Goal: Transaction & Acquisition: Purchase product/service

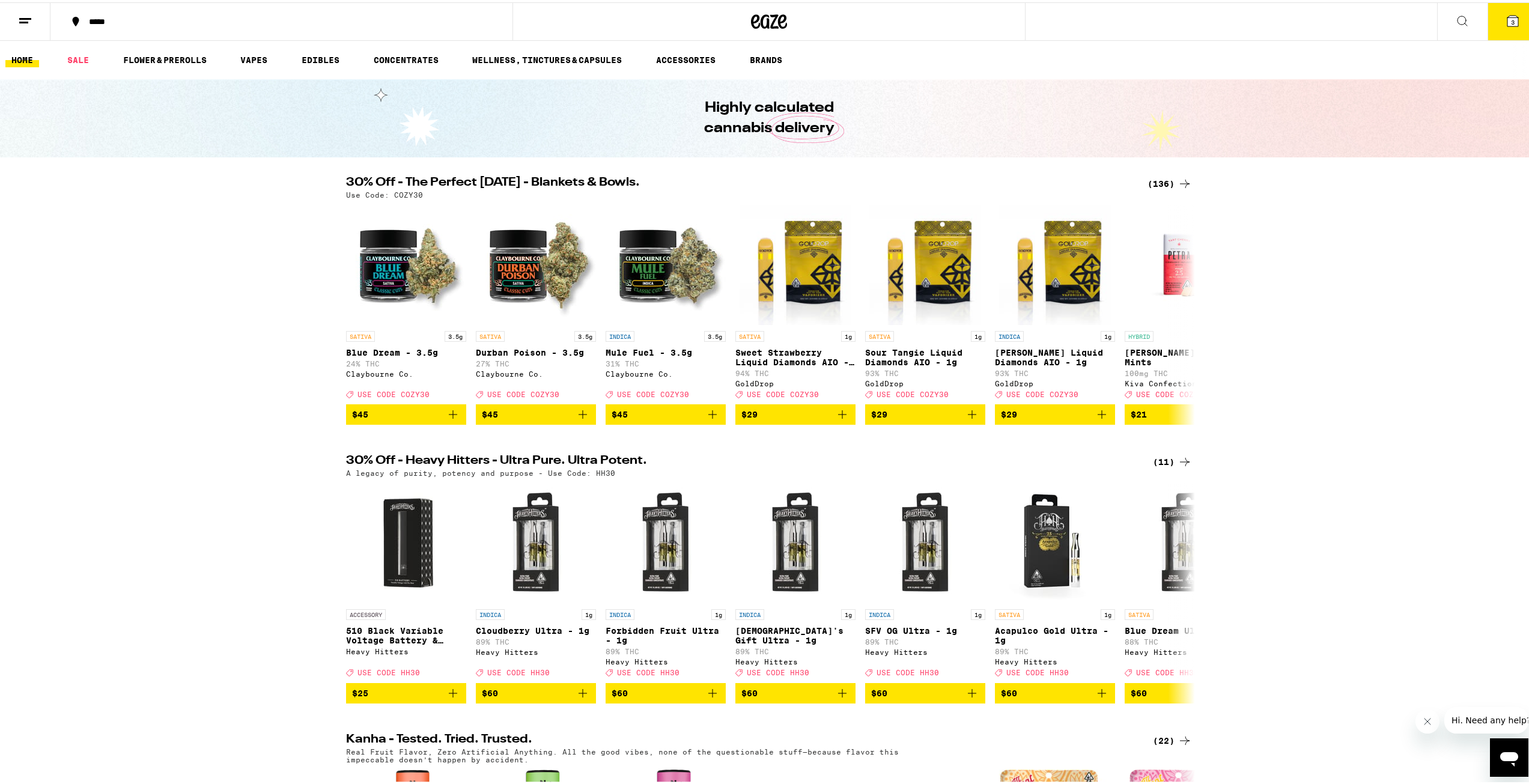
click at [1495, 22] on button "3" at bounding box center [1513, 19] width 51 height 37
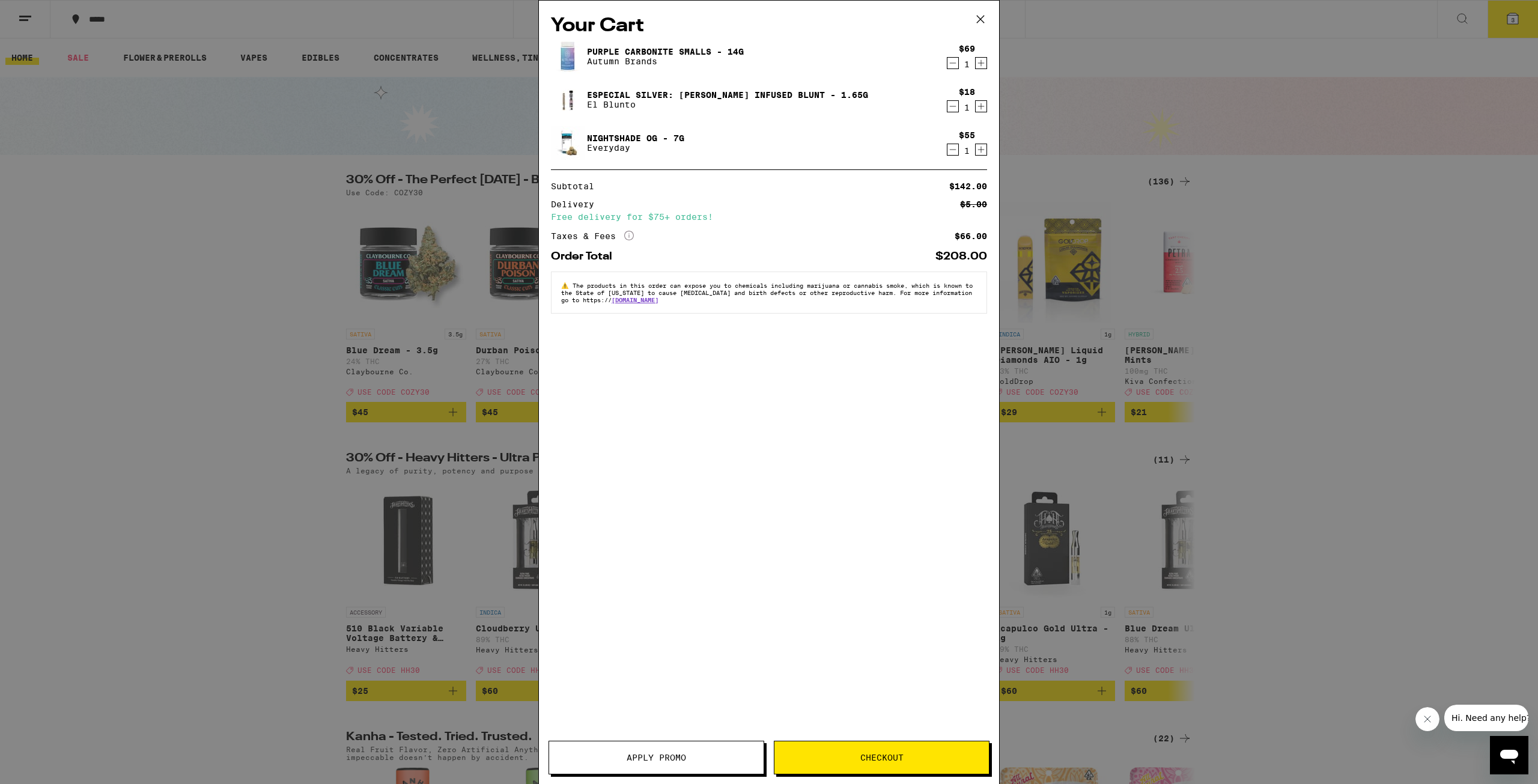
click at [953, 60] on icon "Decrement" at bounding box center [953, 63] width 11 height 14
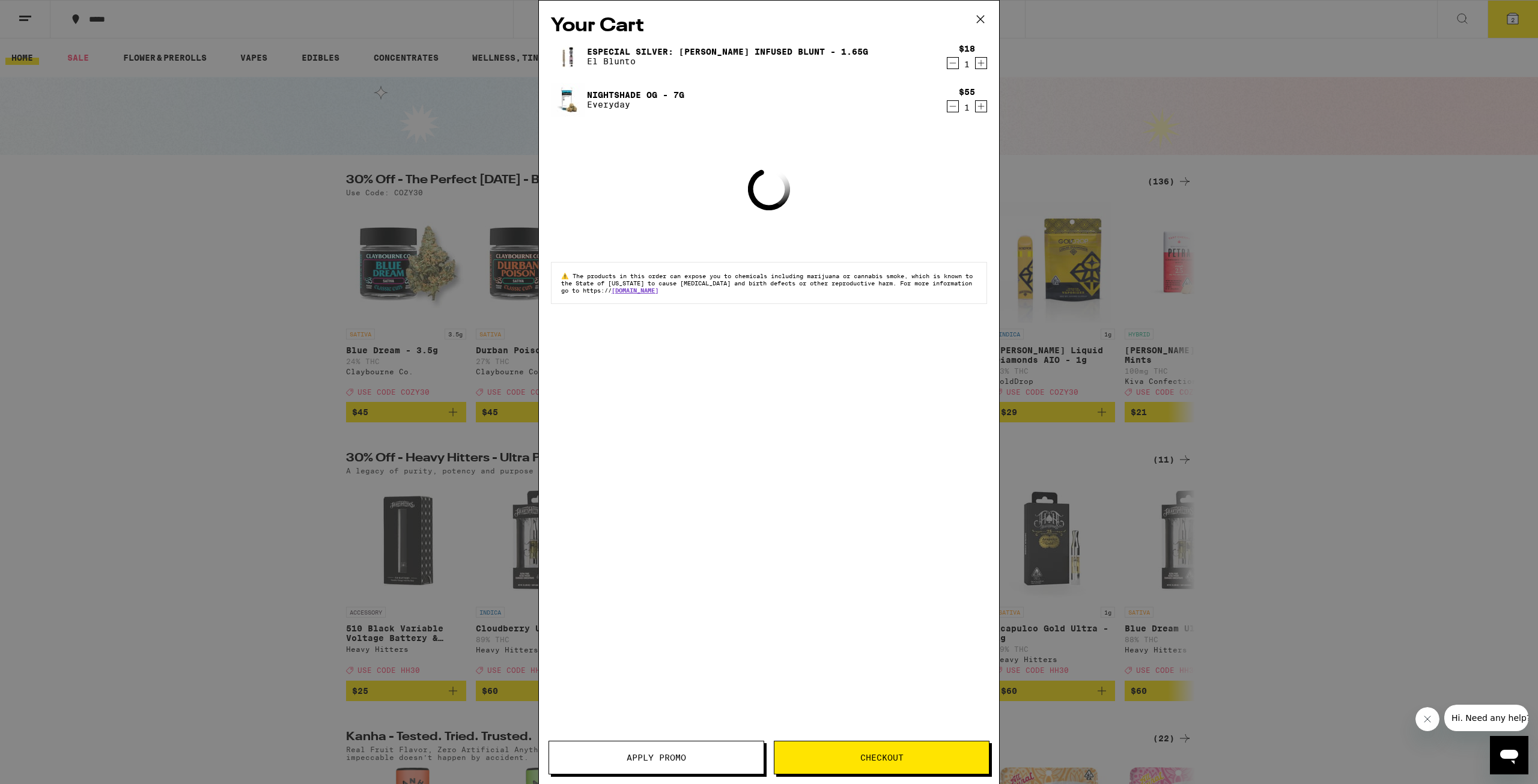
click at [953, 63] on icon "Decrement" at bounding box center [953, 63] width 11 height 14
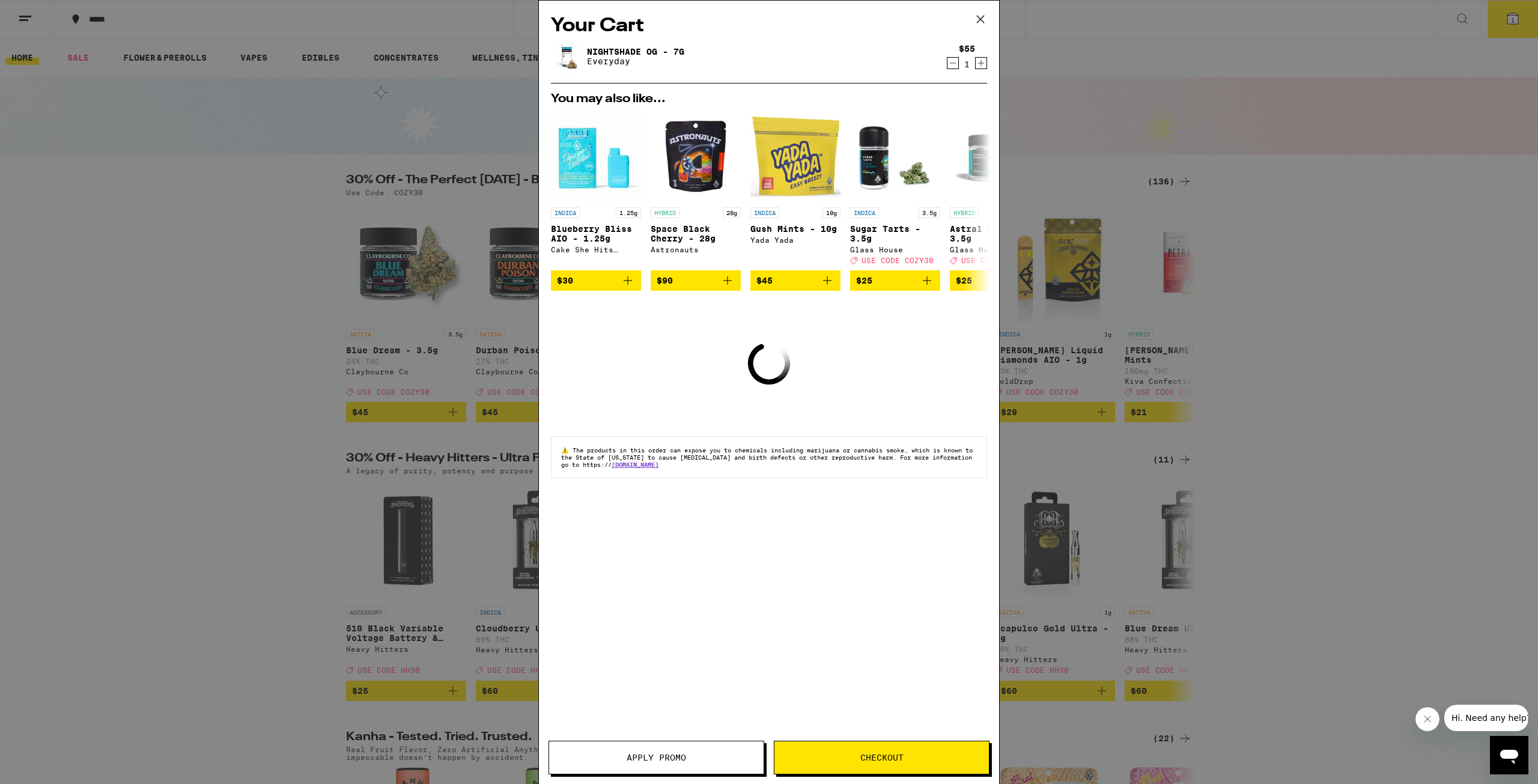
click at [953, 61] on icon "Decrement" at bounding box center [953, 63] width 11 height 14
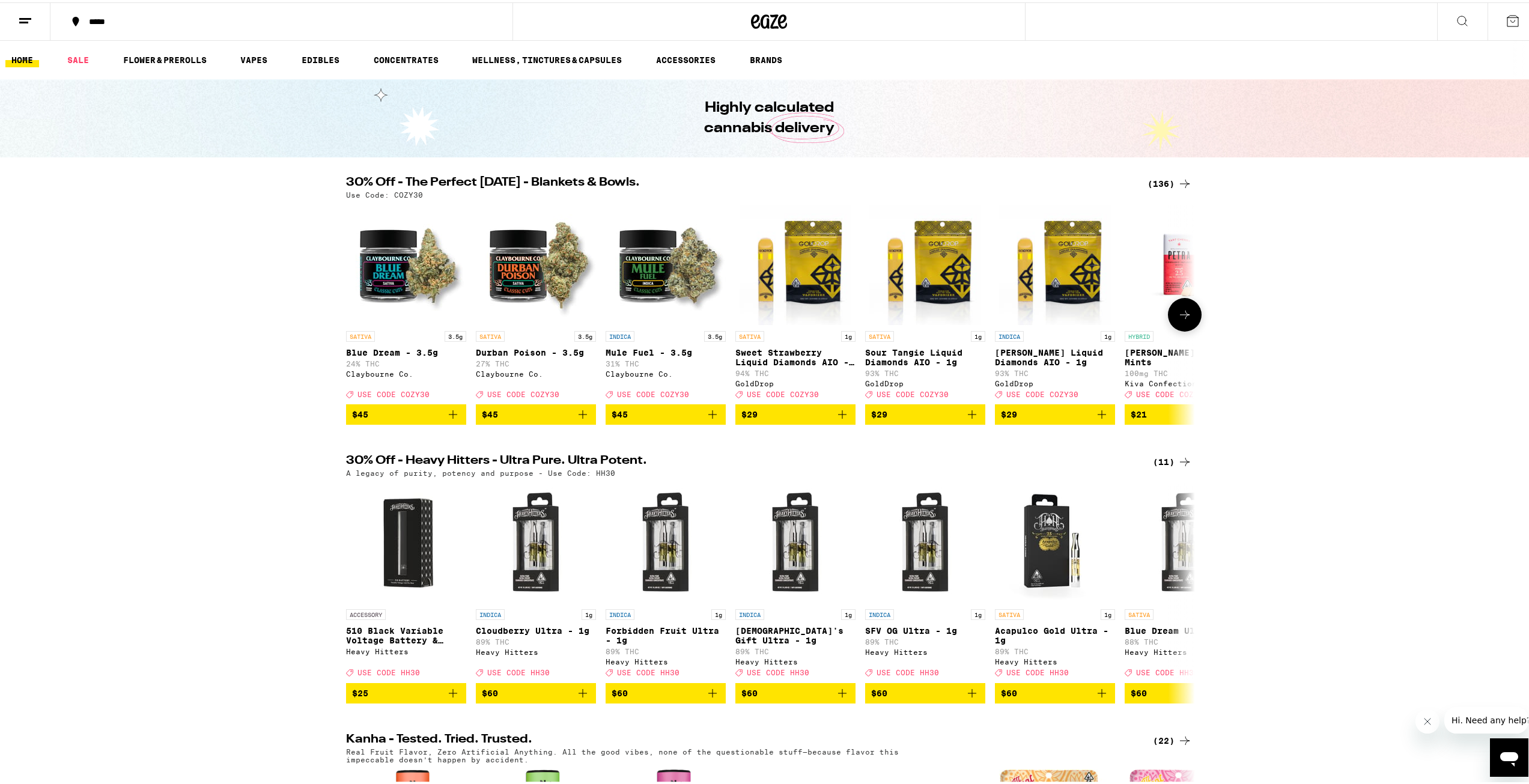
click at [1180, 307] on button at bounding box center [1185, 312] width 34 height 34
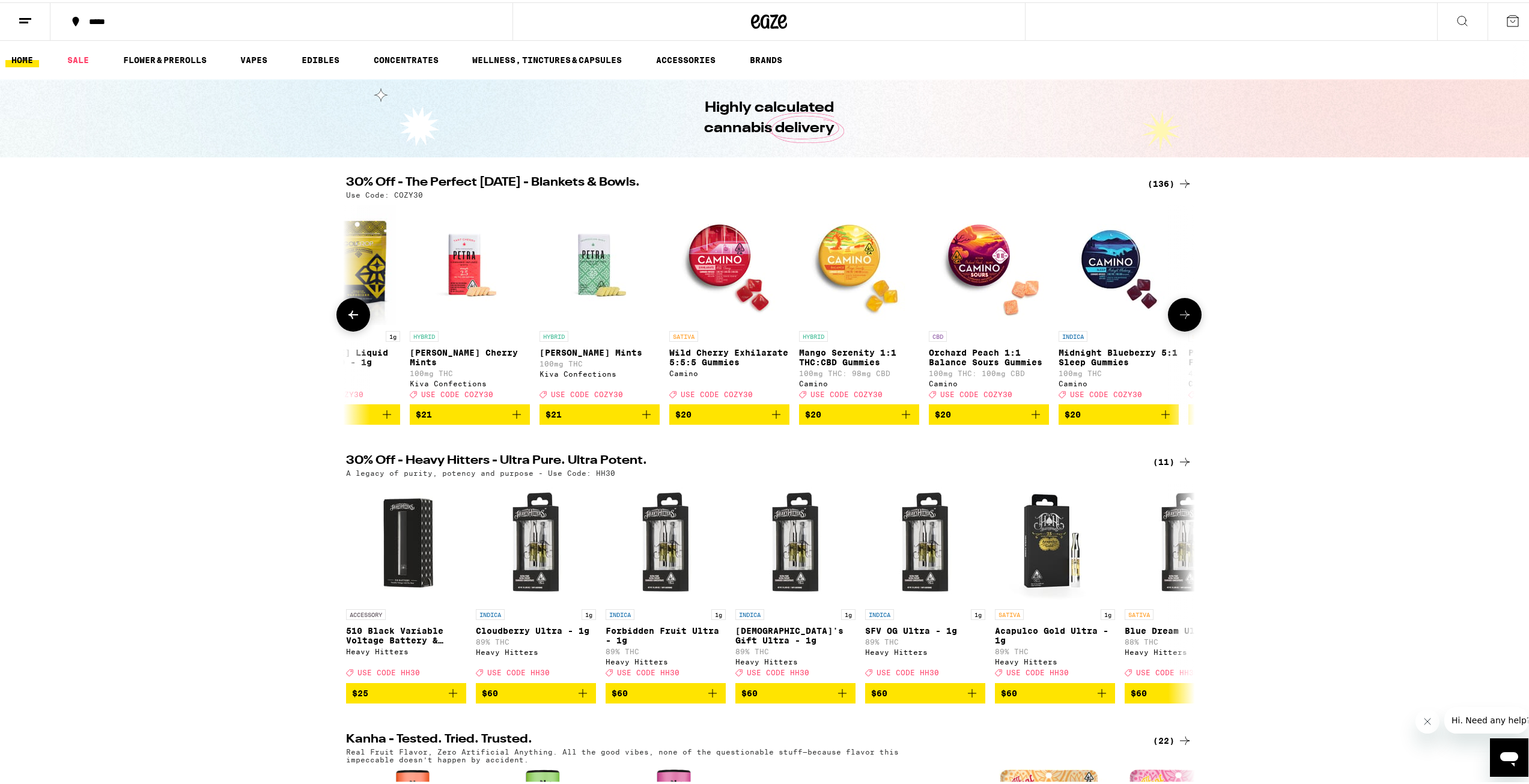
click at [1179, 315] on icon at bounding box center [1185, 312] width 14 height 14
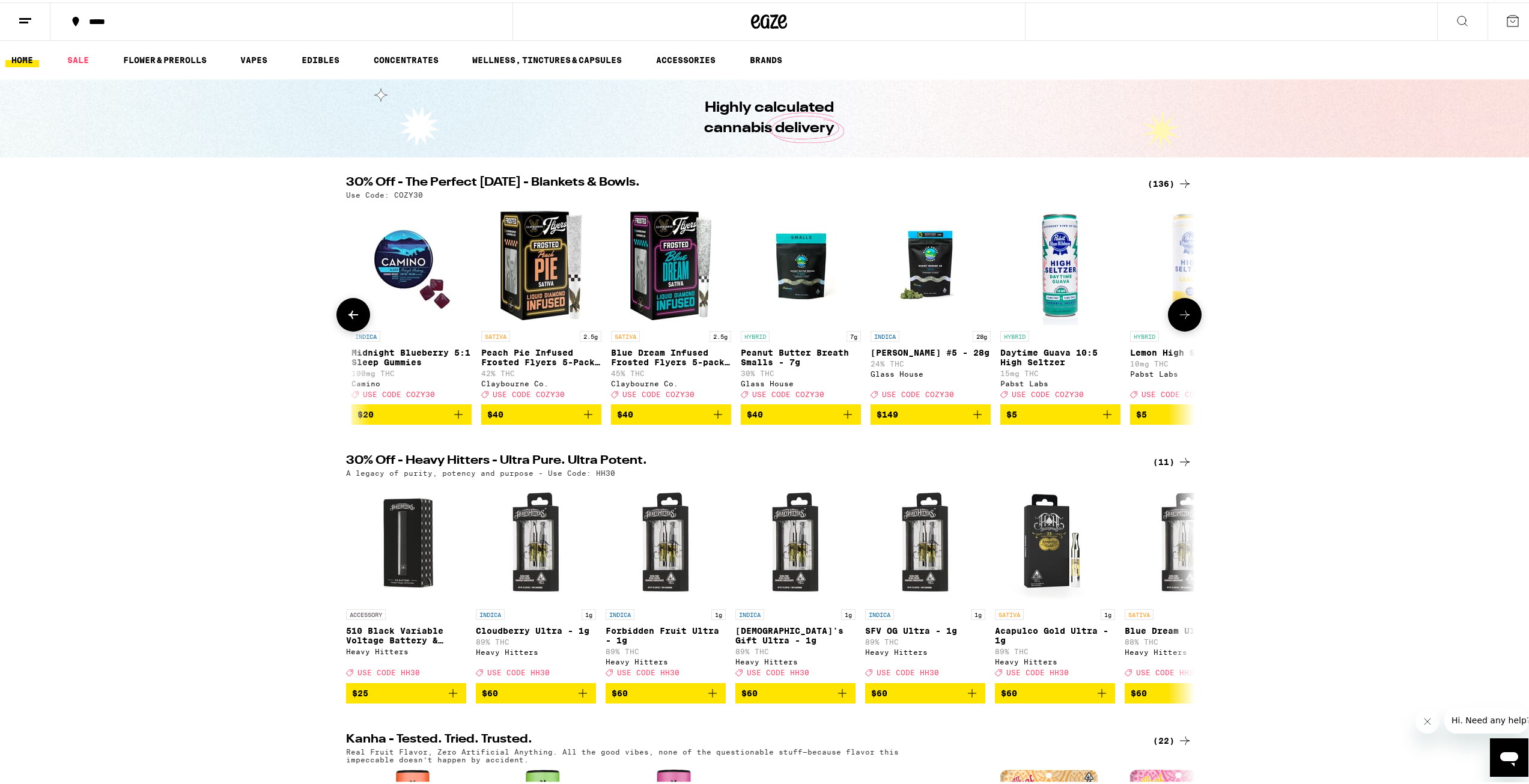
scroll to position [0, 1430]
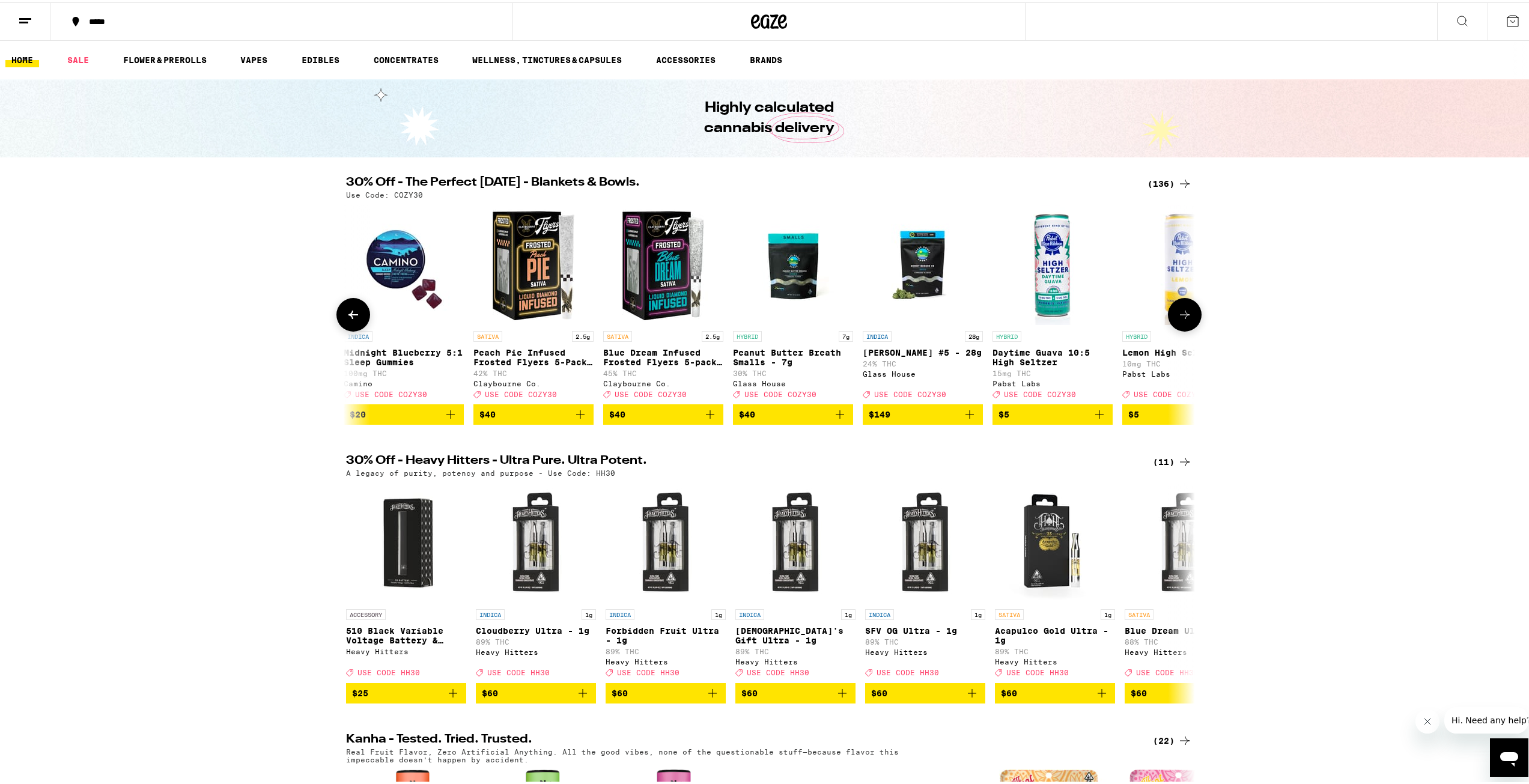
click at [1179, 320] on icon at bounding box center [1185, 312] width 14 height 14
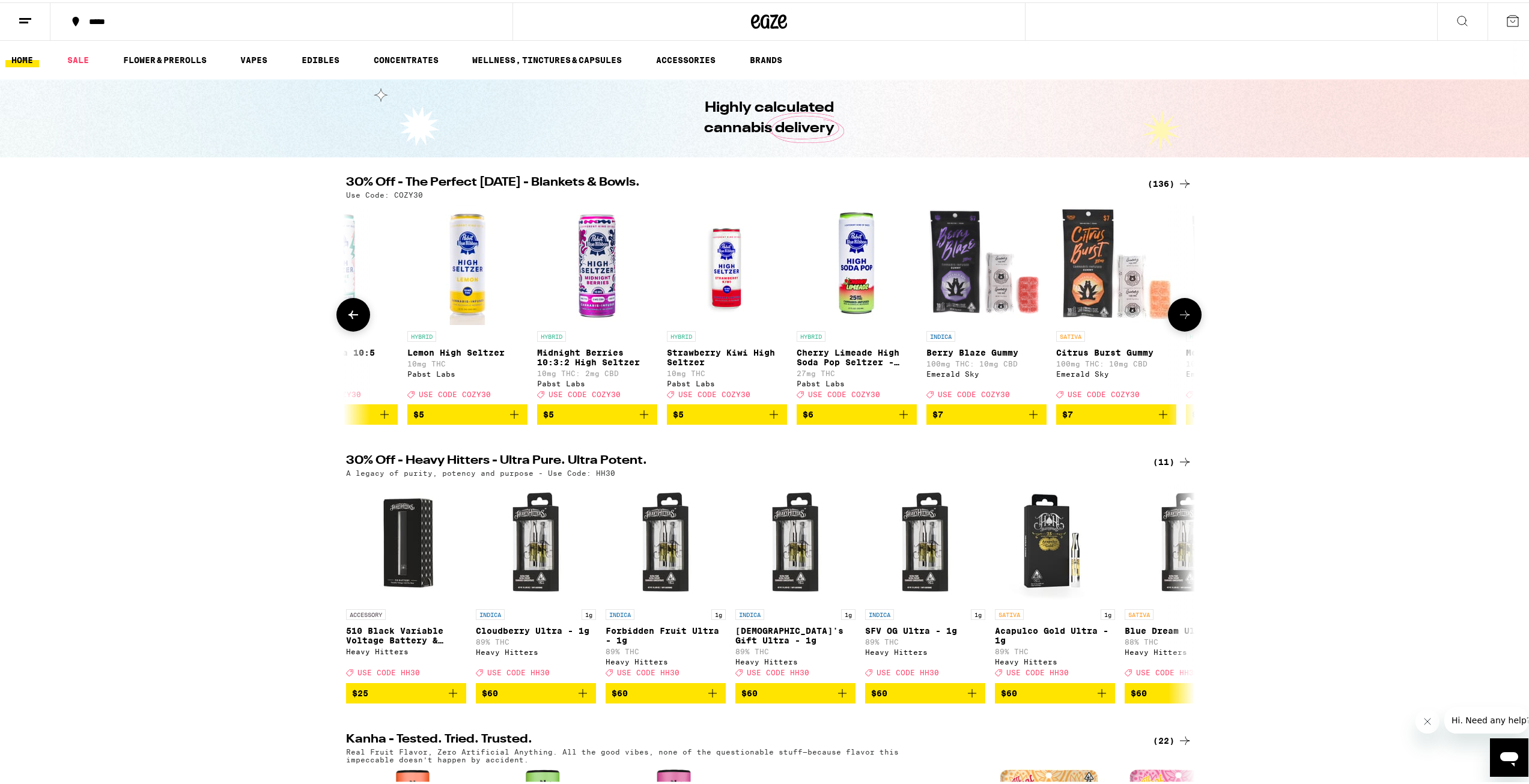
click at [1179, 320] on icon at bounding box center [1185, 312] width 14 height 14
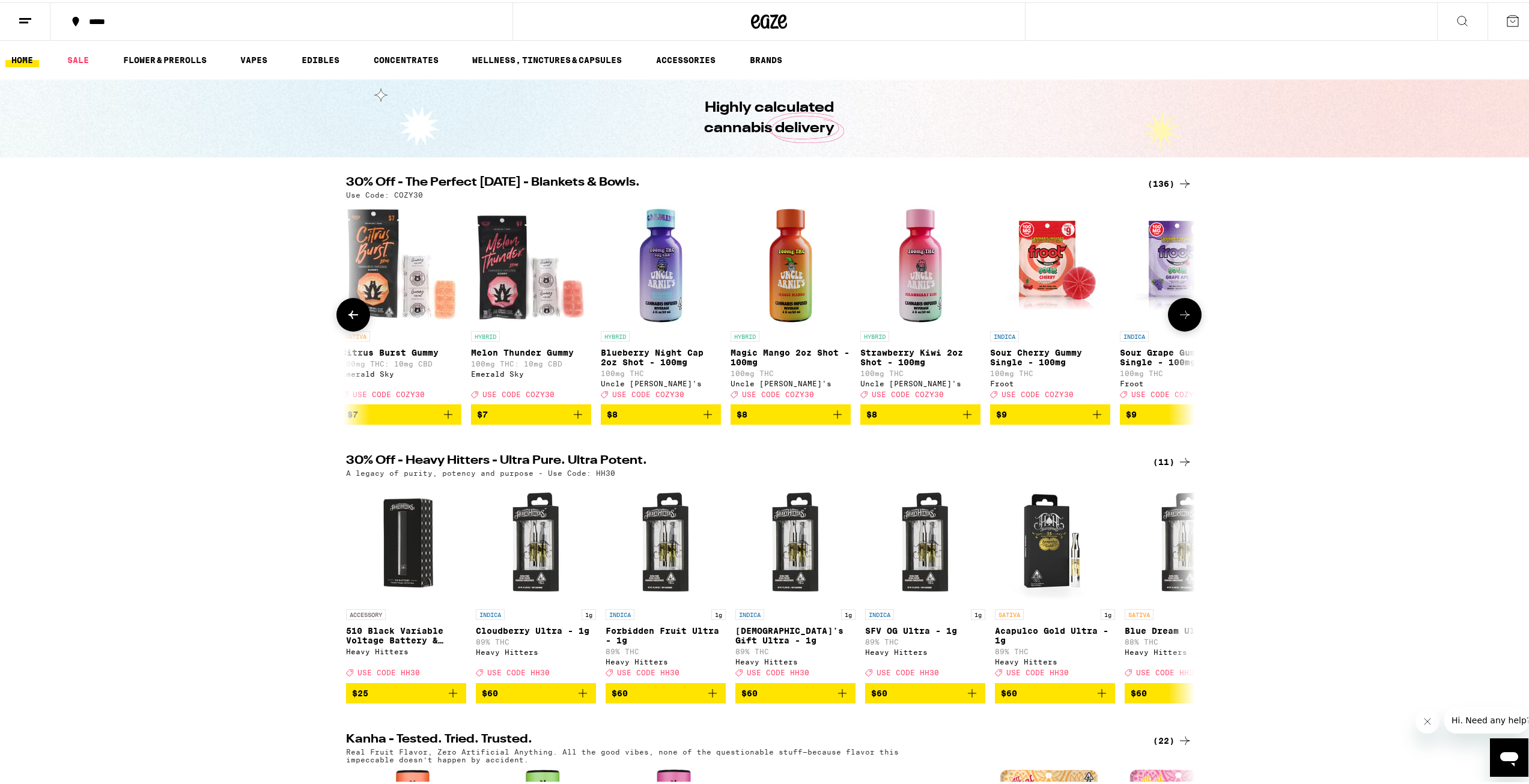
click at [1179, 320] on icon at bounding box center [1185, 312] width 14 height 14
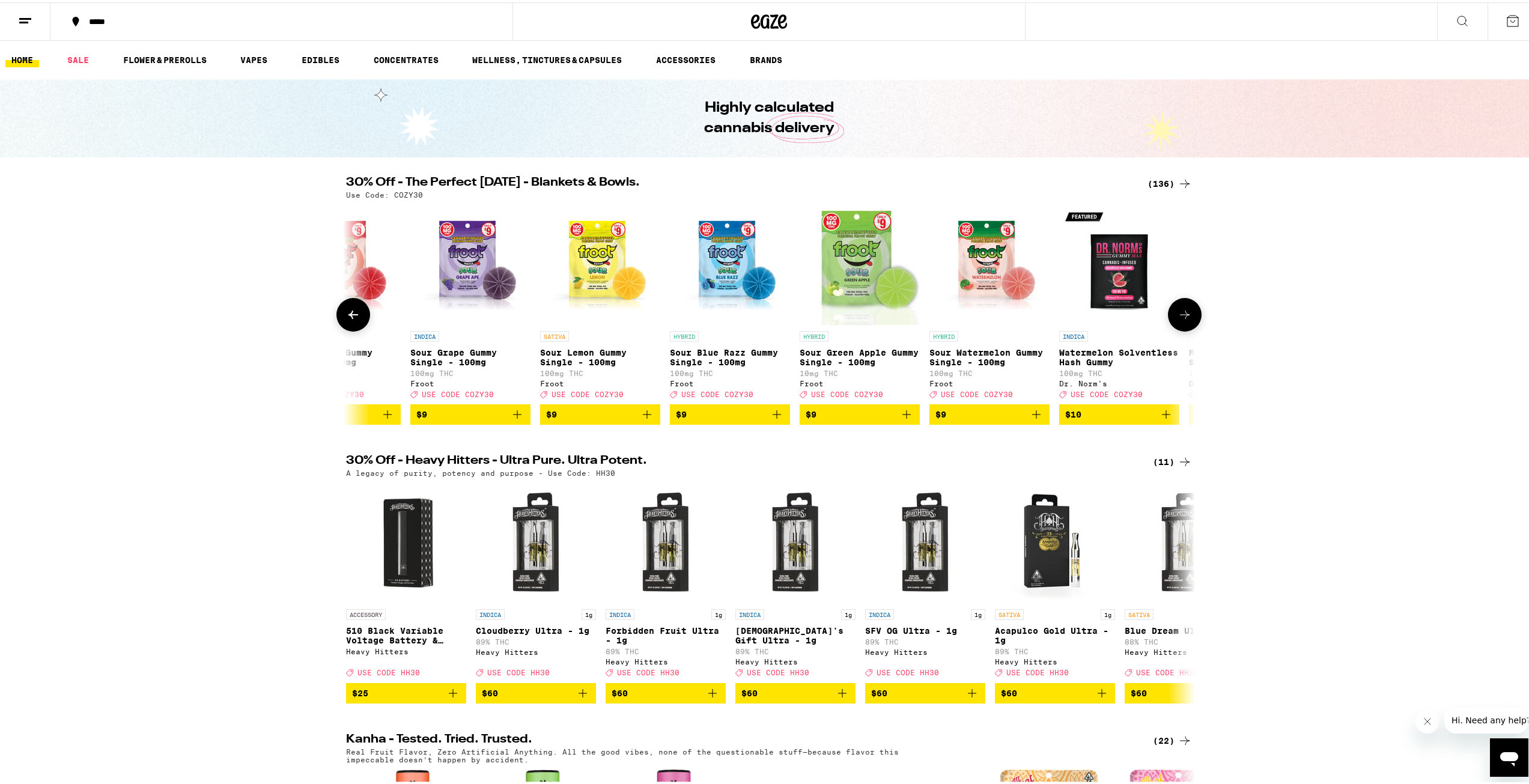
scroll to position [0, 3575]
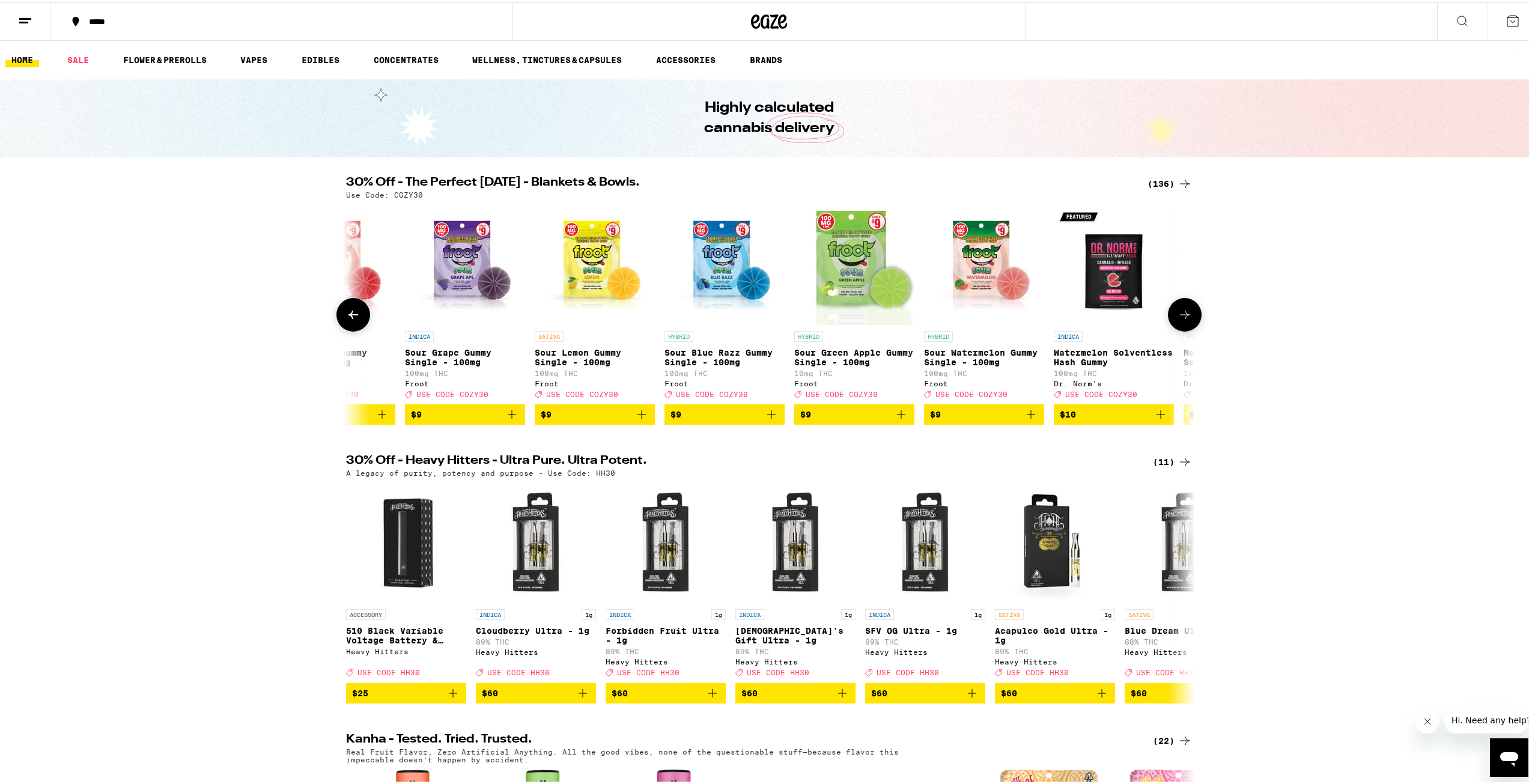
click at [1188, 318] on button at bounding box center [1185, 312] width 34 height 34
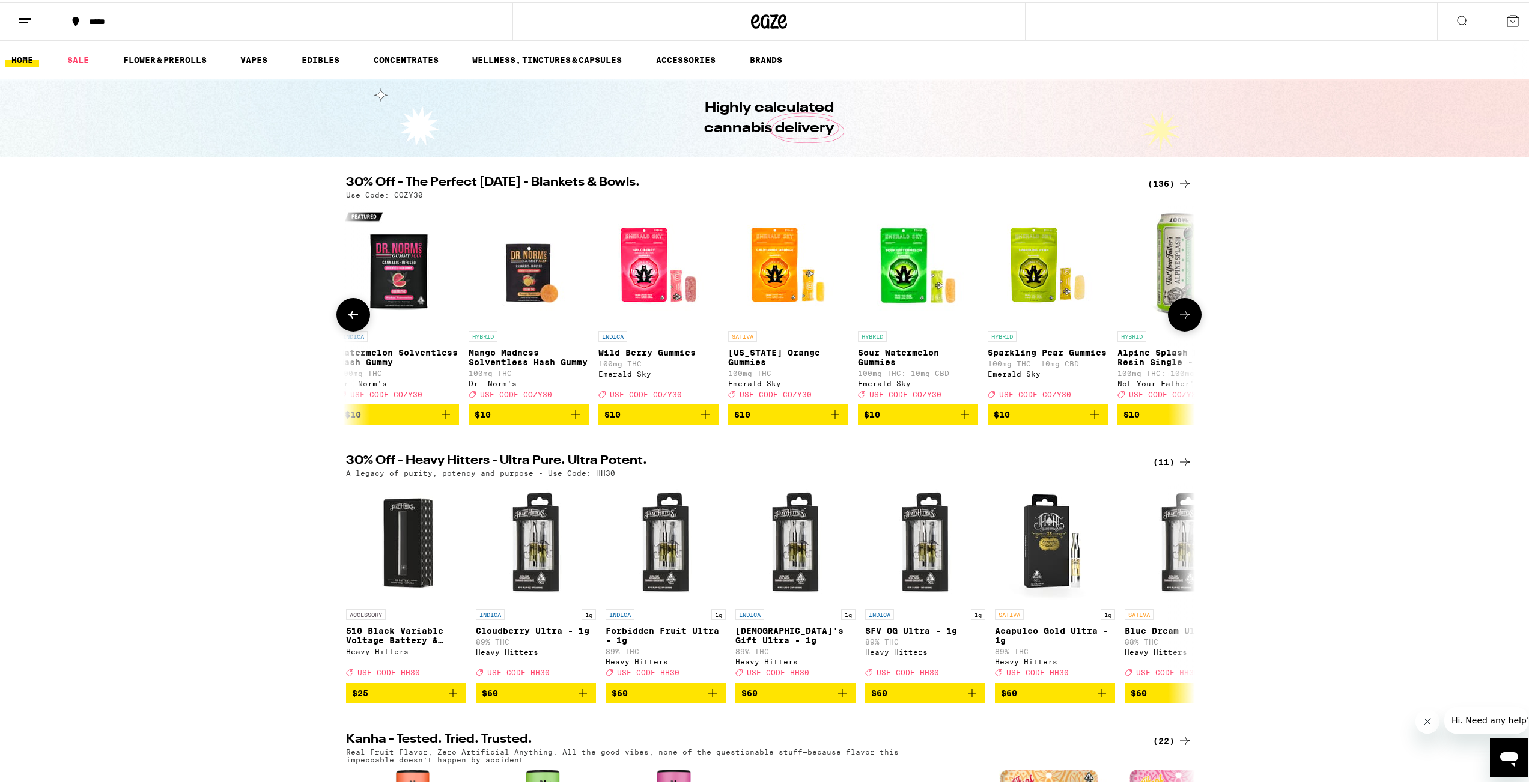
click at [1188, 318] on button at bounding box center [1185, 312] width 34 height 34
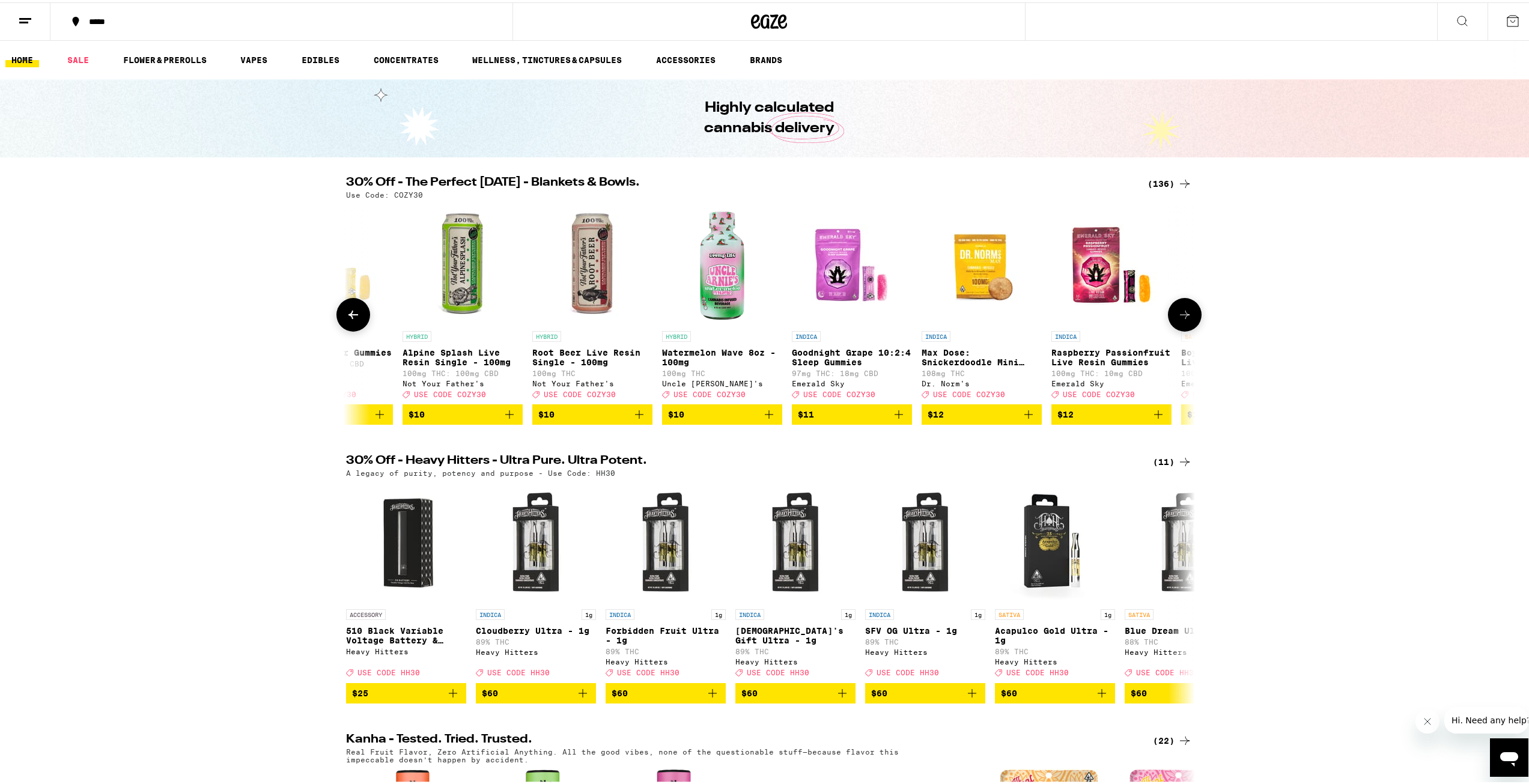
click at [1188, 318] on button at bounding box center [1185, 312] width 34 height 34
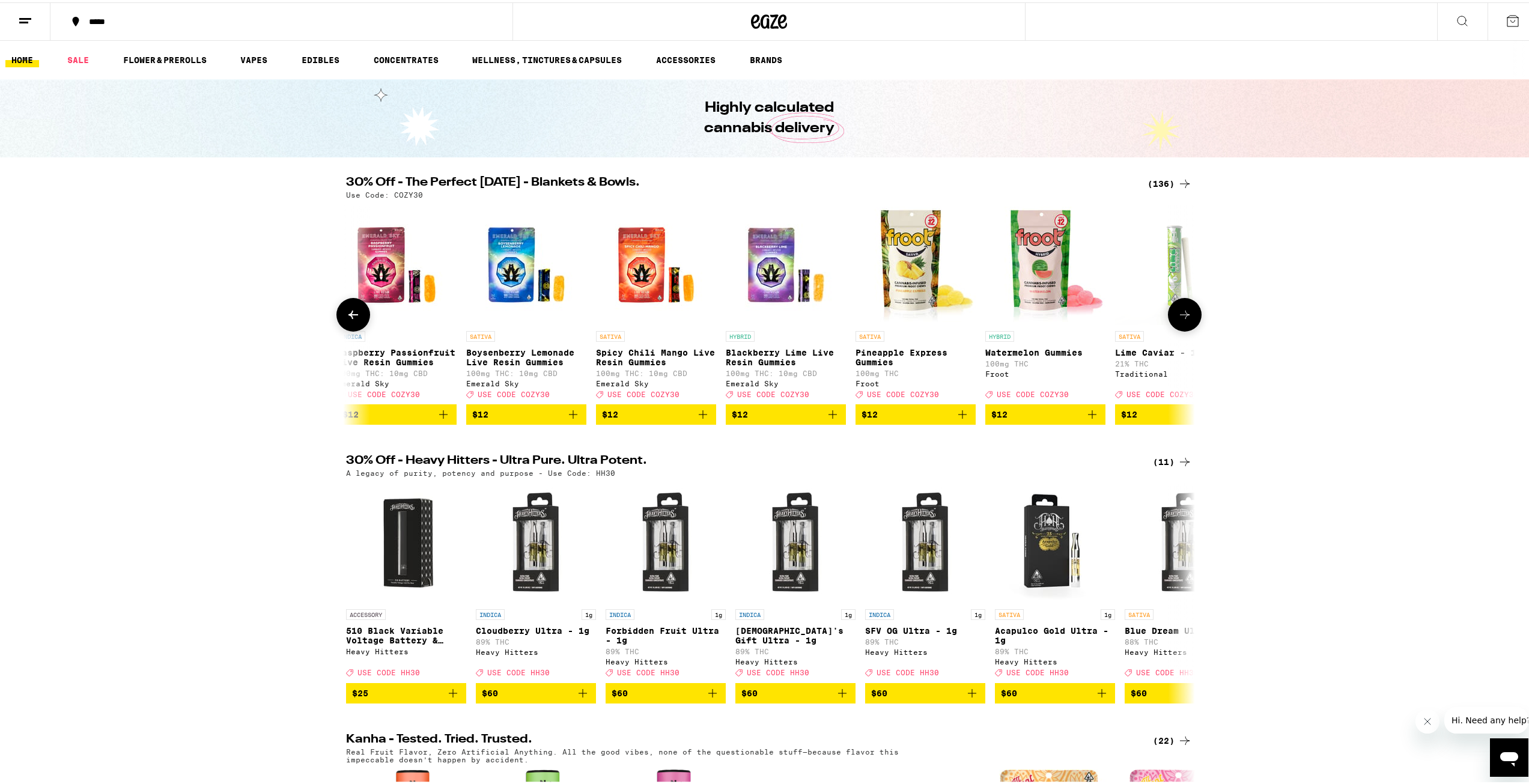
click at [1188, 318] on button at bounding box center [1185, 312] width 34 height 34
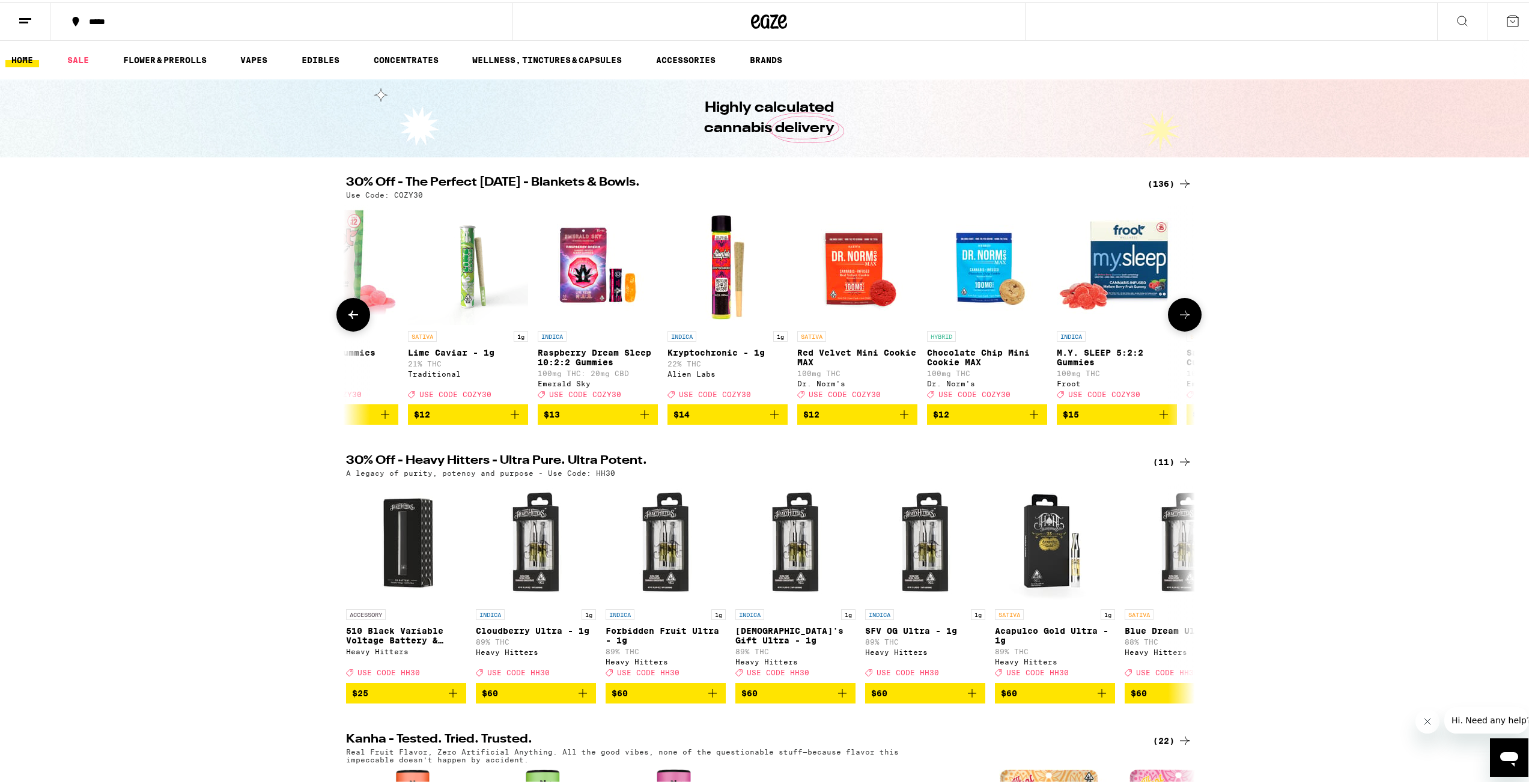
scroll to position [0, 6435]
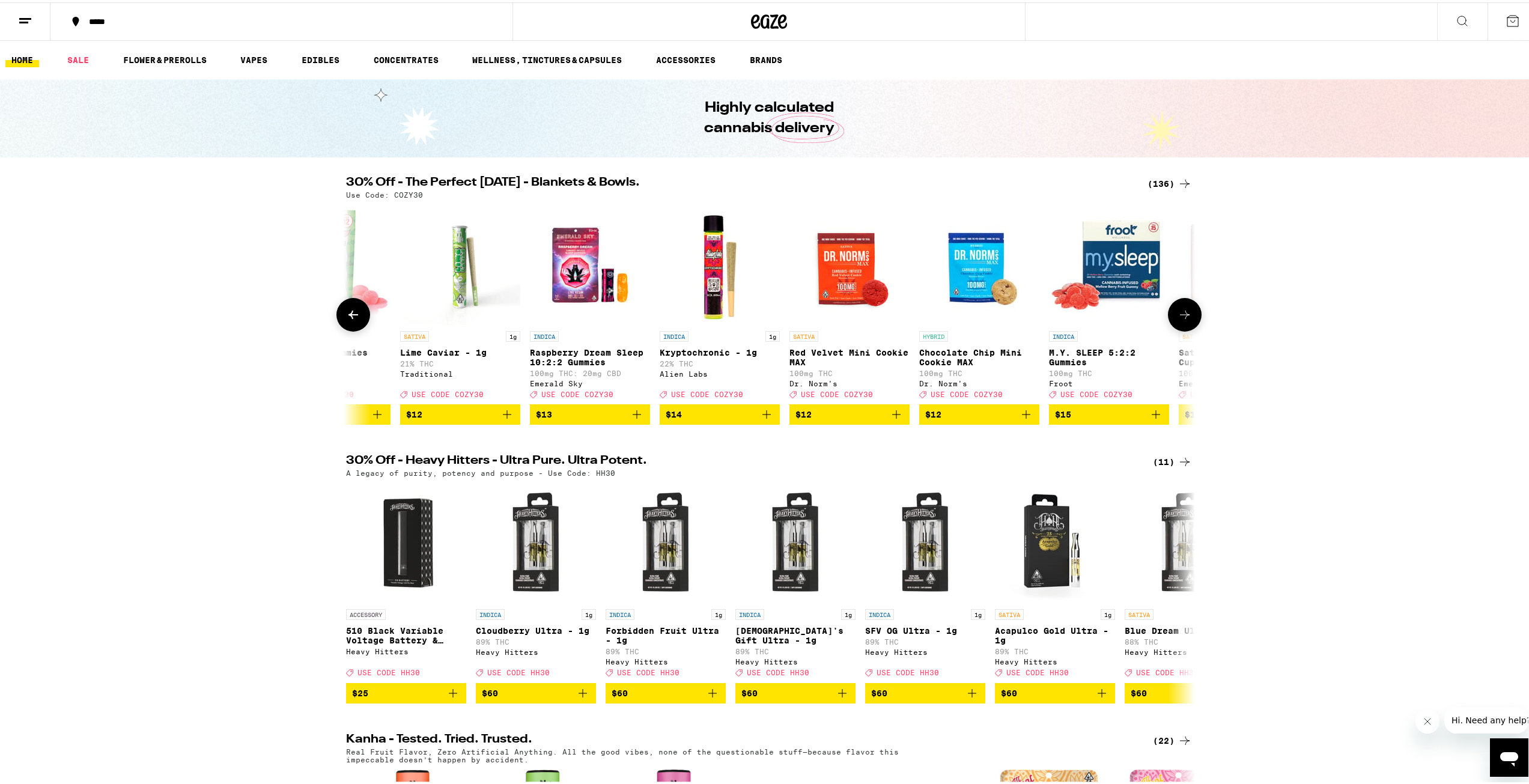
click at [1188, 318] on button at bounding box center [1185, 312] width 34 height 34
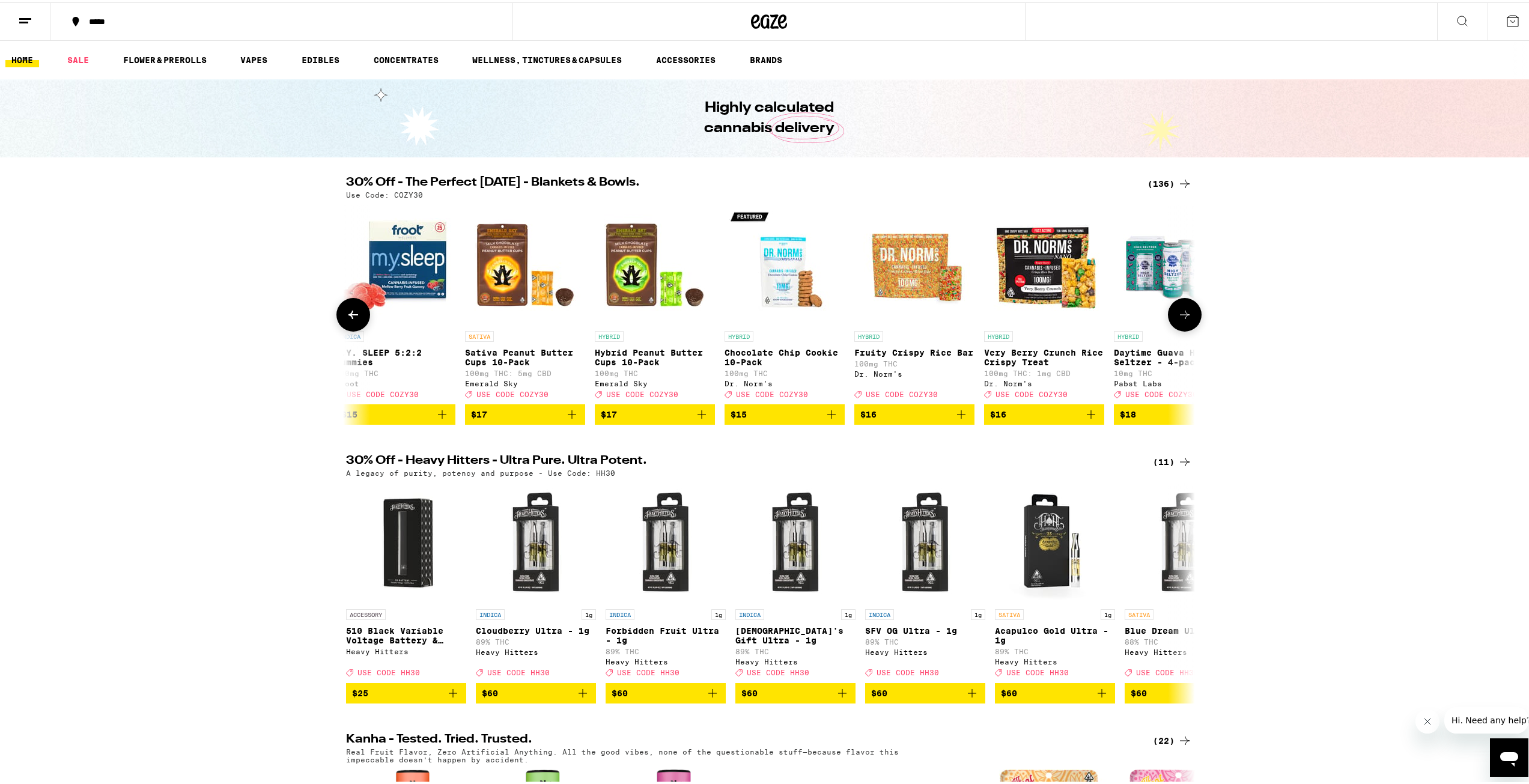
scroll to position [0, 7149]
click at [1188, 318] on button at bounding box center [1185, 312] width 34 height 34
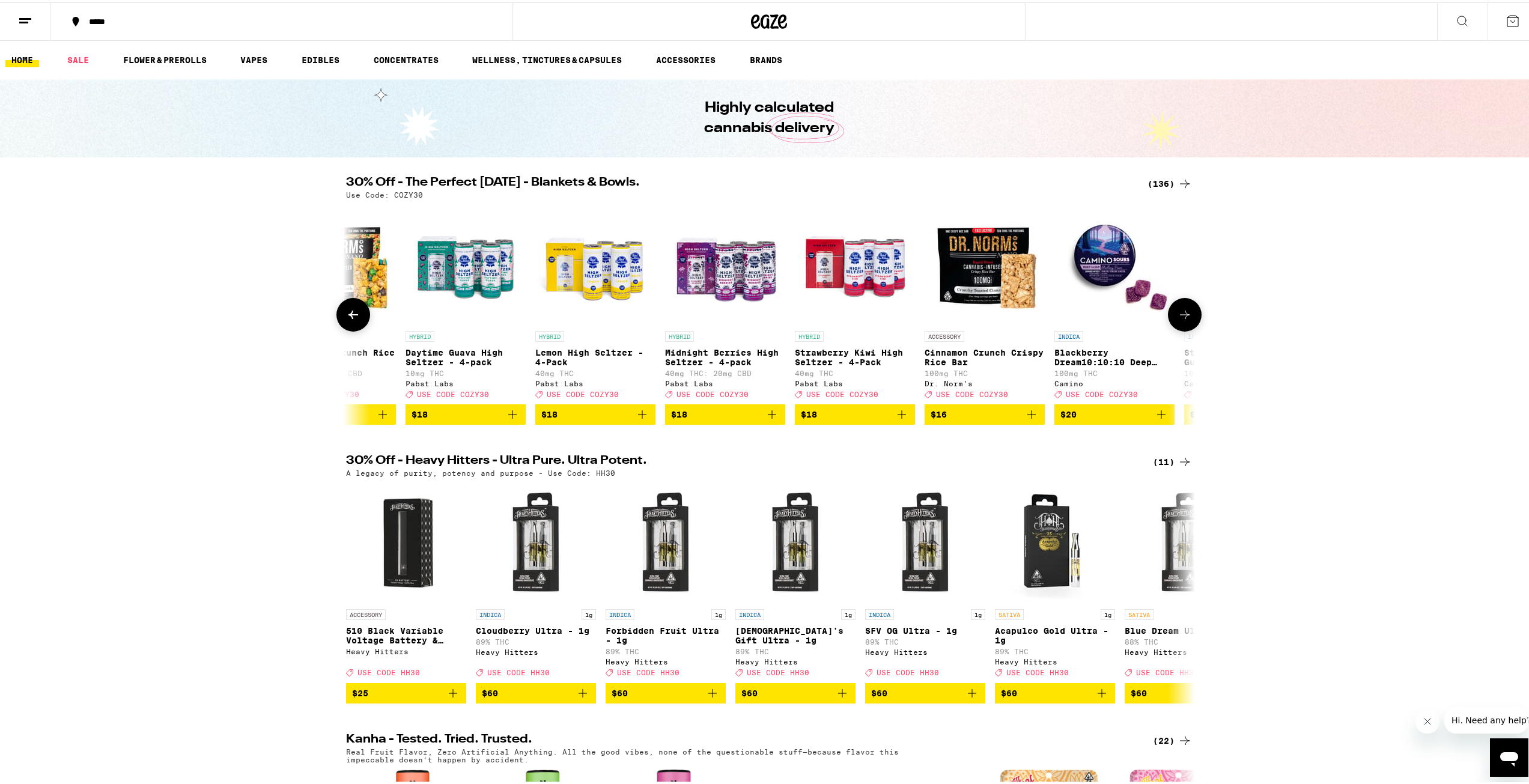
scroll to position [0, 7865]
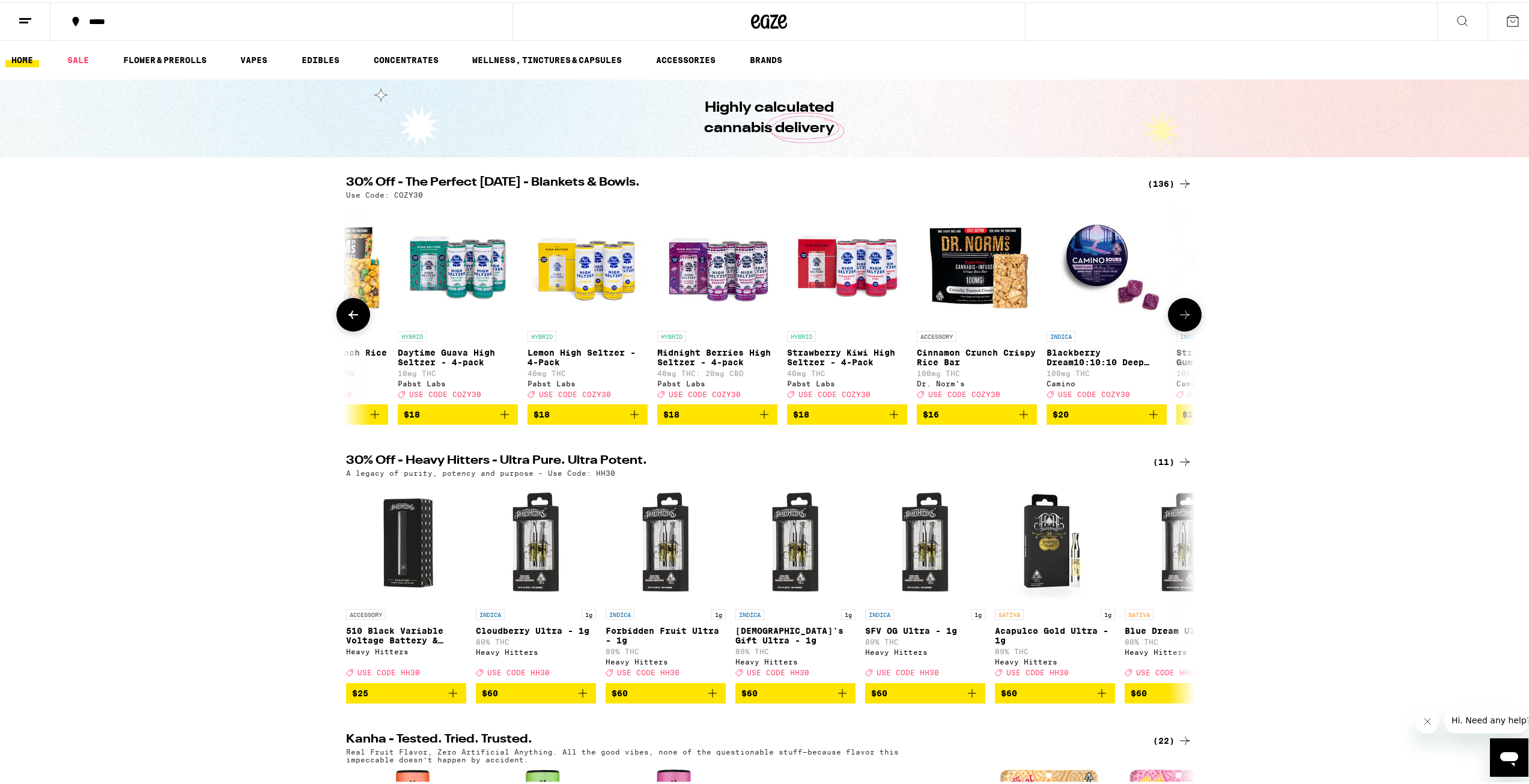
click at [1185, 313] on icon at bounding box center [1185, 312] width 14 height 14
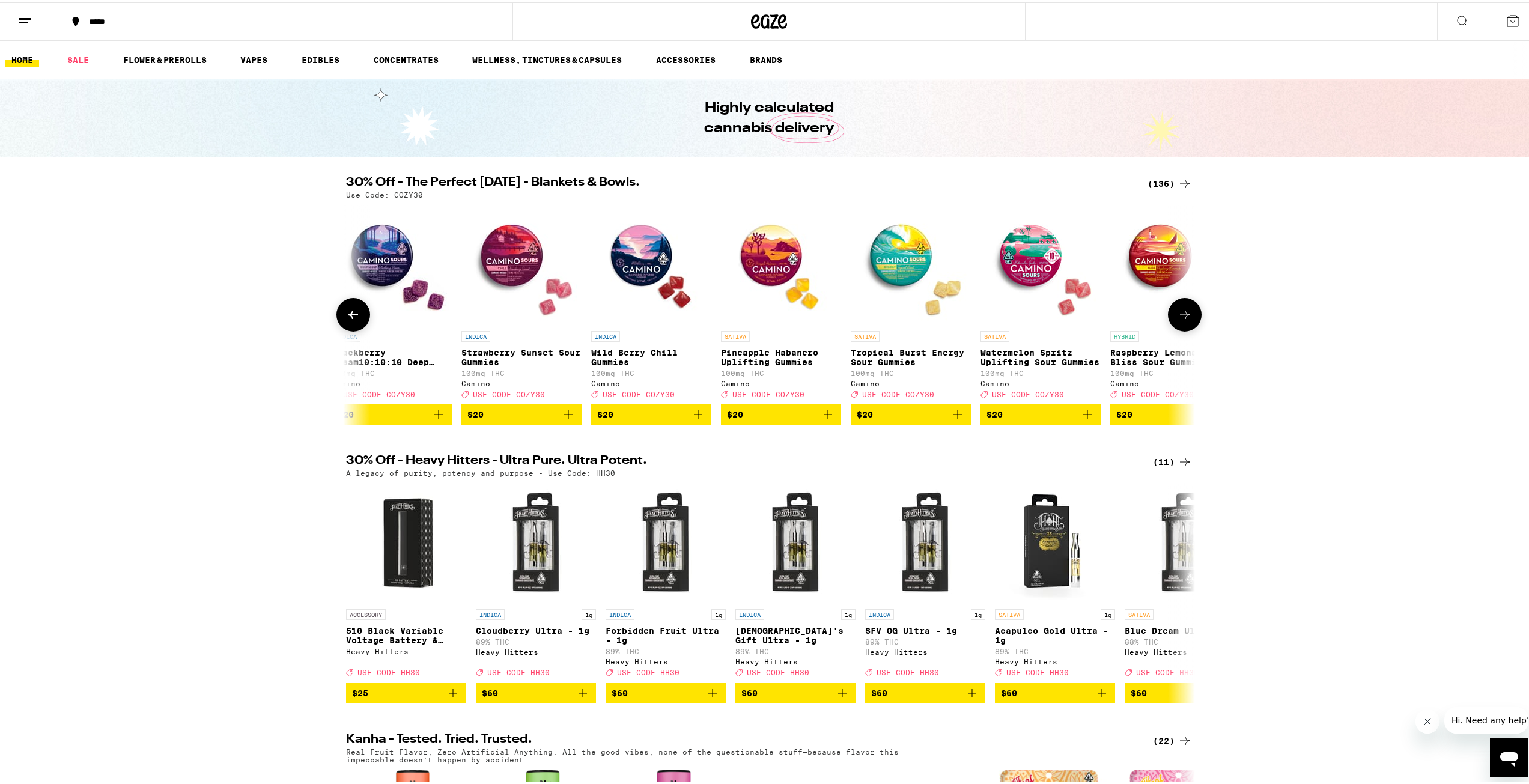
click at [1185, 313] on icon at bounding box center [1185, 312] width 14 height 14
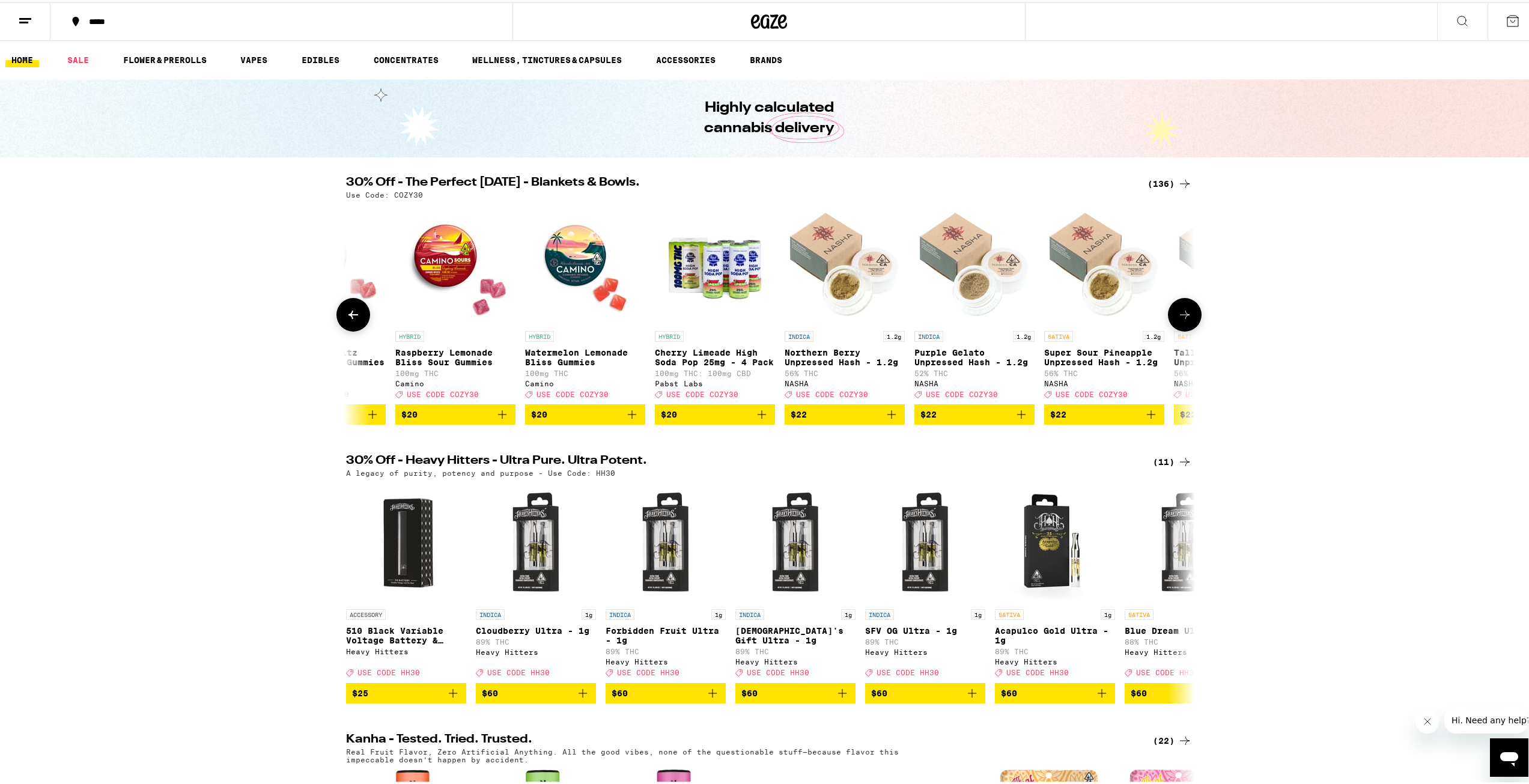
click at [1185, 313] on icon at bounding box center [1185, 312] width 14 height 14
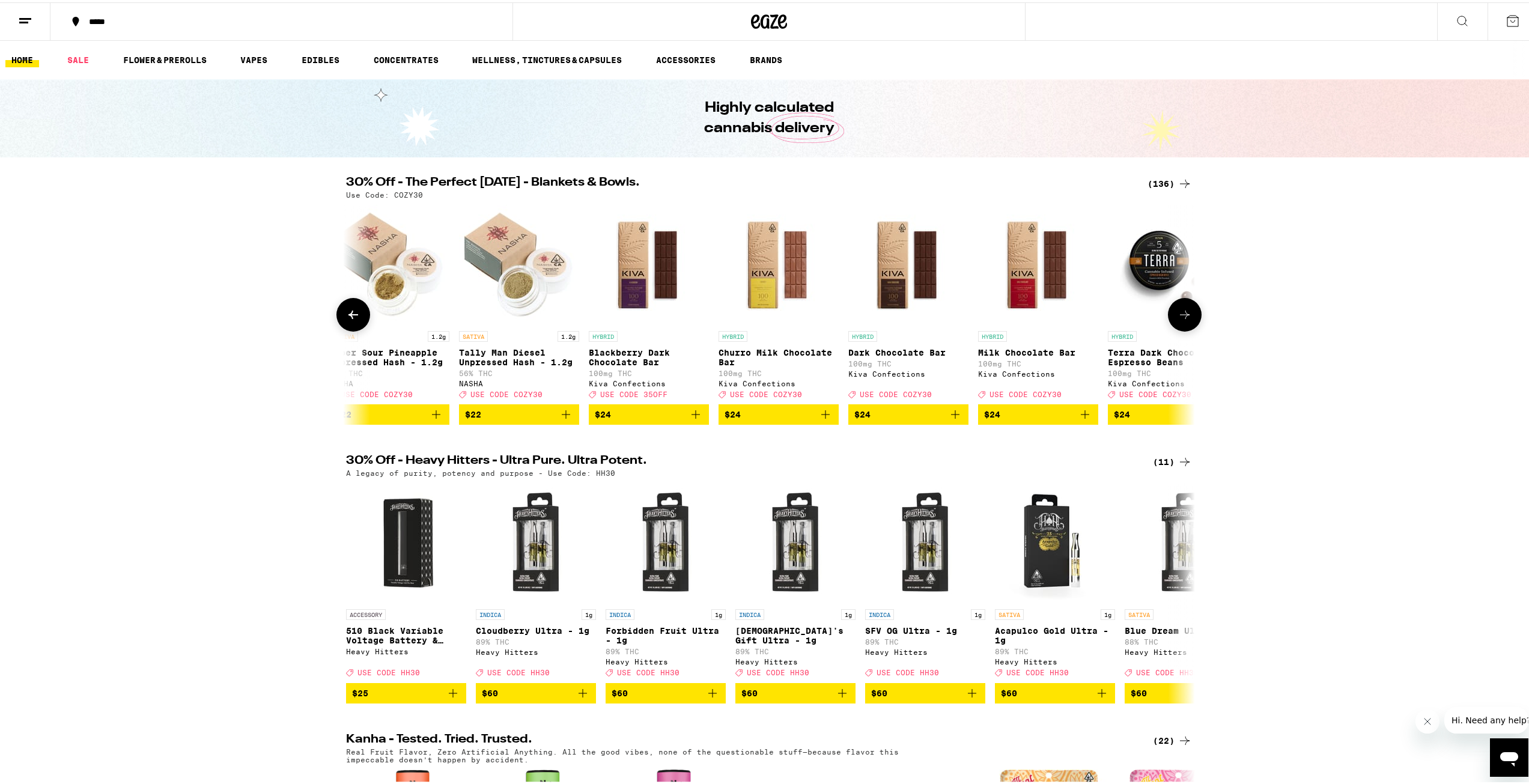
click at [1183, 312] on icon at bounding box center [1185, 312] width 14 height 14
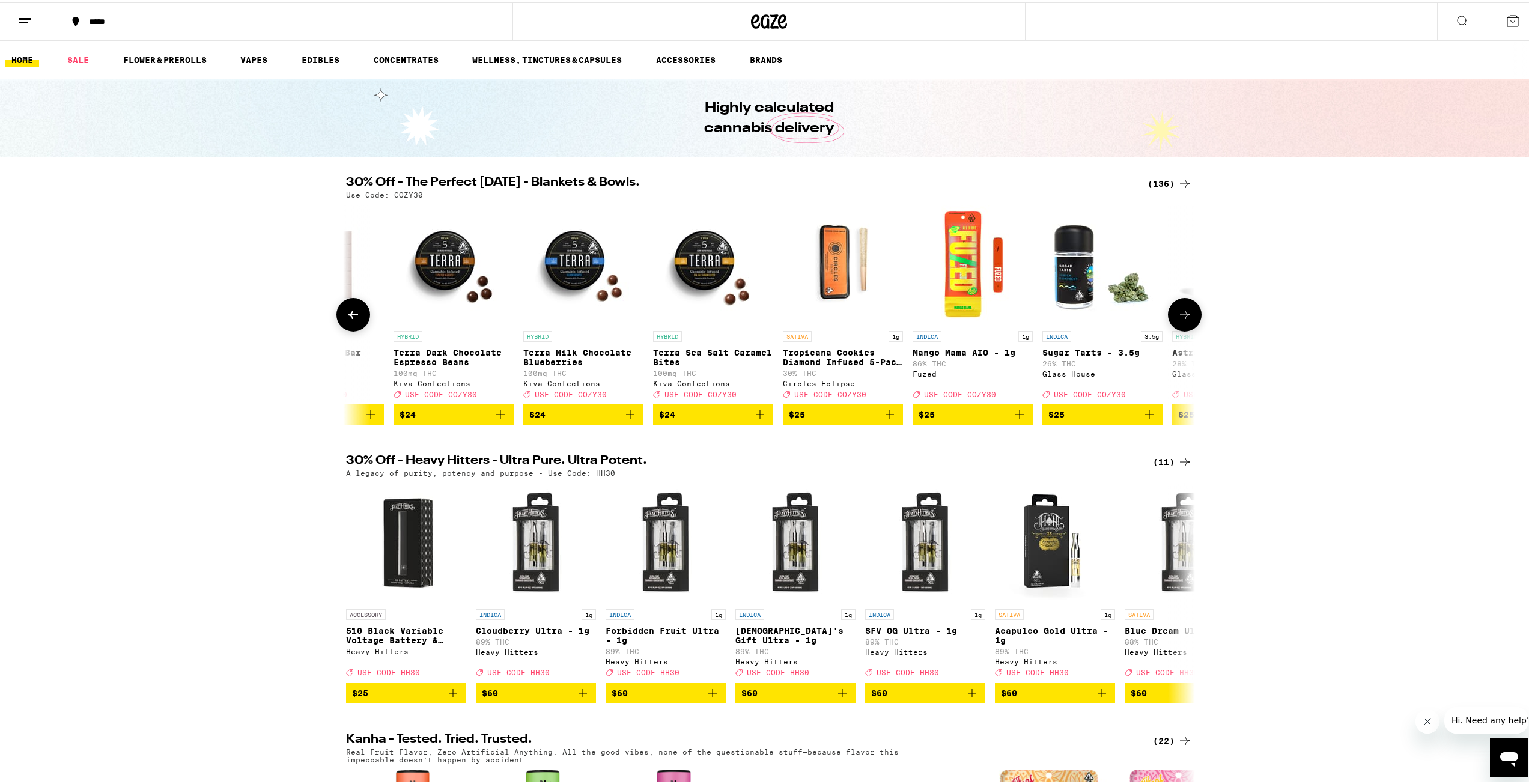
scroll to position [0, 10725]
click at [1020, 419] on icon "Add to bag" at bounding box center [1019, 412] width 14 height 14
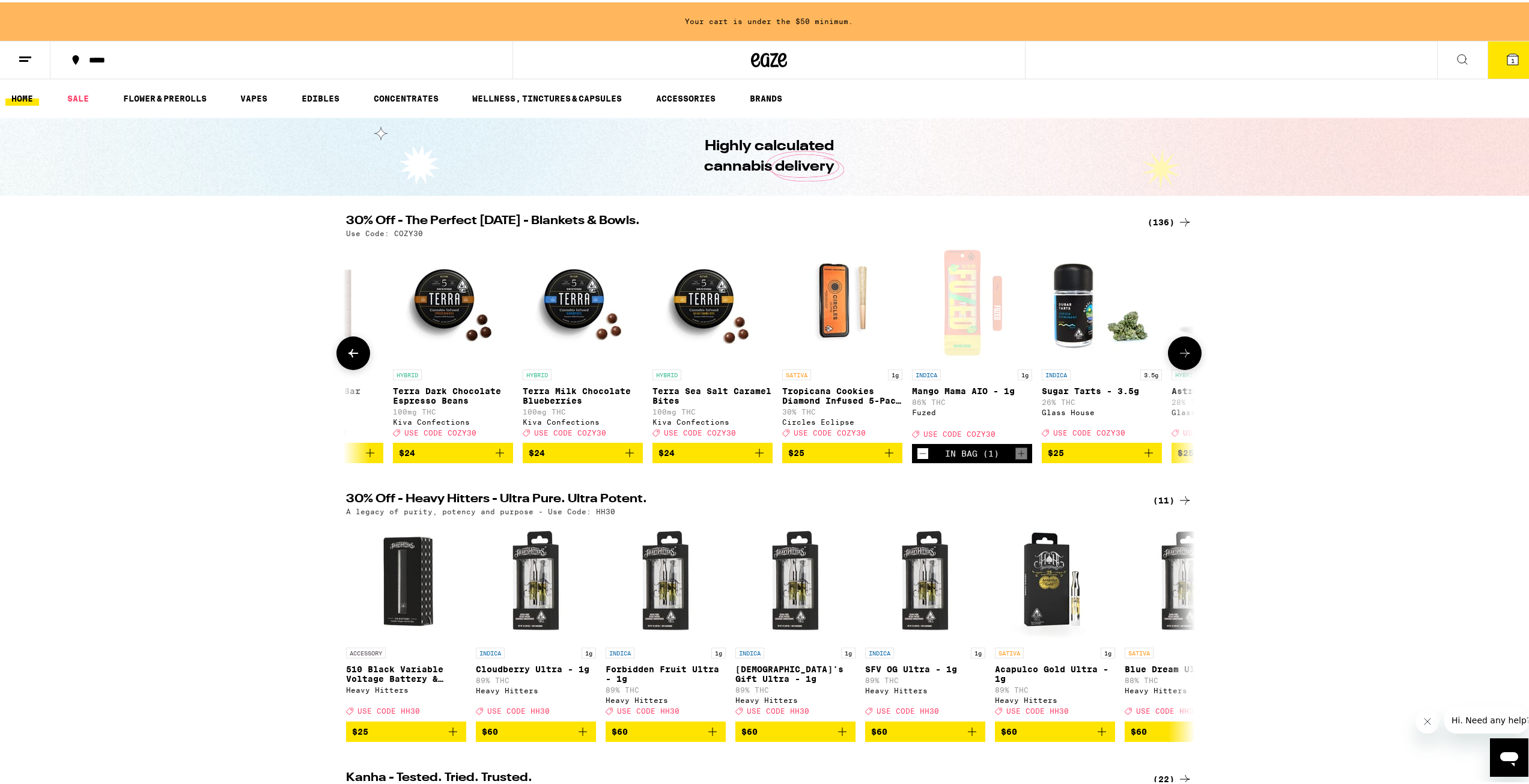
click at [1188, 359] on button at bounding box center [1185, 351] width 34 height 34
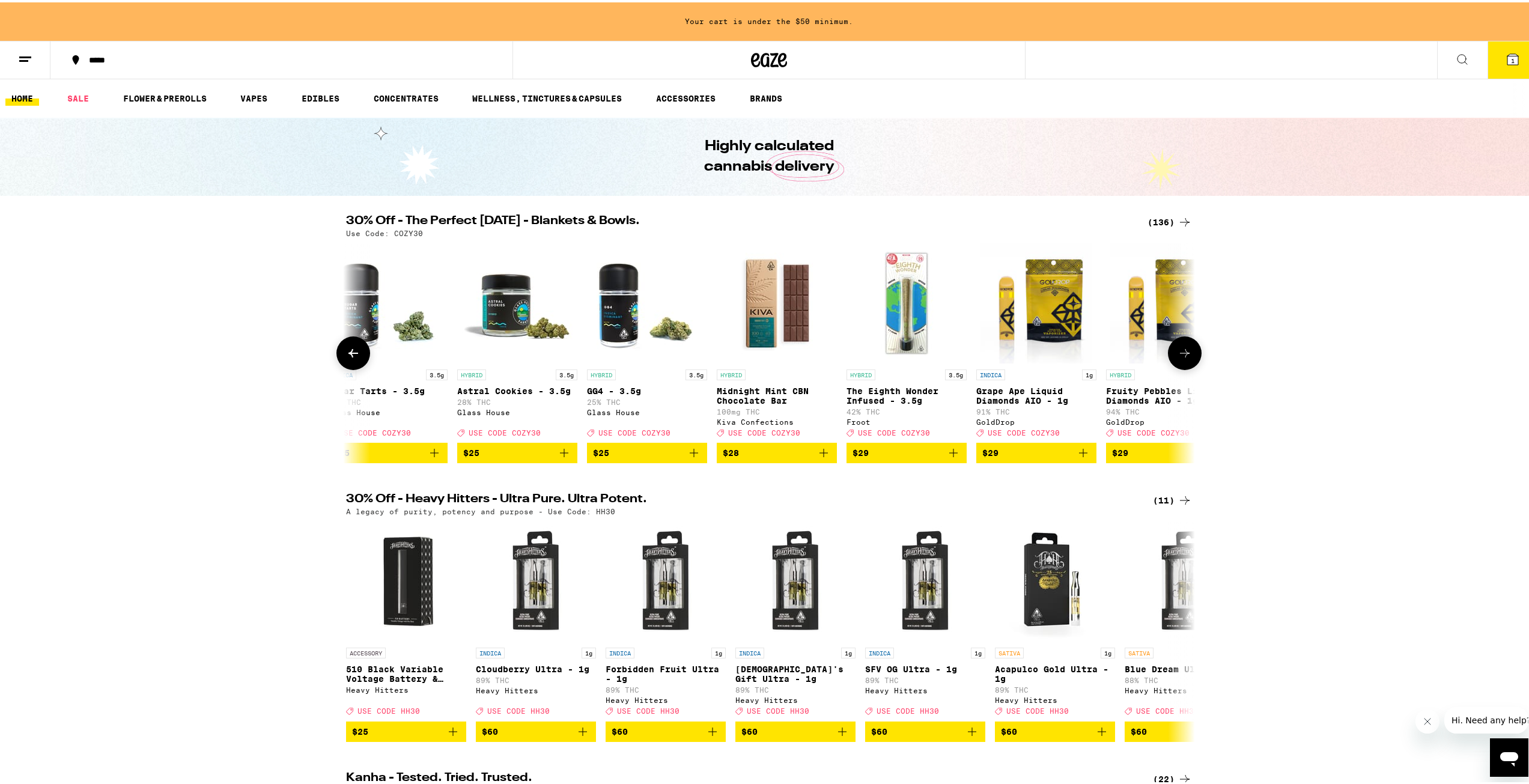
scroll to position [0, 11439]
click at [1187, 357] on icon at bounding box center [1185, 351] width 14 height 14
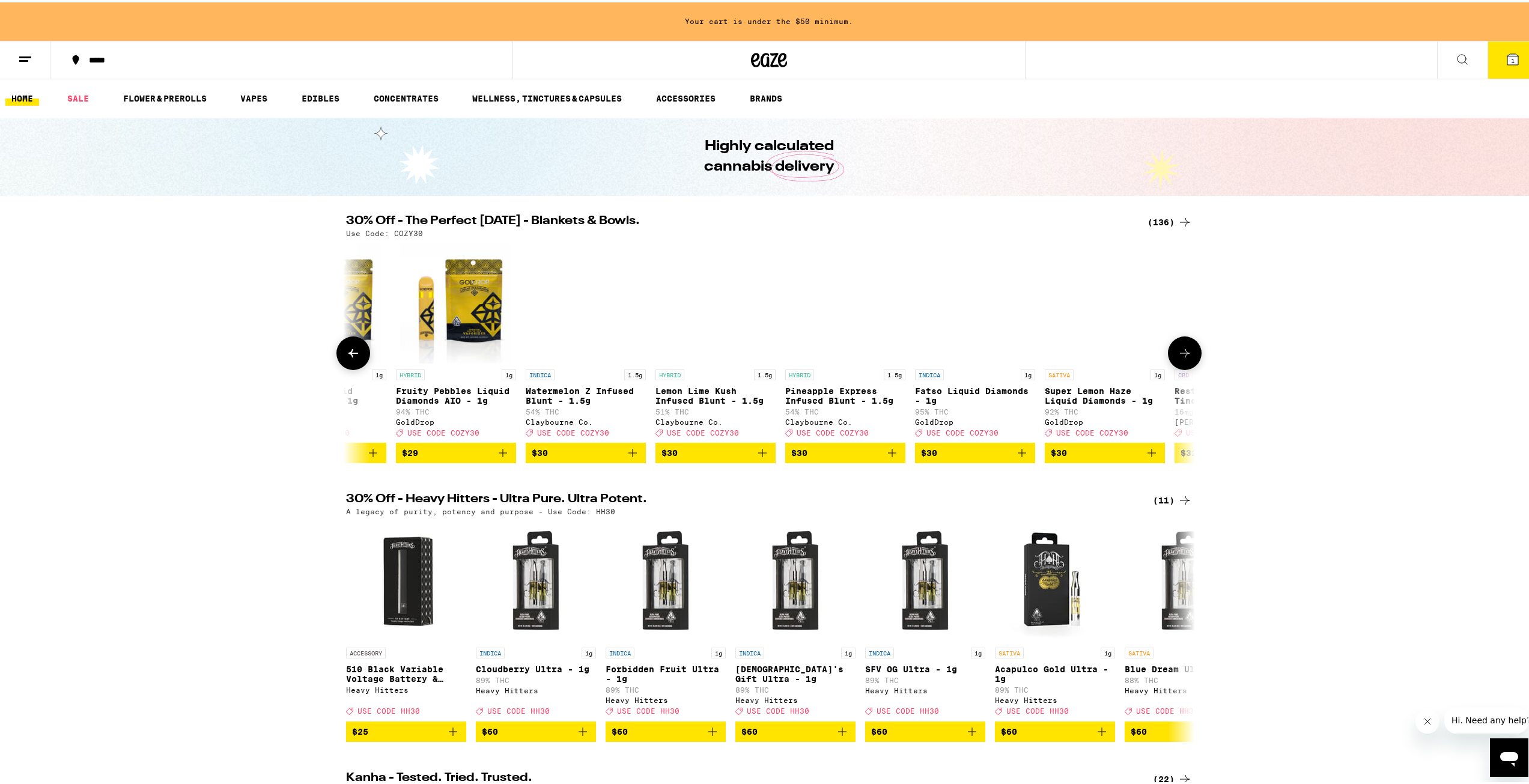
scroll to position [0, 12154]
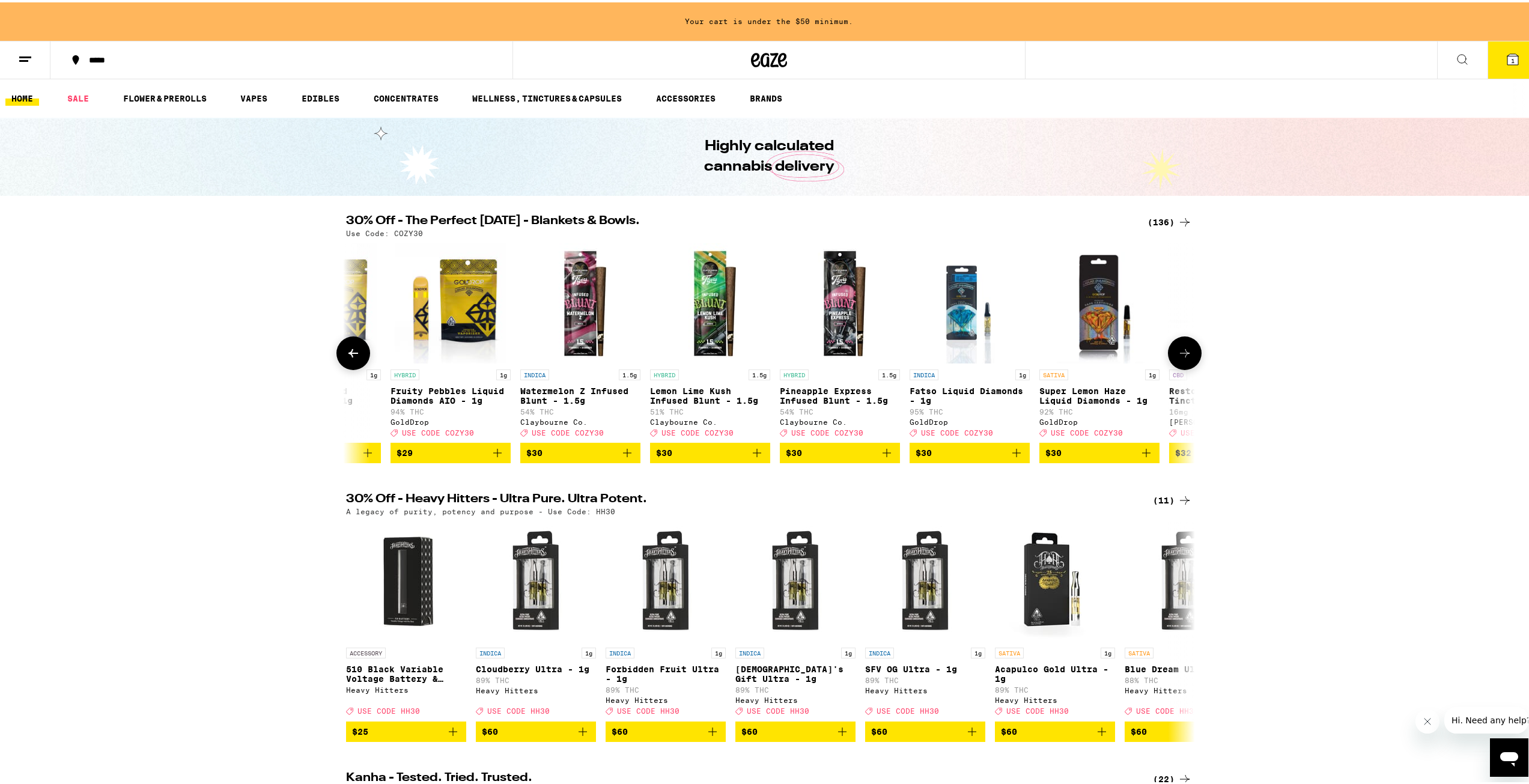
click at [496, 458] on icon "Add to bag" at bounding box center [497, 450] width 14 height 14
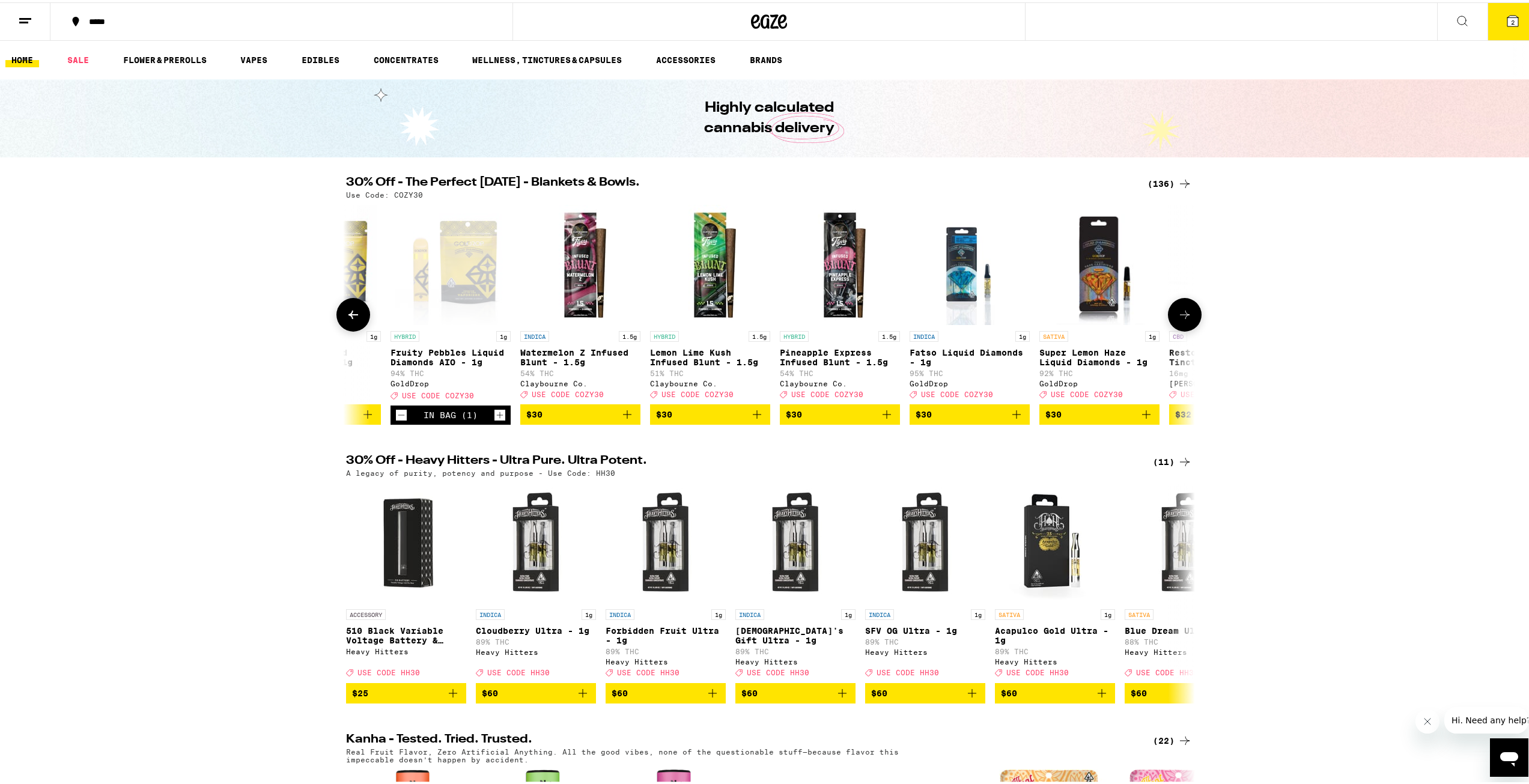
click at [1182, 317] on icon at bounding box center [1185, 312] width 9 height 8
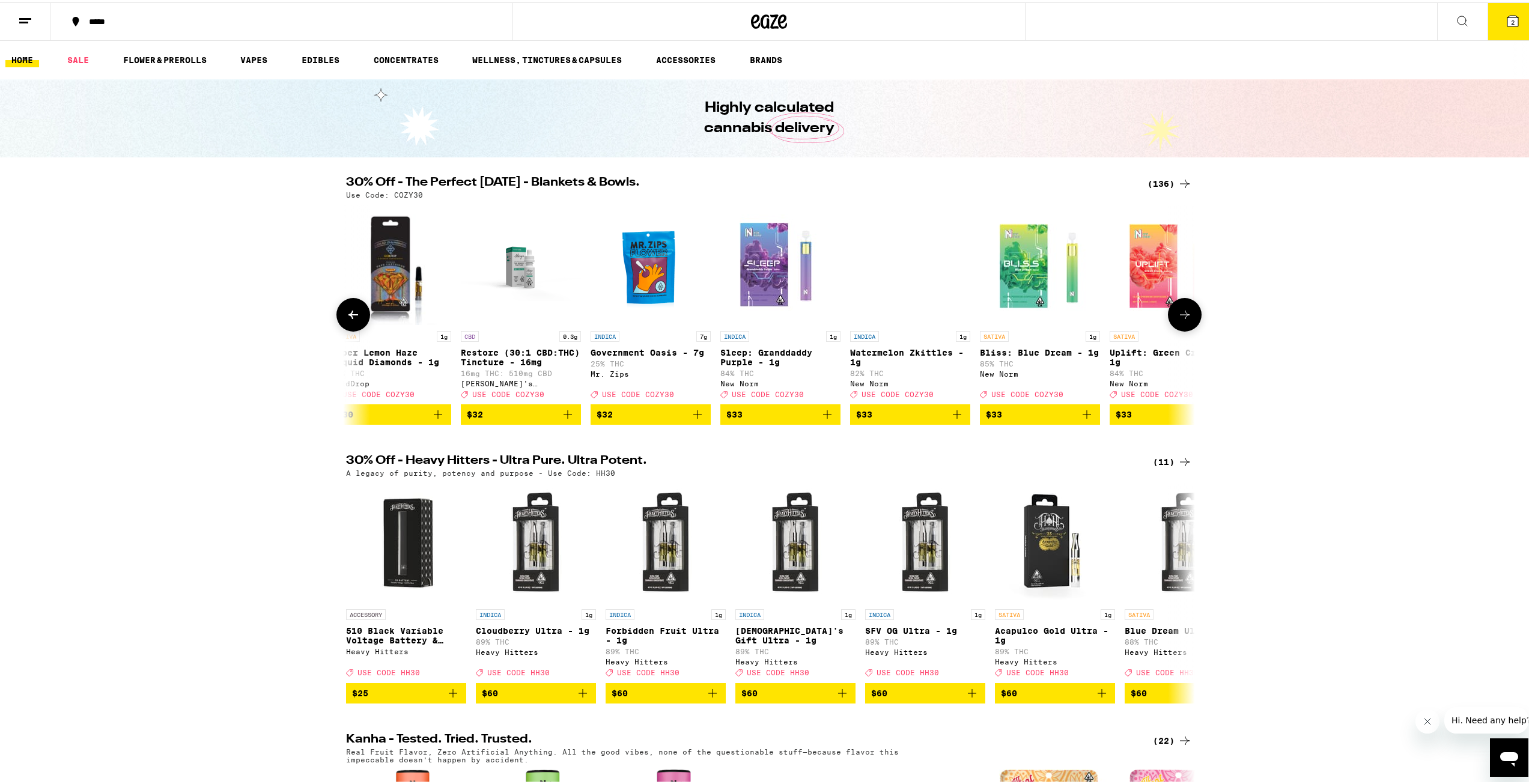
scroll to position [0, 12869]
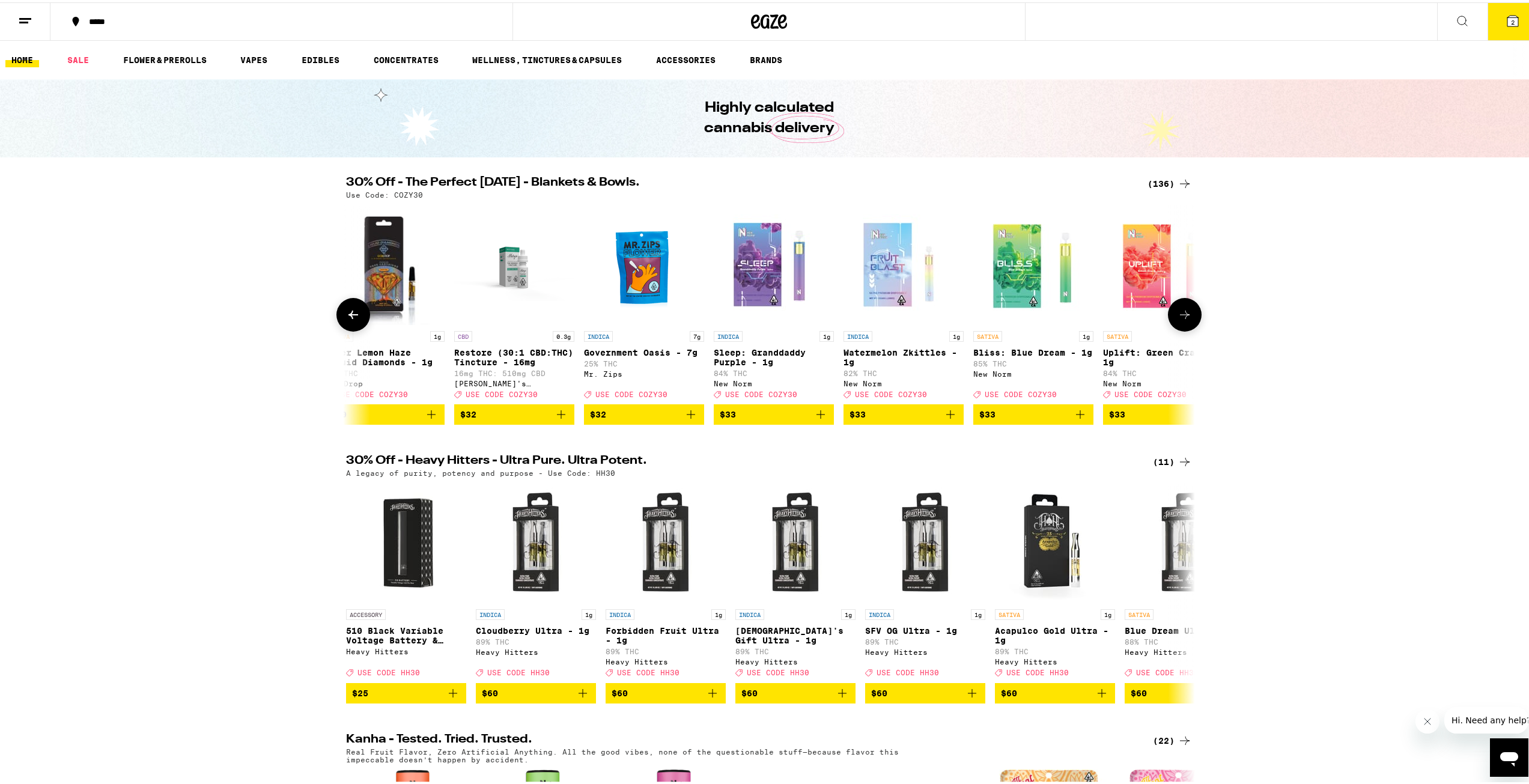
click at [690, 419] on icon "Add to bag" at bounding box center [690, 412] width 14 height 14
click at [1184, 320] on icon at bounding box center [1185, 312] width 14 height 14
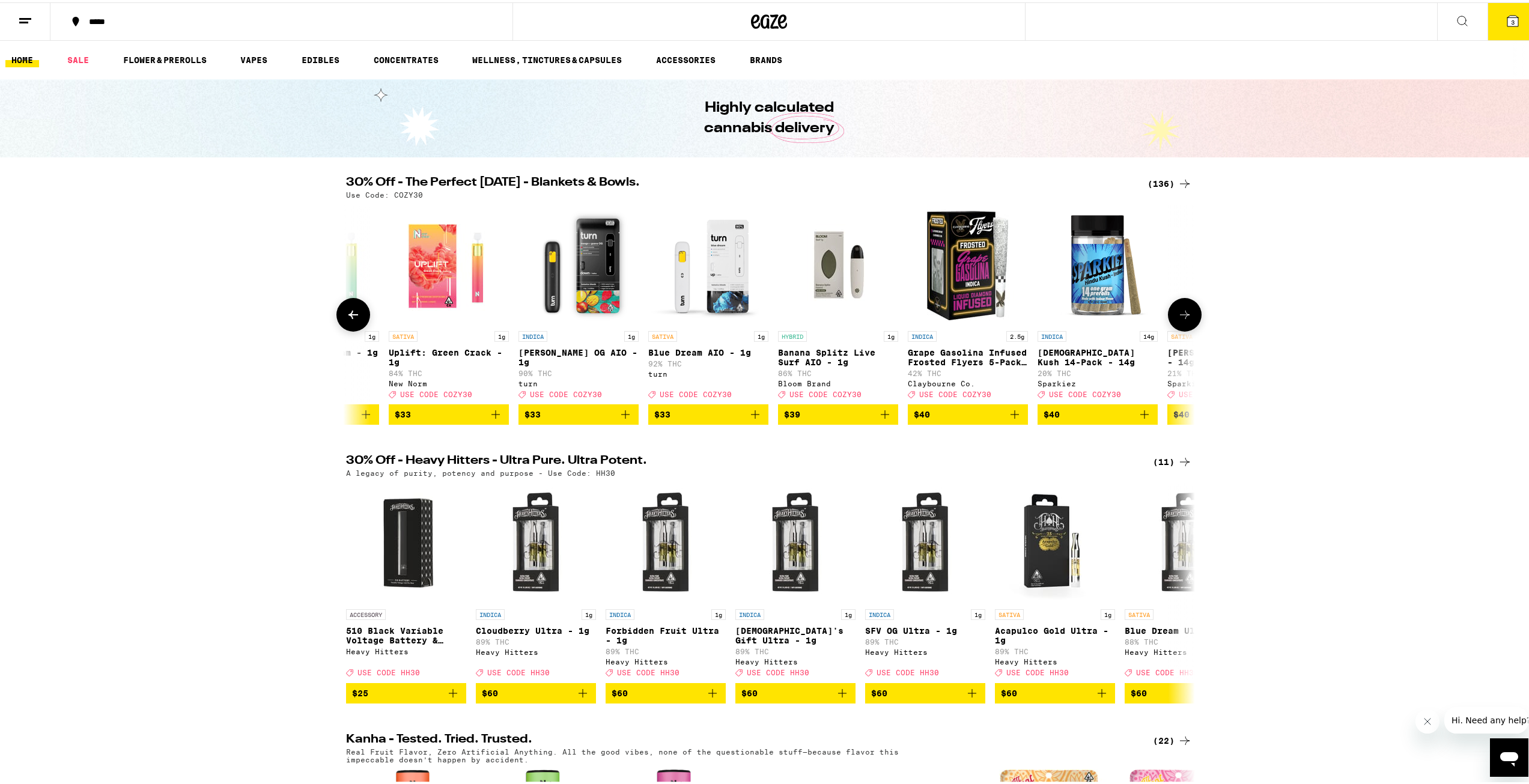
scroll to position [0, 13584]
click at [755, 419] on icon "Add to bag" at bounding box center [754, 412] width 14 height 14
click at [1192, 318] on button at bounding box center [1185, 312] width 34 height 34
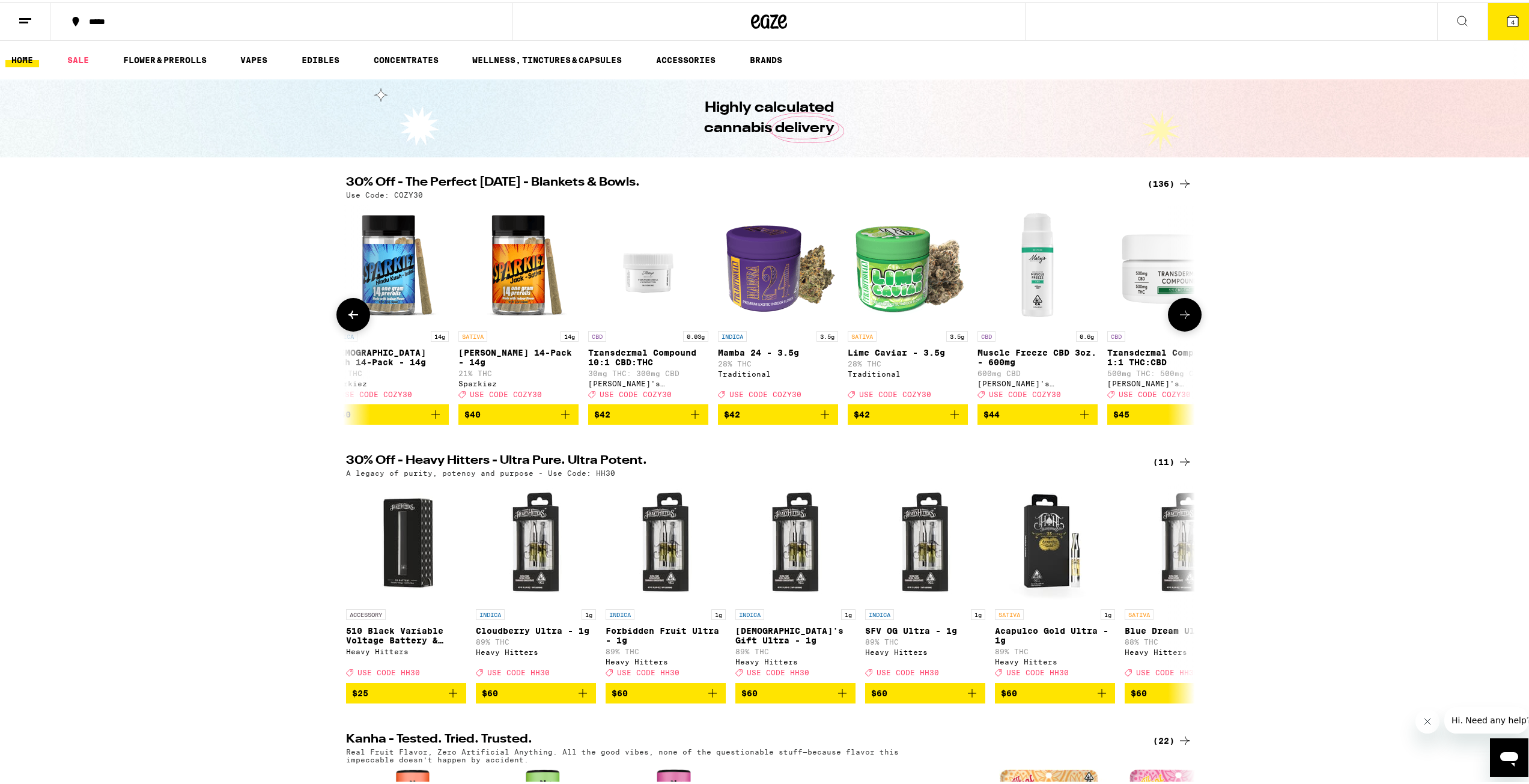
scroll to position [0, 14299]
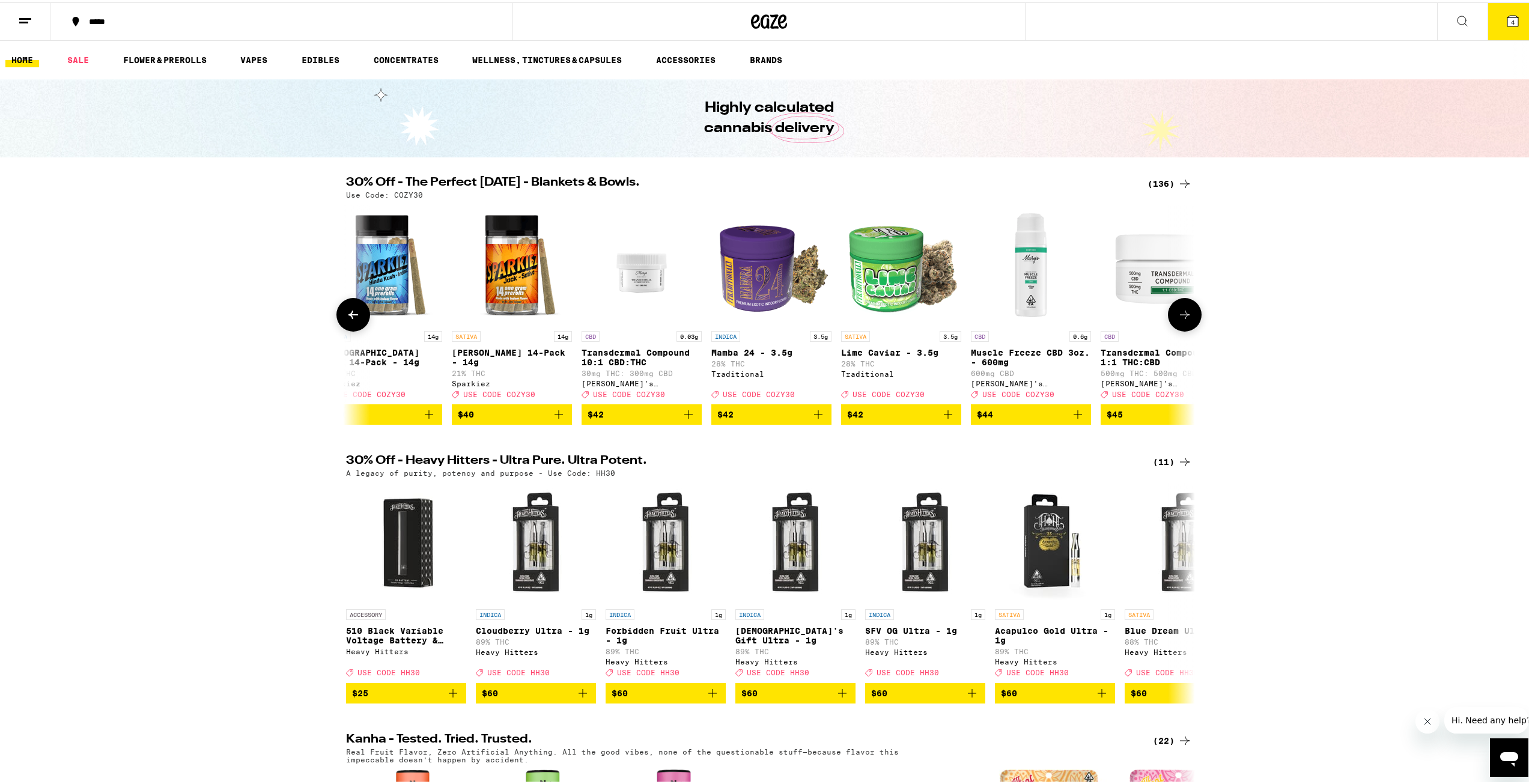
click at [1189, 315] on button at bounding box center [1185, 312] width 34 height 34
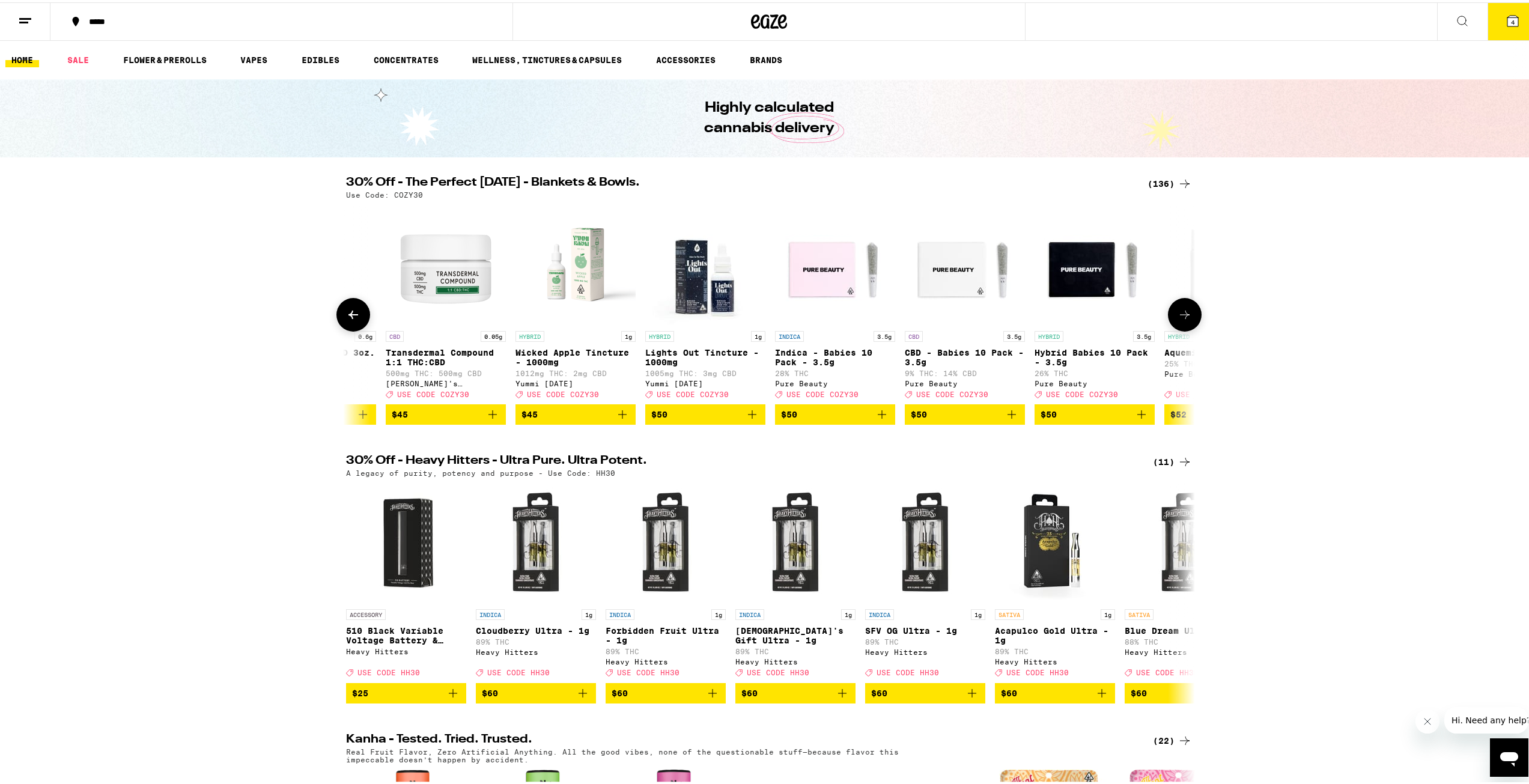
click at [1189, 315] on button at bounding box center [1185, 312] width 34 height 34
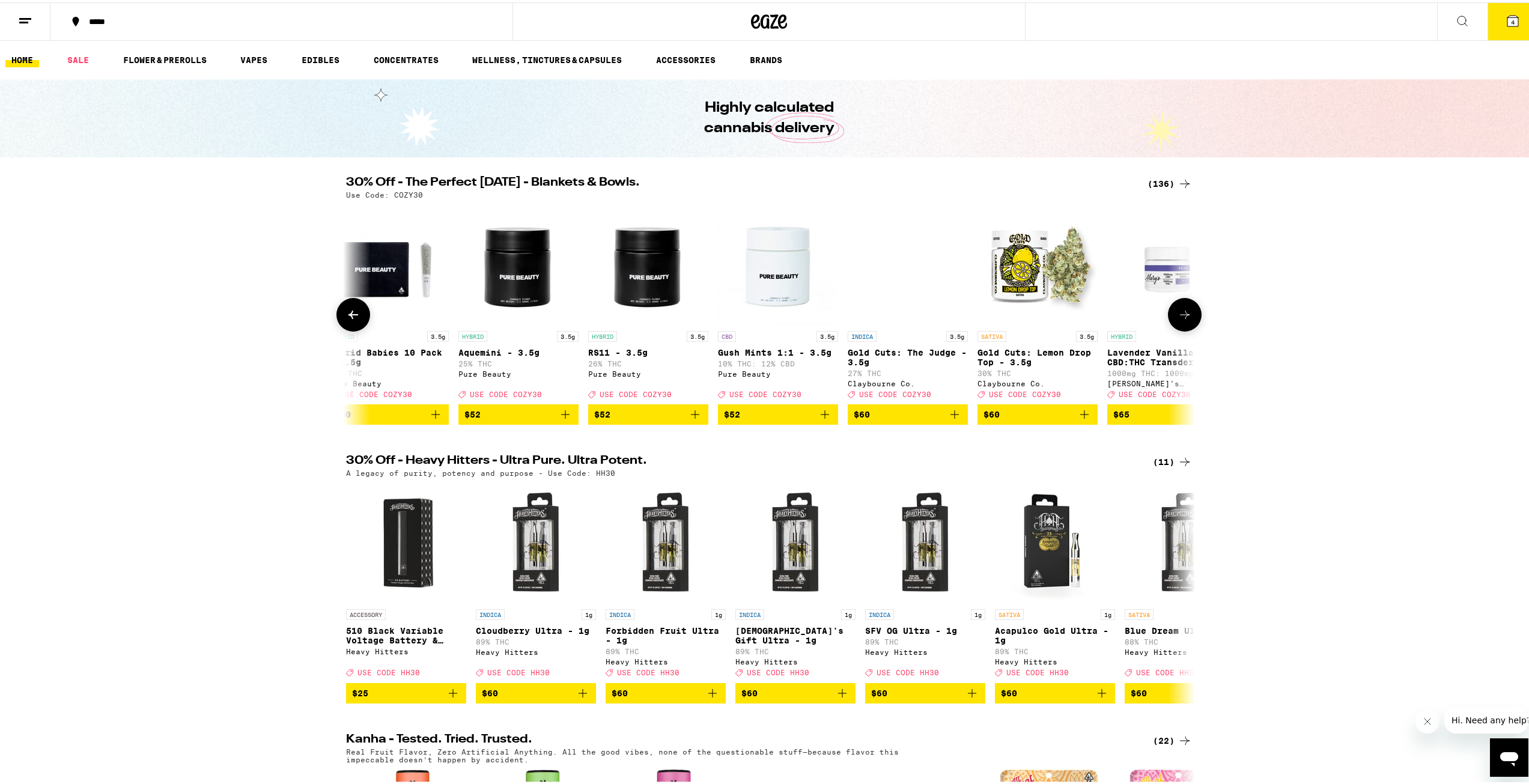
scroll to position [0, 15729]
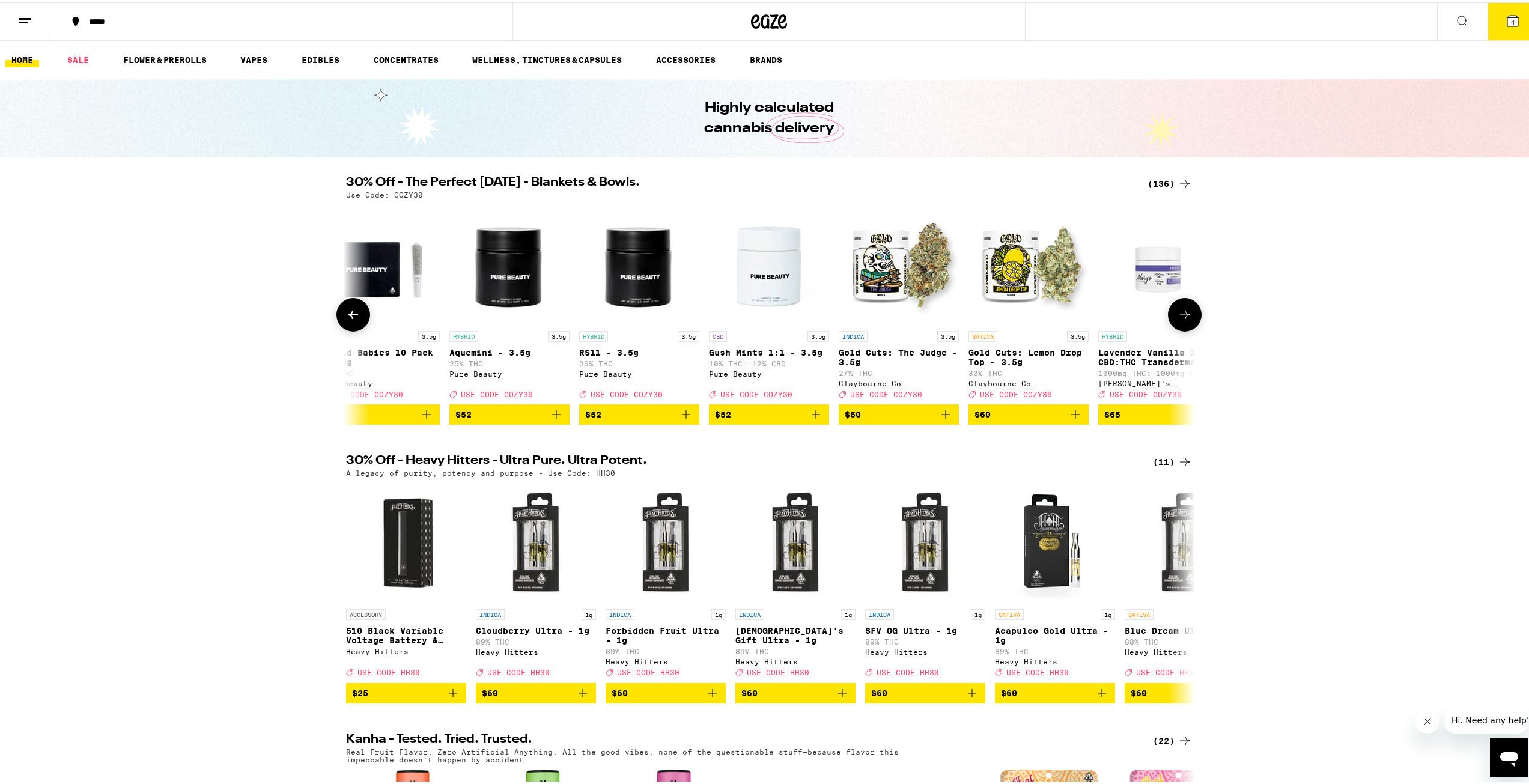
click at [1189, 315] on button at bounding box center [1185, 312] width 34 height 34
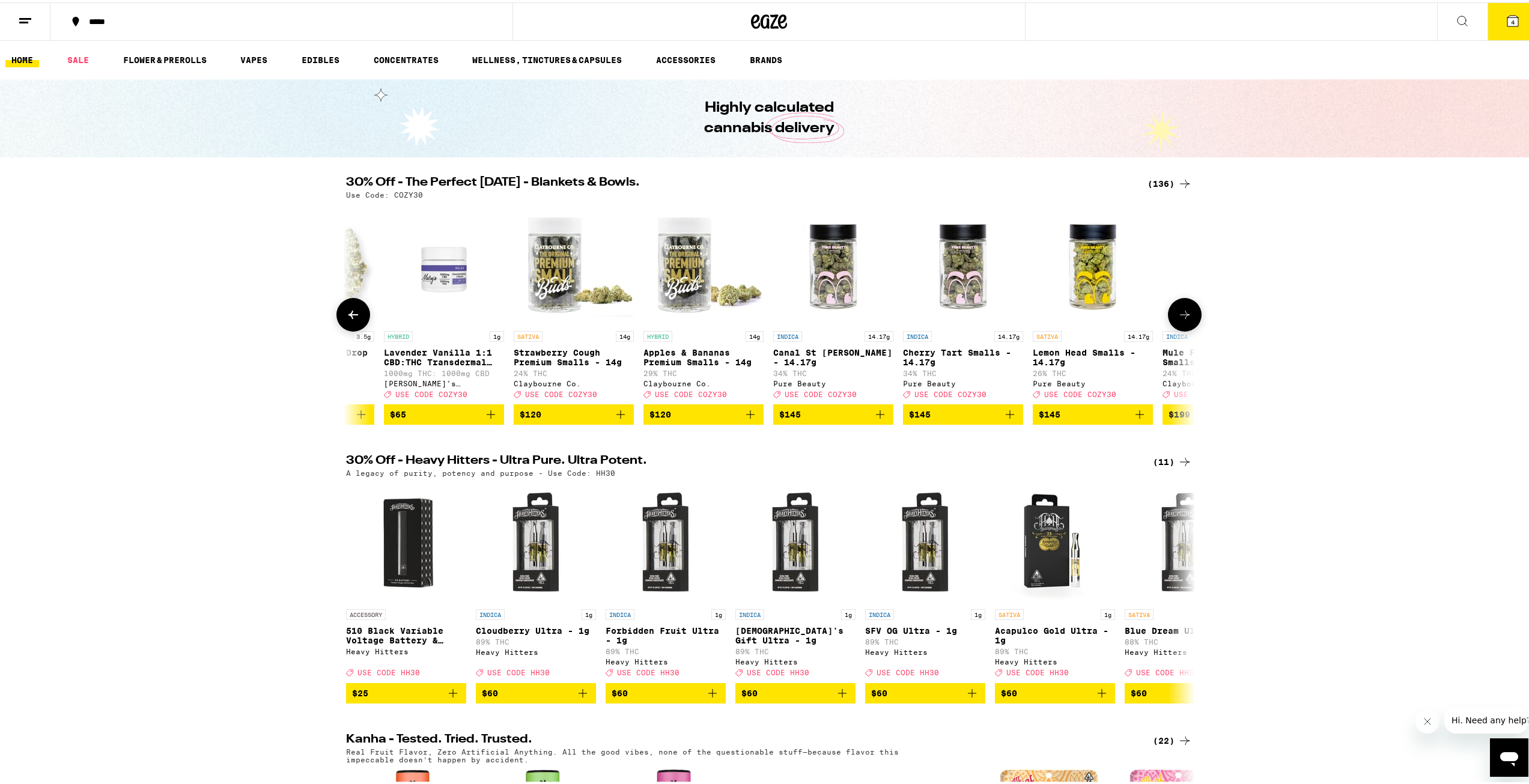
scroll to position [0, 16444]
click at [1185, 314] on icon at bounding box center [1185, 312] width 14 height 14
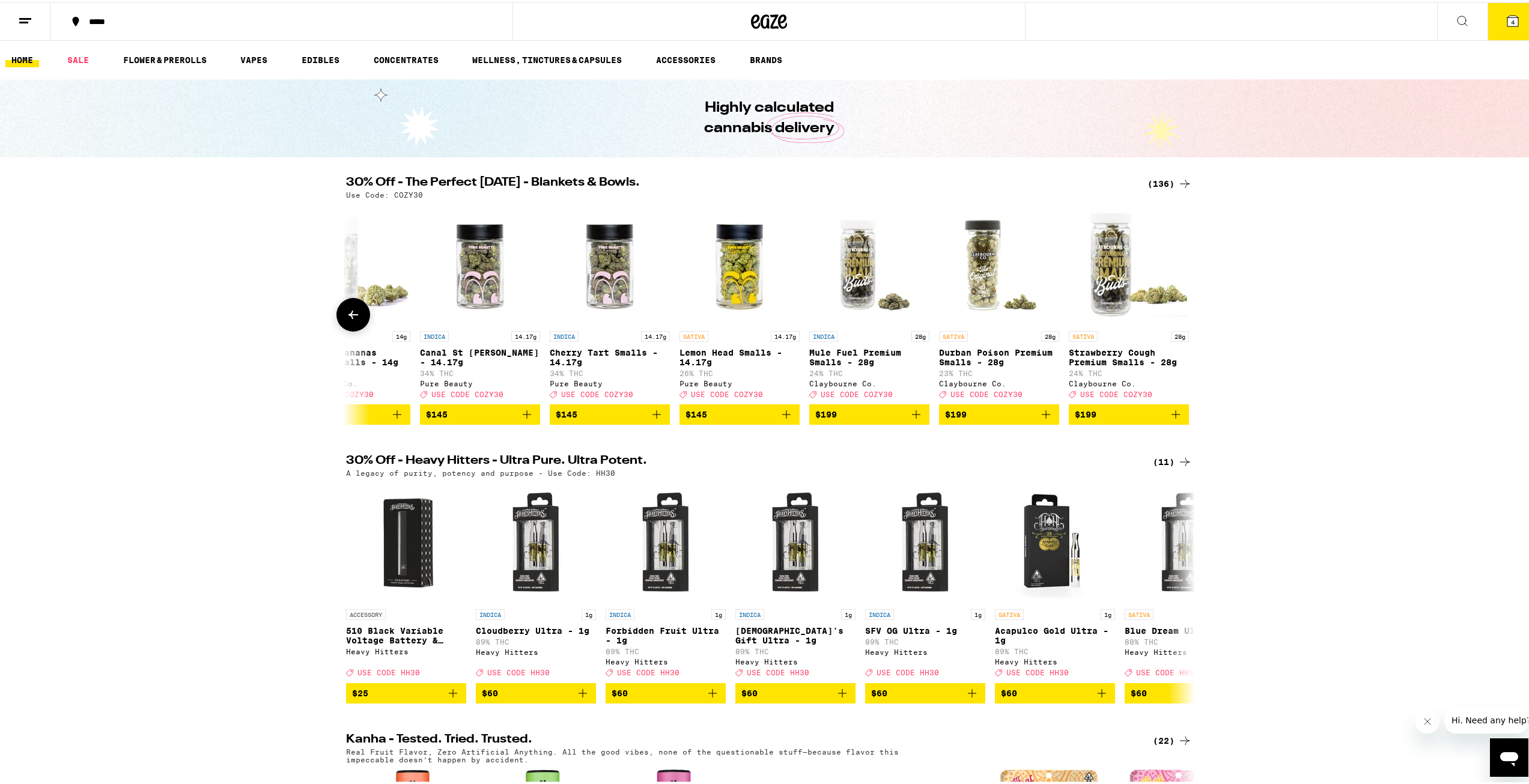
scroll to position [0, 16803]
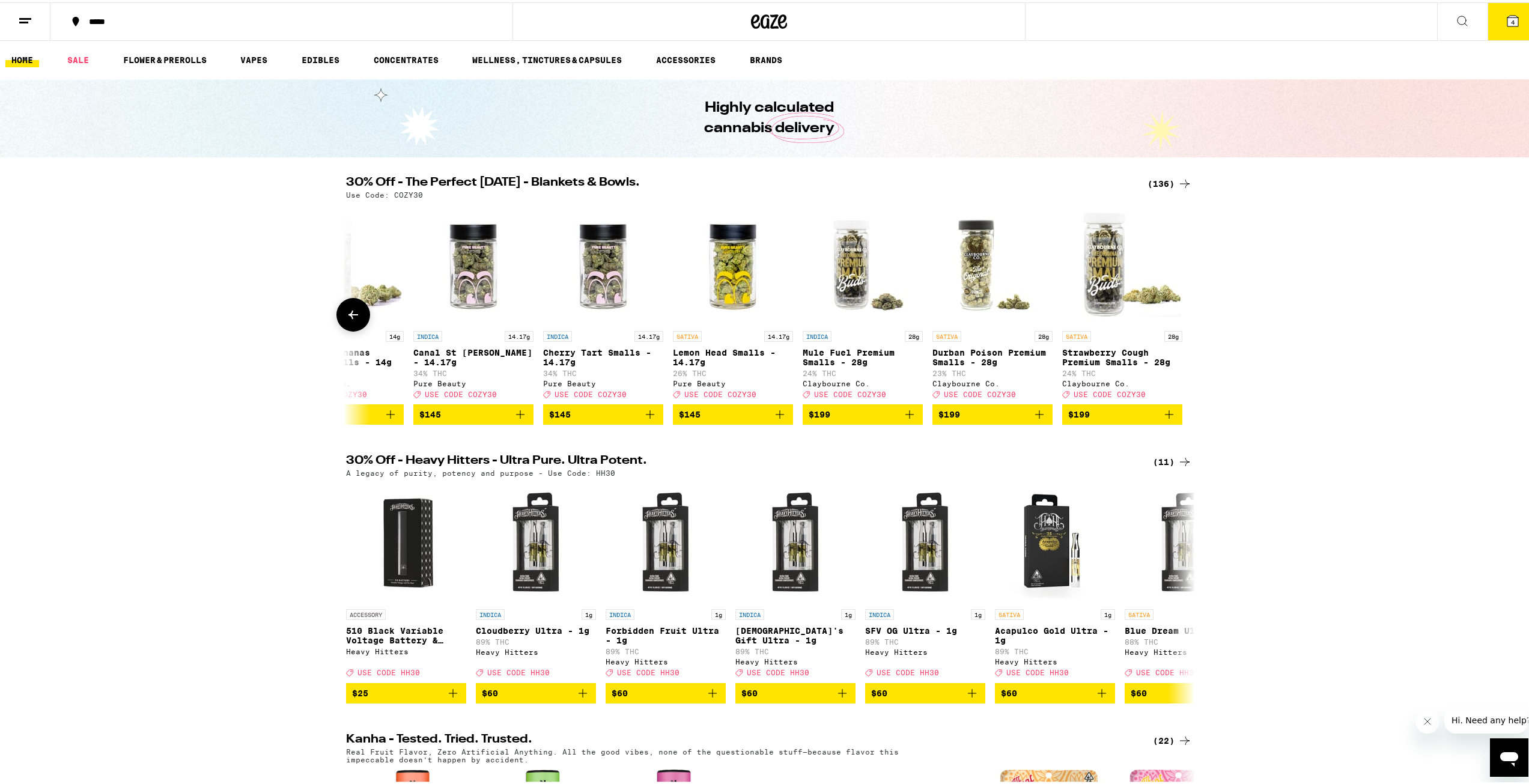
click at [349, 317] on icon at bounding box center [353, 312] width 9 height 8
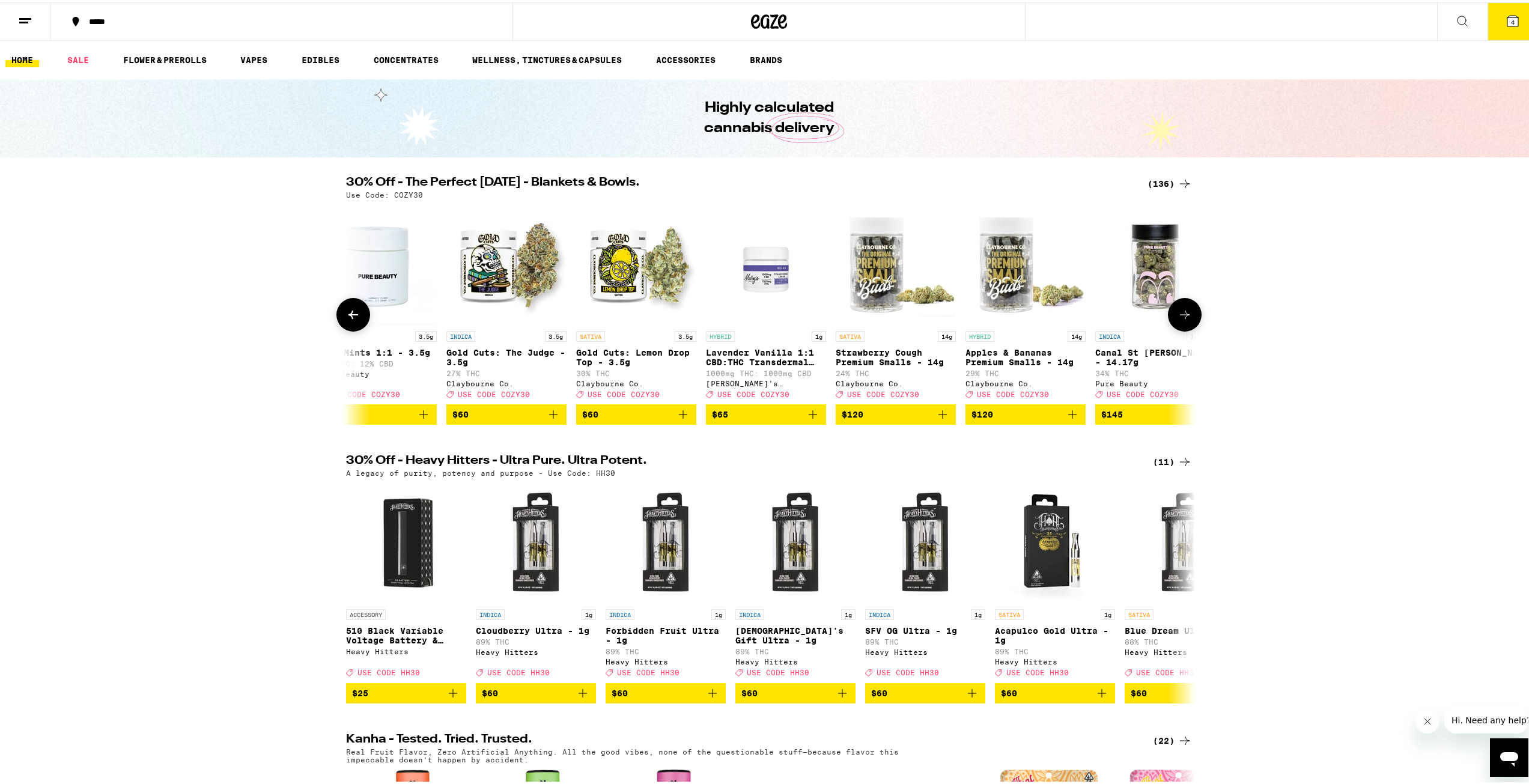
click at [349, 317] on icon at bounding box center [353, 312] width 9 height 8
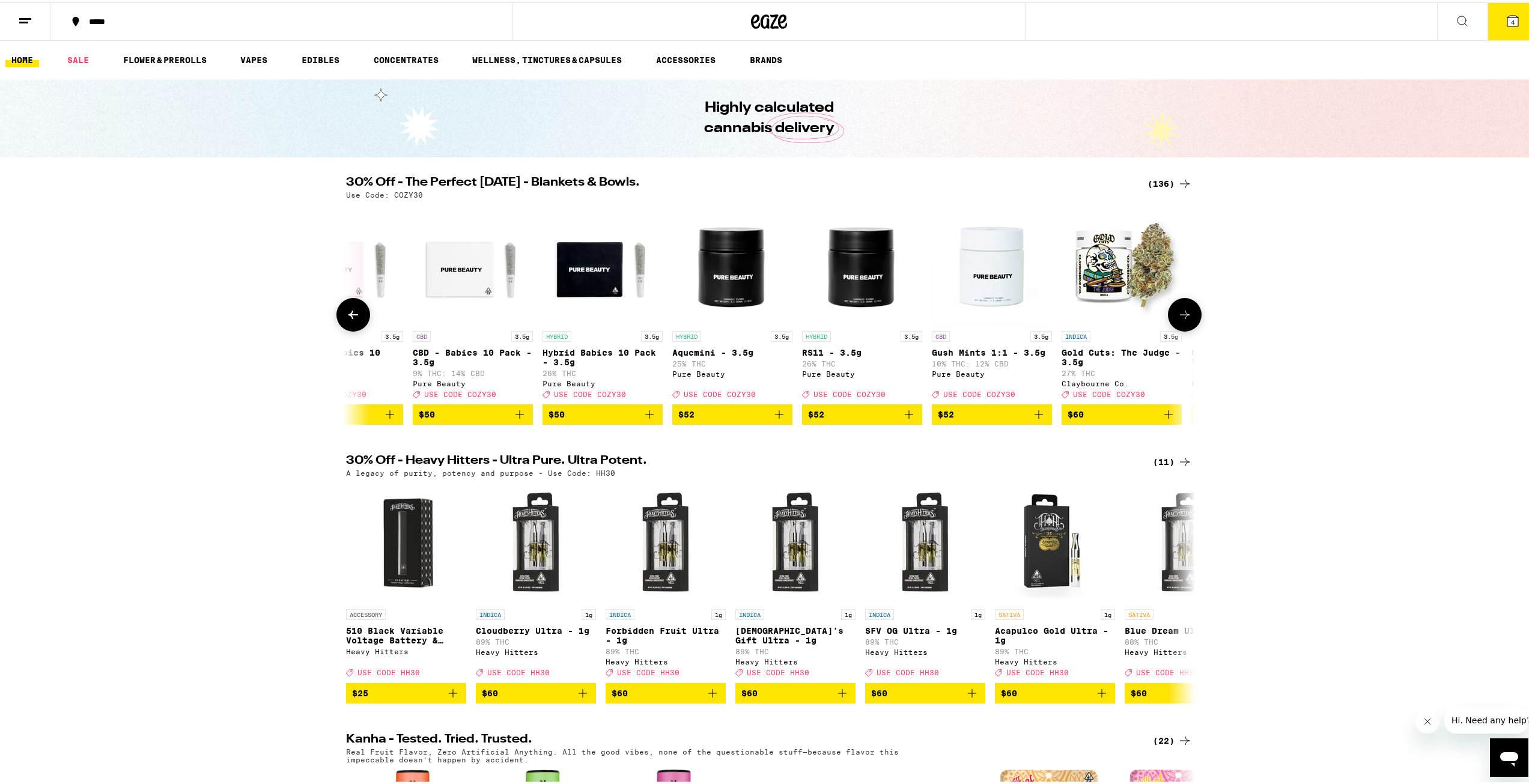
click at [349, 317] on icon at bounding box center [353, 312] width 9 height 8
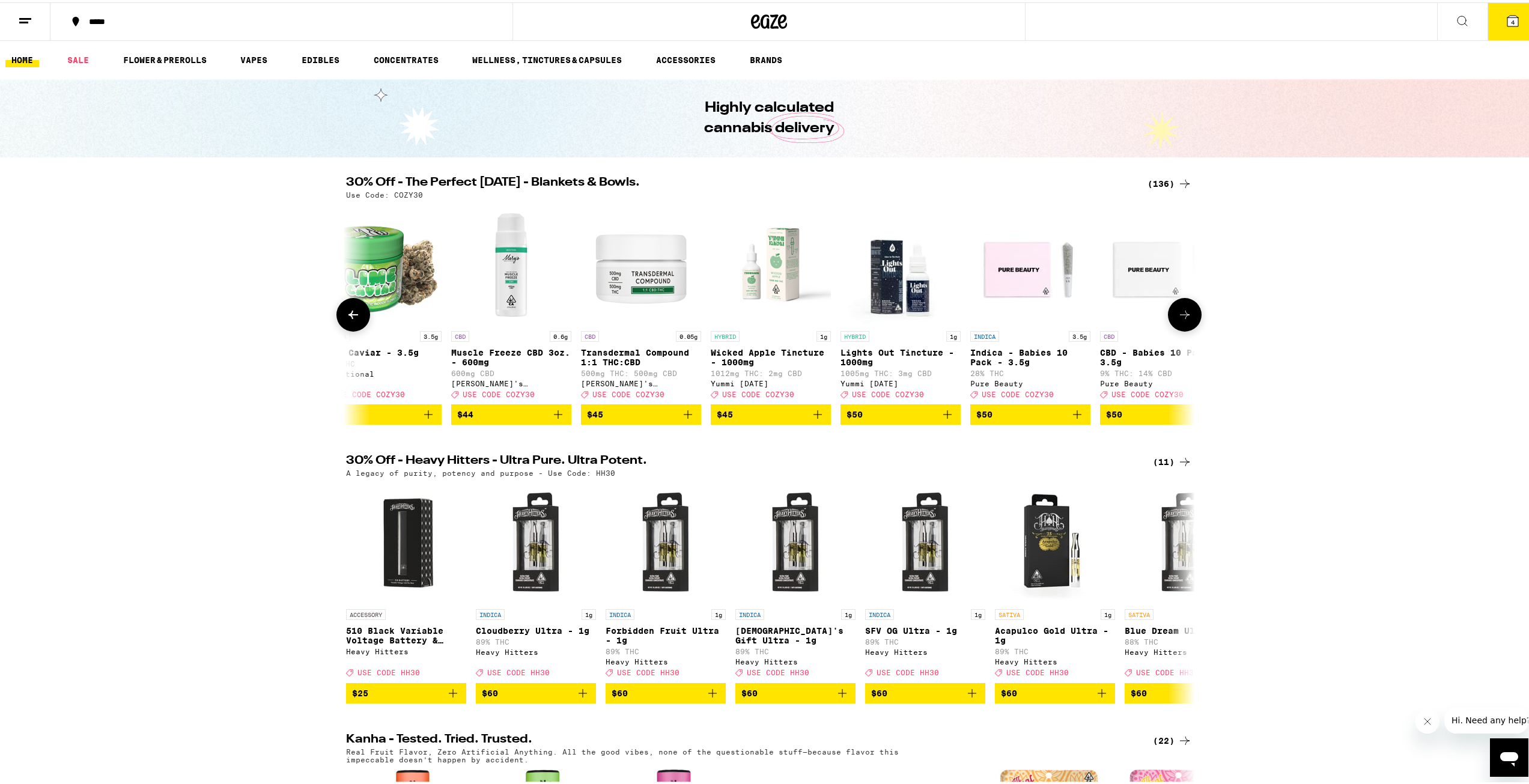
click at [349, 317] on icon at bounding box center [353, 312] width 9 height 8
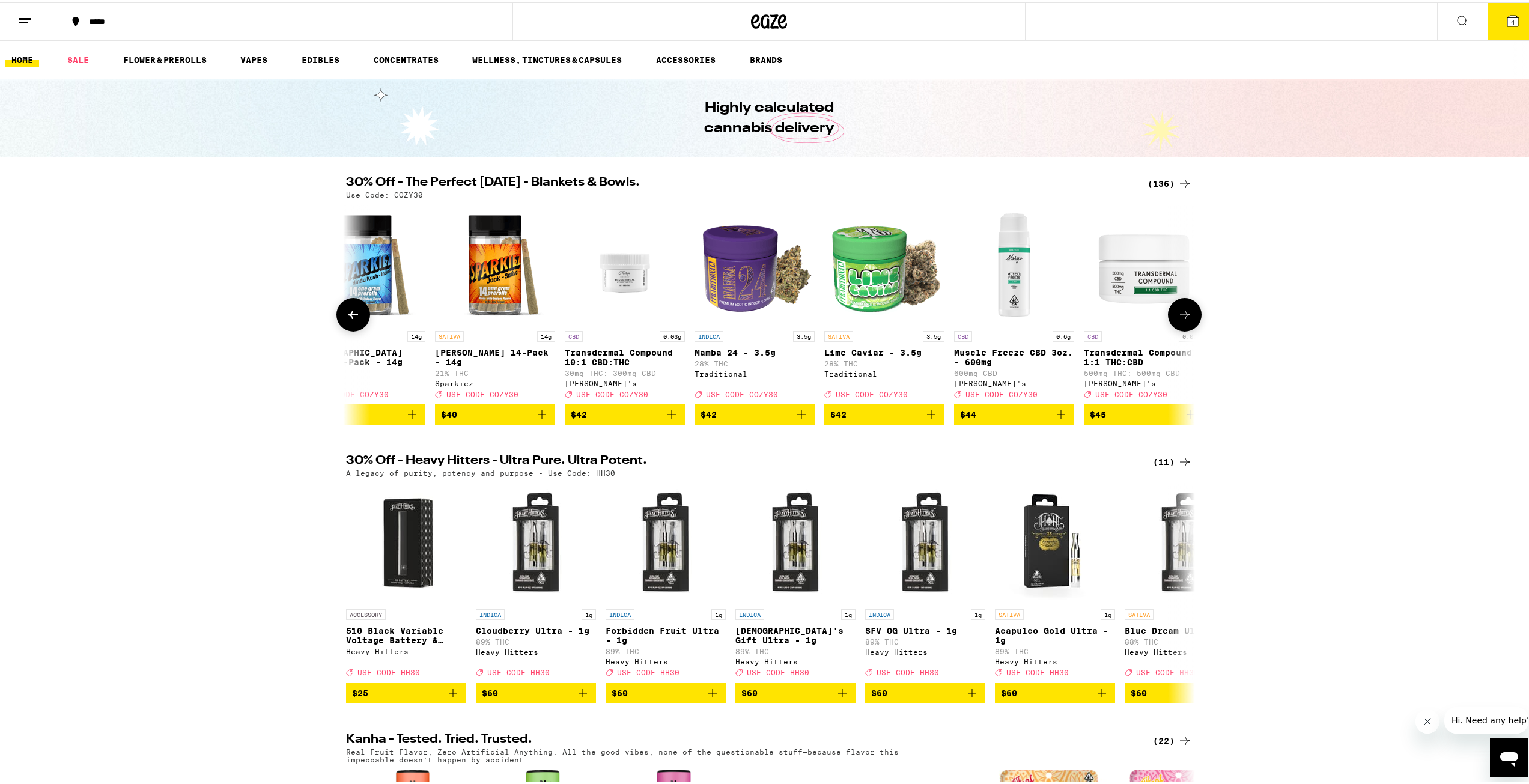
click at [349, 317] on icon at bounding box center [353, 312] width 9 height 8
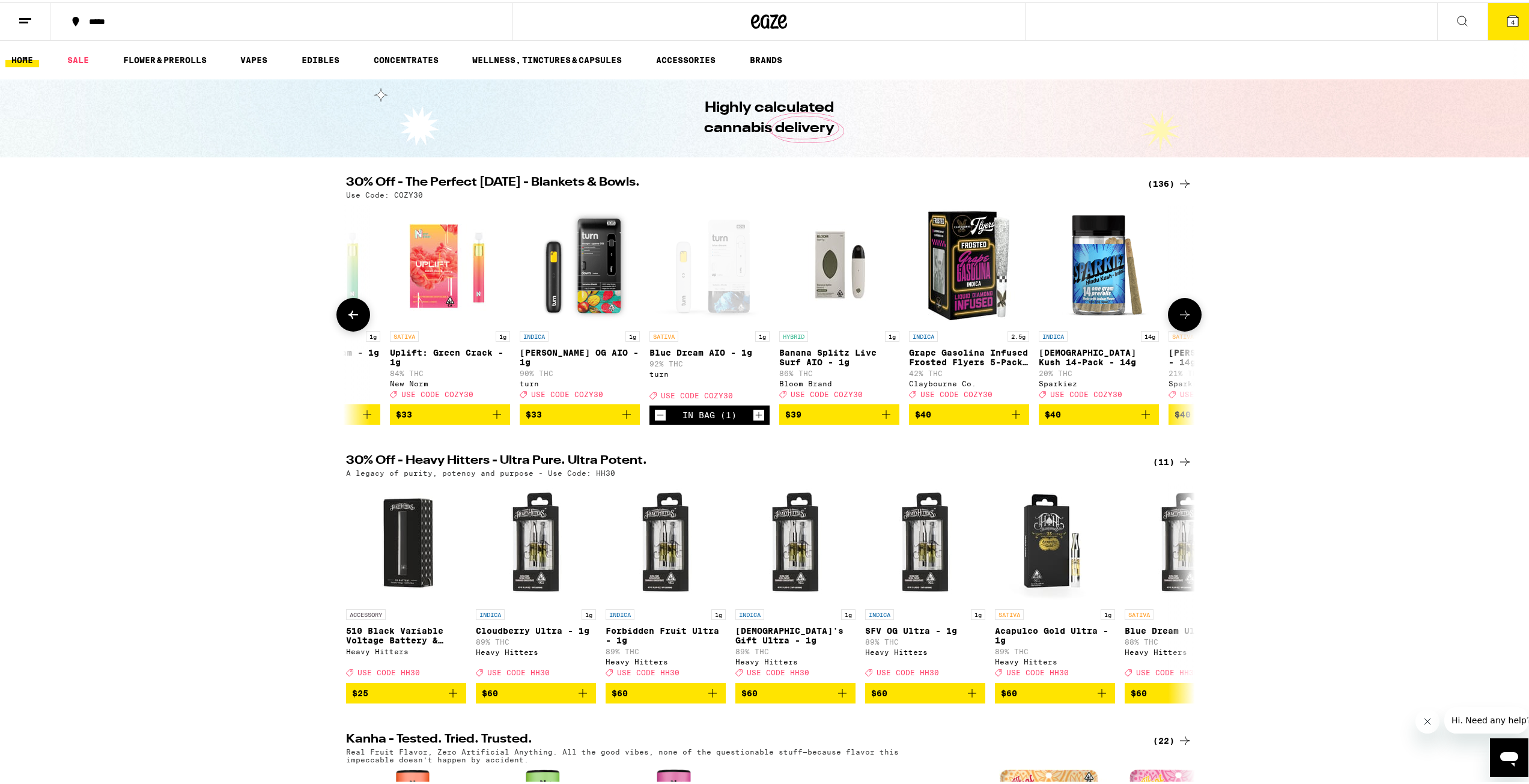
click at [349, 317] on icon at bounding box center [353, 312] width 9 height 8
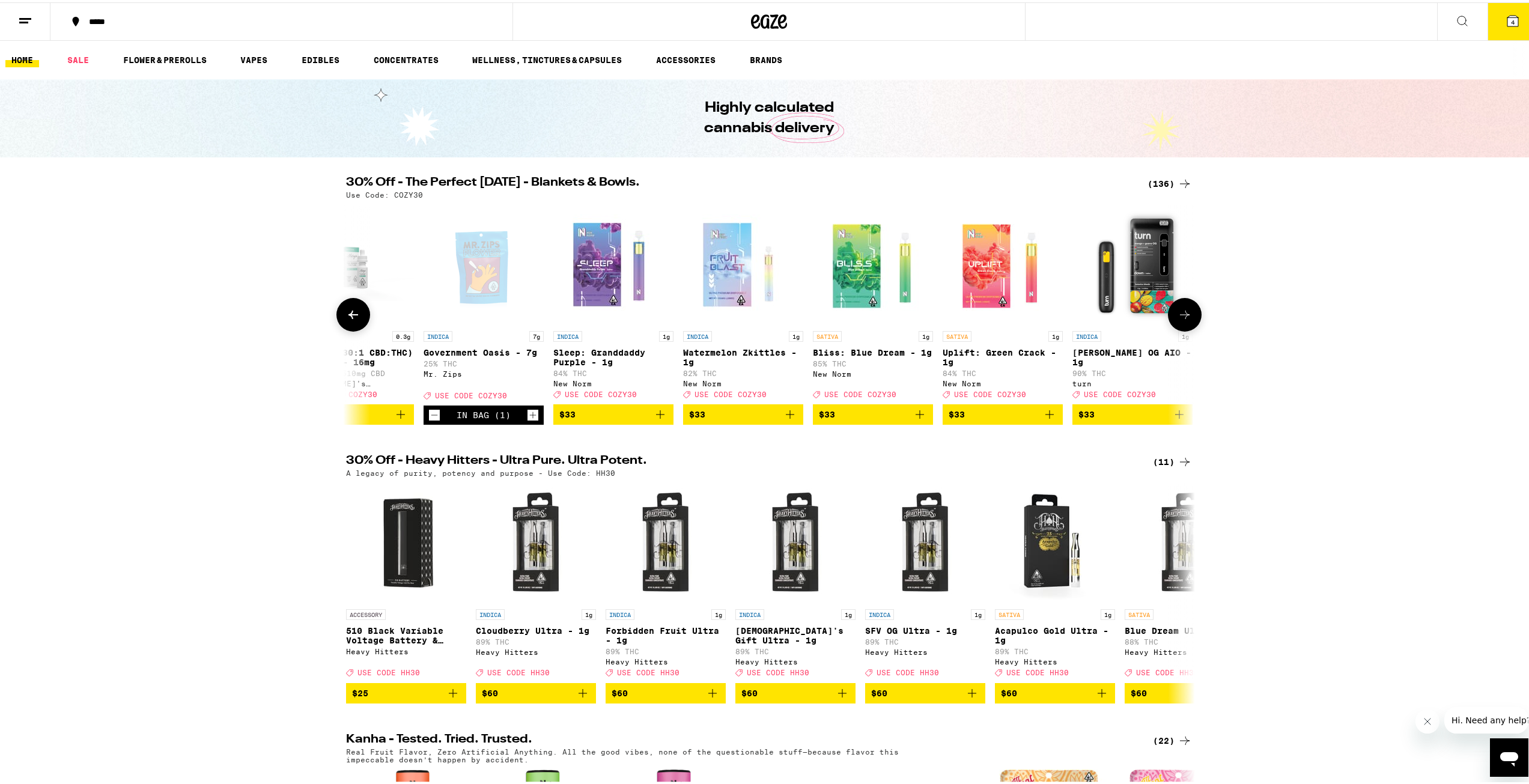
click at [349, 317] on icon at bounding box center [353, 312] width 9 height 8
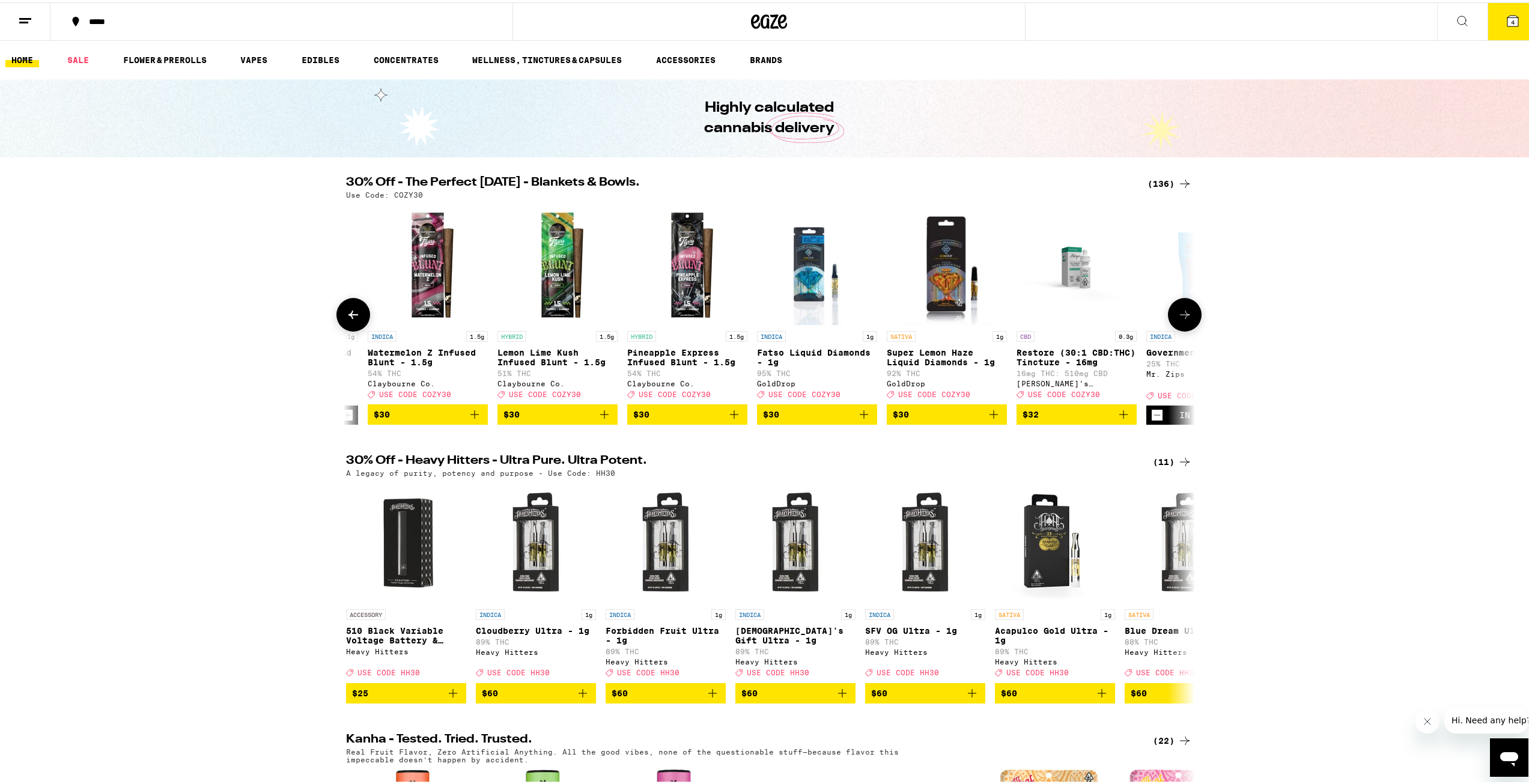
click at [349, 317] on icon at bounding box center [353, 312] width 9 height 8
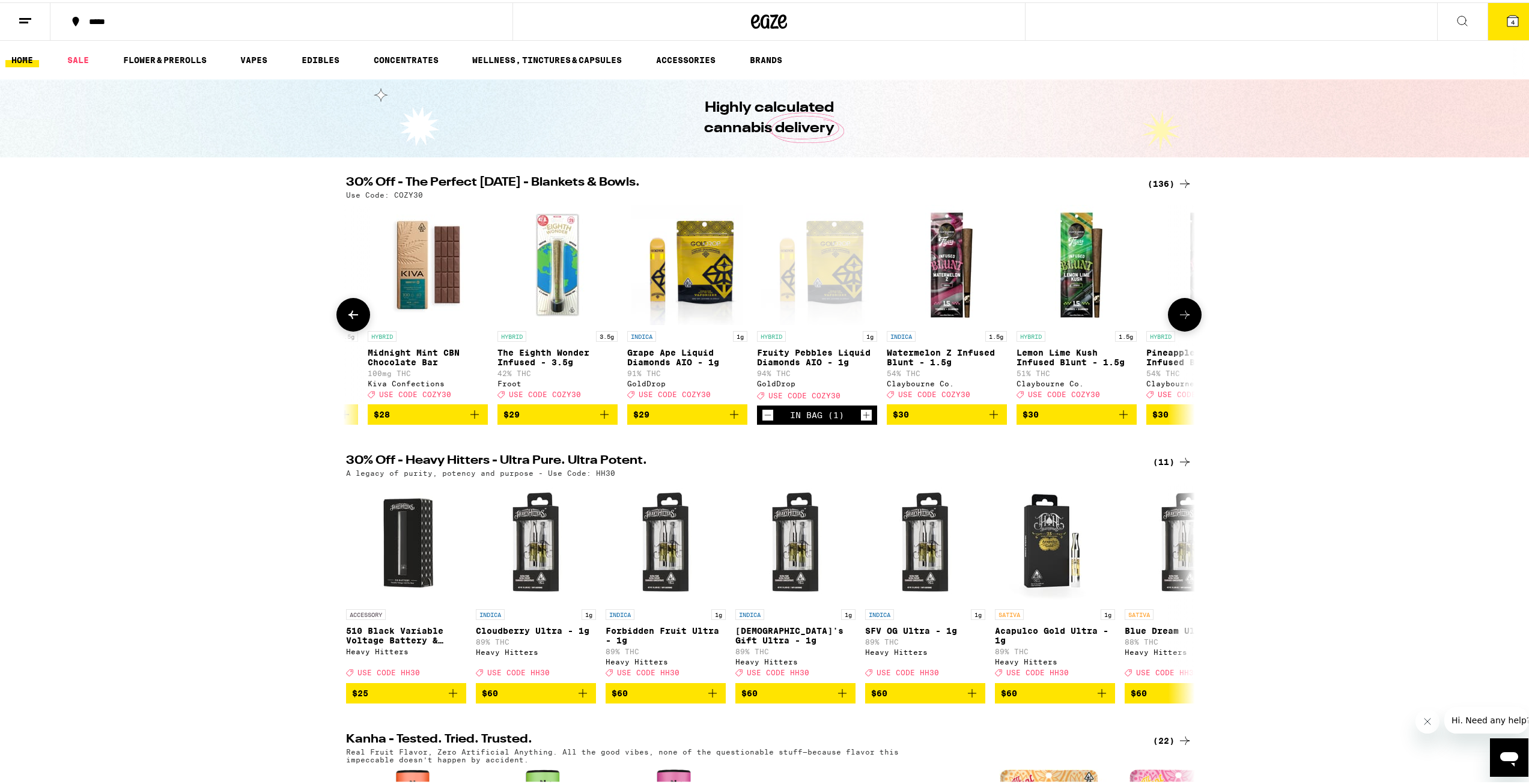
click at [349, 317] on icon at bounding box center [353, 312] width 9 height 8
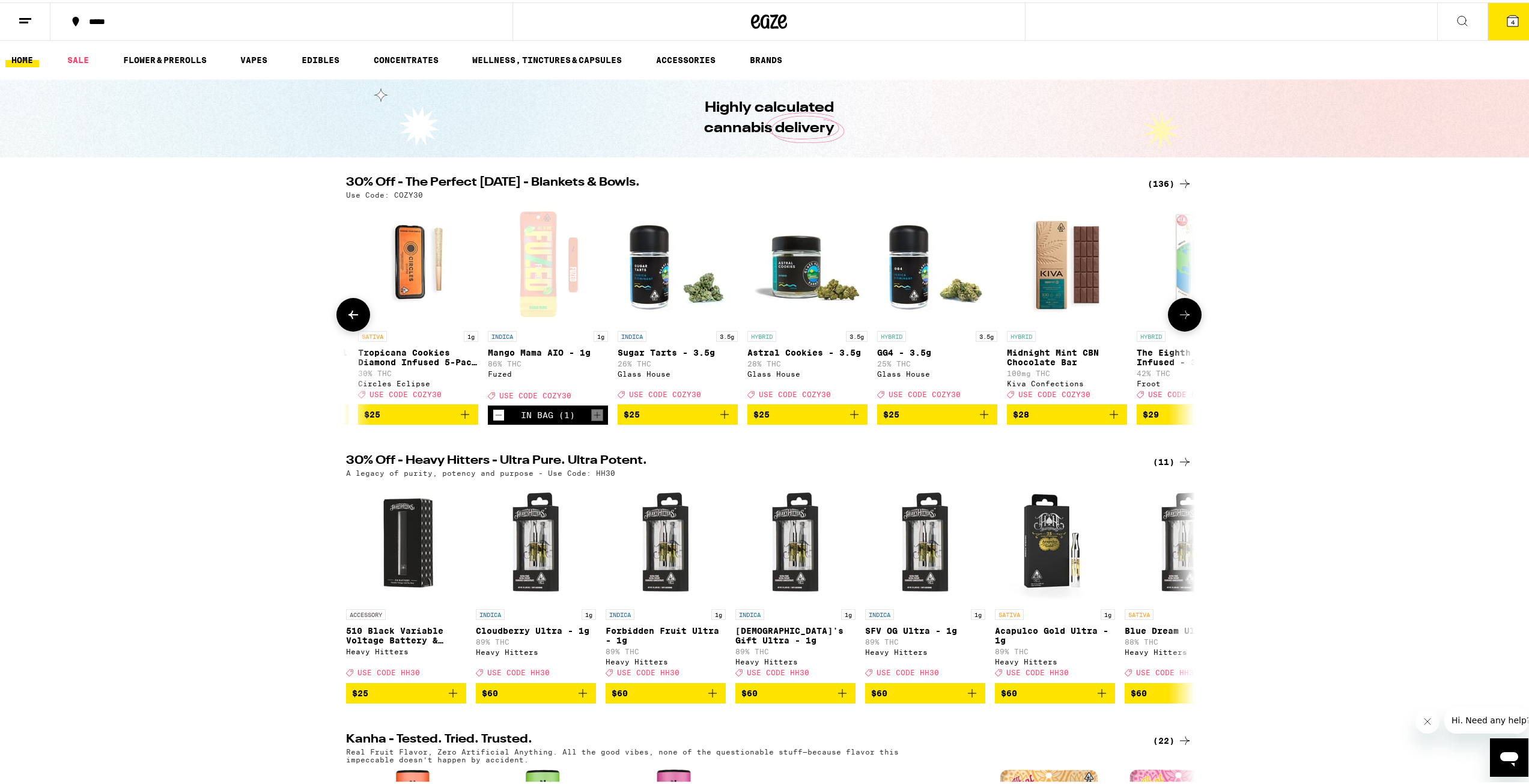
click at [349, 317] on icon at bounding box center [353, 312] width 9 height 8
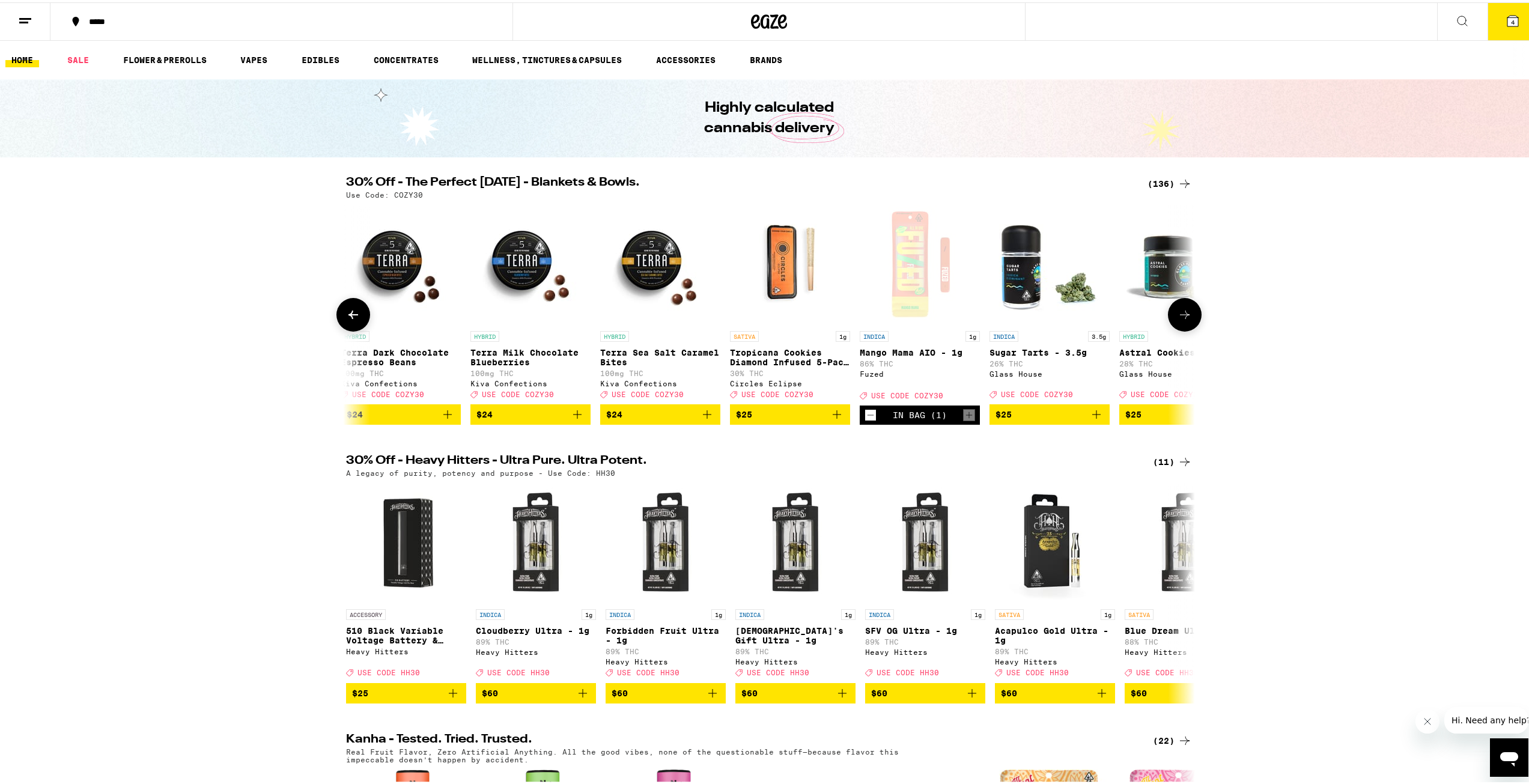
click at [349, 317] on icon at bounding box center [353, 312] width 9 height 8
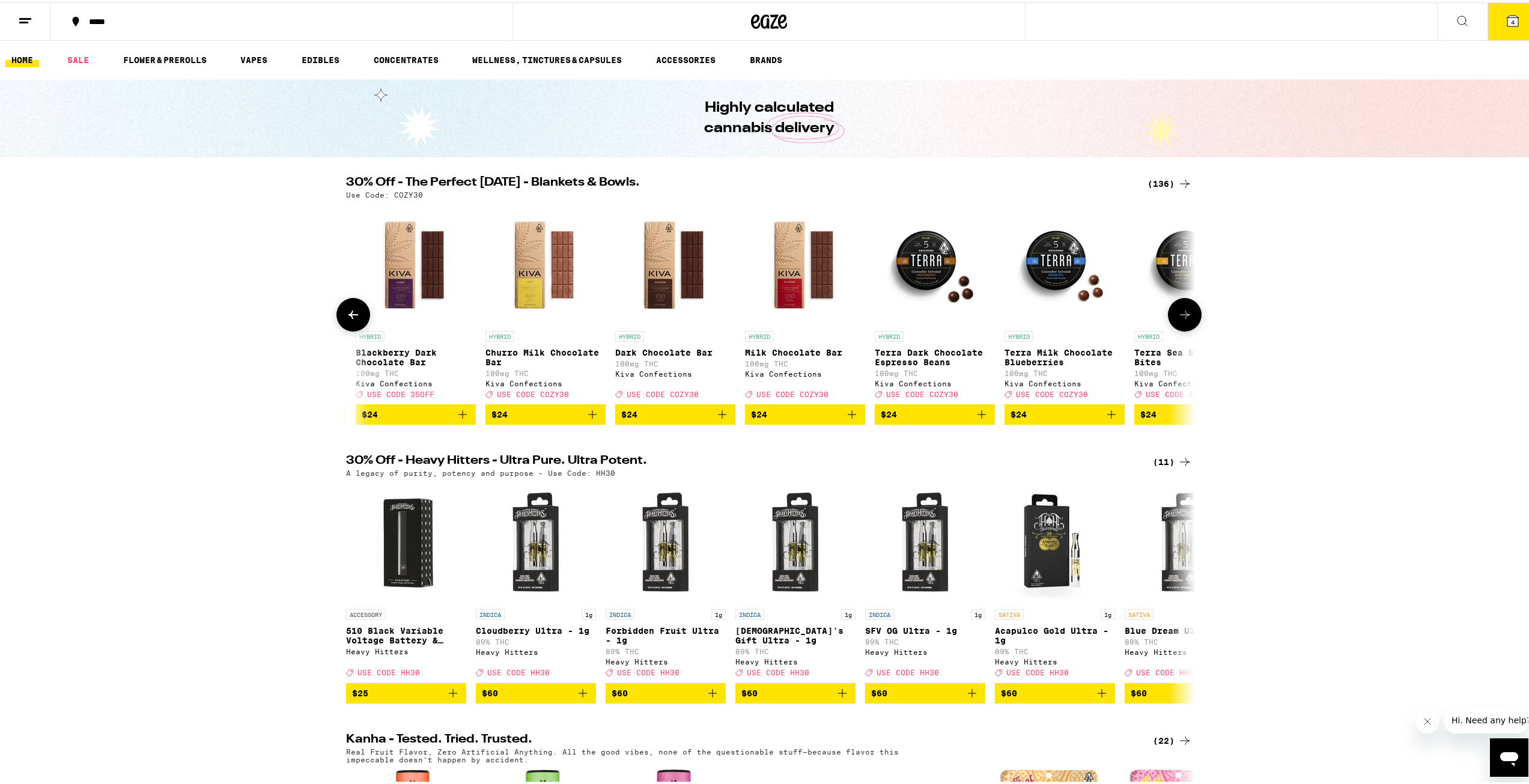
click at [349, 317] on icon at bounding box center [353, 312] width 9 height 8
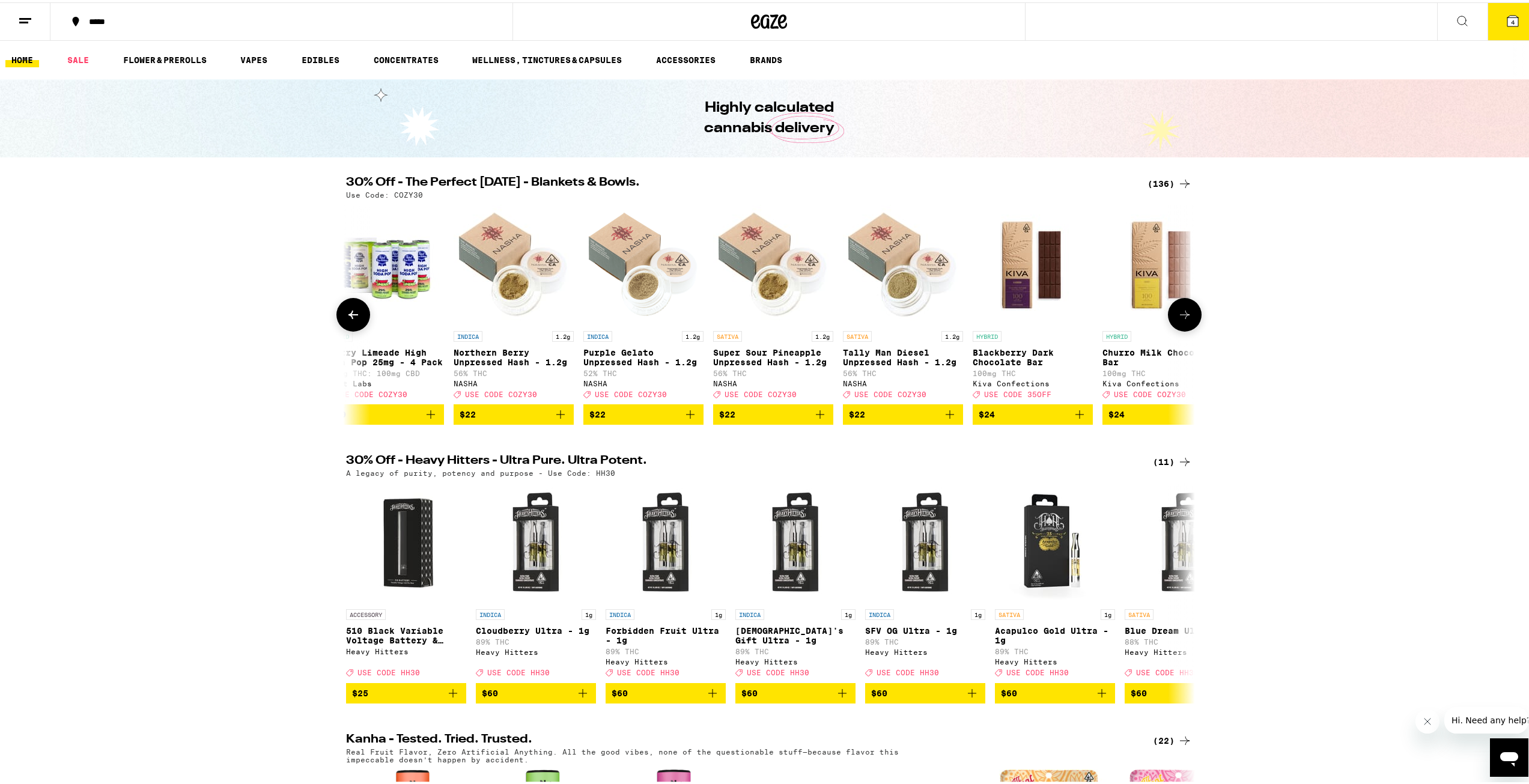
click at [349, 317] on icon at bounding box center [353, 312] width 9 height 8
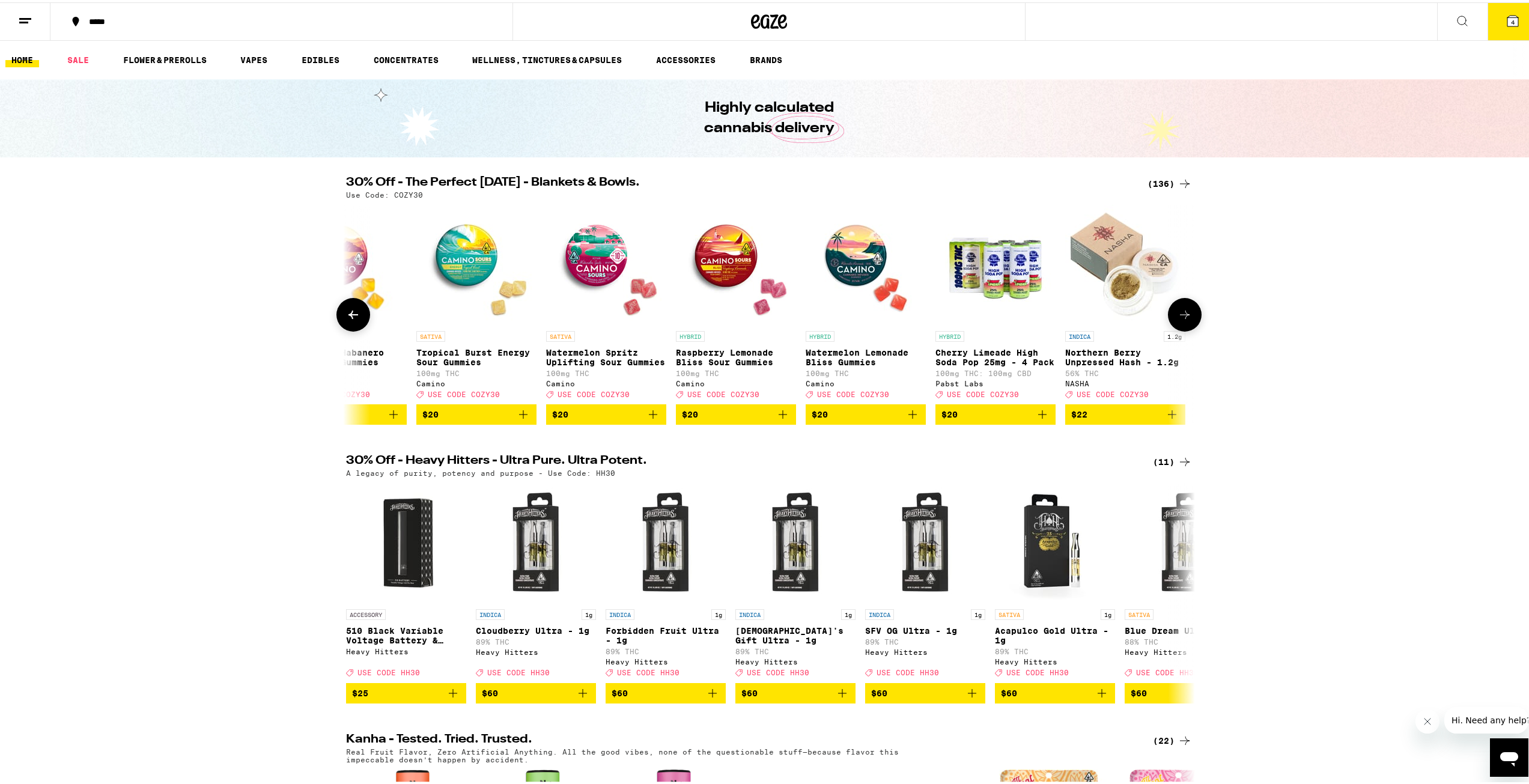
click at [349, 317] on icon at bounding box center [353, 312] width 9 height 8
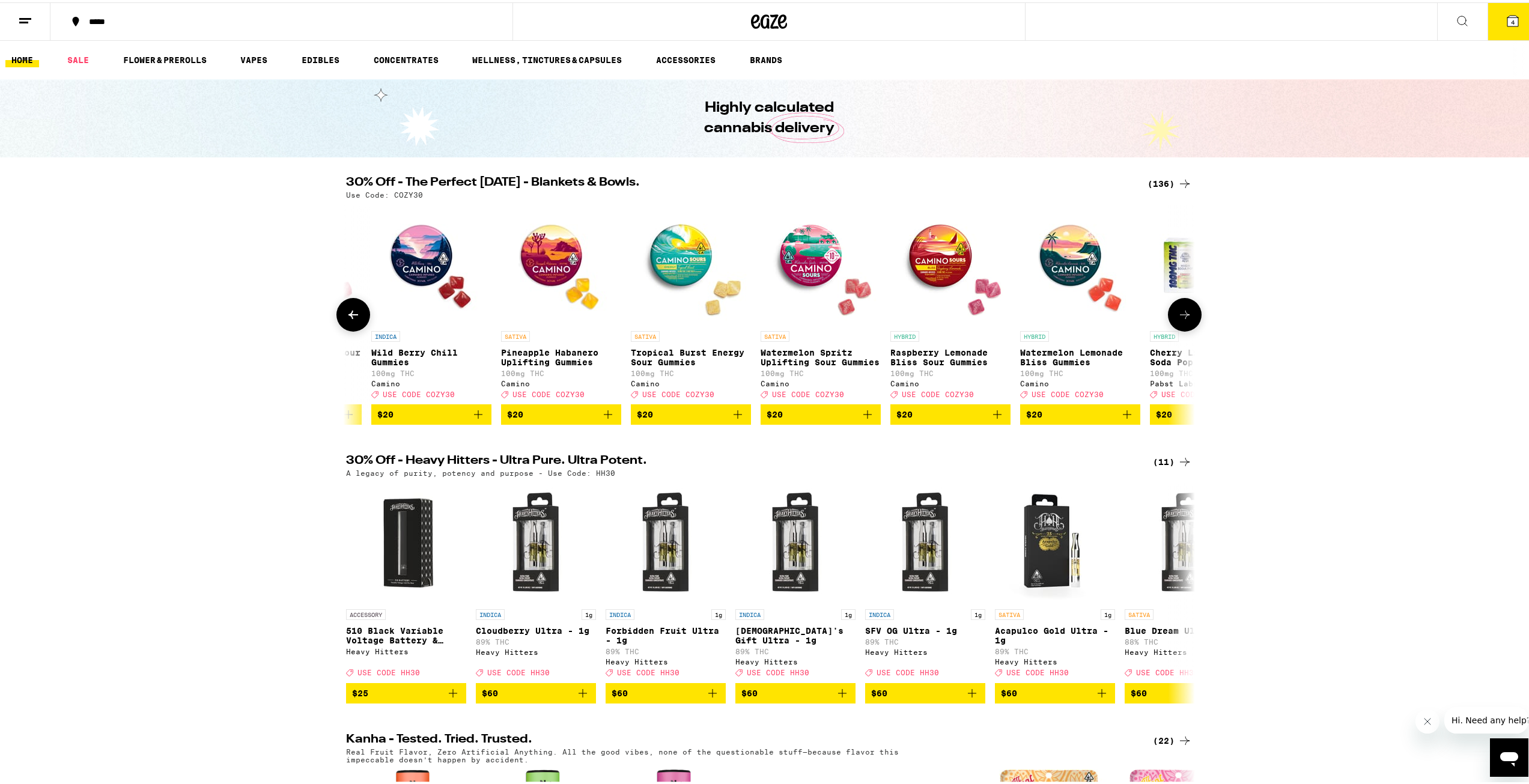
click at [349, 317] on icon at bounding box center [353, 312] width 9 height 8
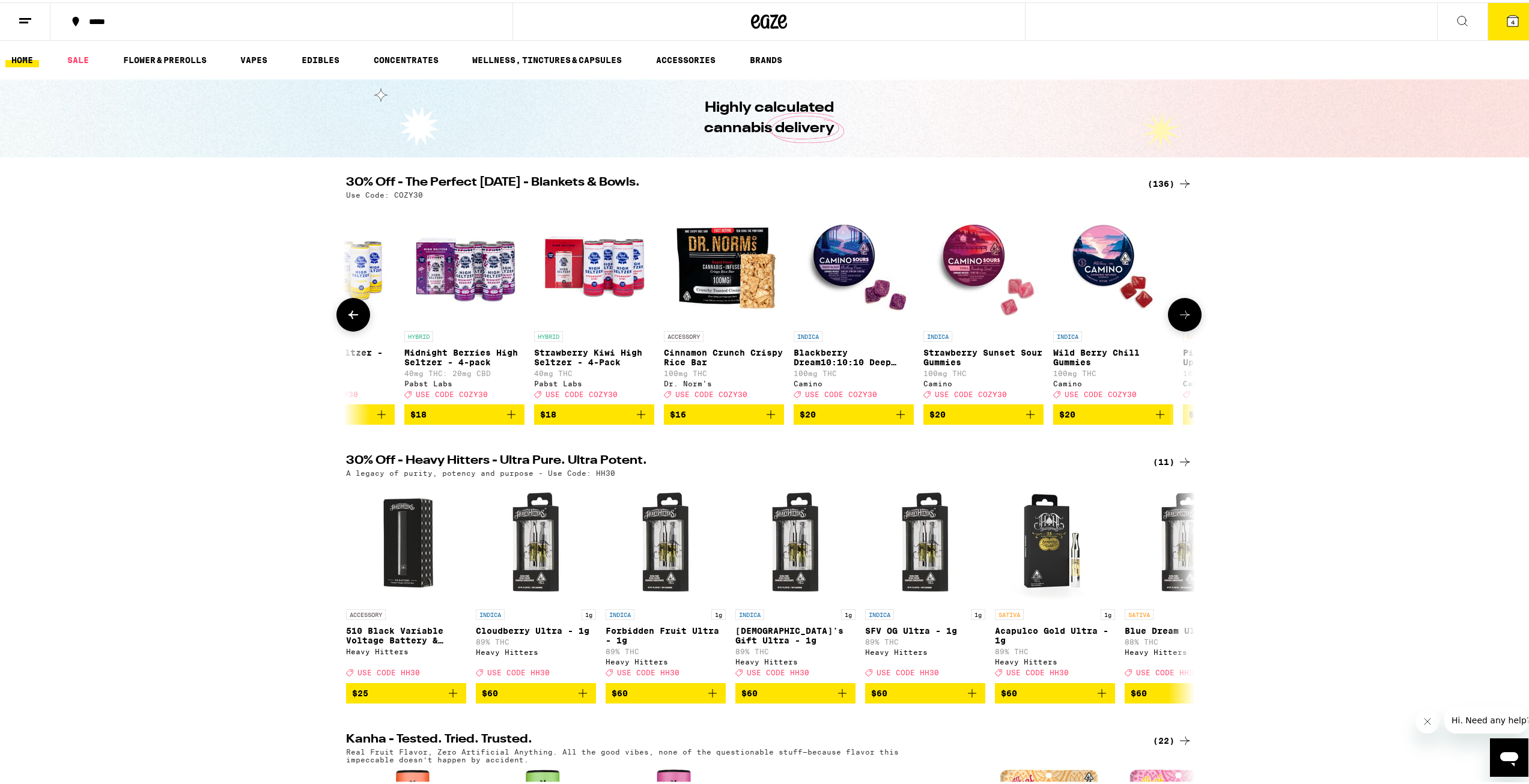
click at [349, 317] on icon at bounding box center [353, 312] width 9 height 8
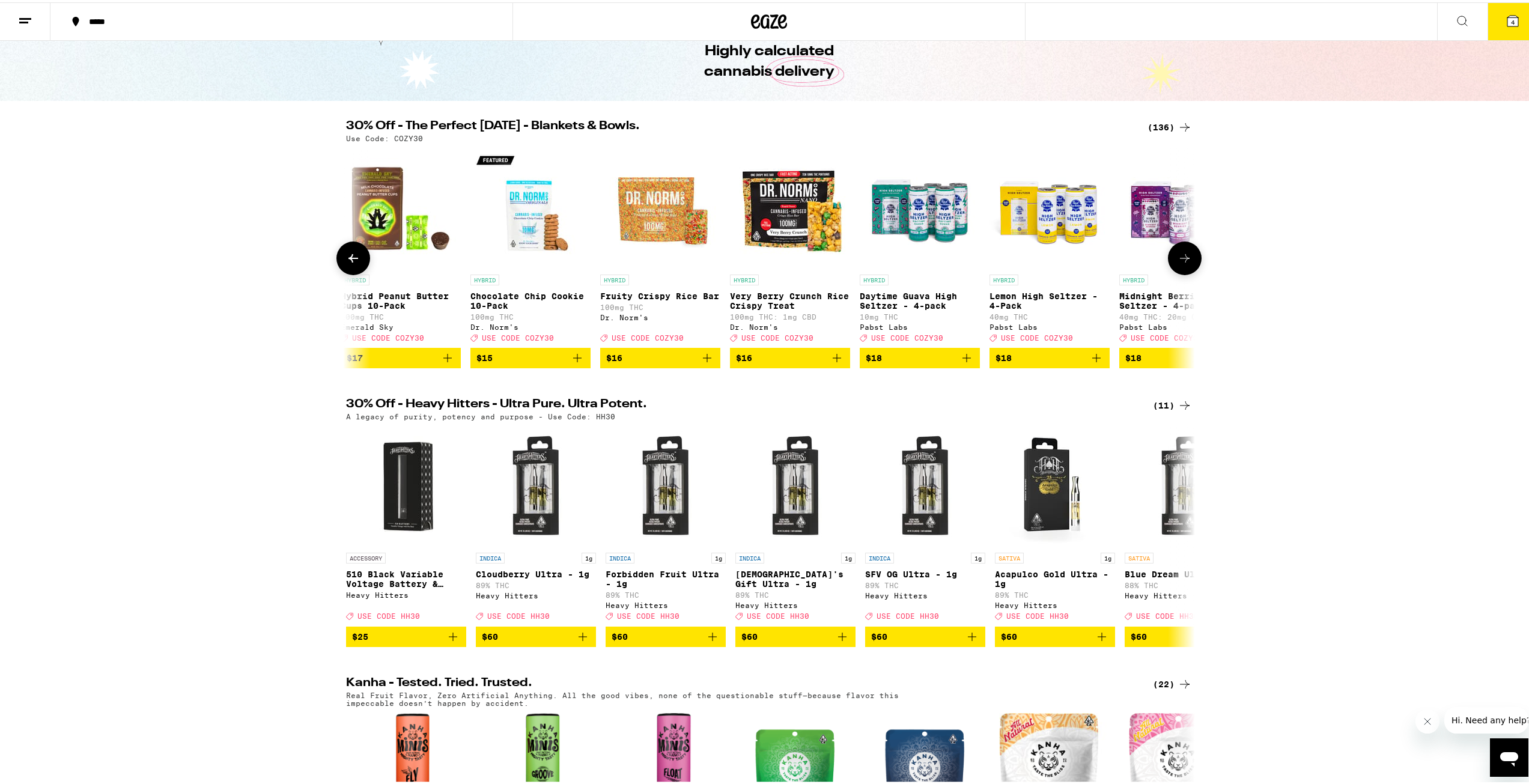
scroll to position [60, 0]
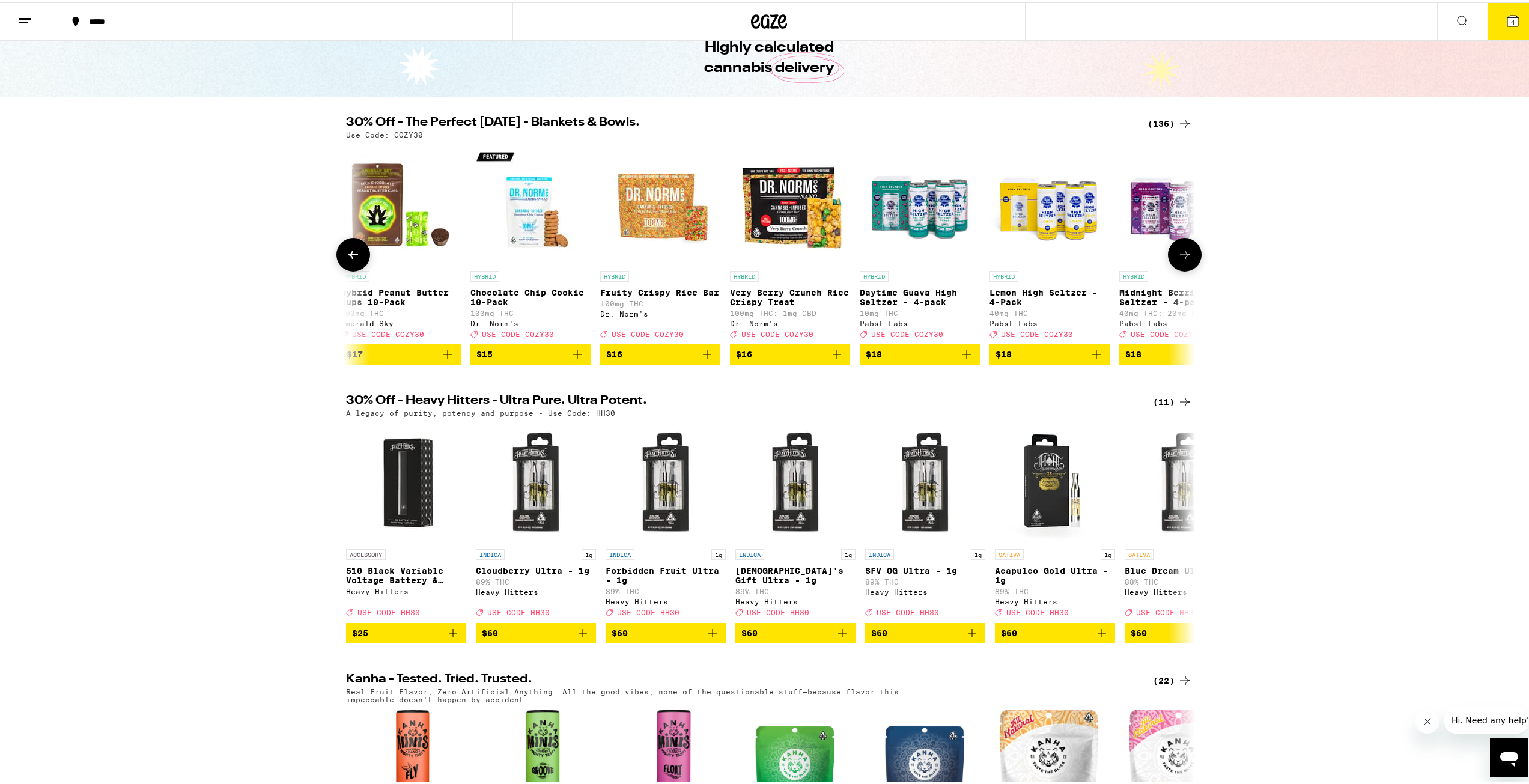
click at [357, 254] on button at bounding box center [353, 252] width 34 height 34
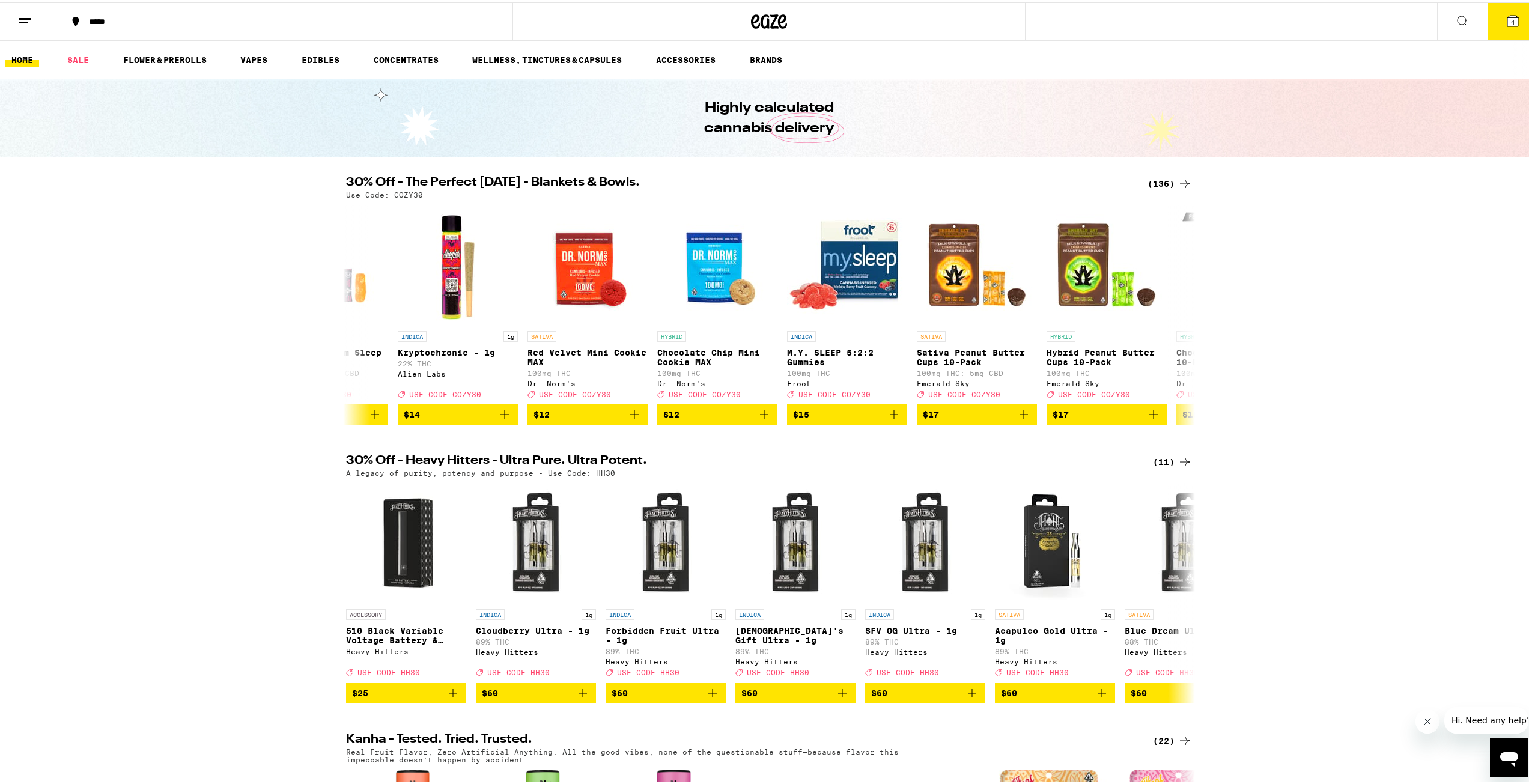
scroll to position [0, 6688]
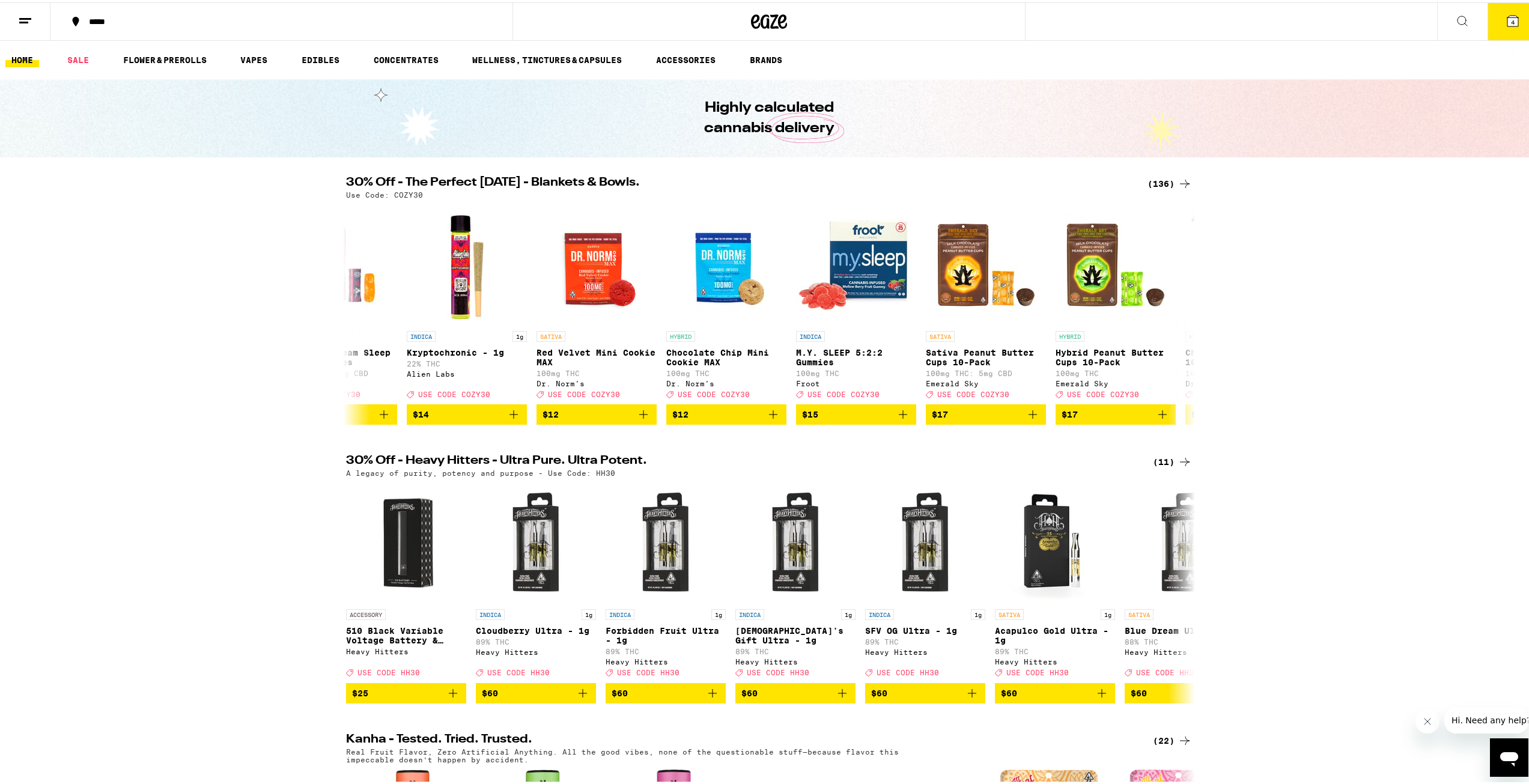
click at [1507, 22] on icon at bounding box center [1513, 19] width 11 height 11
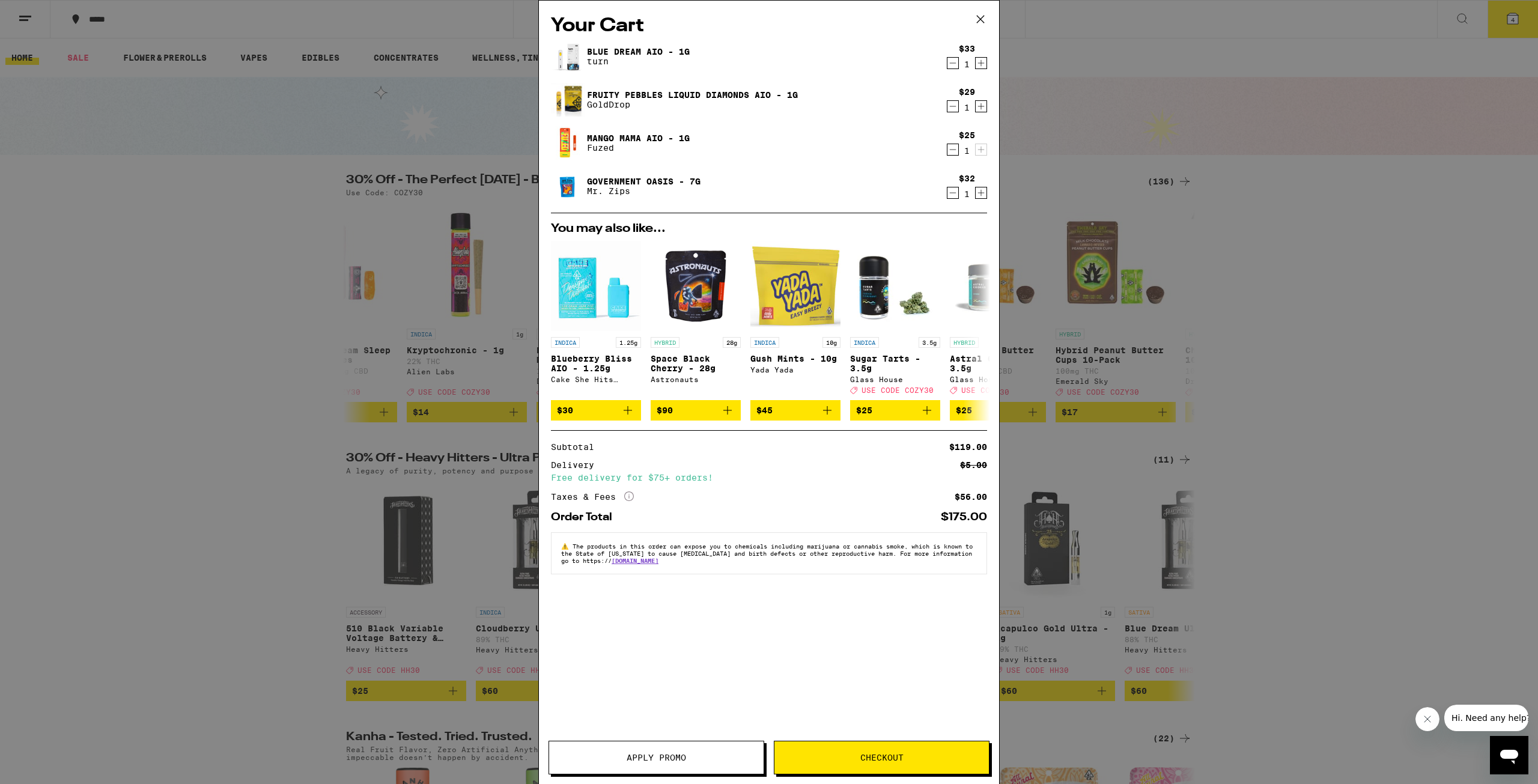
click at [629, 138] on link "Mango Mama AIO - 1g" at bounding box center [639, 138] width 102 height 9
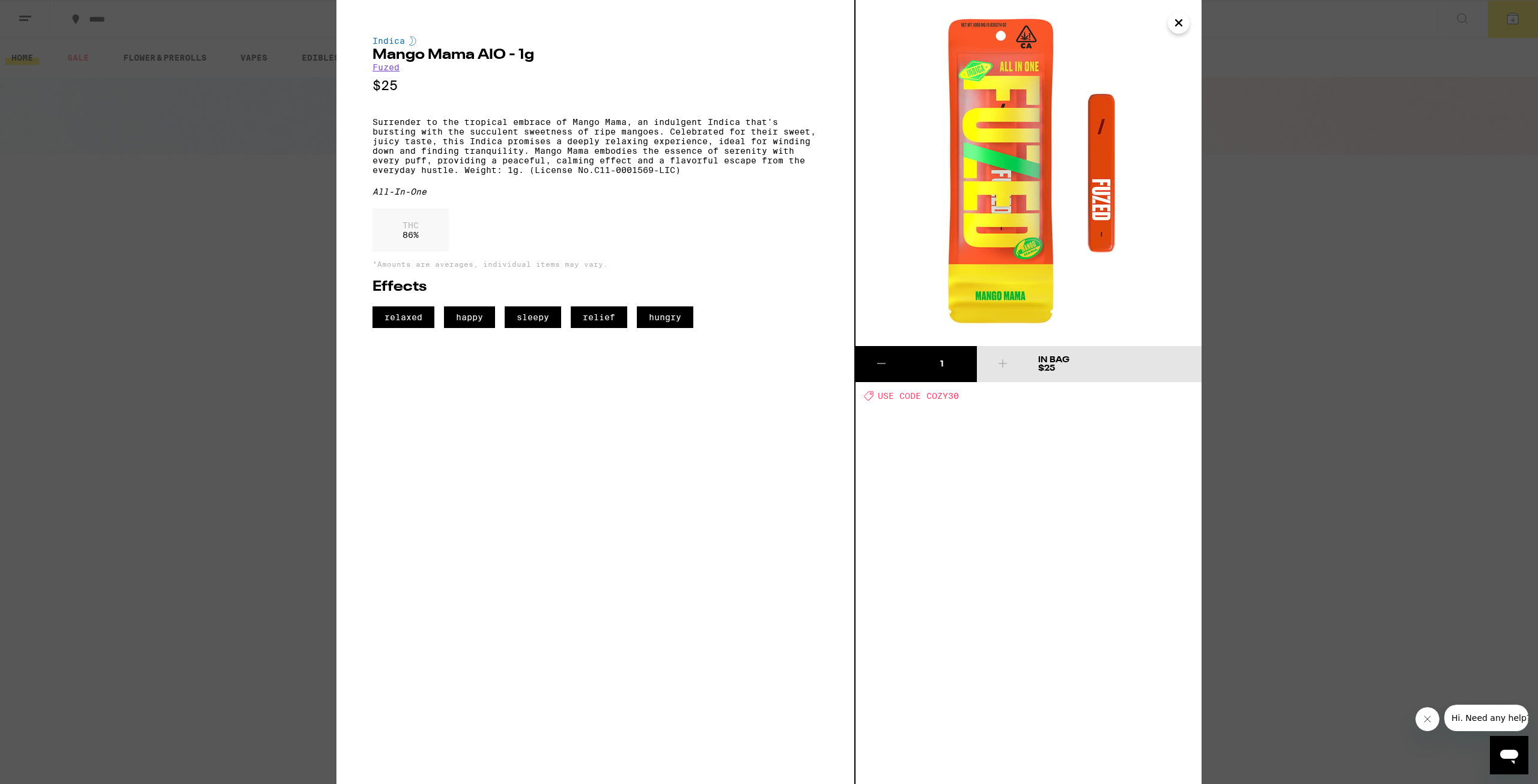
click at [1178, 25] on icon "Close" at bounding box center [1179, 22] width 6 height 6
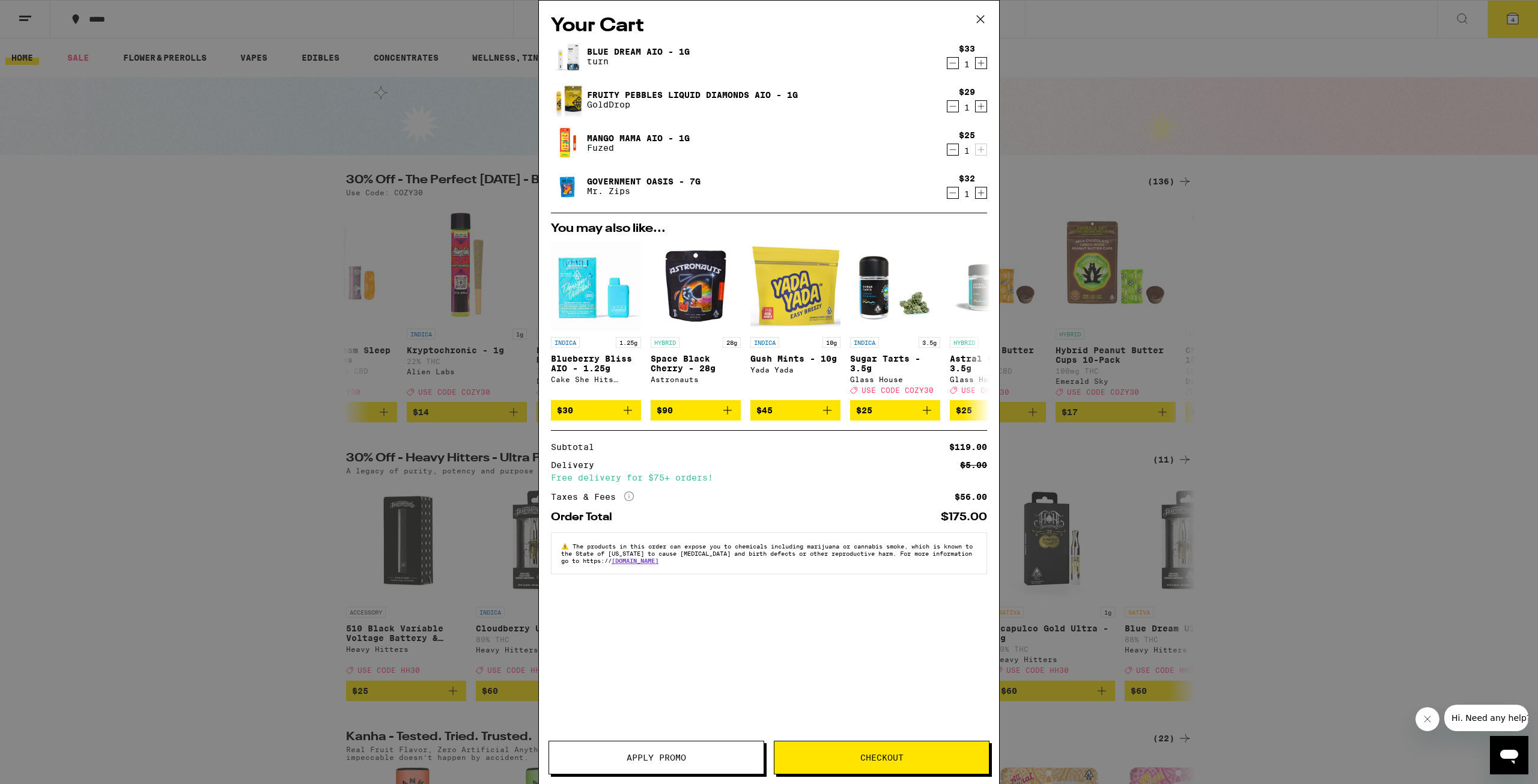
click at [957, 150] on icon "Decrement" at bounding box center [953, 149] width 11 height 14
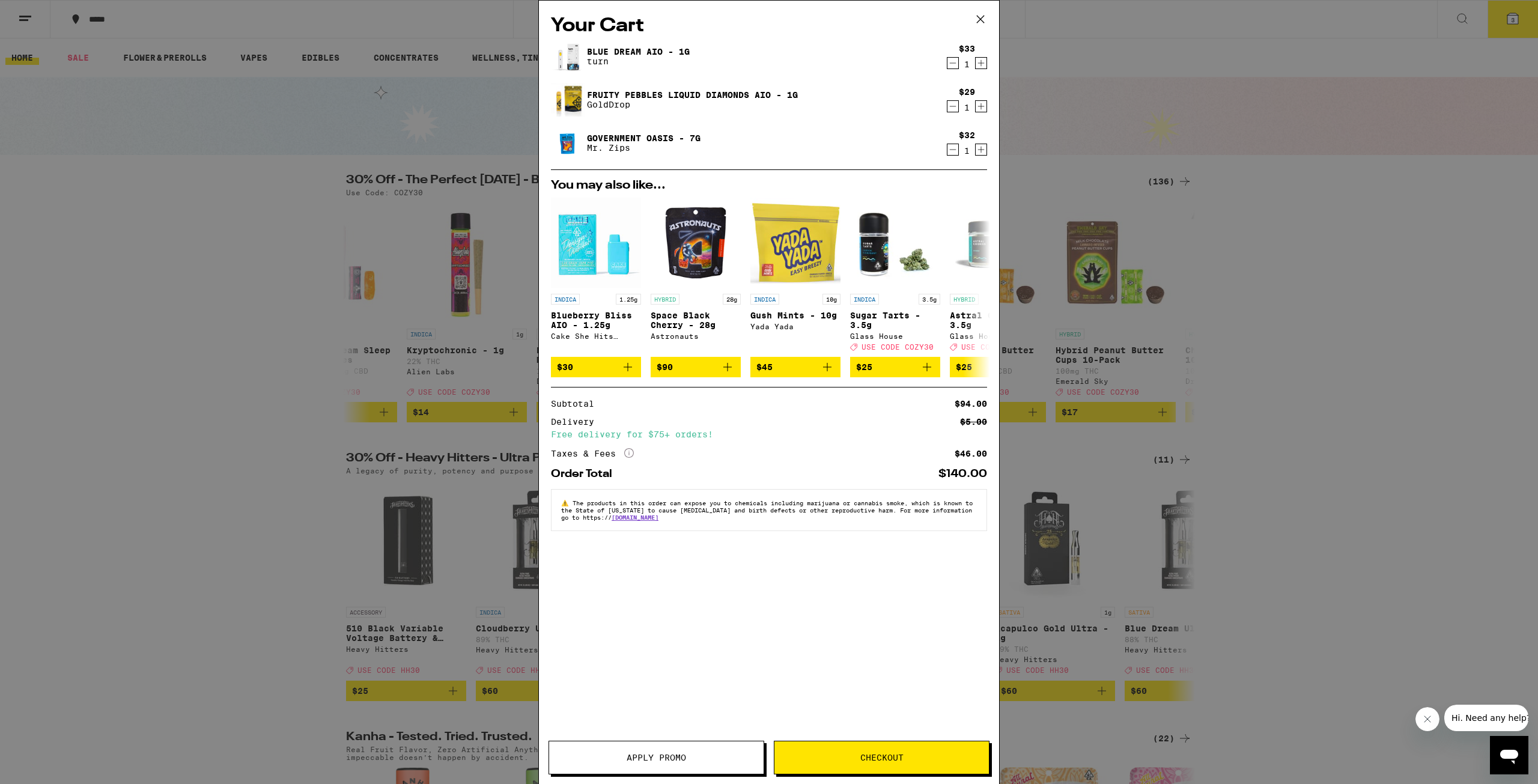
click at [954, 107] on icon "Decrement" at bounding box center [953, 106] width 11 height 14
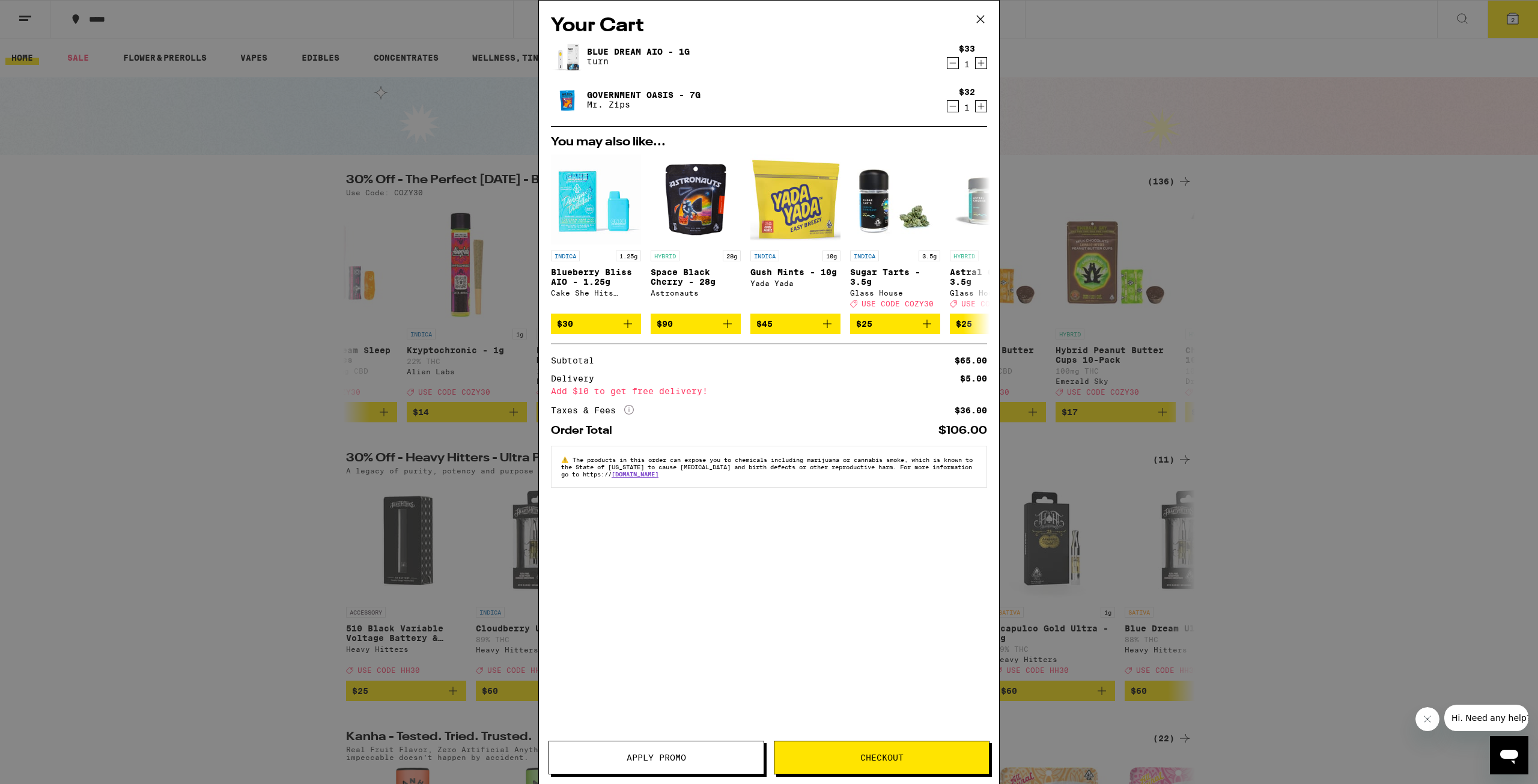
click at [1283, 352] on div "Your Cart Blue Dream AIO - 1g turn $33 1 Government Oasis - 7g Mr. Zips $32 1 Y…" at bounding box center [769, 392] width 1538 height 784
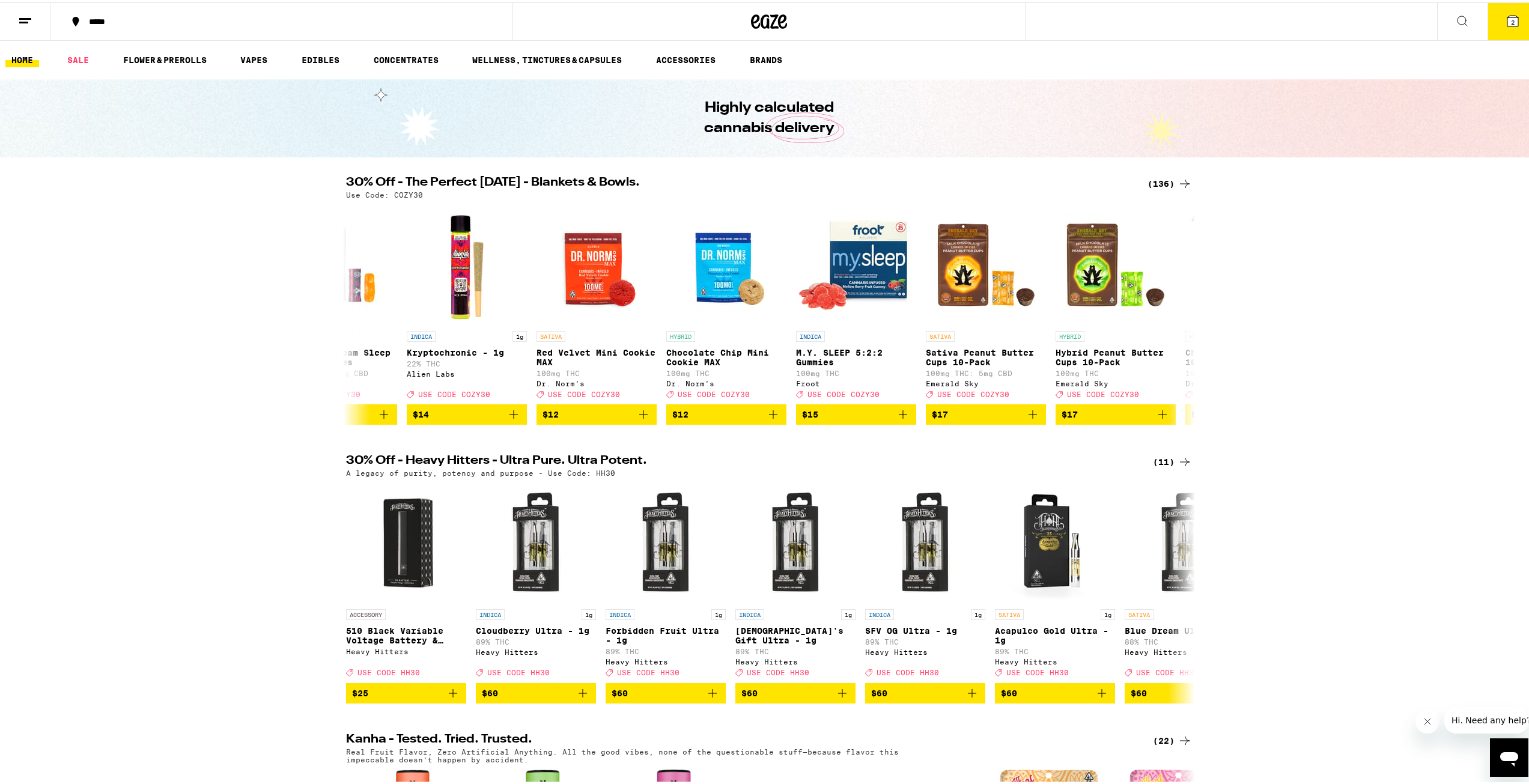
click at [1164, 177] on div "(136)" at bounding box center [1170, 181] width 44 height 14
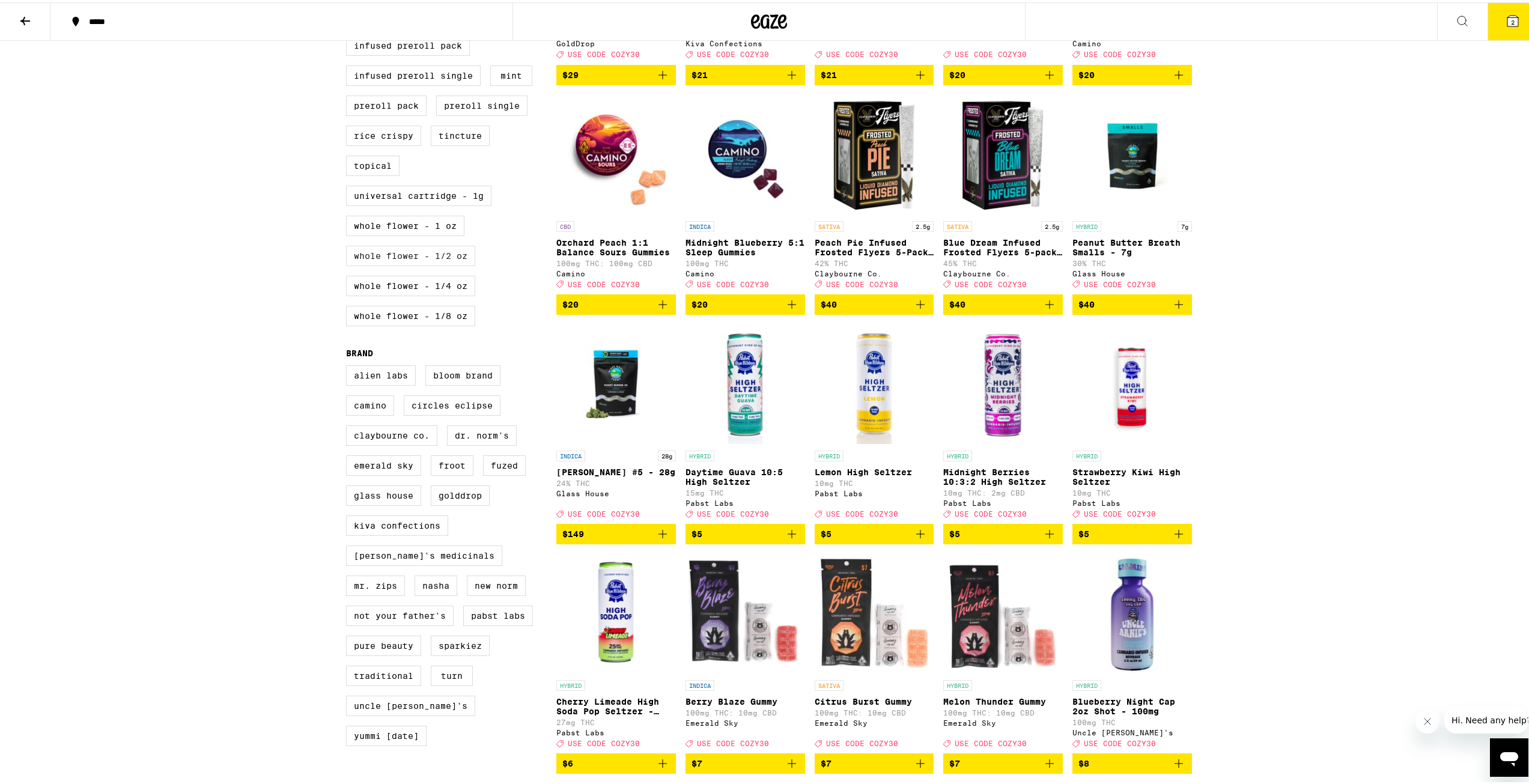
click at [450, 264] on label "Whole Flower - 1/2 oz" at bounding box center [411, 253] width 129 height 20
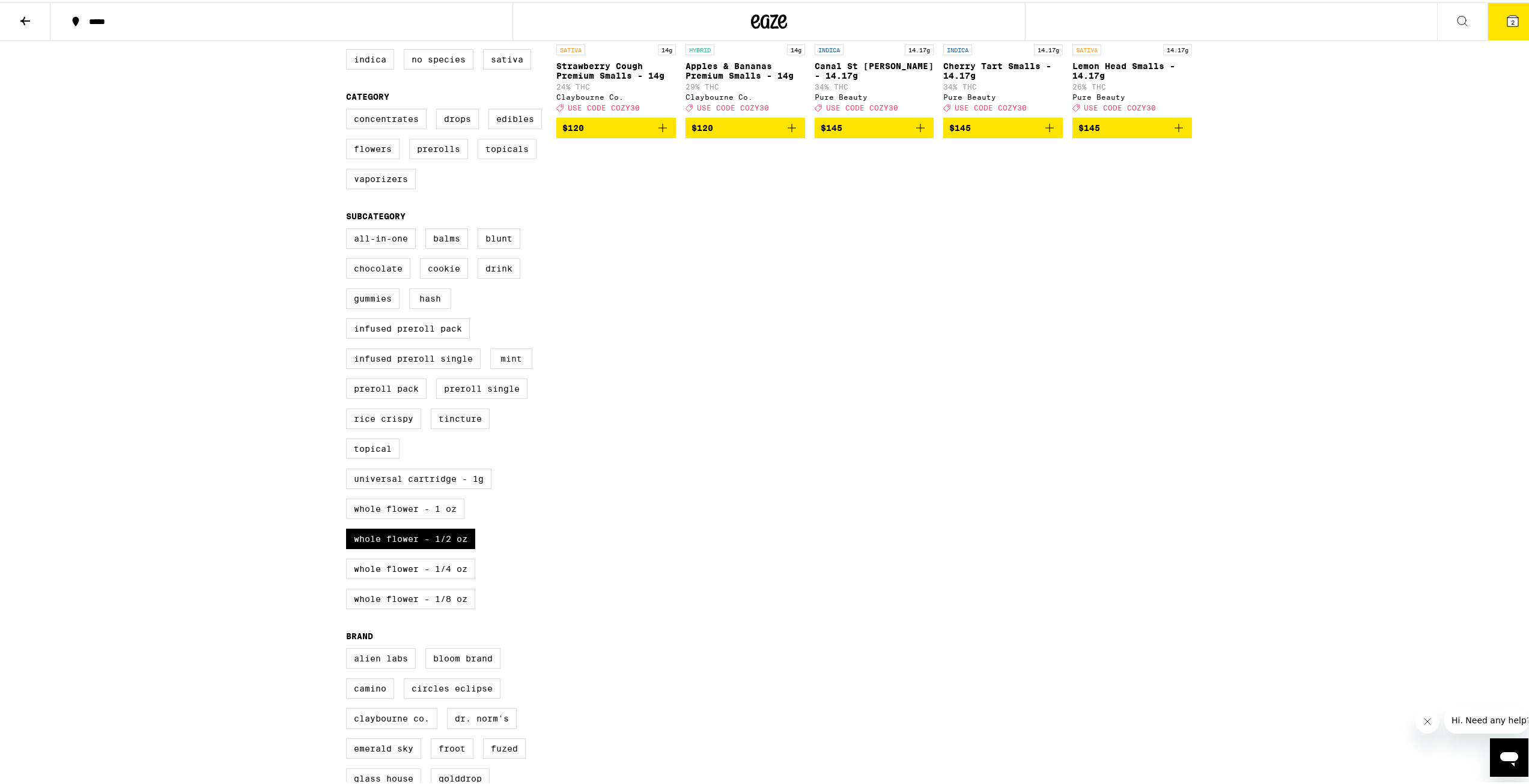
scroll to position [287, 0]
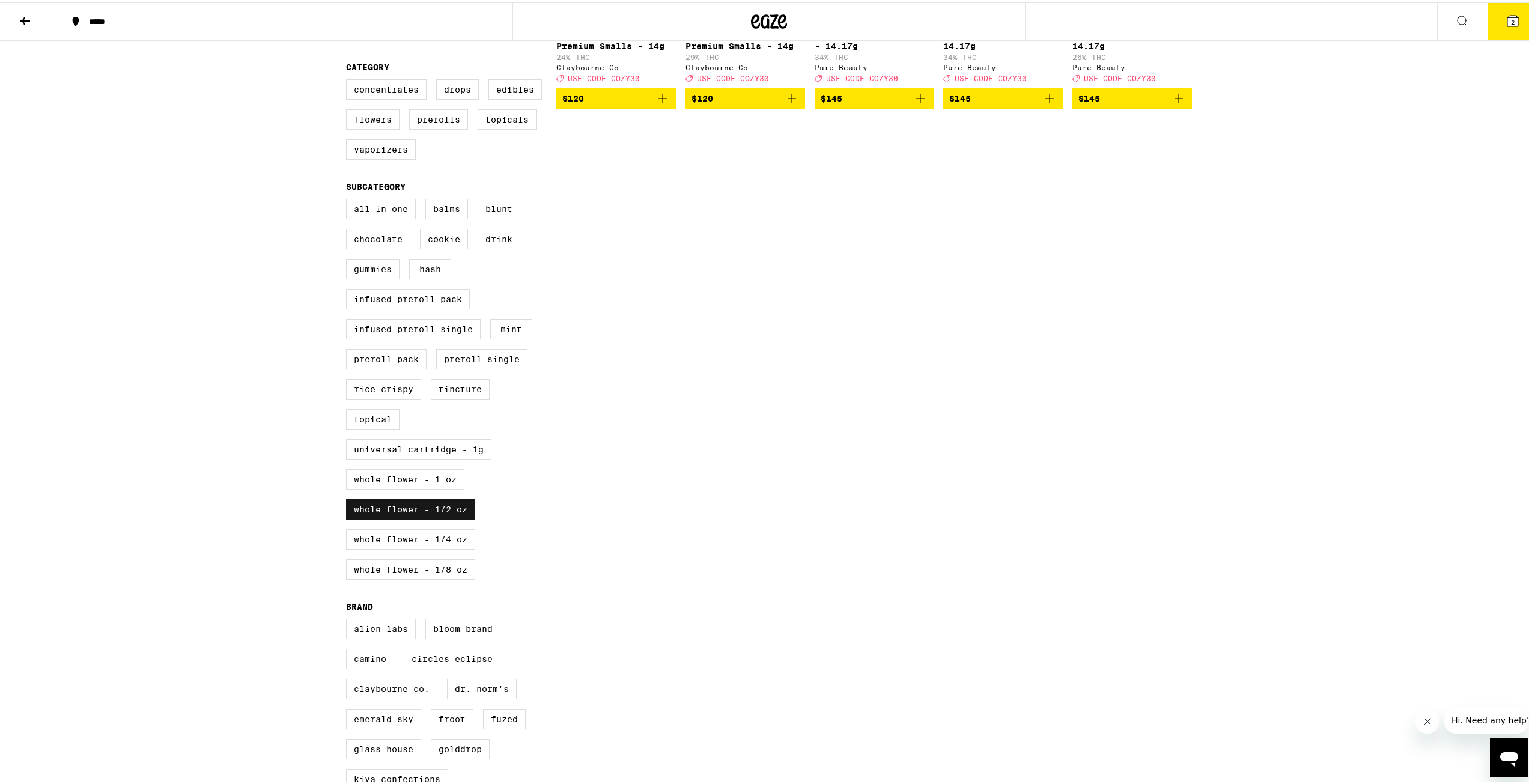
click at [429, 517] on label "Whole Flower - 1/2 oz" at bounding box center [411, 507] width 129 height 20
click at [349, 199] on input "Whole Flower - 1/2 oz" at bounding box center [349, 198] width 1 height 1
checkbox input "false"
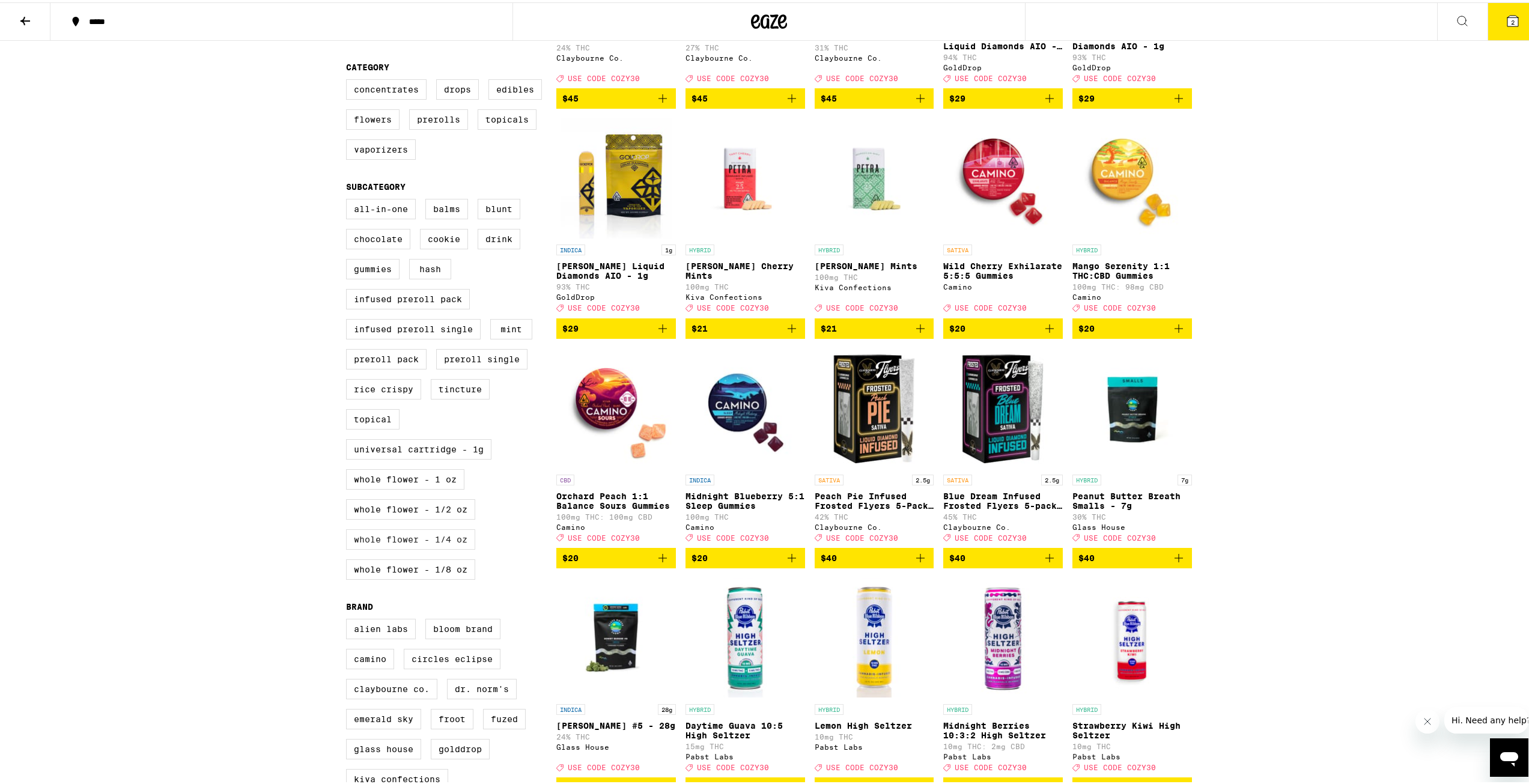
click at [426, 547] on label "Whole Flower - 1/4 oz" at bounding box center [411, 537] width 129 height 20
click at [349, 199] on input "Whole Flower - 1/4 oz" at bounding box center [349, 198] width 1 height 1
checkbox input "true"
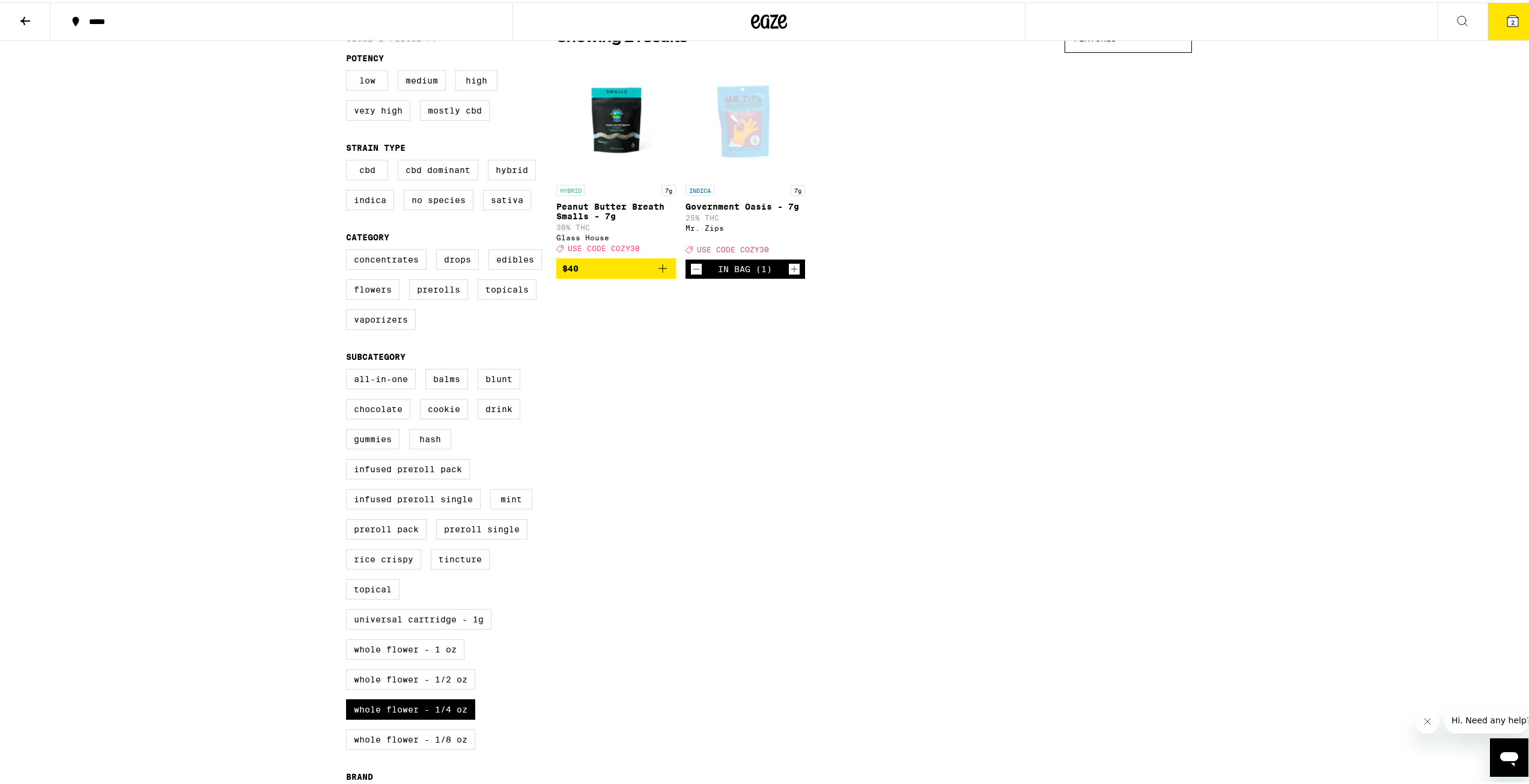
scroll to position [107, 0]
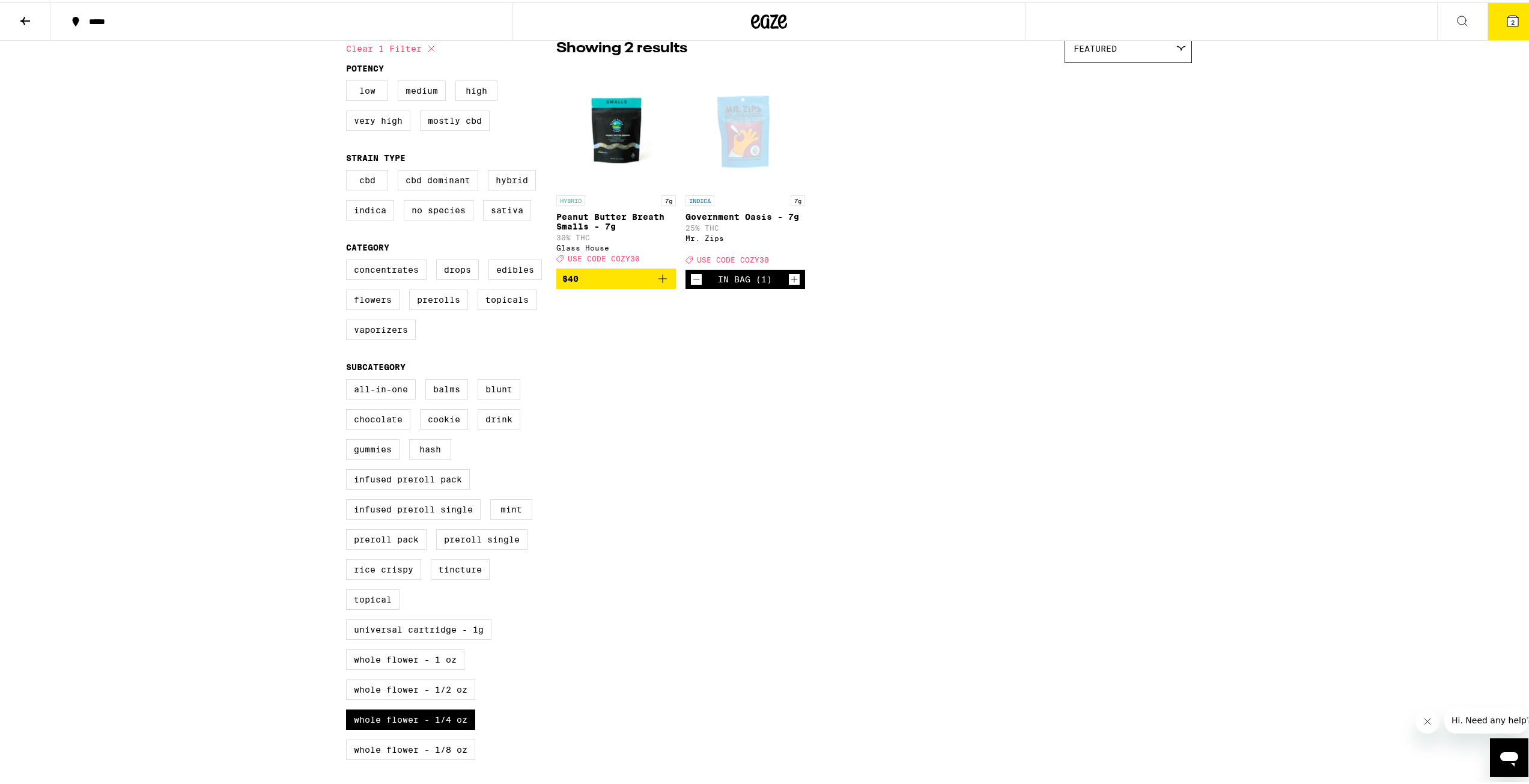
click at [660, 284] on icon "Add to bag" at bounding box center [662, 276] width 14 height 14
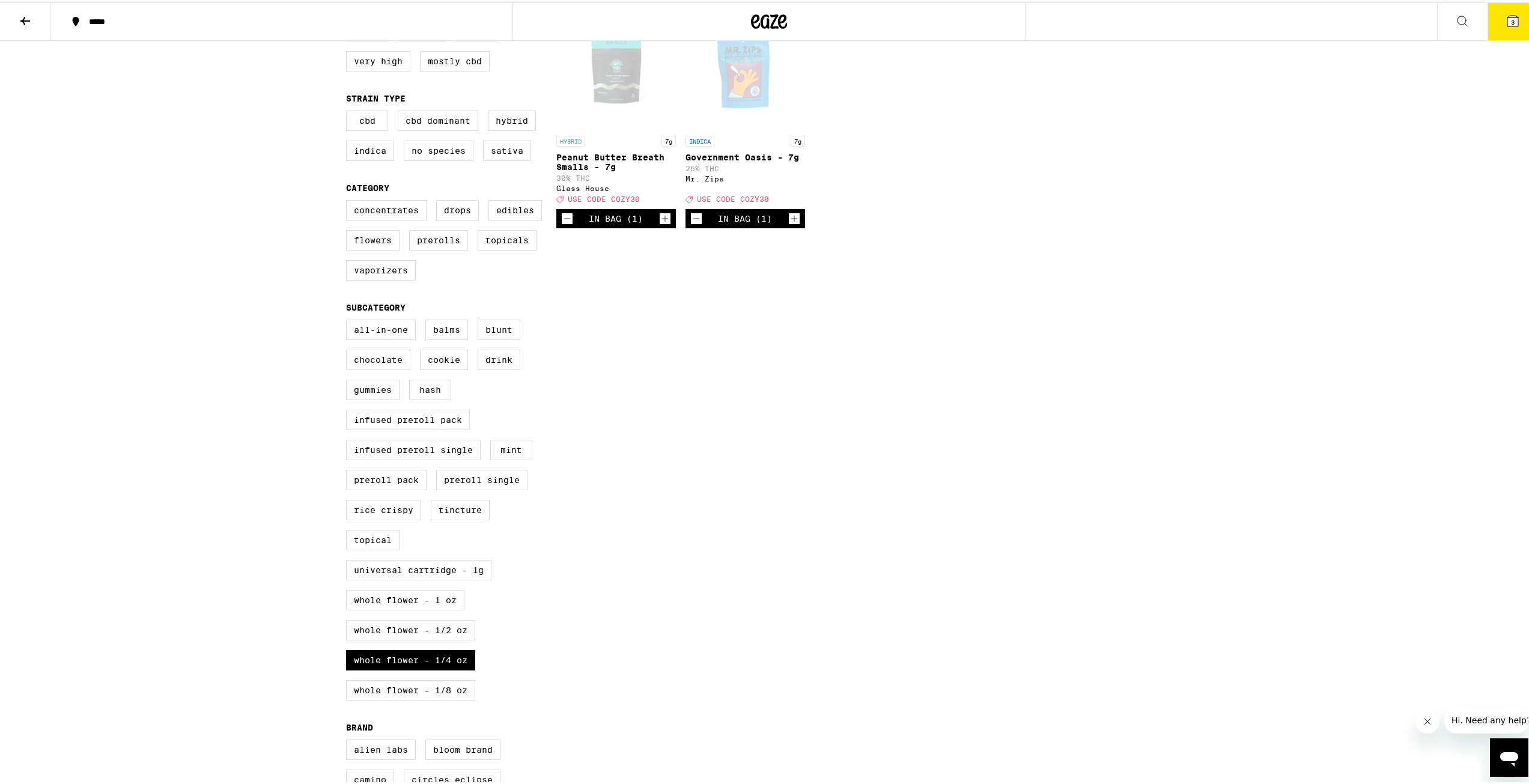
scroll to position [347, 0]
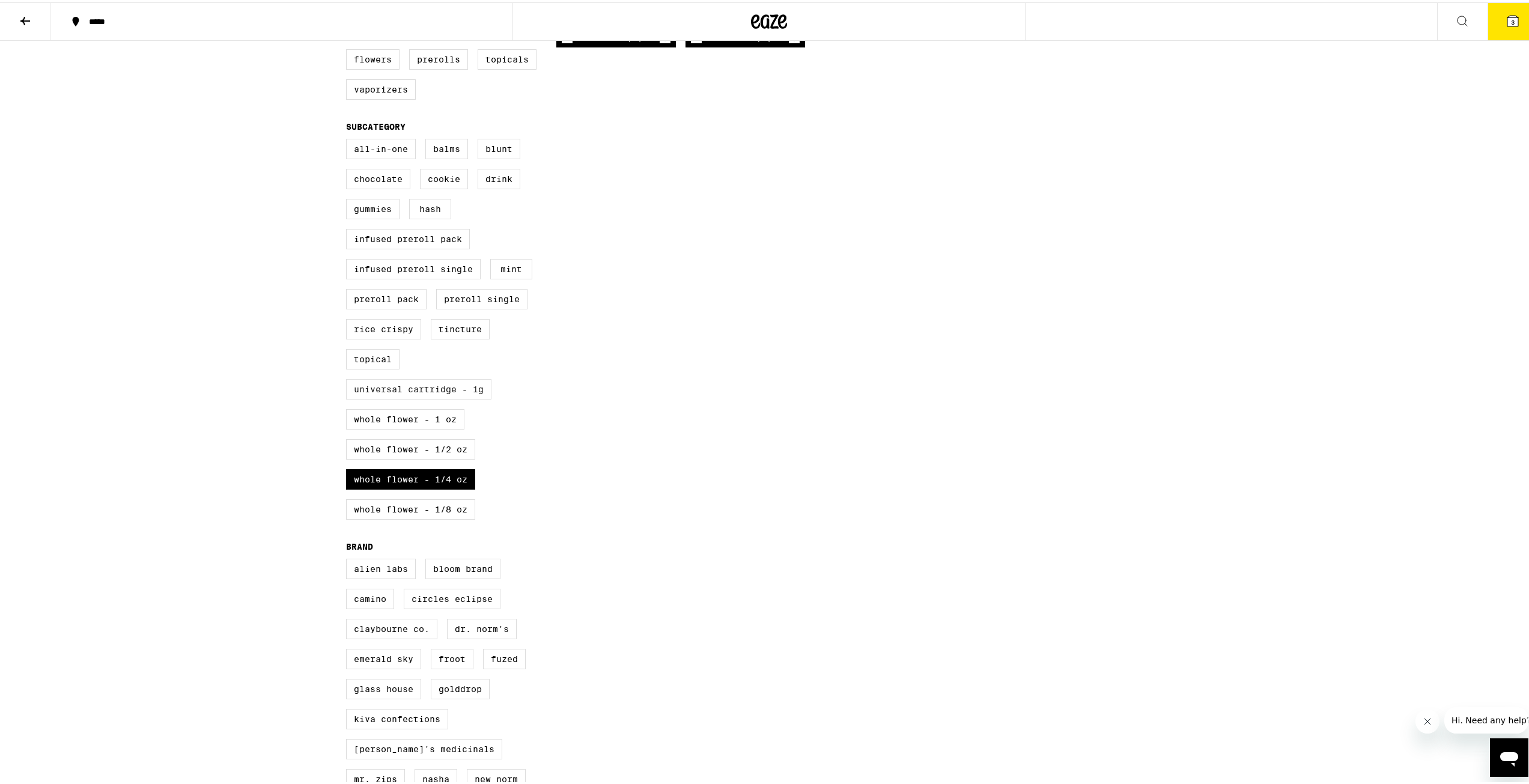
click at [450, 397] on label "Universal Cartridge - 1g" at bounding box center [419, 387] width 146 height 20
click at [349, 139] on input "Universal Cartridge - 1g" at bounding box center [349, 138] width 1 height 1
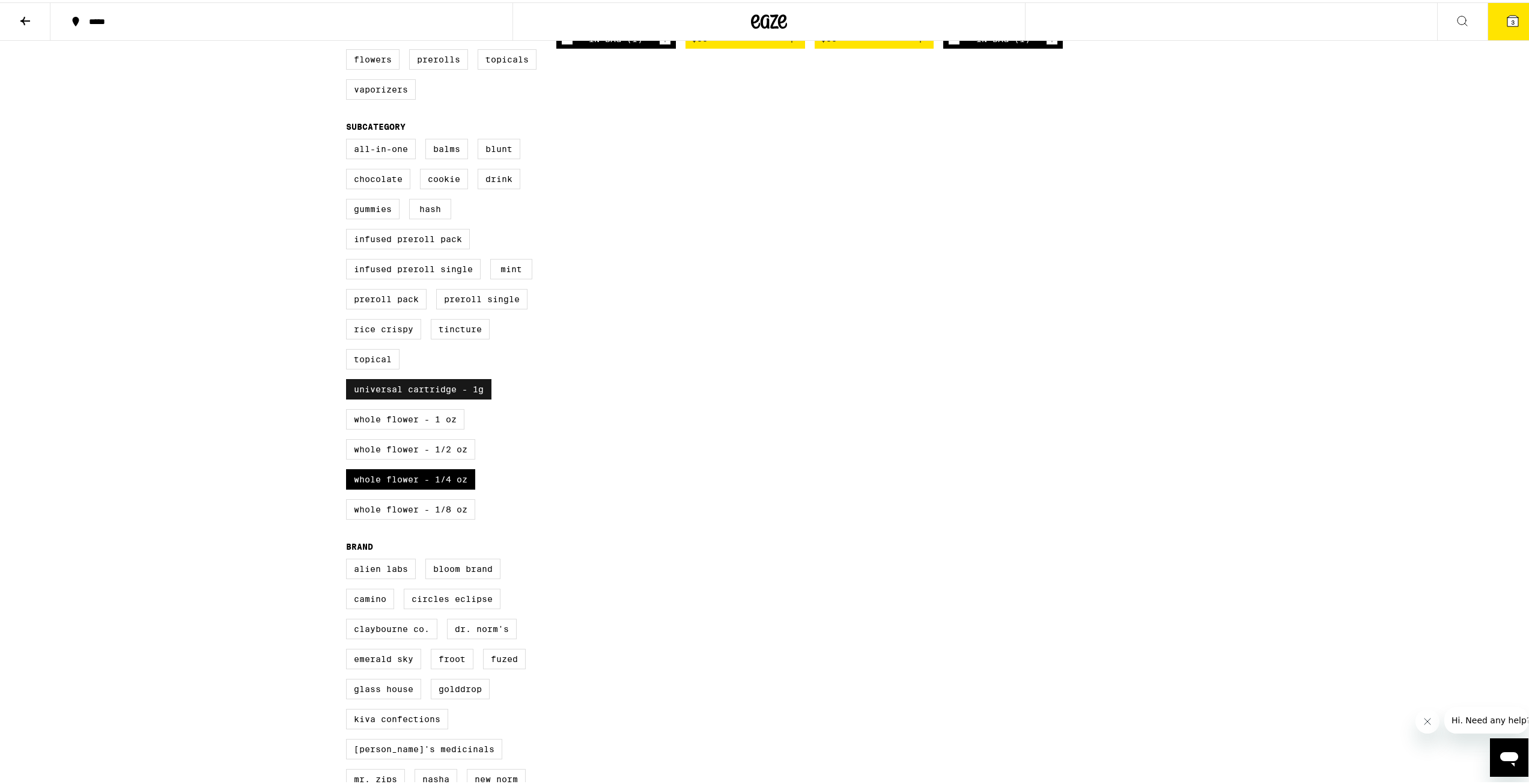
click at [451, 397] on label "Universal Cartridge - 1g" at bounding box center [419, 387] width 146 height 20
click at [349, 139] on input "Universal Cartridge - 1g" at bounding box center [349, 138] width 1 height 1
checkbox input "false"
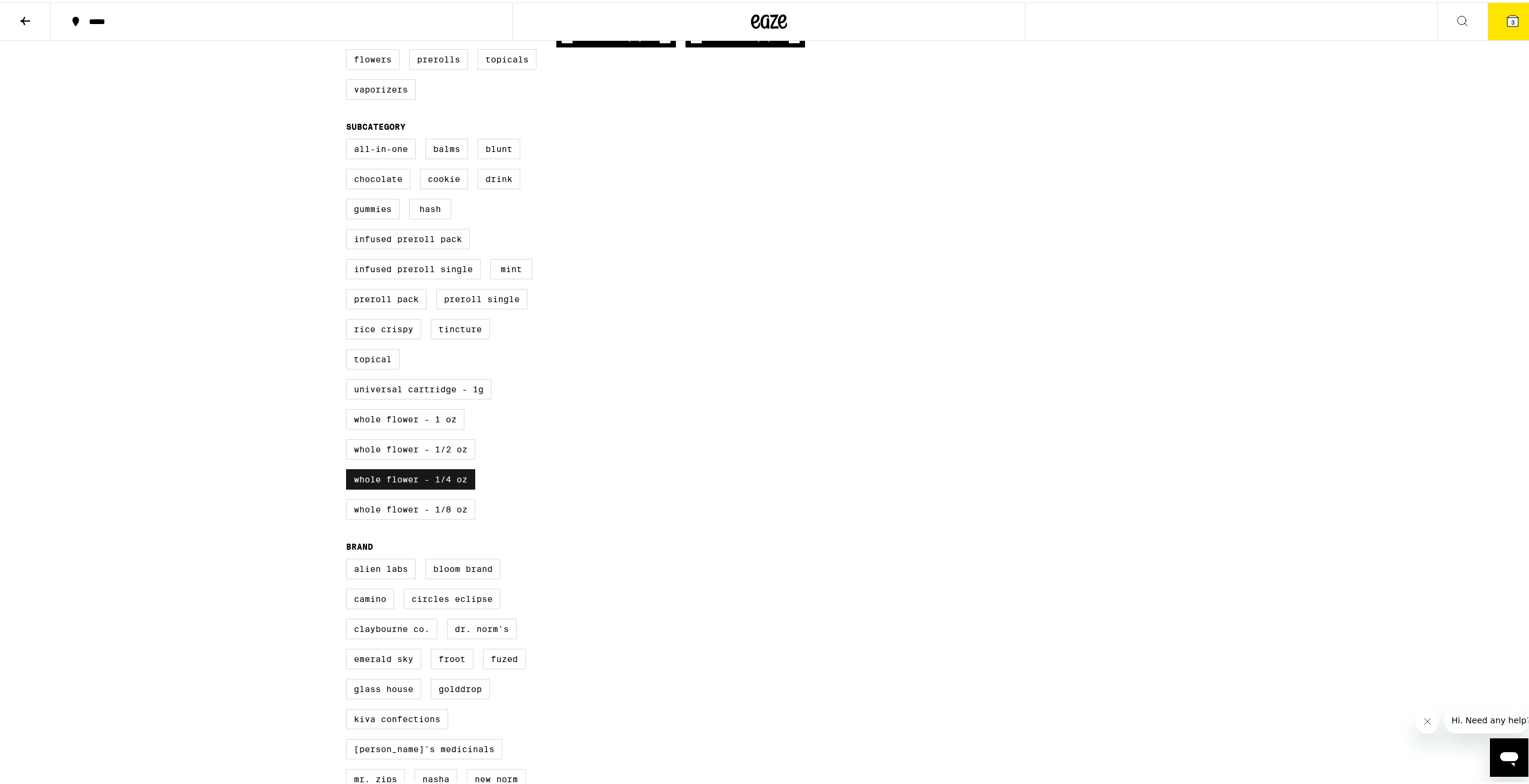
click at [438, 487] on label "Whole Flower - 1/4 oz" at bounding box center [411, 477] width 129 height 20
click at [349, 139] on input "Whole Flower - 1/4 oz" at bounding box center [349, 138] width 1 height 1
checkbox input "false"
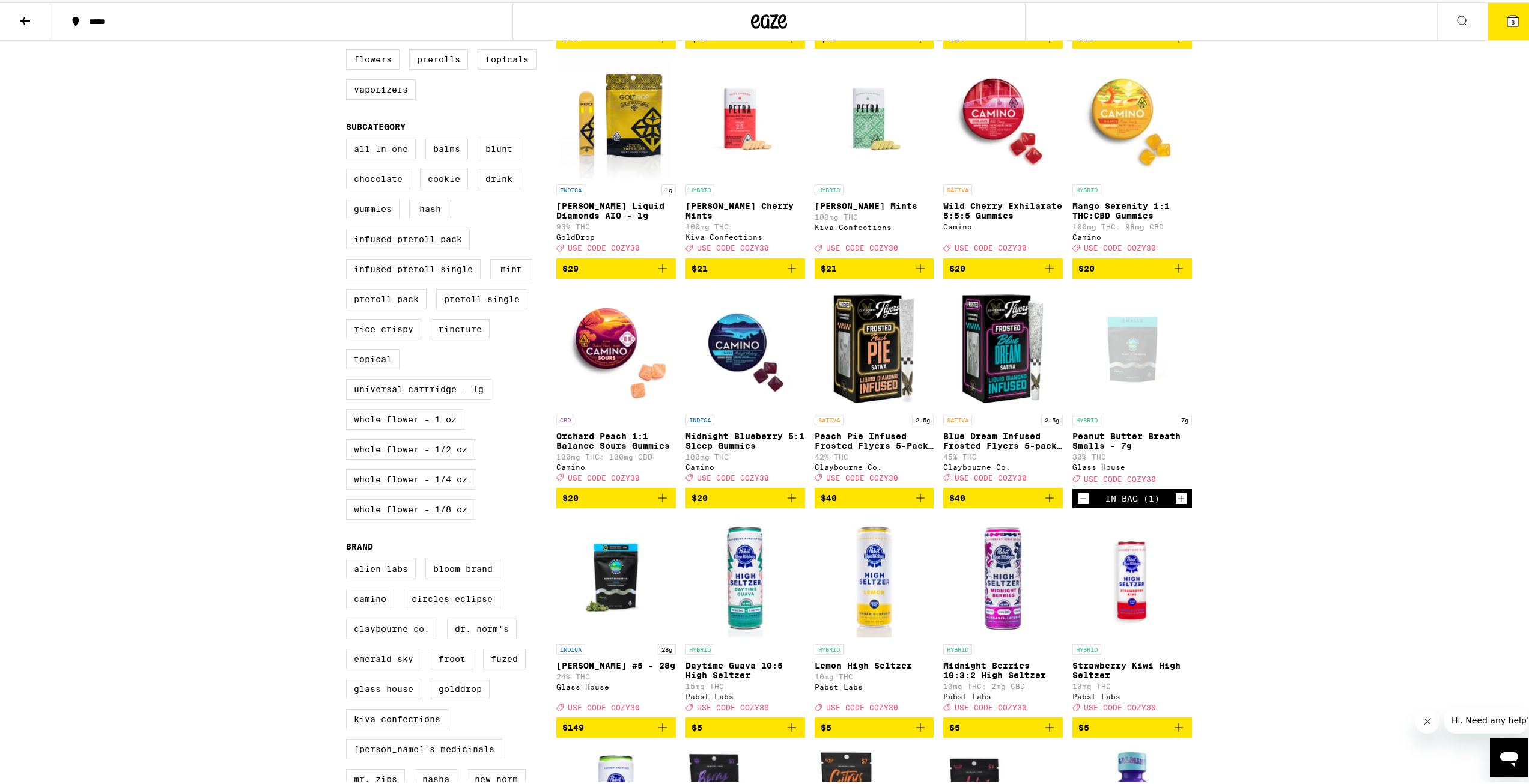
click at [389, 157] on label "All-In-One" at bounding box center [380, 146] width 69 height 20
click at [349, 139] on input "All-In-One" at bounding box center [349, 138] width 1 height 1
checkbox input "true"
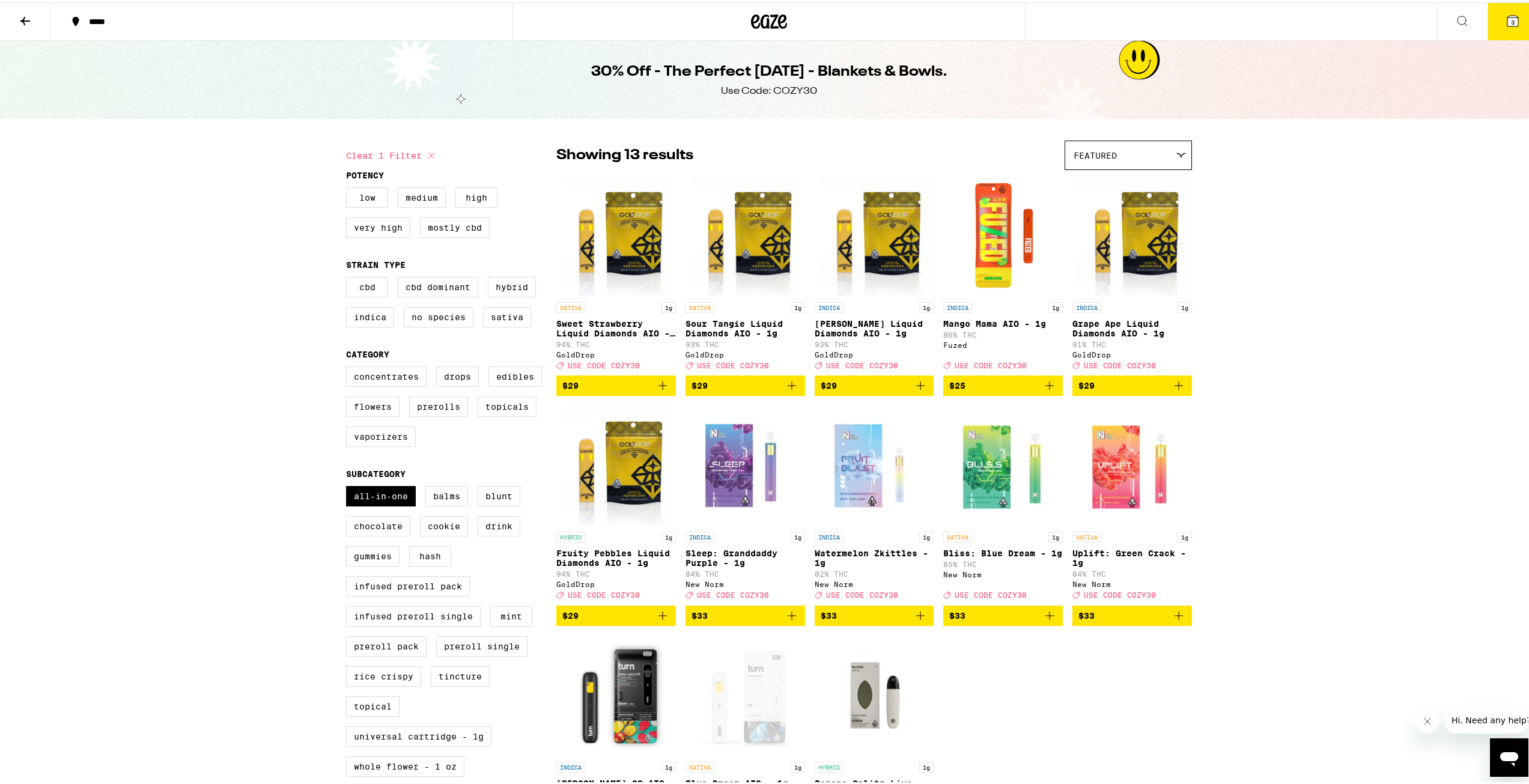
click at [1500, 29] on button "3" at bounding box center [1513, 19] width 51 height 37
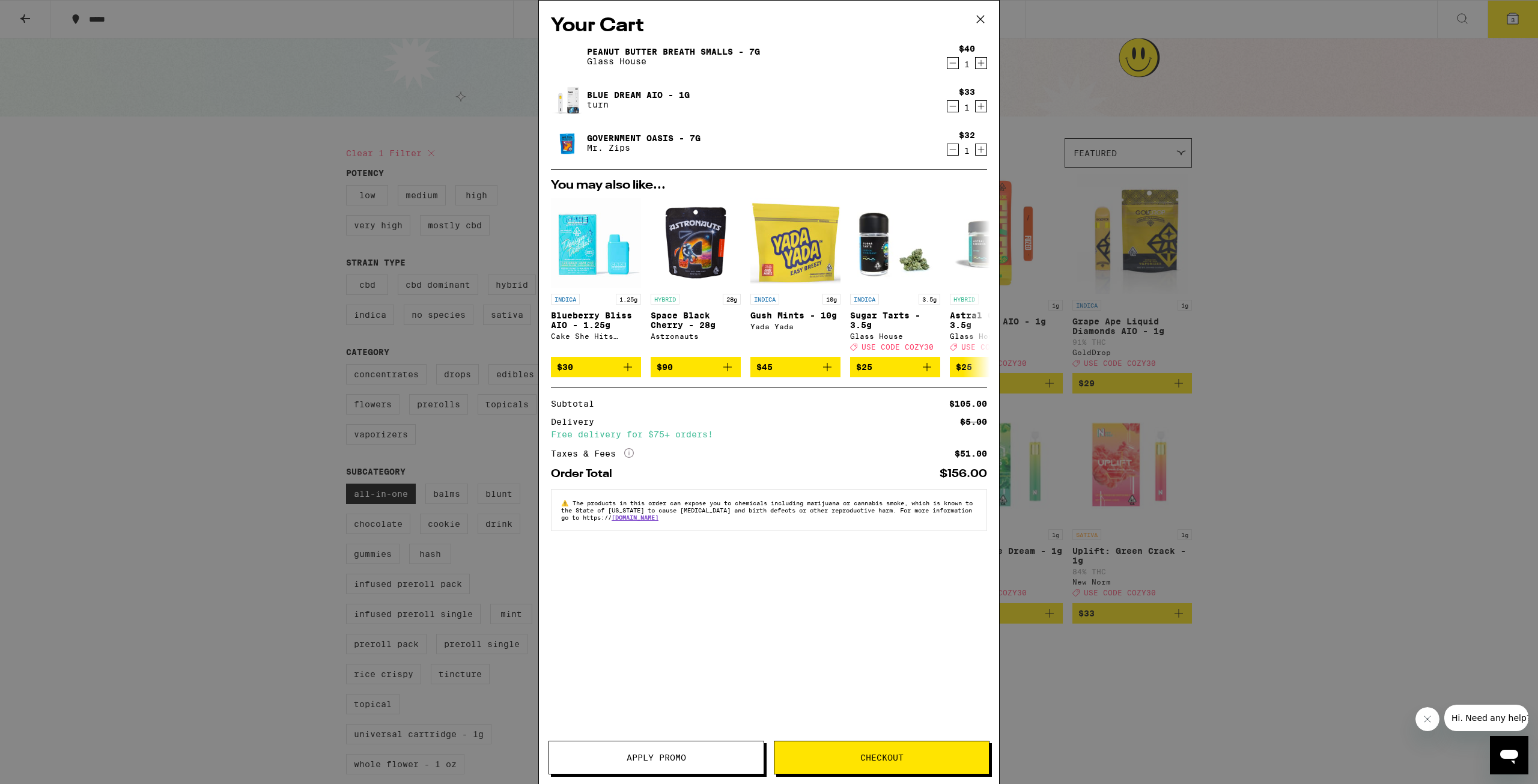
click at [639, 756] on span "Apply Promo" at bounding box center [657, 758] width 59 height 8
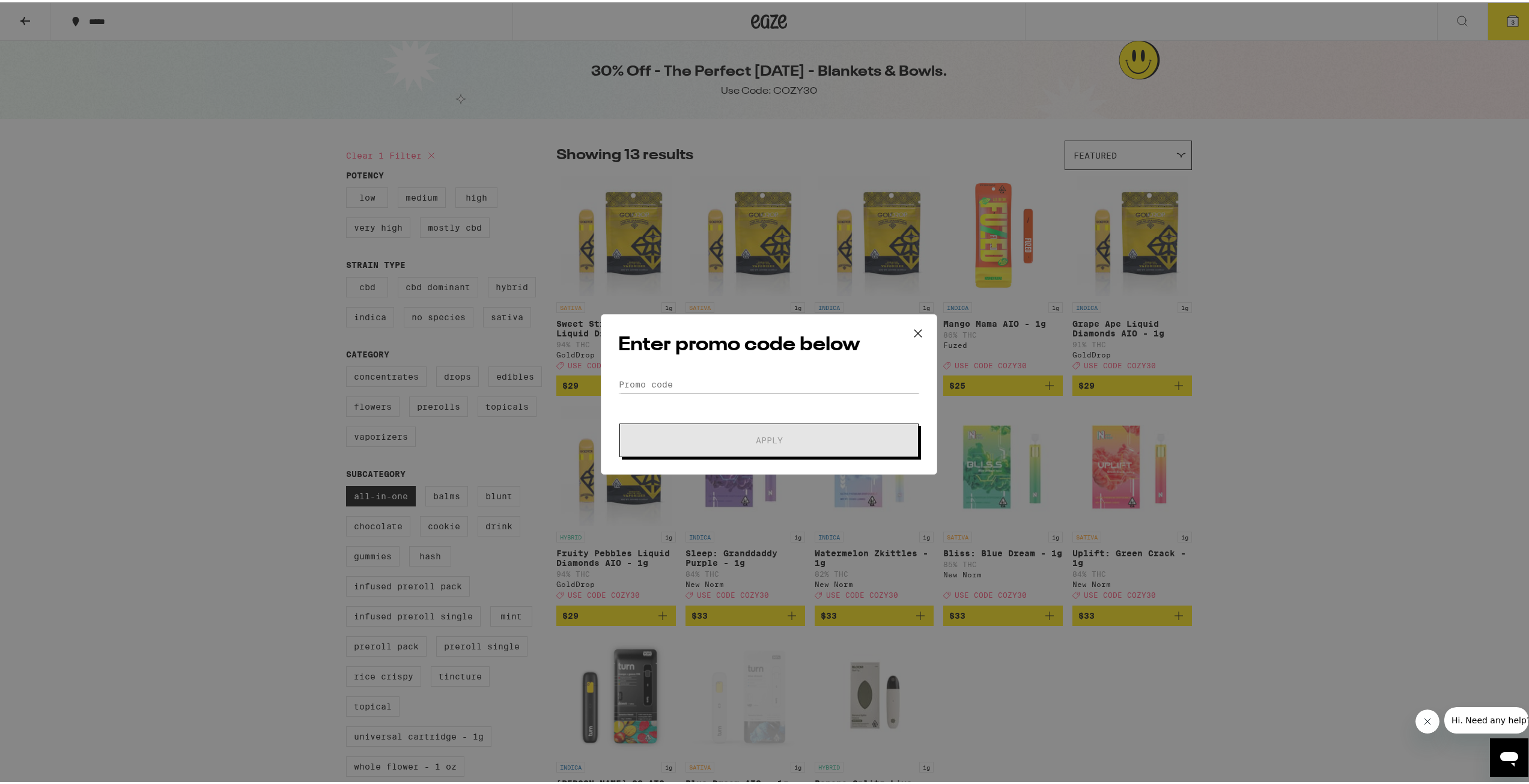
click at [764, 392] on form "Promo Code Apply" at bounding box center [769, 413] width 301 height 82
click at [769, 385] on input "Promo Code" at bounding box center [769, 382] width 301 height 18
type input "COZY30"
click at [765, 426] on button "Apply" at bounding box center [769, 438] width 299 height 34
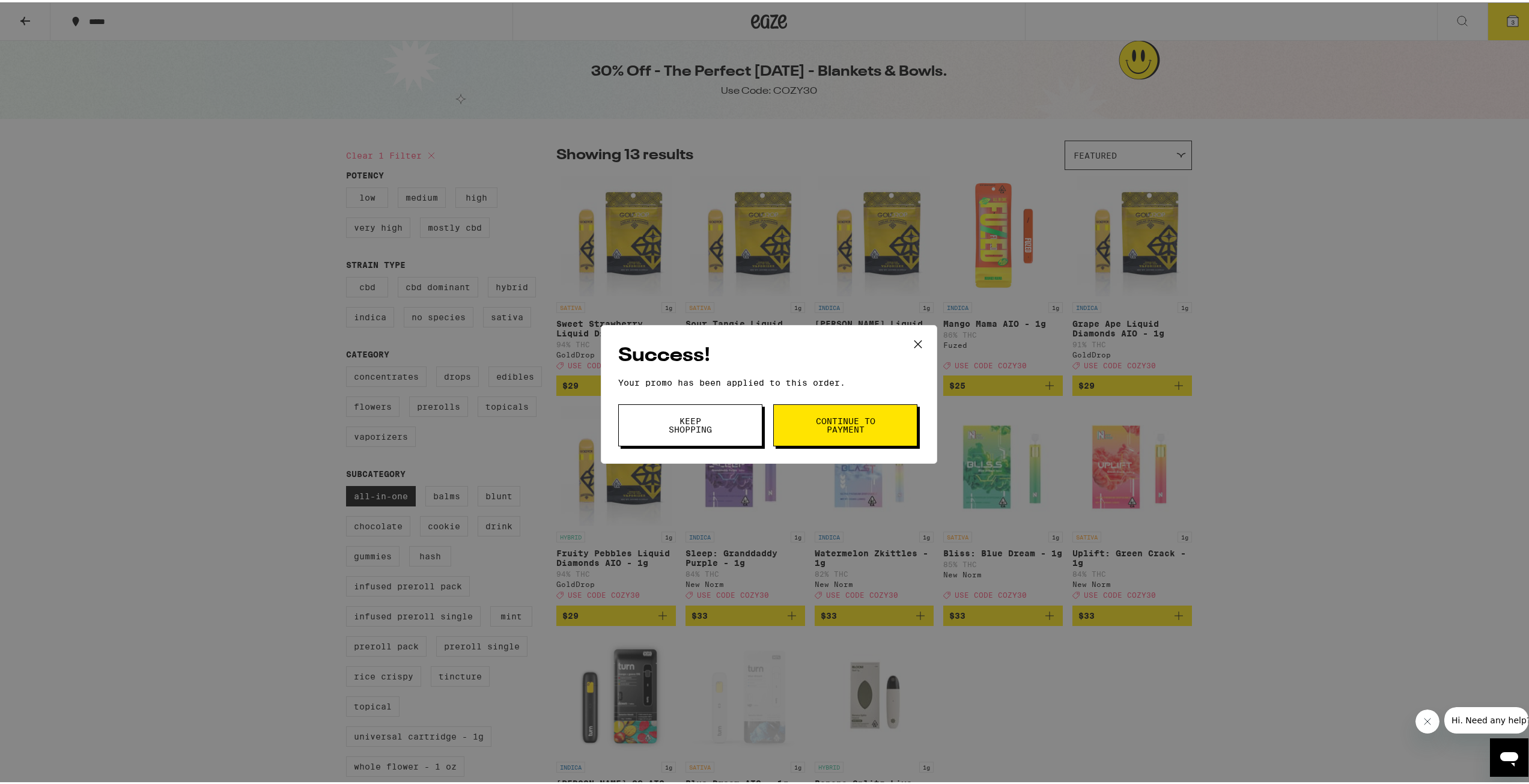
click at [710, 417] on span "Keep Shopping" at bounding box center [690, 423] width 61 height 17
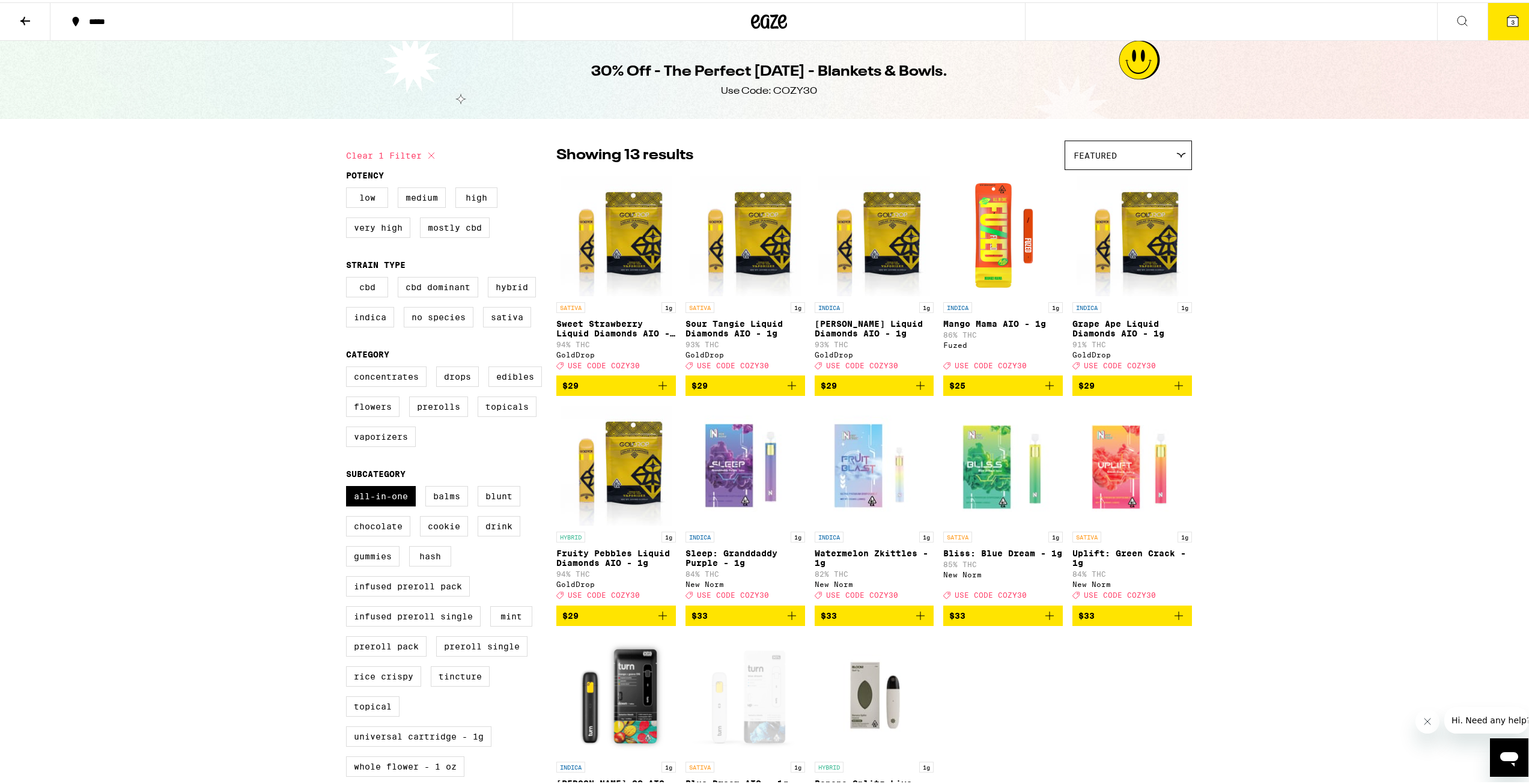
click at [1507, 13] on icon at bounding box center [1513, 19] width 11 height 11
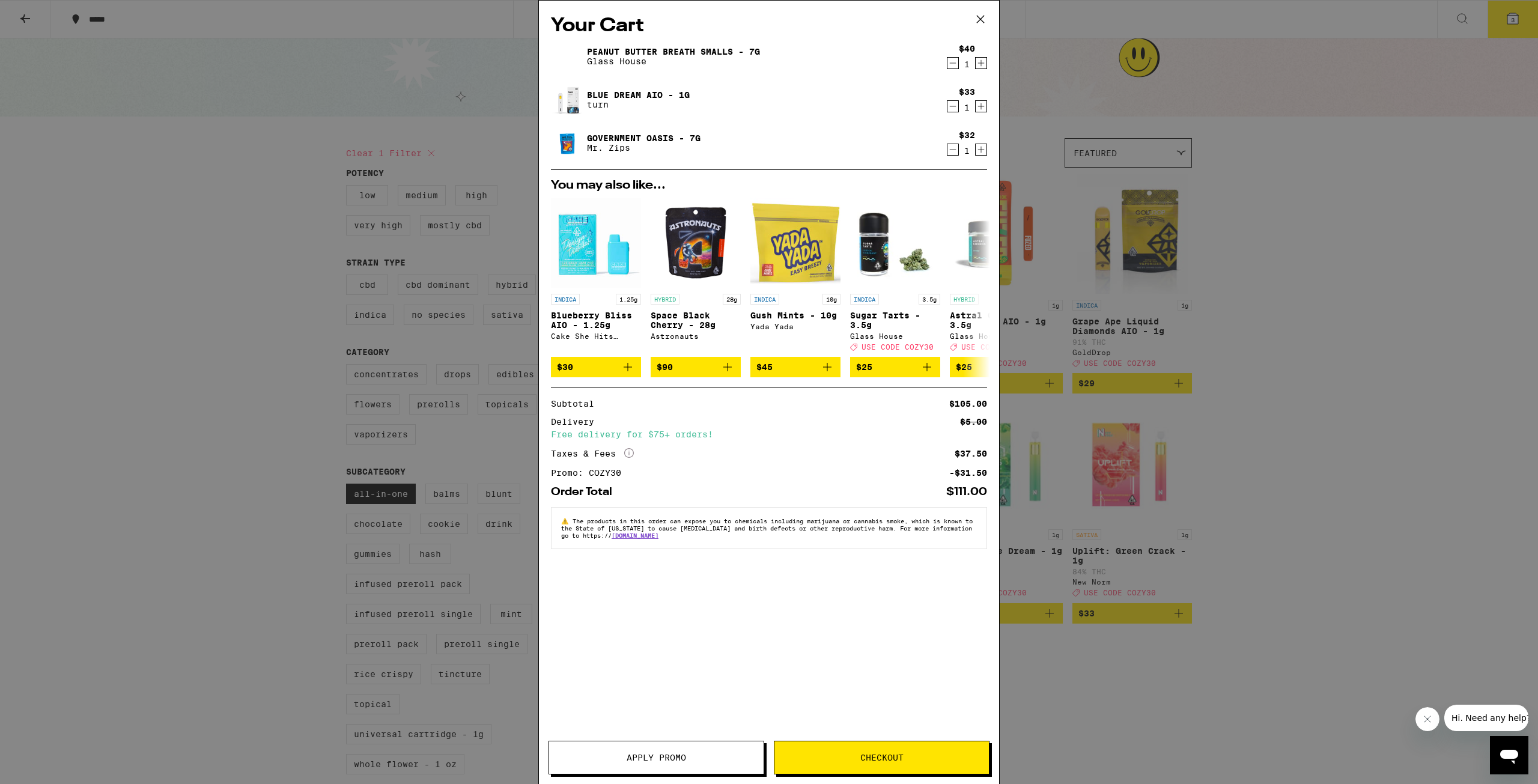
click at [956, 66] on icon "Decrement" at bounding box center [953, 63] width 11 height 14
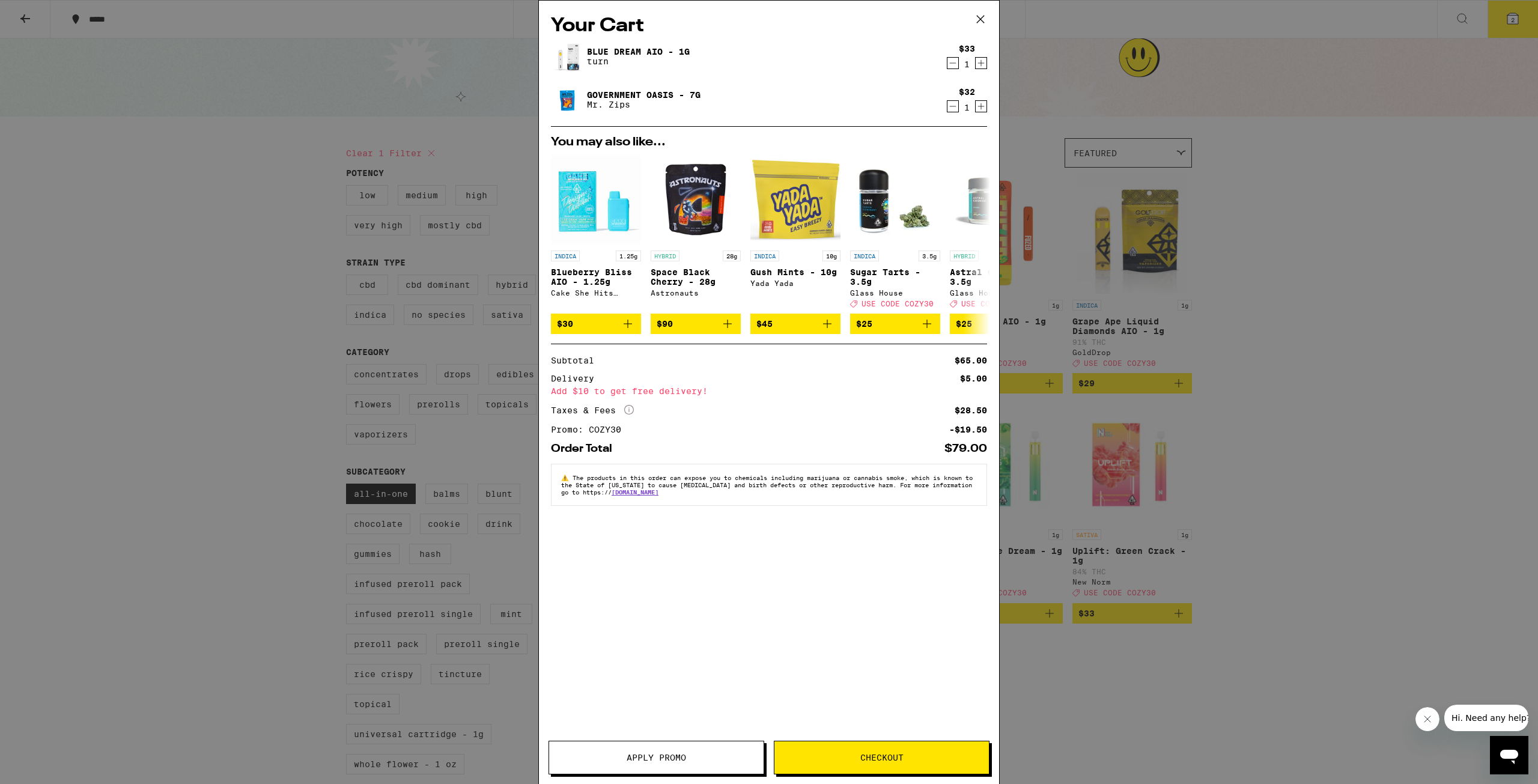
click at [1258, 229] on div "Your Cart Blue Dream AIO - 1g turn $33 1 Government Oasis - 7g Mr. Zips $32 1 Y…" at bounding box center [769, 392] width 1538 height 784
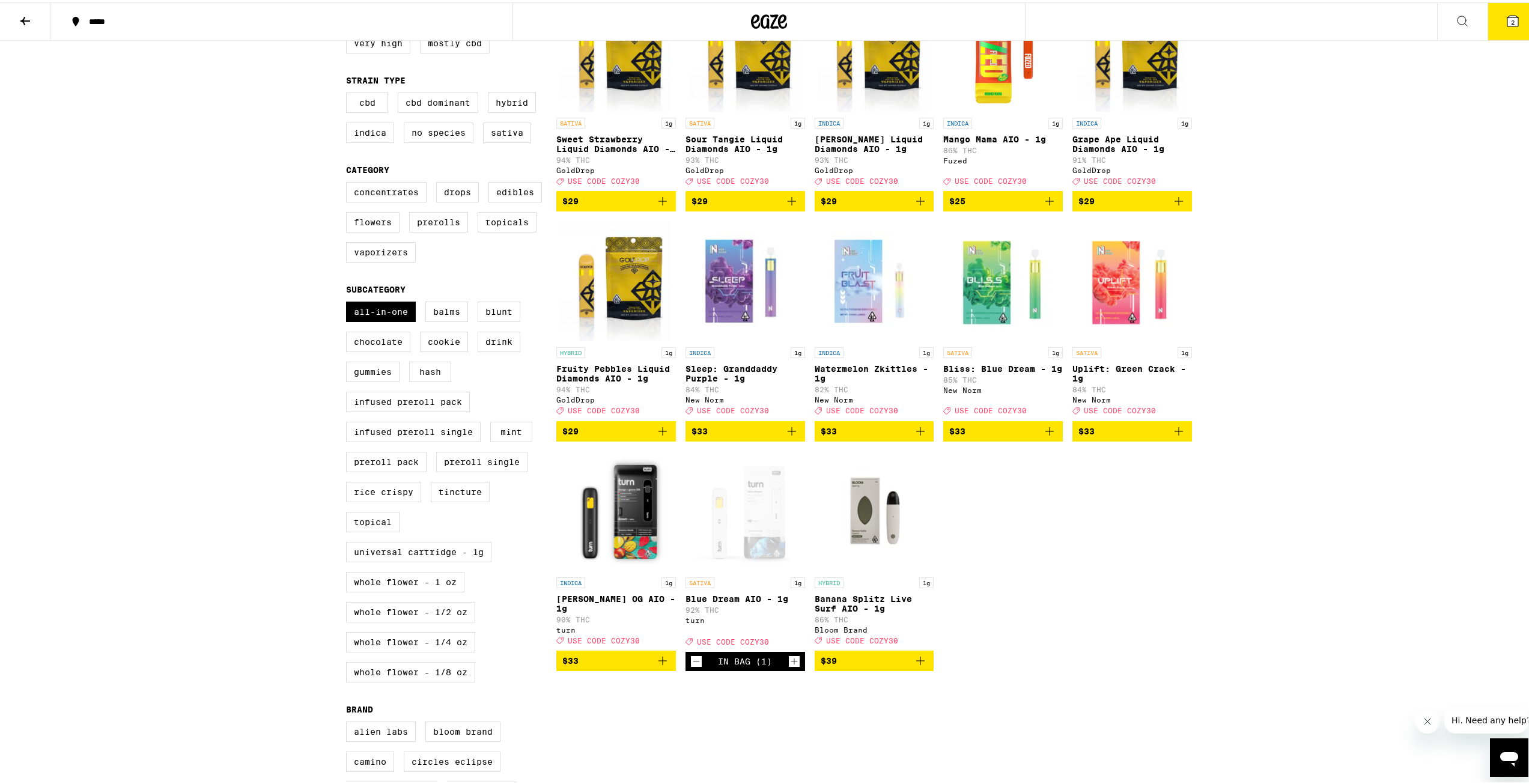
scroll to position [120, 0]
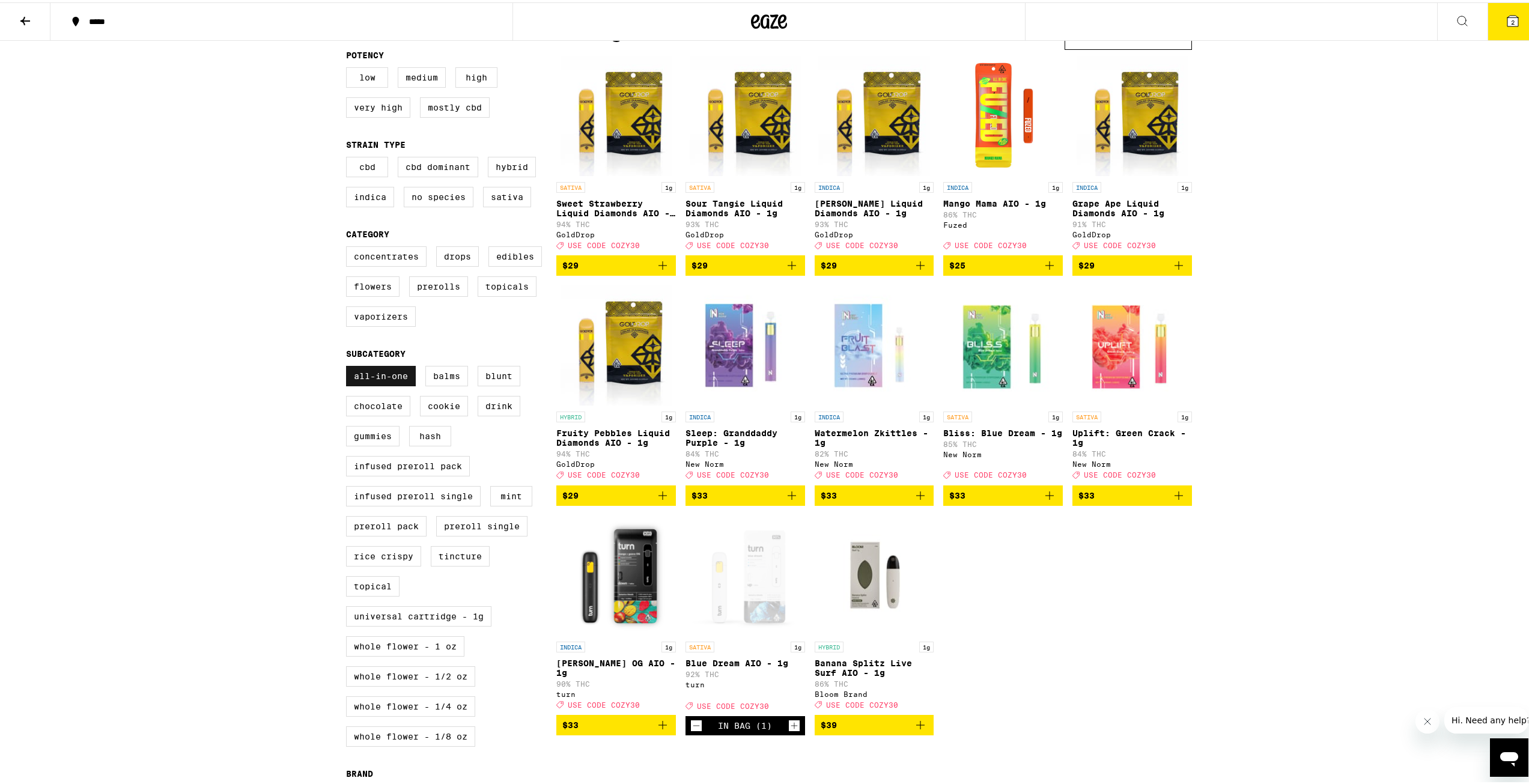
click at [387, 384] on label "All-In-One" at bounding box center [380, 373] width 69 height 20
click at [349, 366] on input "All-In-One" at bounding box center [349, 365] width 1 height 1
checkbox input "false"
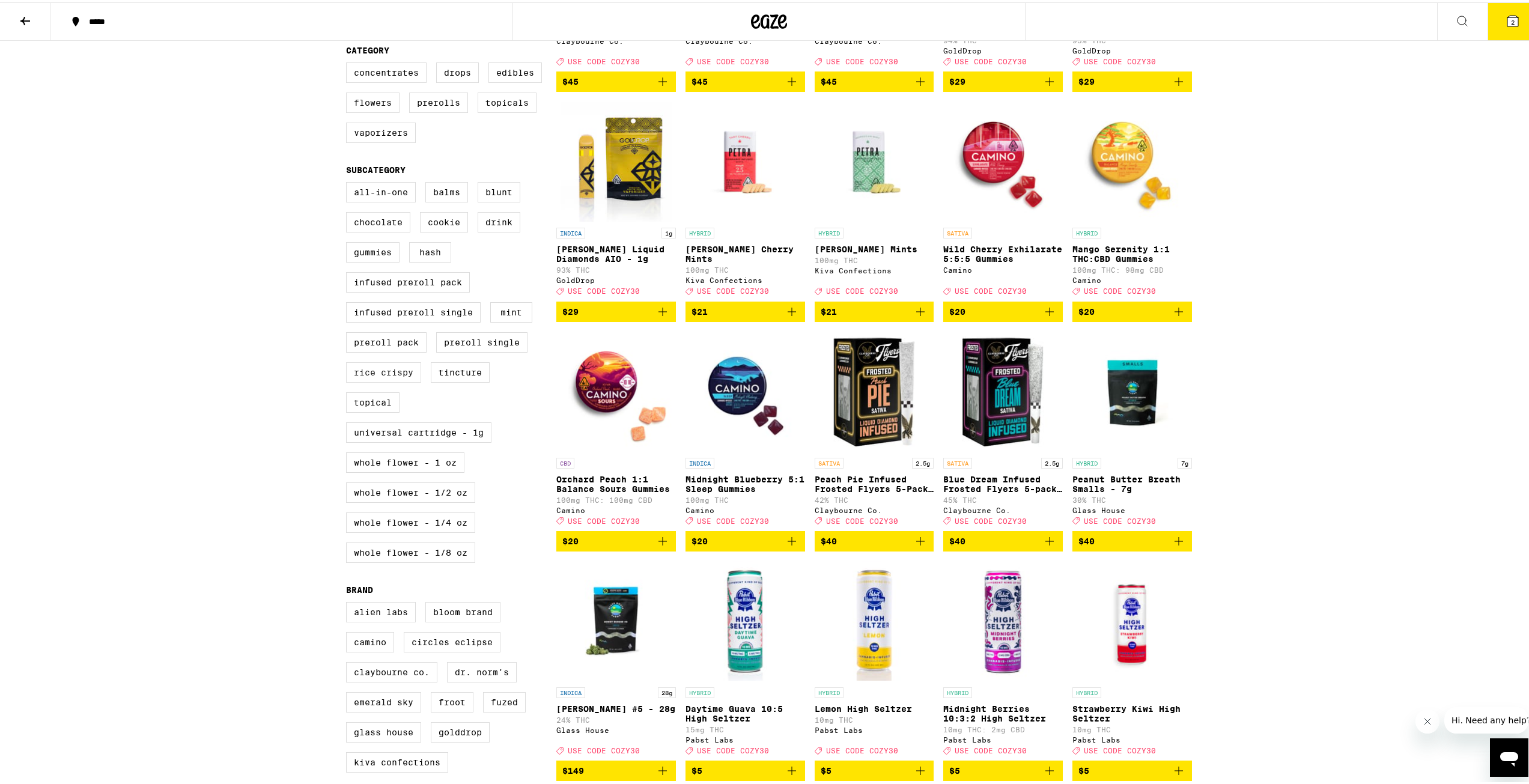
scroll to position [301, 0]
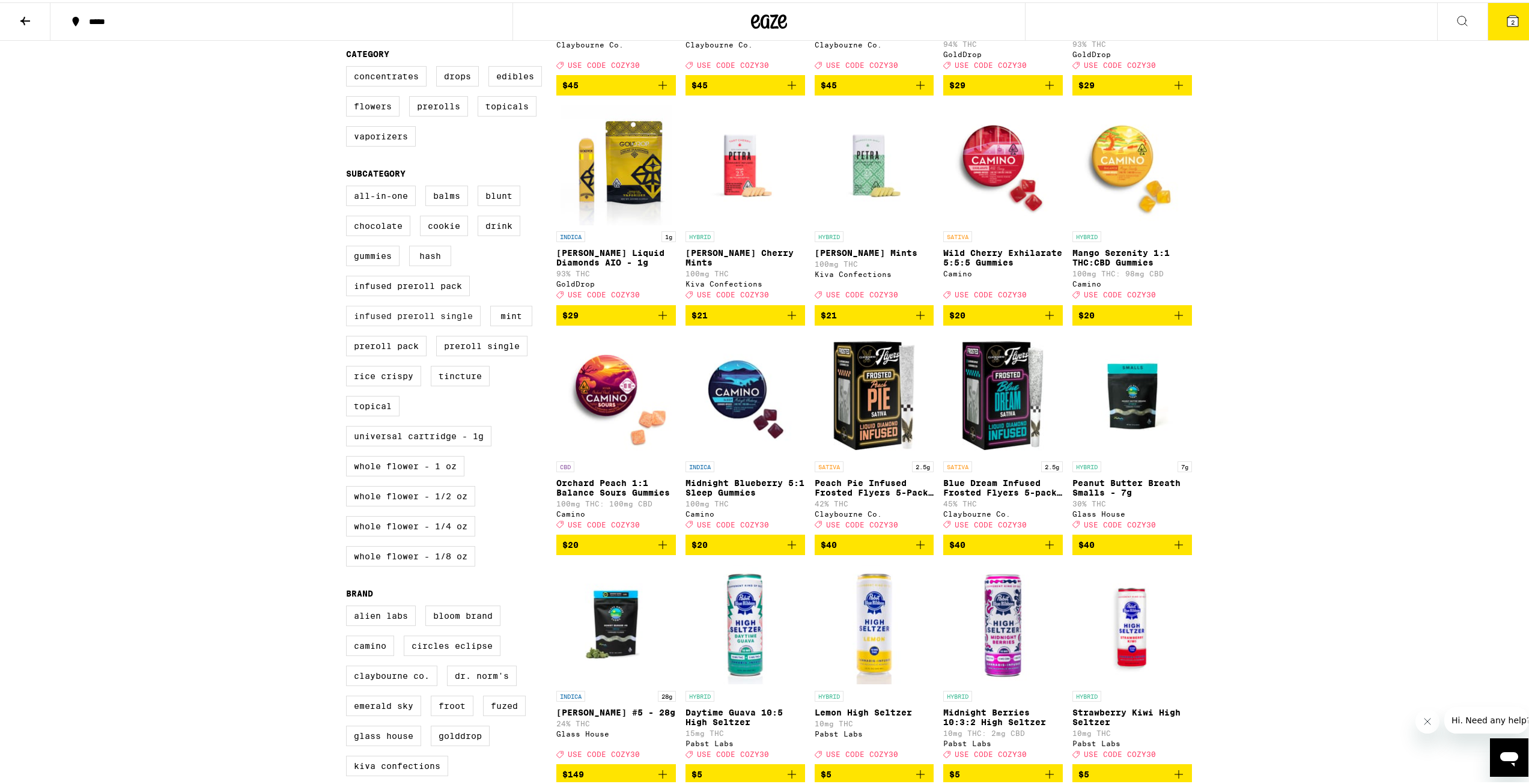
click at [469, 324] on label "Infused Preroll Single" at bounding box center [413, 313] width 135 height 20
click at [349, 185] on input "Infused Preroll Single" at bounding box center [349, 185] width 1 height 1
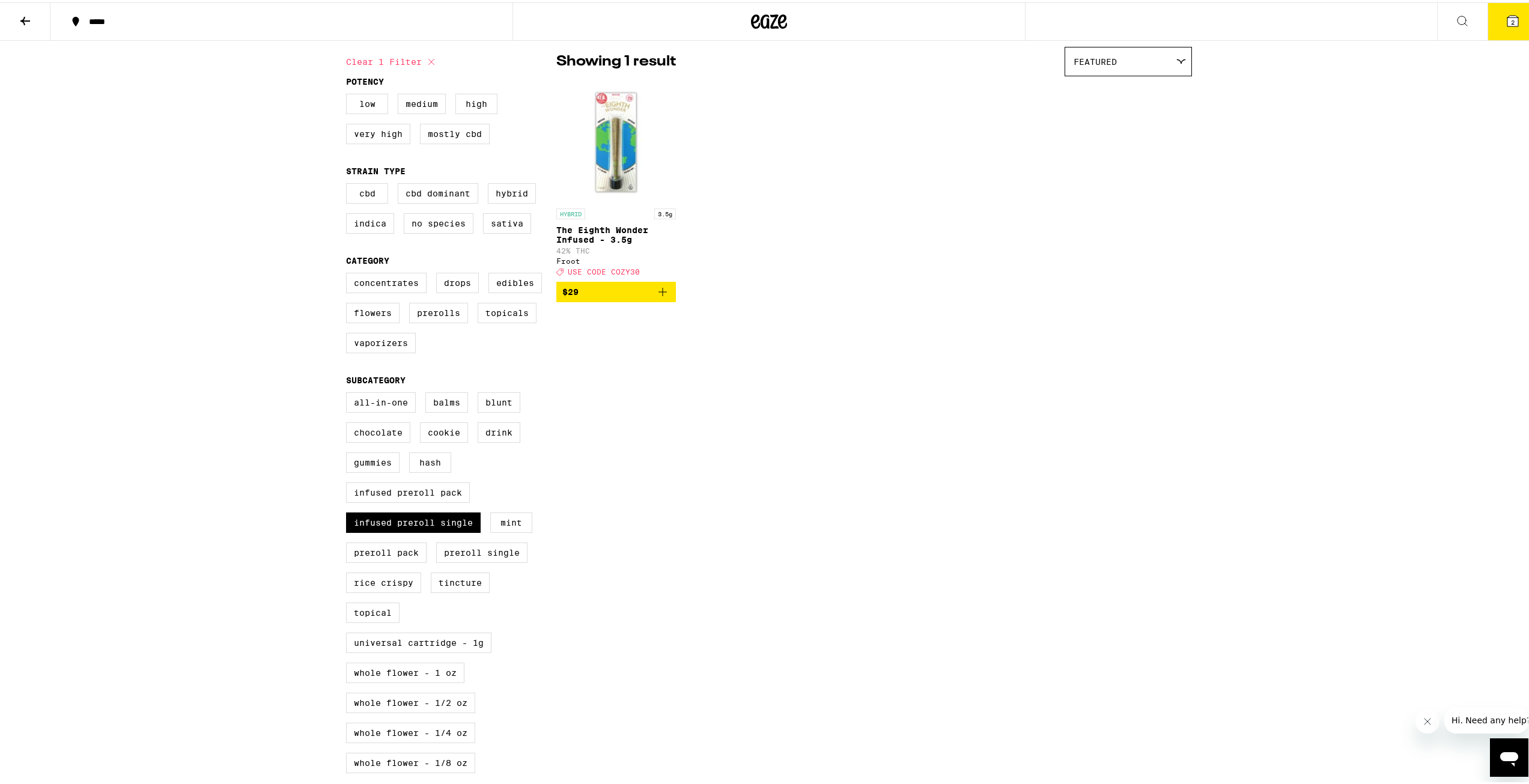
scroll to position [60, 0]
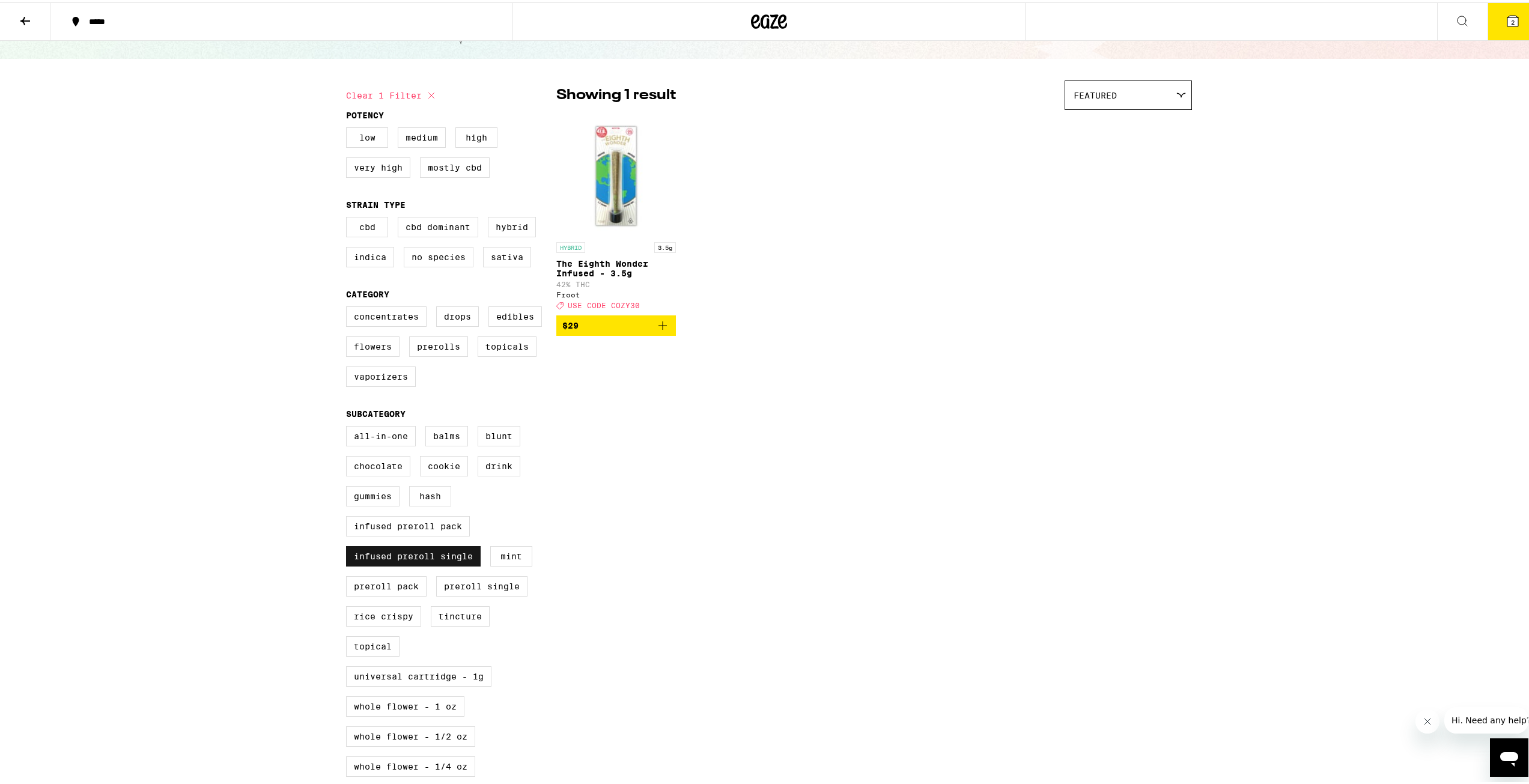
click at [407, 564] on label "Infused Preroll Single" at bounding box center [413, 554] width 135 height 20
click at [349, 426] on input "Infused Preroll Single" at bounding box center [349, 425] width 1 height 1
checkbox input "false"
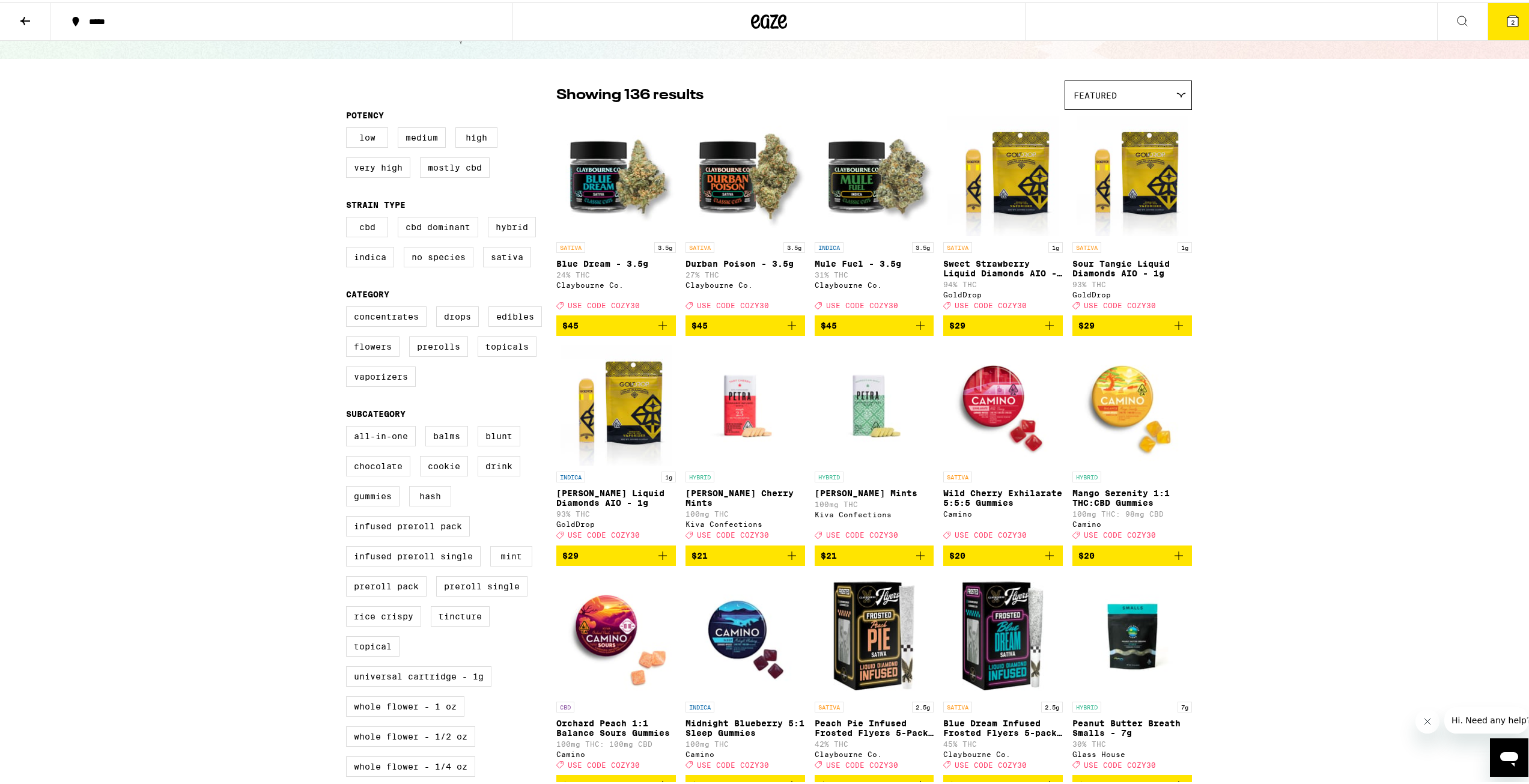
click at [498, 564] on label "Mint" at bounding box center [511, 554] width 42 height 20
click at [349, 426] on input "Mint" at bounding box center [349, 425] width 1 height 1
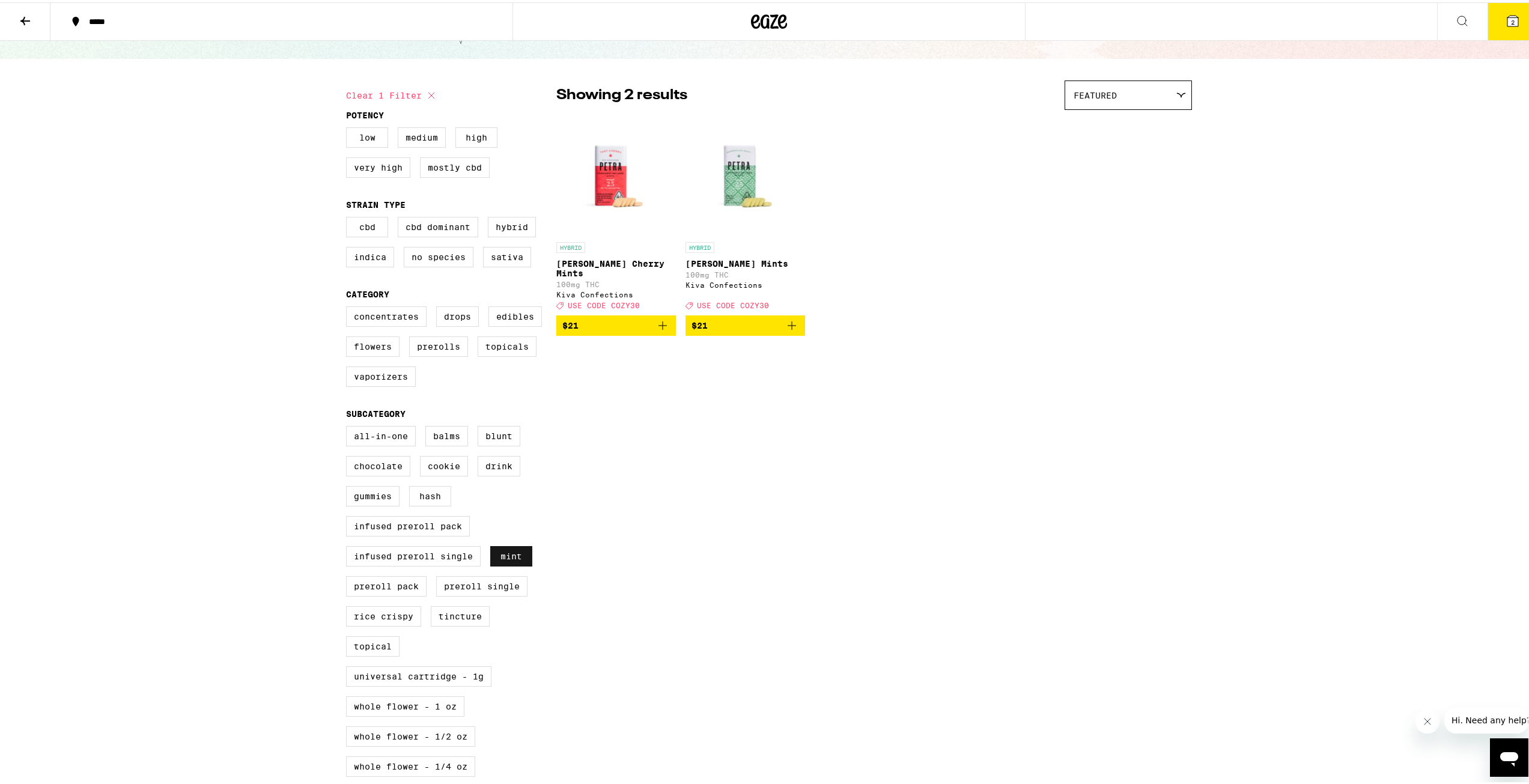
click at [504, 564] on label "Mint" at bounding box center [511, 554] width 42 height 20
click at [349, 426] on input "Mint" at bounding box center [349, 425] width 1 height 1
checkbox input "false"
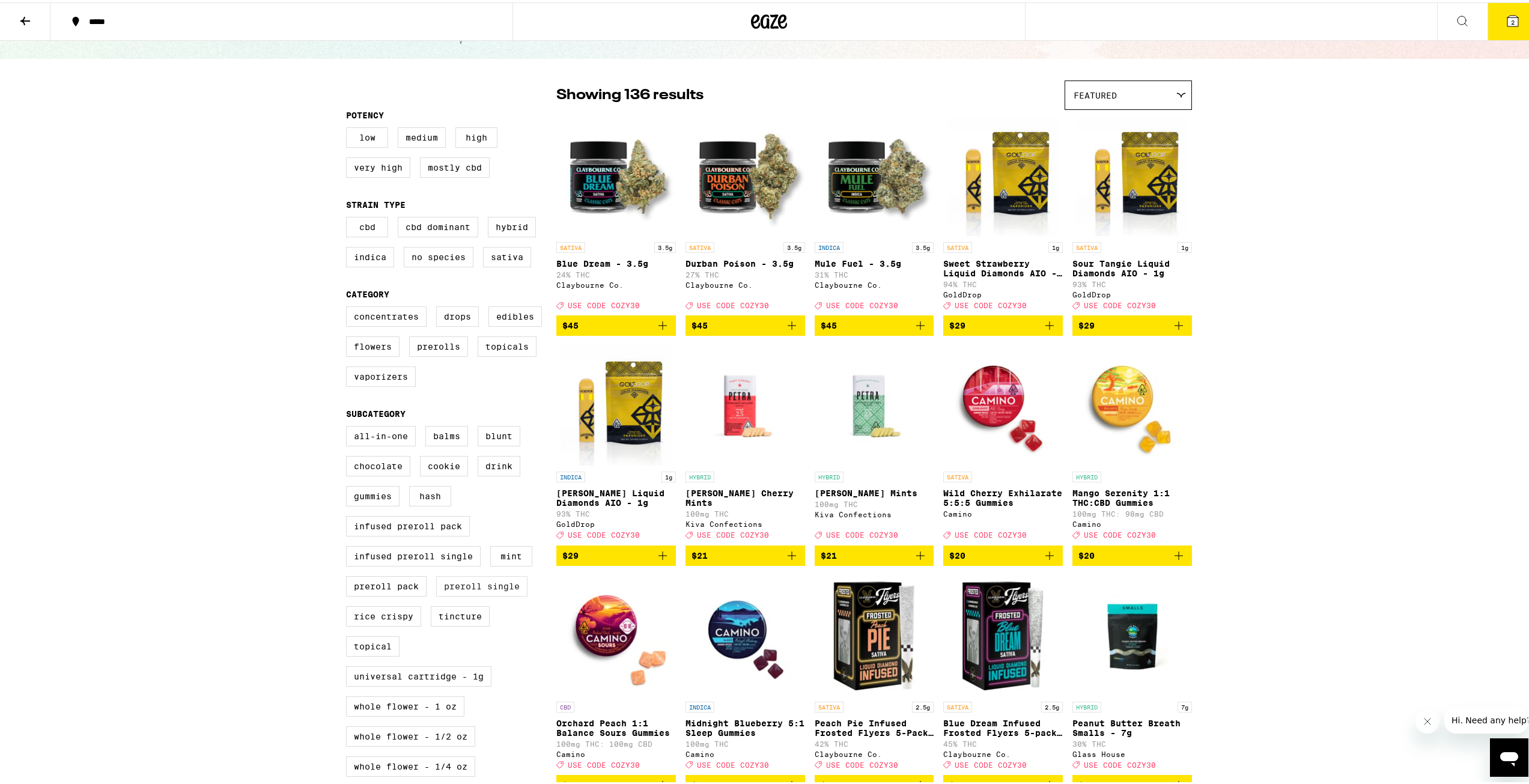
click at [498, 594] on label "Preroll Single" at bounding box center [481, 584] width 91 height 20
click at [349, 426] on input "Preroll Single" at bounding box center [349, 425] width 1 height 1
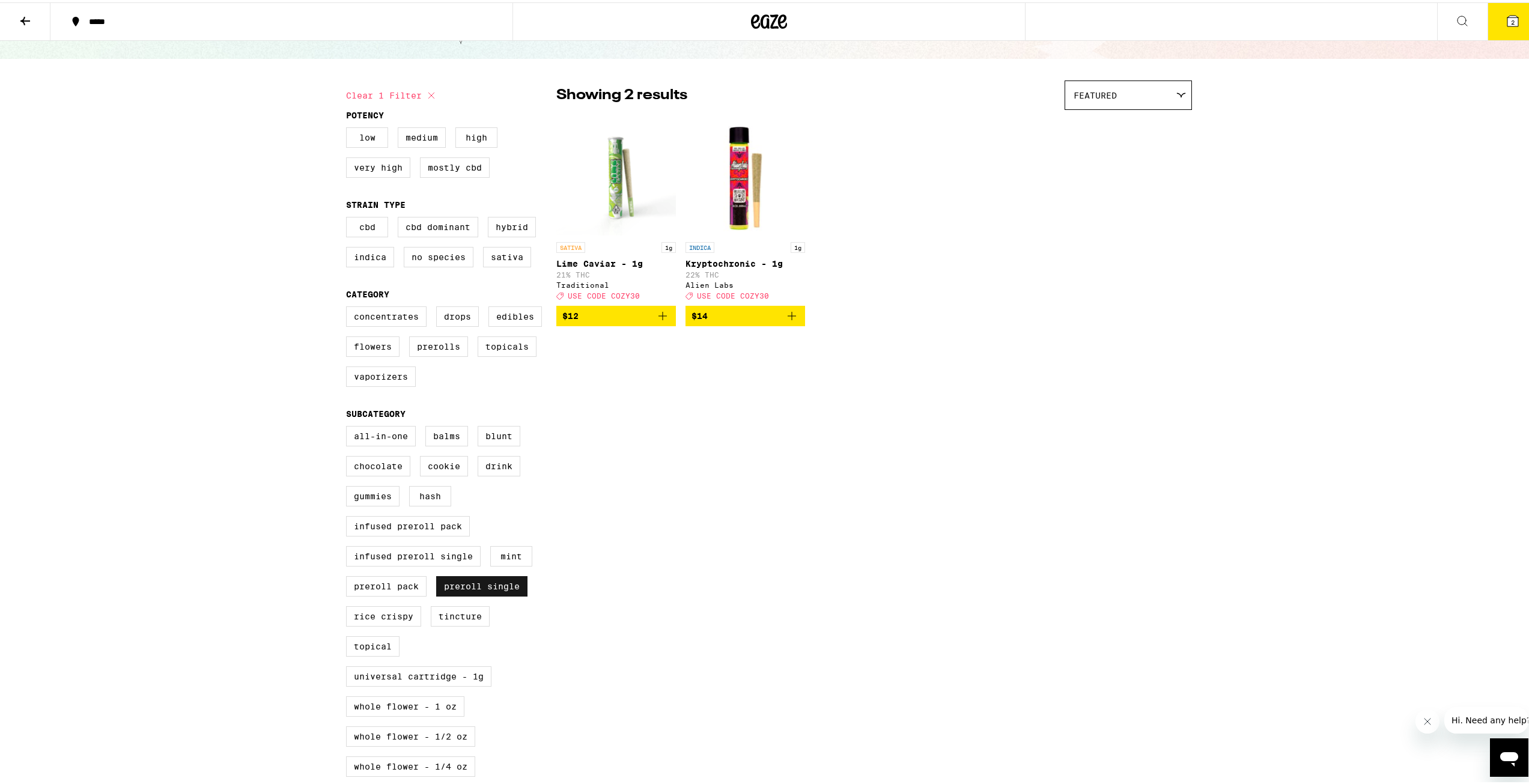
click at [496, 594] on label "Preroll Single" at bounding box center [481, 584] width 91 height 20
click at [349, 426] on input "Preroll Single" at bounding box center [349, 425] width 1 height 1
checkbox input "false"
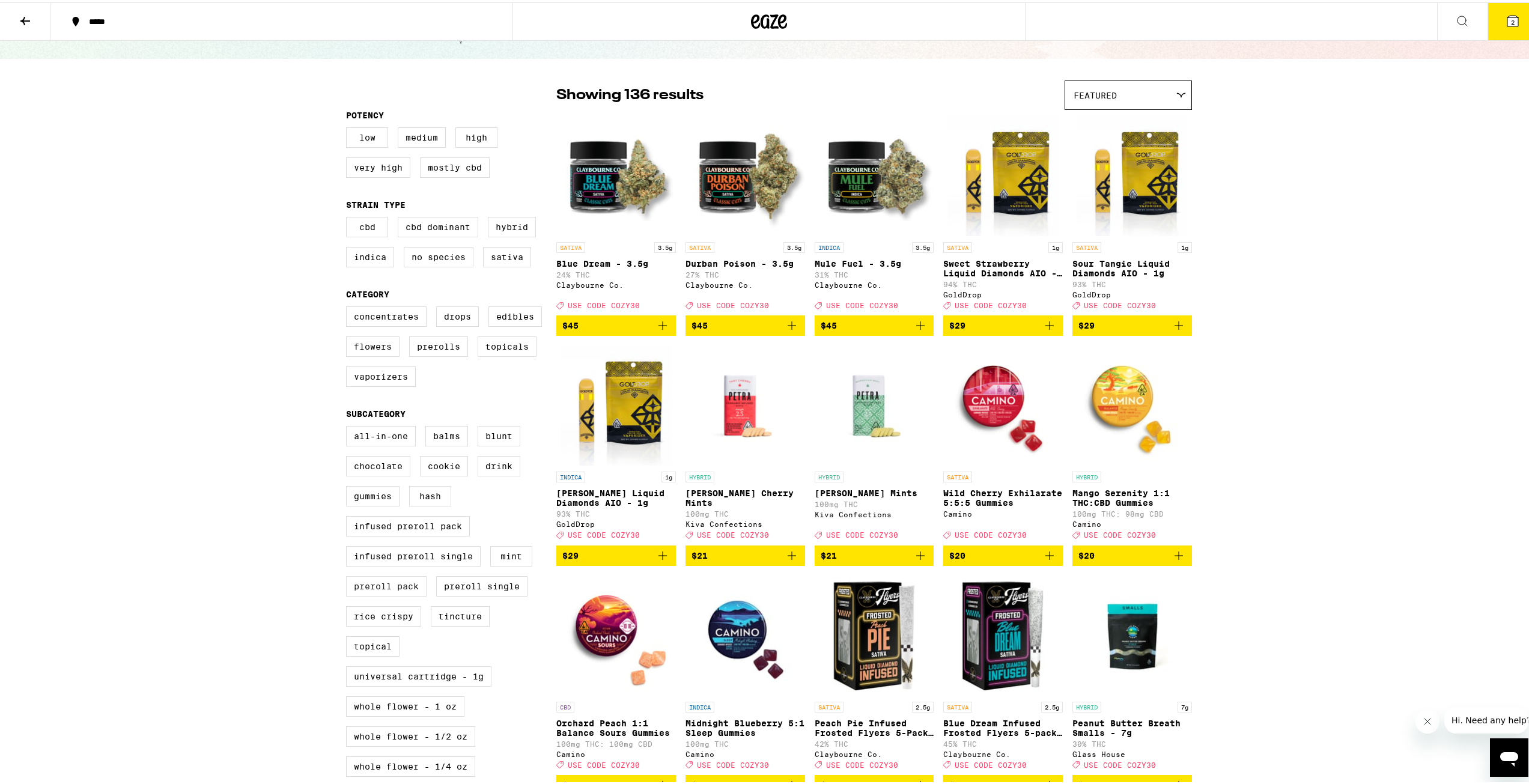
click at [386, 594] on label "Preroll Pack" at bounding box center [386, 584] width 80 height 20
click at [349, 426] on input "Preroll Pack" at bounding box center [349, 425] width 1 height 1
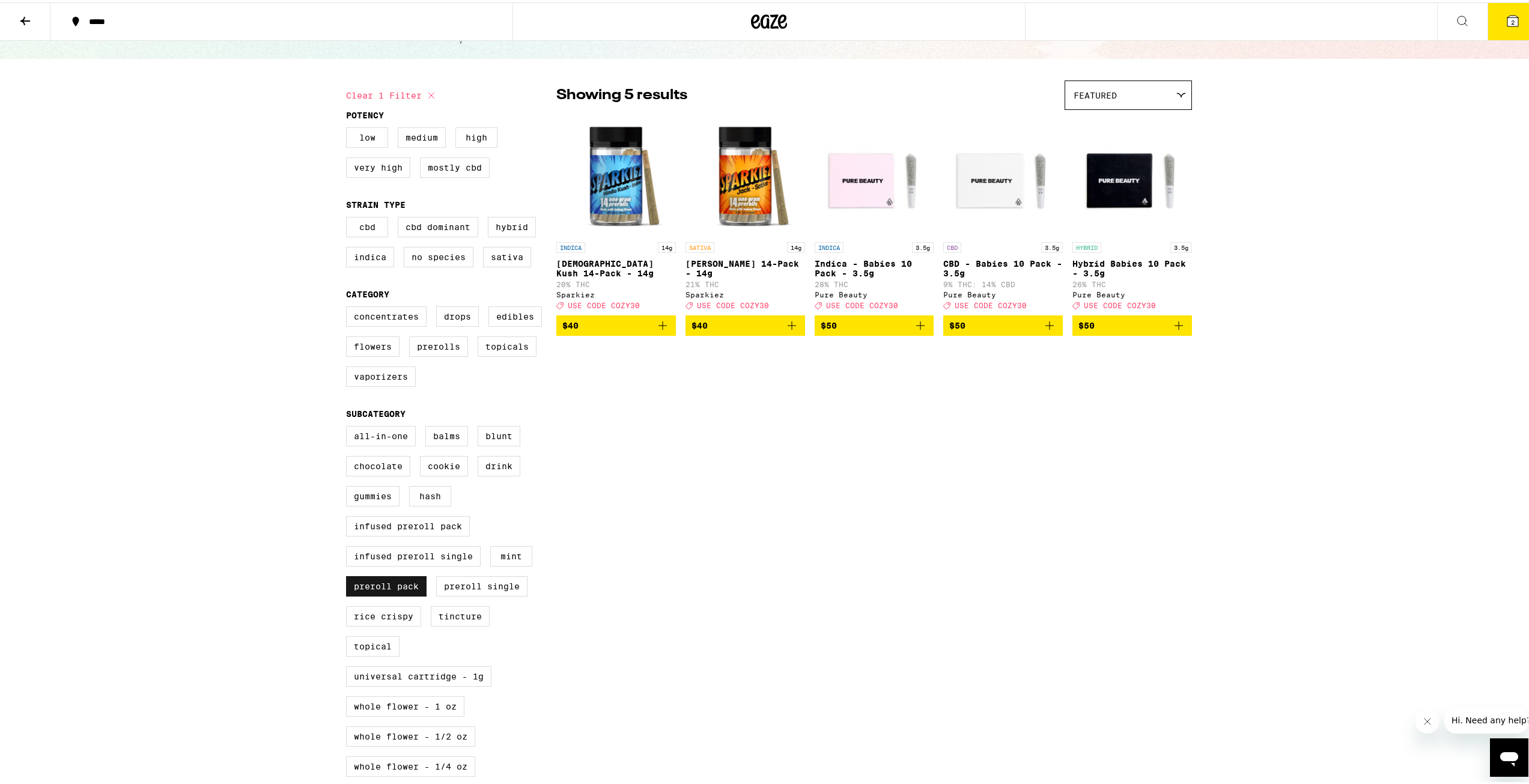
click at [386, 594] on label "Preroll Pack" at bounding box center [386, 584] width 80 height 20
click at [349, 426] on input "Preroll Pack" at bounding box center [349, 425] width 1 height 1
checkbox input "false"
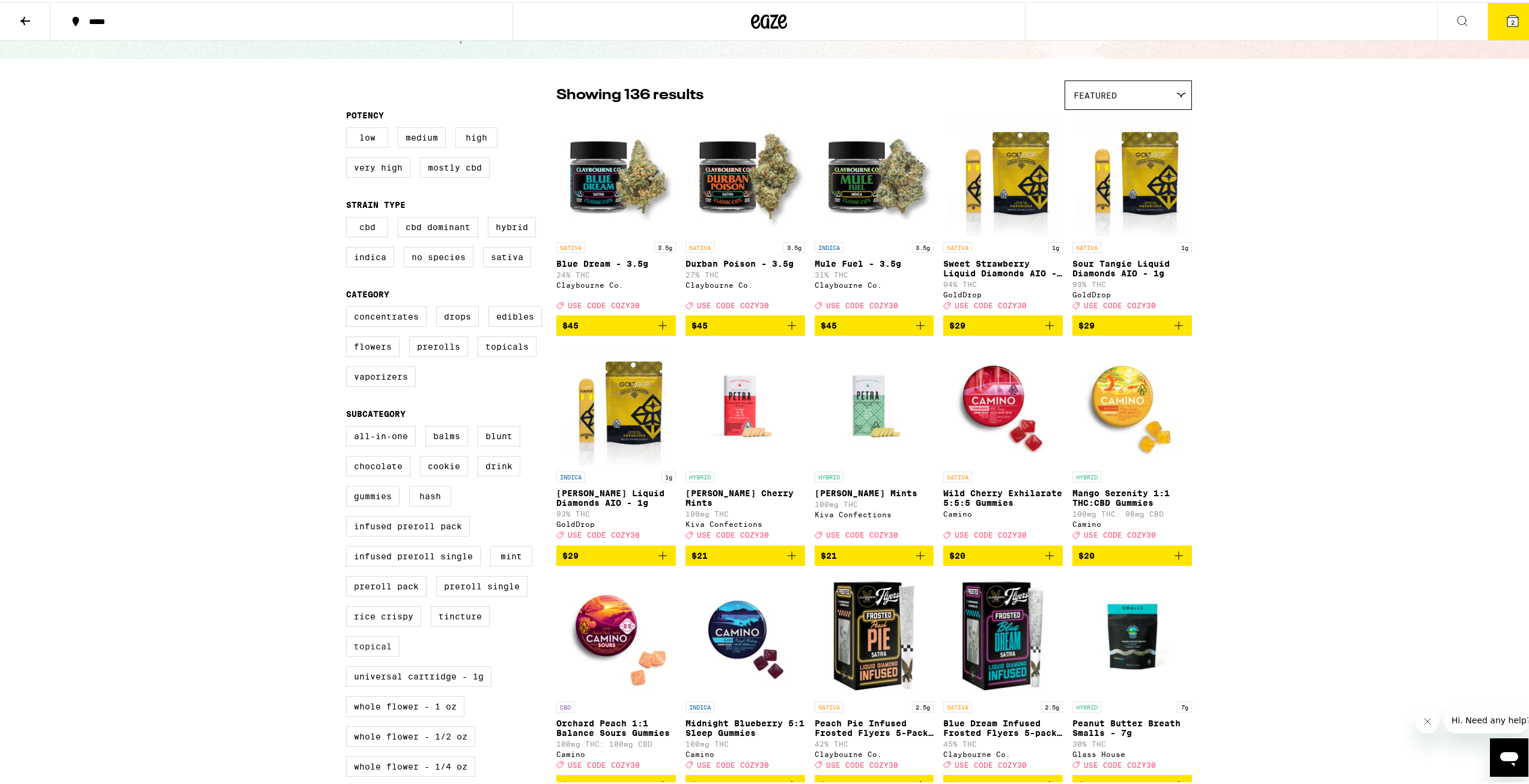
click at [380, 655] on label "Topical" at bounding box center [372, 644] width 53 height 20
click at [349, 426] on input "Topical" at bounding box center [349, 425] width 1 height 1
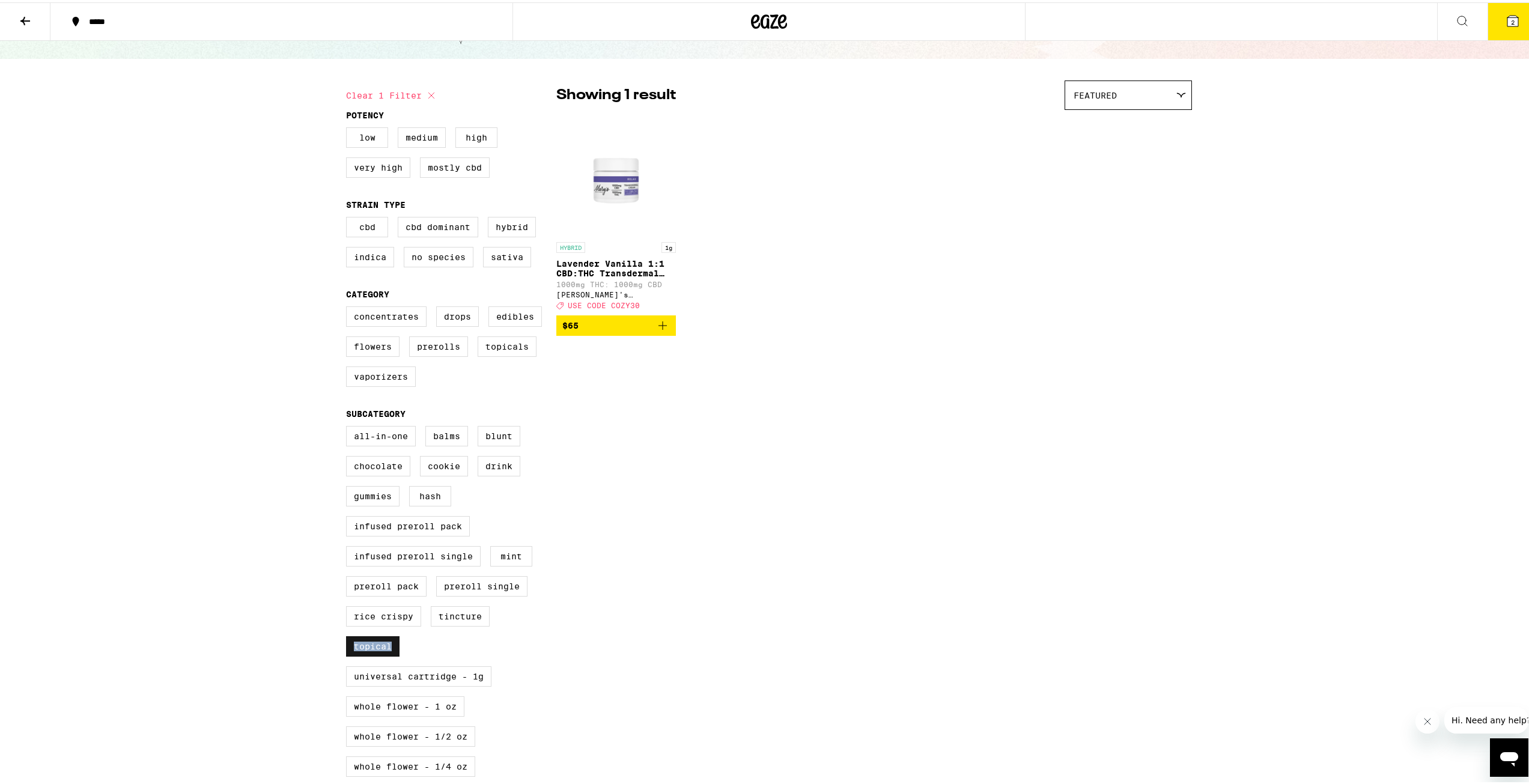
click at [380, 655] on label "Topical" at bounding box center [372, 644] width 53 height 20
click at [349, 426] on input "Topical" at bounding box center [349, 425] width 1 height 1
checkbox input "false"
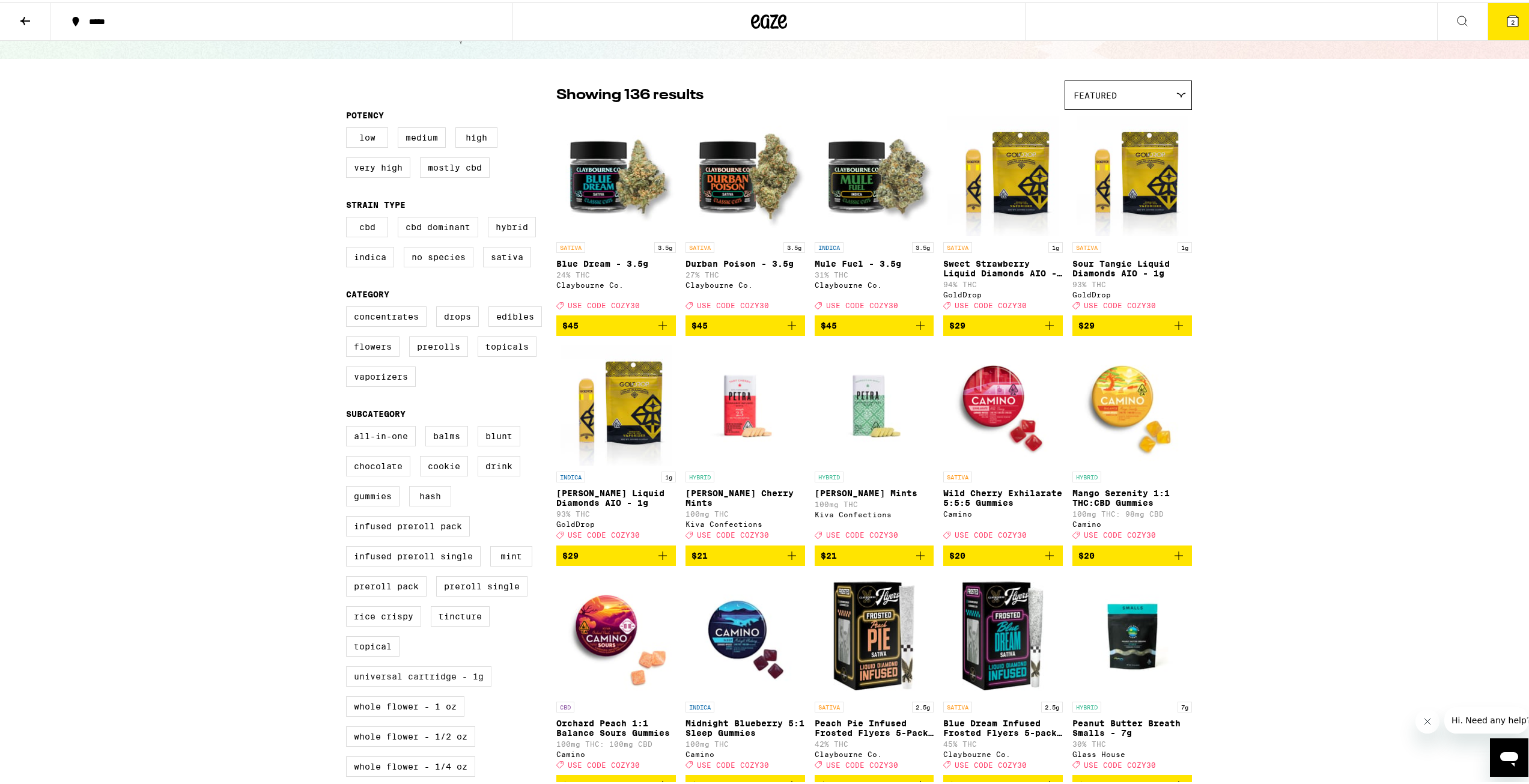
click at [411, 684] on label "Universal Cartridge - 1g" at bounding box center [419, 674] width 146 height 20
click at [349, 426] on input "Universal Cartridge - 1g" at bounding box center [349, 425] width 1 height 1
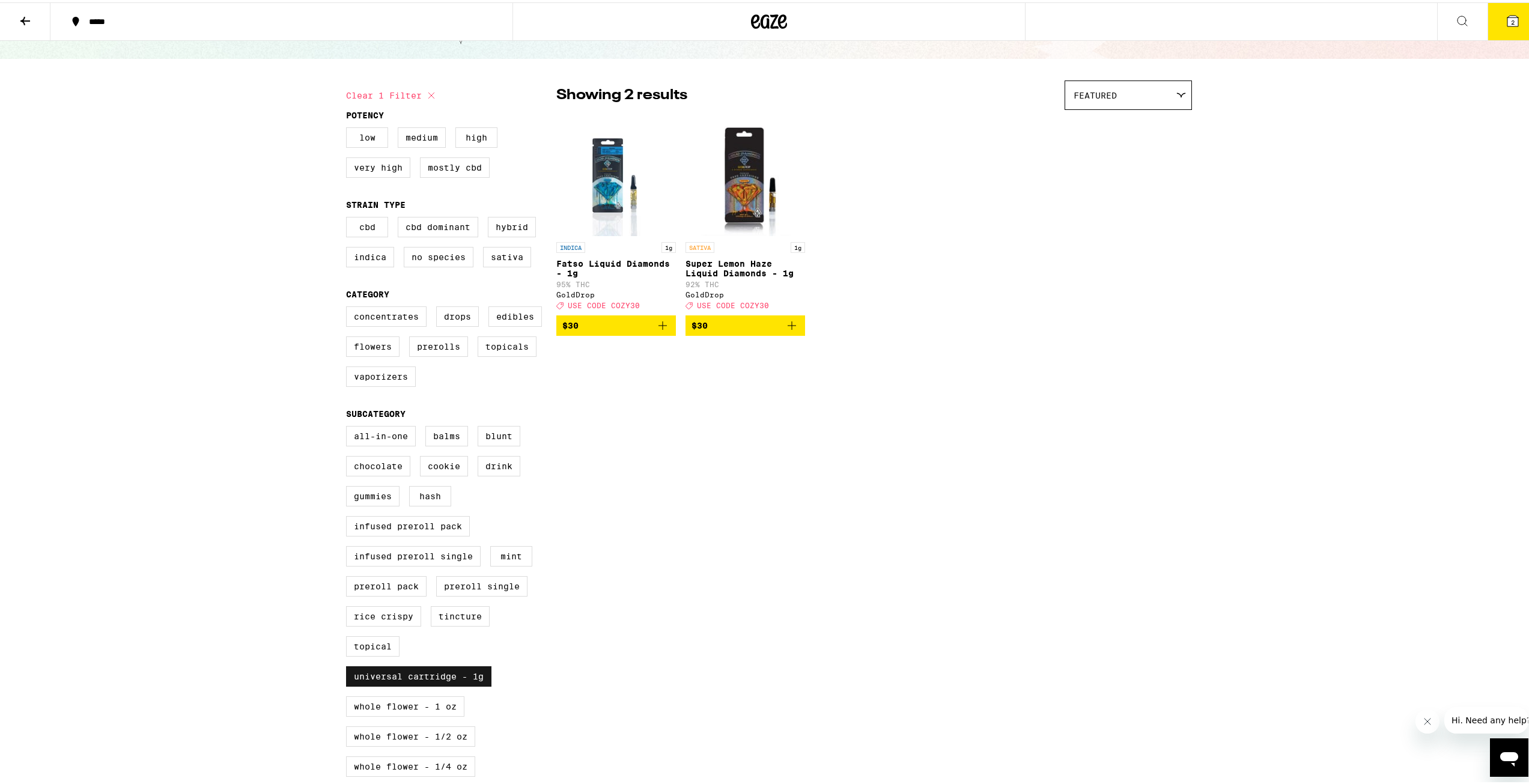
click at [411, 684] on label "Universal Cartridge - 1g" at bounding box center [419, 674] width 146 height 20
click at [349, 426] on input "Universal Cartridge - 1g" at bounding box center [349, 425] width 1 height 1
checkbox input "false"
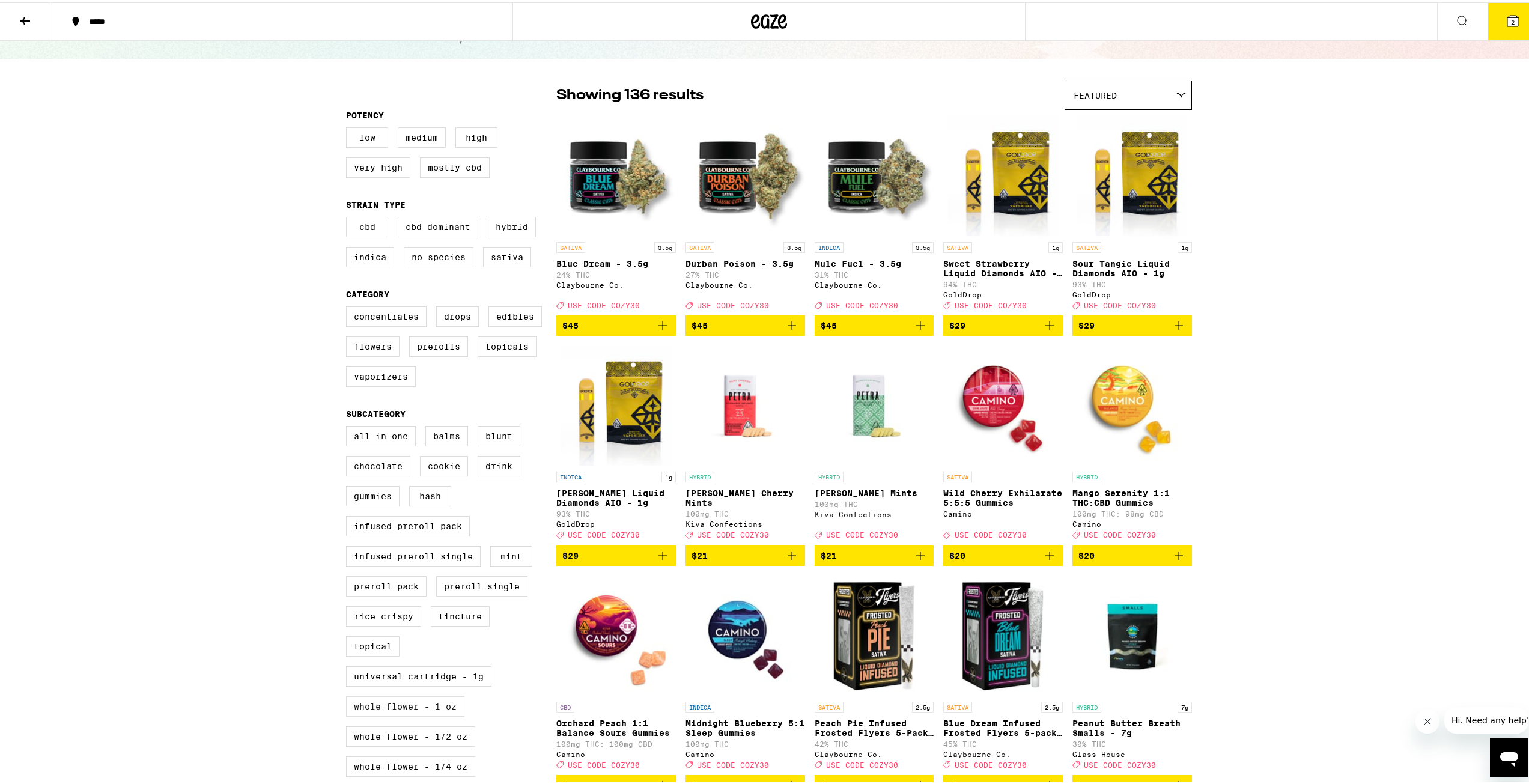
click at [411, 715] on label "Whole Flower - 1 oz" at bounding box center [405, 704] width 119 height 20
click at [349, 426] on input "Whole Flower - 1 oz" at bounding box center [349, 425] width 1 height 1
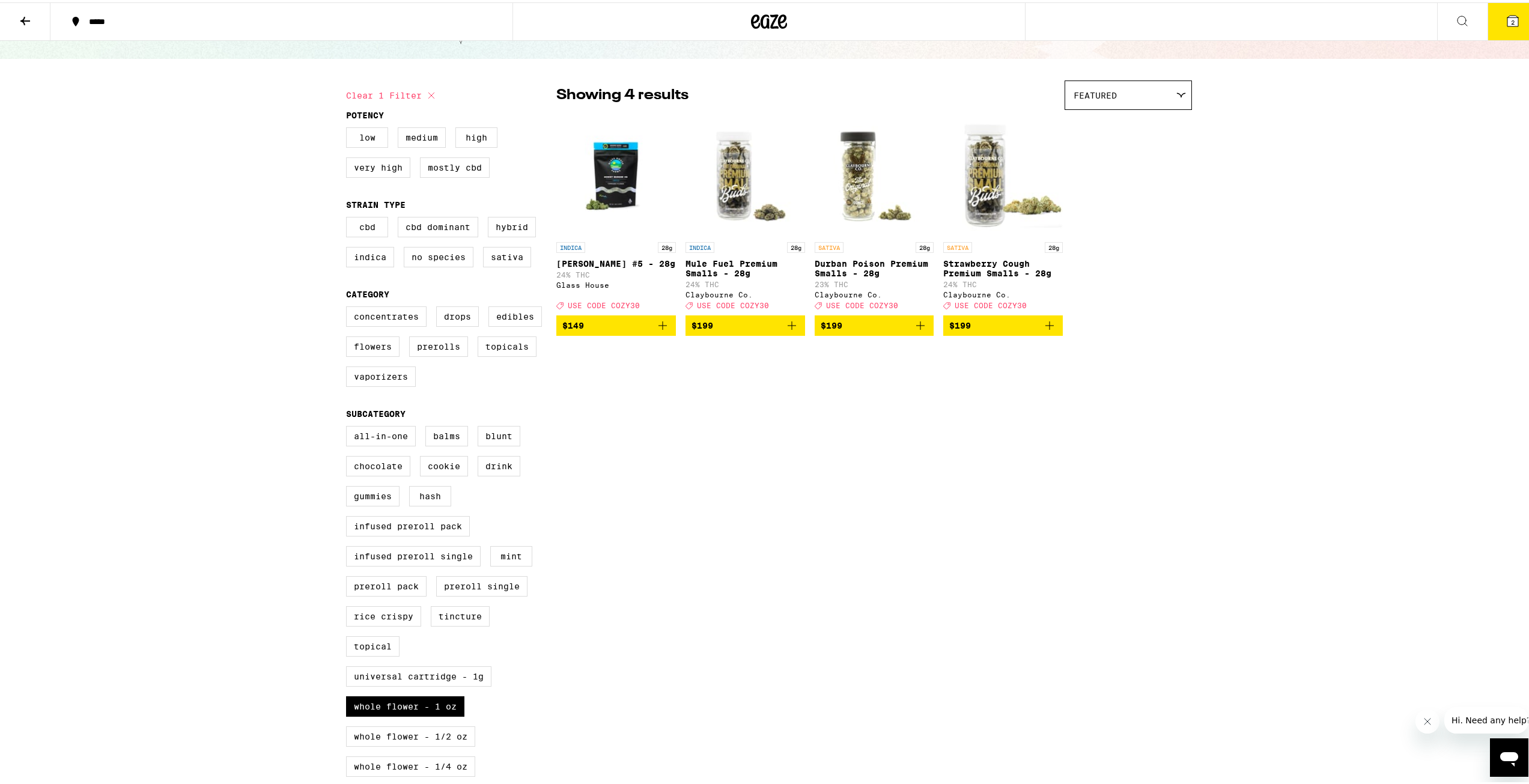
click at [416, 714] on div "All-In-One Balms Blunt Chocolate Cookie Drink Gummies Hash Infused Preroll Pack…" at bounding box center [451, 618] width 210 height 390
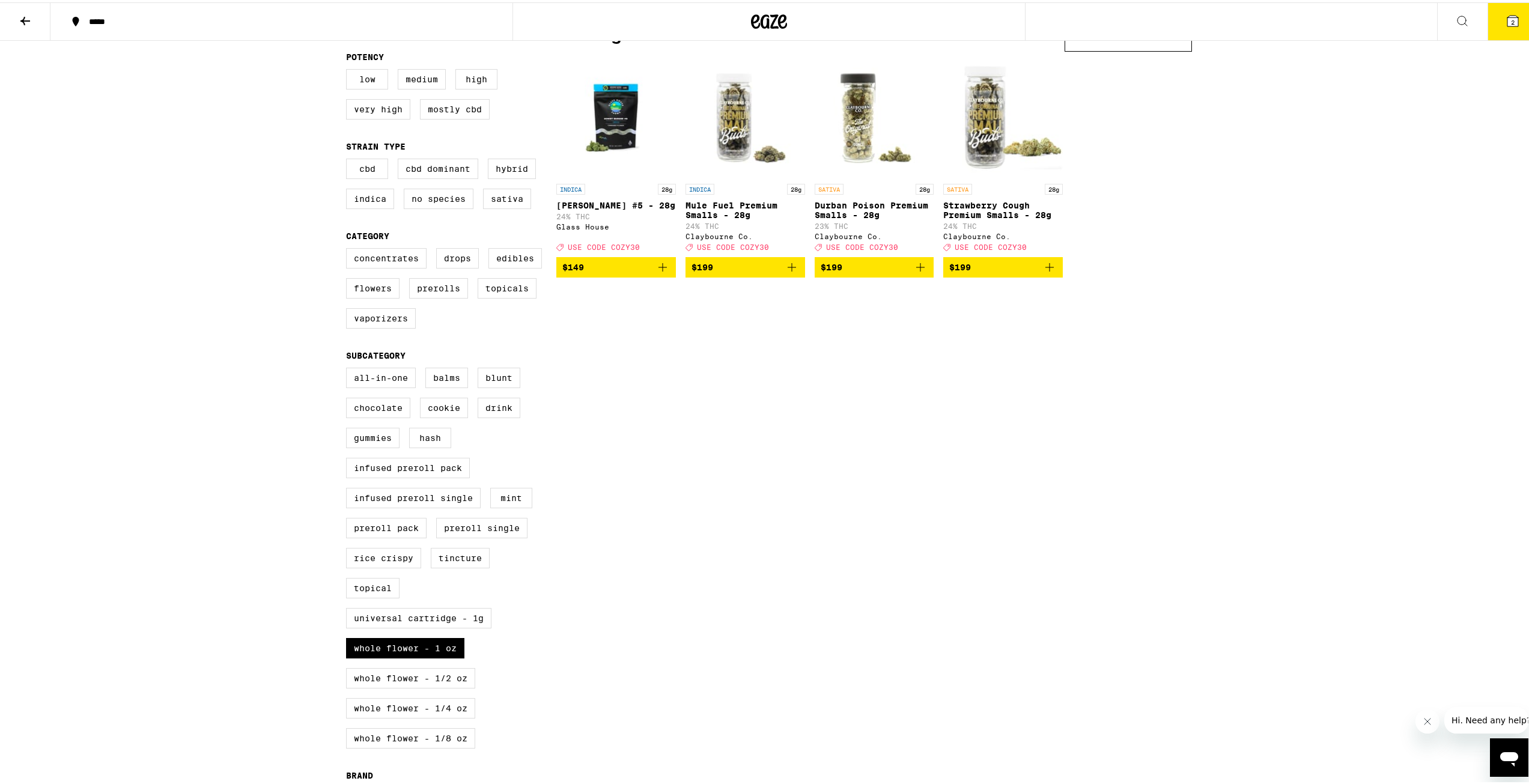
scroll to position [120, 0]
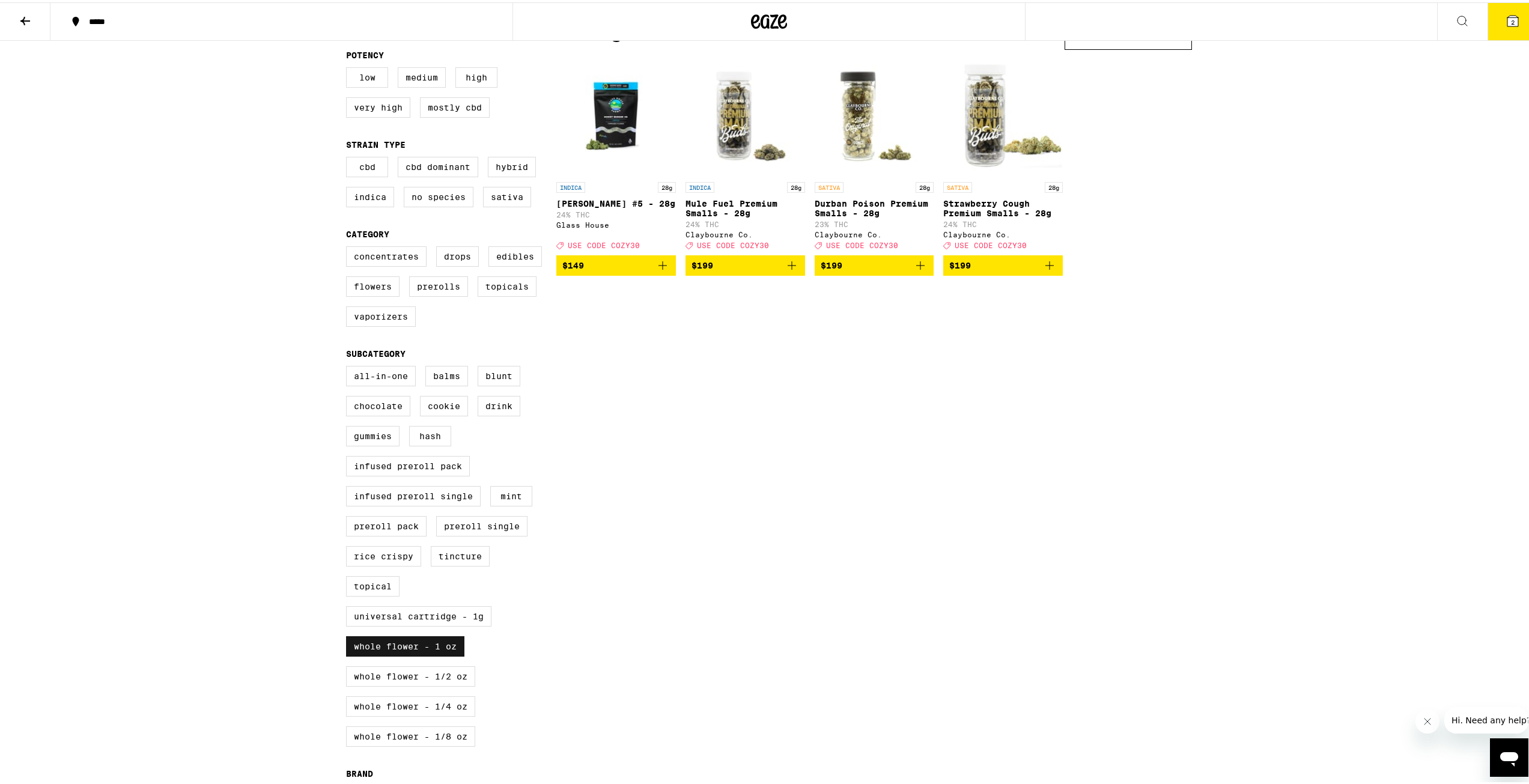
click at [433, 655] on label "Whole Flower - 1 oz" at bounding box center [405, 644] width 119 height 20
click at [349, 366] on input "Whole Flower - 1 oz" at bounding box center [349, 365] width 1 height 1
checkbox input "false"
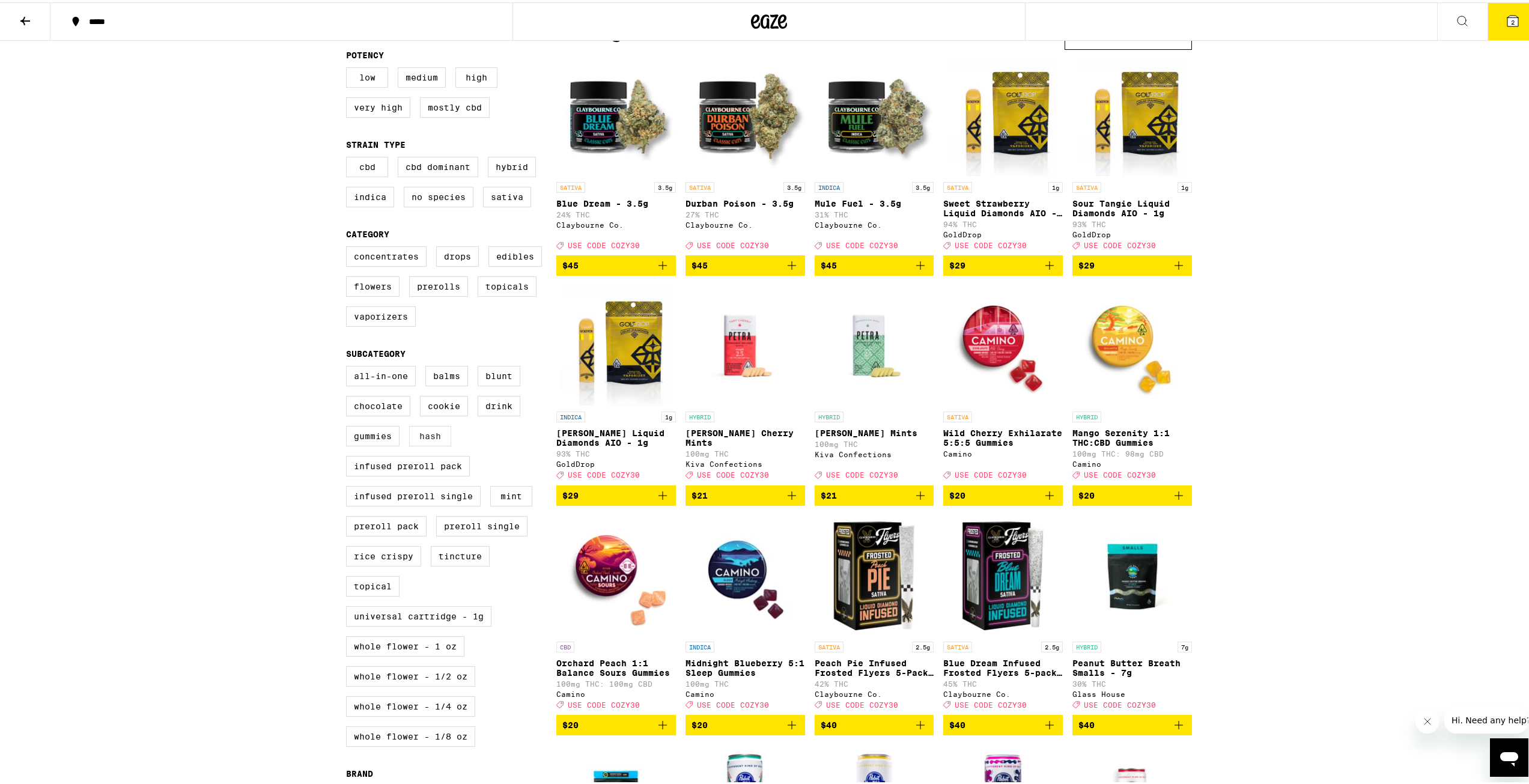
click at [425, 444] on label "Hash" at bounding box center [430, 433] width 42 height 20
click at [349, 366] on input "Hash" at bounding box center [349, 365] width 1 height 1
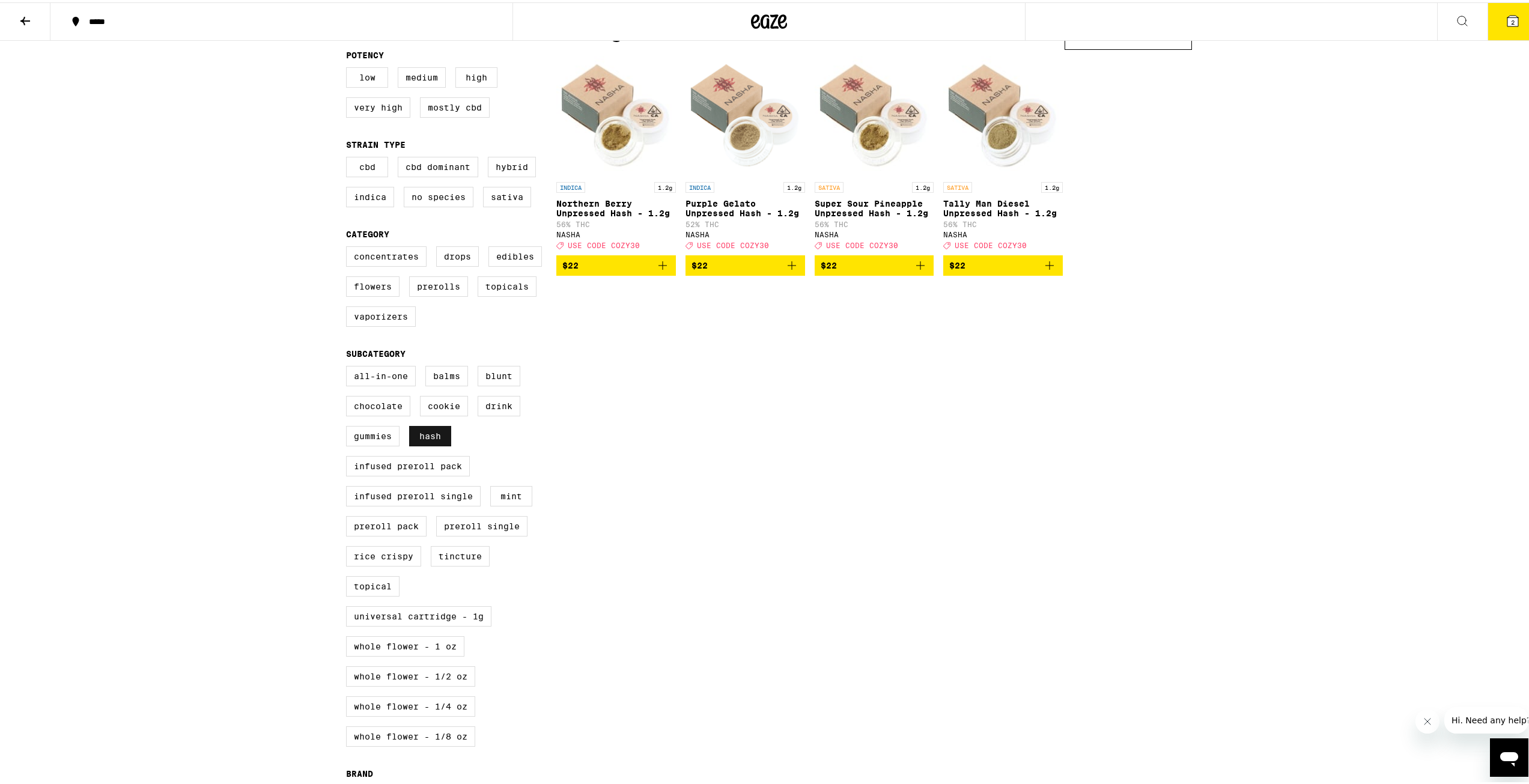
click at [425, 444] on label "Hash" at bounding box center [430, 433] width 42 height 20
click at [349, 366] on input "Hash" at bounding box center [349, 365] width 1 height 1
checkbox input "false"
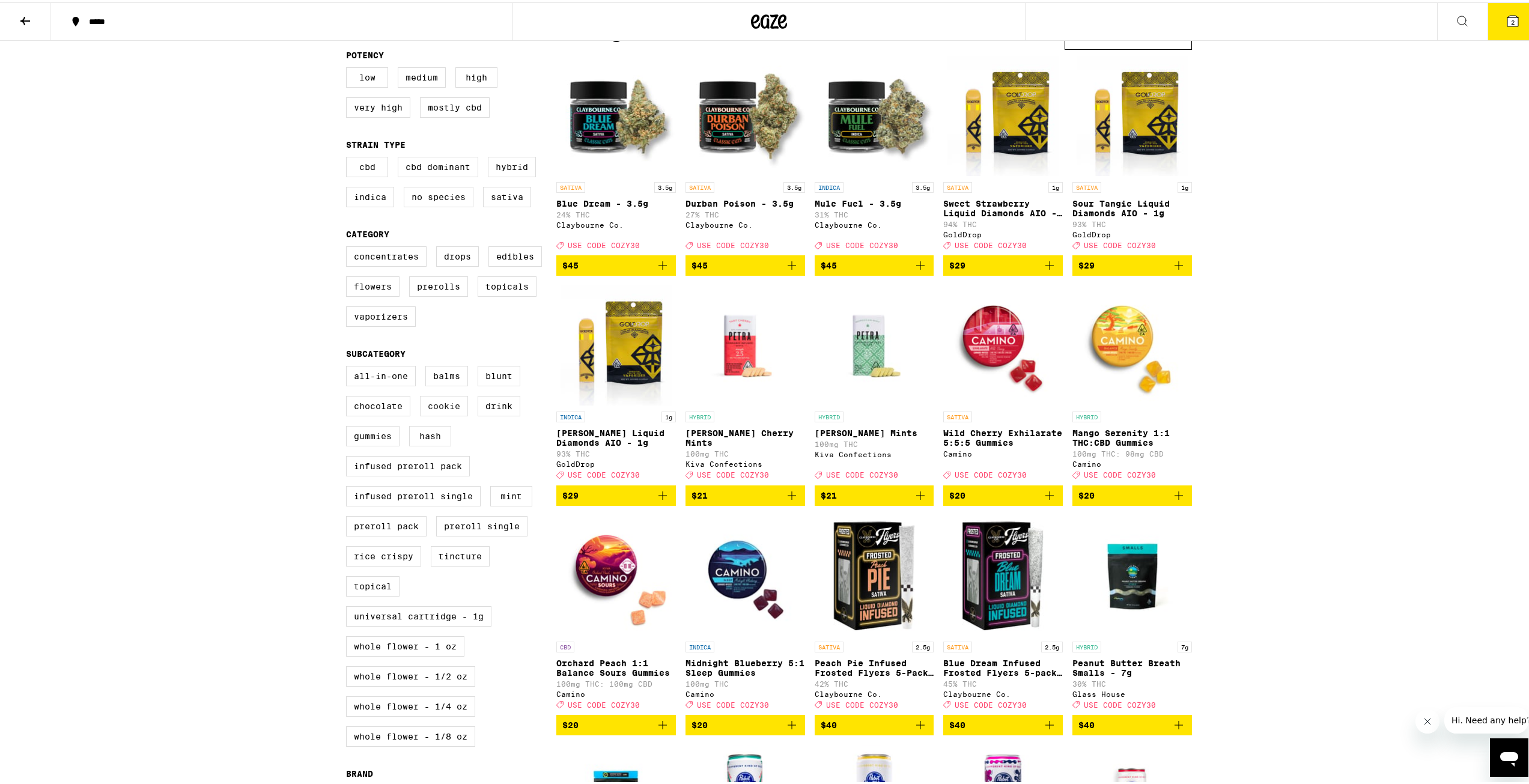
click at [436, 414] on label "Cookie" at bounding box center [444, 404] width 48 height 20
click at [349, 366] on input "Cookie" at bounding box center [349, 365] width 1 height 1
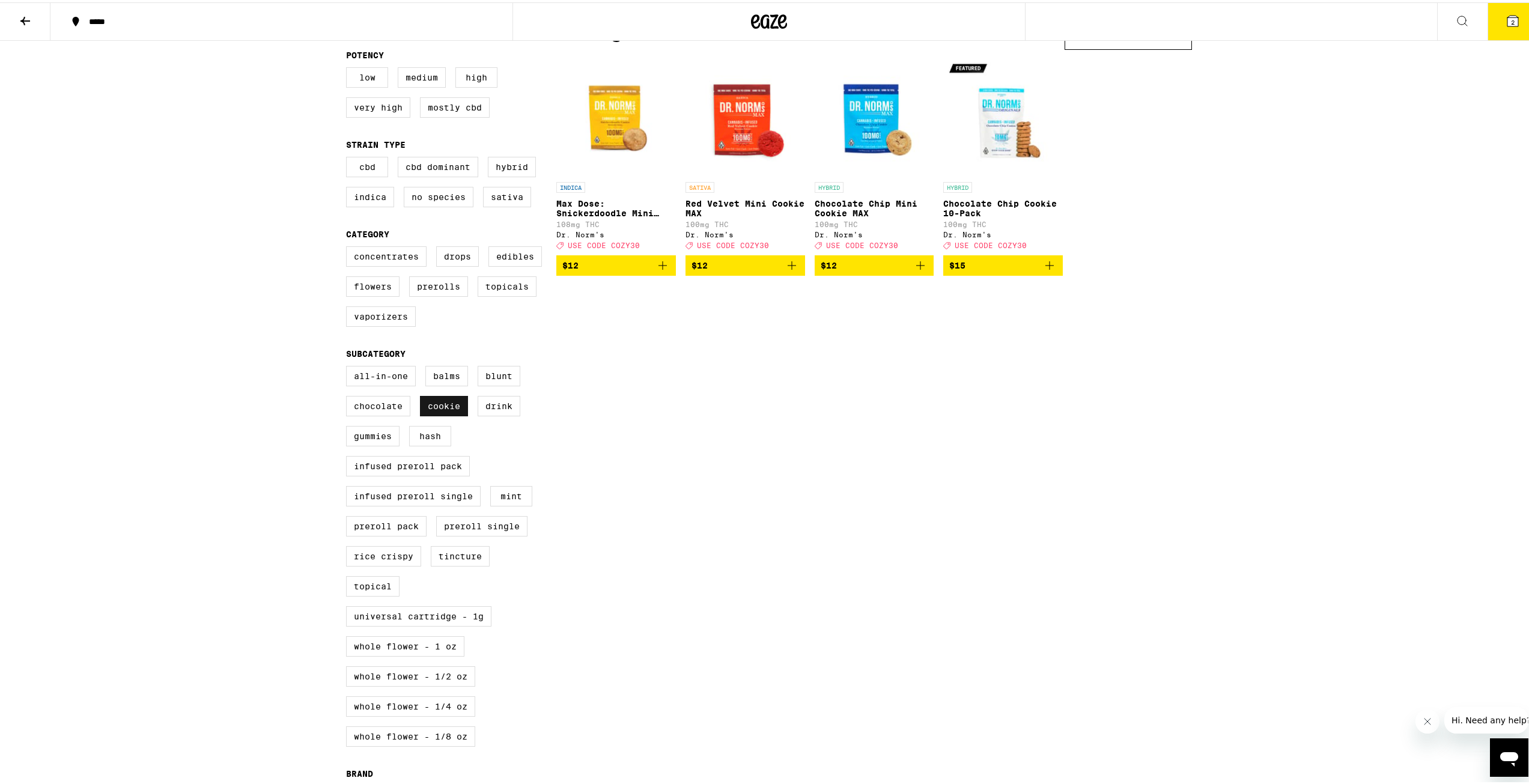
click at [436, 414] on label "Cookie" at bounding box center [444, 404] width 48 height 20
click at [349, 366] on input "Cookie" at bounding box center [349, 365] width 1 height 1
checkbox input "false"
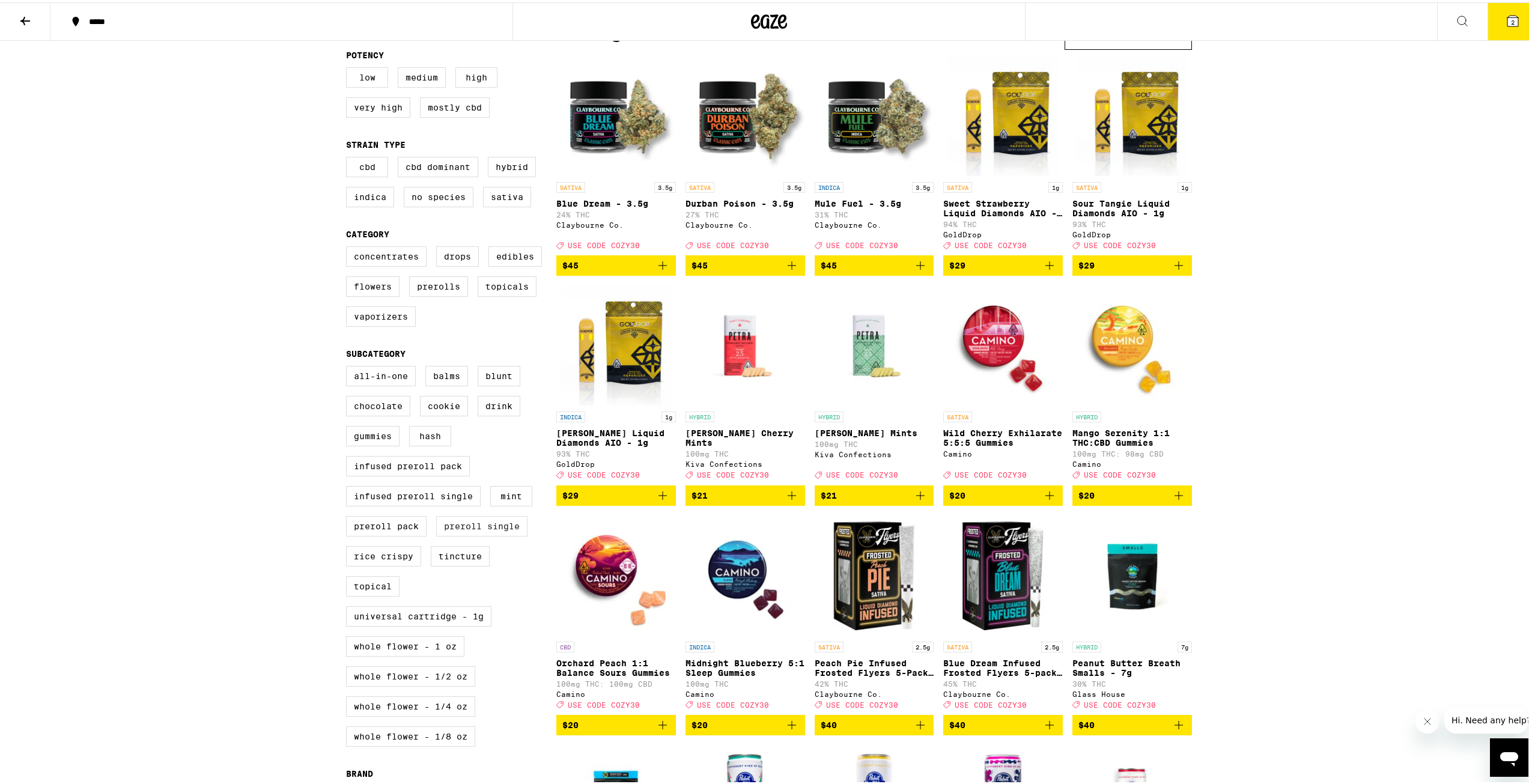
click at [458, 534] on label "Preroll Single" at bounding box center [481, 524] width 91 height 20
click at [349, 366] on input "Preroll Single" at bounding box center [349, 365] width 1 height 1
checkbox input "true"
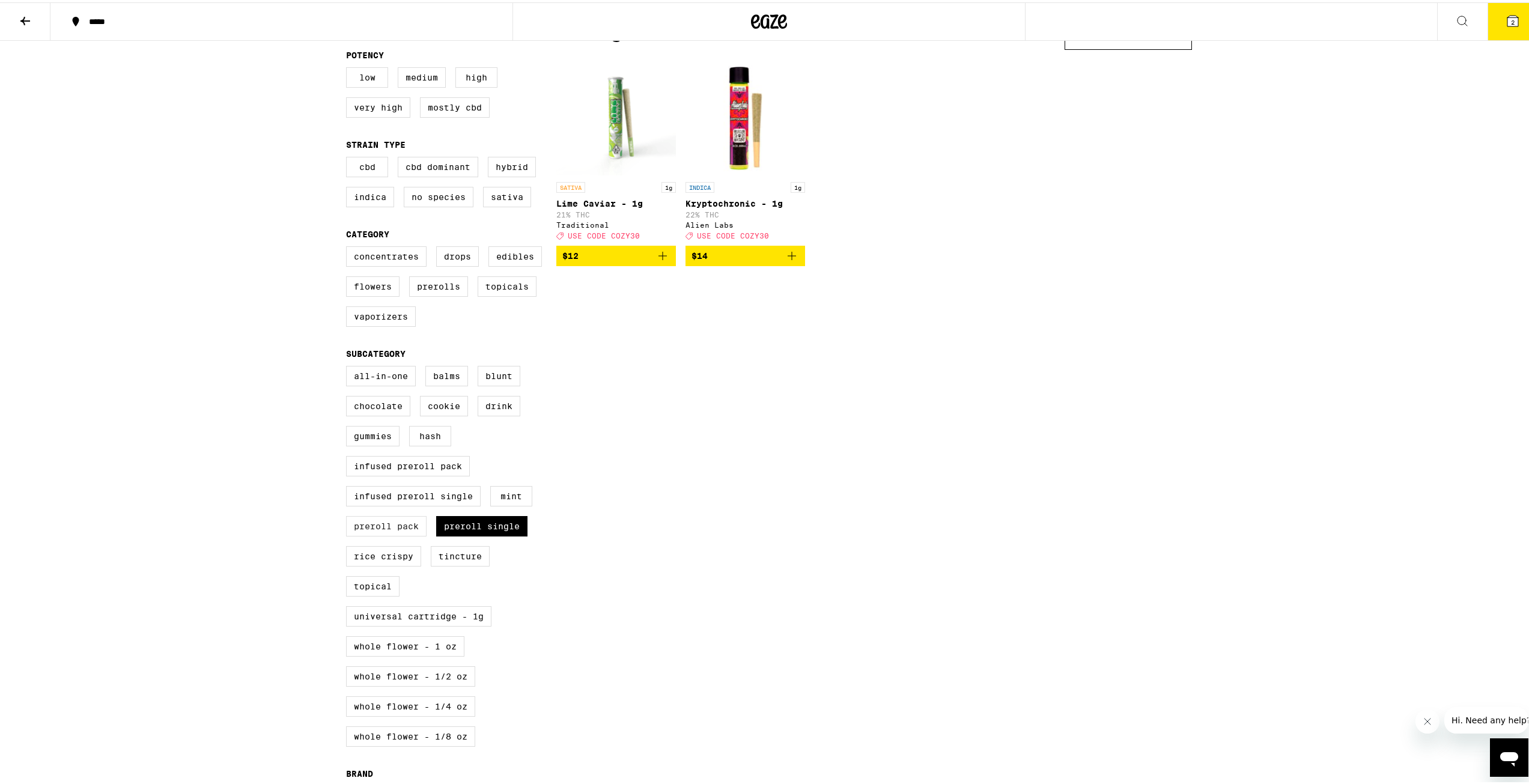
click at [384, 534] on label "Preroll Pack" at bounding box center [386, 524] width 80 height 20
click at [349, 366] on input "Preroll Pack" at bounding box center [349, 365] width 1 height 1
checkbox input "true"
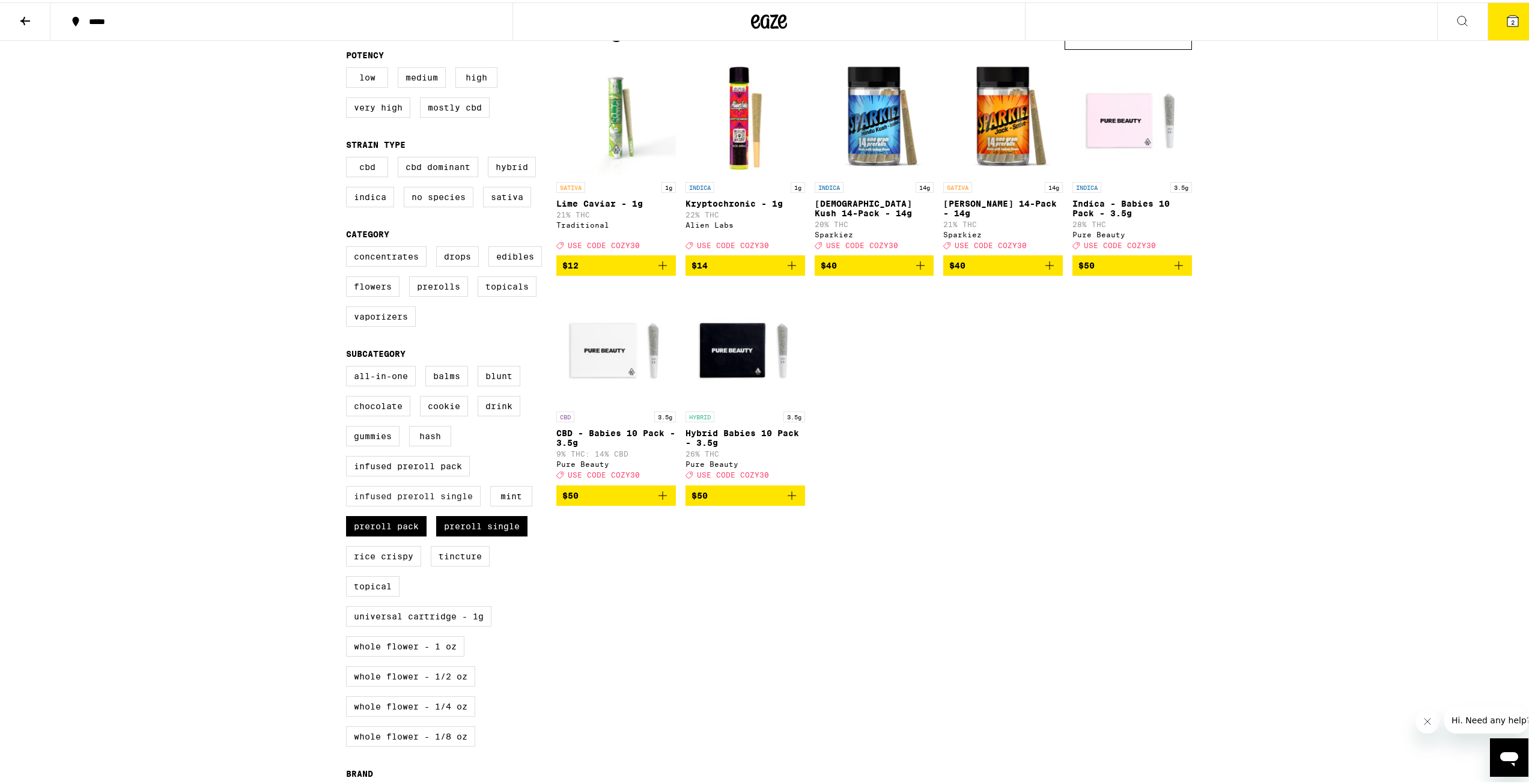
click at [400, 504] on label "Infused Preroll Single" at bounding box center [413, 493] width 135 height 20
click at [349, 366] on input "Infused Preroll Single" at bounding box center [349, 365] width 1 height 1
checkbox input "true"
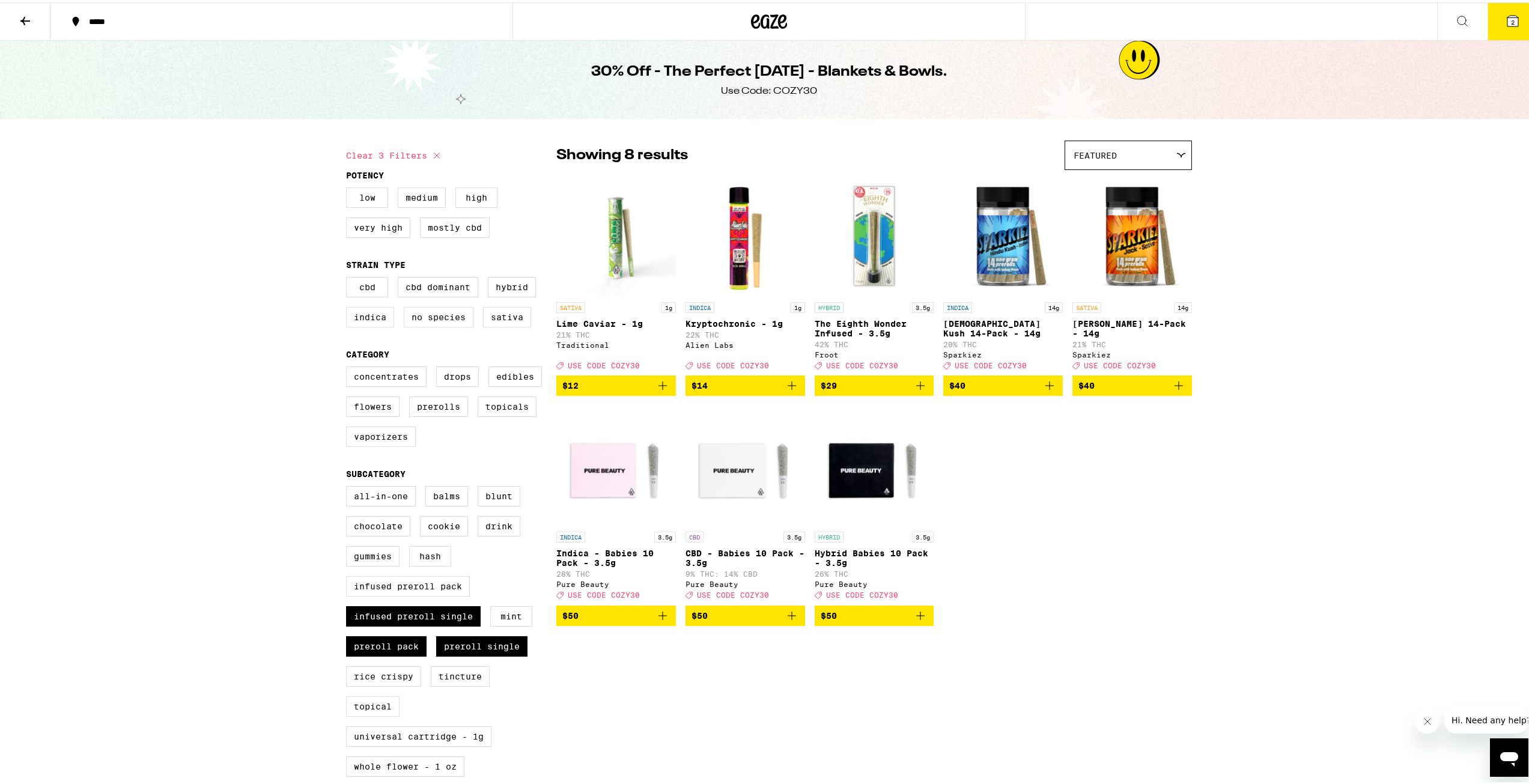
click at [797, 394] on button "$14" at bounding box center [745, 383] width 119 height 20
click at [1164, 547] on div "SATIVA 1g Lime Caviar - 1g 21% THC Traditional Deal Created with Sketch. USE CO…" at bounding box center [874, 399] width 636 height 450
click at [1511, 18] on button "3" at bounding box center [1513, 19] width 51 height 37
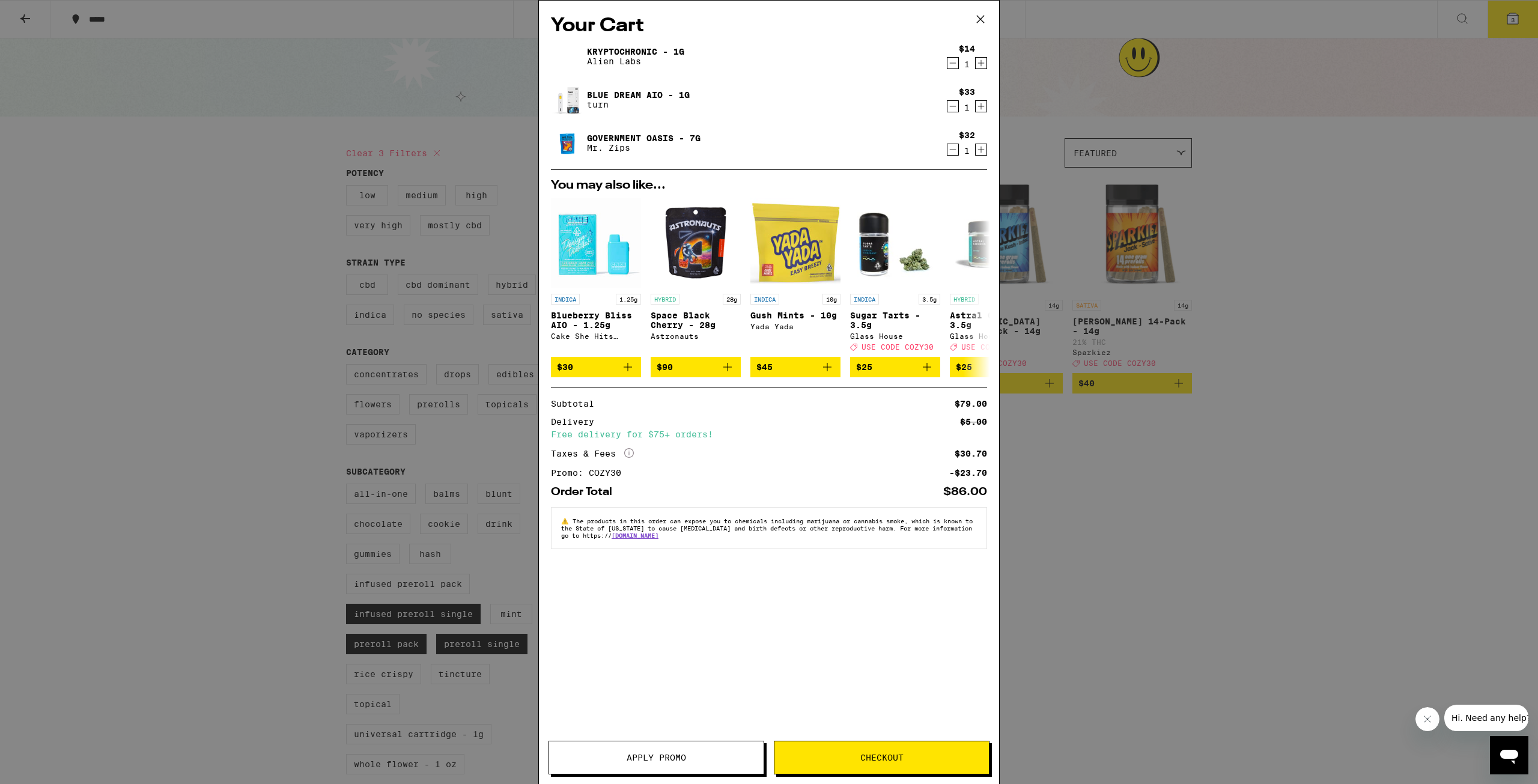
click at [970, 497] on div "$86.00" at bounding box center [965, 492] width 44 height 11
click at [970, 497] on div "$86.00" at bounding box center [965, 492] width 44 height 11
click at [964, 477] on div "-$23.70" at bounding box center [968, 473] width 38 height 8
click at [887, 451] on div "Subtotal $79.00 Delivery $5.00 Free delivery for $75+ orders! Taxes & Fees More…" at bounding box center [769, 438] width 436 height 78
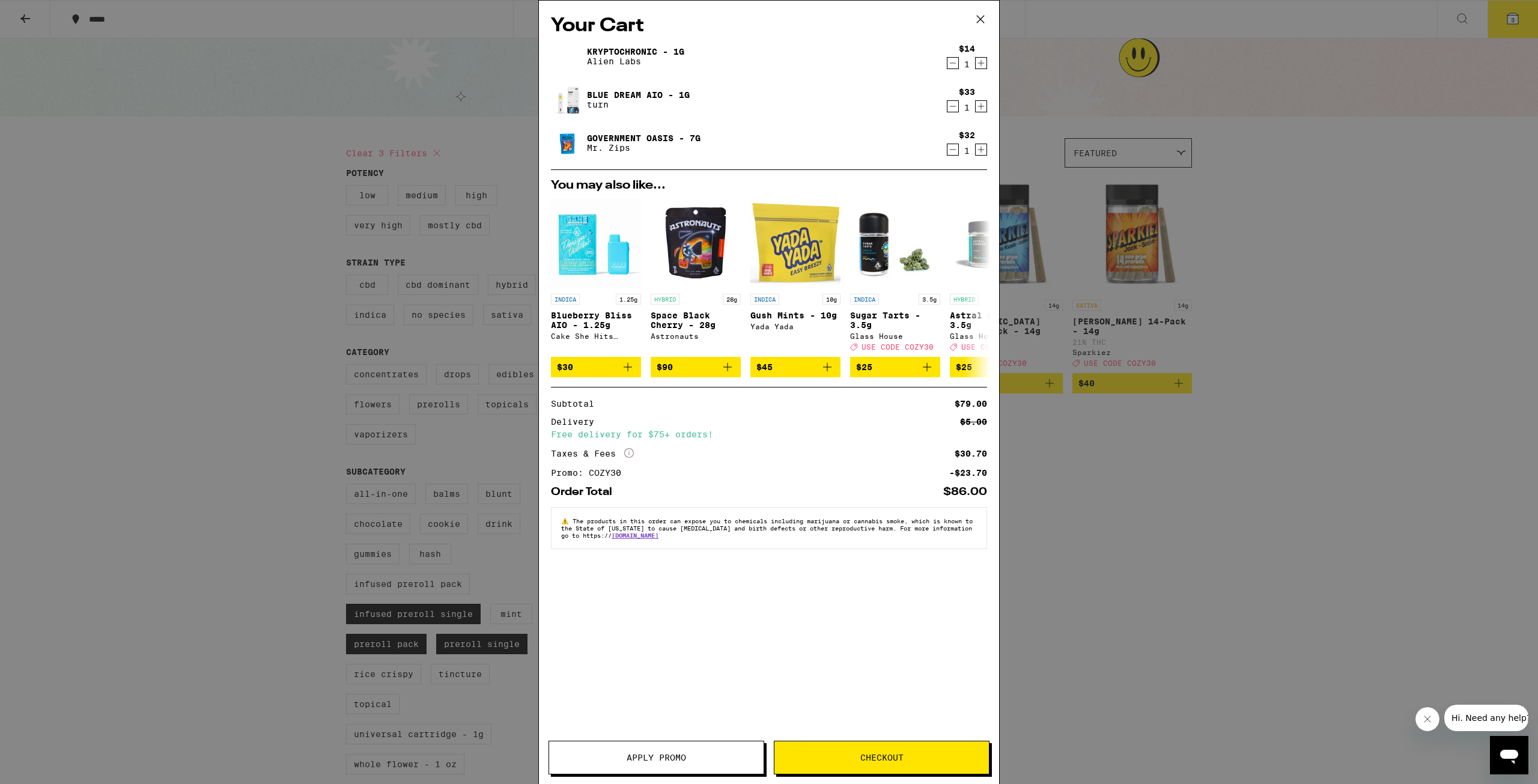
click at [953, 65] on icon "Decrement" at bounding box center [953, 63] width 11 height 14
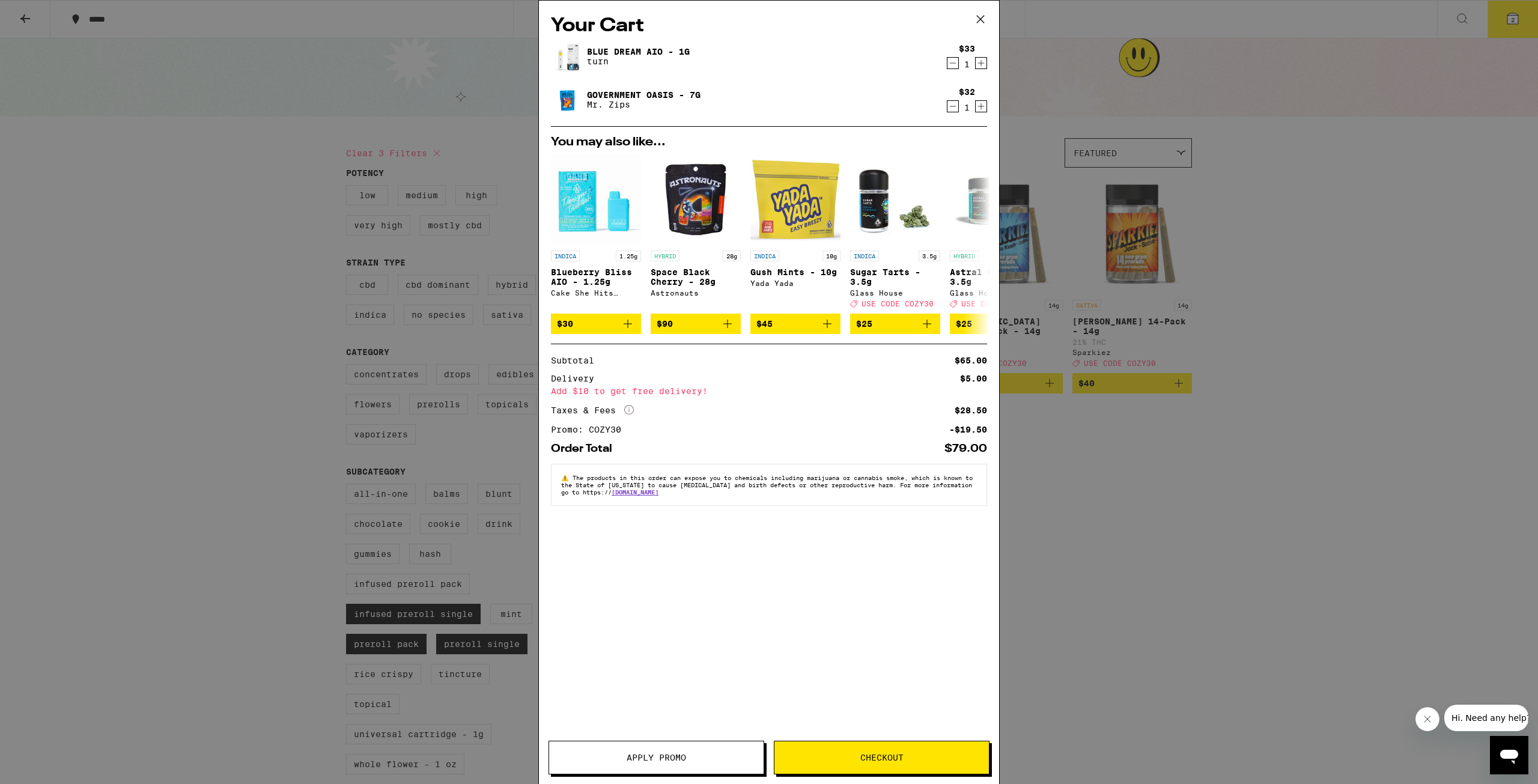
click at [951, 65] on icon "Decrement" at bounding box center [953, 63] width 11 height 14
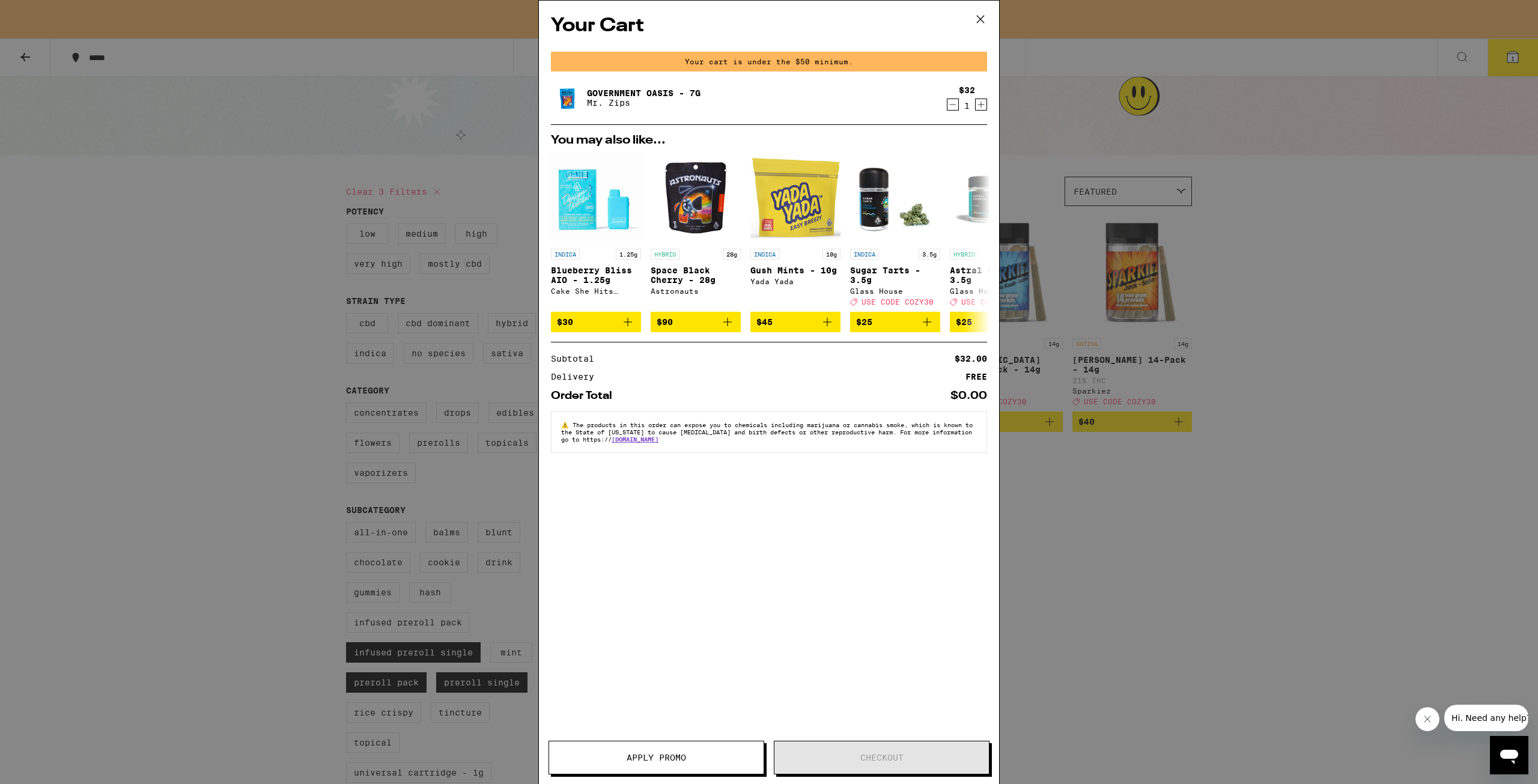
click at [1272, 324] on div "Your Cart Your cart is under the $50 minimum. Government Oasis - 7g Mr. Zips $3…" at bounding box center [769, 392] width 1538 height 784
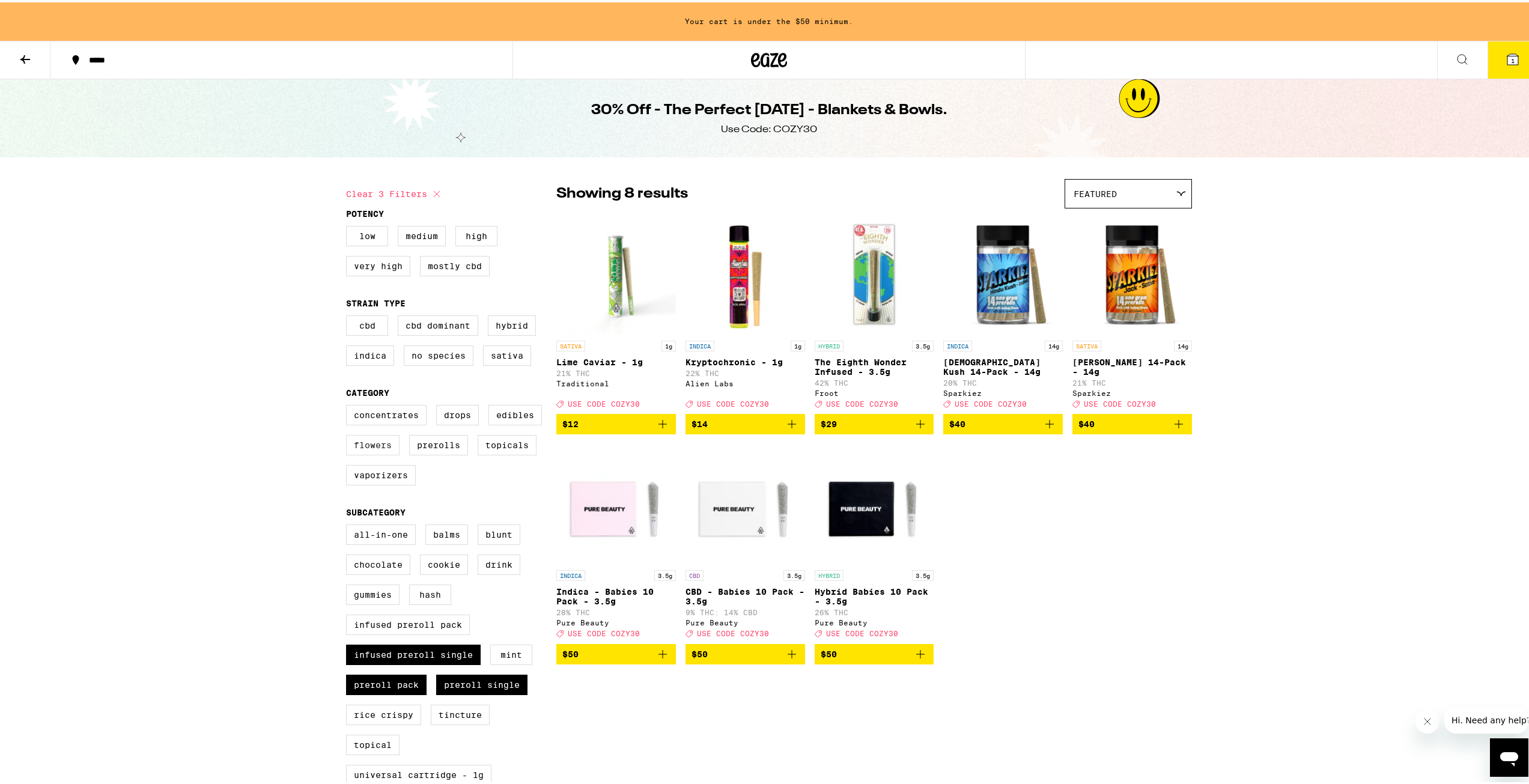
click at [367, 453] on label "Flowers" at bounding box center [372, 443] width 53 height 20
click at [349, 405] on input "Flowers" at bounding box center [349, 404] width 1 height 1
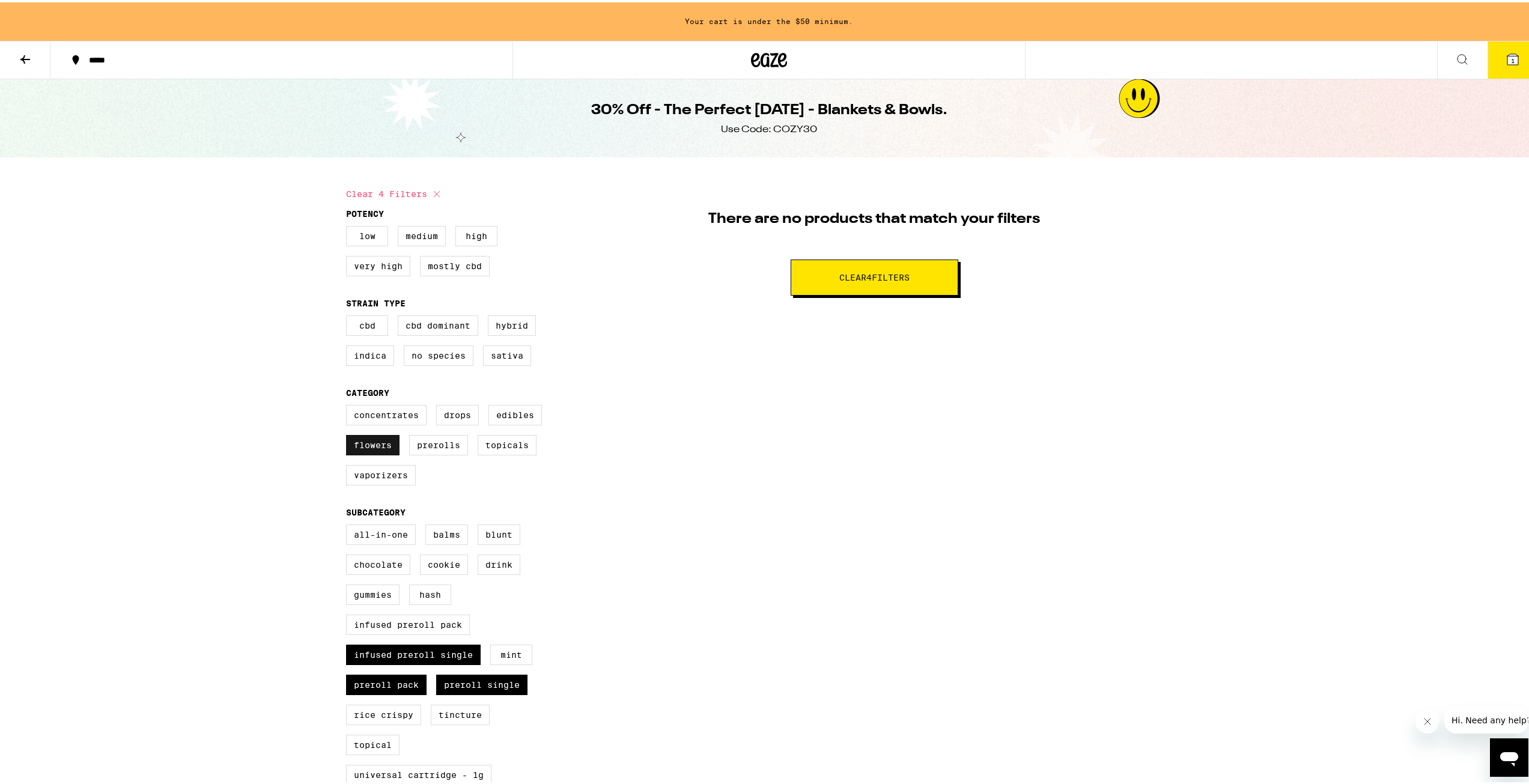
click at [373, 452] on label "Flowers" at bounding box center [372, 443] width 53 height 20
click at [349, 405] on input "Flowers" at bounding box center [349, 404] width 1 height 1
checkbox input "false"
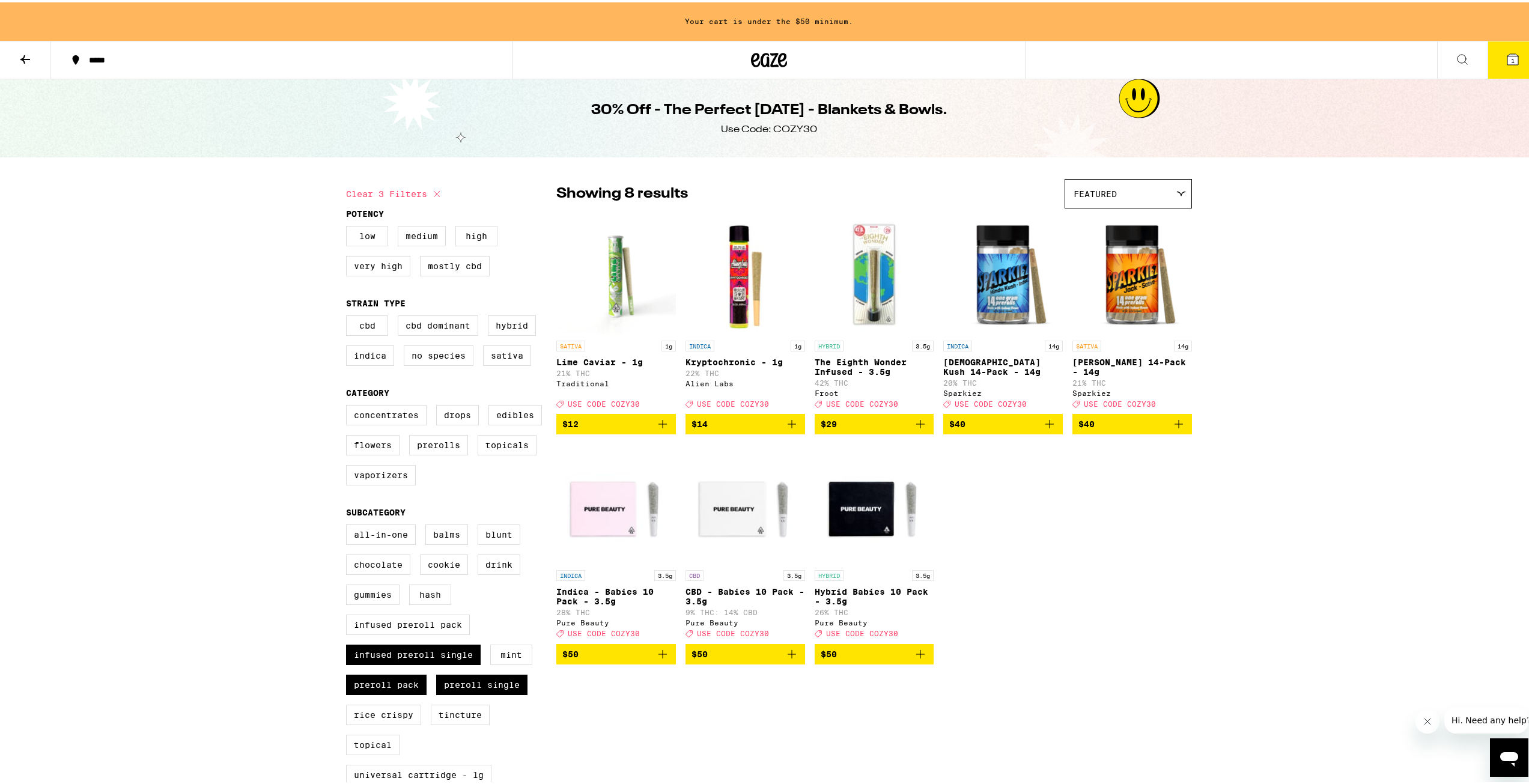
click at [421, 193] on button "Clear 3 filters" at bounding box center [394, 191] width 98 height 30
checkbox input "false"
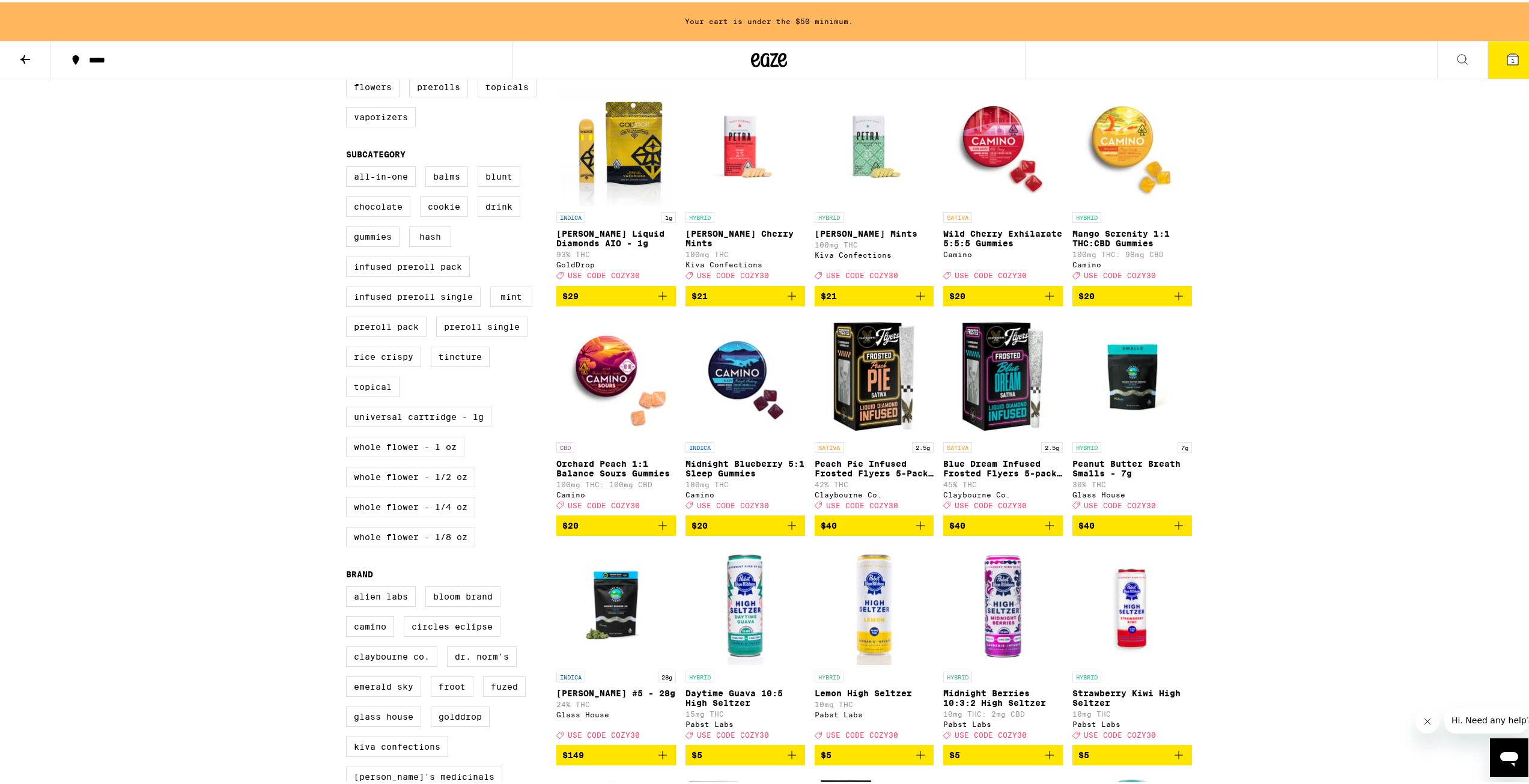
scroll to position [361, 0]
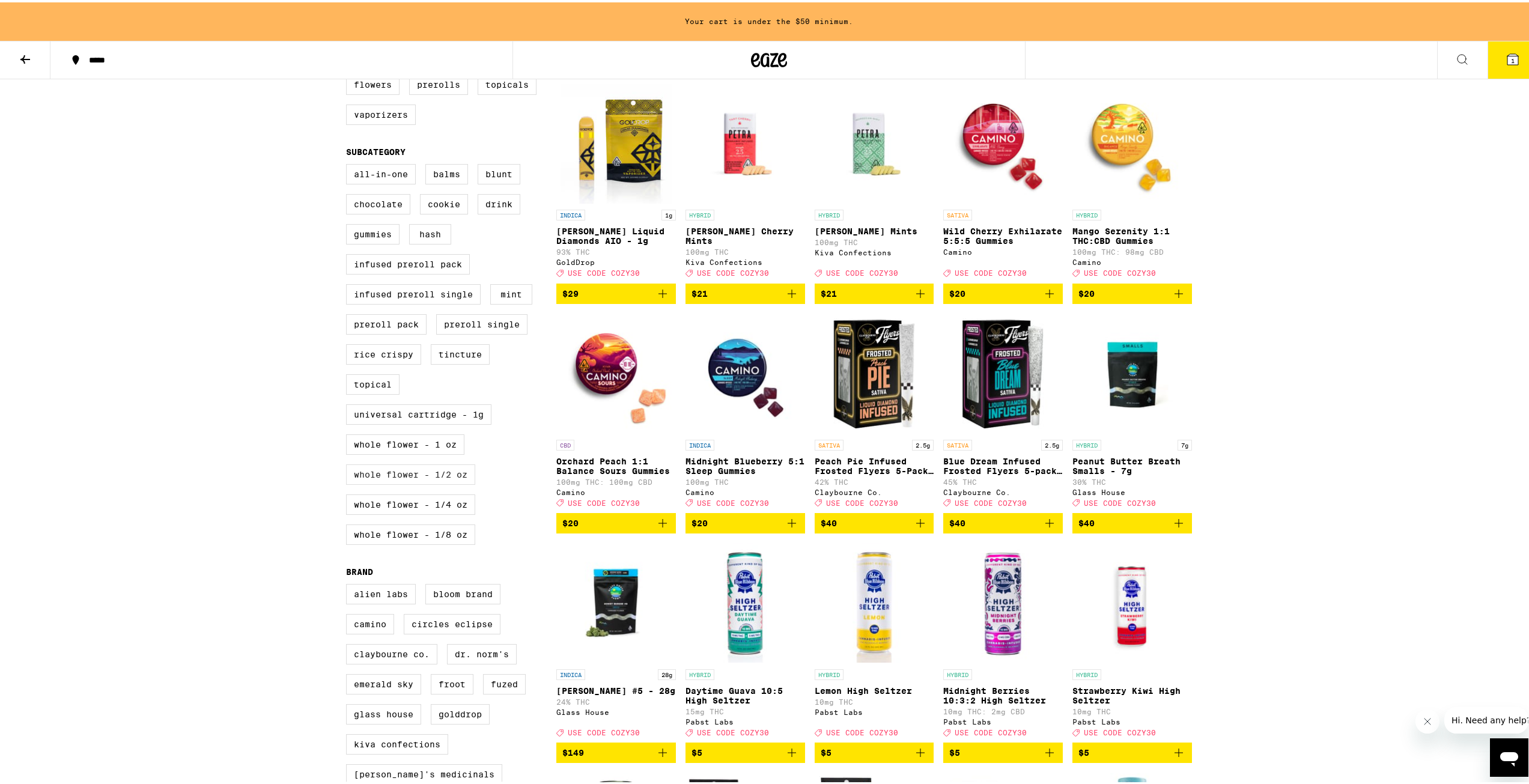
click at [434, 483] on label "Whole Flower - 1/2 oz" at bounding box center [411, 472] width 129 height 20
click at [349, 164] on input "Whole Flower - 1/2 oz" at bounding box center [349, 163] width 1 height 1
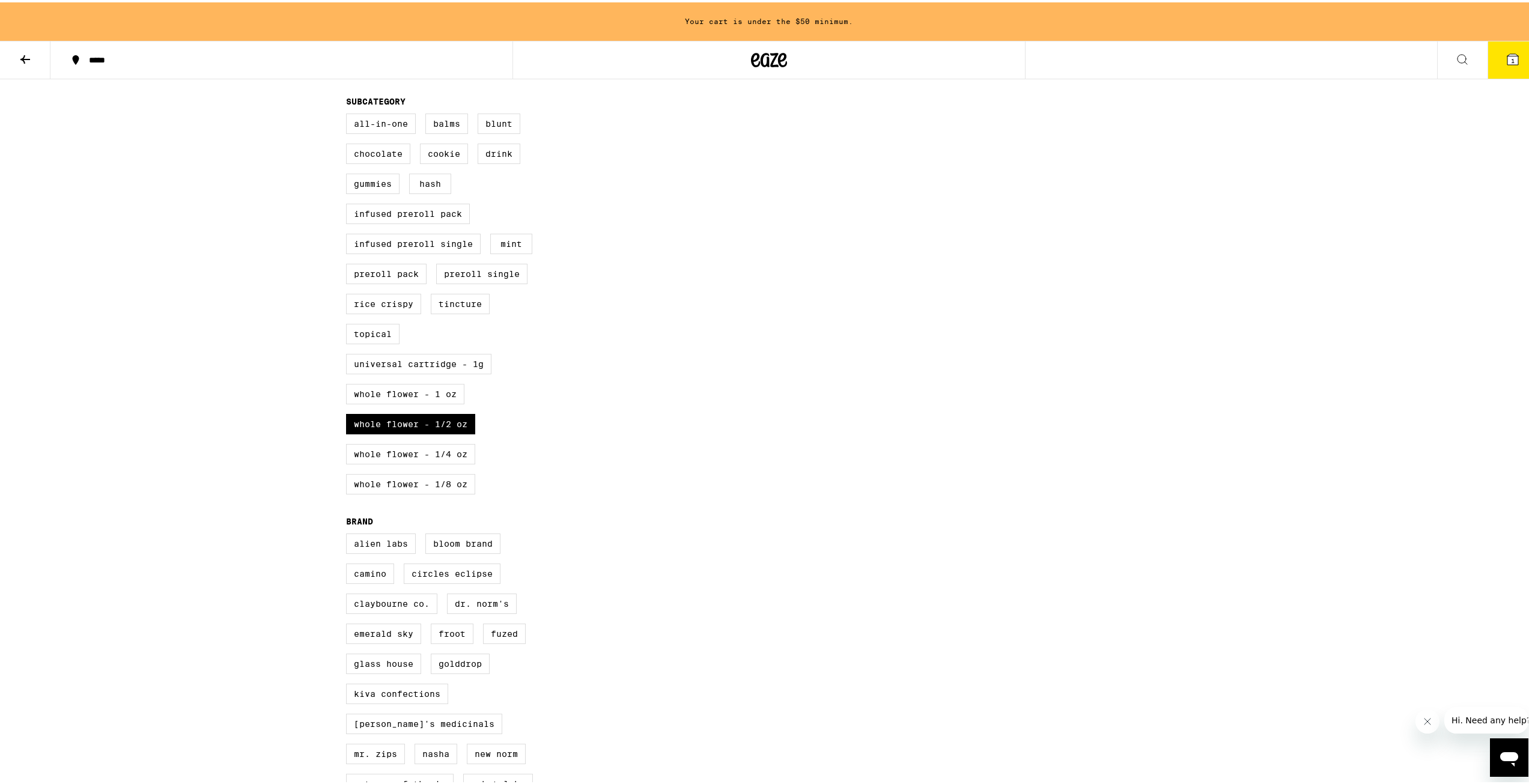
scroll to position [421, 0]
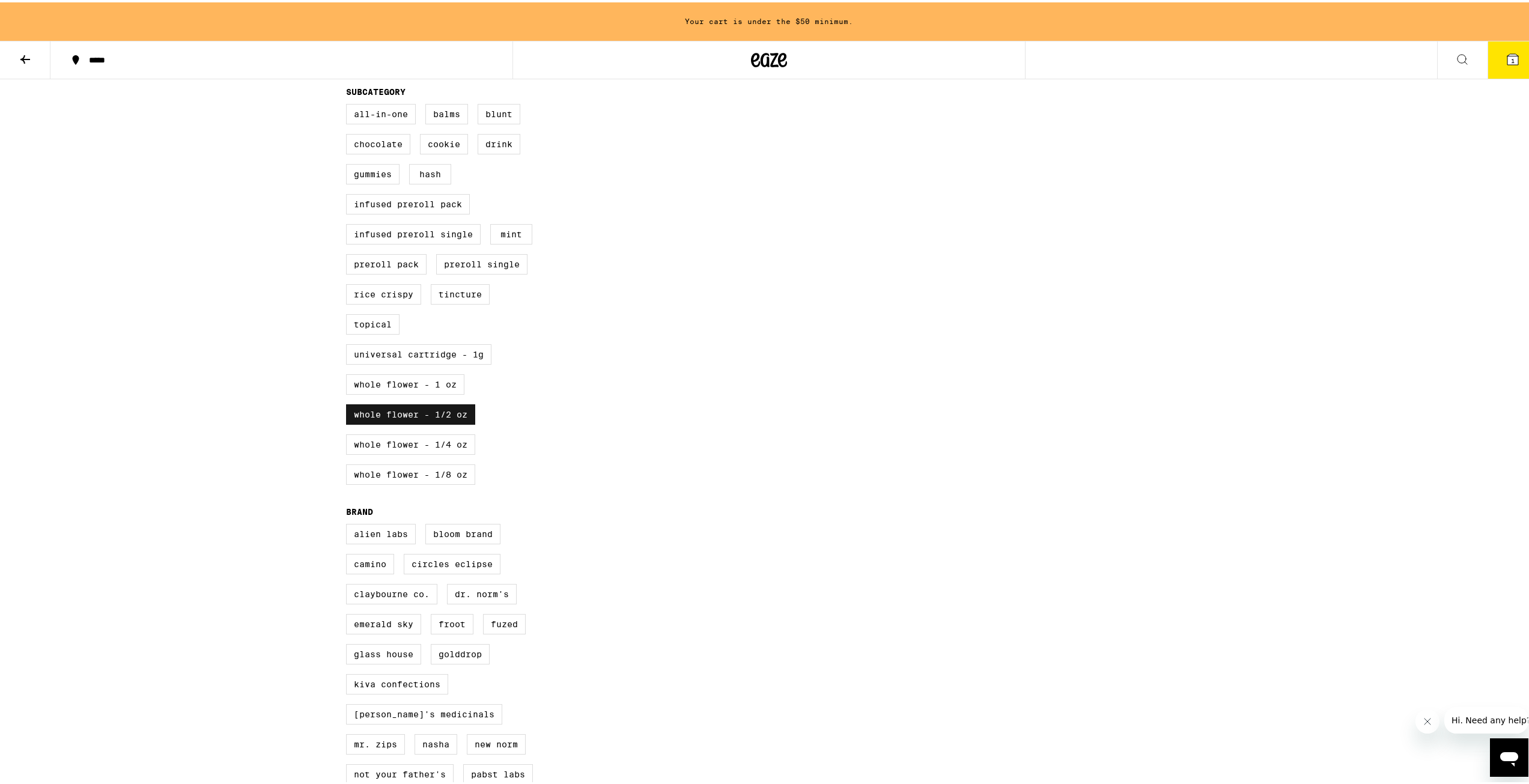
click at [437, 423] on label "Whole Flower - 1/2 oz" at bounding box center [411, 412] width 129 height 20
click at [349, 104] on input "Whole Flower - 1/2 oz" at bounding box center [349, 103] width 1 height 1
checkbox input "false"
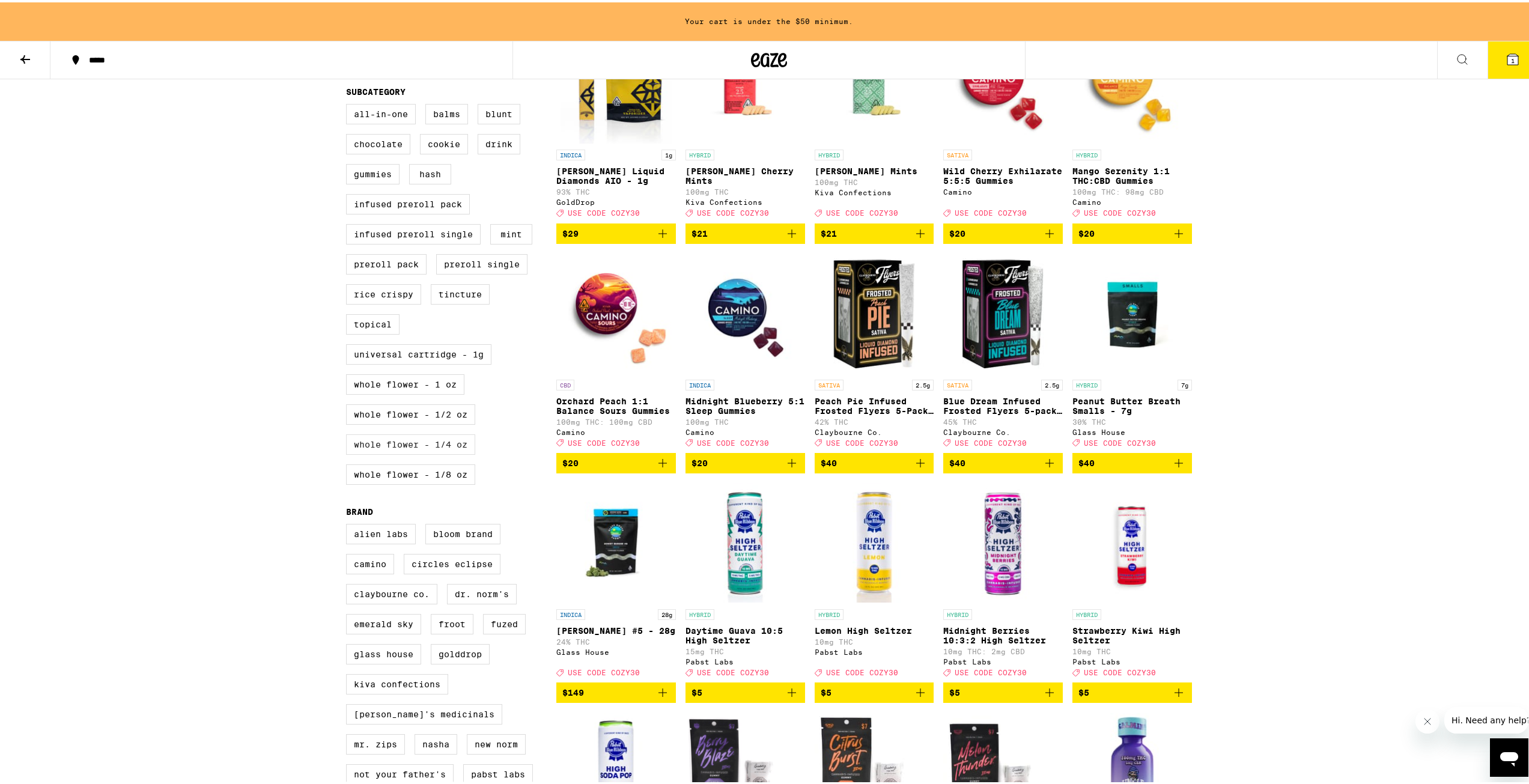
click at [437, 452] on label "Whole Flower - 1/4 oz" at bounding box center [411, 442] width 129 height 20
click at [349, 104] on input "Whole Flower - 1/4 oz" at bounding box center [349, 103] width 1 height 1
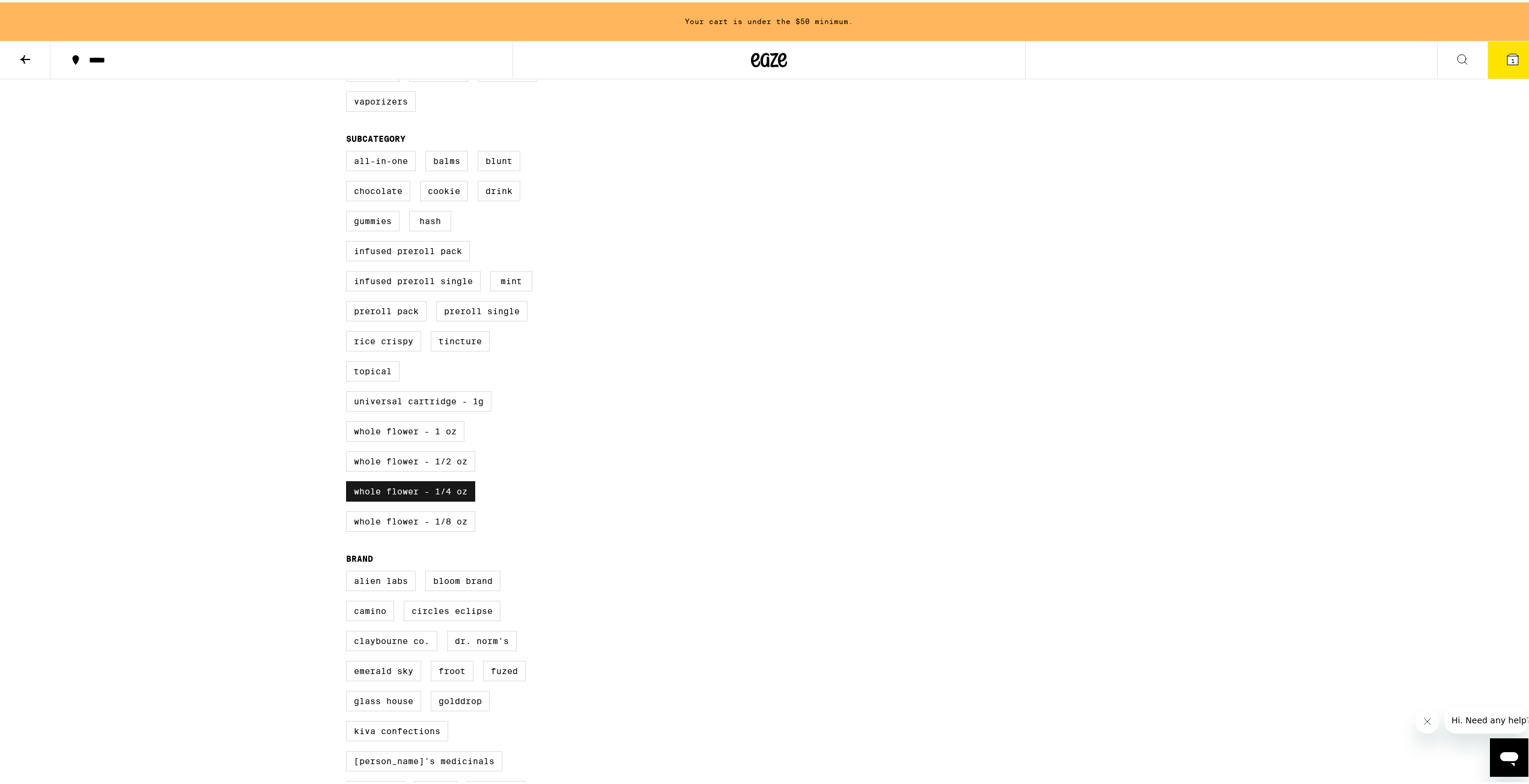
scroll to position [421, 0]
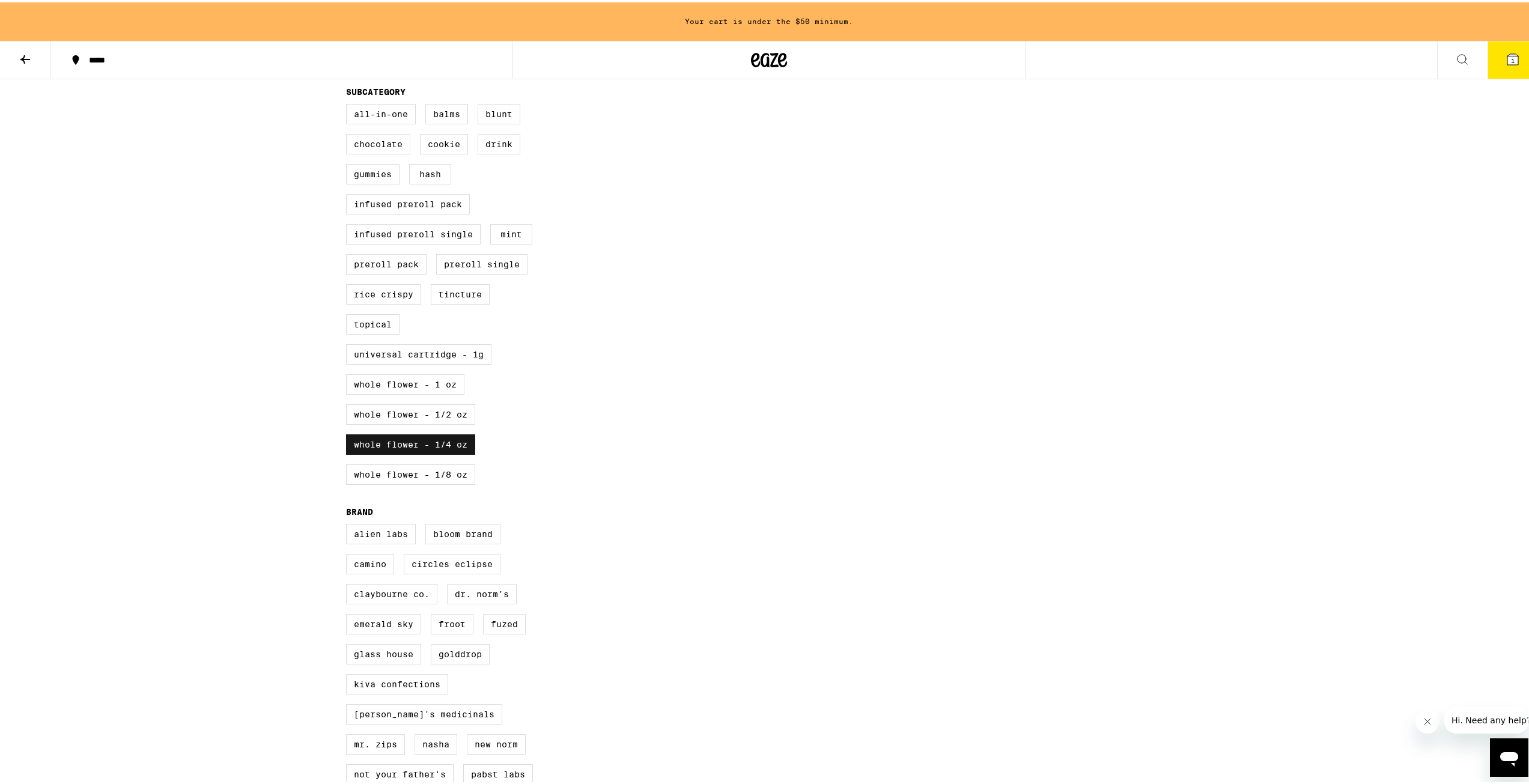
click at [430, 452] on label "Whole Flower - 1/4 oz" at bounding box center [411, 442] width 129 height 20
click at [349, 104] on input "Whole Flower - 1/4 oz" at bounding box center [349, 103] width 1 height 1
checkbox input "false"
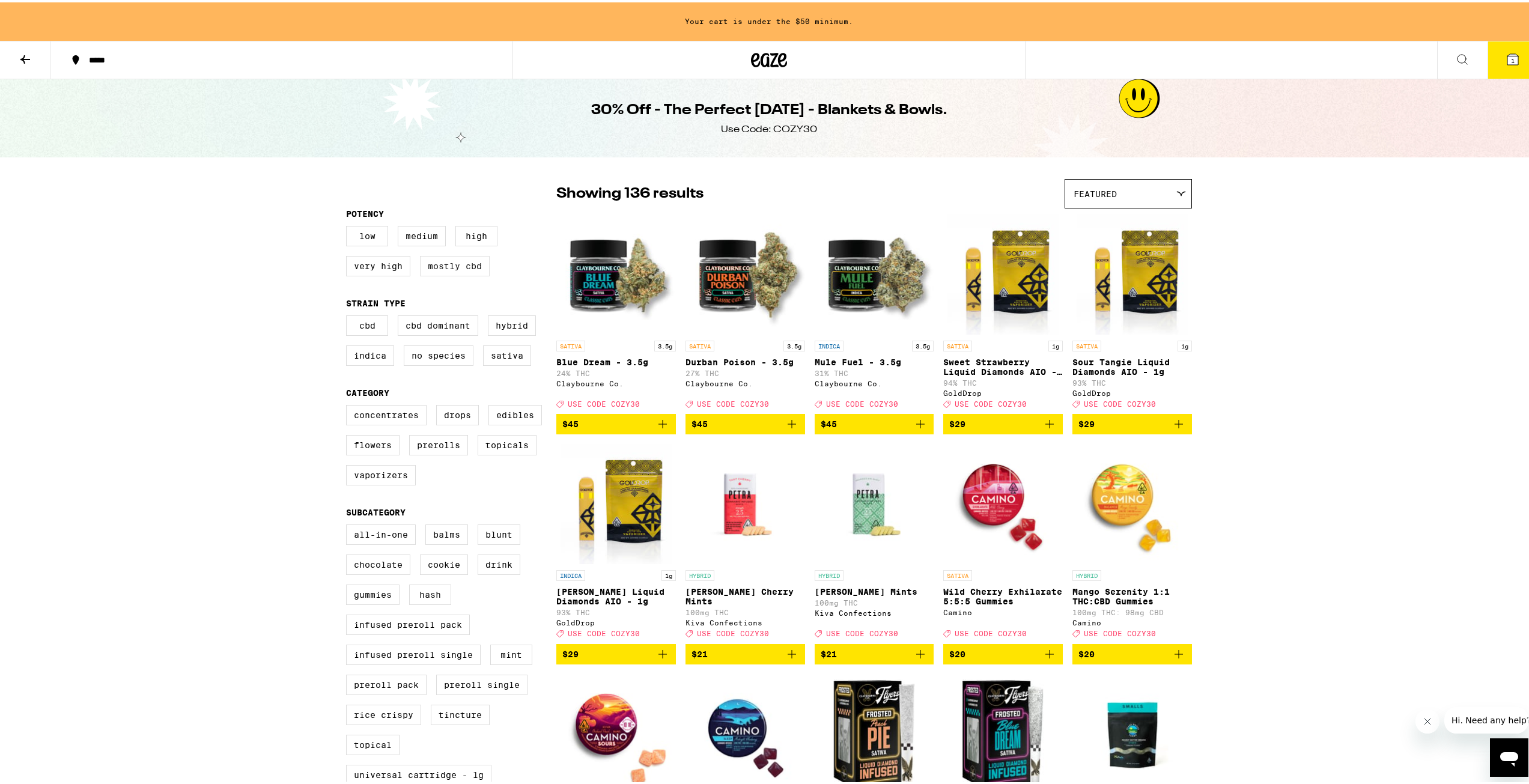
click at [462, 267] on label "Mostly CBD" at bounding box center [454, 264] width 69 height 20
click at [349, 226] on input "Mostly CBD" at bounding box center [349, 225] width 1 height 1
checkbox input "true"
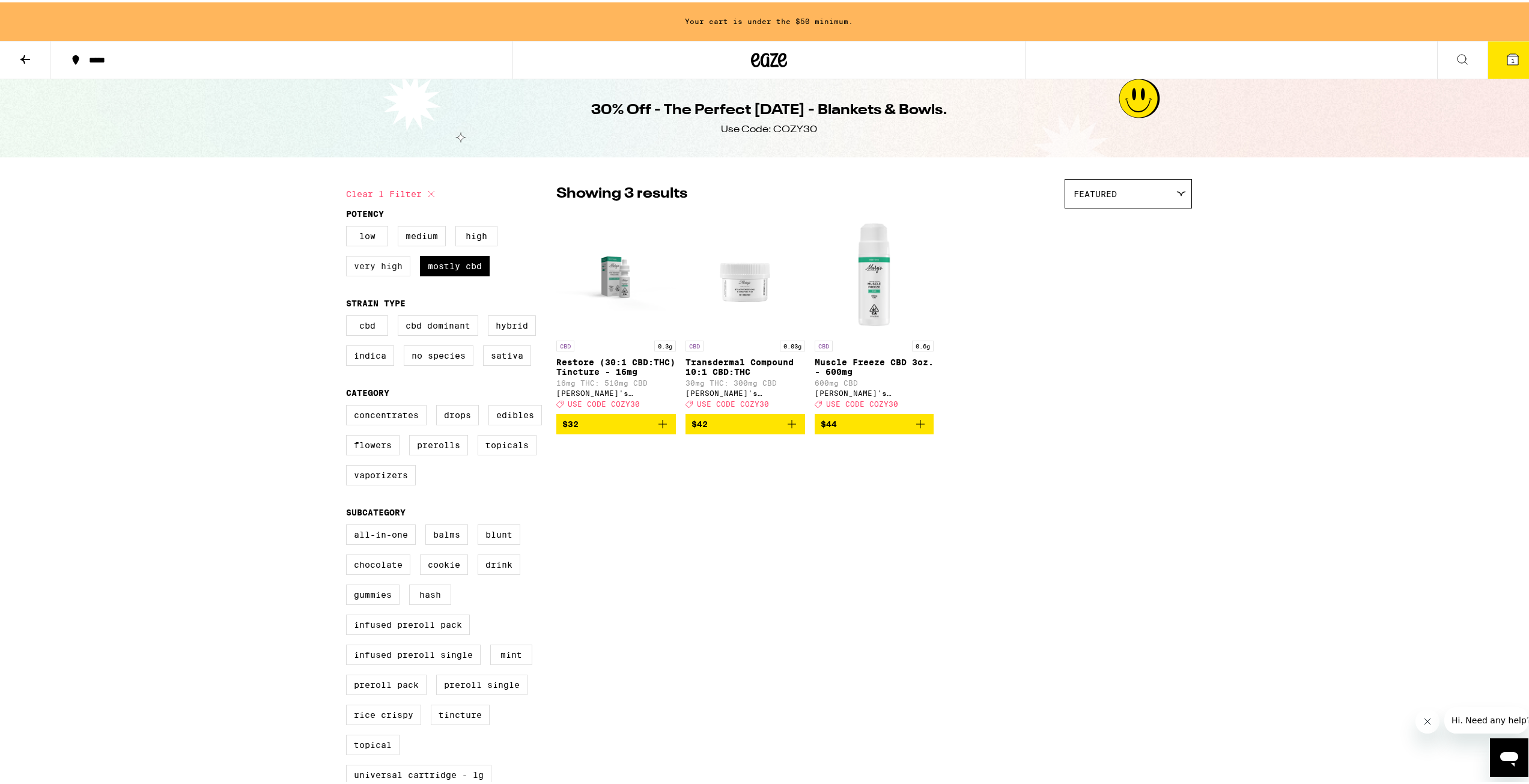
drag, startPoint x: 460, startPoint y: 266, endPoint x: 374, endPoint y: 274, distance: 86.4
click at [458, 266] on label "Mostly CBD" at bounding box center [454, 264] width 69 height 20
click at [351, 272] on label "Very High" at bounding box center [378, 264] width 64 height 20
click at [349, 226] on input "Very High" at bounding box center [349, 225] width 1 height 1
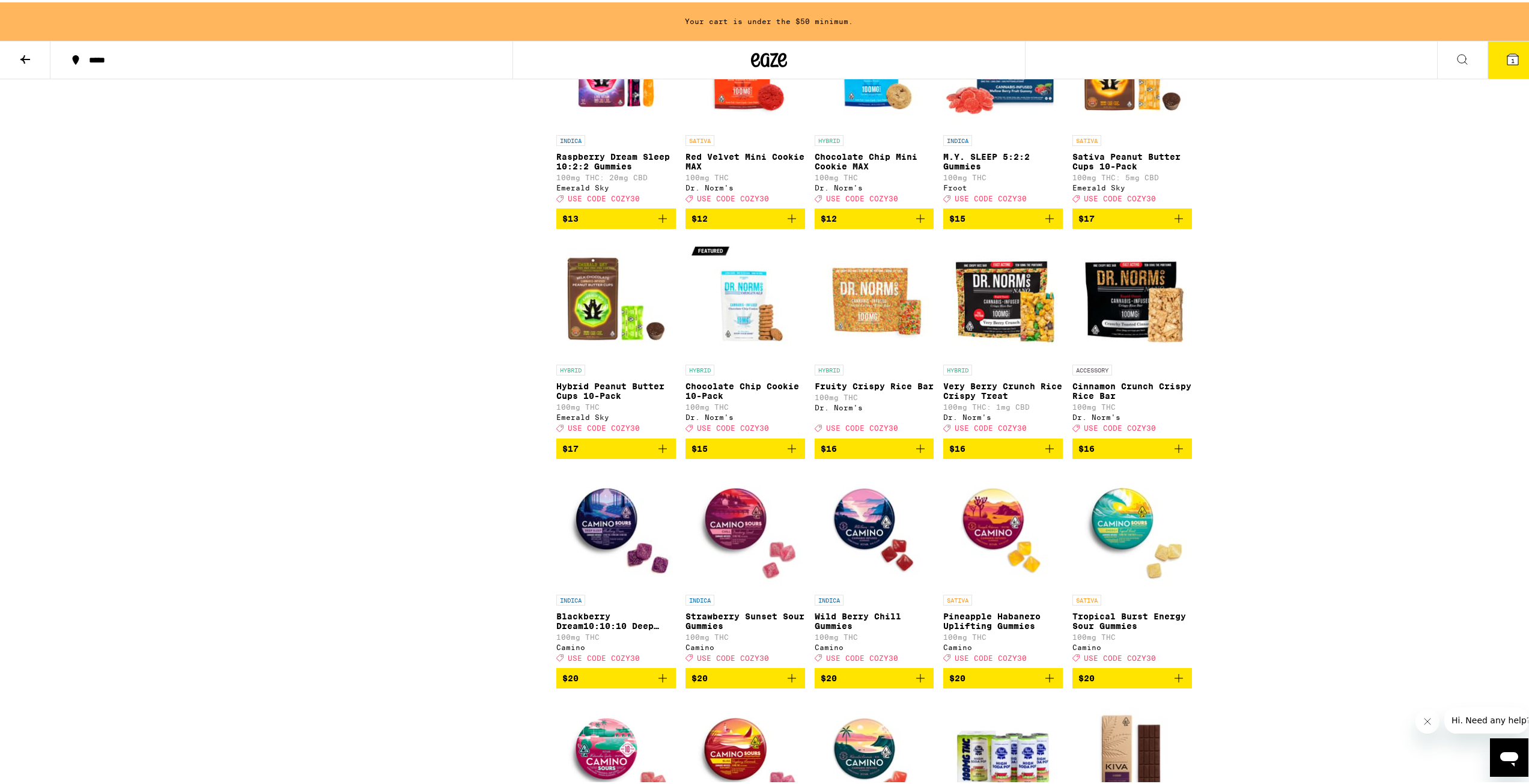
drag, startPoint x: 408, startPoint y: 433, endPoint x: 394, endPoint y: 152, distance: 281.3
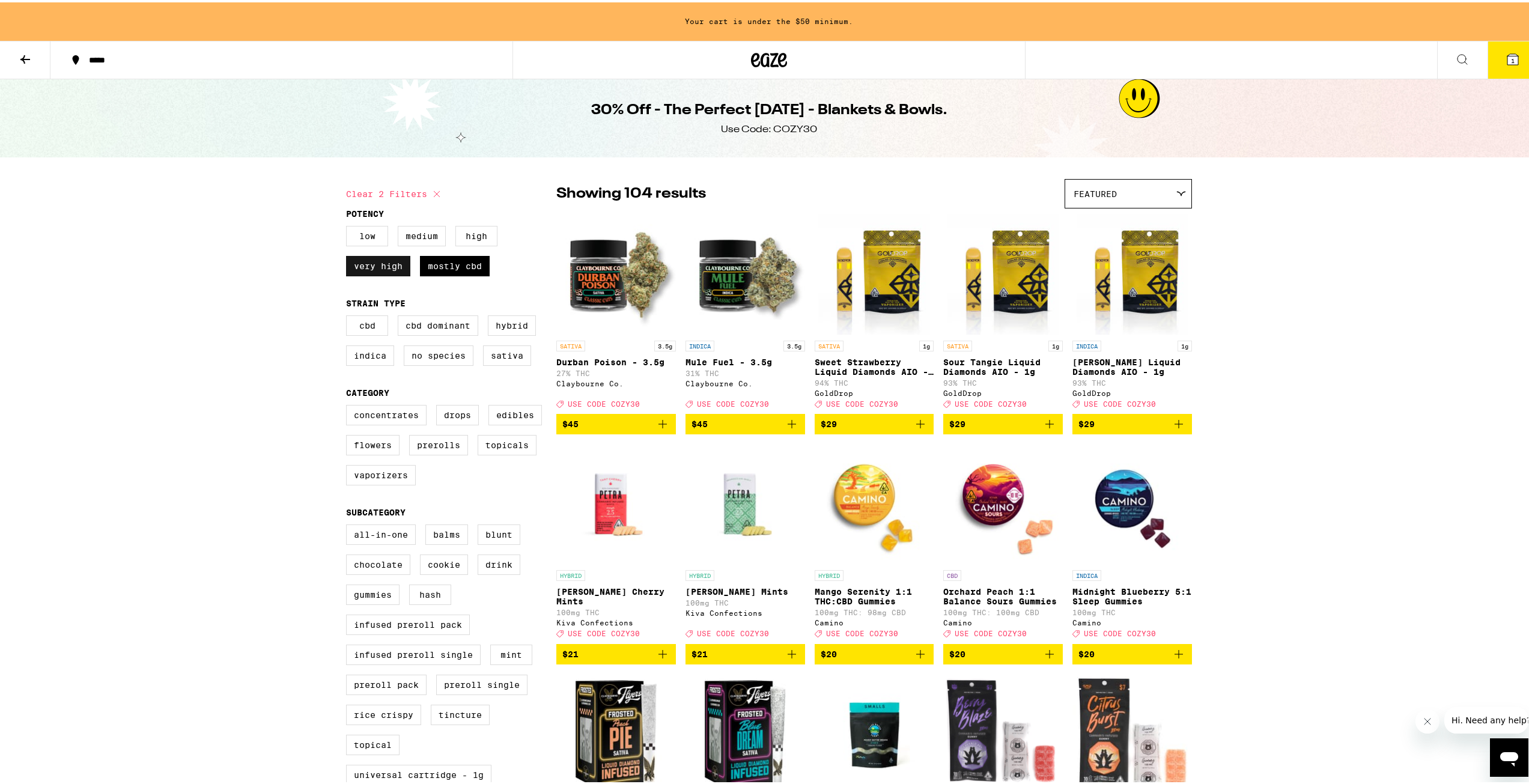
click at [396, 270] on label "Very High" at bounding box center [378, 264] width 64 height 20
click at [349, 226] on input "Very High" at bounding box center [349, 225] width 1 height 1
checkbox input "false"
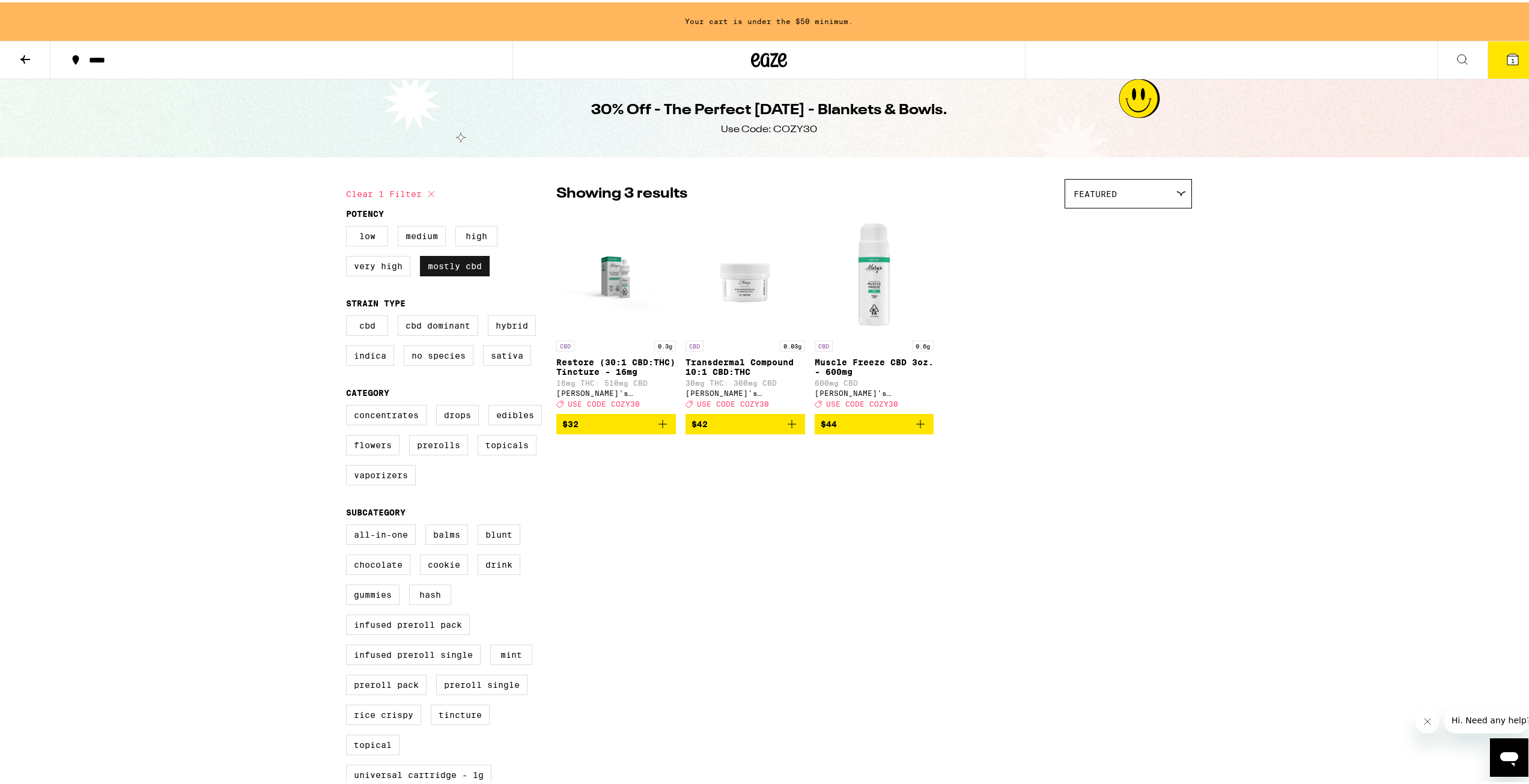
click at [468, 261] on label "Mostly CBD" at bounding box center [454, 264] width 69 height 20
click at [349, 226] on input "Mostly CBD" at bounding box center [349, 225] width 1 height 1
checkbox input "false"
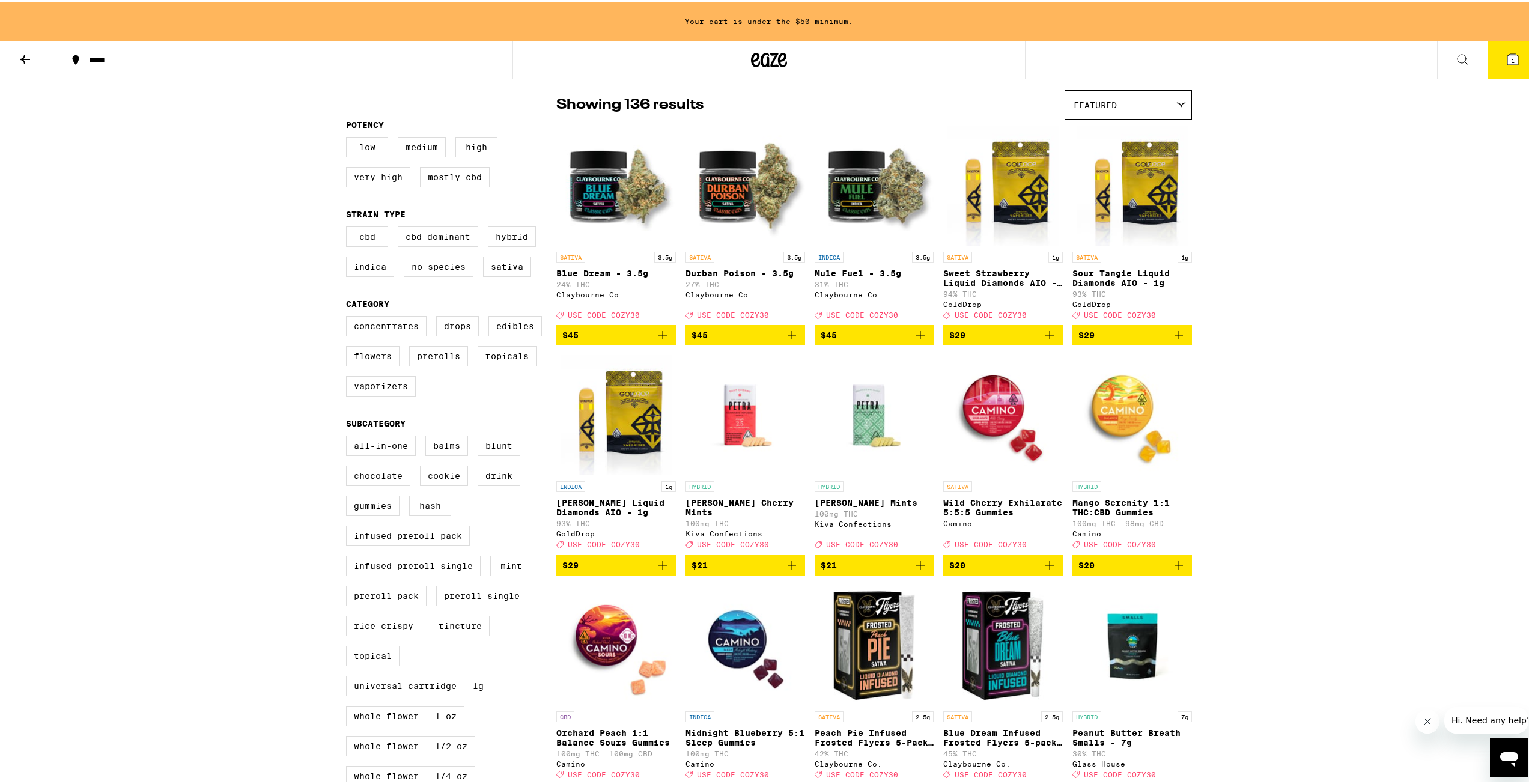
scroll to position [301, 0]
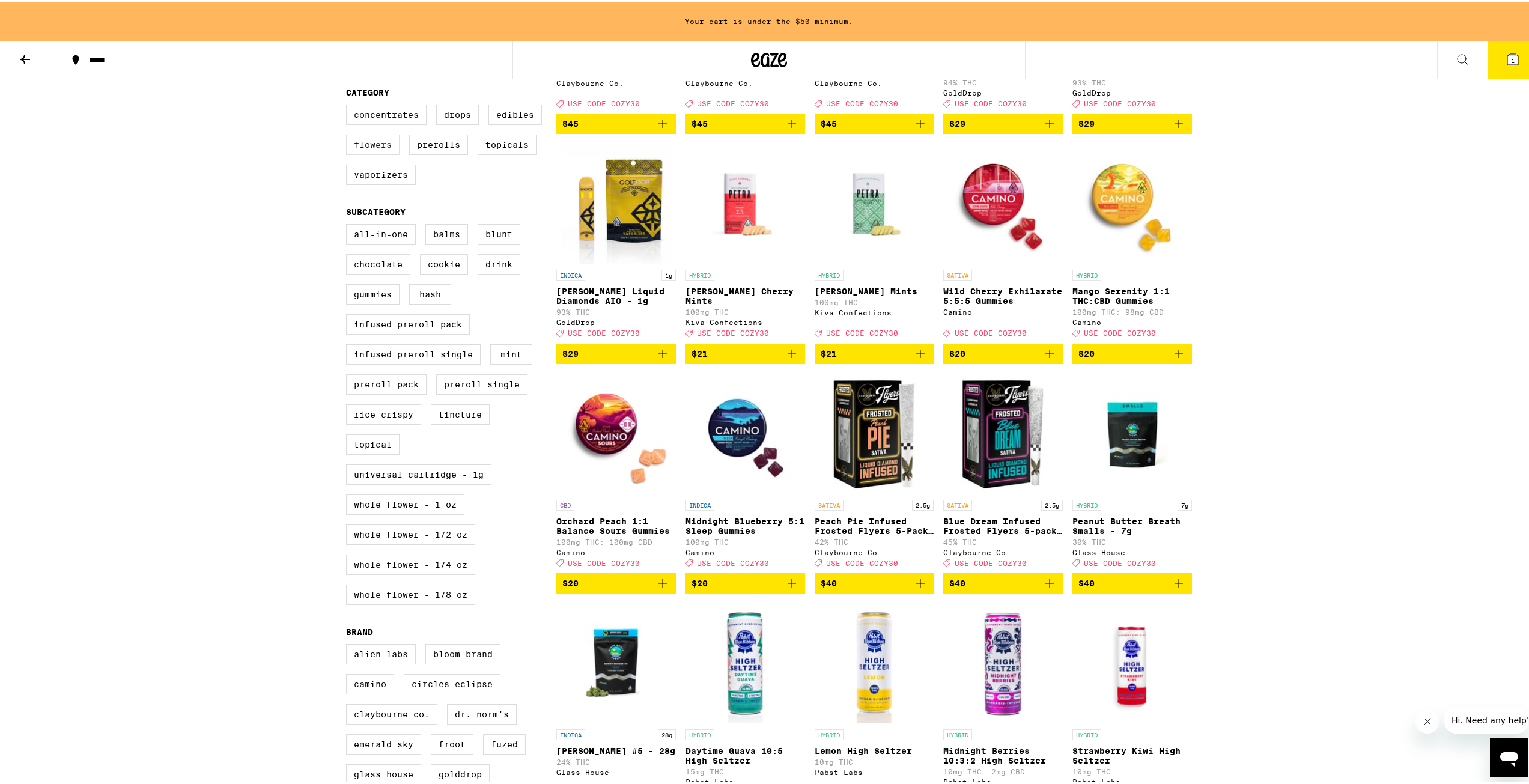
click at [378, 152] on label "Flowers" at bounding box center [372, 142] width 53 height 20
click at [349, 104] on input "Flowers" at bounding box center [349, 104] width 1 height 1
checkbox input "true"
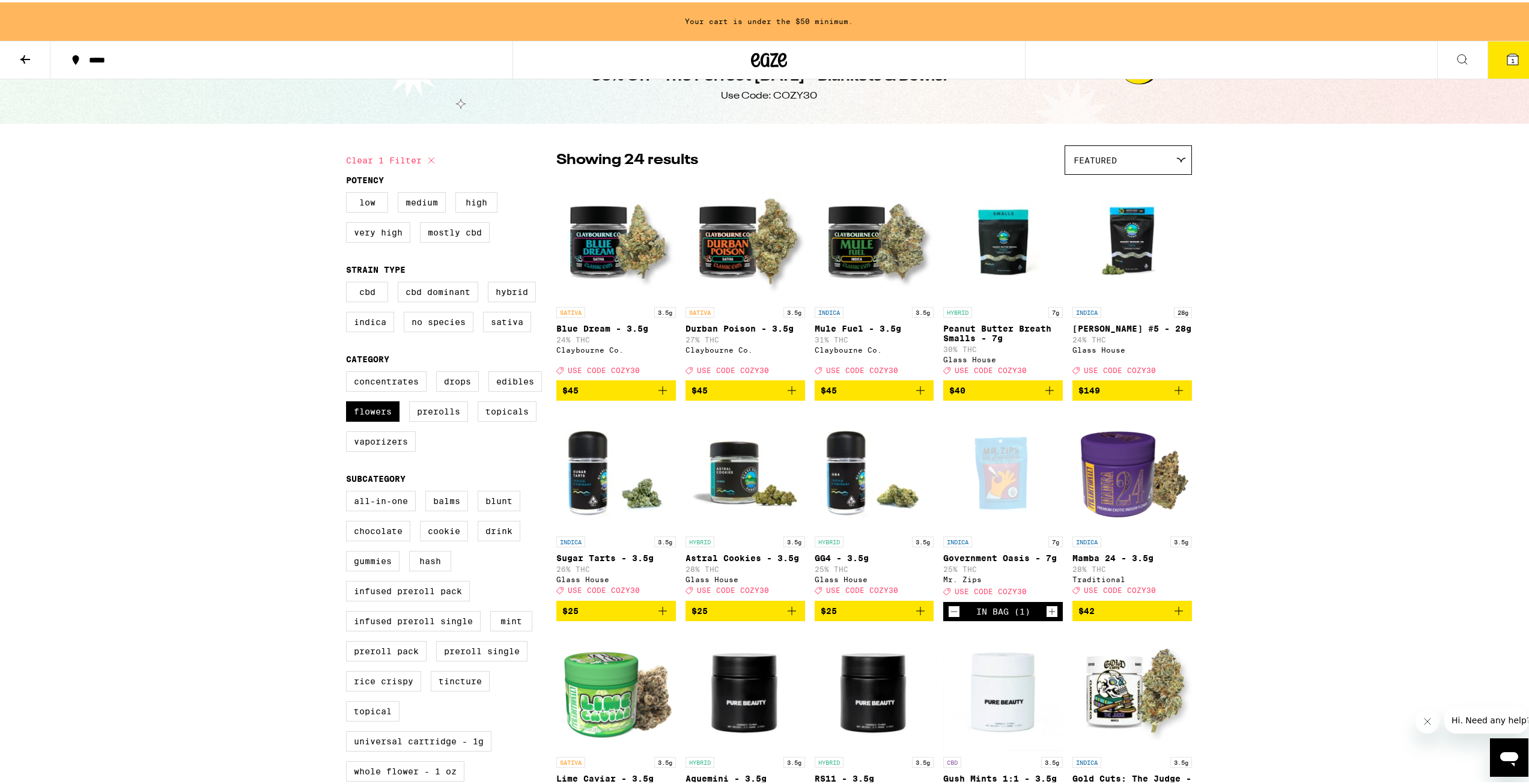
scroll to position [180, 0]
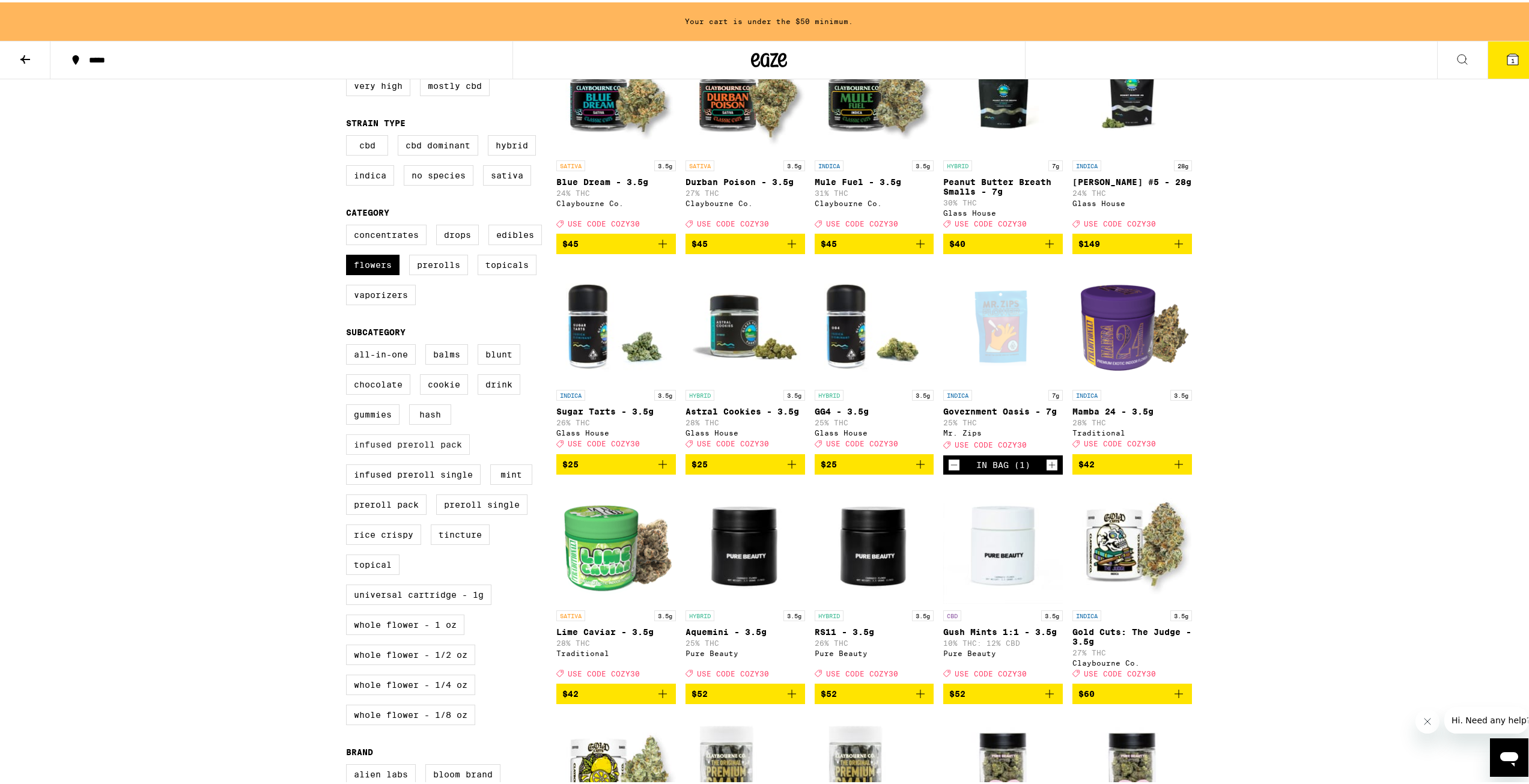
click at [382, 452] on label "Infused Preroll Pack" at bounding box center [408, 442] width 124 height 20
click at [349, 344] on input "Infused Preroll Pack" at bounding box center [349, 344] width 1 height 1
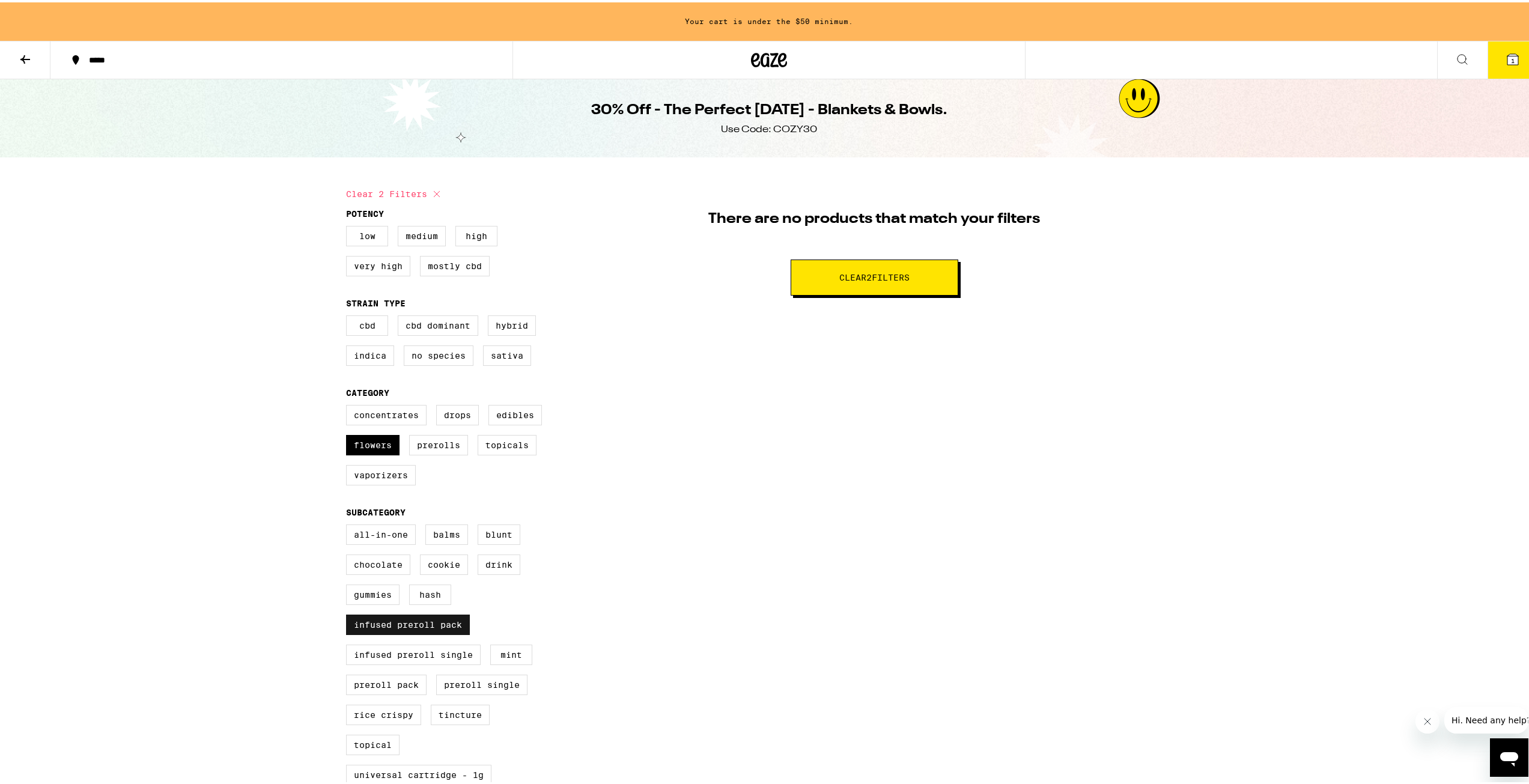
click at [428, 632] on label "Infused Preroll Pack" at bounding box center [408, 622] width 124 height 20
click at [349, 524] on input "Infused Preroll Pack" at bounding box center [349, 524] width 1 height 1
checkbox input "false"
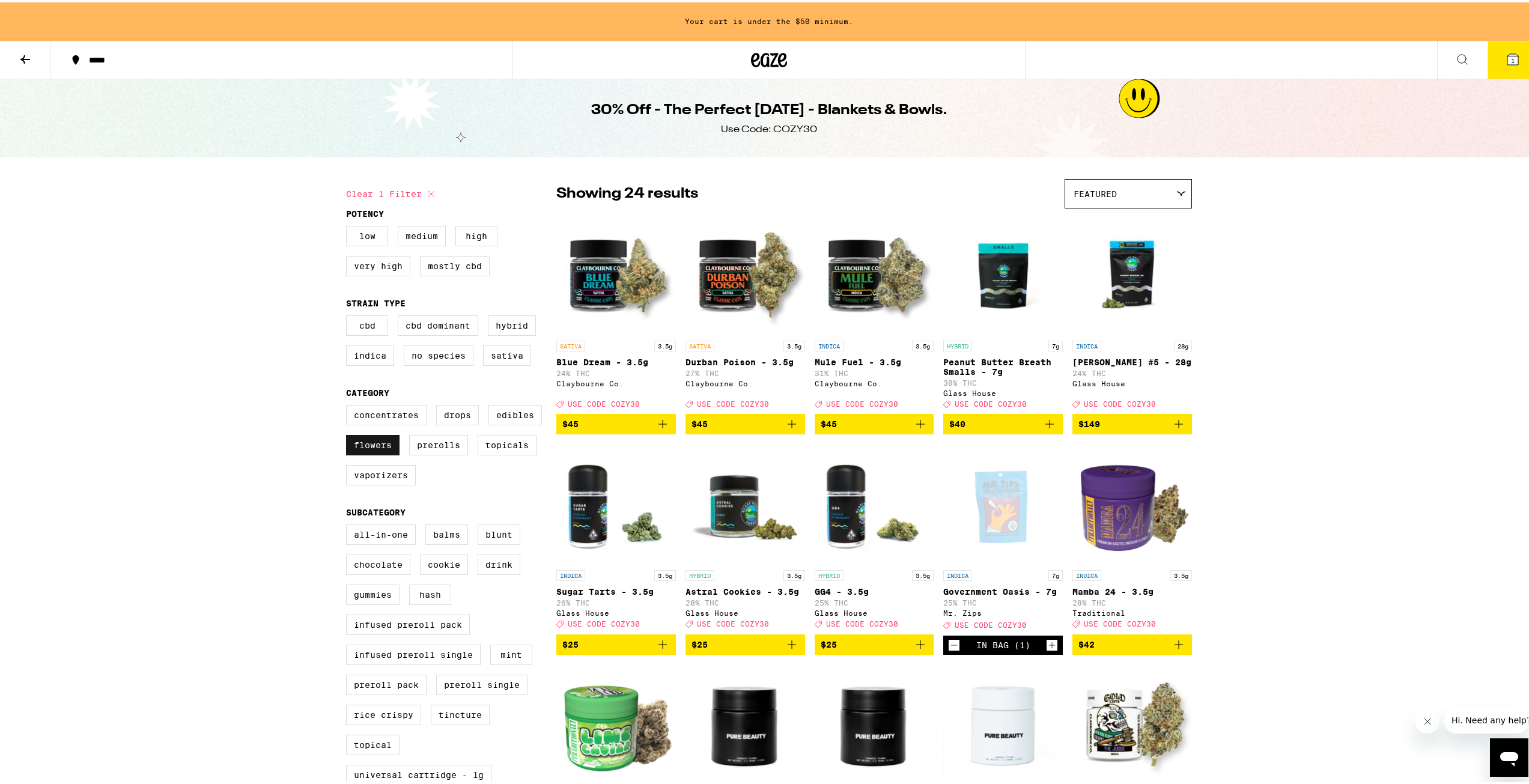
click at [376, 453] on label "Flowers" at bounding box center [372, 443] width 53 height 20
click at [349, 405] on input "Flowers" at bounding box center [349, 404] width 1 height 1
checkbox input "false"
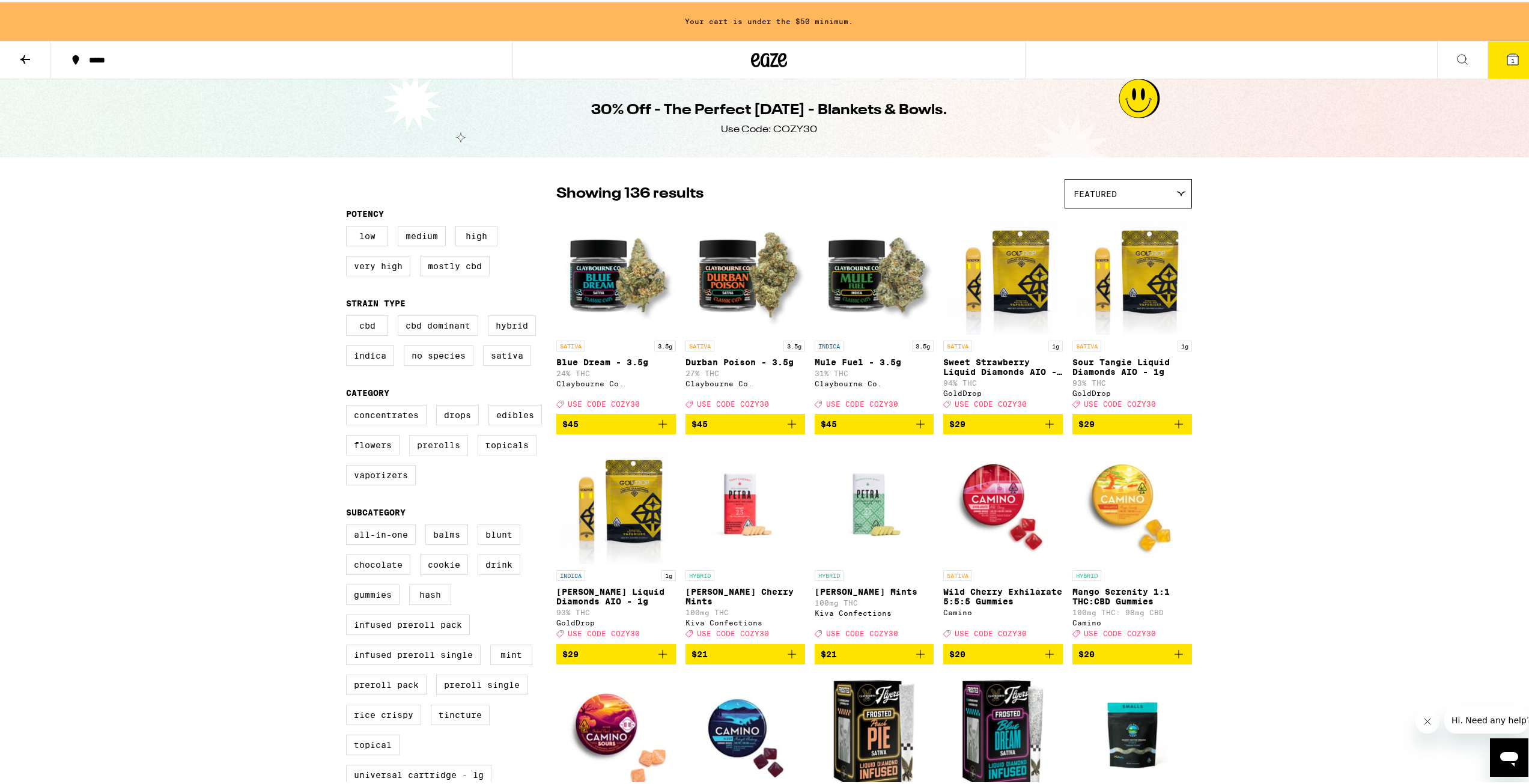
click at [448, 452] on label "Prerolls" at bounding box center [438, 443] width 59 height 20
click at [349, 405] on input "Prerolls" at bounding box center [349, 404] width 1 height 1
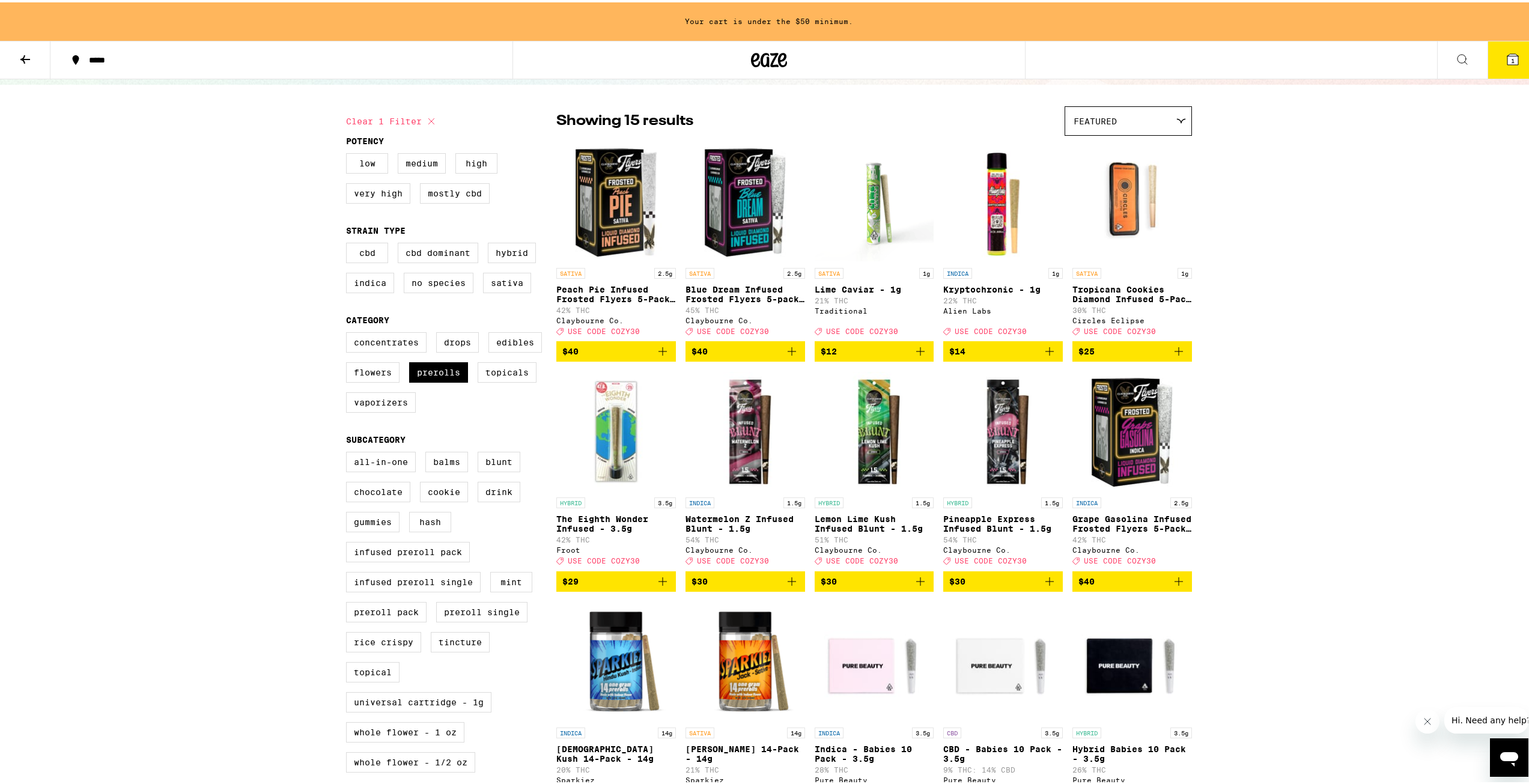
scroll to position [240, 0]
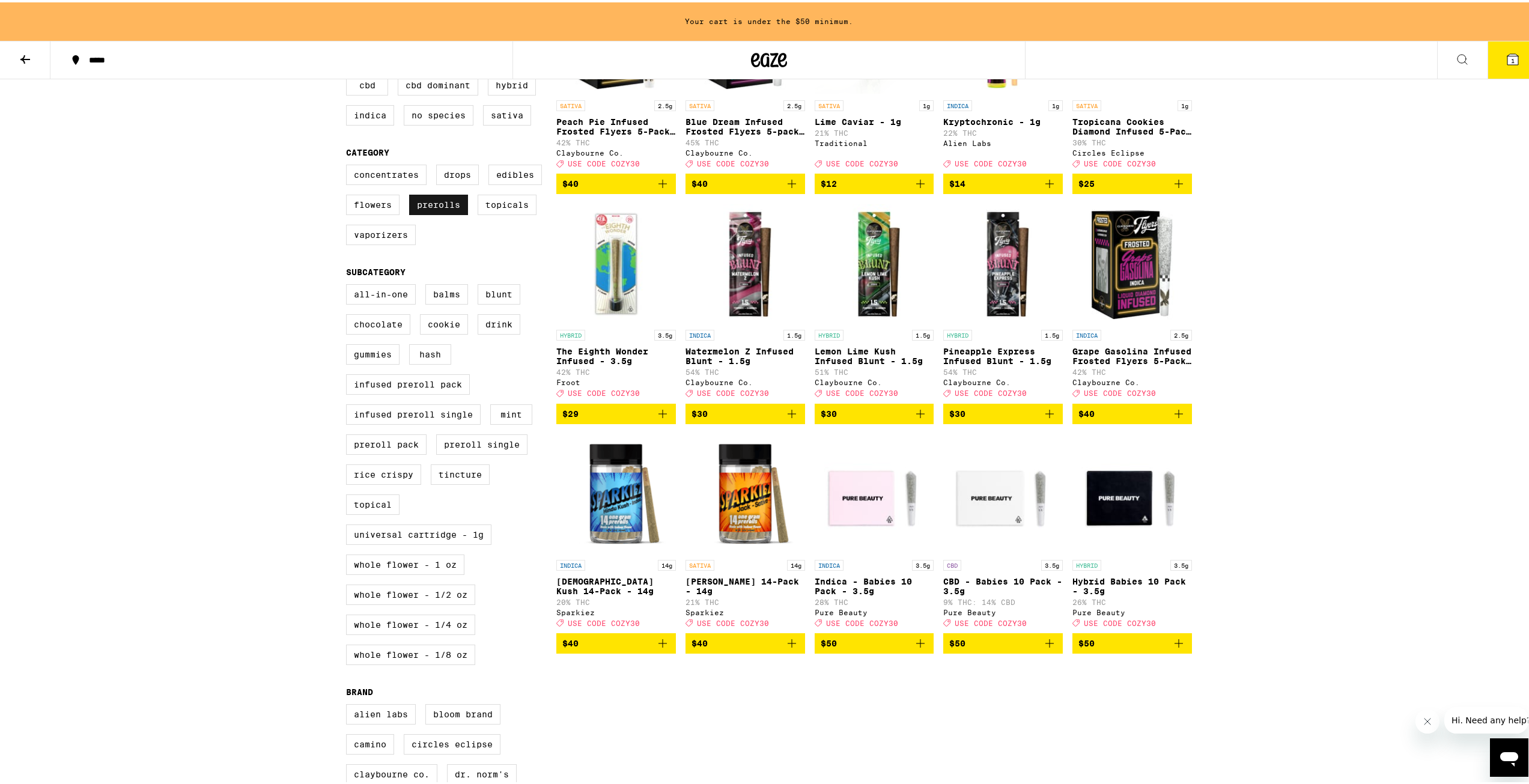
click at [439, 212] on label "Prerolls" at bounding box center [438, 202] width 59 height 20
click at [349, 164] on input "Prerolls" at bounding box center [349, 164] width 1 height 1
checkbox input "false"
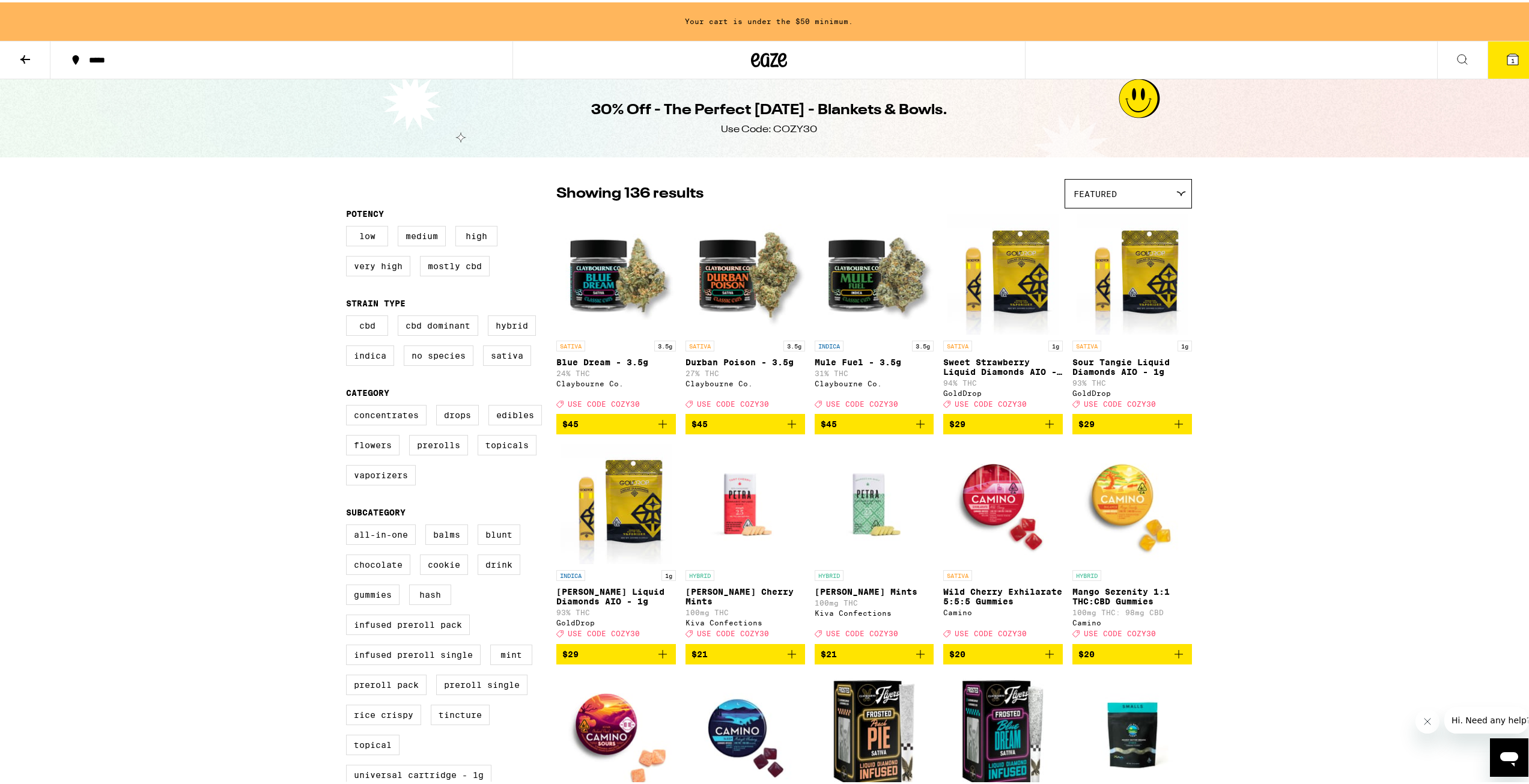
click at [773, 51] on icon at bounding box center [769, 57] width 18 height 14
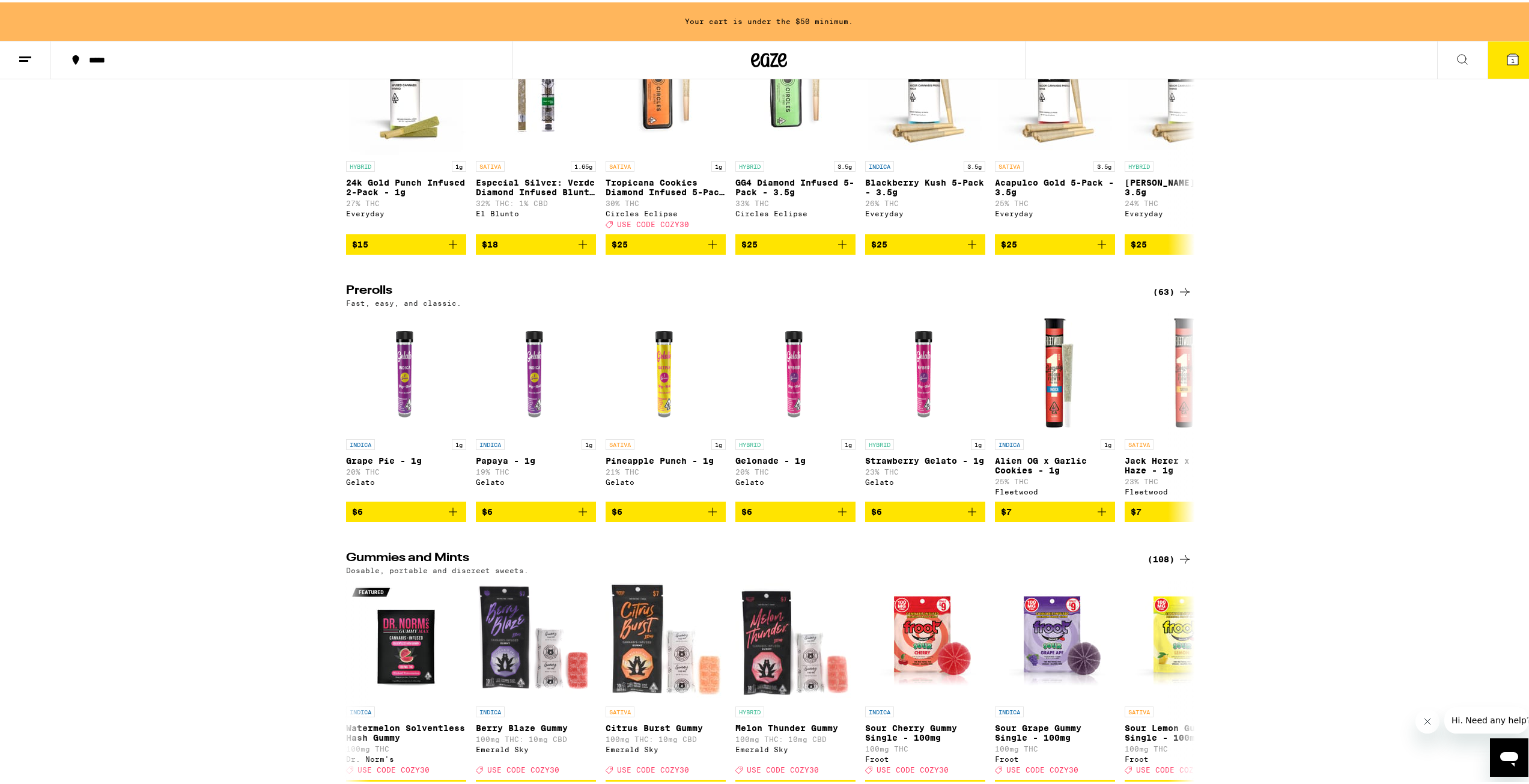
scroll to position [3305, 0]
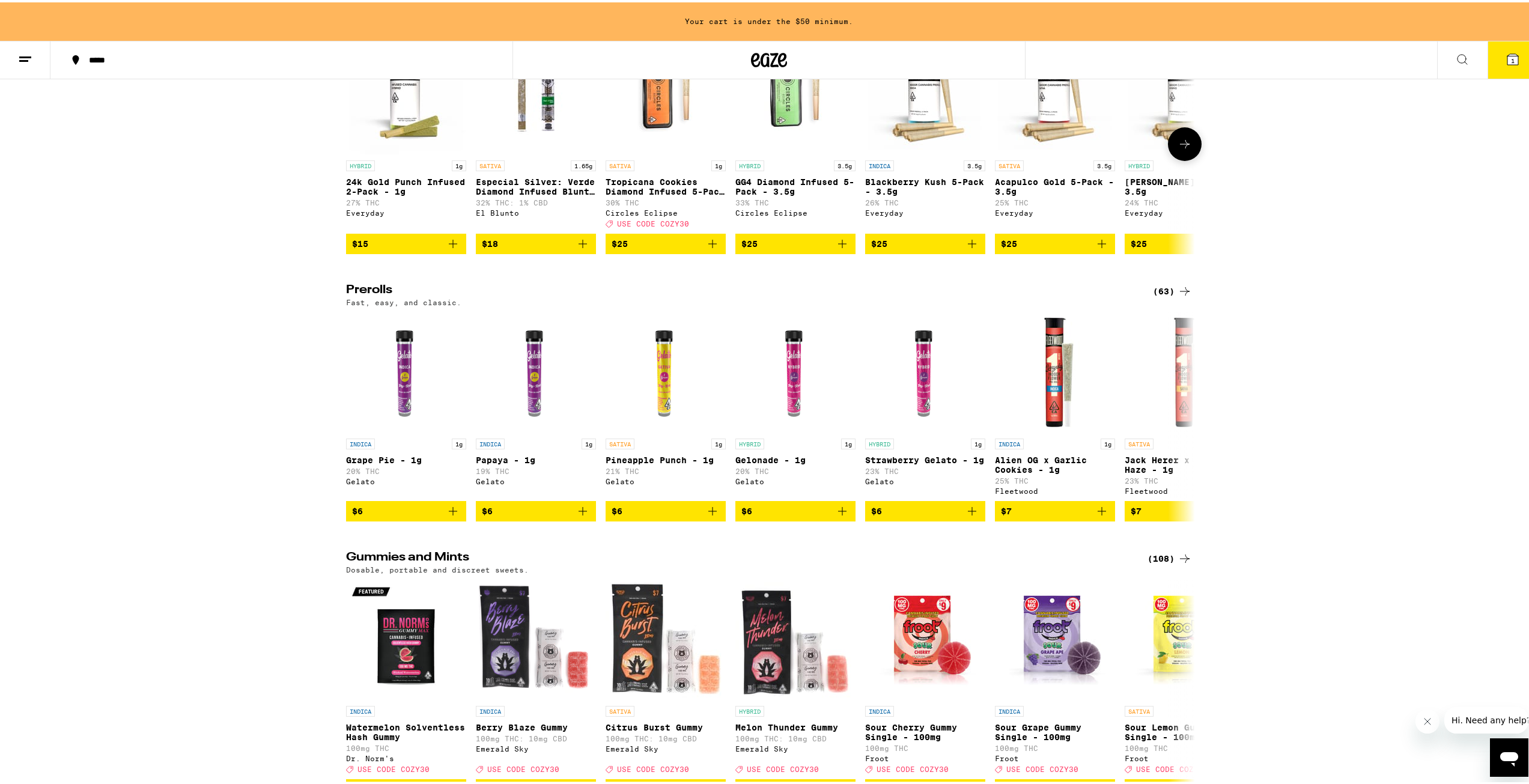
click at [715, 251] on button "$25" at bounding box center [665, 241] width 120 height 20
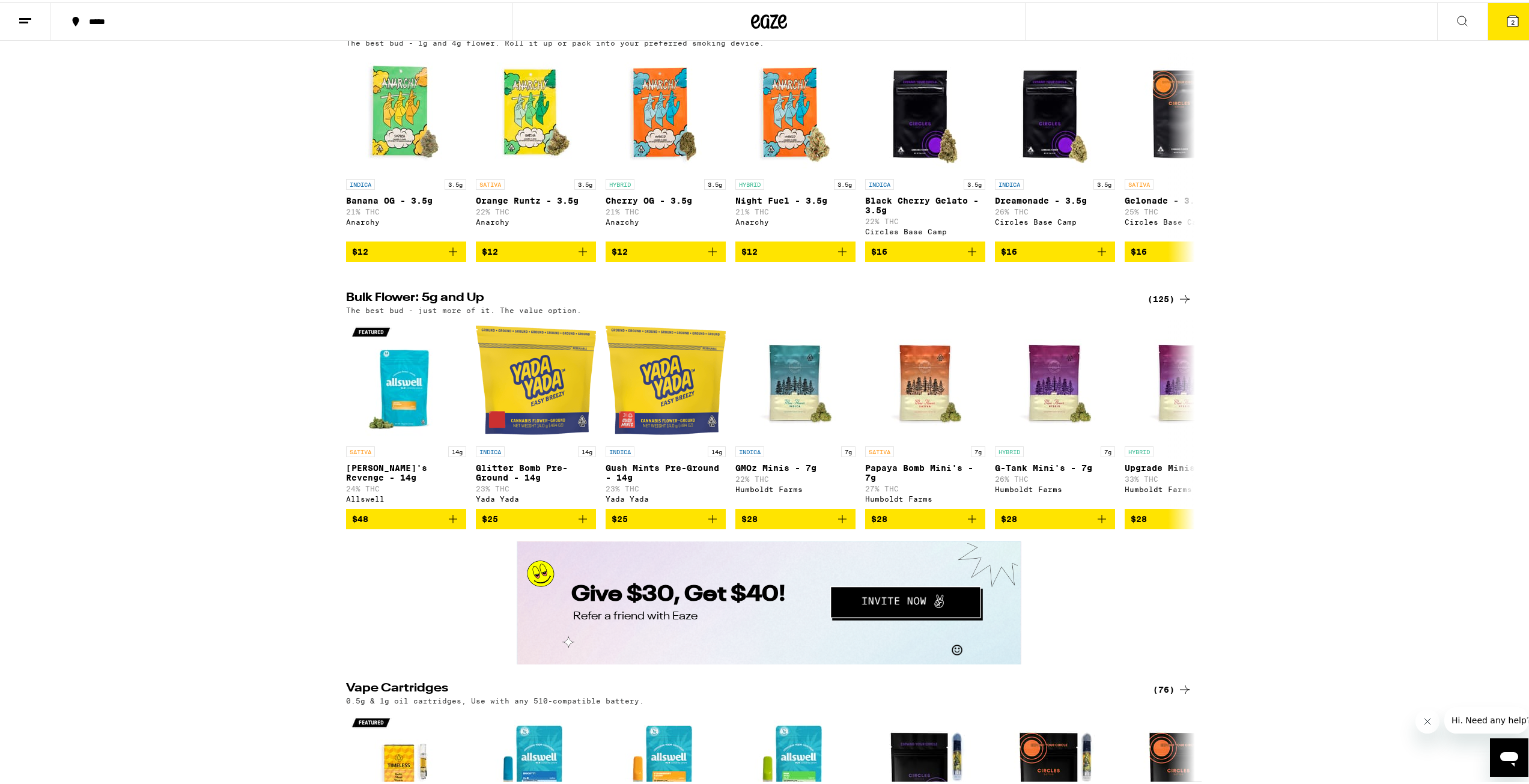
scroll to position [1237, 0]
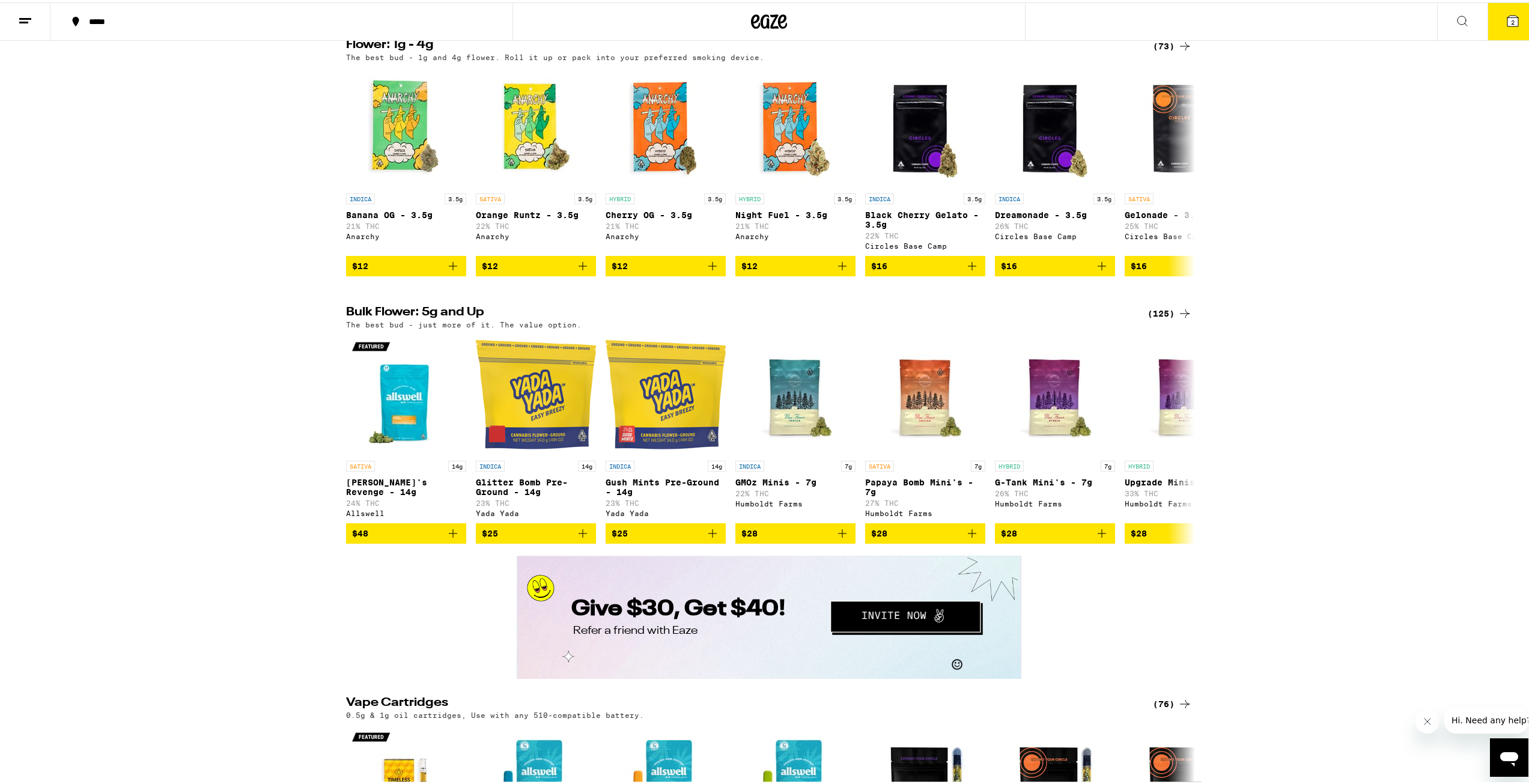
click at [1185, 315] on icon at bounding box center [1185, 311] width 9 height 8
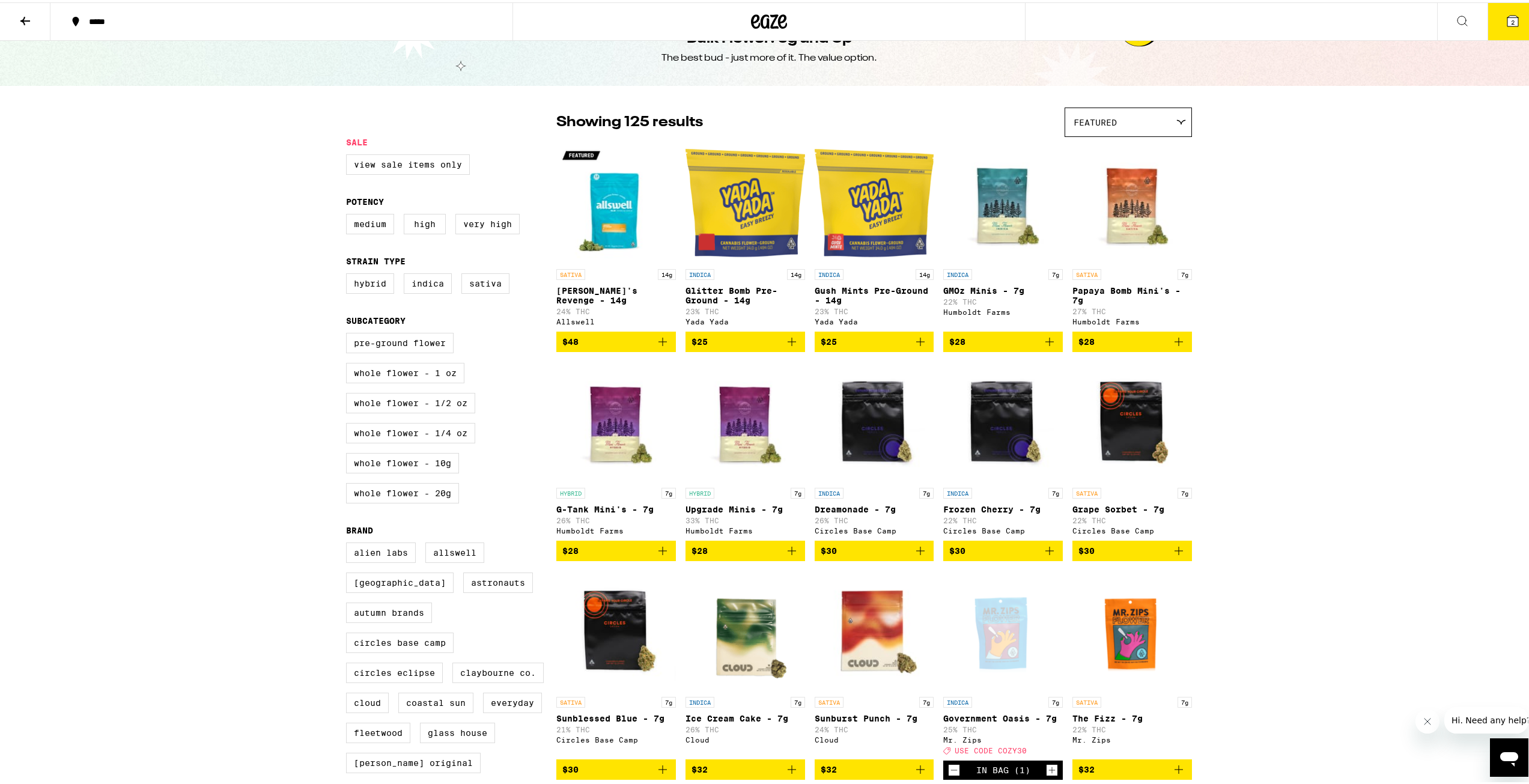
scroll to position [180, 0]
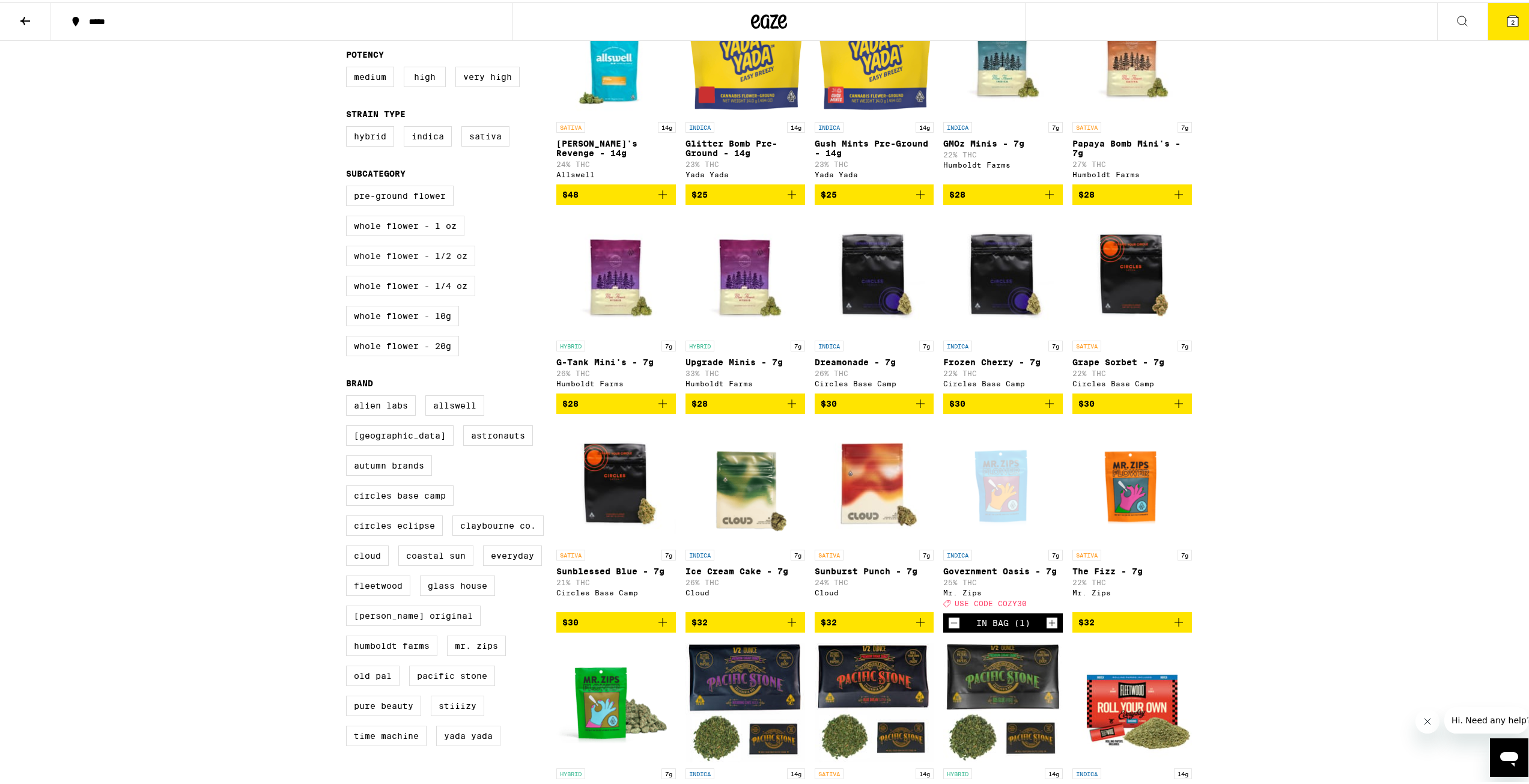
click at [445, 264] on label "Whole Flower - 1/2 oz" at bounding box center [411, 253] width 129 height 20
click at [349, 185] on input "Whole Flower - 1/2 oz" at bounding box center [349, 185] width 1 height 1
checkbox input "true"
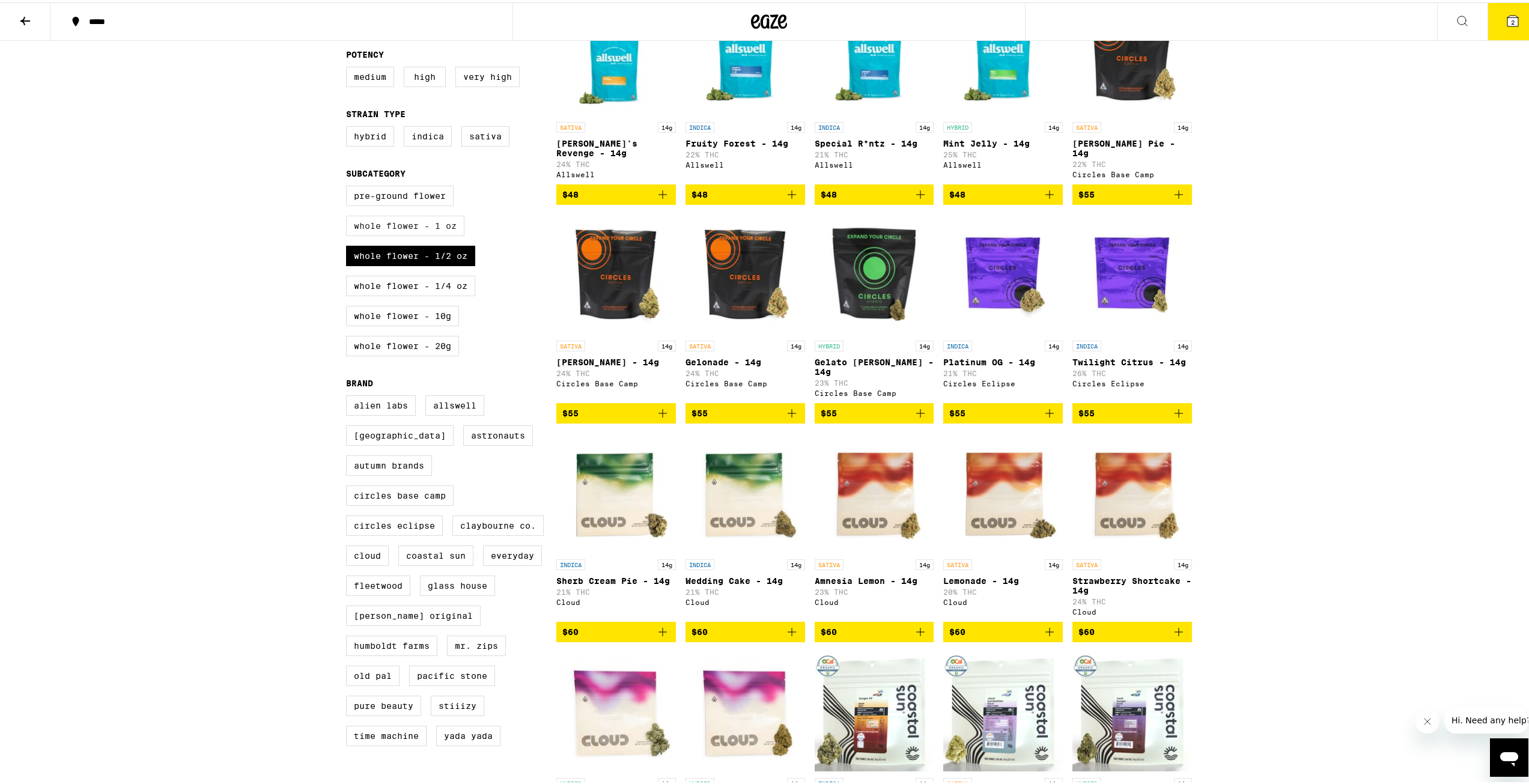
click at [431, 234] on label "Whole Flower - 1 oz" at bounding box center [405, 223] width 119 height 20
click at [349, 185] on input "Whole Flower - 1 oz" at bounding box center [349, 185] width 1 height 1
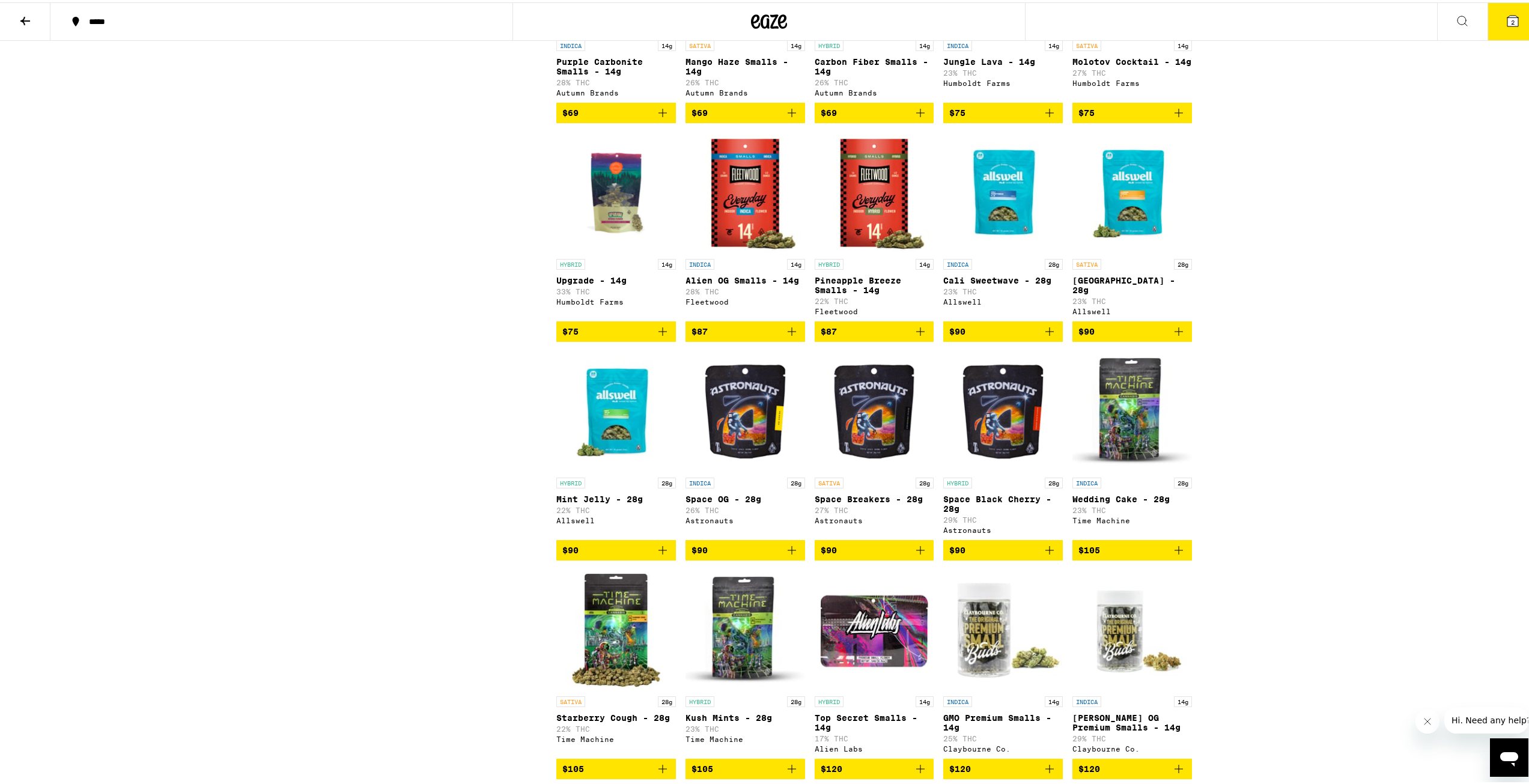
scroll to position [1081, 0]
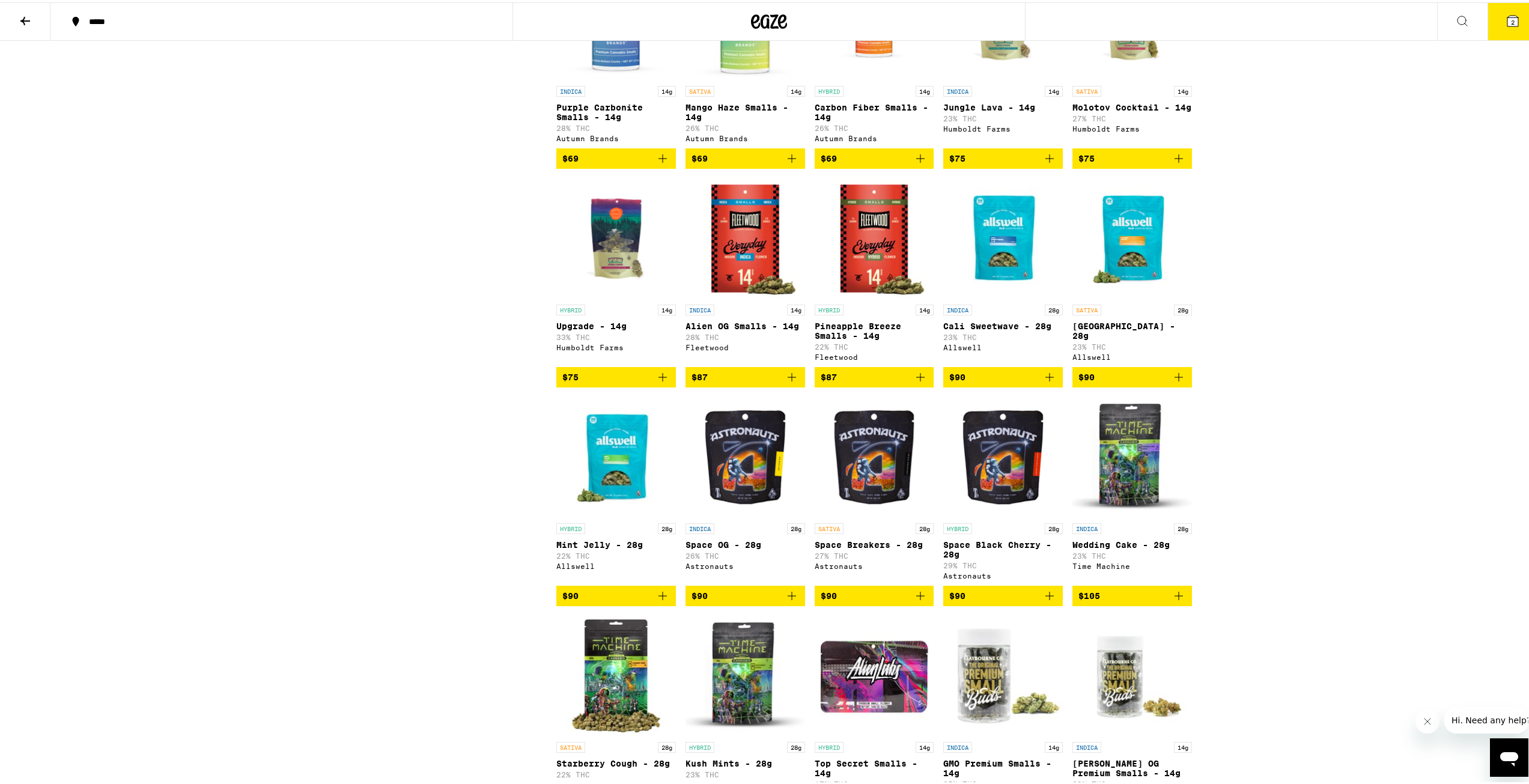
click at [787, 382] on icon "Add to bag" at bounding box center [791, 374] width 14 height 14
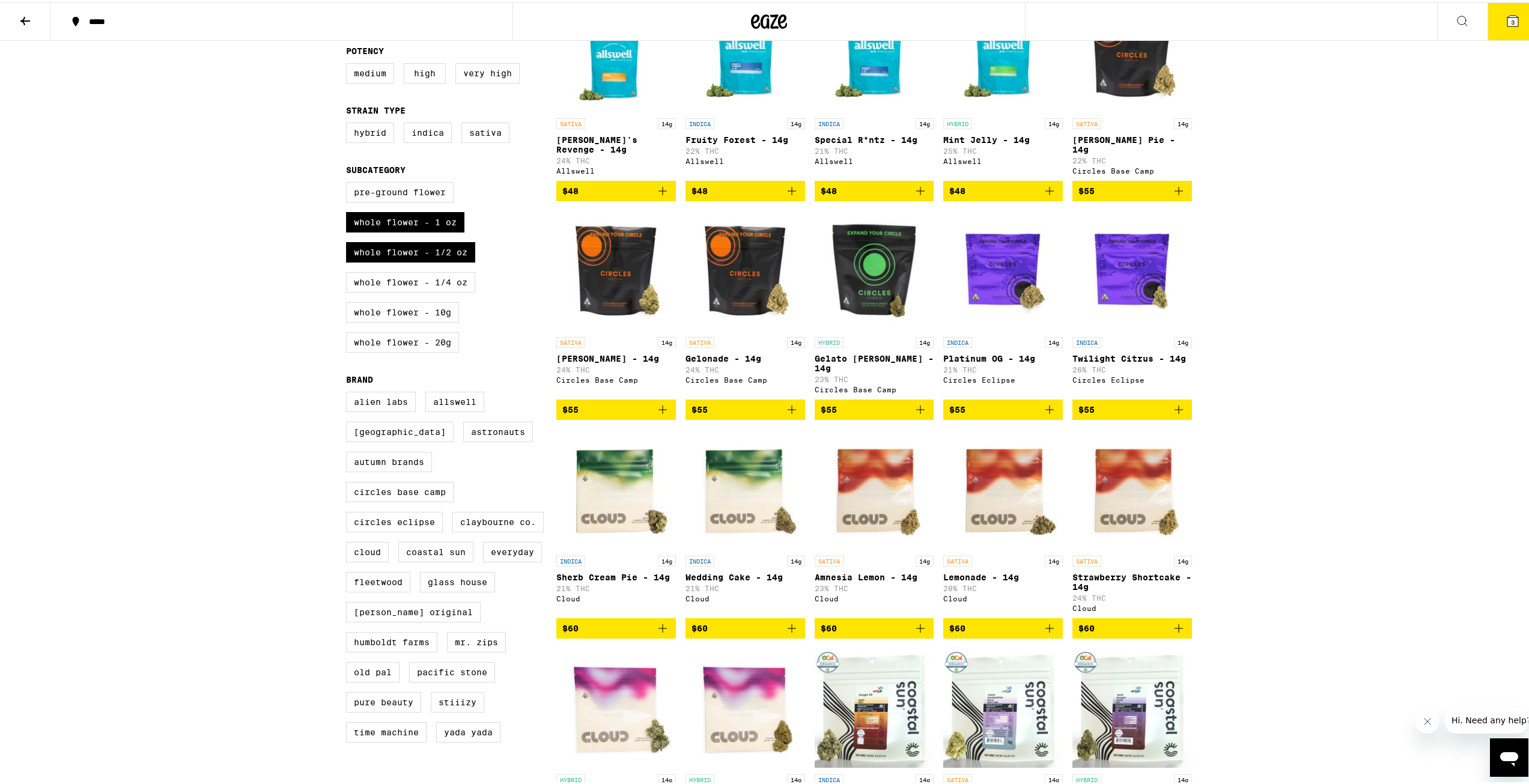
scroll to position [0, 0]
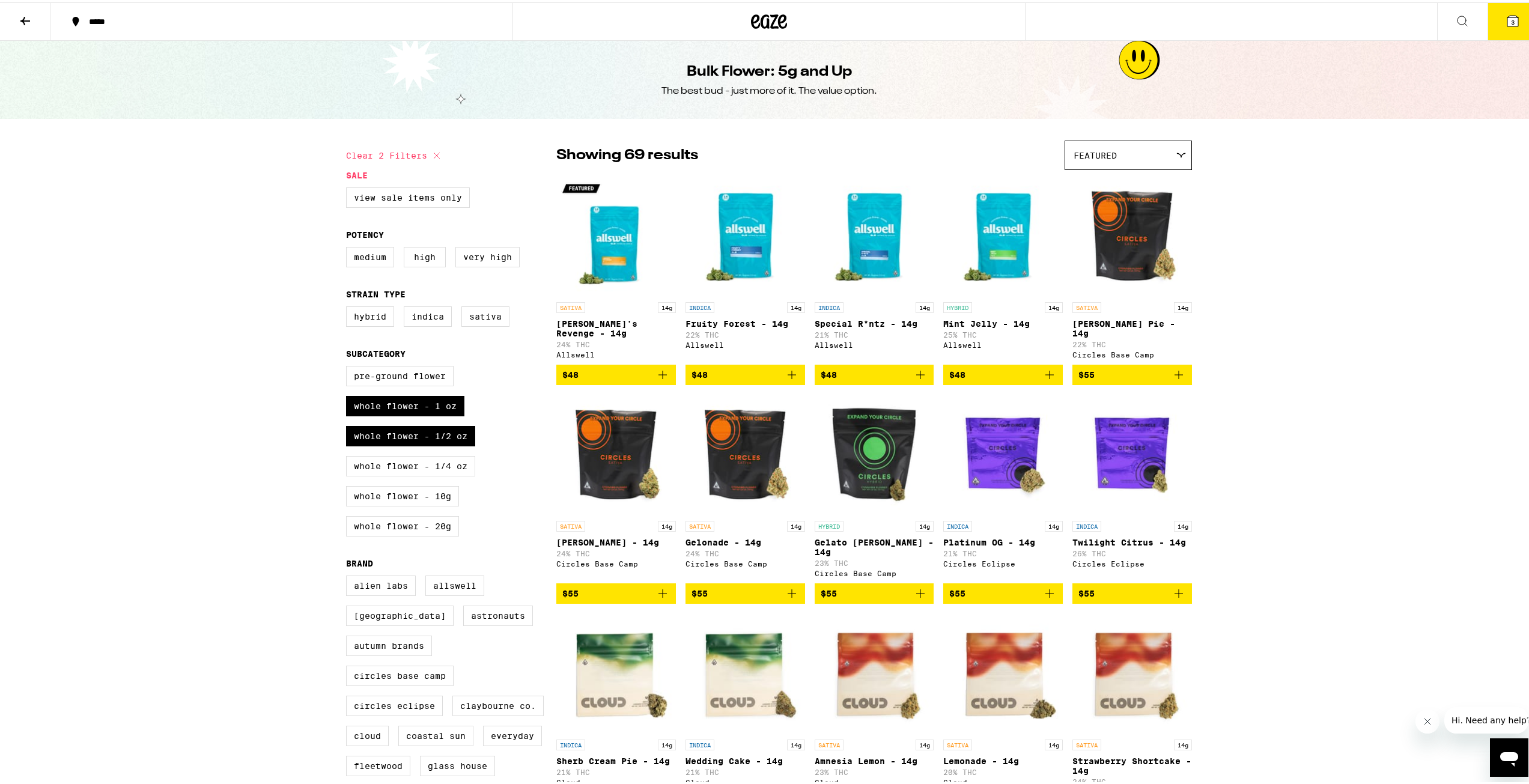
click at [790, 370] on icon "Add to bag" at bounding box center [791, 372] width 14 height 14
click at [1511, 20] on span "4" at bounding box center [1512, 20] width 3 height 7
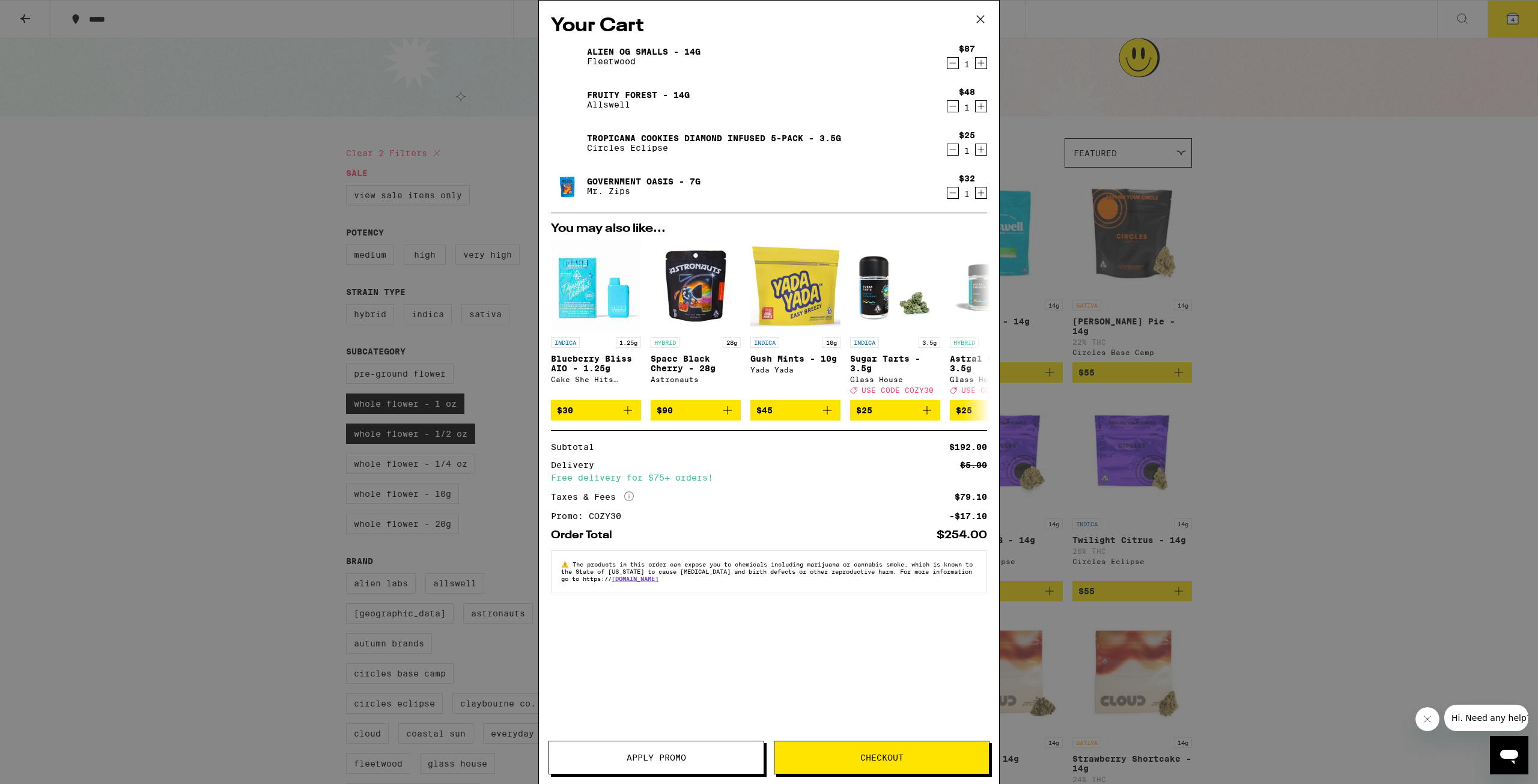
click at [953, 198] on icon "Decrement" at bounding box center [953, 192] width 11 height 14
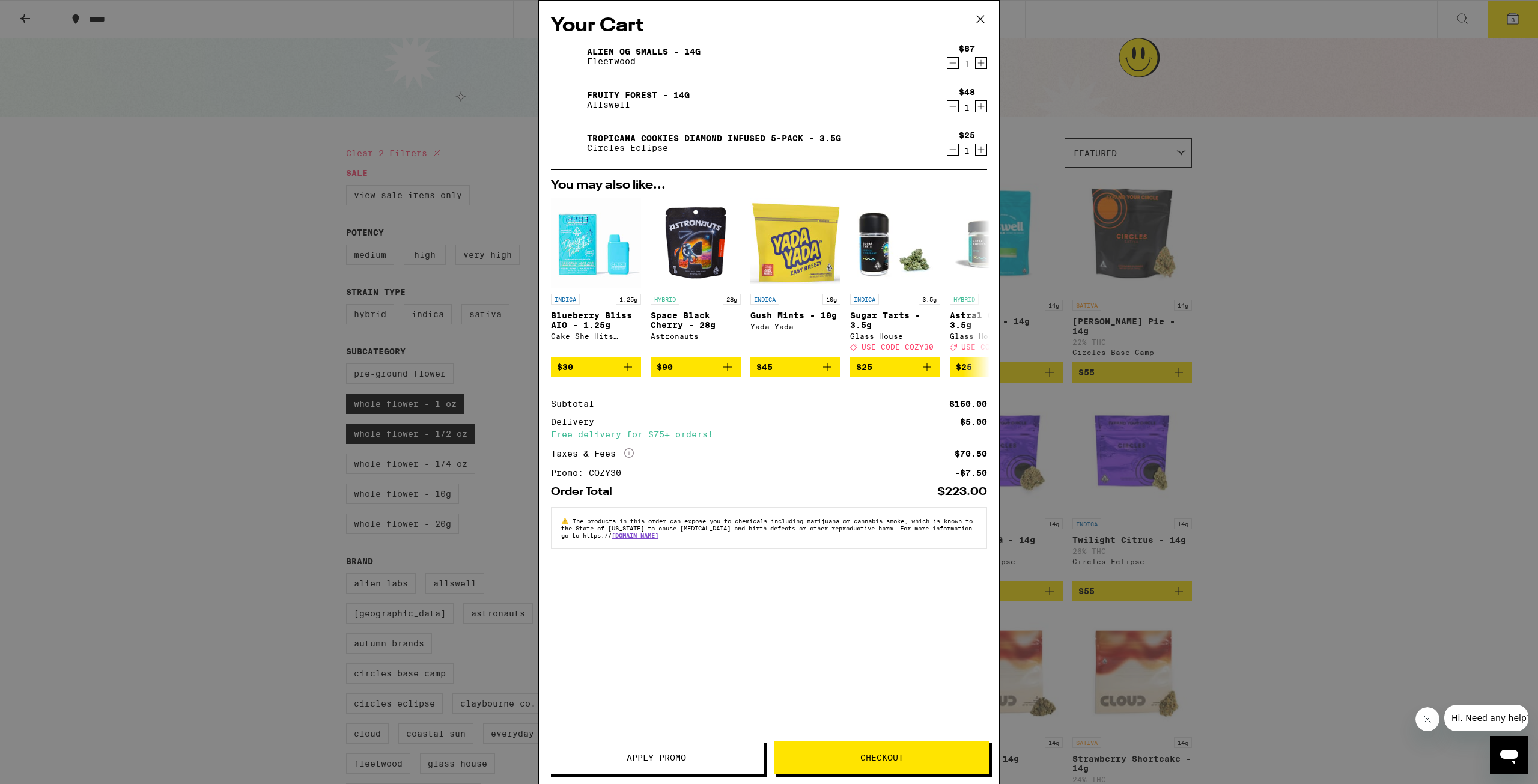
click at [950, 66] on icon "Decrement" at bounding box center [953, 63] width 11 height 14
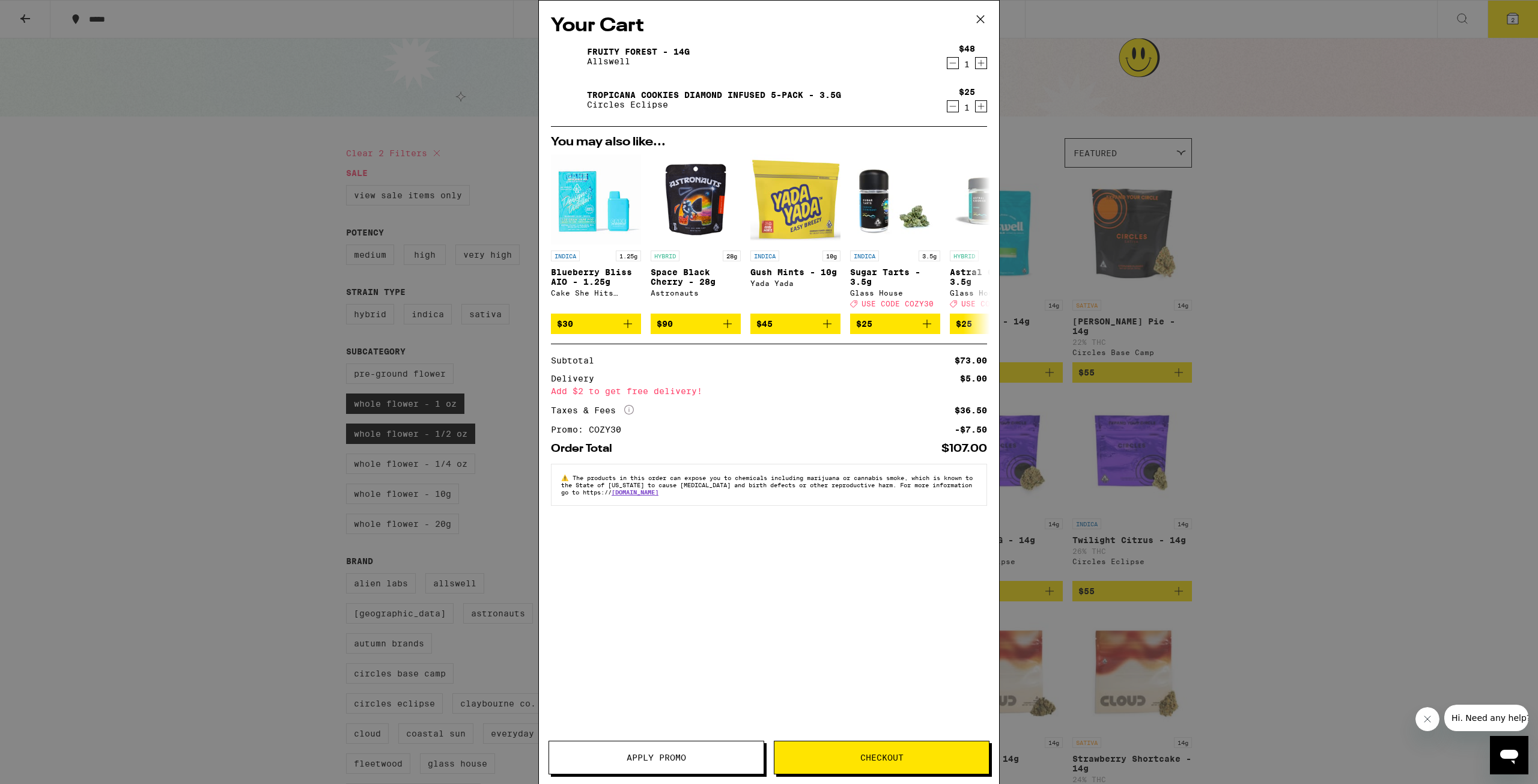
click at [955, 111] on icon "Decrement" at bounding box center [953, 106] width 11 height 14
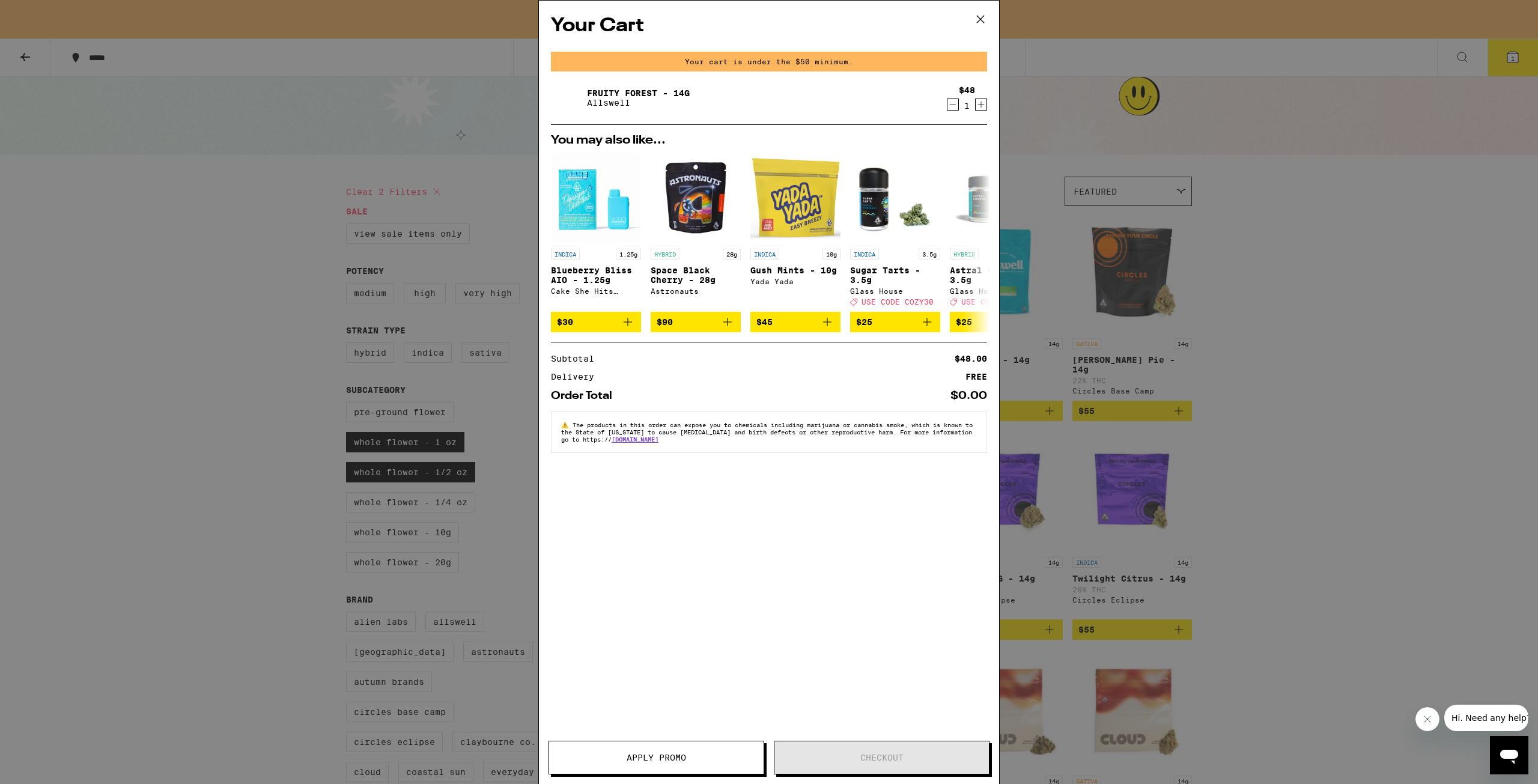
click at [1318, 318] on div "Your Cart Your cart is under the $50 minimum. Fruity Forest - 14g Allswell $48 …" at bounding box center [769, 392] width 1538 height 784
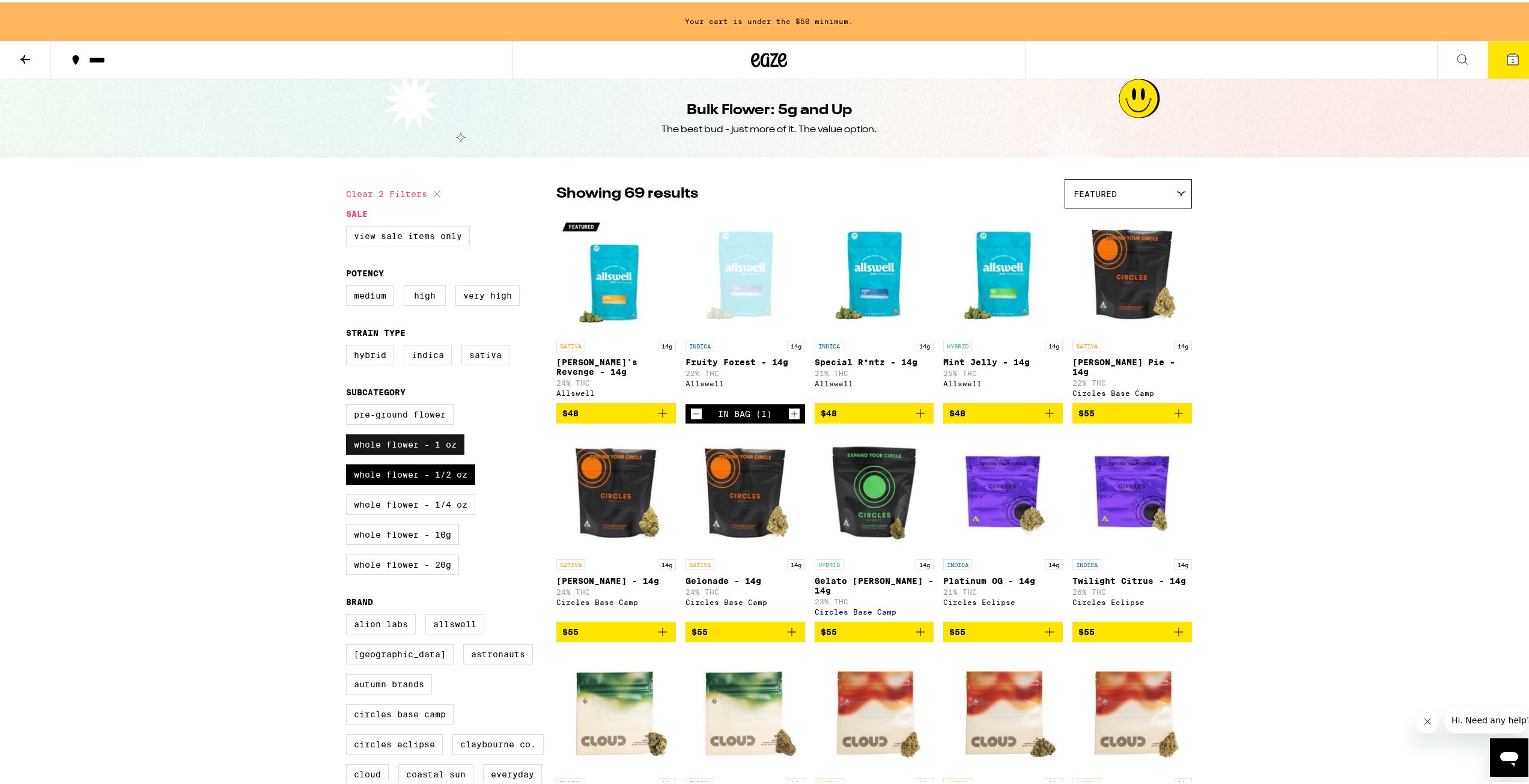
click at [398, 452] on label "Whole Flower - 1 oz" at bounding box center [405, 442] width 119 height 20
click at [349, 404] on input "Whole Flower - 1 oz" at bounding box center [349, 404] width 1 height 1
checkbox input "false"
click at [407, 483] on label "Whole Flower - 1/2 oz" at bounding box center [411, 472] width 129 height 20
click at [349, 404] on input "Whole Flower - 1/2 oz" at bounding box center [349, 404] width 1 height 1
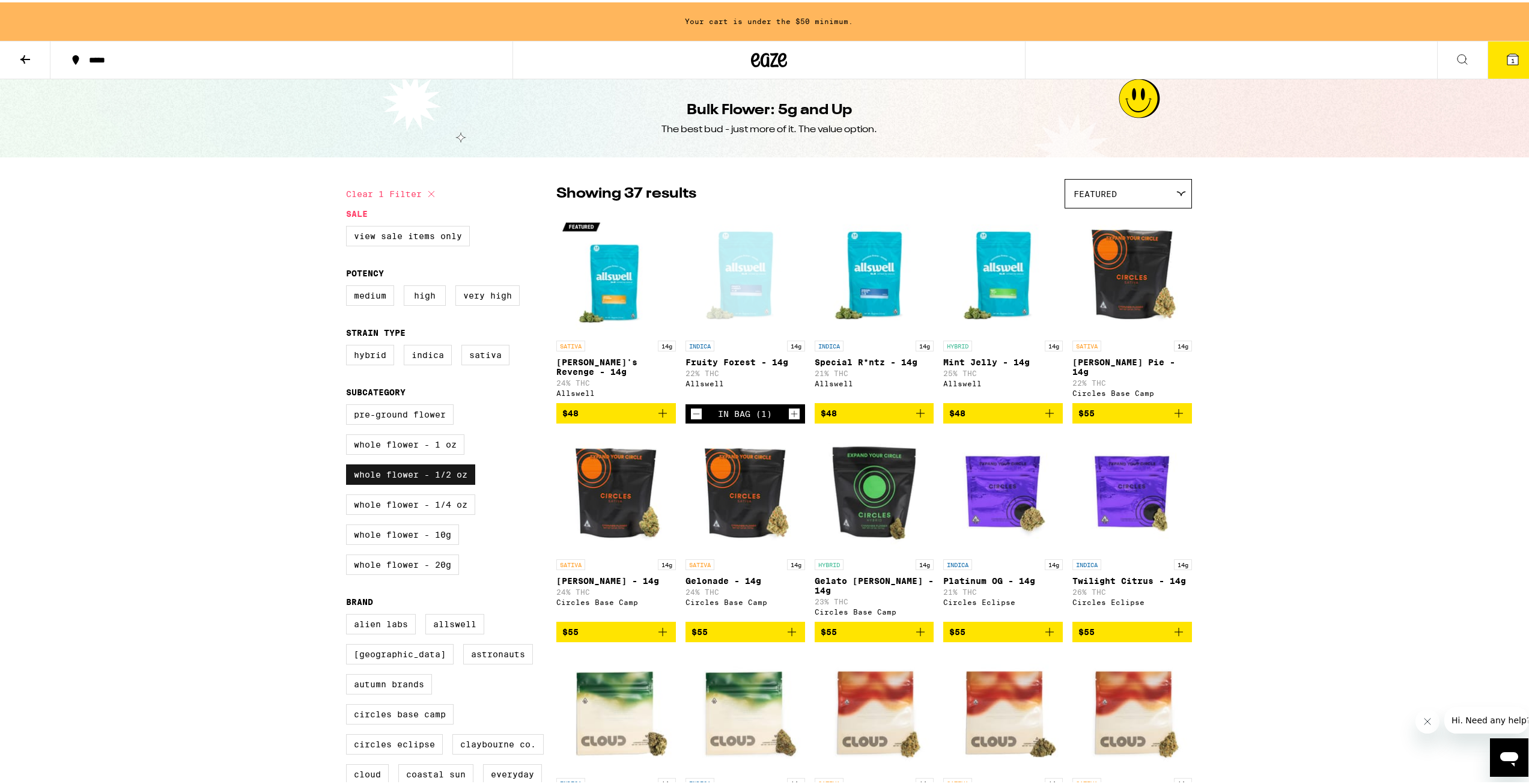
checkbox input "false"
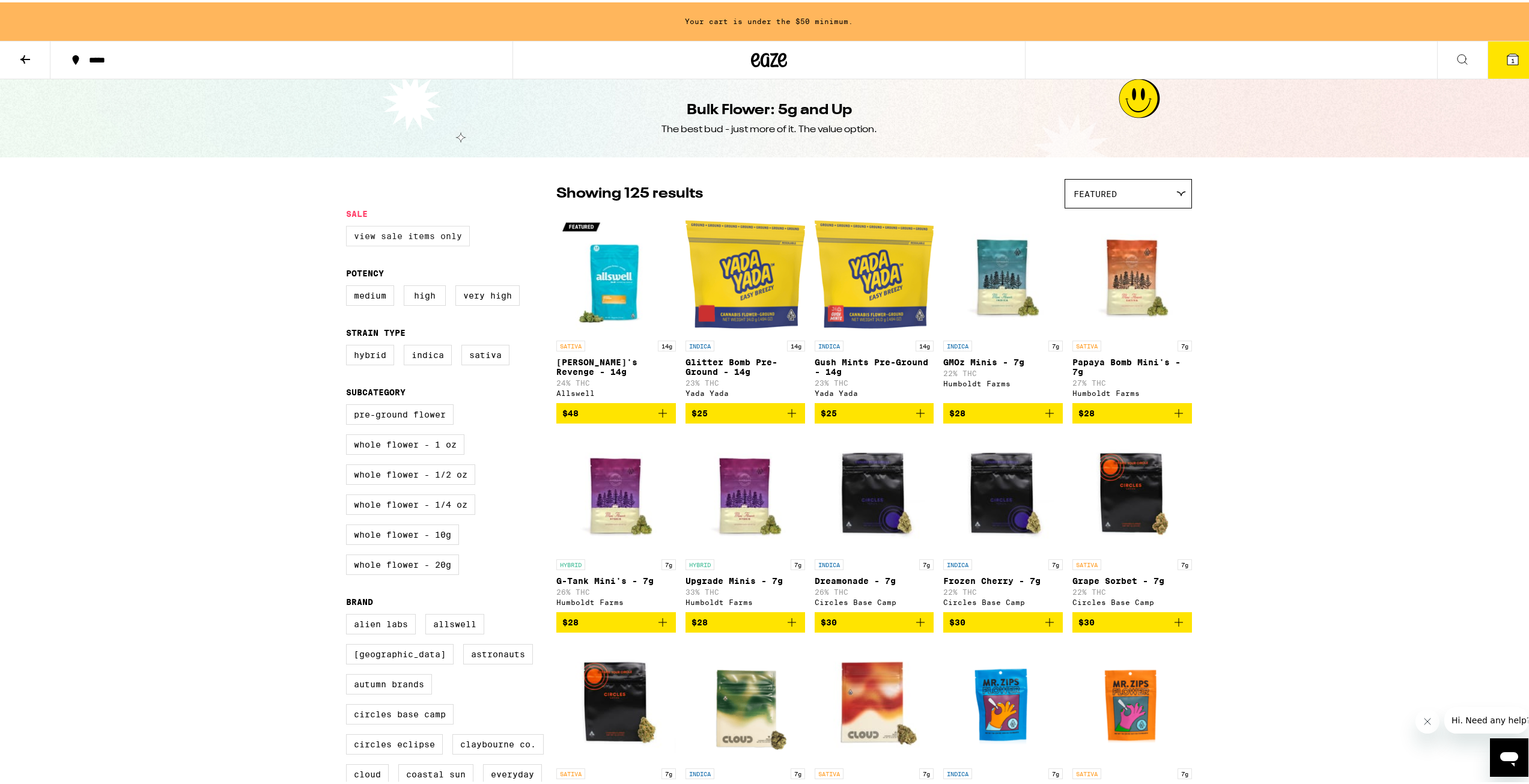
click at [433, 232] on label "View Sale Items Only" at bounding box center [408, 234] width 124 height 20
click at [349, 226] on input "View Sale Items Only" at bounding box center [349, 225] width 1 height 1
checkbox input "true"
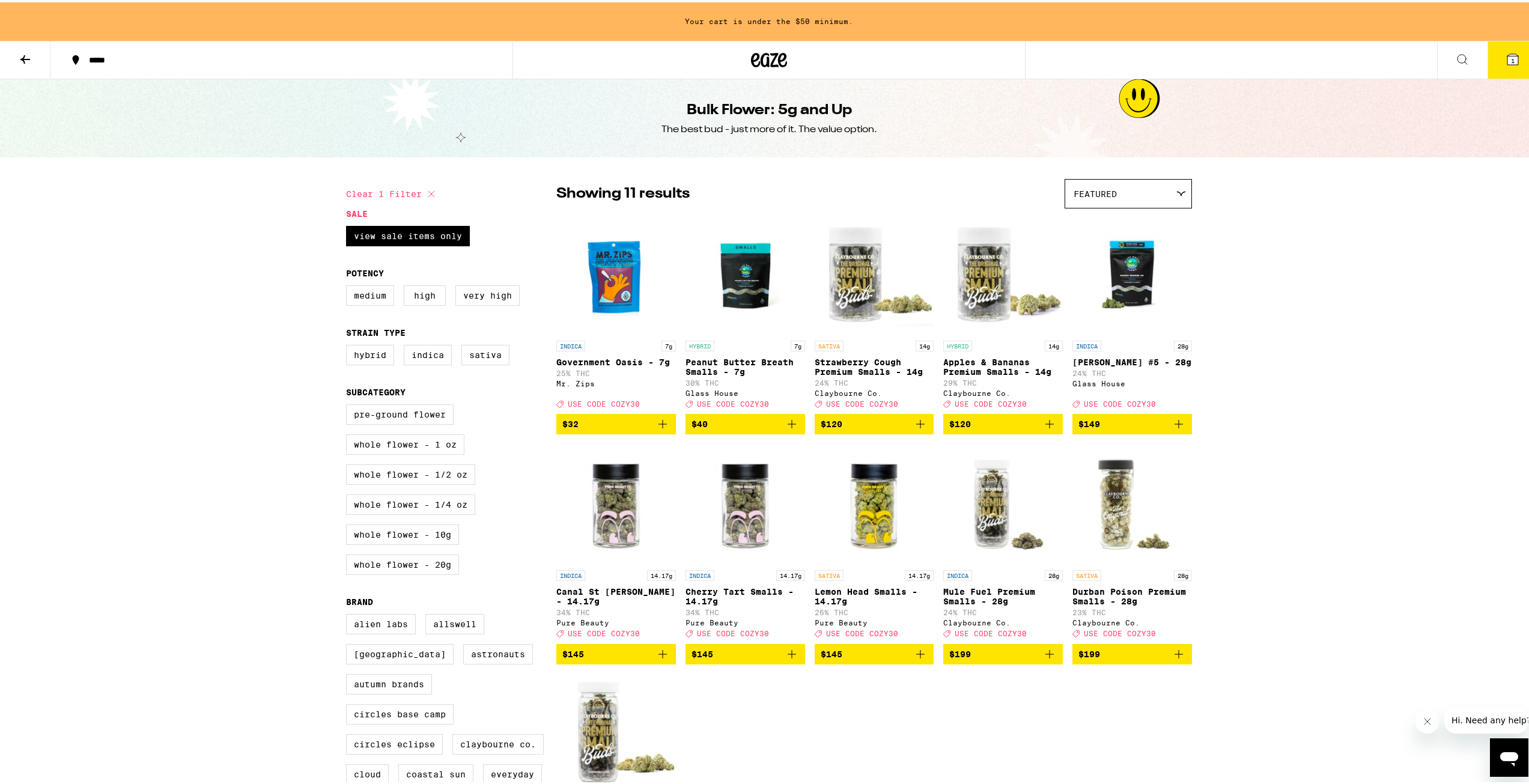
click at [760, 53] on icon at bounding box center [769, 57] width 18 height 14
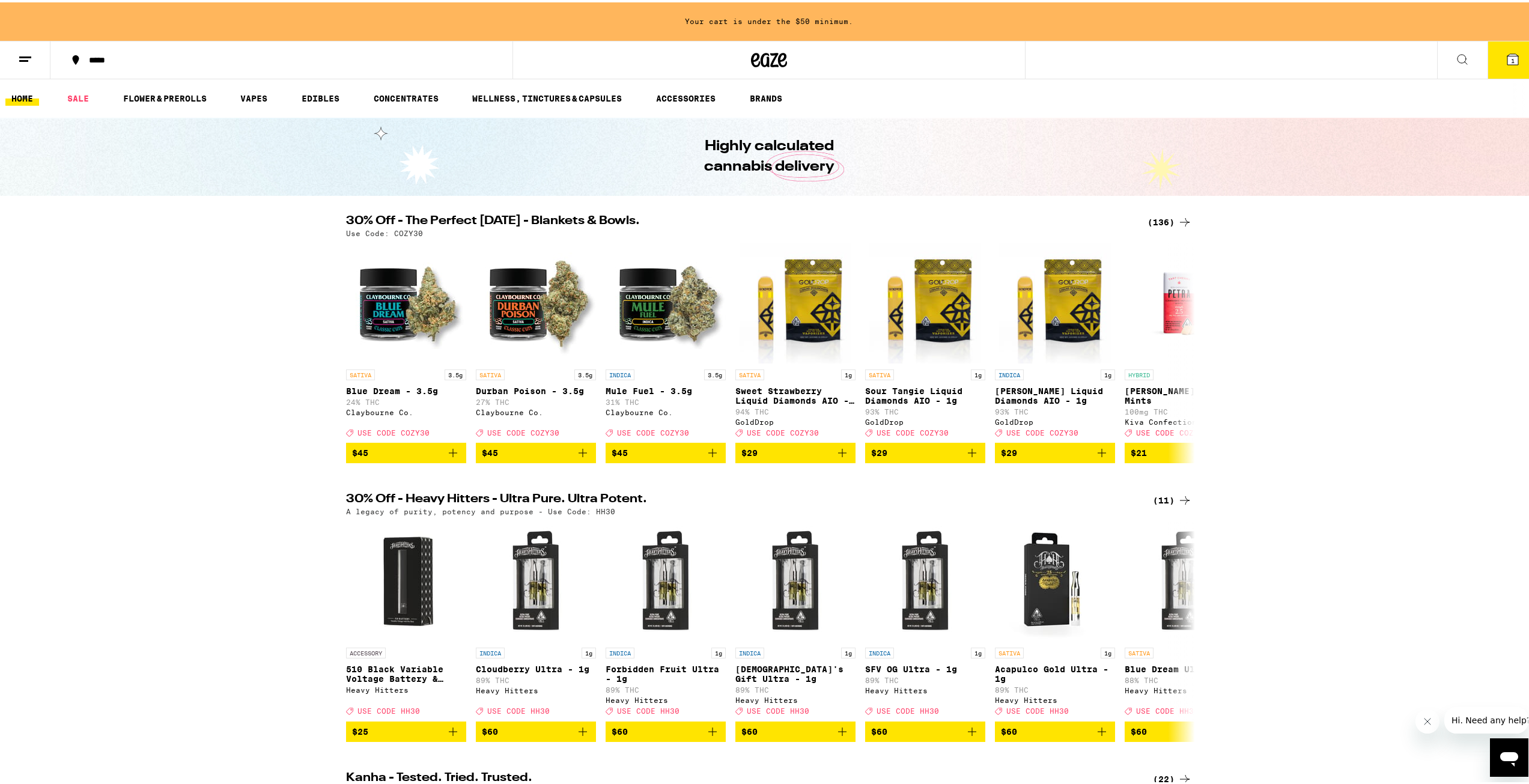
click at [1154, 222] on div "(136)" at bounding box center [1170, 219] width 44 height 14
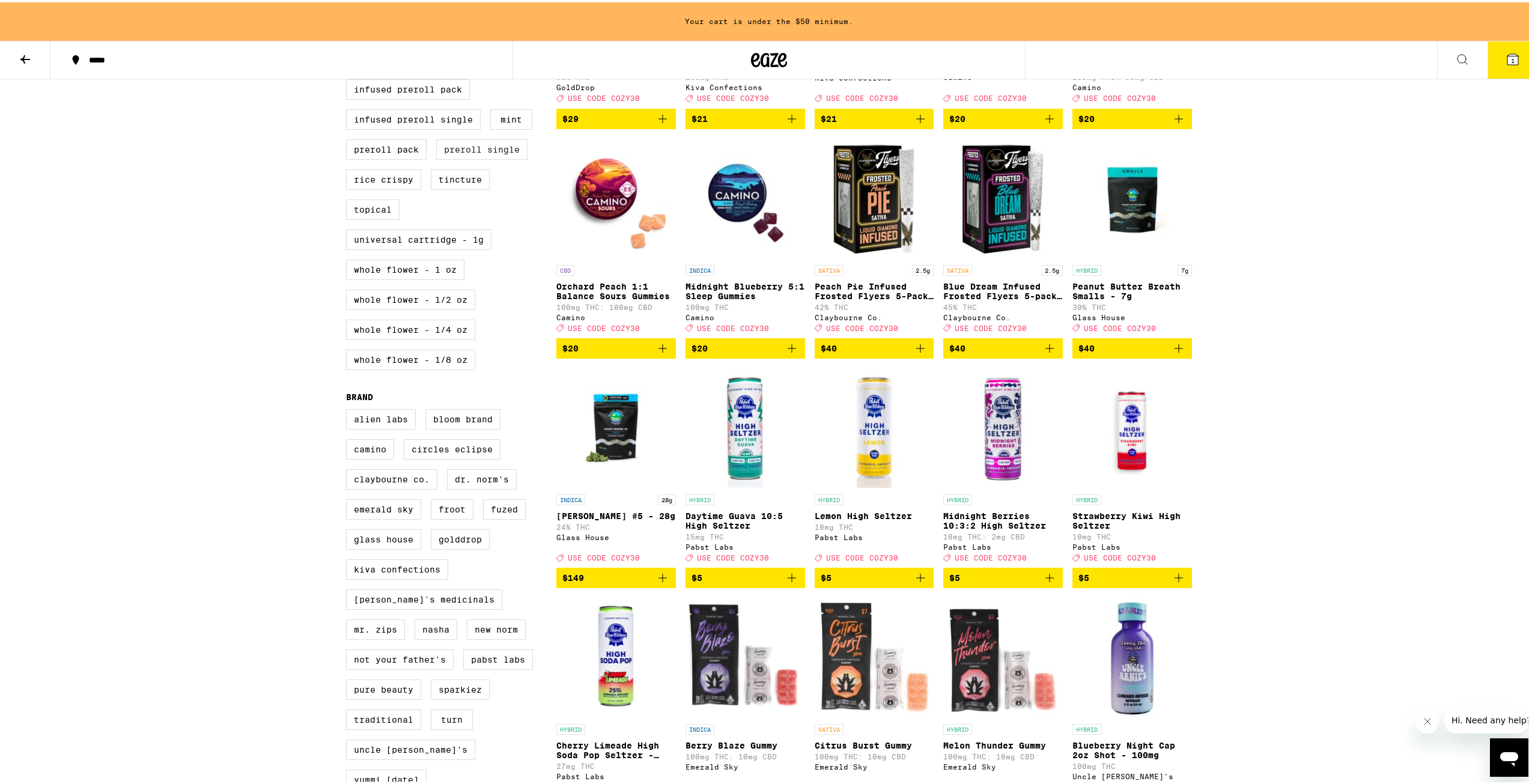
scroll to position [301, 0]
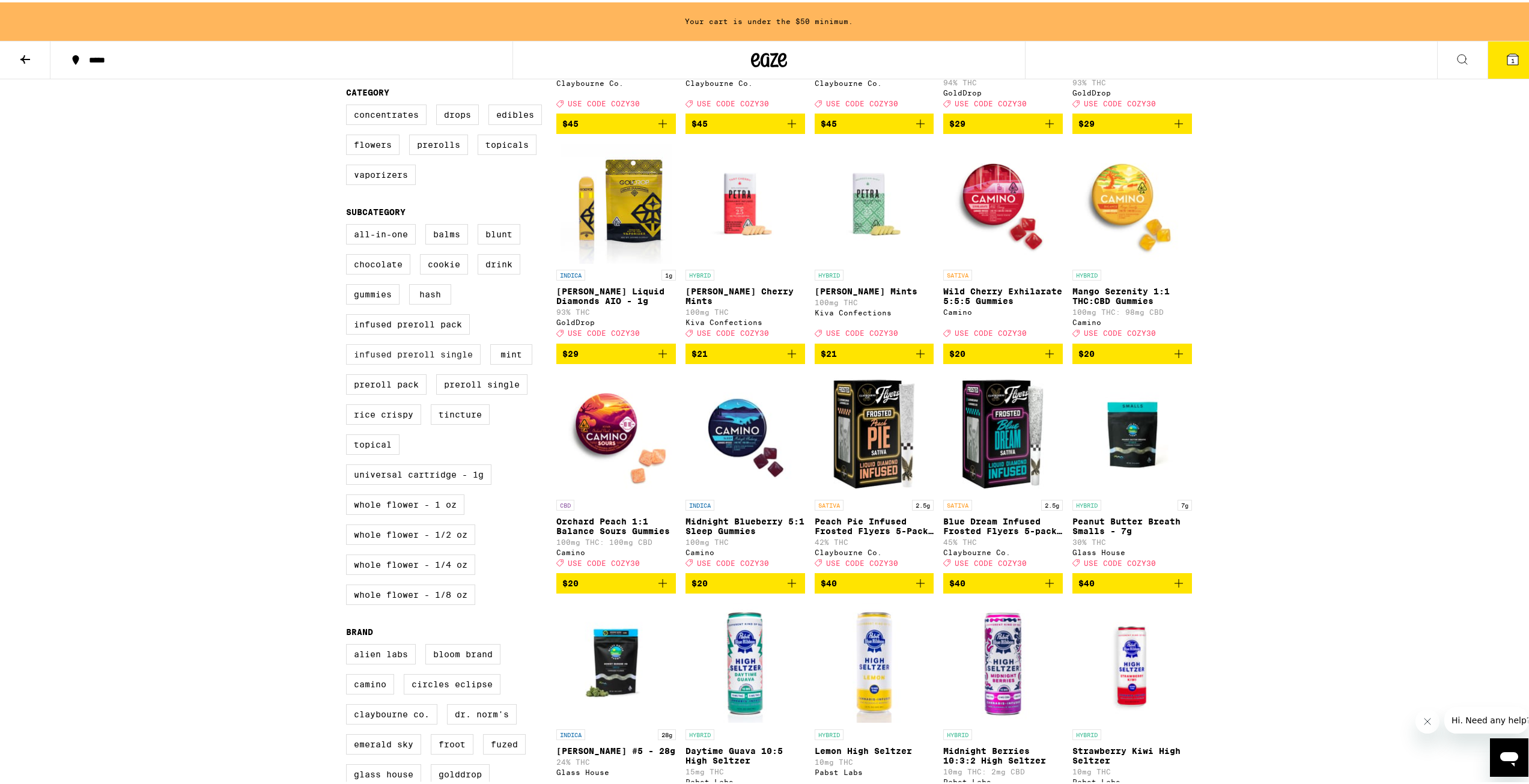
click at [415, 362] on label "Infused Preroll Single" at bounding box center [413, 352] width 135 height 20
click at [349, 224] on input "Infused Preroll Single" at bounding box center [349, 224] width 1 height 1
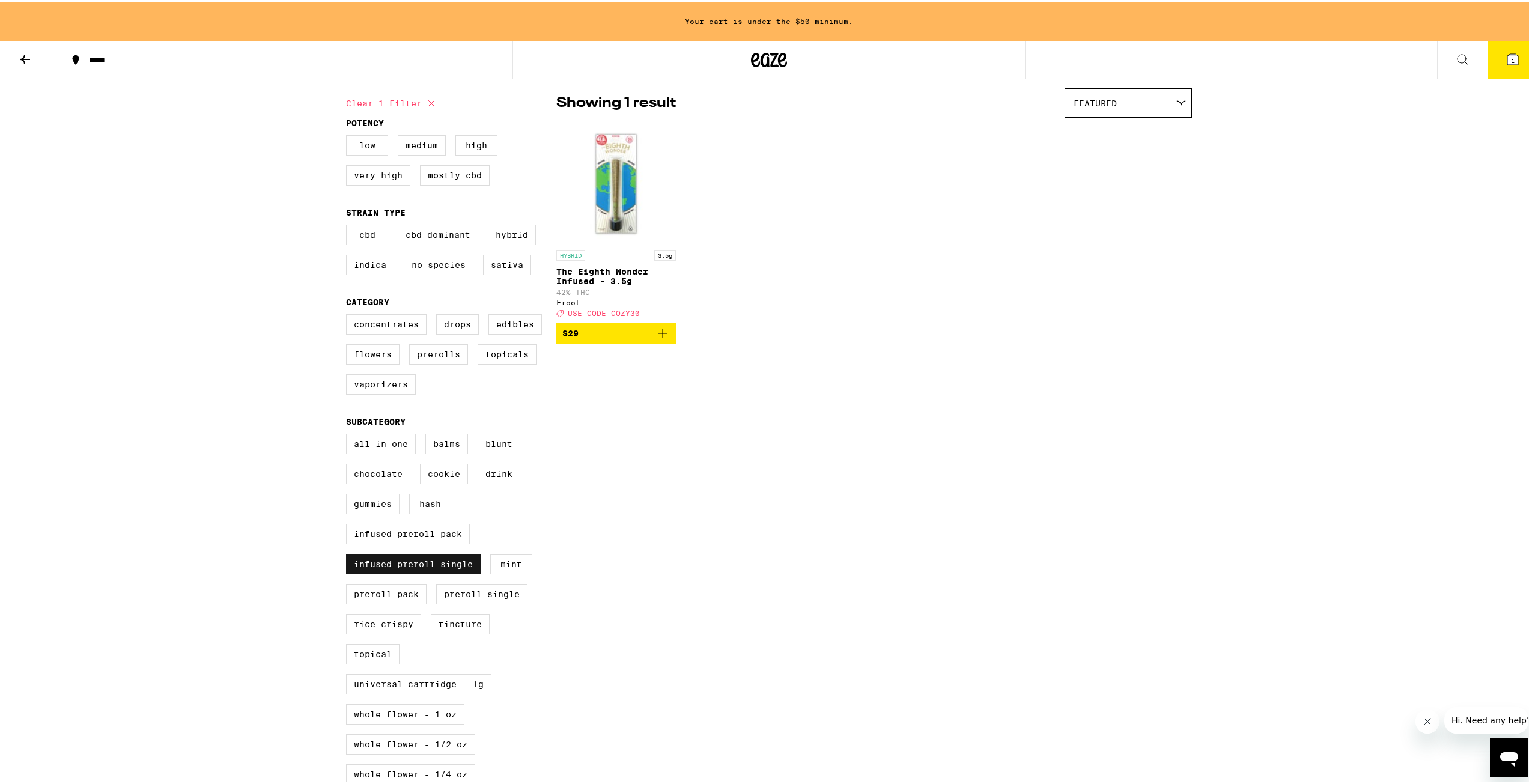
scroll to position [60, 0]
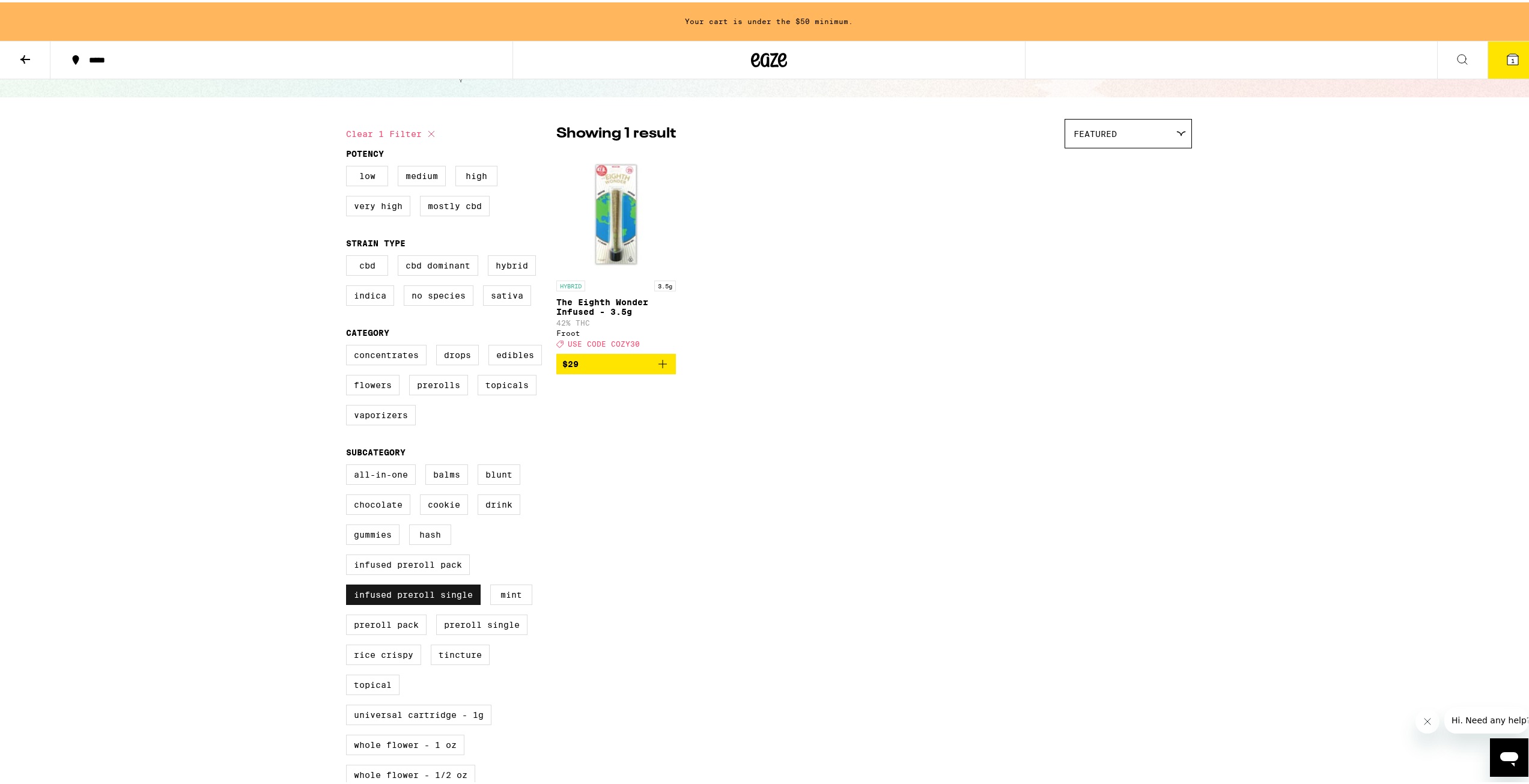
click at [367, 603] on label "Infused Preroll Single" at bounding box center [413, 593] width 135 height 20
click at [349, 464] on input "Infused Preroll Single" at bounding box center [349, 464] width 1 height 1
checkbox input "false"
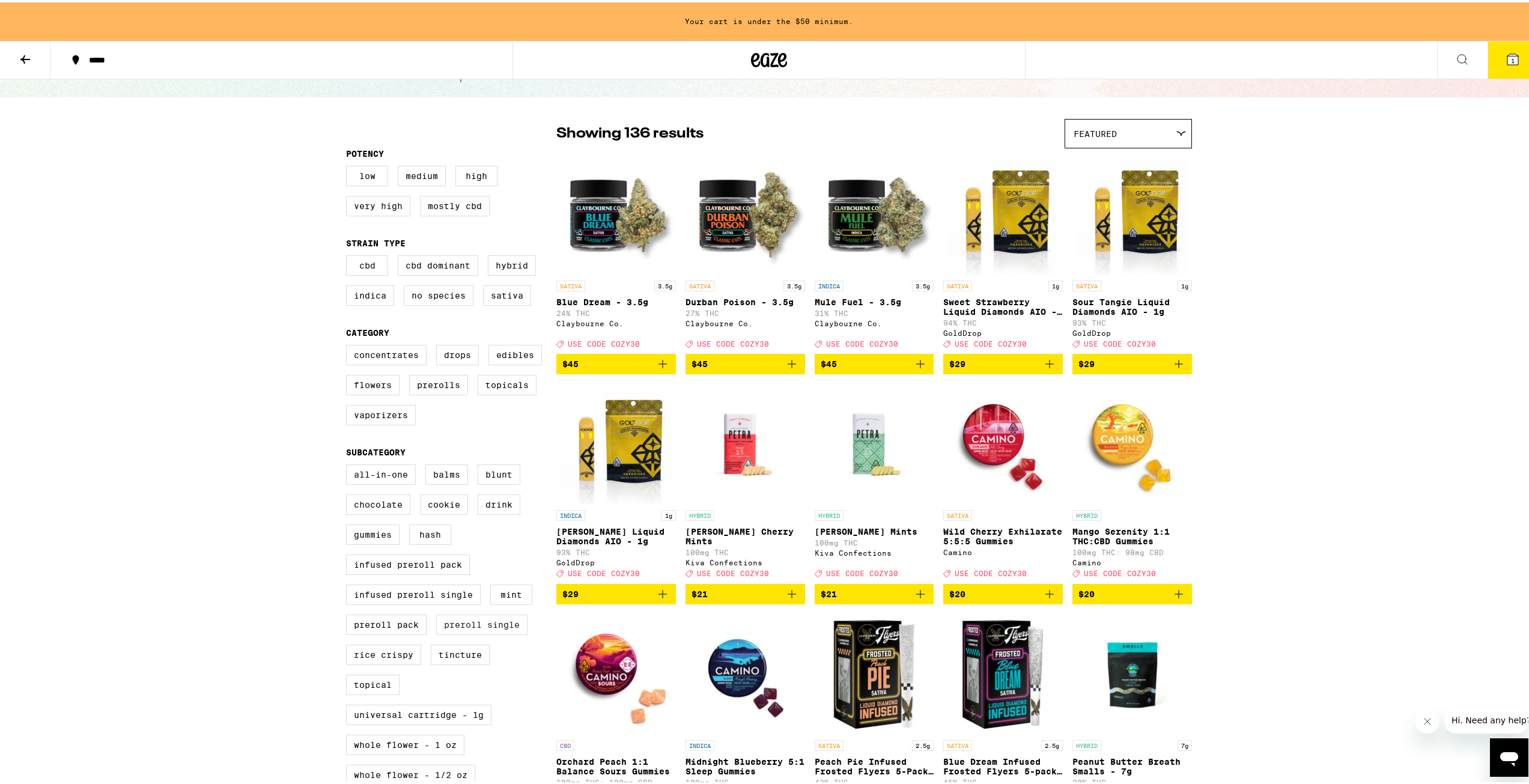
click at [457, 632] on label "Preroll Single" at bounding box center [481, 622] width 91 height 20
click at [349, 464] on input "Preroll Single" at bounding box center [349, 464] width 1 height 1
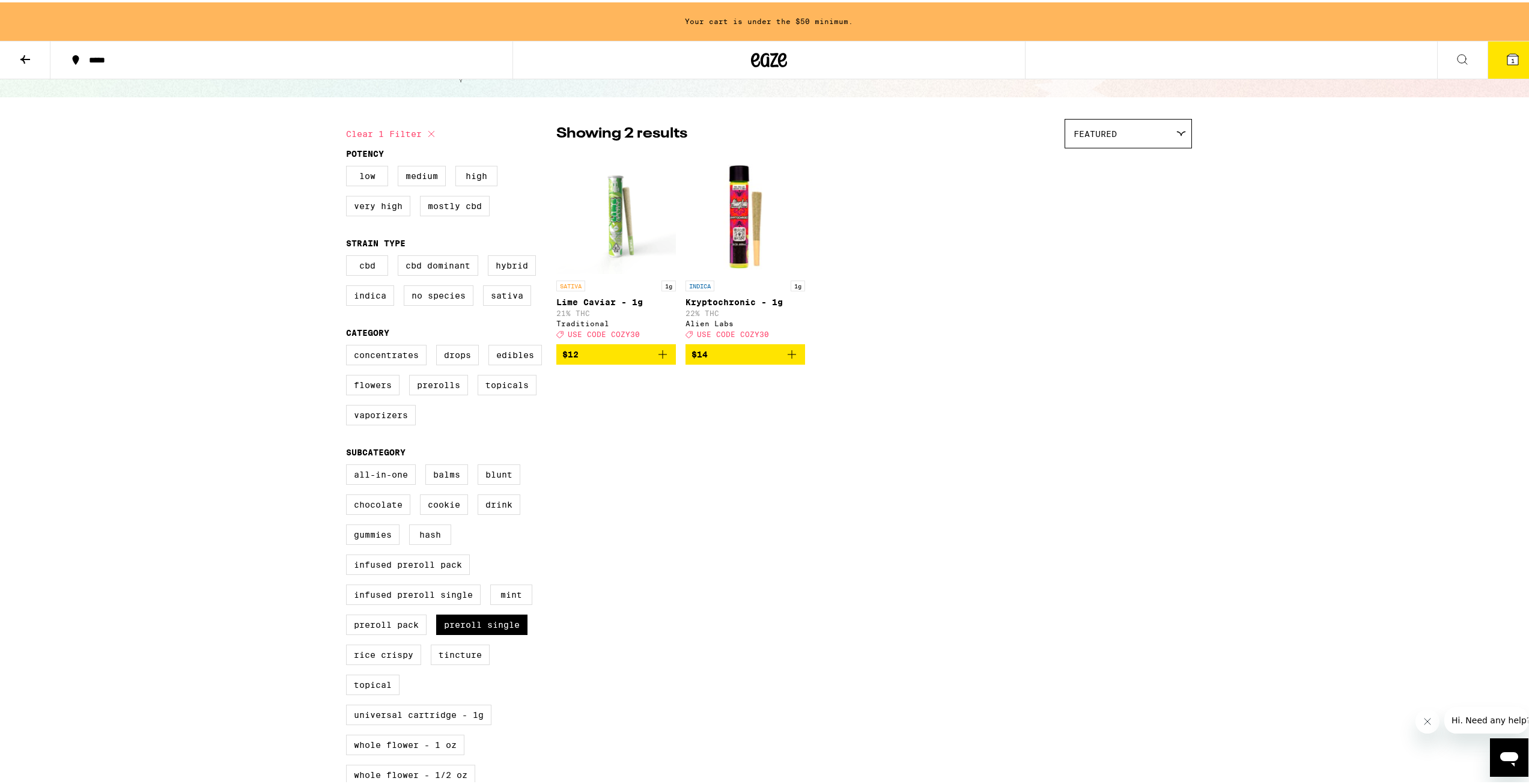
drag, startPoint x: 453, startPoint y: 645, endPoint x: 428, endPoint y: 642, distance: 25.2
click at [452, 632] on label "Preroll Single" at bounding box center [481, 622] width 91 height 20
click at [349, 464] on input "Preroll Single" at bounding box center [349, 464] width 1 height 1
checkbox input "false"
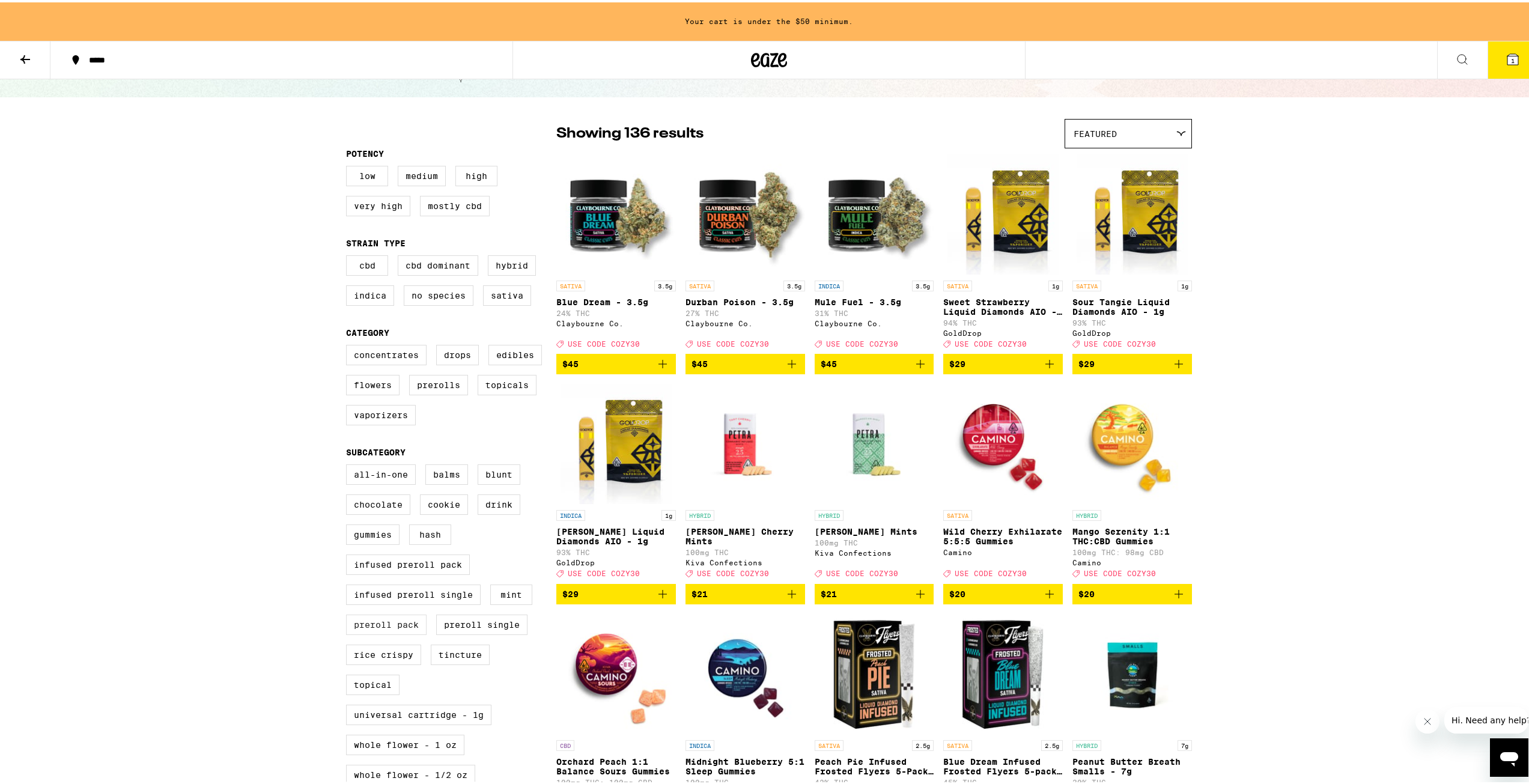
click at [357, 632] on label "Preroll Pack" at bounding box center [386, 622] width 80 height 20
click at [349, 464] on input "Preroll Pack" at bounding box center [349, 464] width 1 height 1
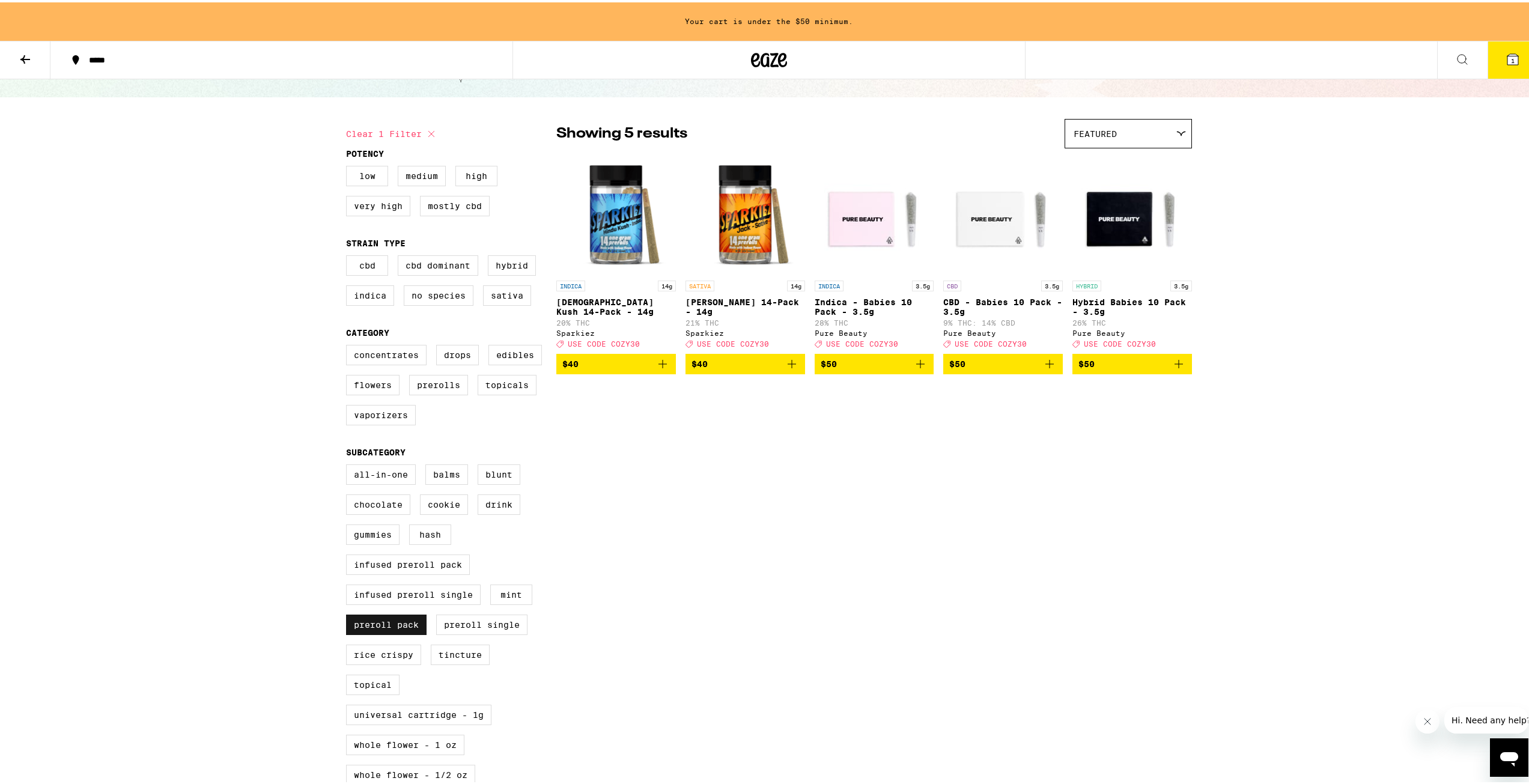
click at [371, 632] on label "Preroll Pack" at bounding box center [386, 622] width 80 height 20
click at [349, 464] on input "Preroll Pack" at bounding box center [349, 464] width 1 height 1
checkbox input "false"
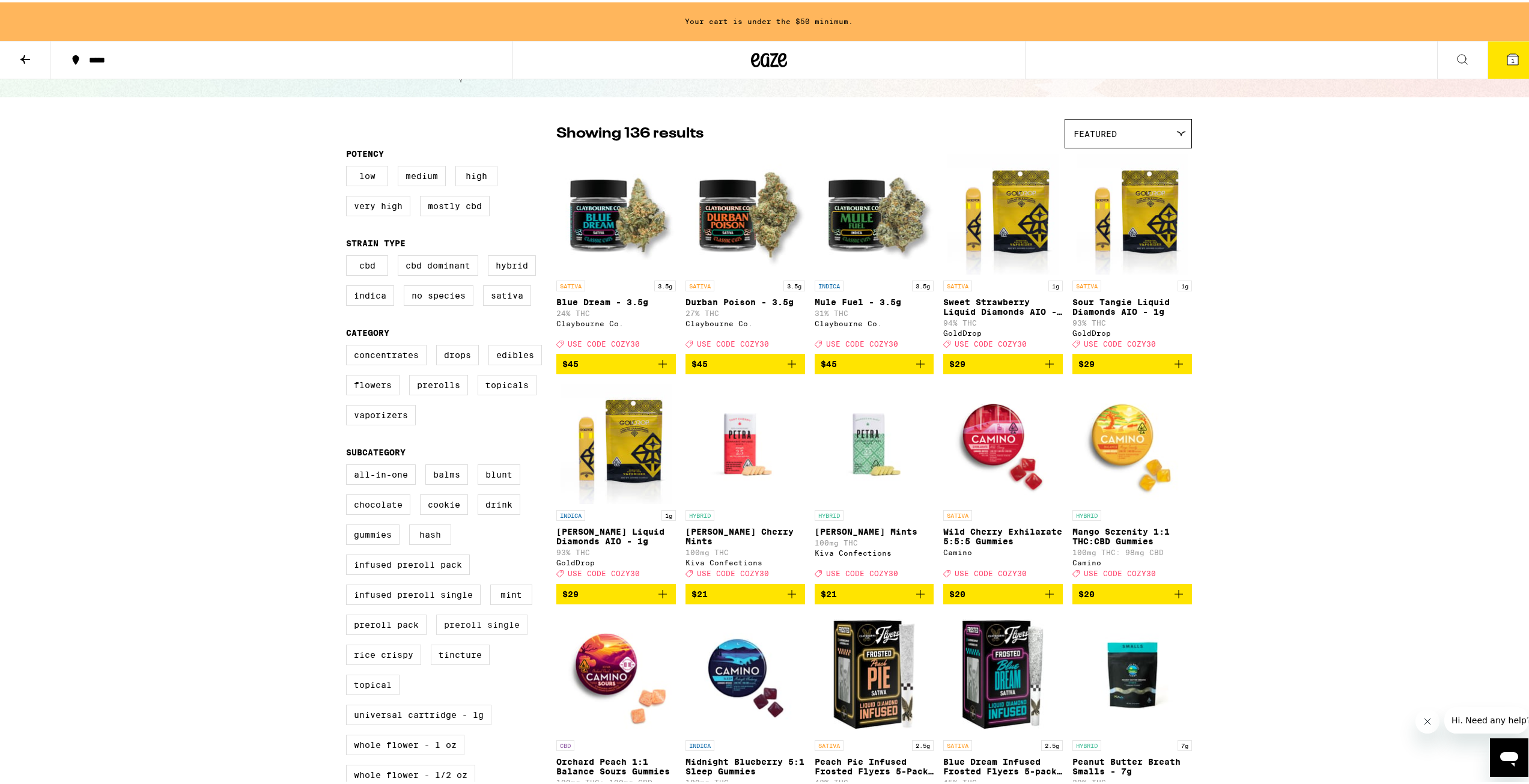
click at [444, 632] on label "Preroll Single" at bounding box center [481, 622] width 91 height 20
click at [349, 464] on input "Preroll Single" at bounding box center [349, 464] width 1 height 1
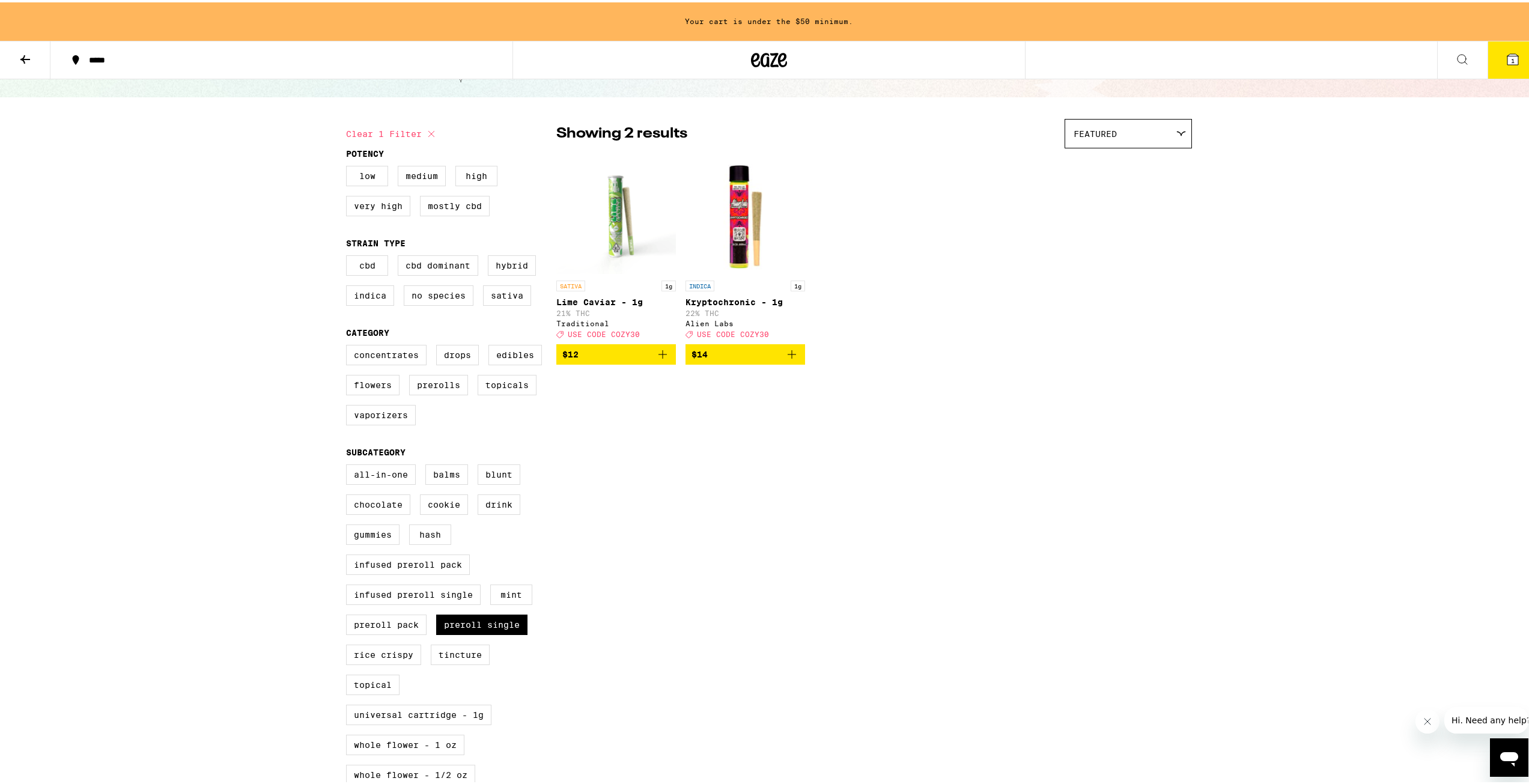
click at [792, 359] on icon "Add to bag" at bounding box center [791, 352] width 14 height 14
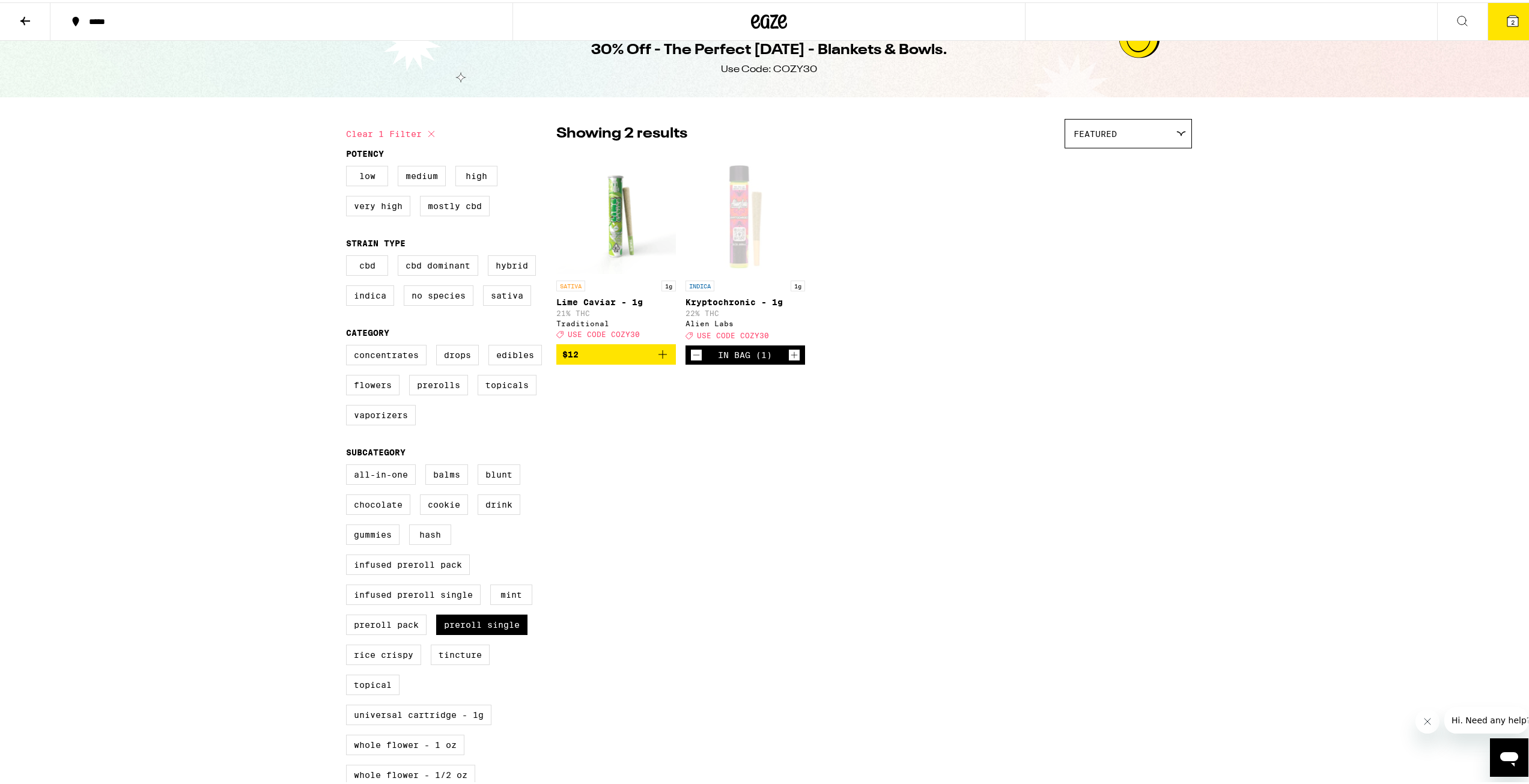
click at [1105, 372] on div "Showing 2 results Featured Featured Price: Low to High Price: High to Low SATIV…" at bounding box center [874, 248] width 636 height 264
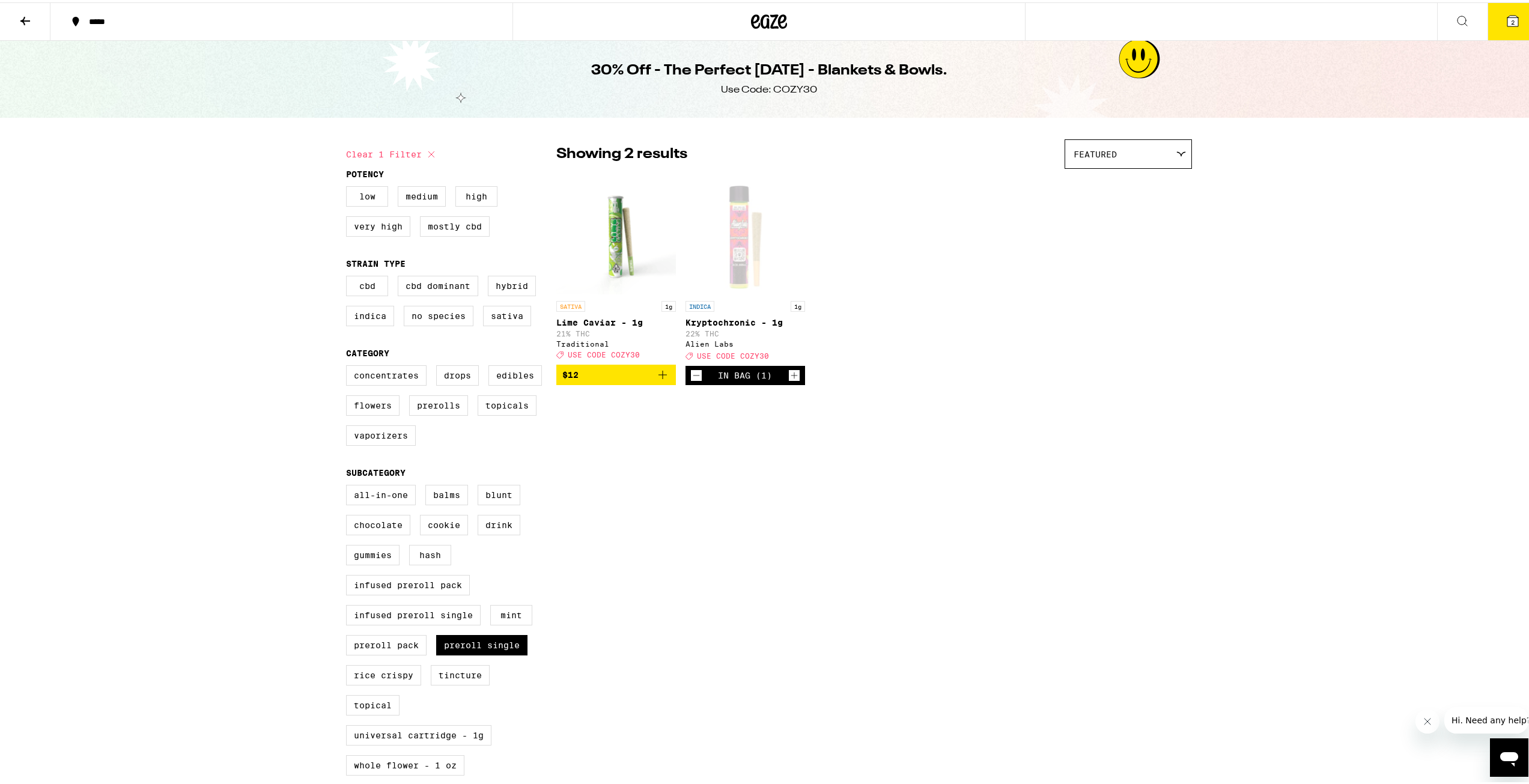
scroll to position [0, 0]
click at [1493, 24] on button "2" at bounding box center [1513, 19] width 51 height 37
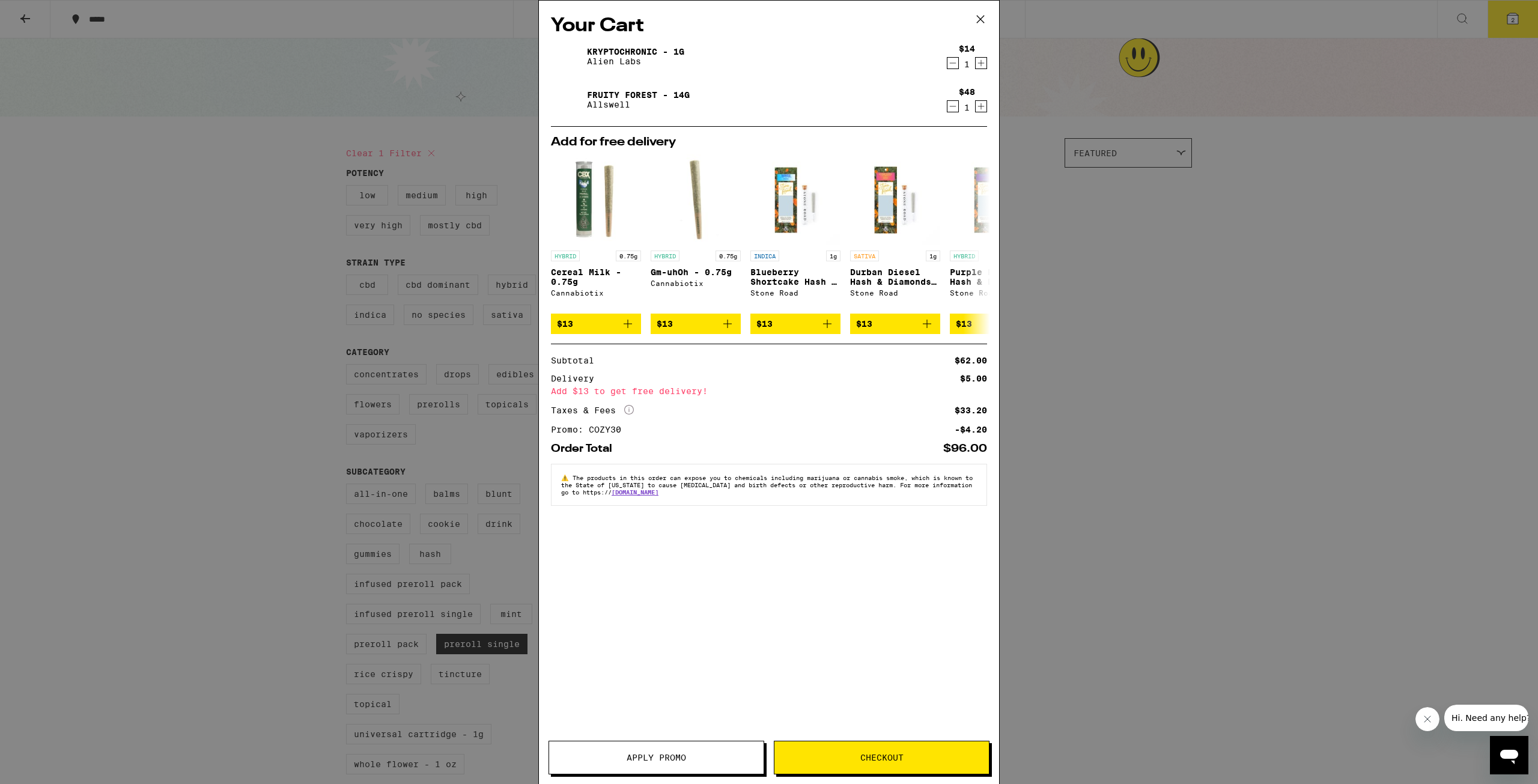
click at [1120, 385] on div "Your Cart Kryptochronic - 1g Alien Labs $14 1 Fruity Forest - 14g Allswell $48 …" at bounding box center [769, 392] width 1538 height 784
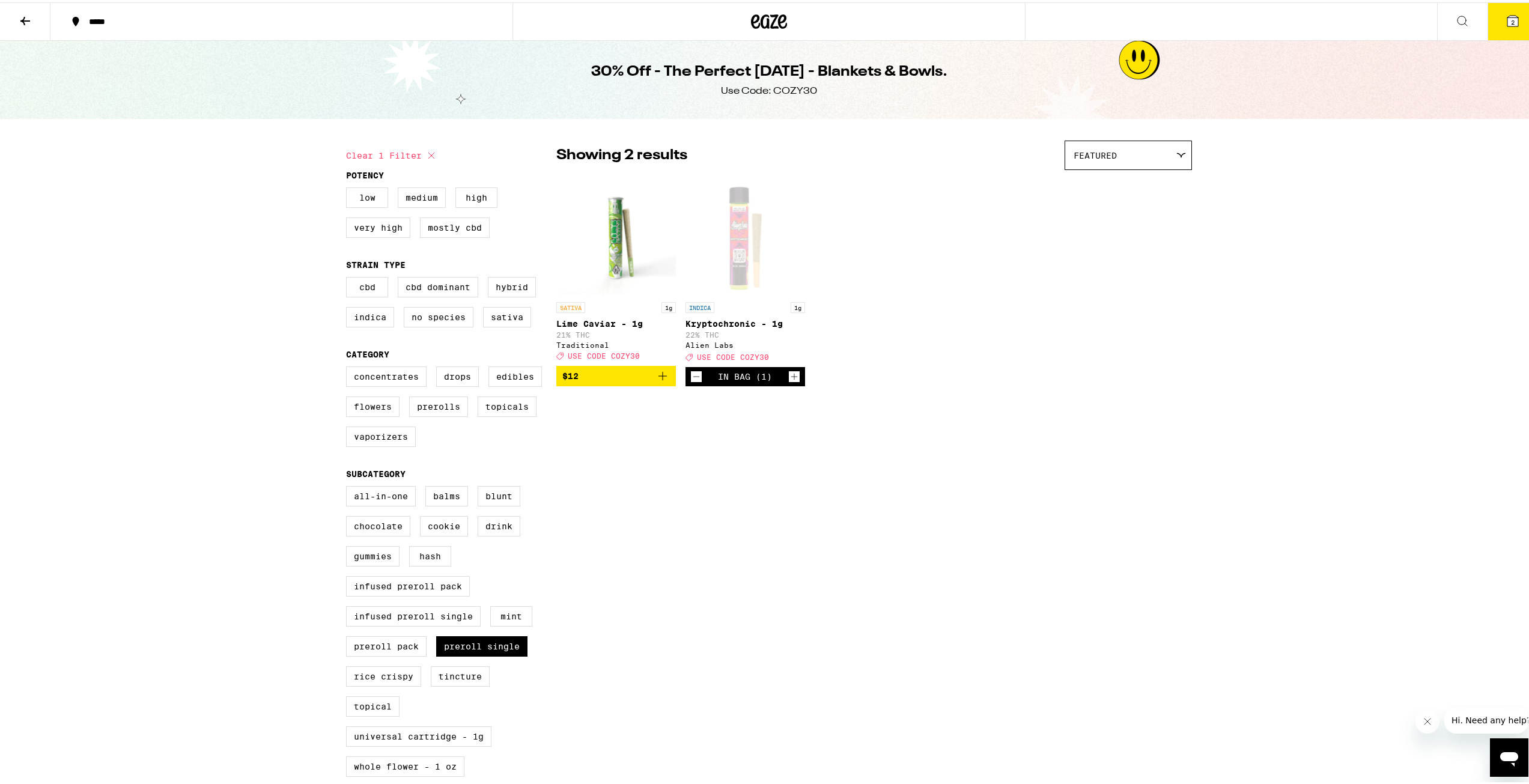
click at [385, 152] on button "Clear 1 filter" at bounding box center [392, 153] width 92 height 30
checkbox input "false"
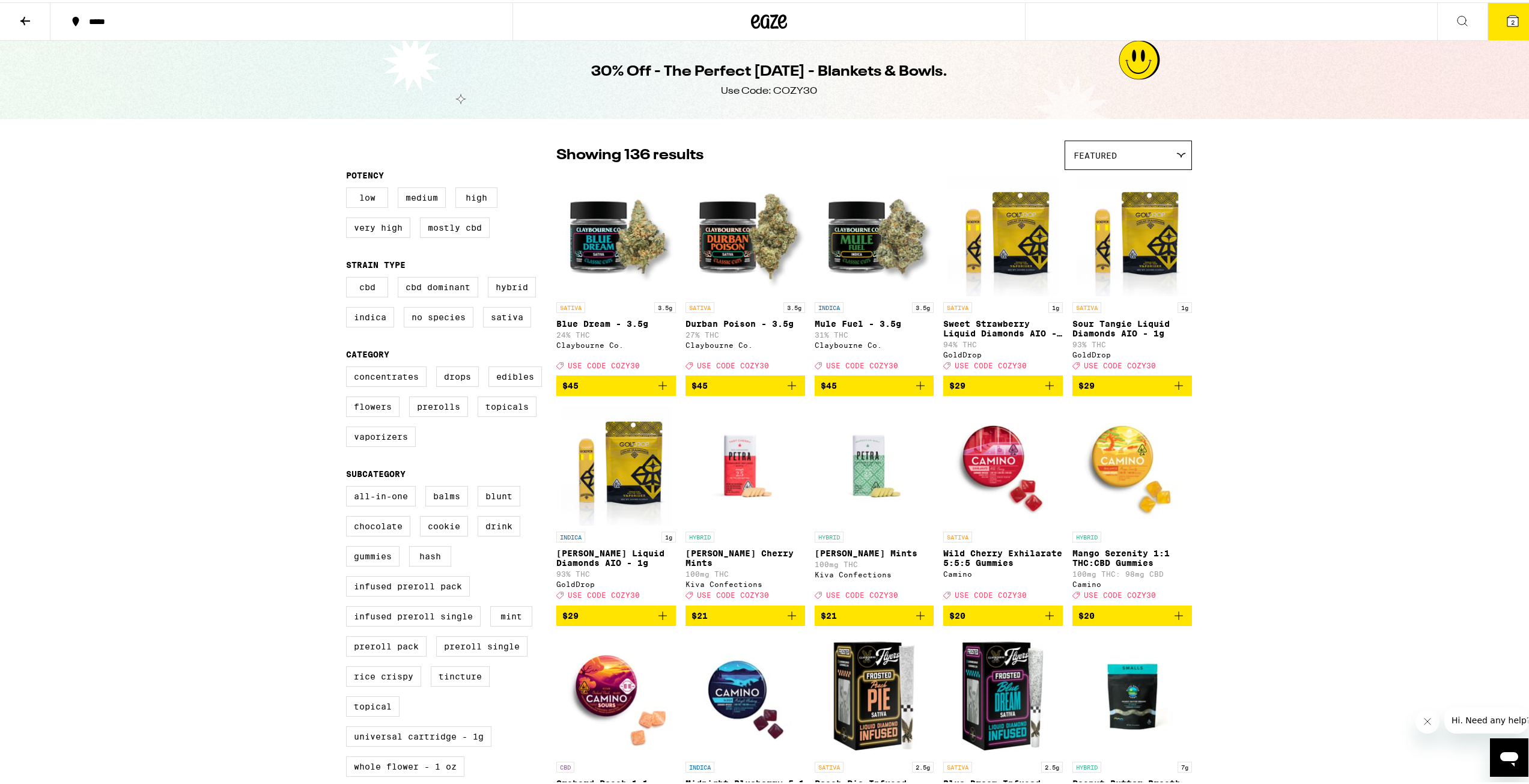
click at [1052, 392] on button "$29" at bounding box center [1002, 383] width 119 height 20
click at [1499, 26] on button "3" at bounding box center [1513, 19] width 51 height 37
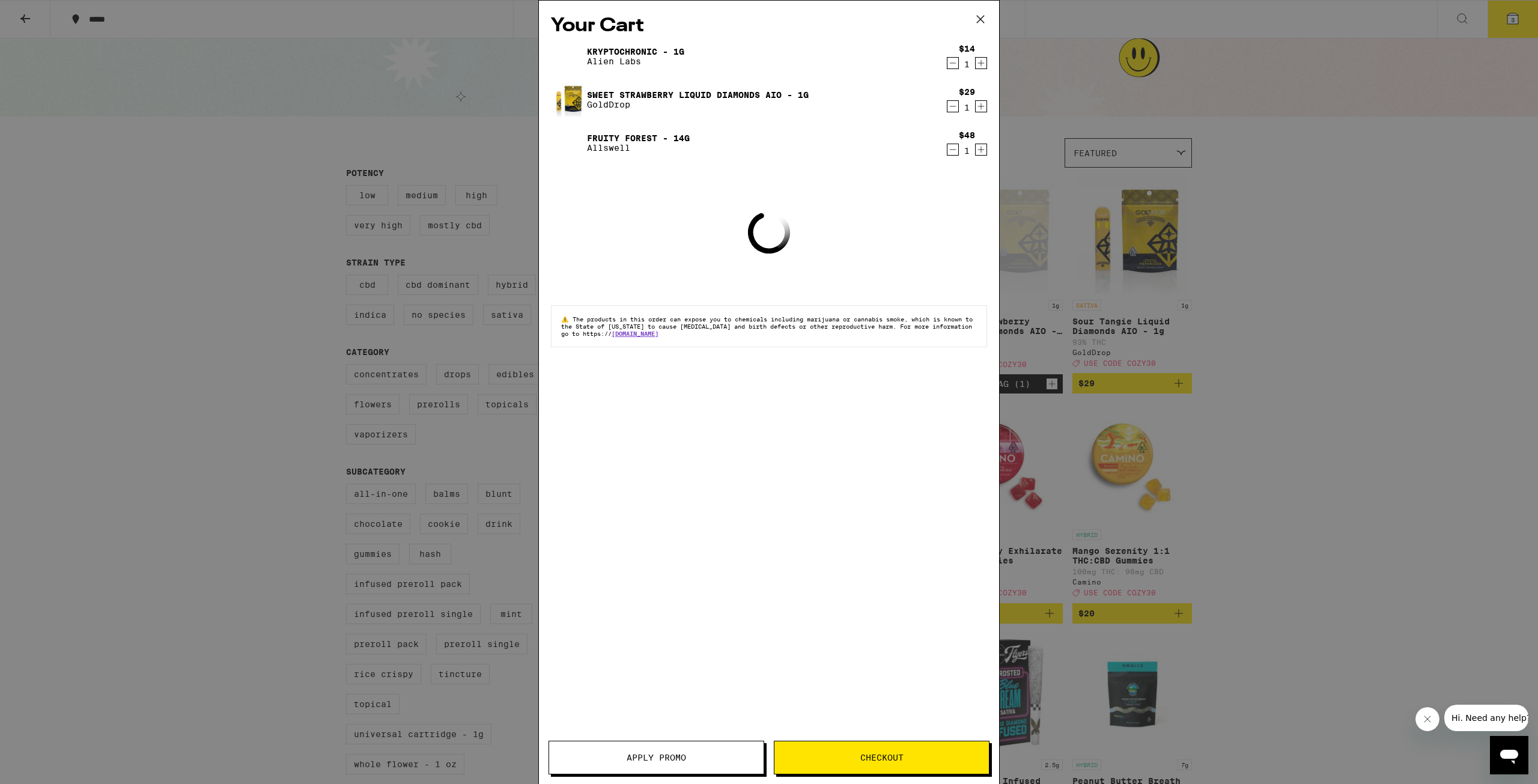
click at [695, 97] on link "Sweet Strawberry Liquid Diamonds AIO - 1g" at bounding box center [698, 95] width 222 height 9
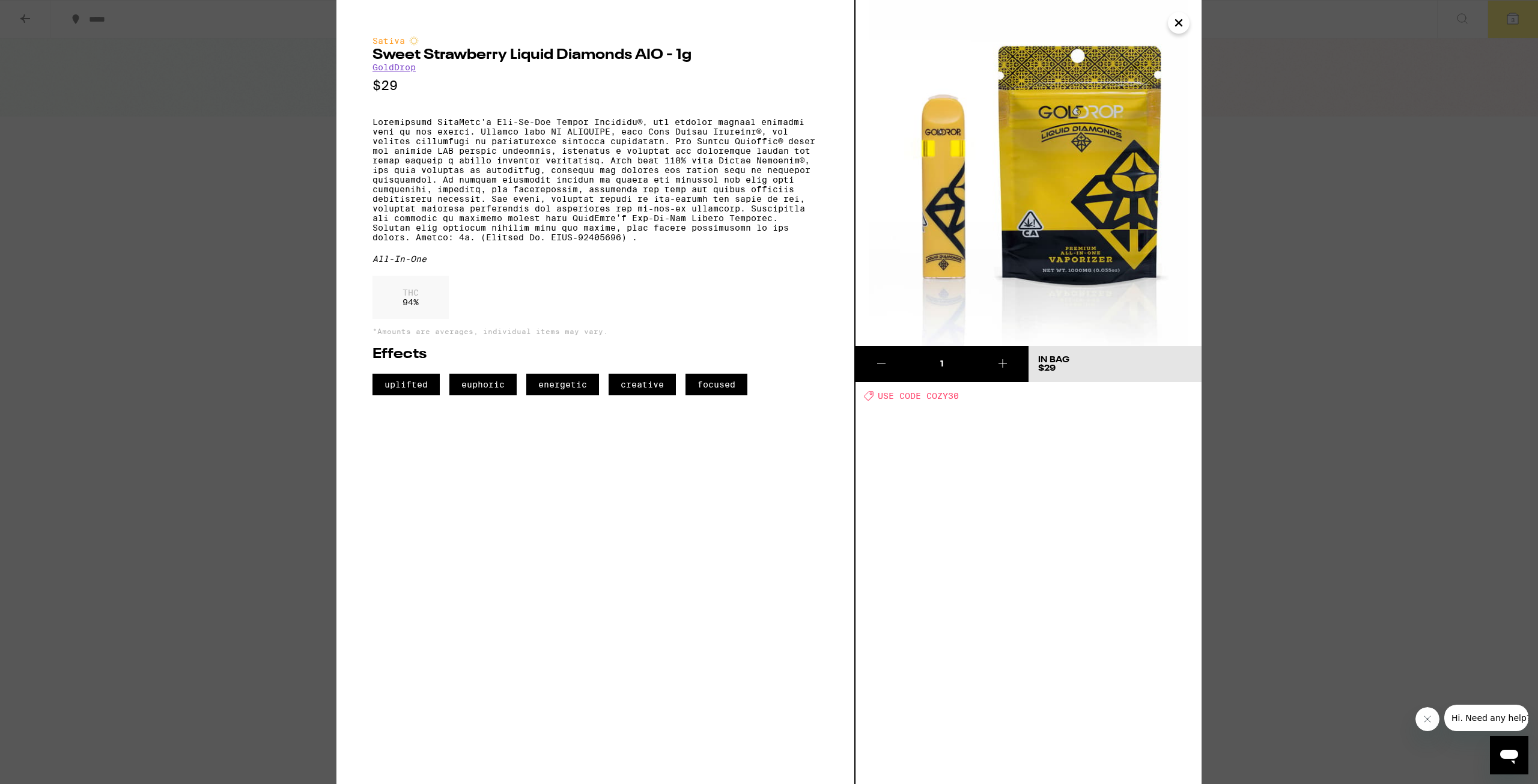
click at [1179, 20] on icon "Close" at bounding box center [1179, 22] width 14 height 18
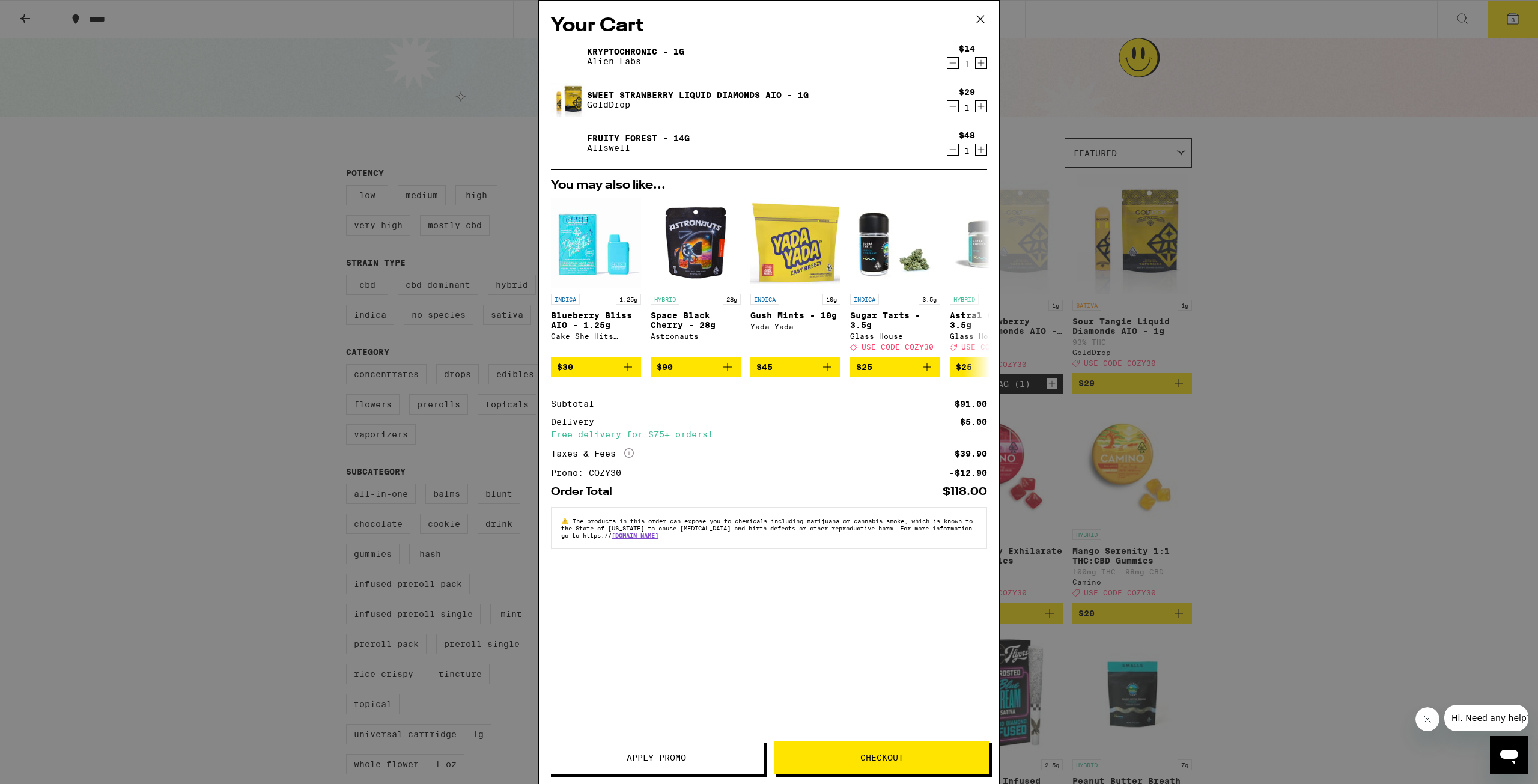
click at [636, 743] on button "Apply Promo" at bounding box center [657, 758] width 216 height 34
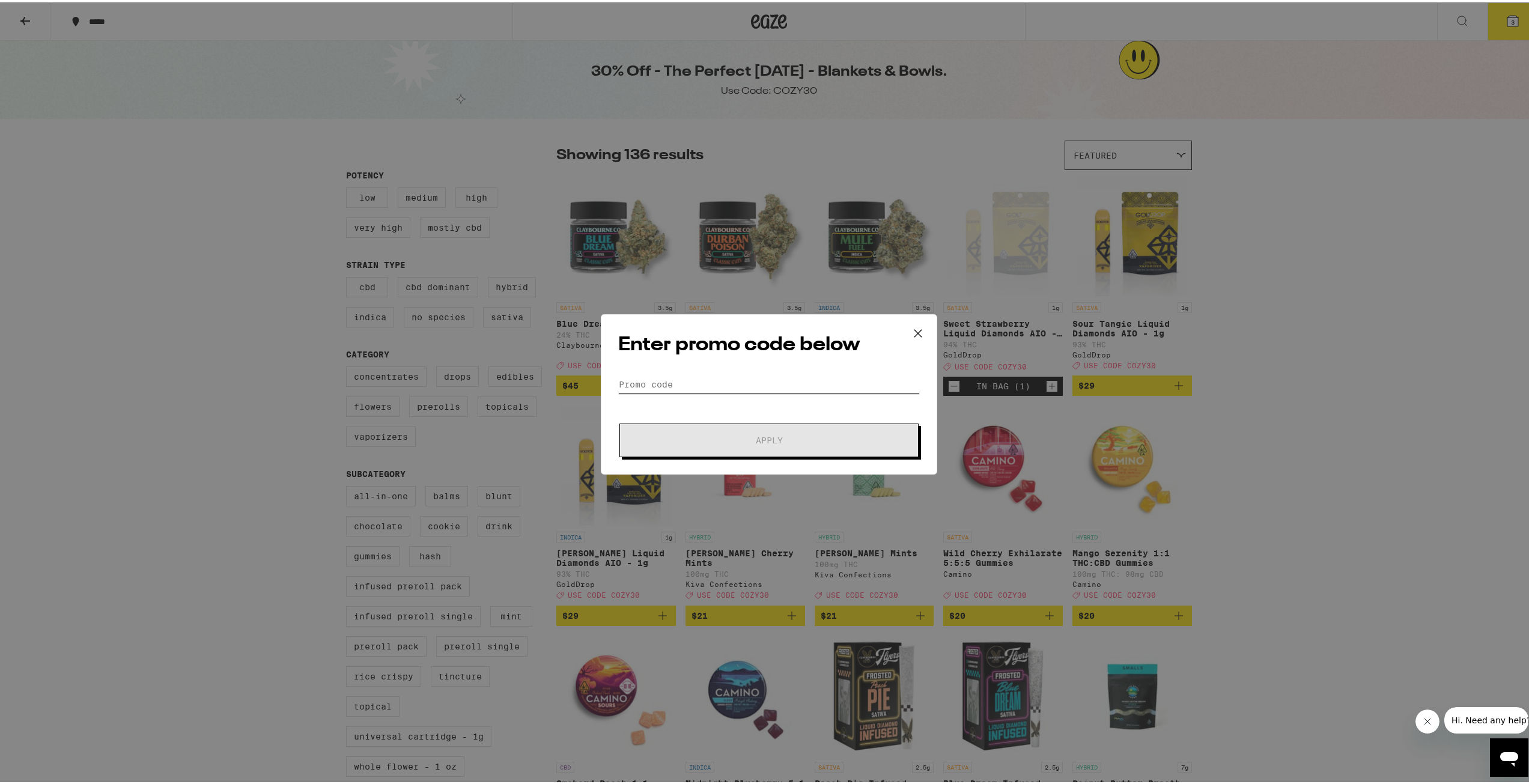
click at [754, 382] on input "Promo Code" at bounding box center [769, 382] width 301 height 18
type input "Cozy30"
click at [782, 433] on button "Apply" at bounding box center [769, 438] width 299 height 34
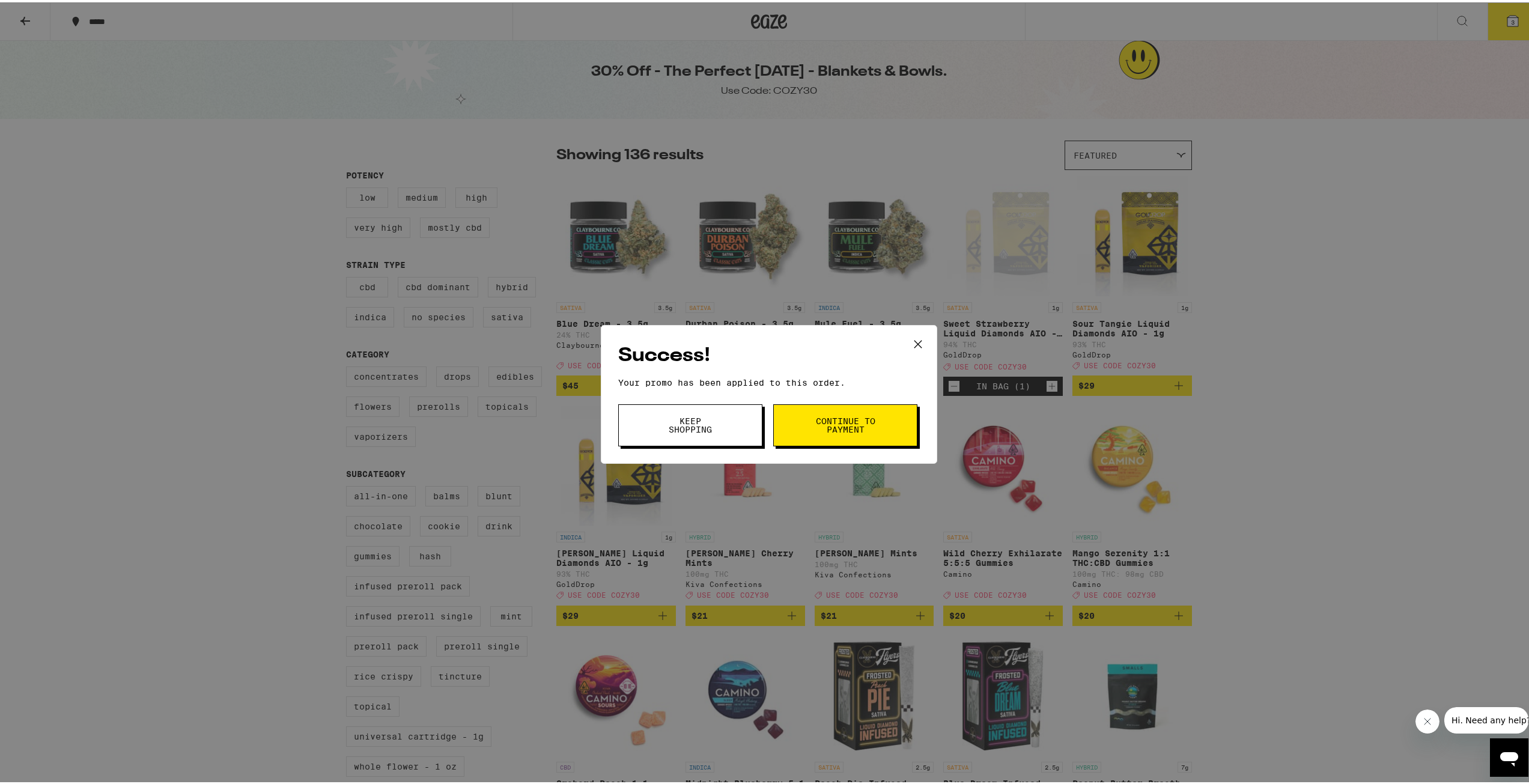
click at [692, 423] on span "Keep Shopping" at bounding box center [690, 423] width 61 height 17
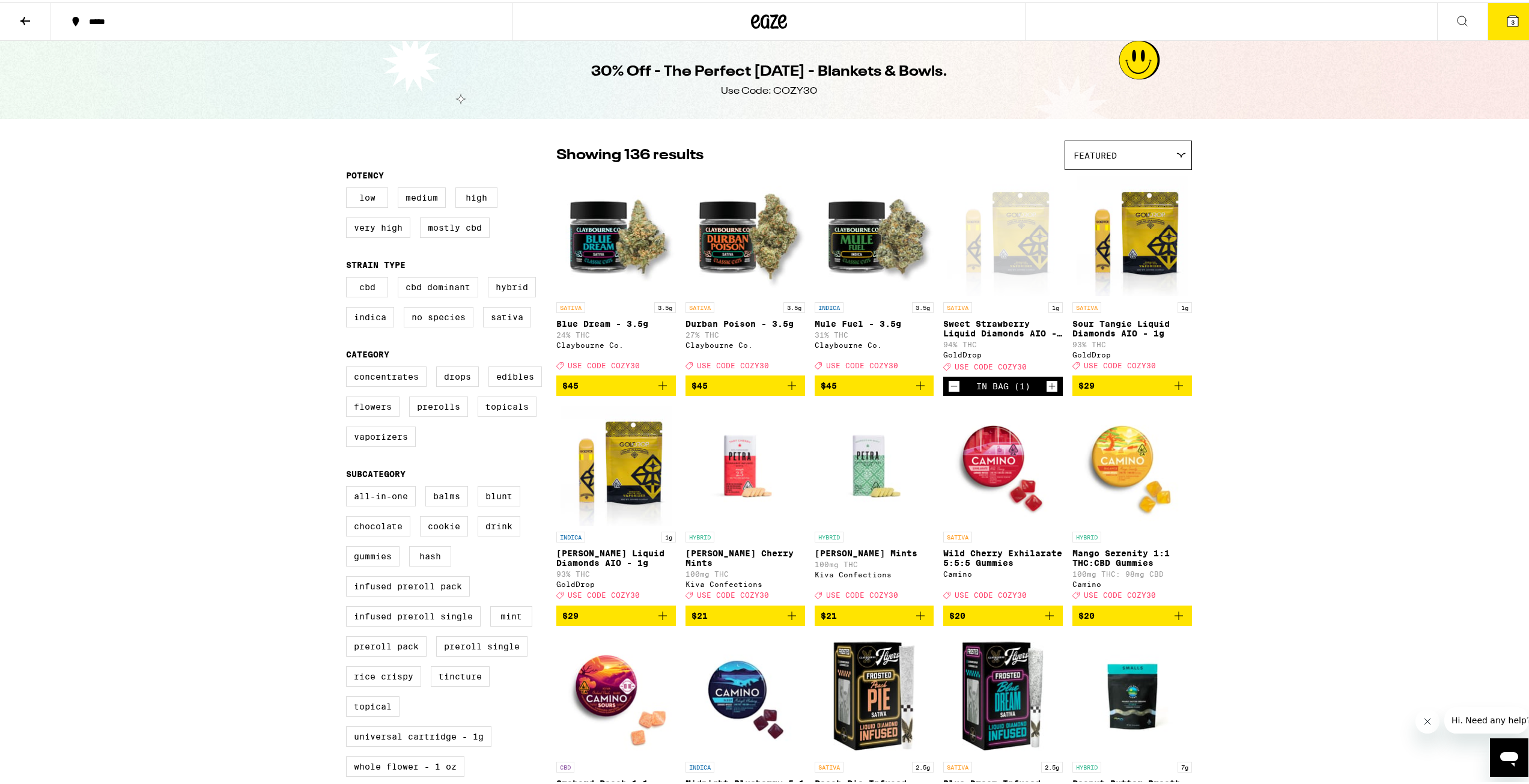
click at [1501, 26] on button "3" at bounding box center [1513, 19] width 51 height 37
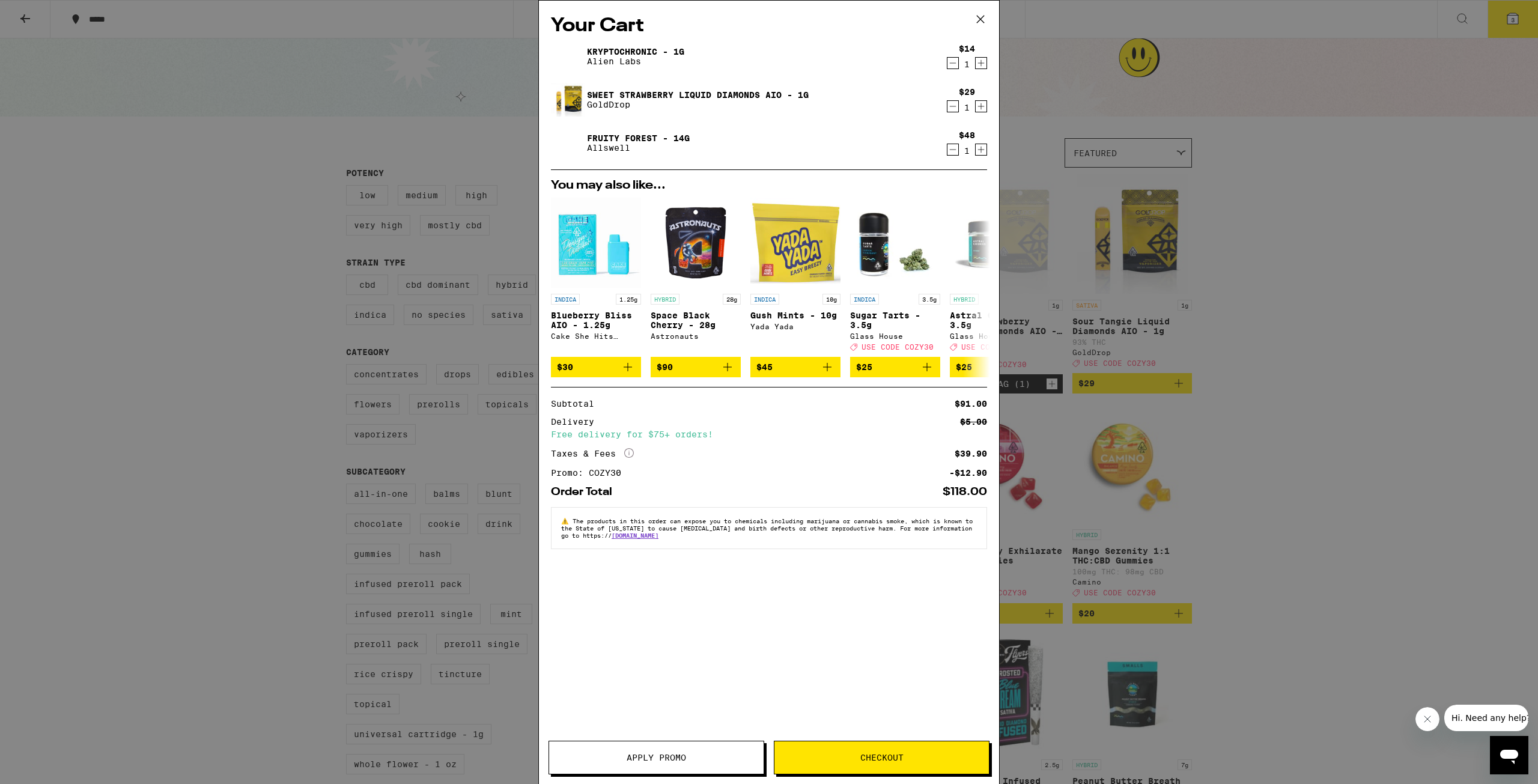
click at [949, 146] on icon "Decrement" at bounding box center [953, 149] width 11 height 14
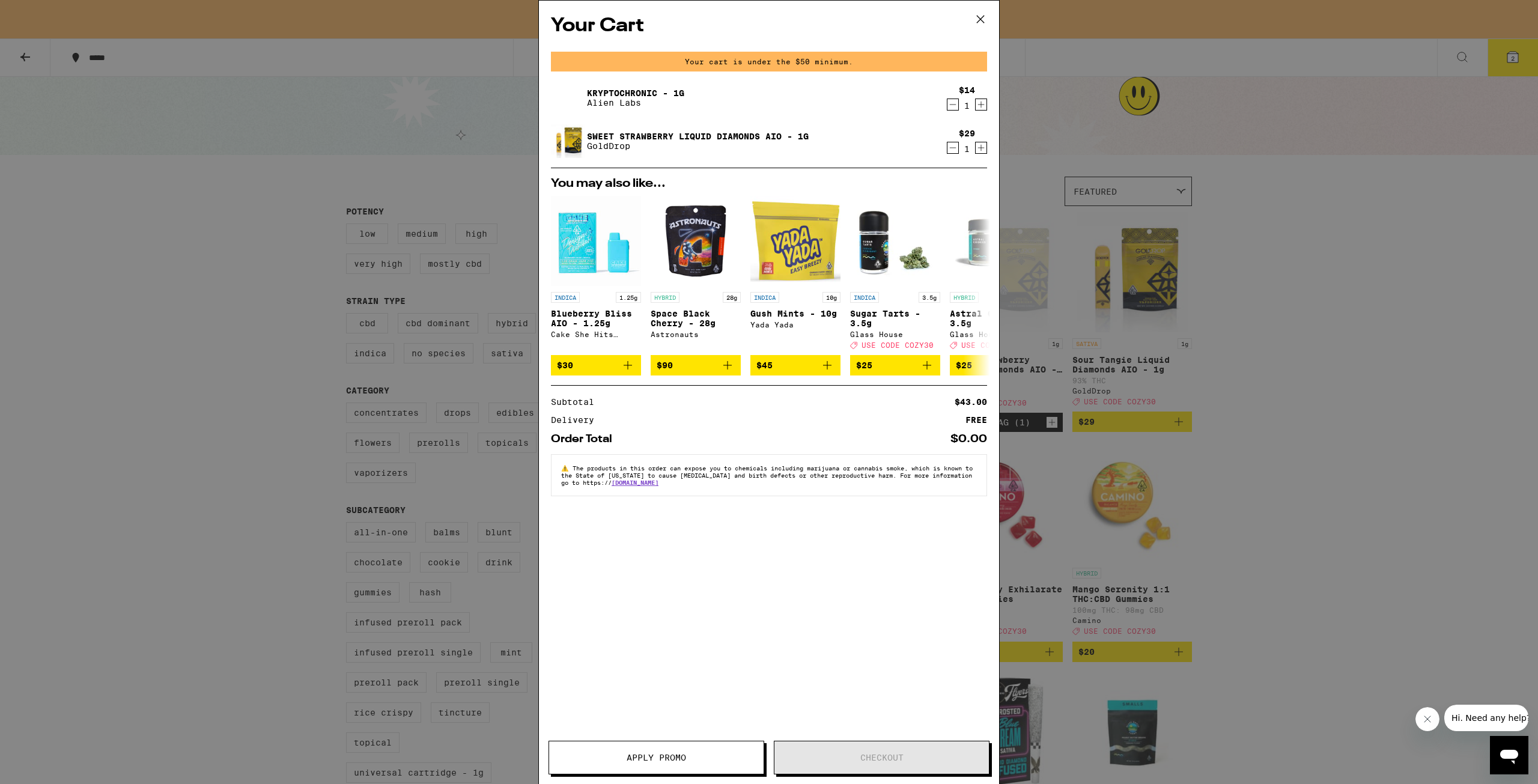
click at [947, 104] on button "Decrement" at bounding box center [953, 104] width 12 height 12
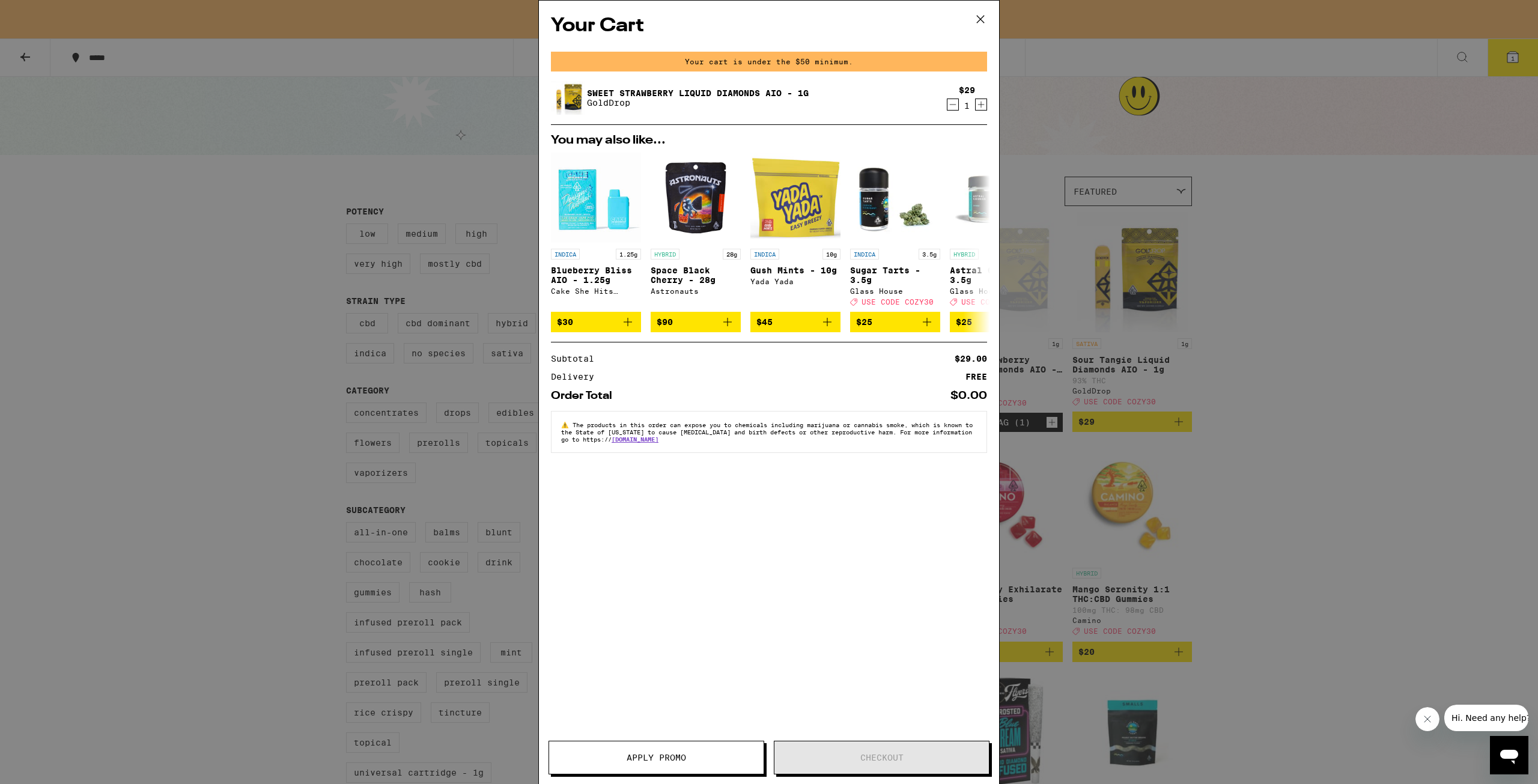
click at [955, 102] on icon "Decrement" at bounding box center [953, 104] width 11 height 14
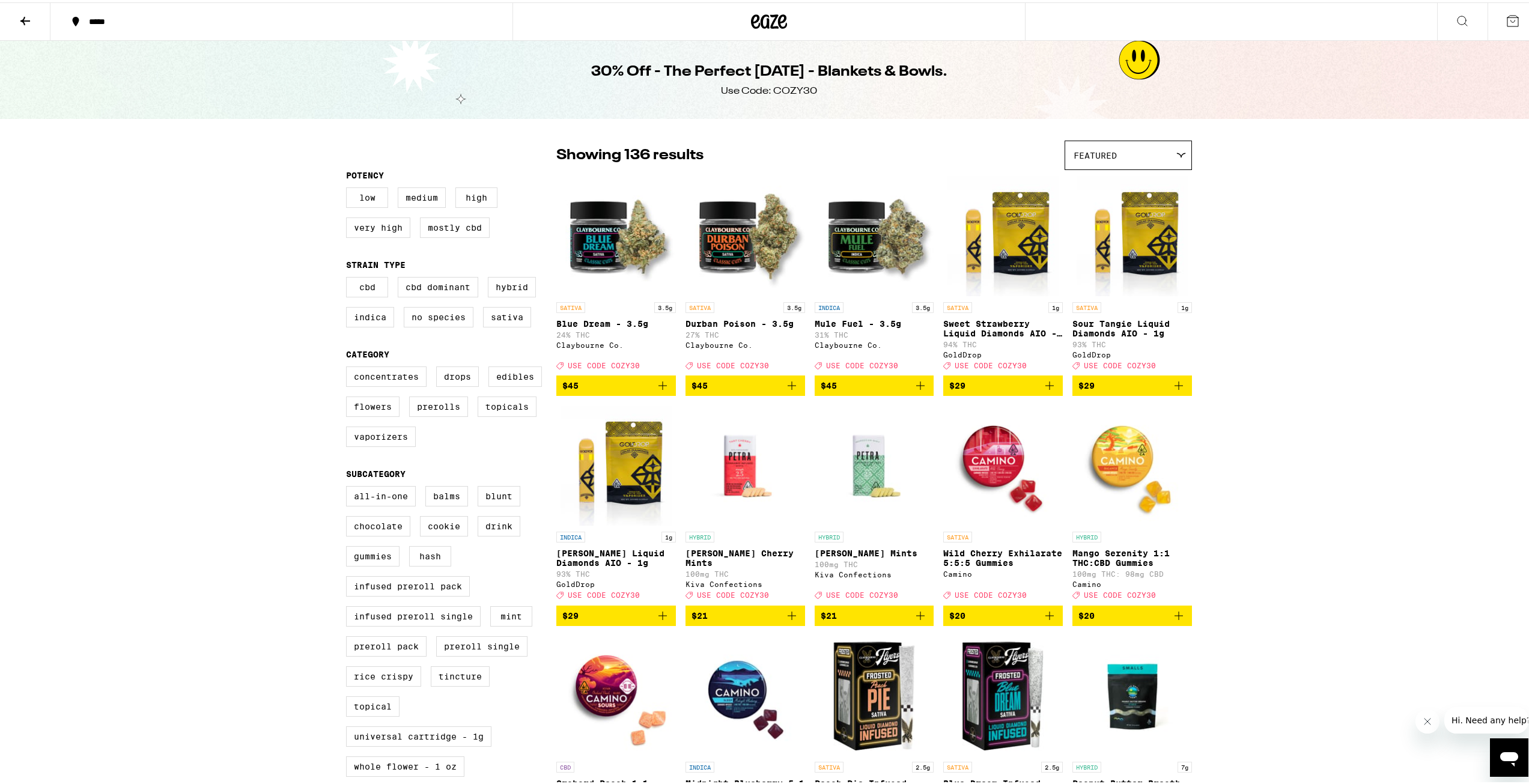
click at [764, 20] on icon at bounding box center [769, 19] width 36 height 22
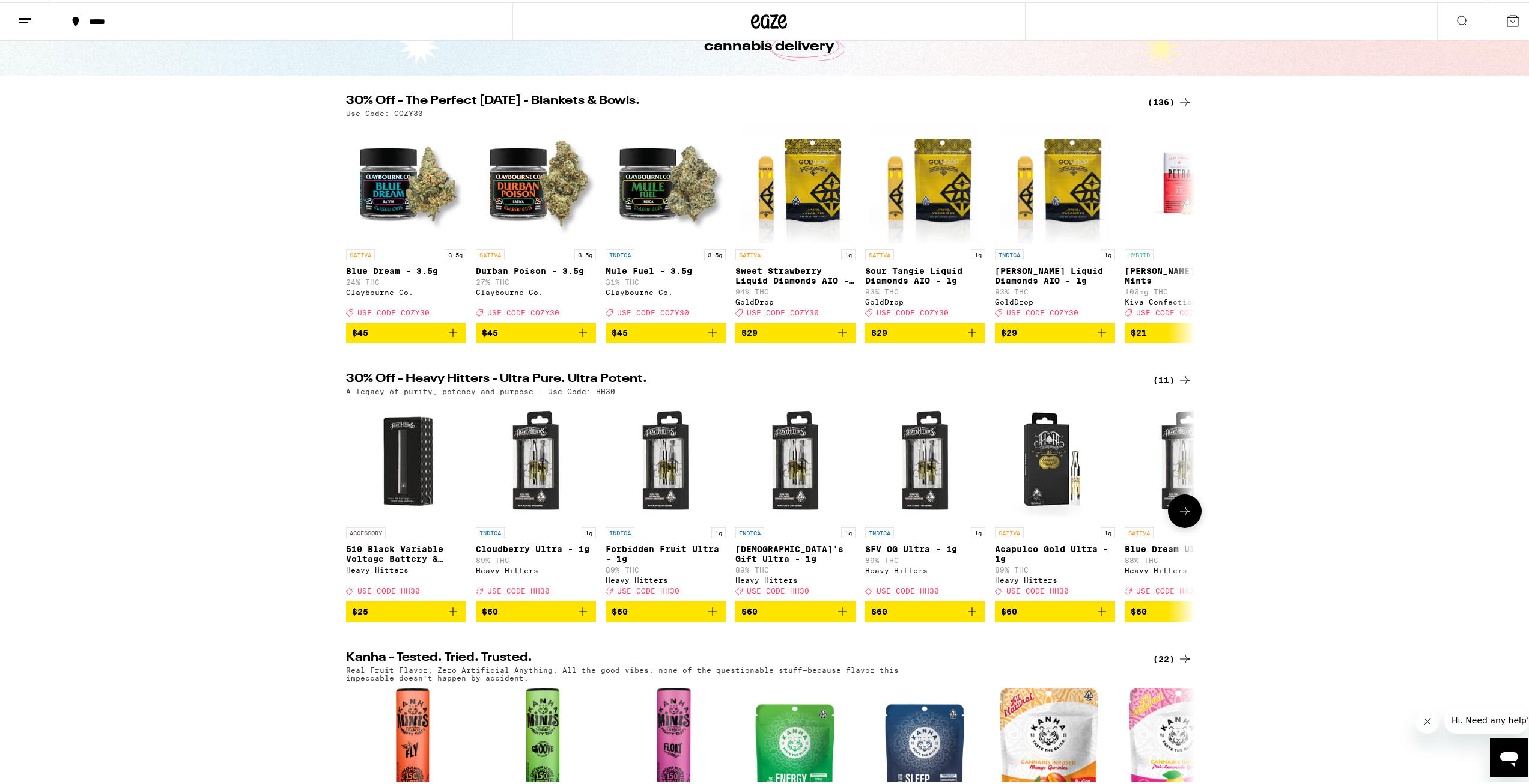
scroll to position [60, 0]
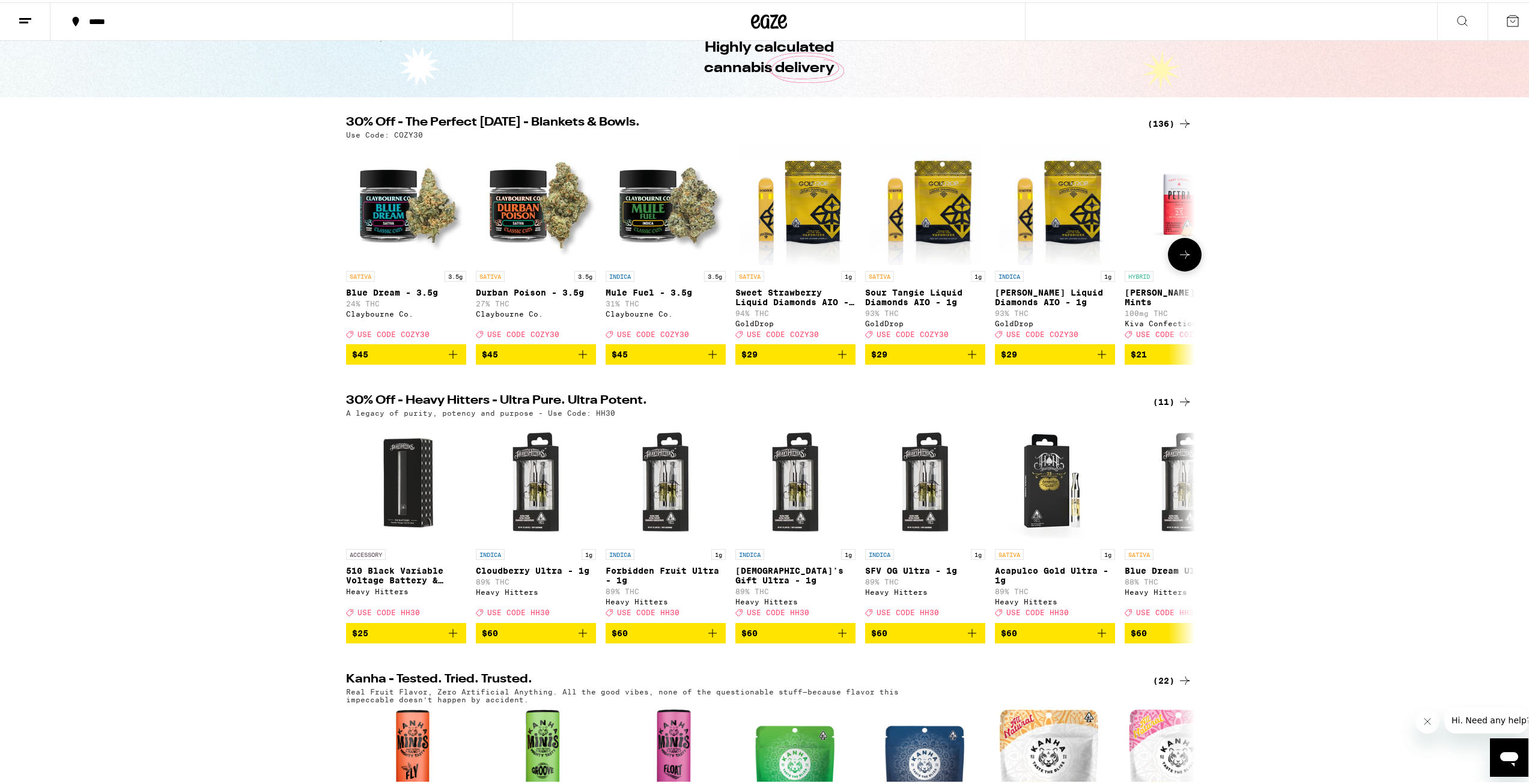
click at [1179, 260] on icon at bounding box center [1185, 252] width 14 height 14
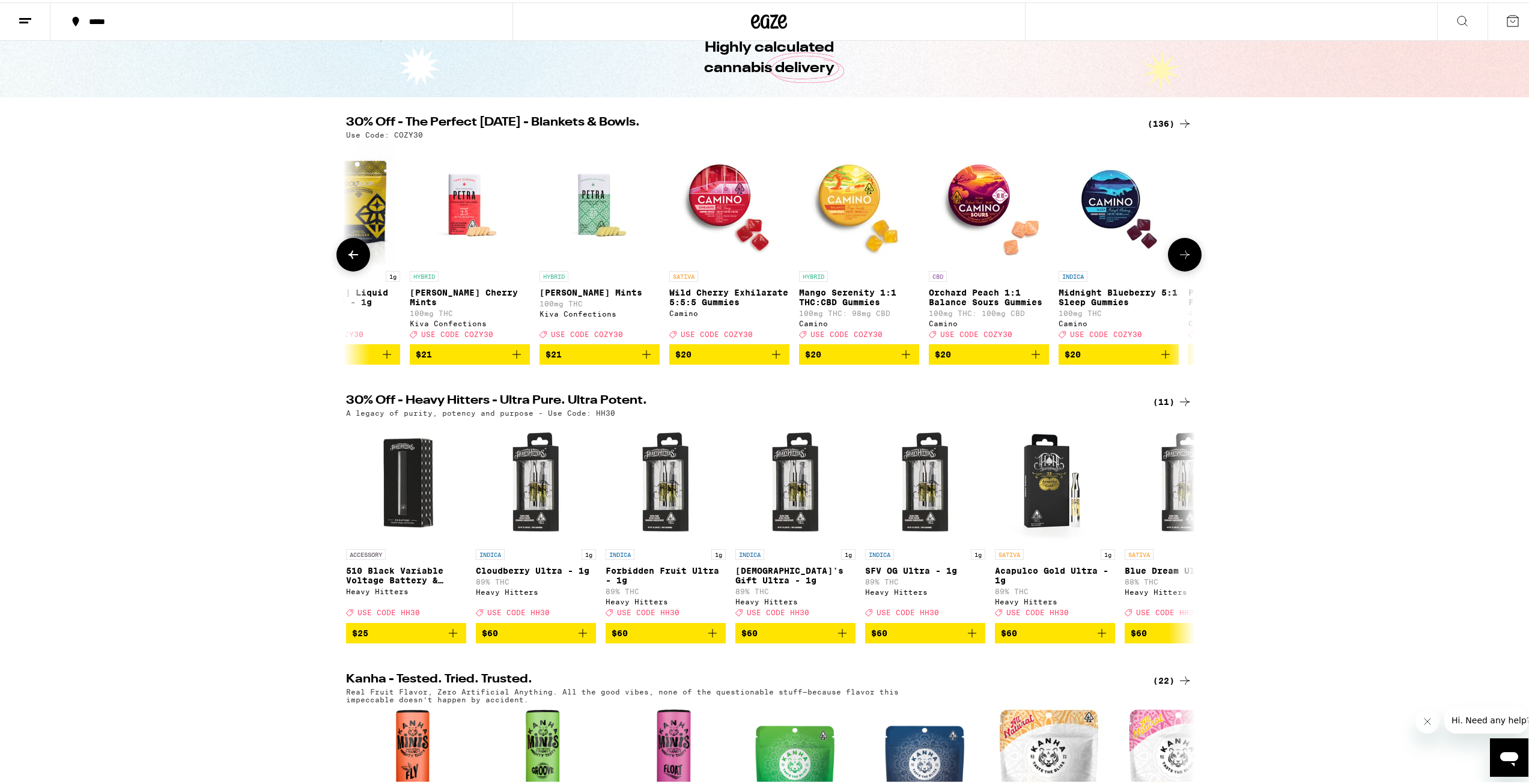
click at [1179, 260] on icon at bounding box center [1185, 252] width 14 height 14
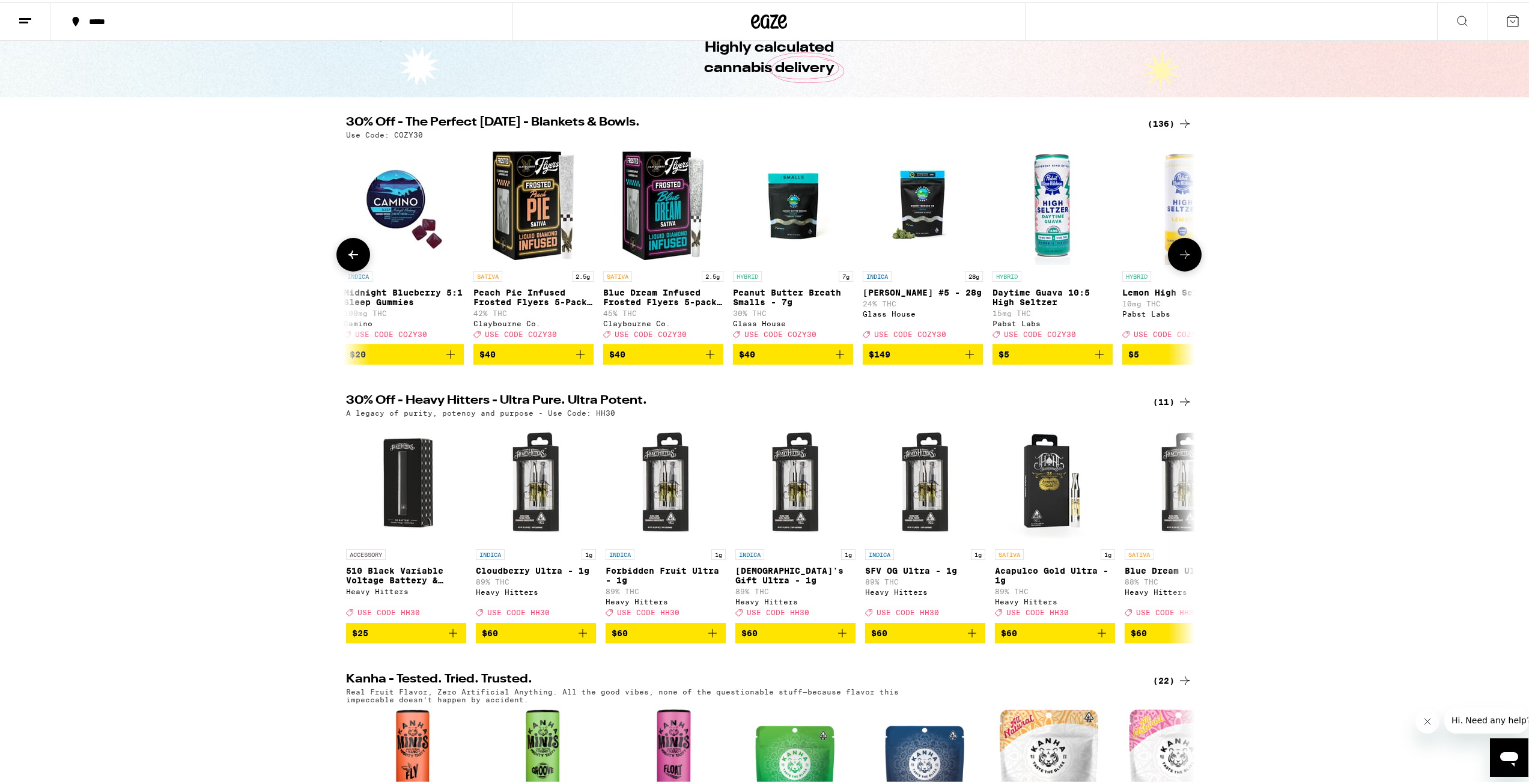
click at [1179, 260] on icon at bounding box center [1185, 252] width 14 height 14
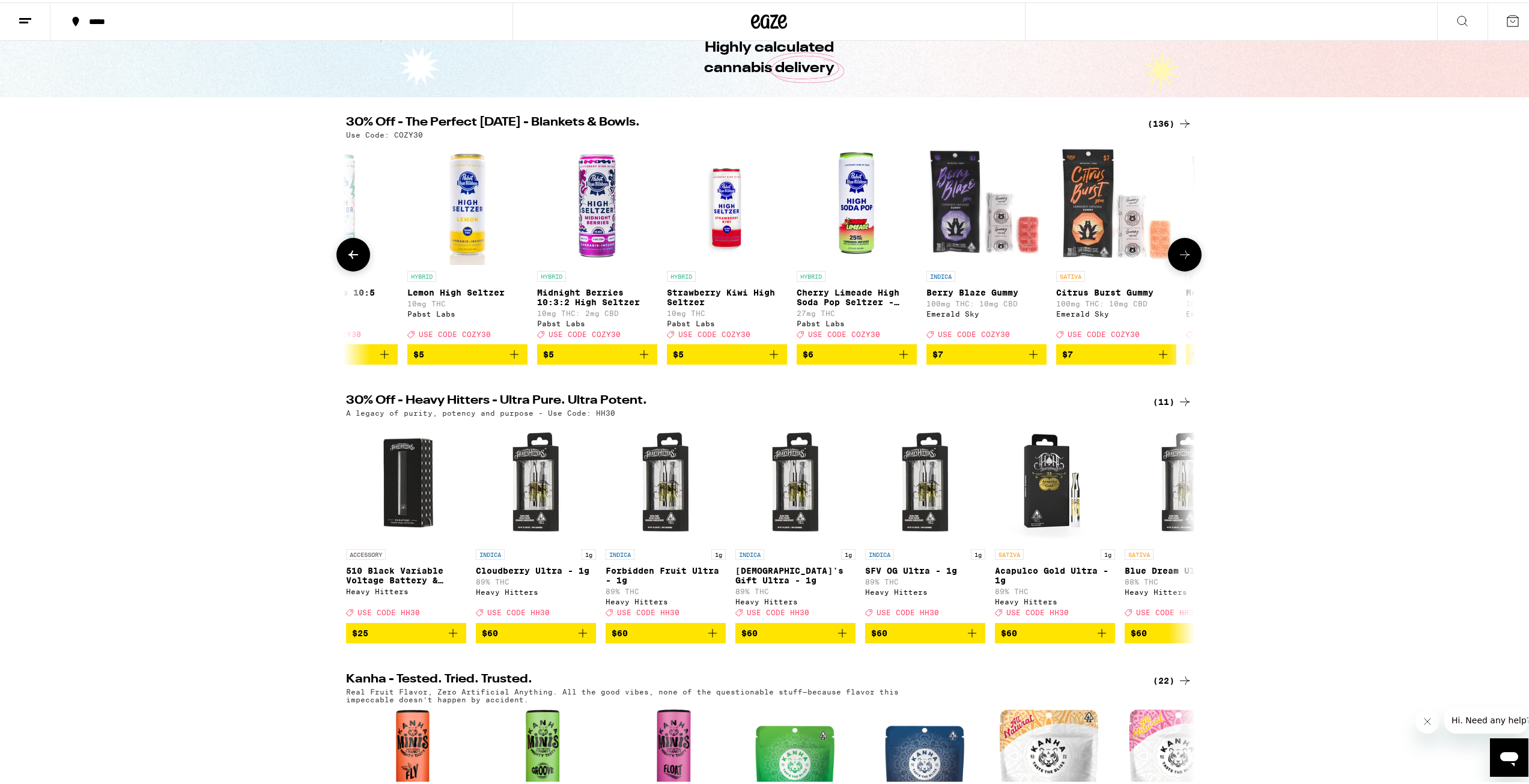
click at [1179, 260] on icon at bounding box center [1185, 252] width 14 height 14
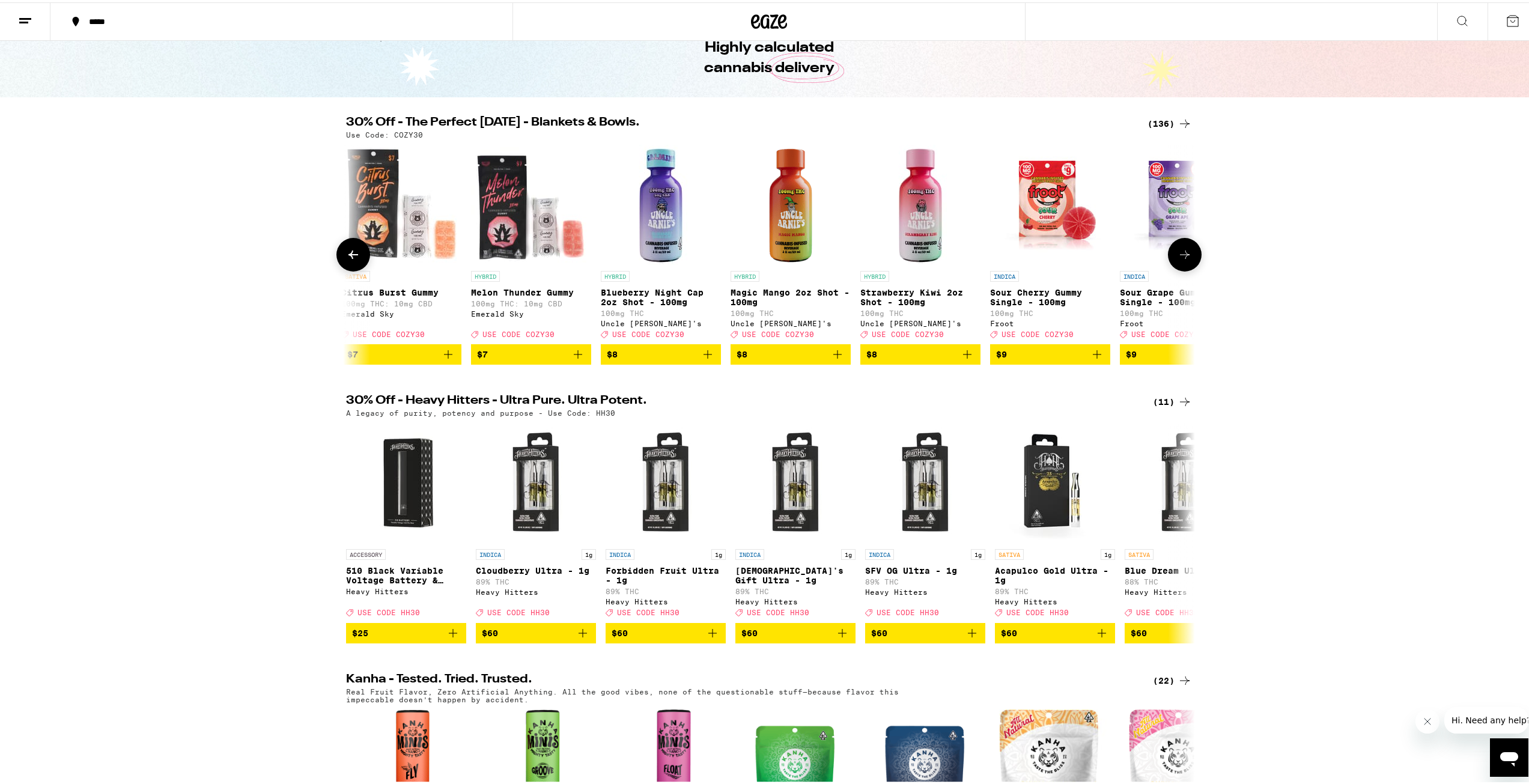
click at [1179, 260] on icon at bounding box center [1185, 252] width 14 height 14
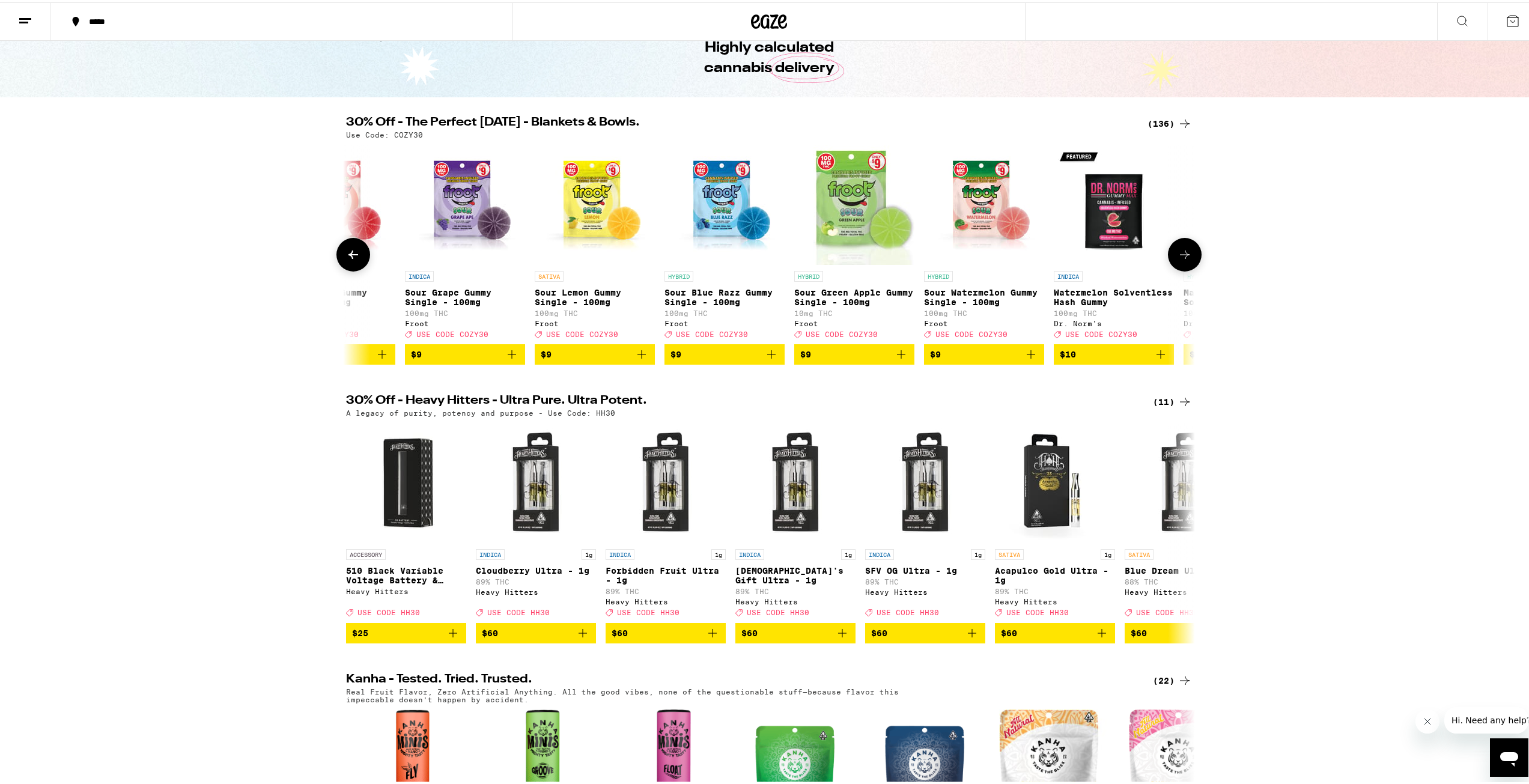
click at [1179, 260] on icon at bounding box center [1185, 252] width 14 height 14
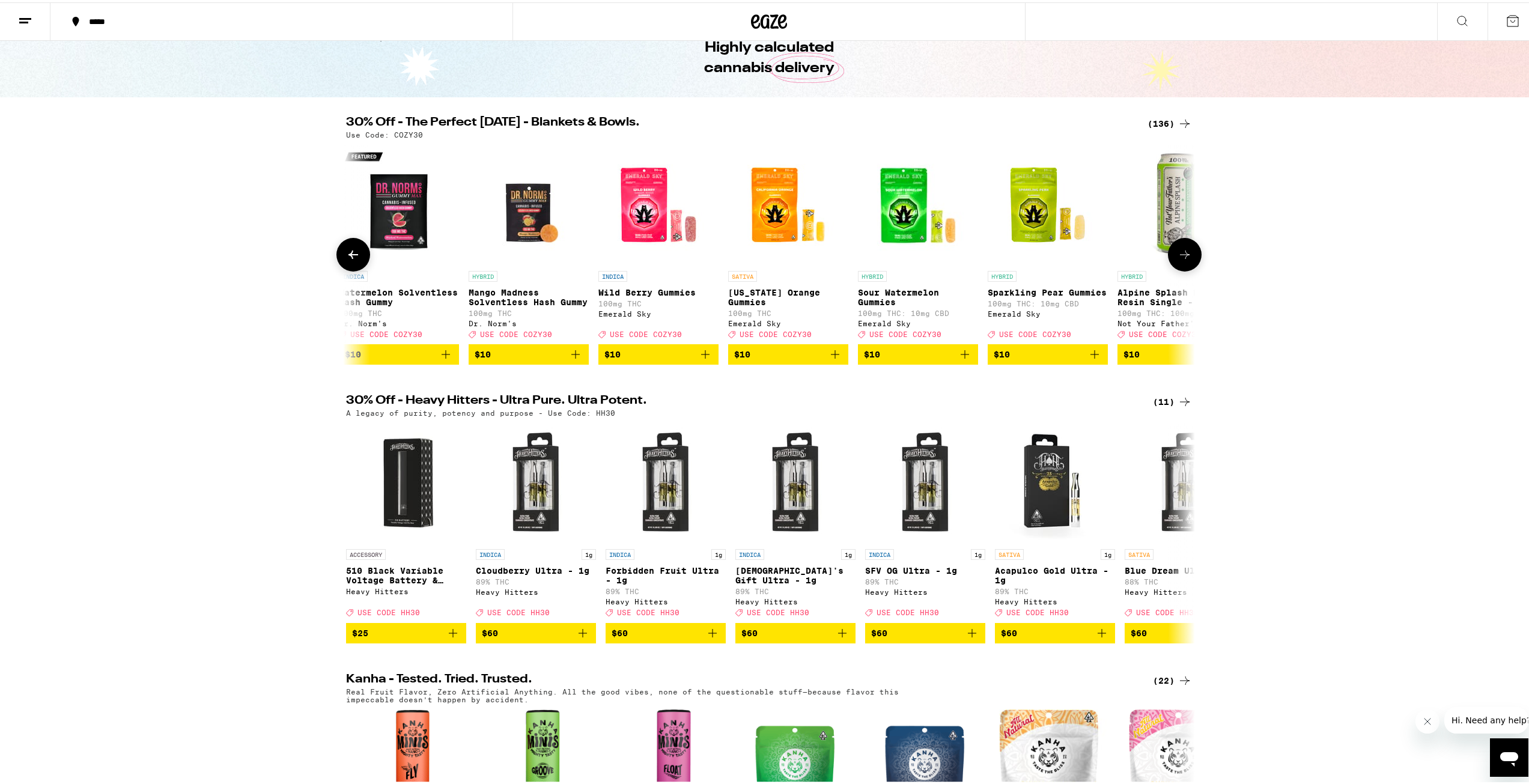
click at [1179, 260] on icon at bounding box center [1185, 252] width 14 height 14
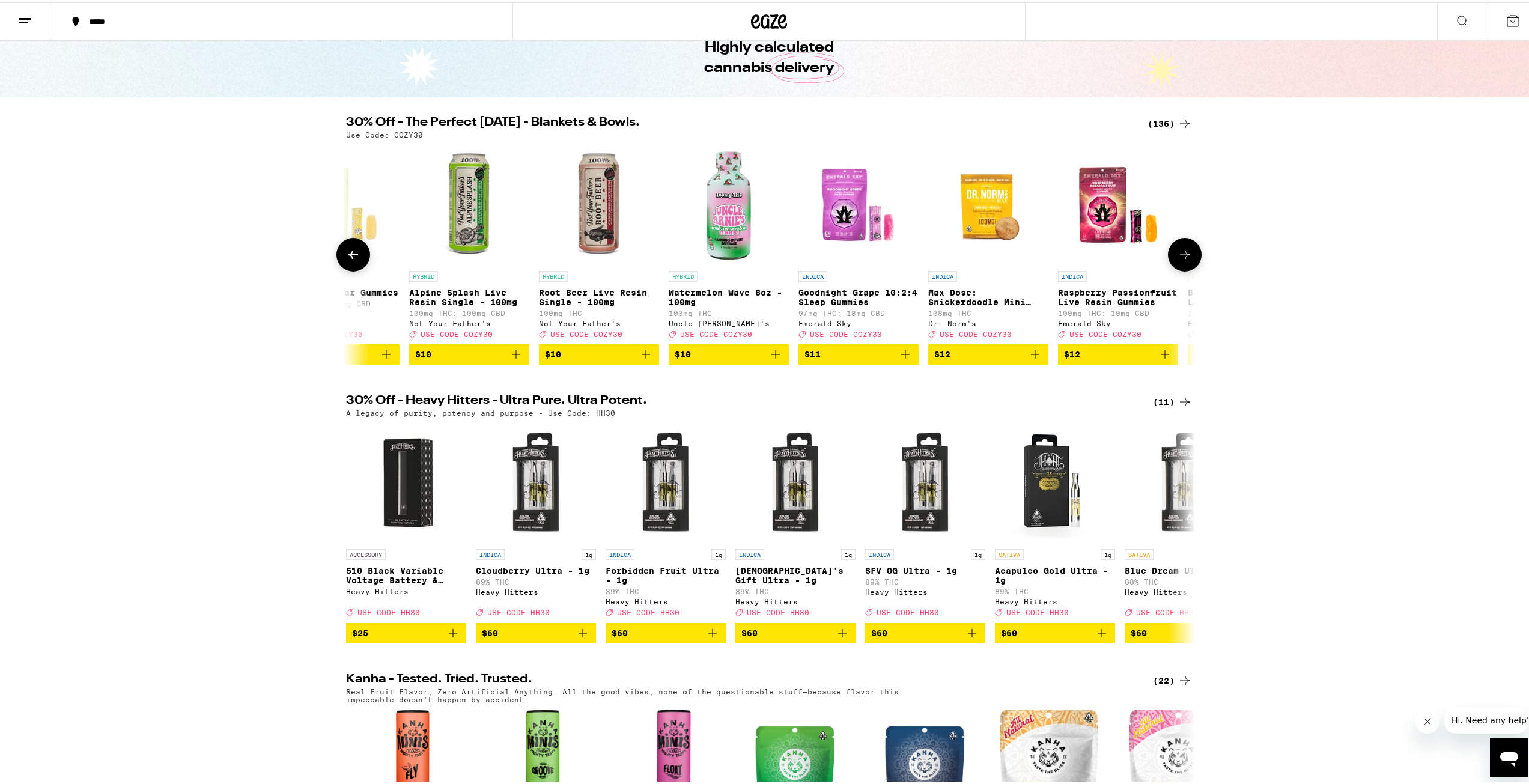
click at [1179, 260] on icon at bounding box center [1185, 252] width 14 height 14
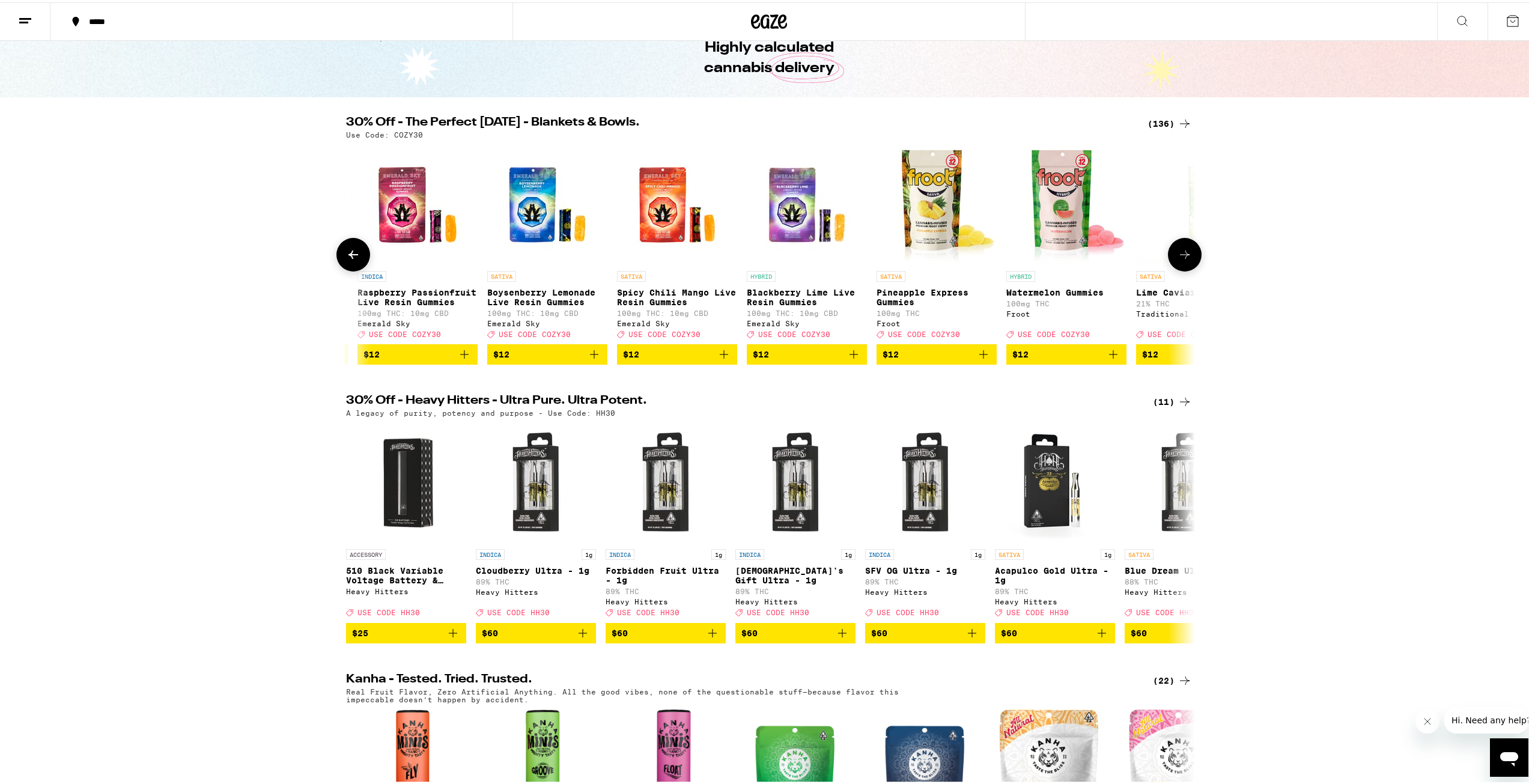
click at [1179, 260] on icon at bounding box center [1185, 252] width 14 height 14
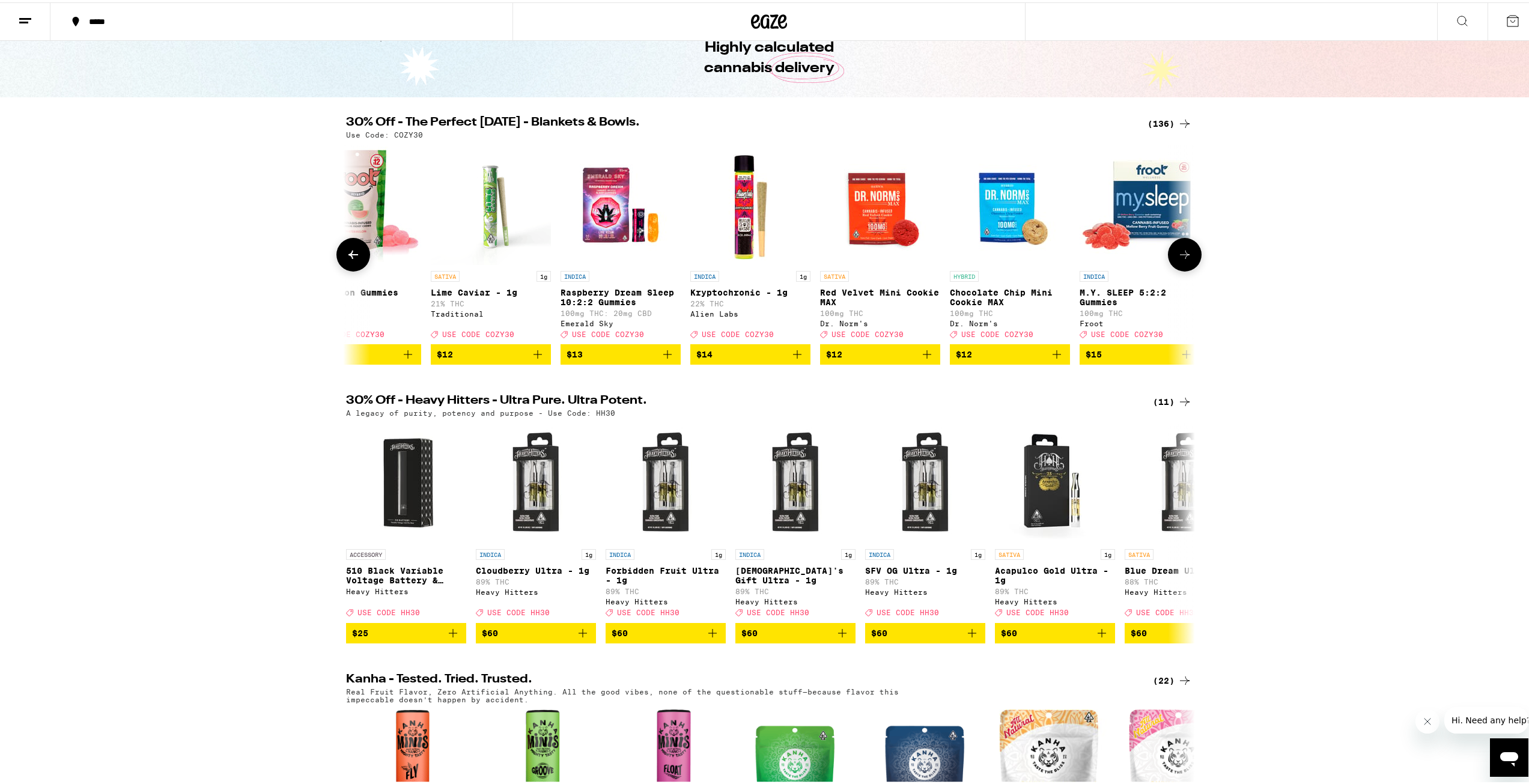
click at [1179, 260] on icon at bounding box center [1185, 252] width 14 height 14
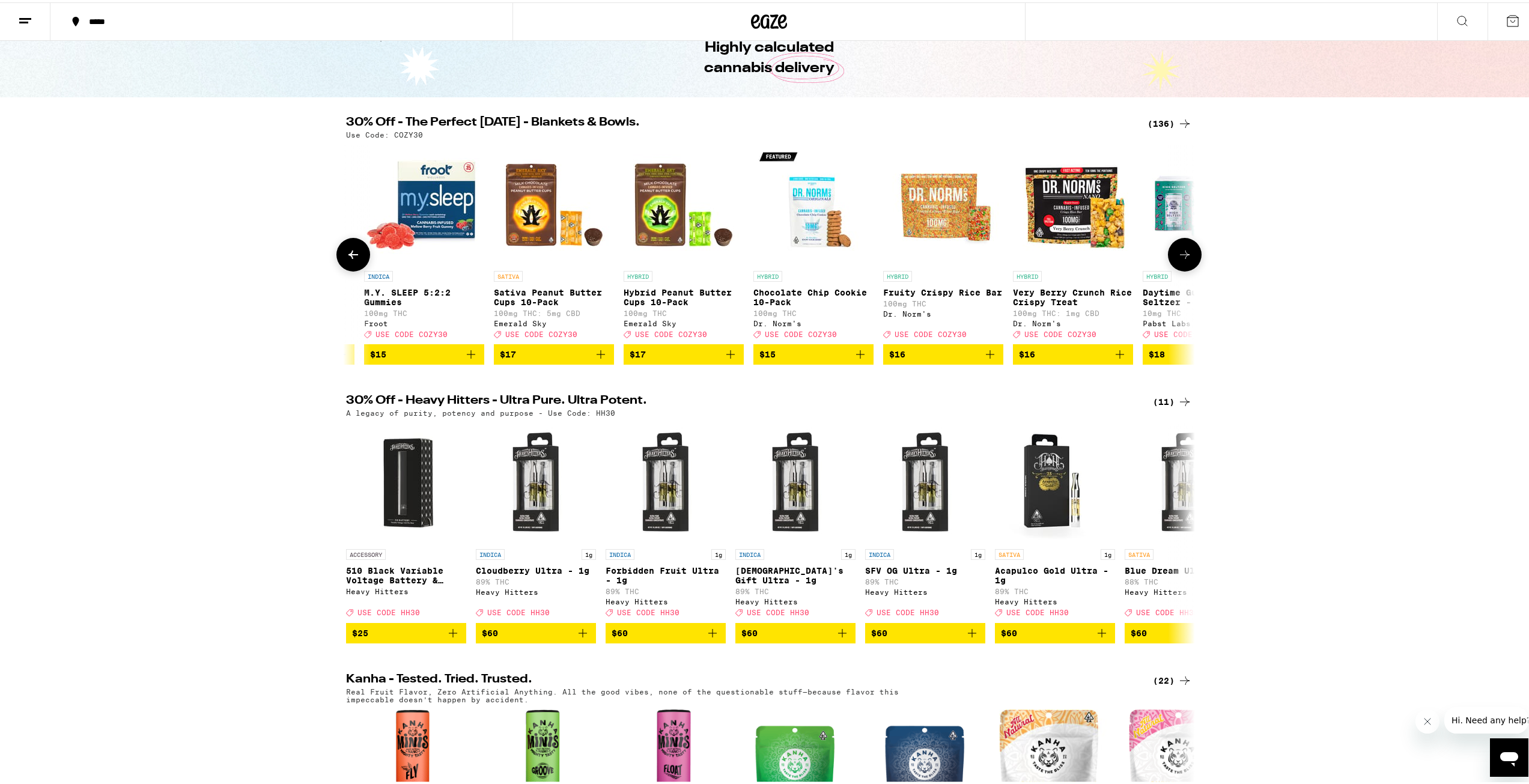
click at [1179, 260] on icon at bounding box center [1185, 252] width 14 height 14
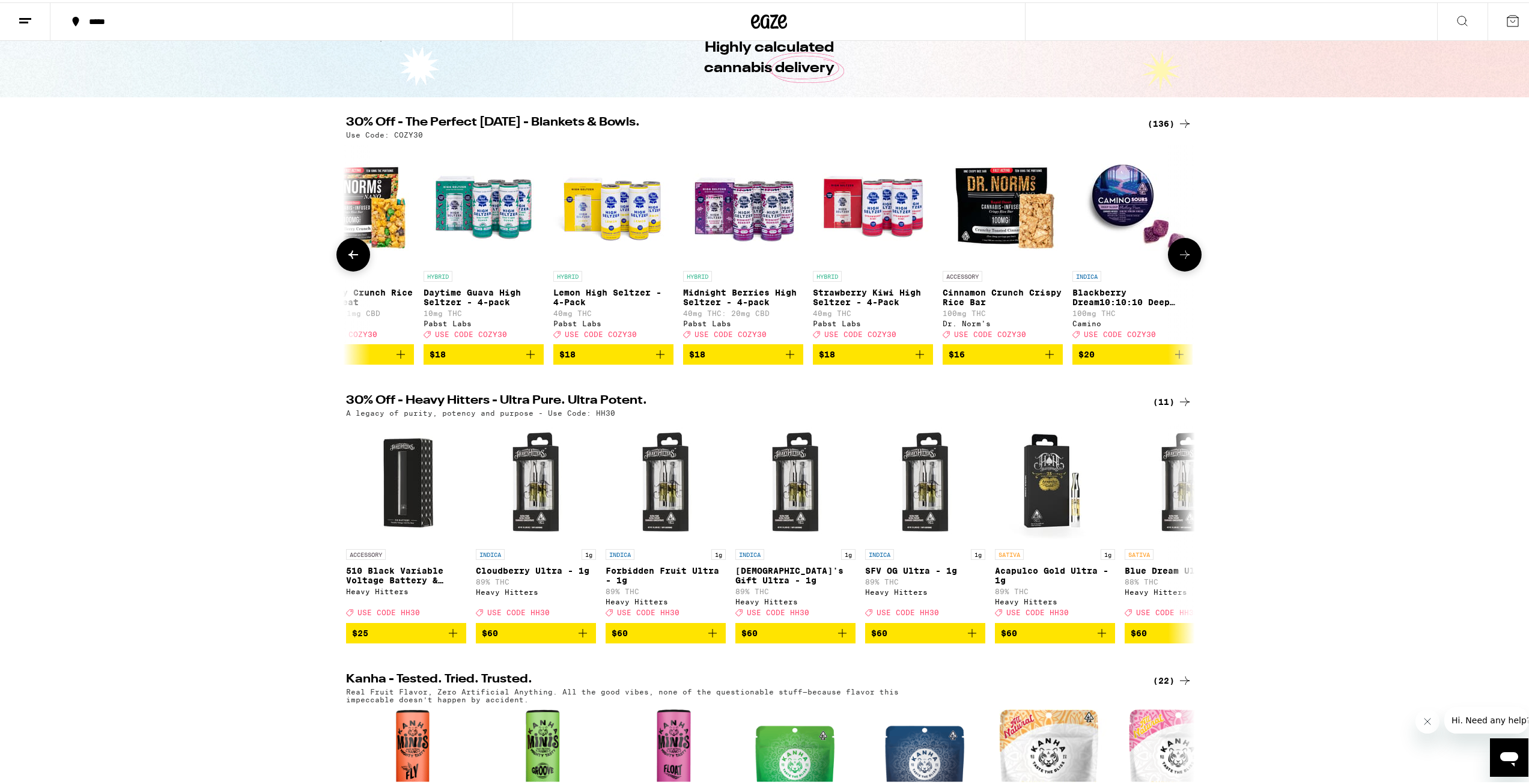
click at [1179, 260] on icon at bounding box center [1185, 252] width 14 height 14
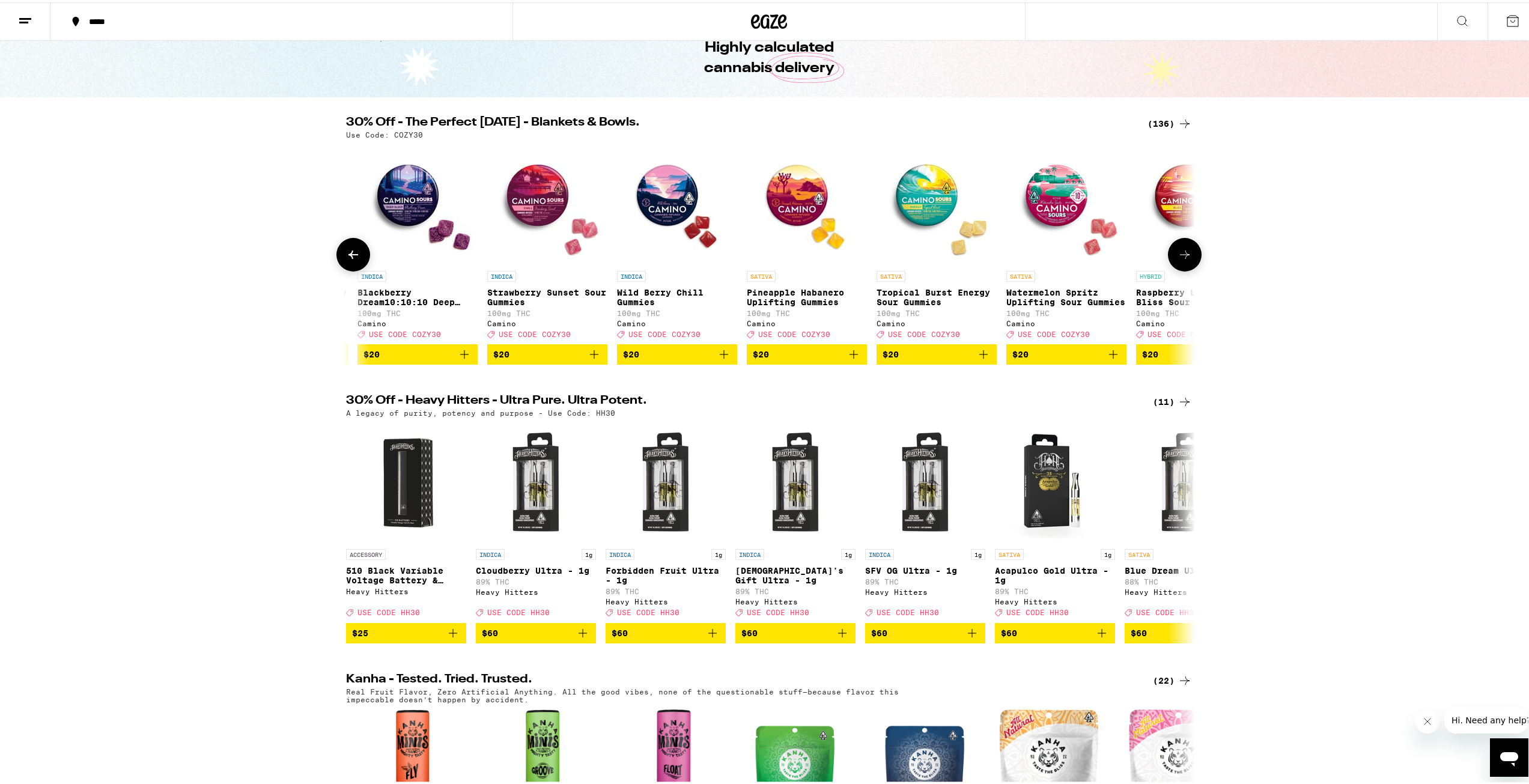
click at [1179, 260] on icon at bounding box center [1185, 252] width 14 height 14
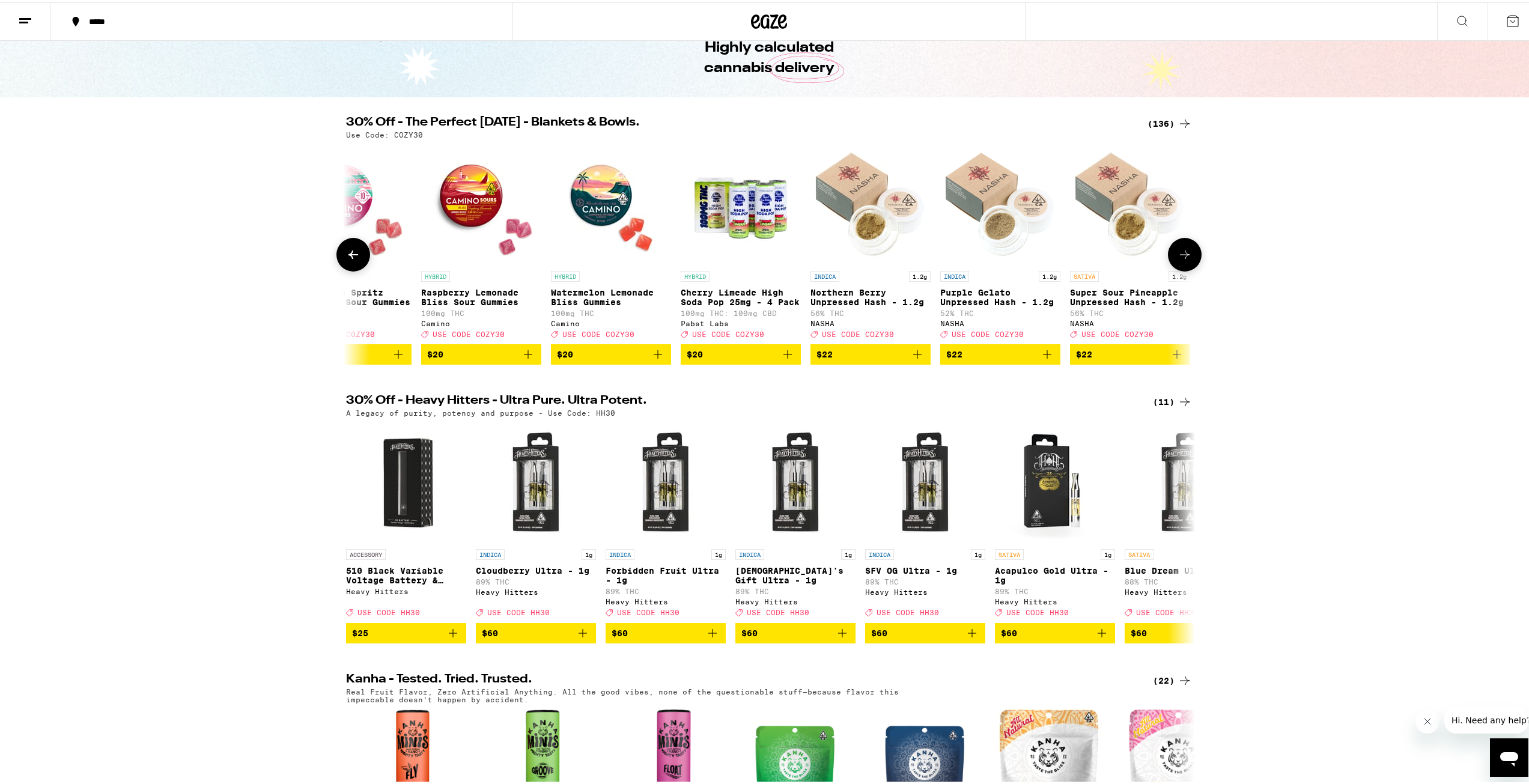
click at [1179, 260] on icon at bounding box center [1185, 252] width 14 height 14
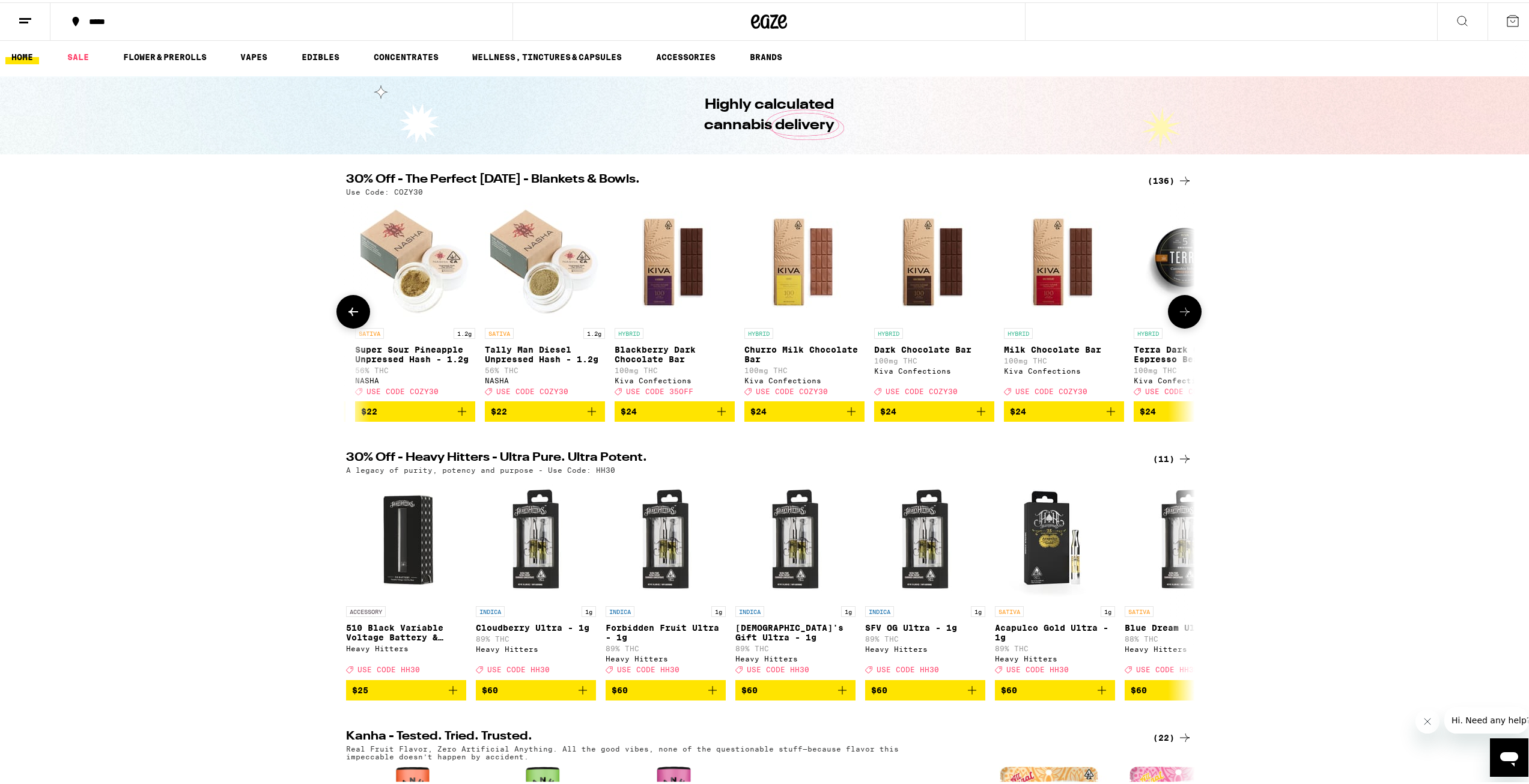
scroll to position [0, 0]
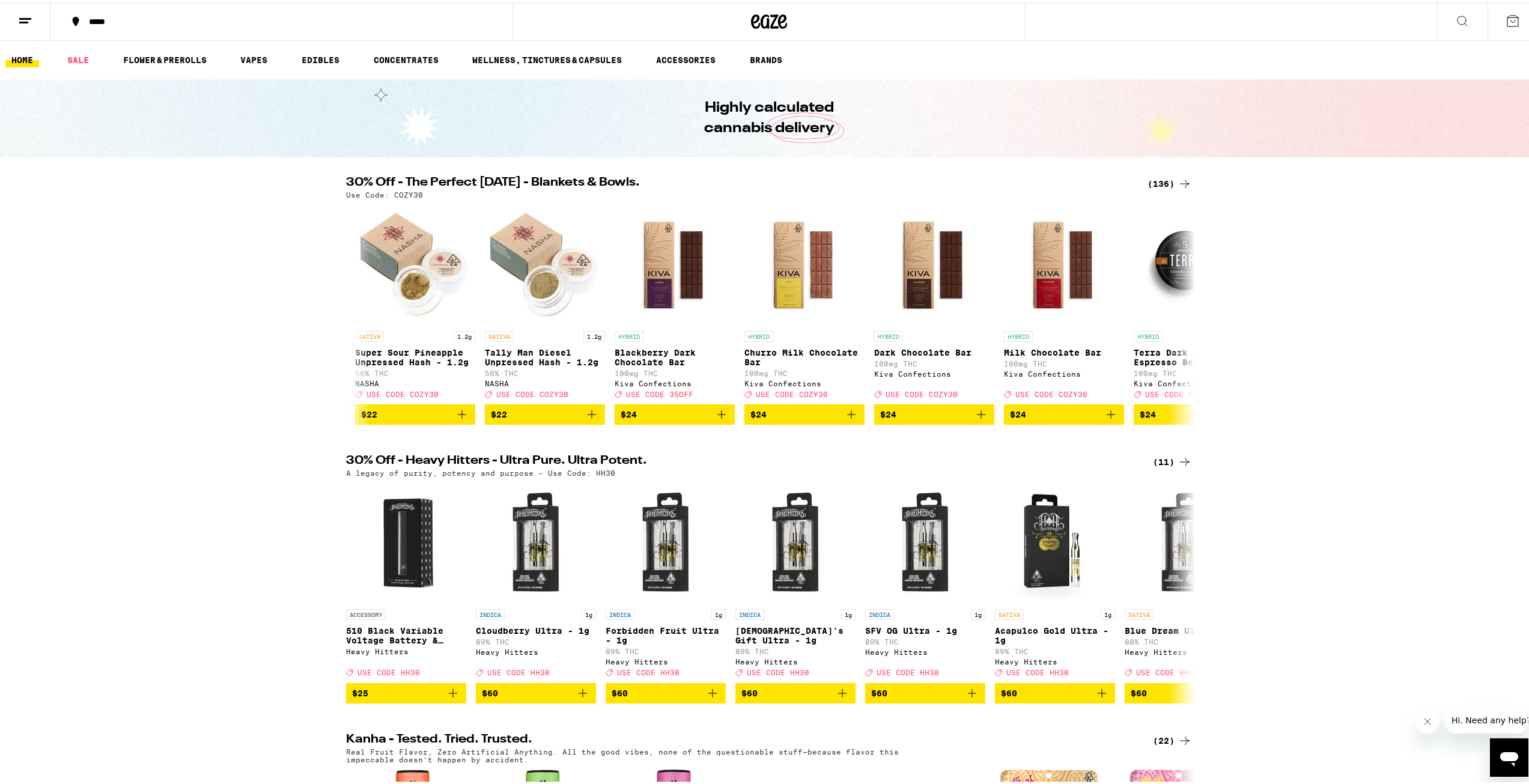
click at [1178, 175] on icon at bounding box center [1185, 181] width 14 height 14
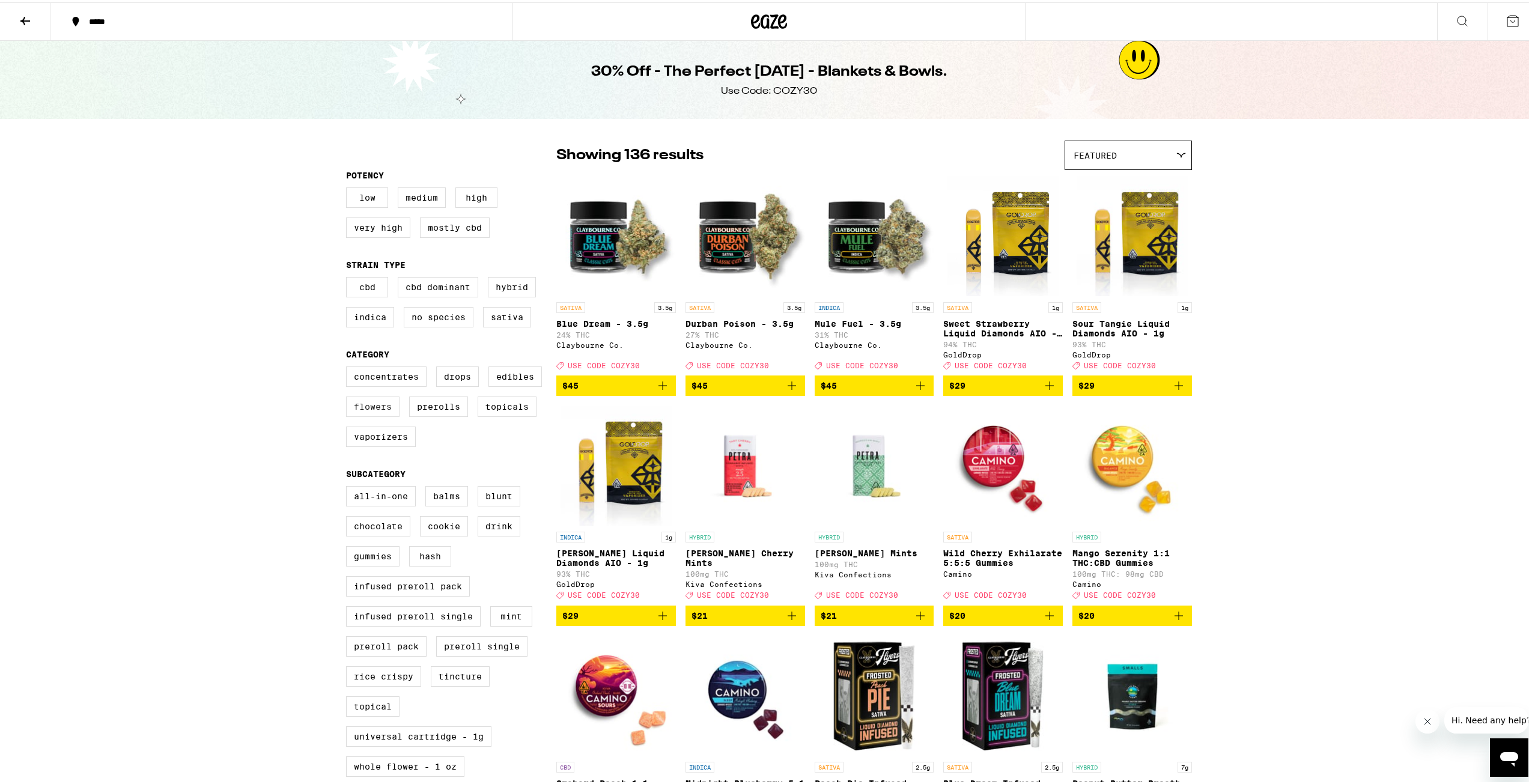
click at [373, 415] on label "Flowers" at bounding box center [372, 404] width 53 height 20
click at [349, 367] on input "Flowers" at bounding box center [349, 366] width 1 height 1
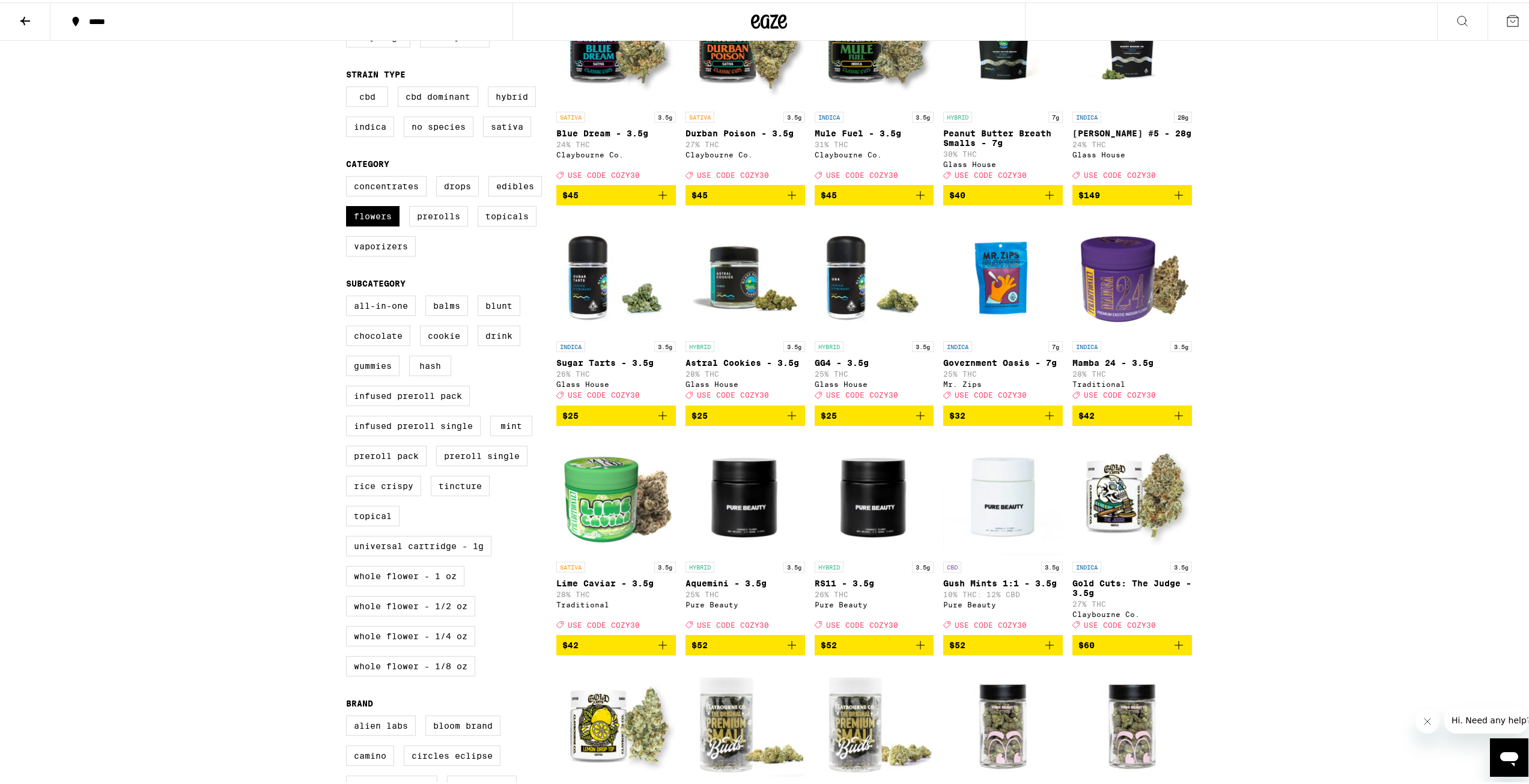
scroll to position [180, 0]
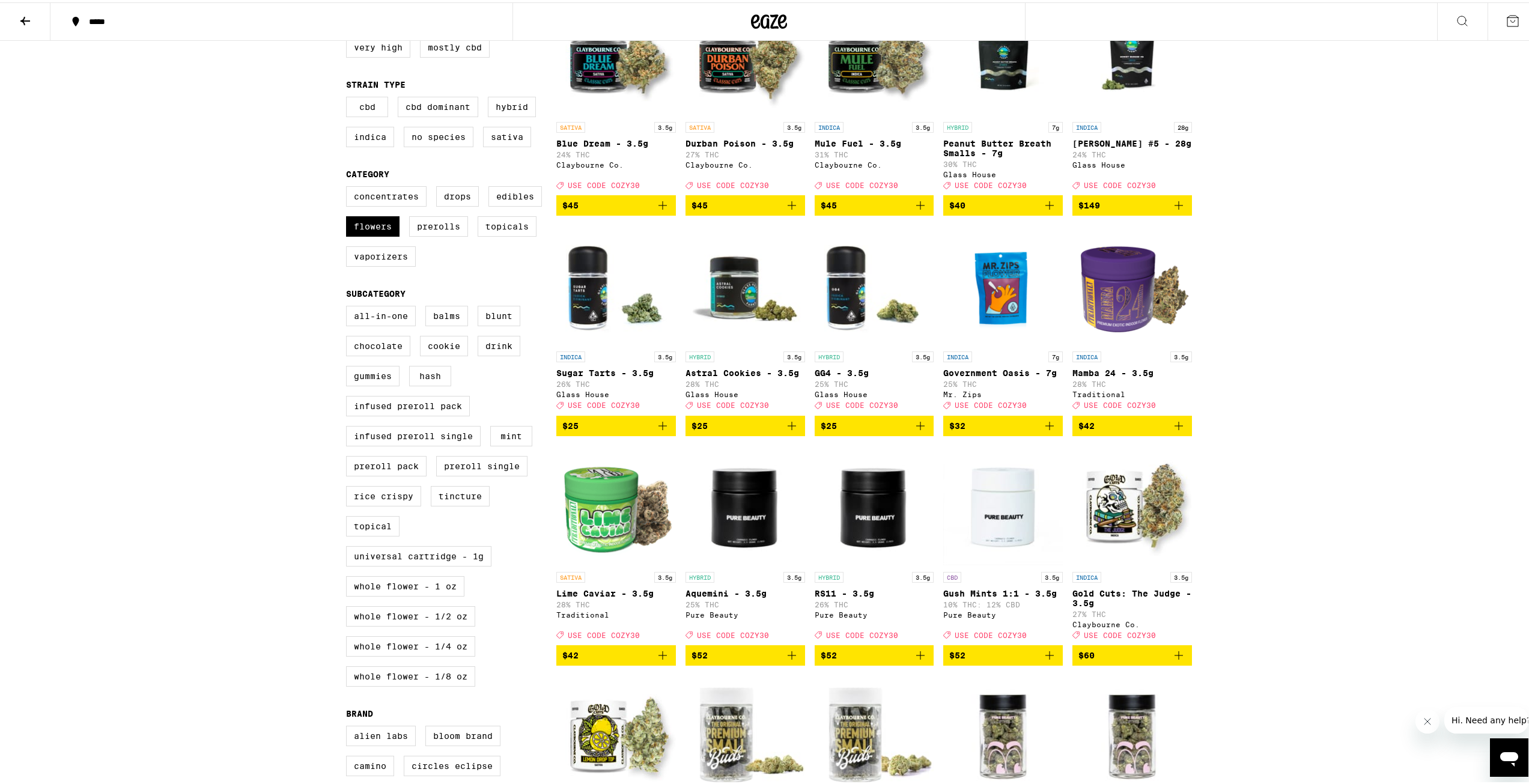
click at [1048, 431] on icon "Add to bag" at bounding box center [1049, 423] width 14 height 14
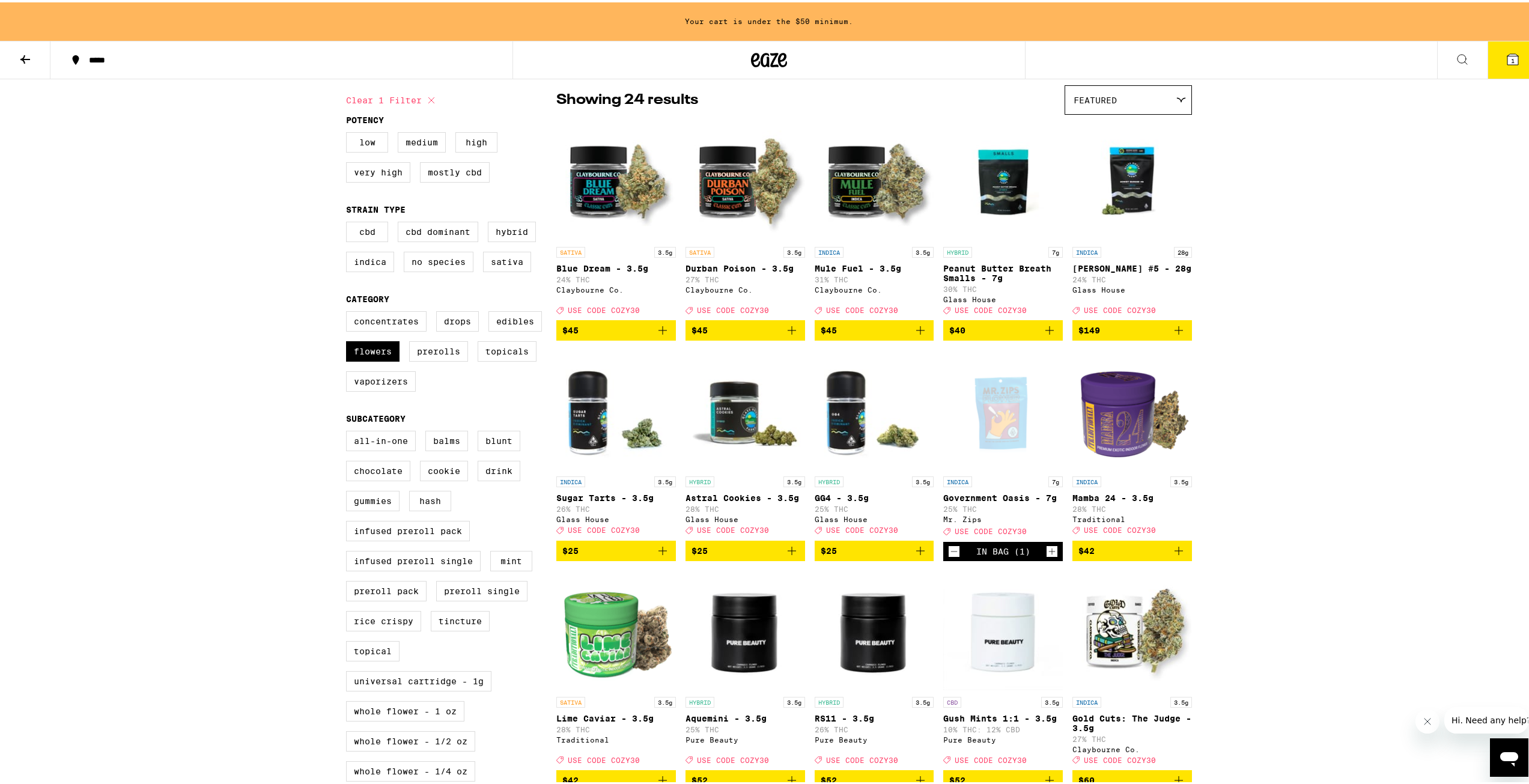
scroll to position [98, 0]
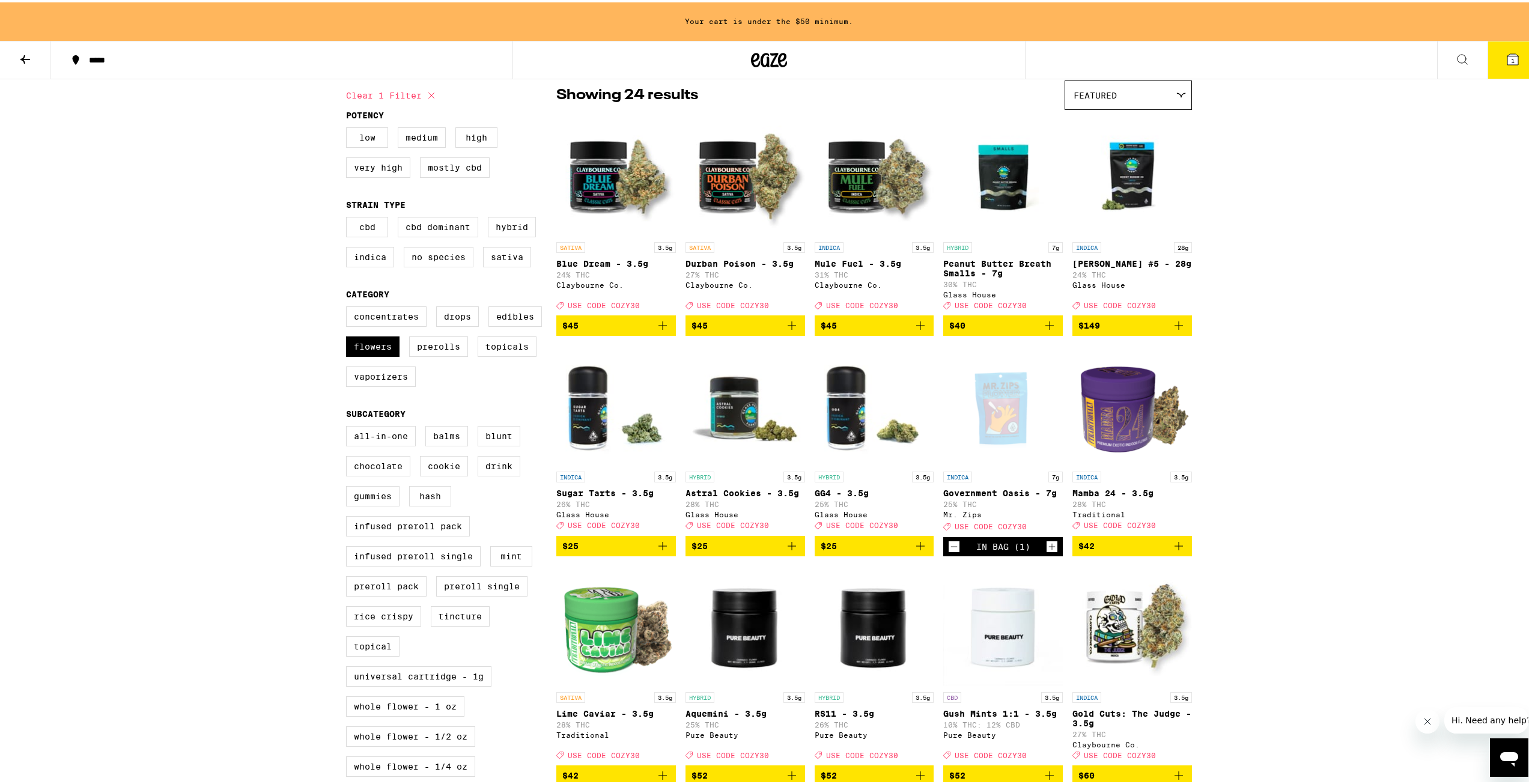
click at [1046, 328] on icon "Add to bag" at bounding box center [1049, 323] width 14 height 14
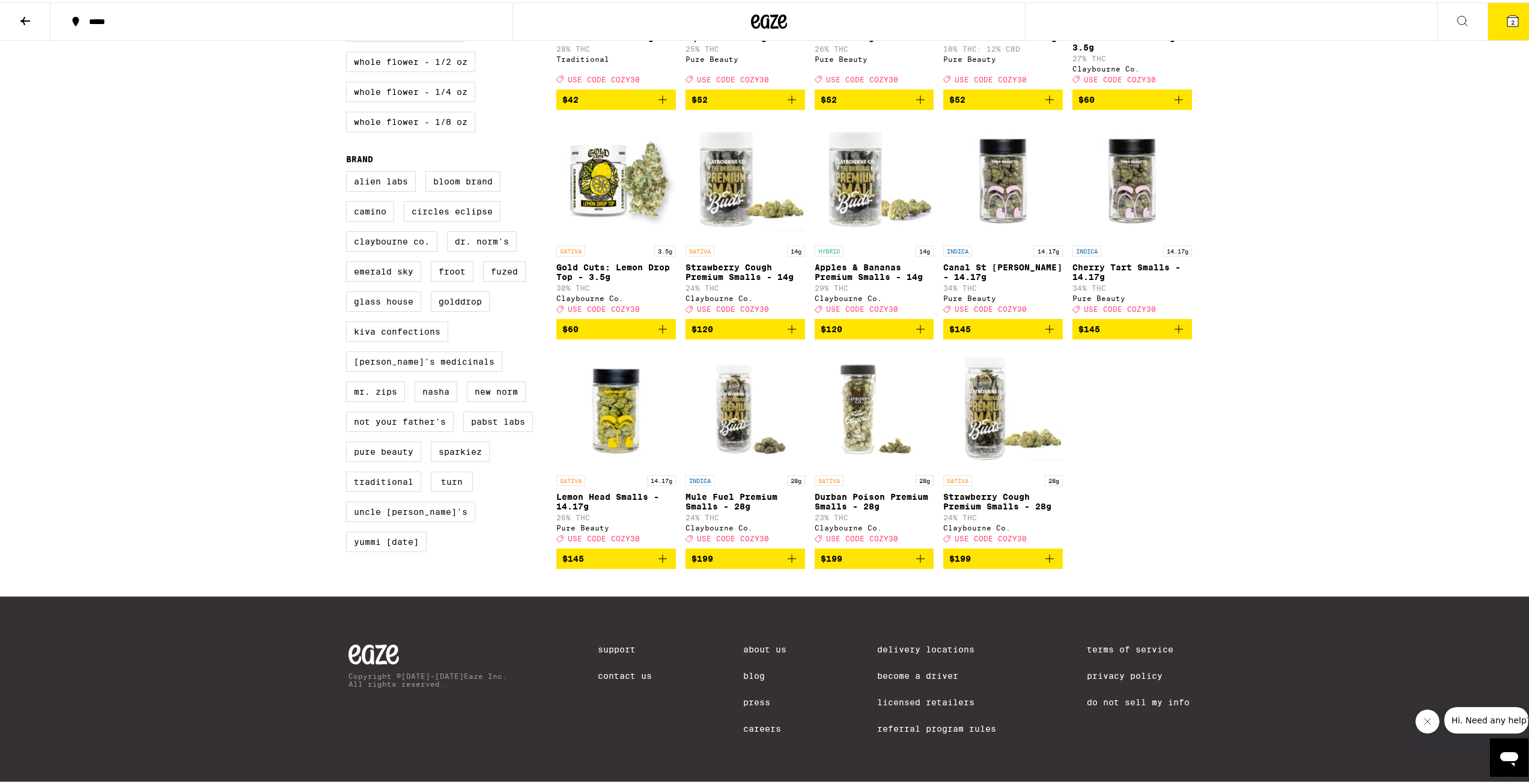
scroll to position [781, 0]
drag, startPoint x: 1165, startPoint y: 513, endPoint x: 1159, endPoint y: 498, distance: 16.2
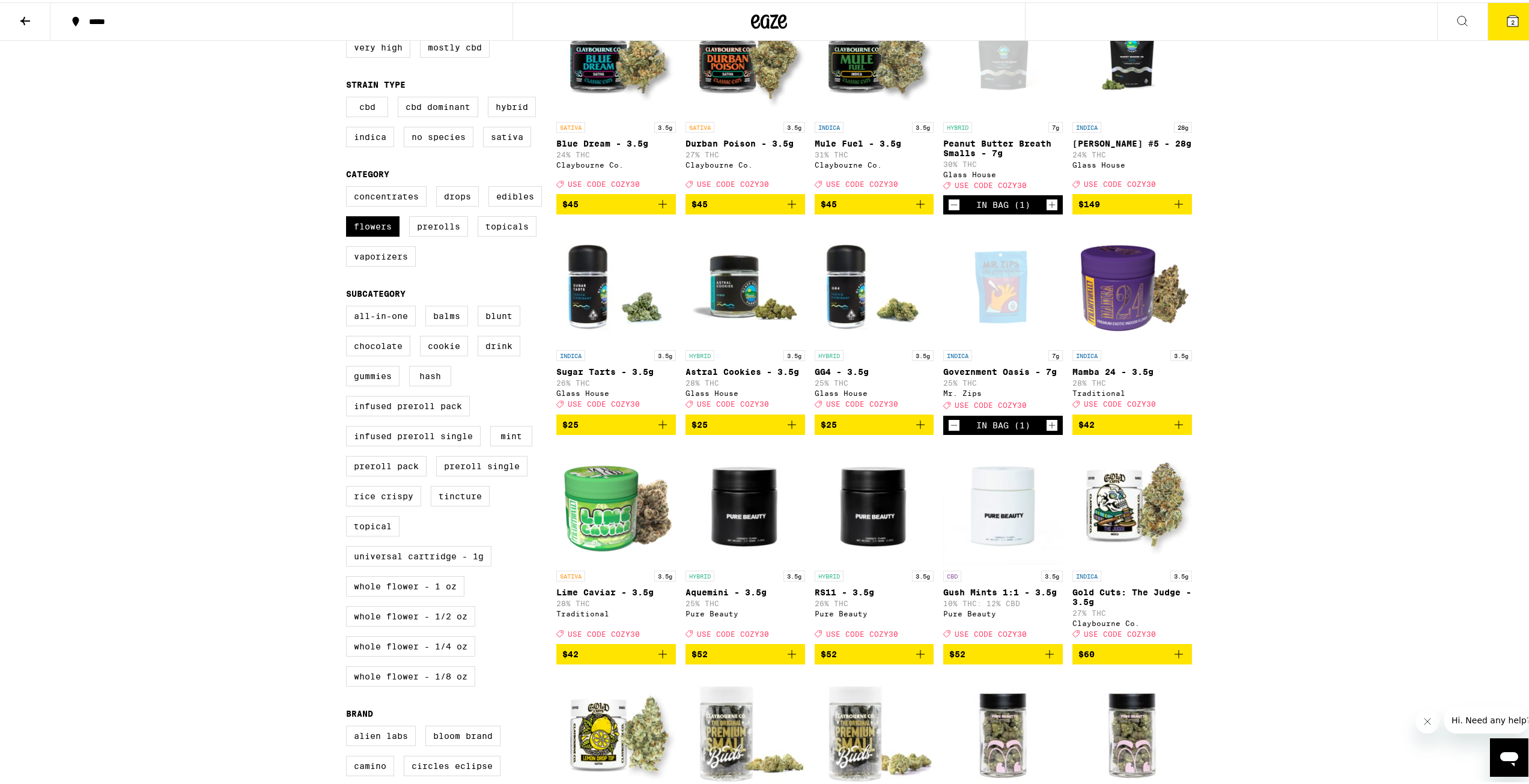
click at [1281, 254] on div "***** ***** 2 30% Off - The Perfect [DATE] - Blankets & Bowls. Use Code: COZY30…" at bounding box center [769, 579] width 1538 height 1519
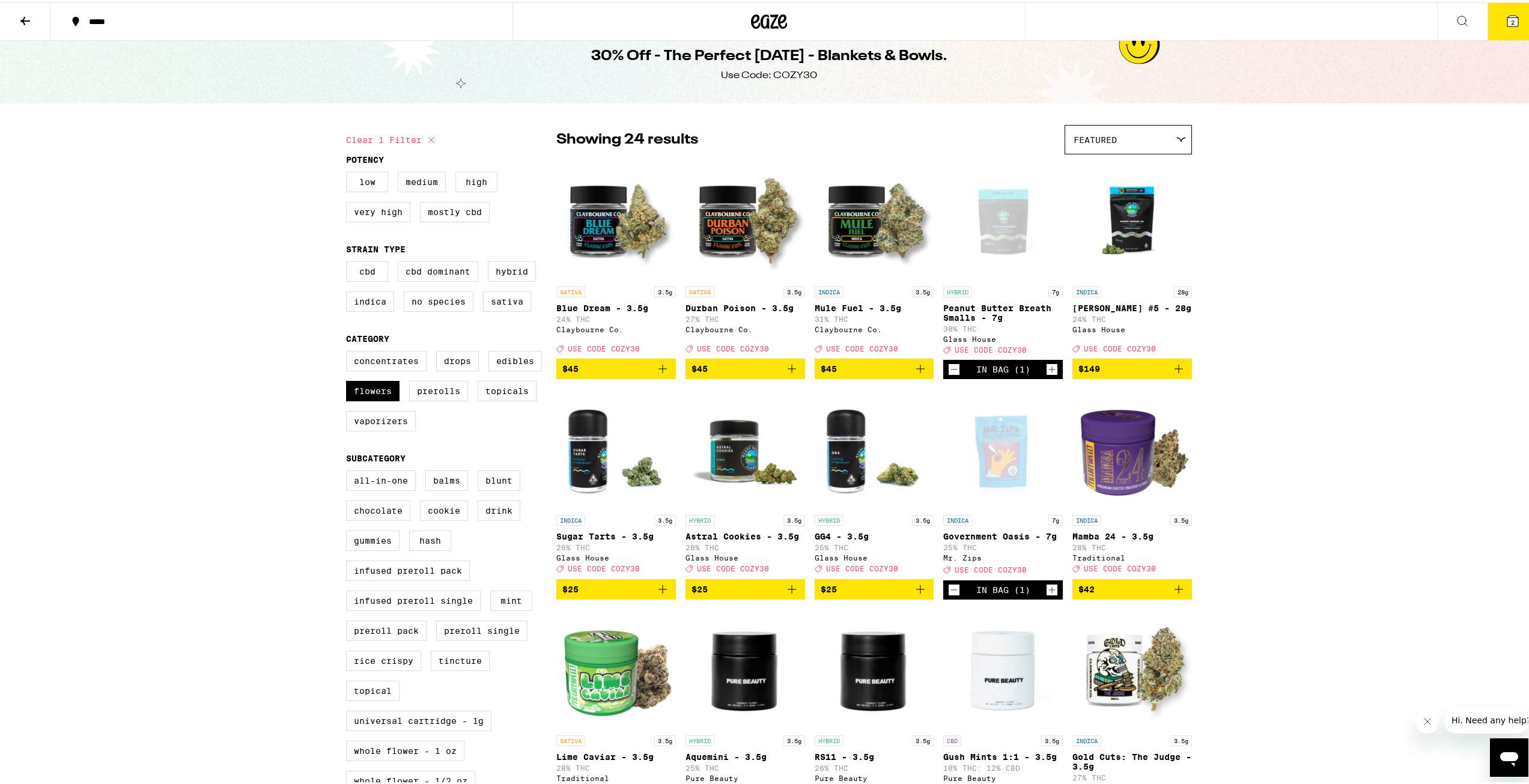
scroll to position [0, 0]
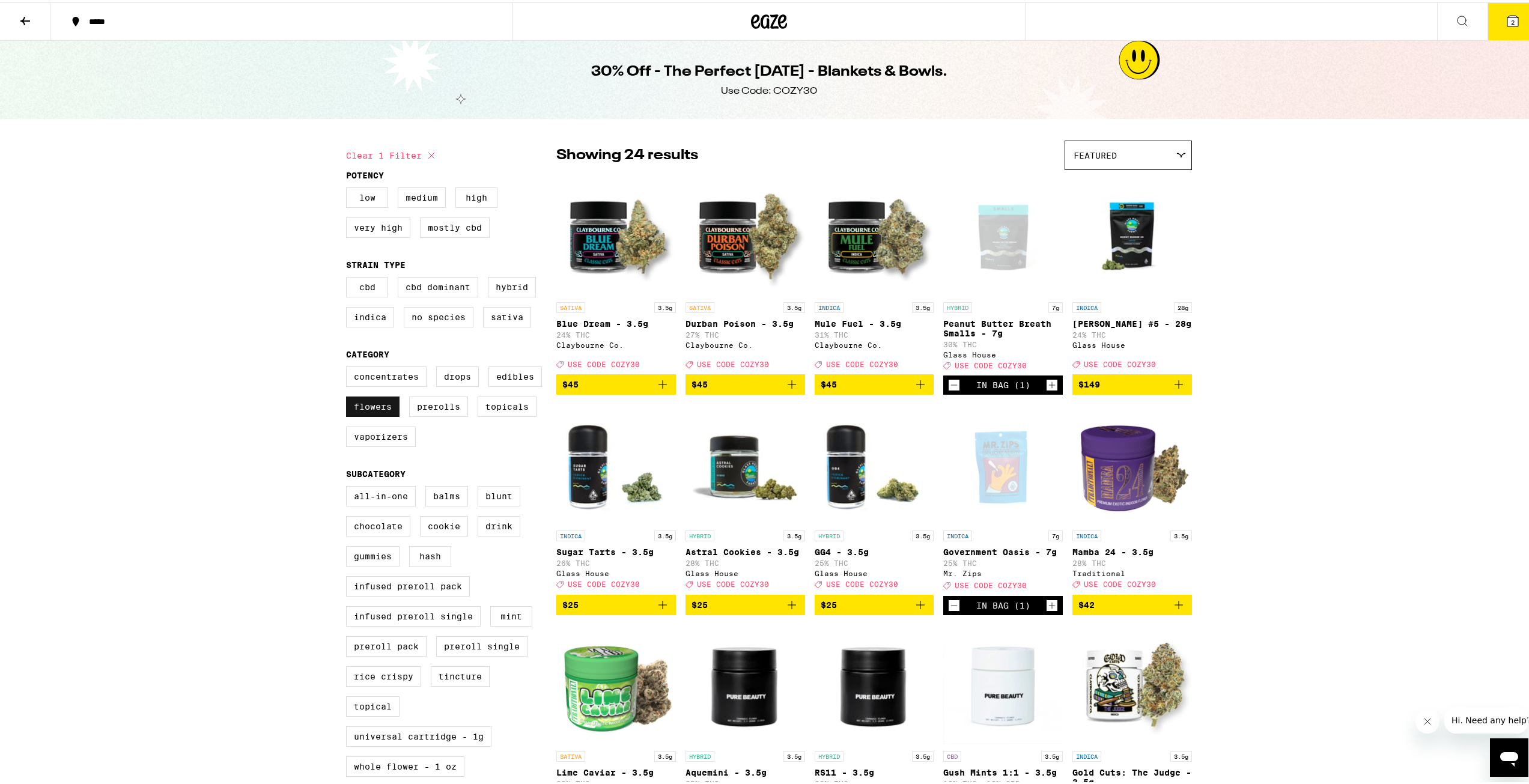
click at [369, 409] on label "Flowers" at bounding box center [372, 404] width 53 height 20
click at [349, 367] on input "Flowers" at bounding box center [349, 366] width 1 height 1
checkbox input "false"
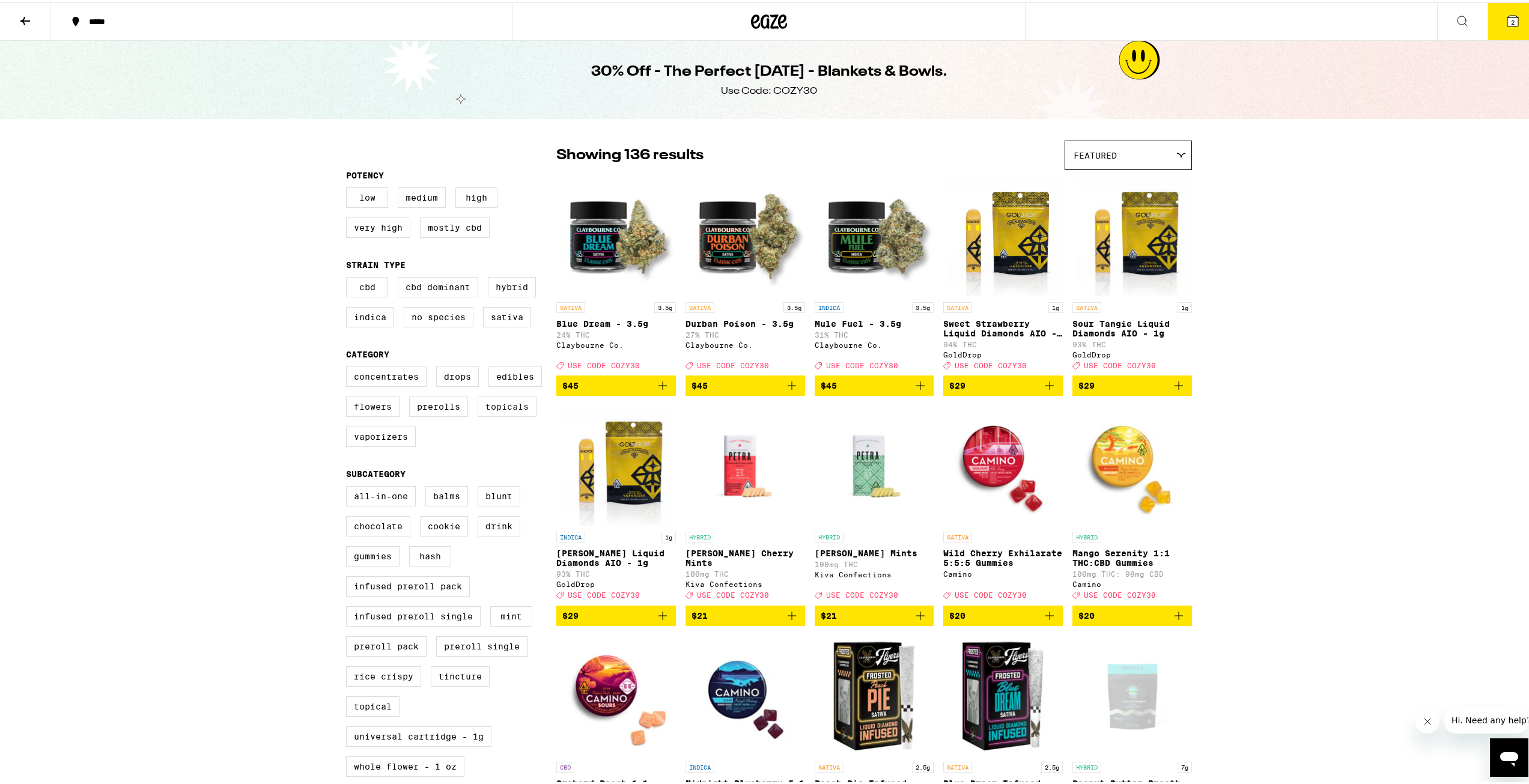
click at [498, 415] on label "Topicals" at bounding box center [506, 404] width 59 height 20
click at [349, 367] on input "Topicals" at bounding box center [349, 366] width 1 height 1
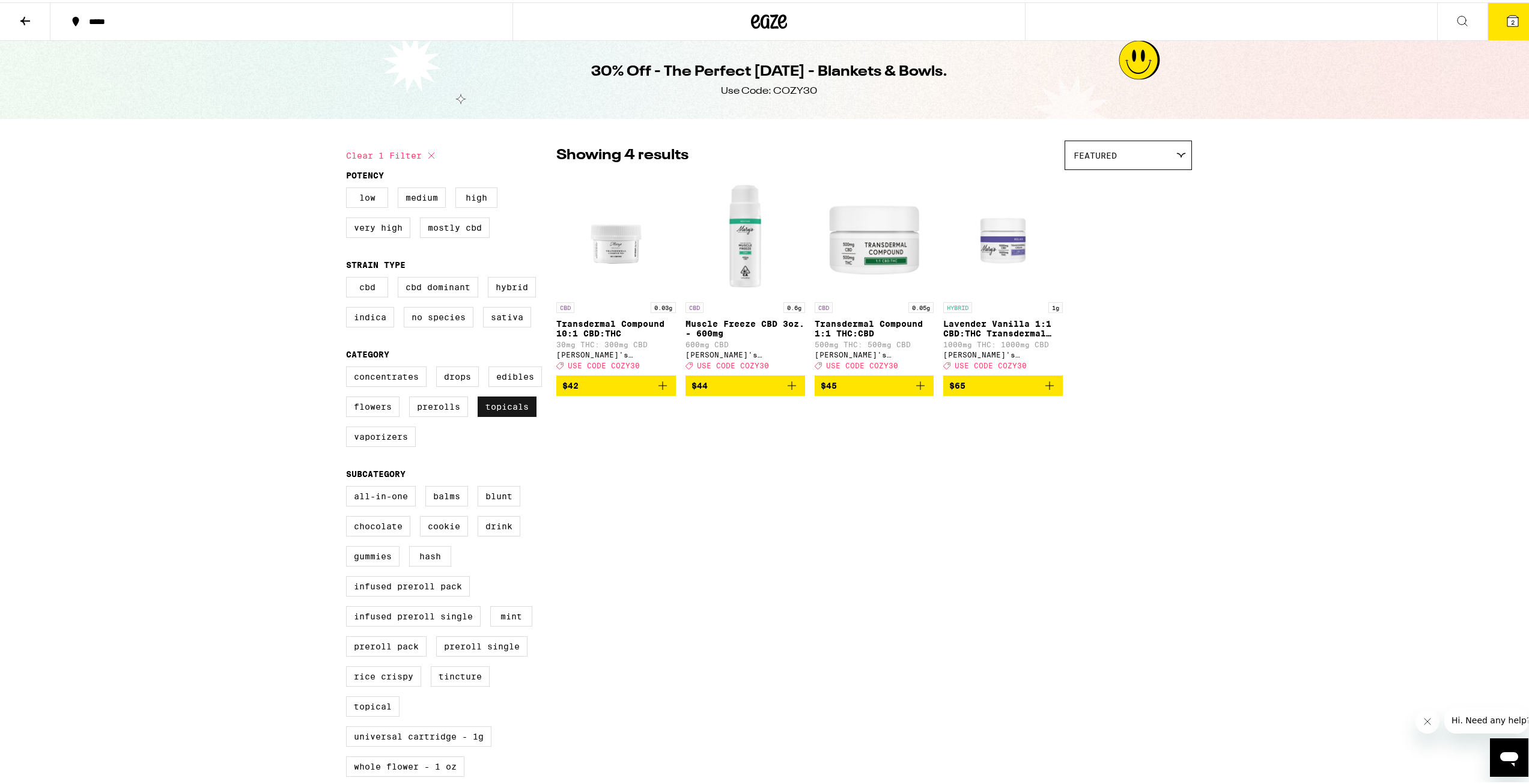
click at [477, 415] on label "Topicals" at bounding box center [506, 404] width 59 height 20
click at [349, 367] on input "Topicals" at bounding box center [349, 366] width 1 height 1
checkbox input "false"
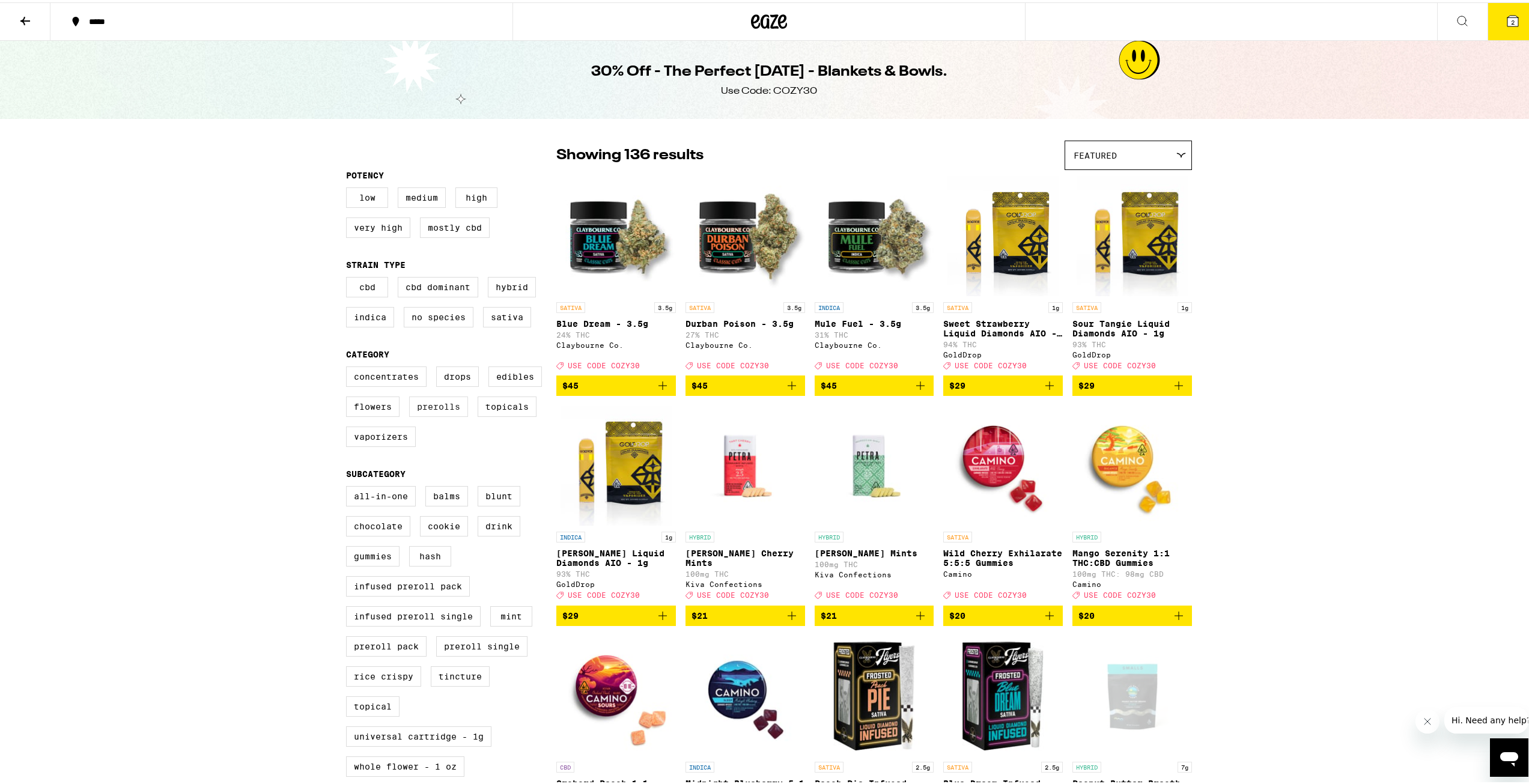
click at [423, 415] on label "Prerolls" at bounding box center [438, 404] width 59 height 20
click at [349, 367] on input "Prerolls" at bounding box center [349, 366] width 1 height 1
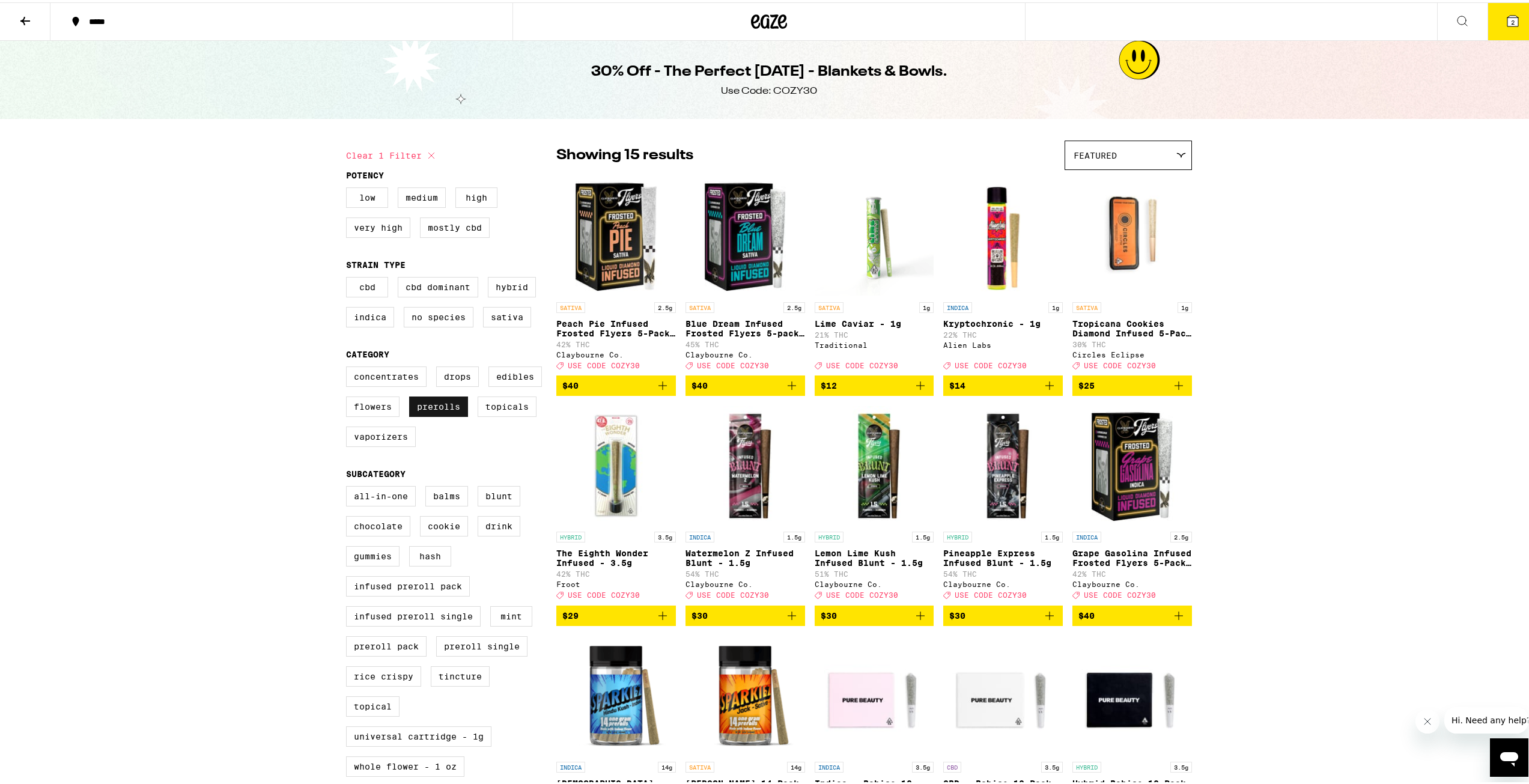
click at [423, 415] on label "Prerolls" at bounding box center [438, 404] width 59 height 20
click at [349, 367] on input "Prerolls" at bounding box center [349, 366] width 1 height 1
checkbox input "false"
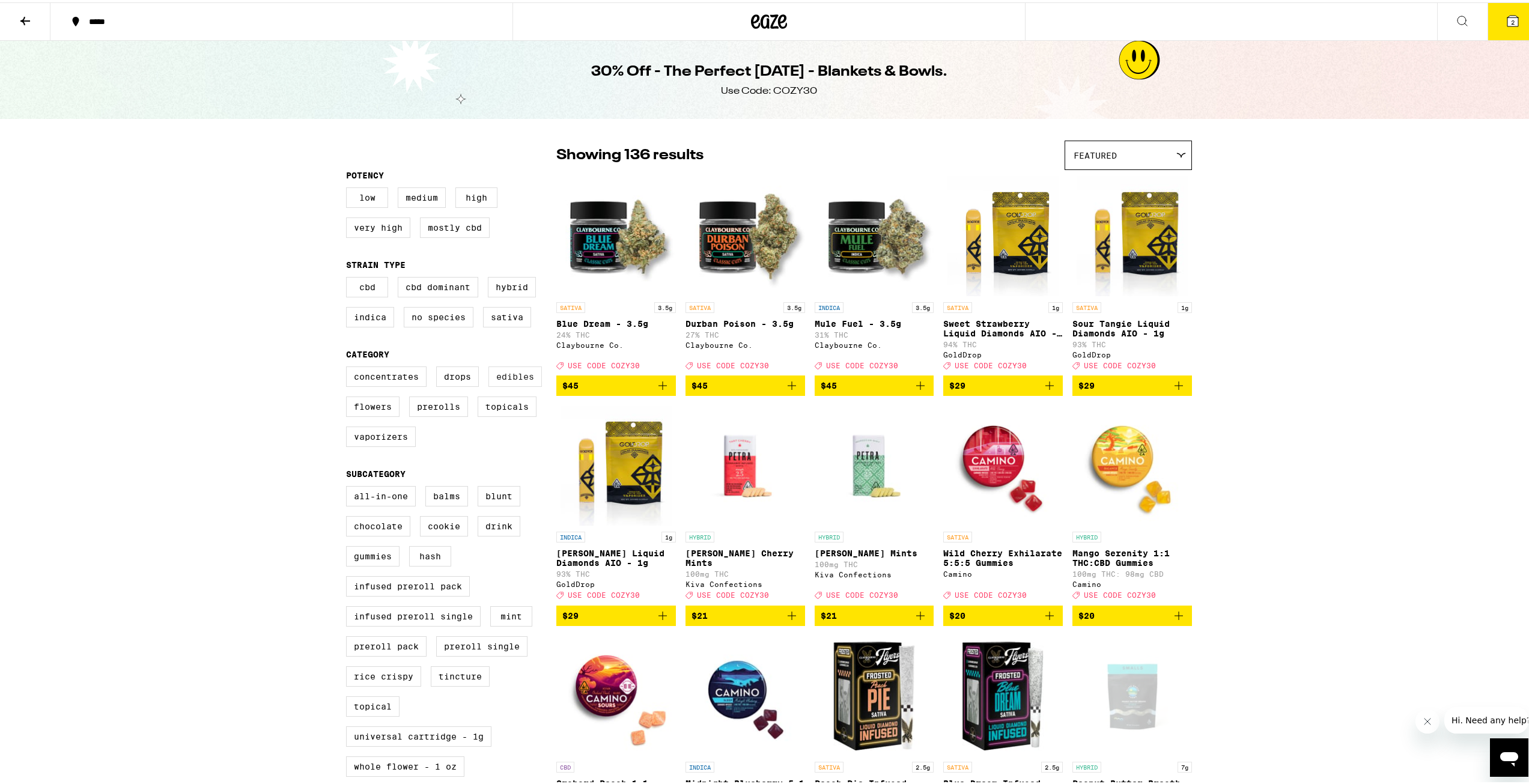
click at [511, 381] on label "Edibles" at bounding box center [515, 374] width 53 height 20
click at [349, 367] on input "Edibles" at bounding box center [349, 366] width 1 height 1
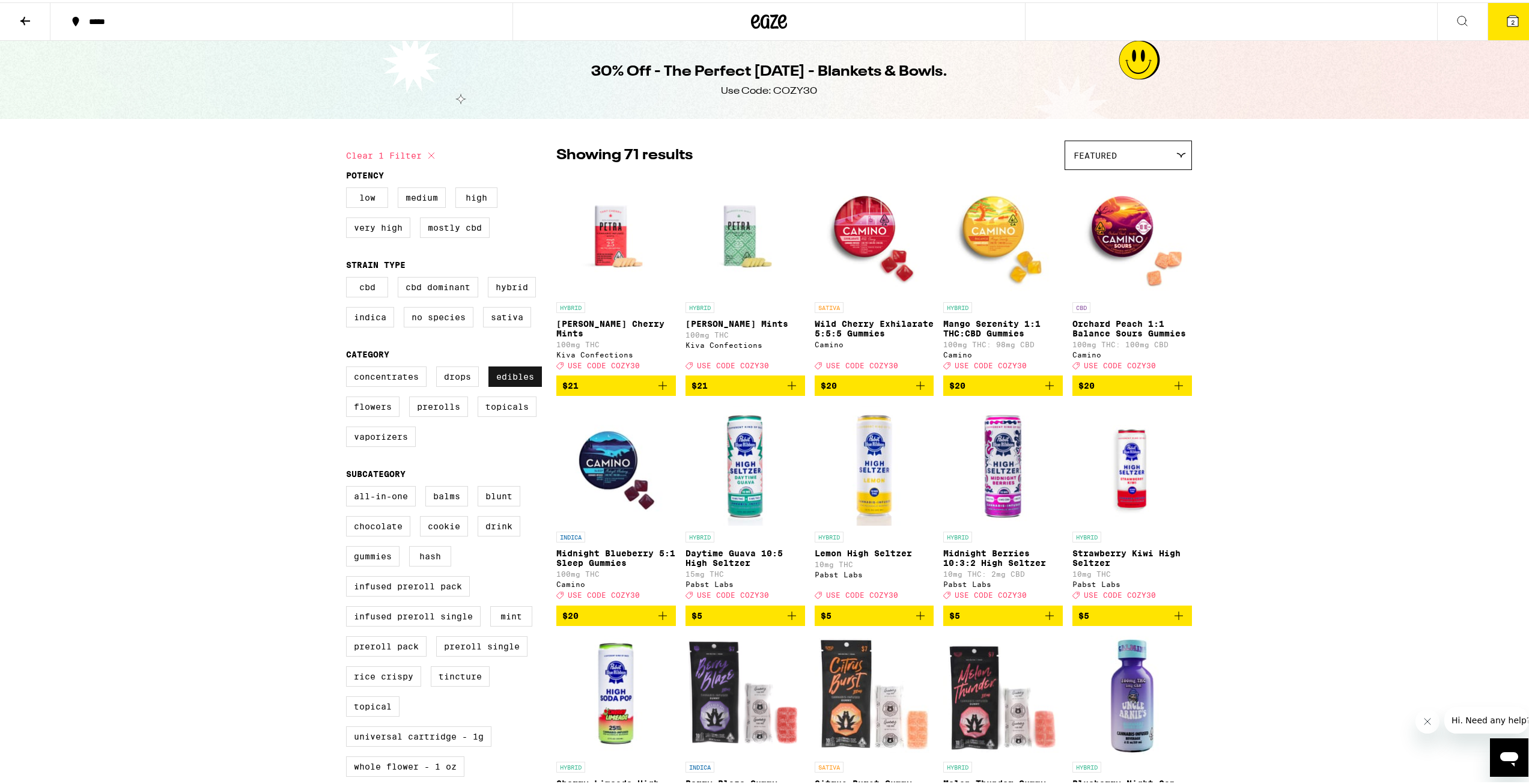
click at [502, 378] on label "Edibles" at bounding box center [515, 374] width 53 height 20
click at [349, 367] on input "Edibles" at bounding box center [349, 366] width 1 height 1
checkbox input "false"
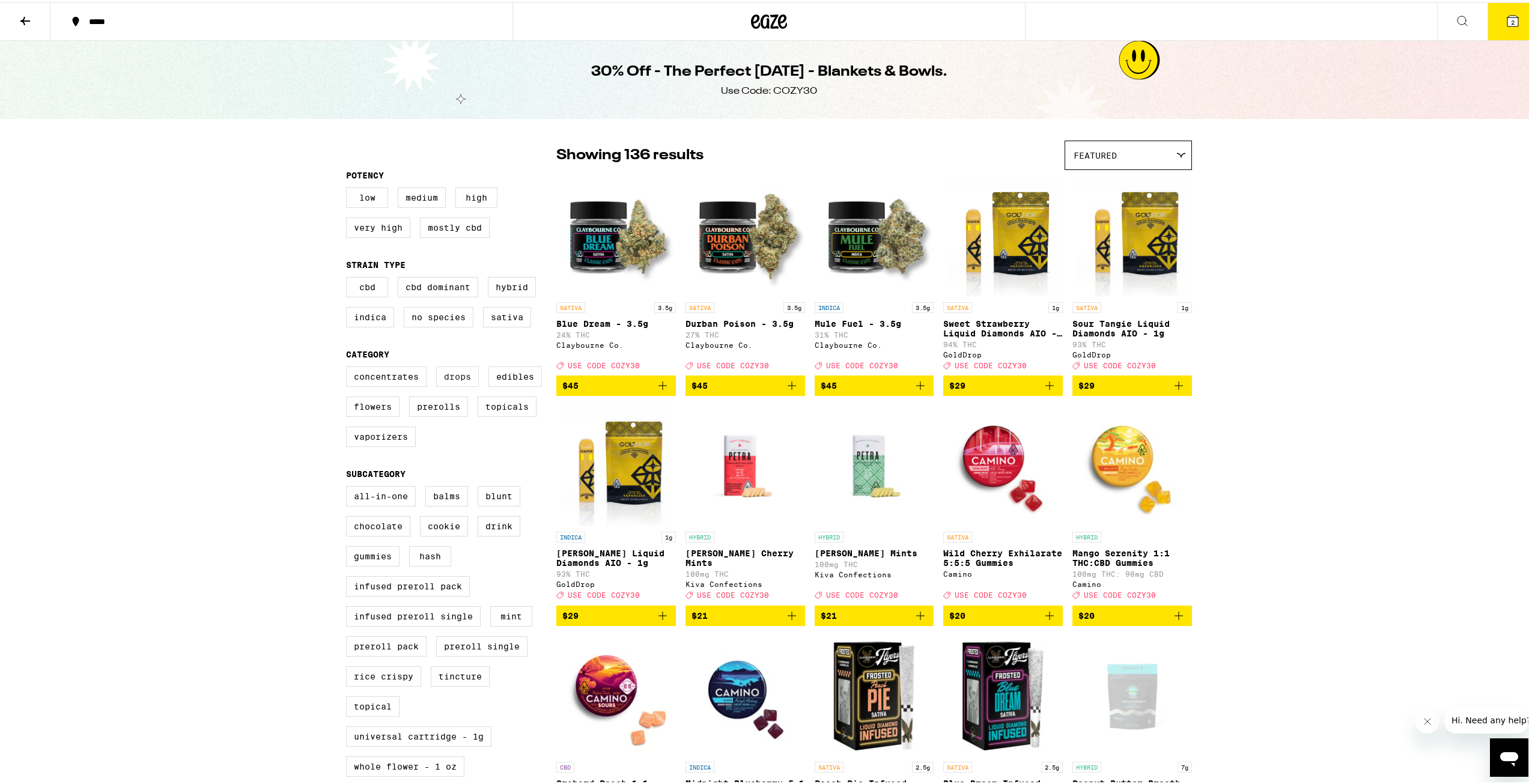
click at [446, 373] on label "Drops" at bounding box center [457, 374] width 42 height 20
click at [349, 367] on input "Drops" at bounding box center [349, 366] width 1 height 1
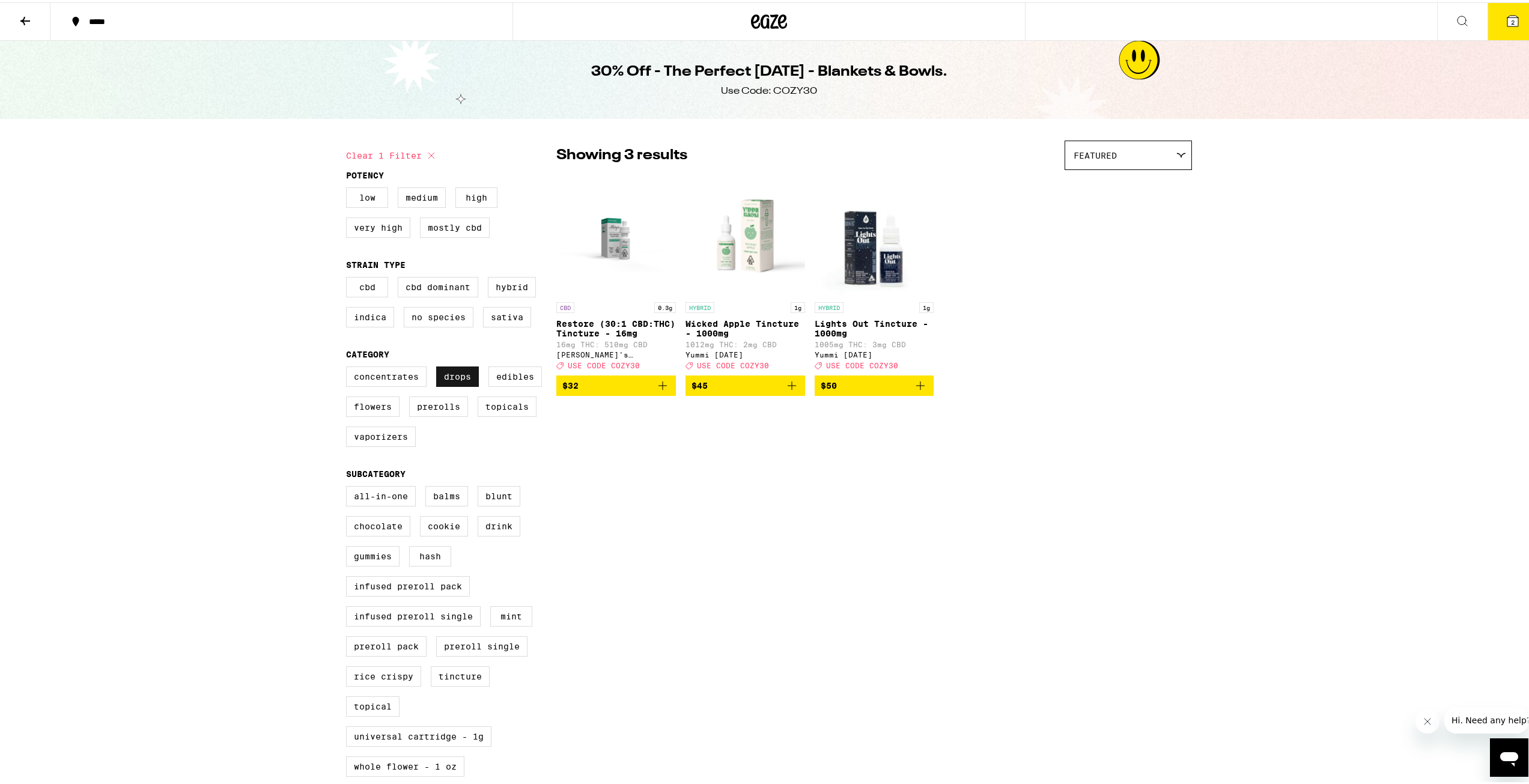
click at [446, 381] on label "Drops" at bounding box center [457, 374] width 42 height 20
click at [349, 367] on input "Drops" at bounding box center [349, 366] width 1 height 1
checkbox input "false"
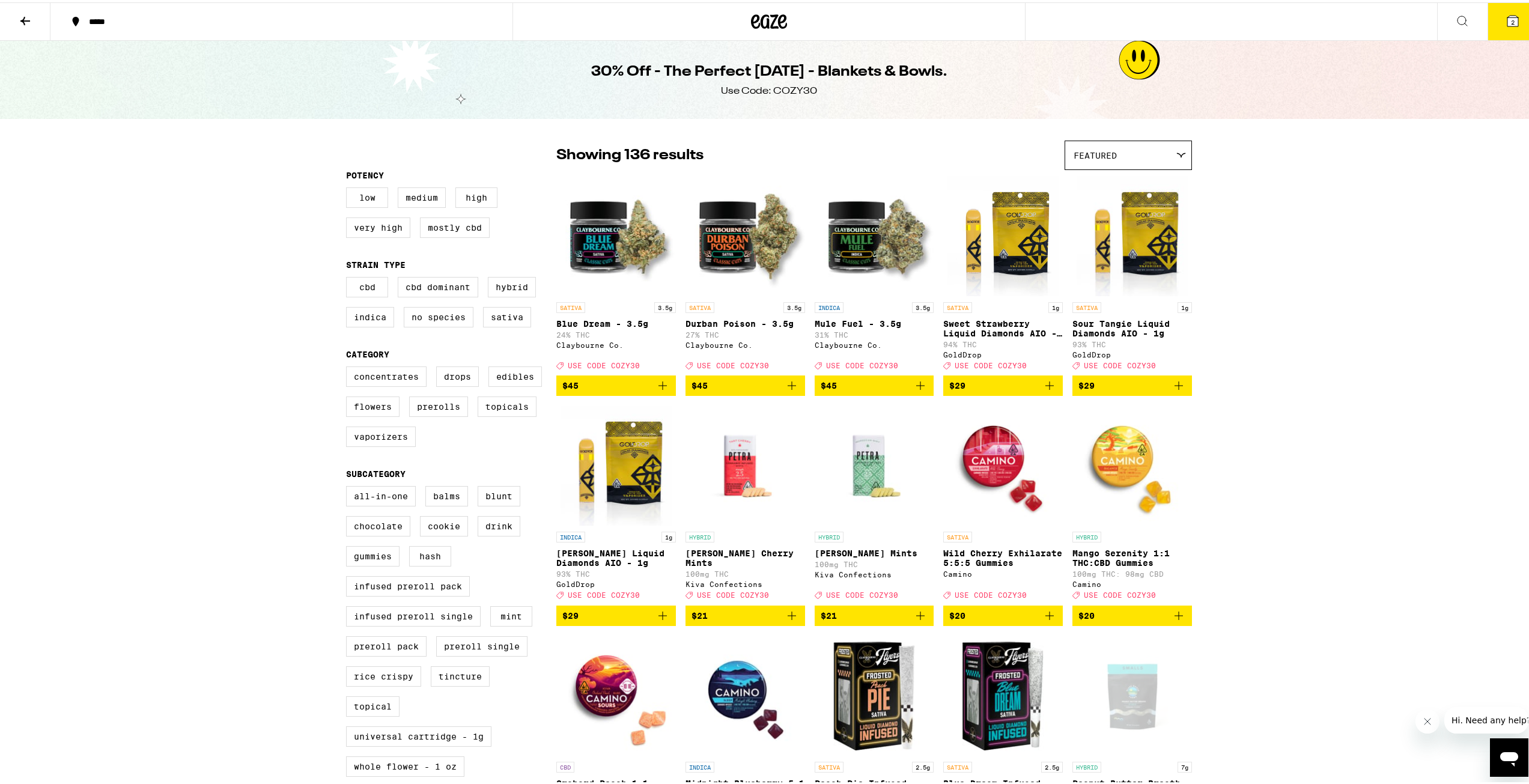
click at [383, 430] on div "Concentrates Drops Edibles Flowers Prerolls Topicals Vaporizers" at bounding box center [451, 409] width 210 height 90
click at [388, 444] on label "Vaporizers" at bounding box center [380, 434] width 69 height 20
click at [349, 367] on input "Vaporizers" at bounding box center [349, 366] width 1 height 1
checkbox input "true"
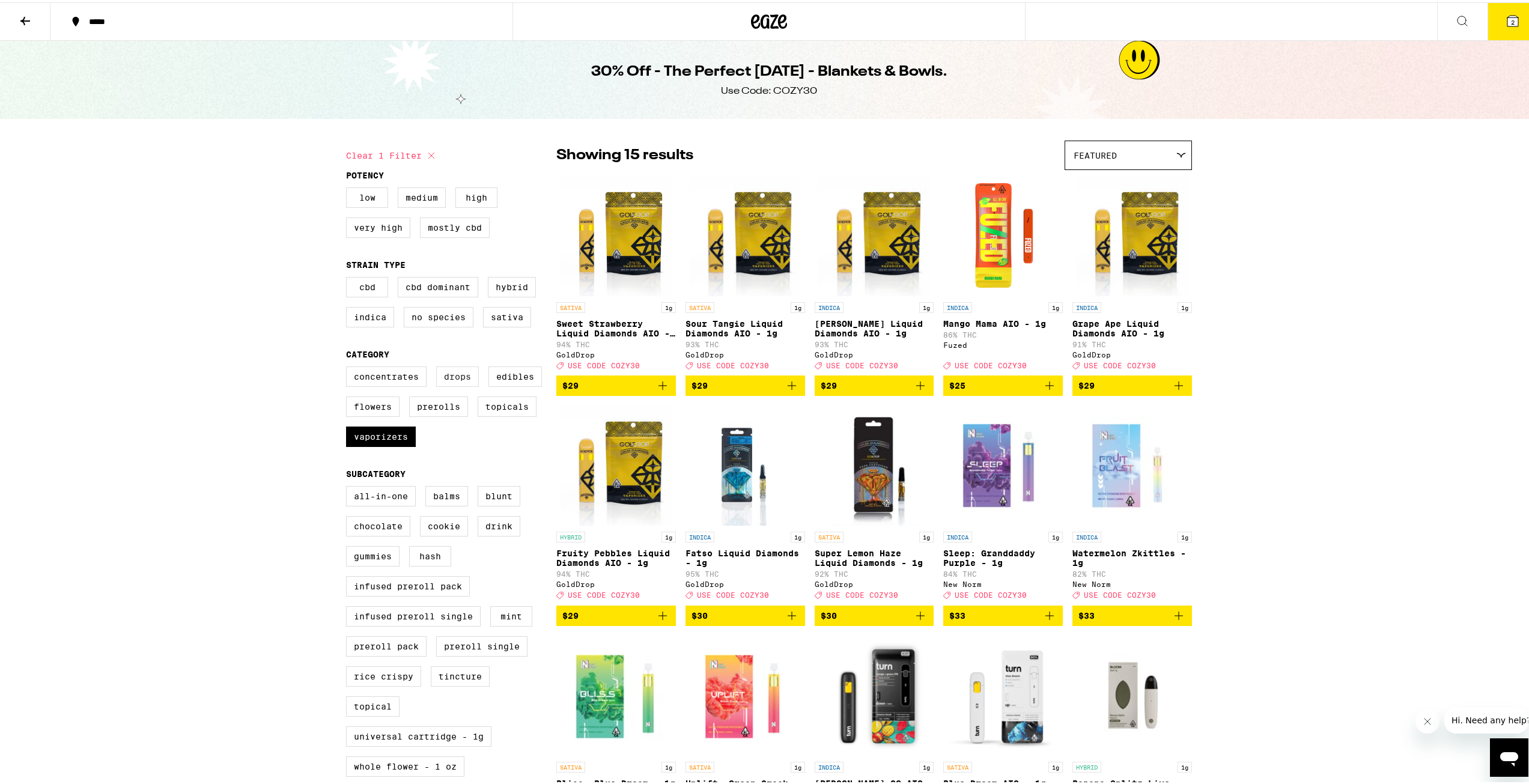
click at [453, 380] on label "Drops" at bounding box center [457, 374] width 42 height 20
click at [349, 367] on input "Drops" at bounding box center [349, 366] width 1 height 1
checkbox input "true"
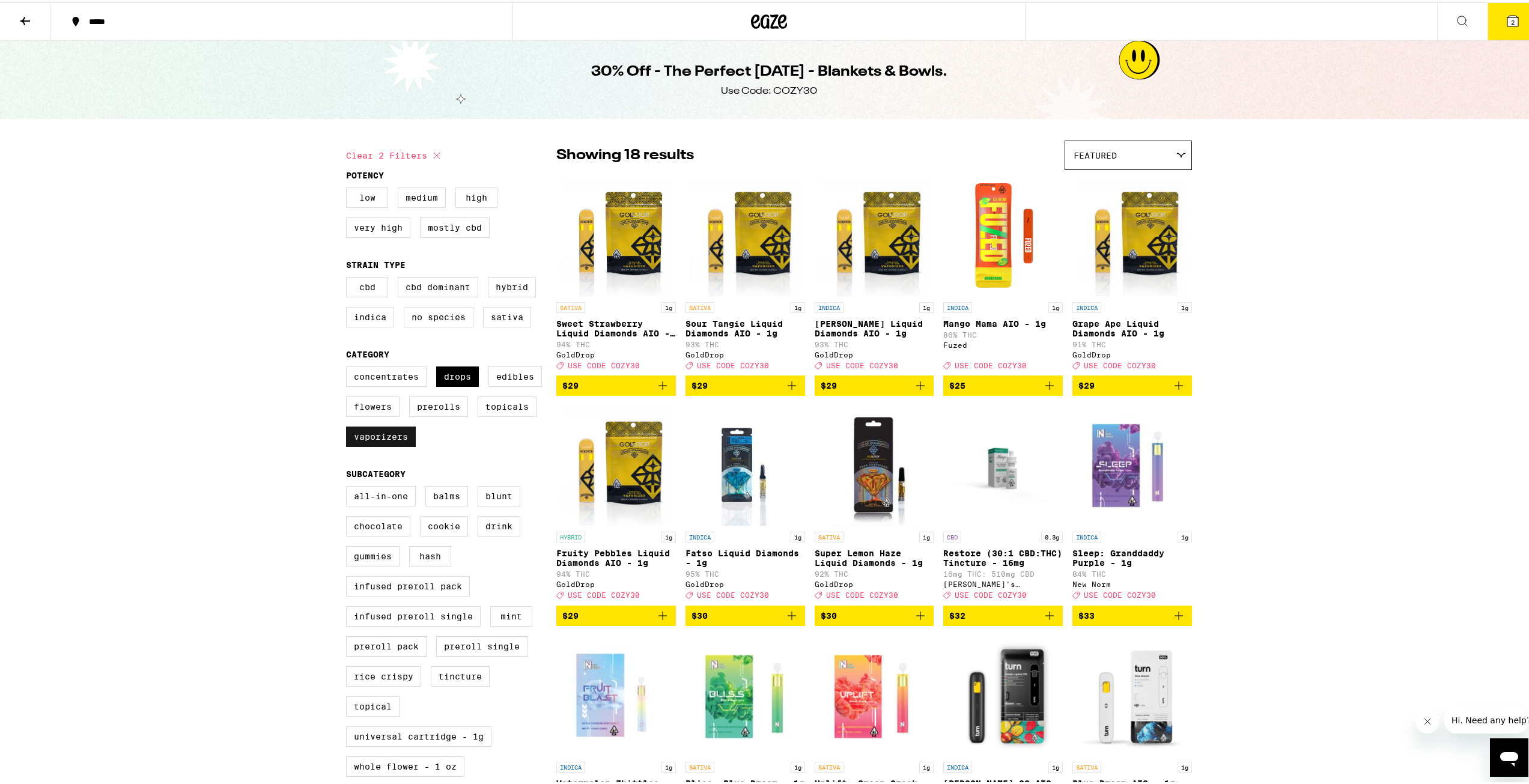
click at [403, 444] on label "Vaporizers" at bounding box center [380, 434] width 69 height 20
click at [349, 367] on input "Vaporizers" at bounding box center [349, 366] width 1 height 1
checkbox input "false"
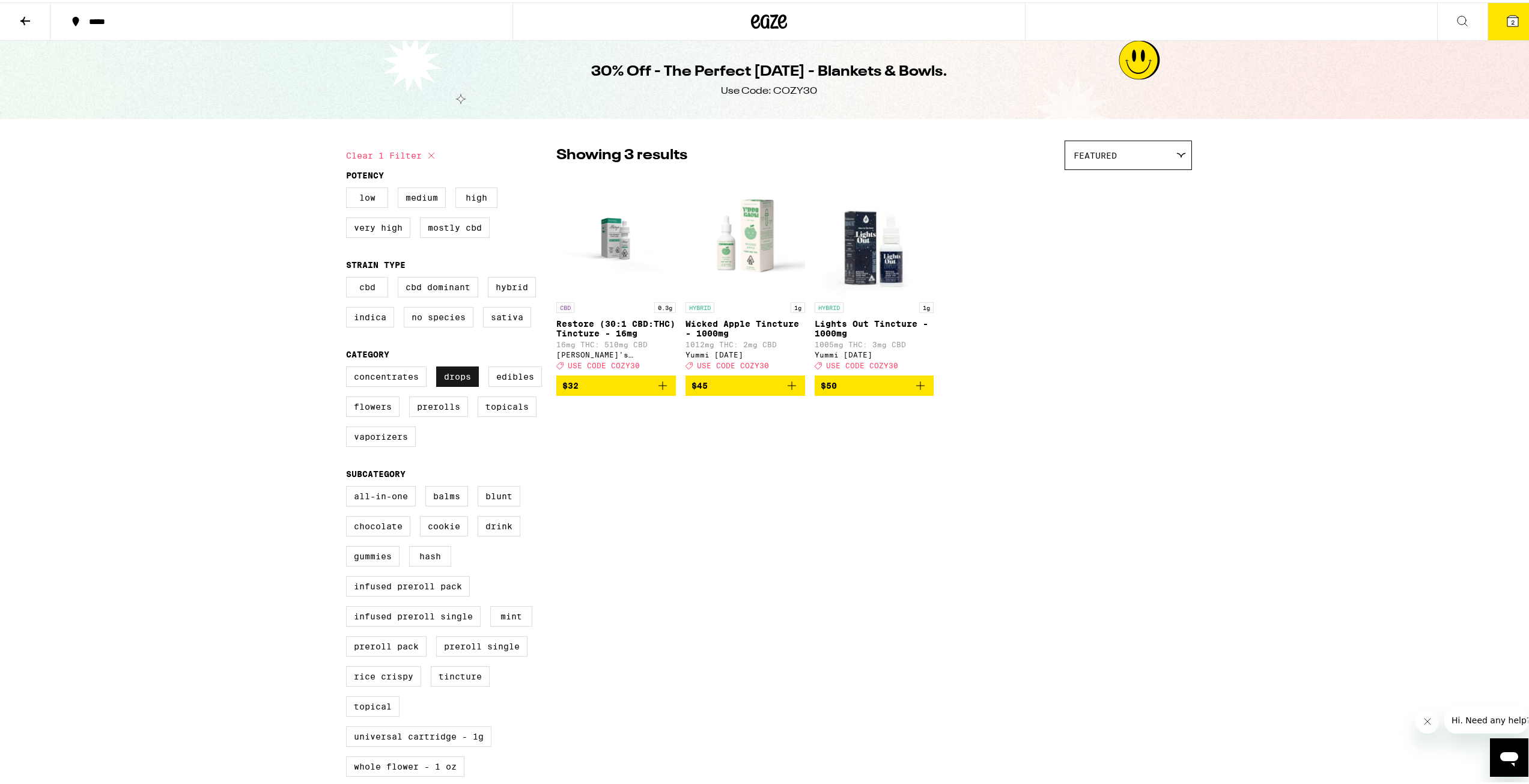
click at [463, 384] on label "Drops" at bounding box center [457, 374] width 42 height 20
click at [349, 367] on input "Drops" at bounding box center [349, 366] width 1 height 1
checkbox input "false"
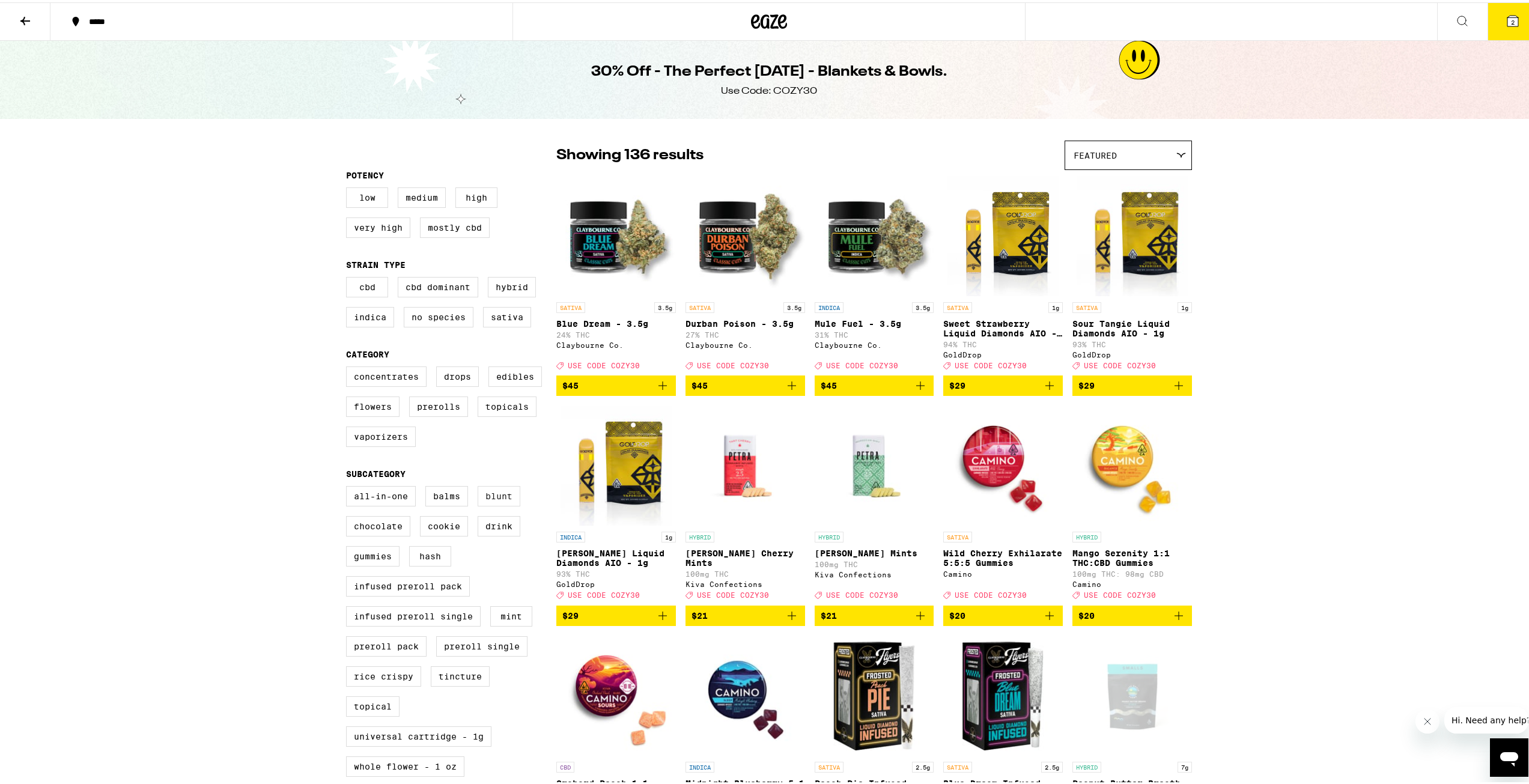
click at [495, 504] on label "Blunt" at bounding box center [498, 493] width 42 height 20
click at [349, 486] on input "Blunt" at bounding box center [349, 485] width 1 height 1
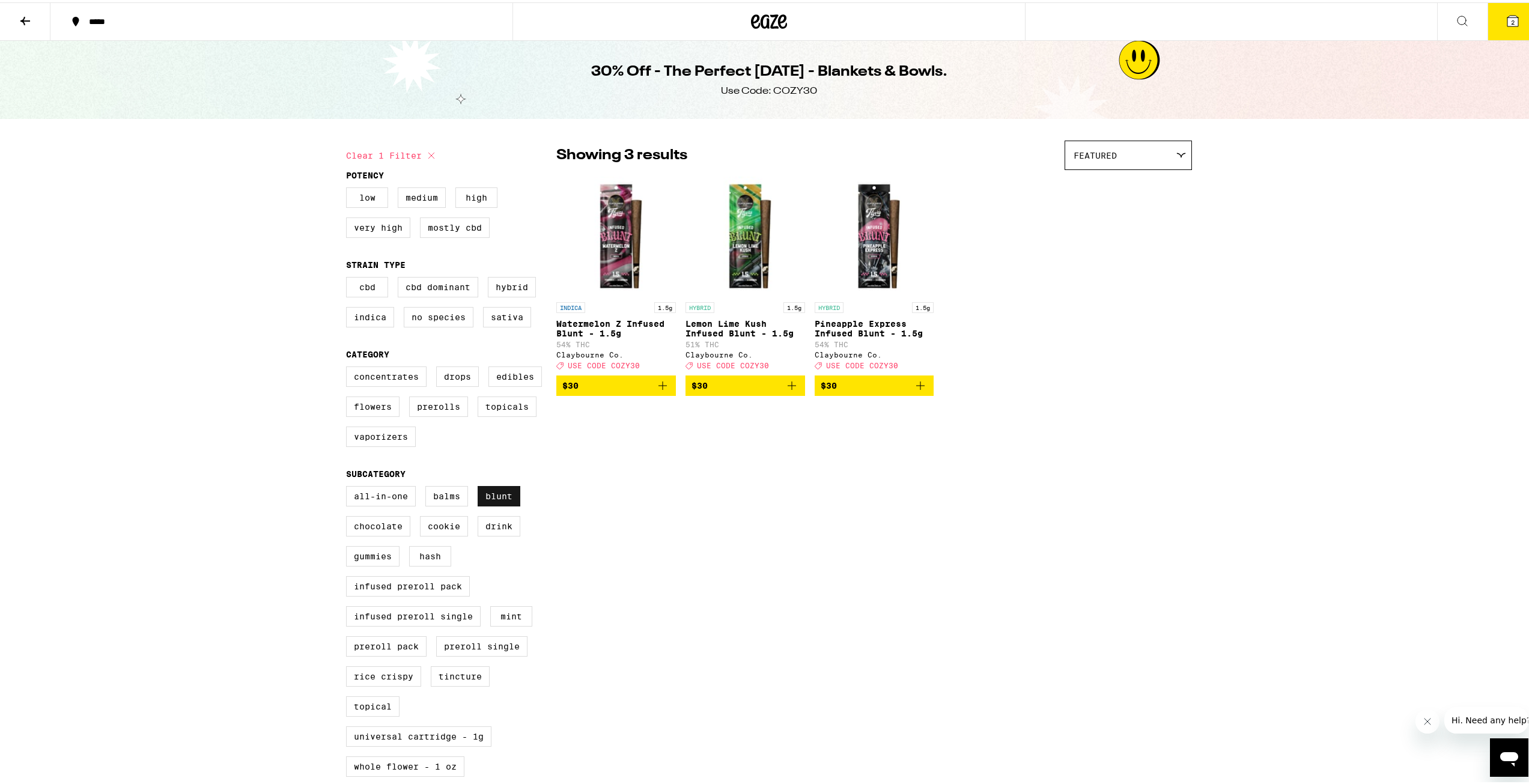
click at [494, 504] on label "Blunt" at bounding box center [498, 493] width 42 height 20
click at [349, 486] on input "Blunt" at bounding box center [349, 485] width 1 height 1
checkbox input "false"
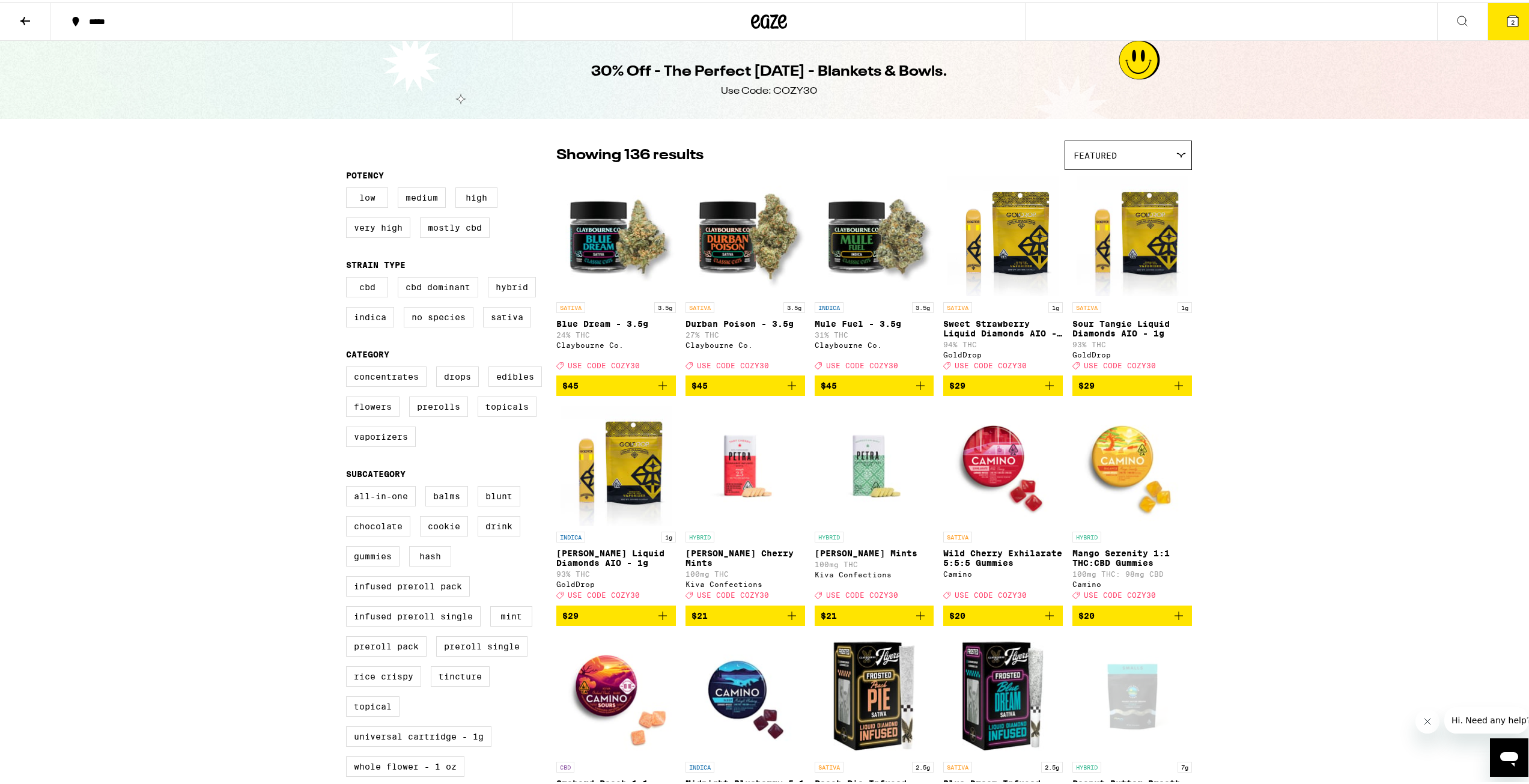
click at [418, 615] on div "All-In-One Balms Blunt Chocolate Cookie Drink Gummies Hash Infused Preroll Pack…" at bounding box center [451, 678] width 210 height 390
click at [431, 624] on label "Infused Preroll Single" at bounding box center [413, 614] width 135 height 20
click at [349, 486] on input "Infused Preroll Single" at bounding box center [349, 485] width 1 height 1
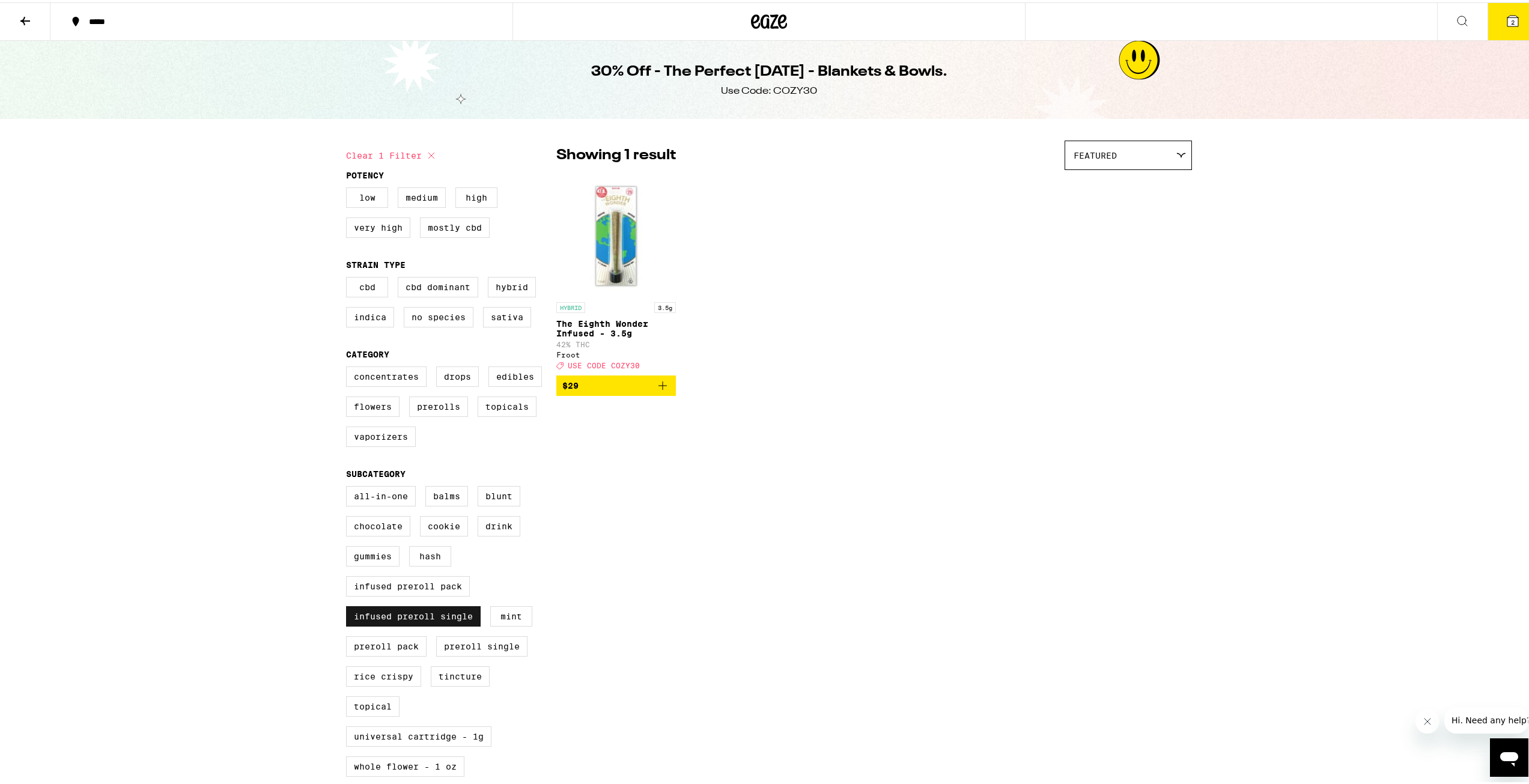
click at [448, 624] on label "Infused Preroll Single" at bounding box center [413, 614] width 135 height 20
click at [349, 486] on input "Infused Preroll Single" at bounding box center [349, 485] width 1 height 1
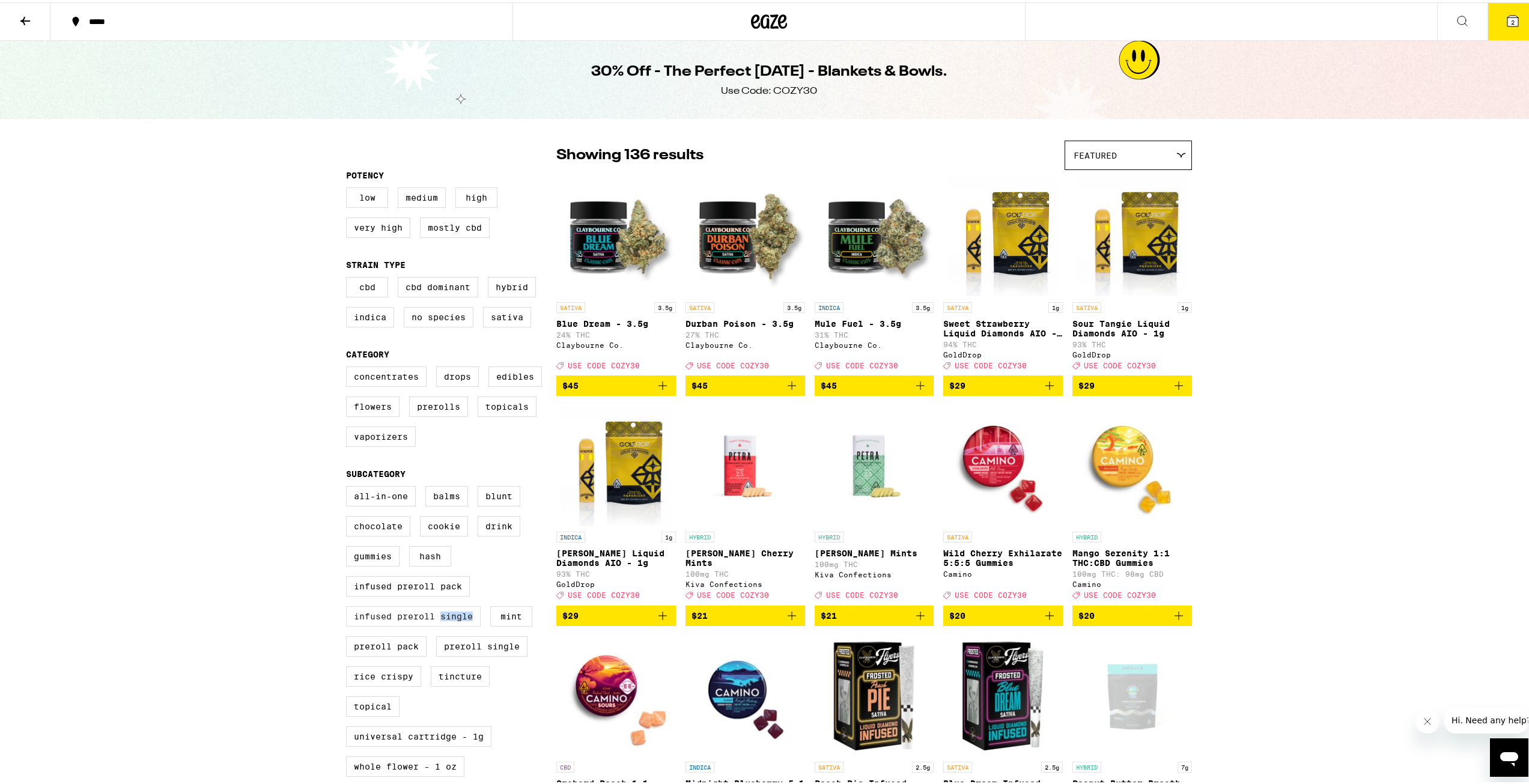
click at [448, 624] on label "Infused Preroll Single" at bounding box center [413, 614] width 135 height 20
click at [349, 486] on input "Infused Preroll Single" at bounding box center [349, 485] width 1 height 1
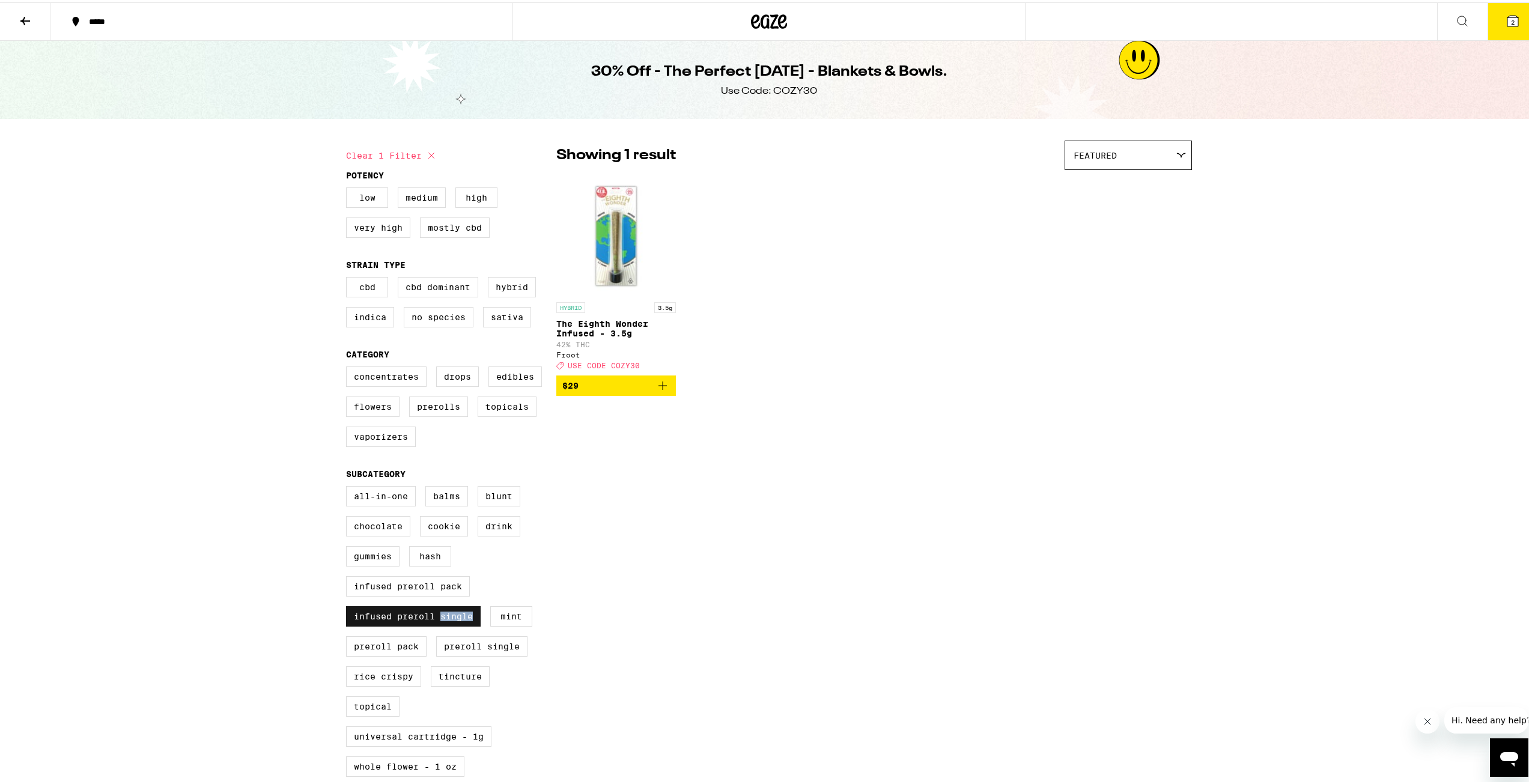
click at [448, 624] on label "Infused Preroll Single" at bounding box center [413, 614] width 135 height 20
click at [349, 486] on input "Infused Preroll Single" at bounding box center [349, 485] width 1 height 1
checkbox input "false"
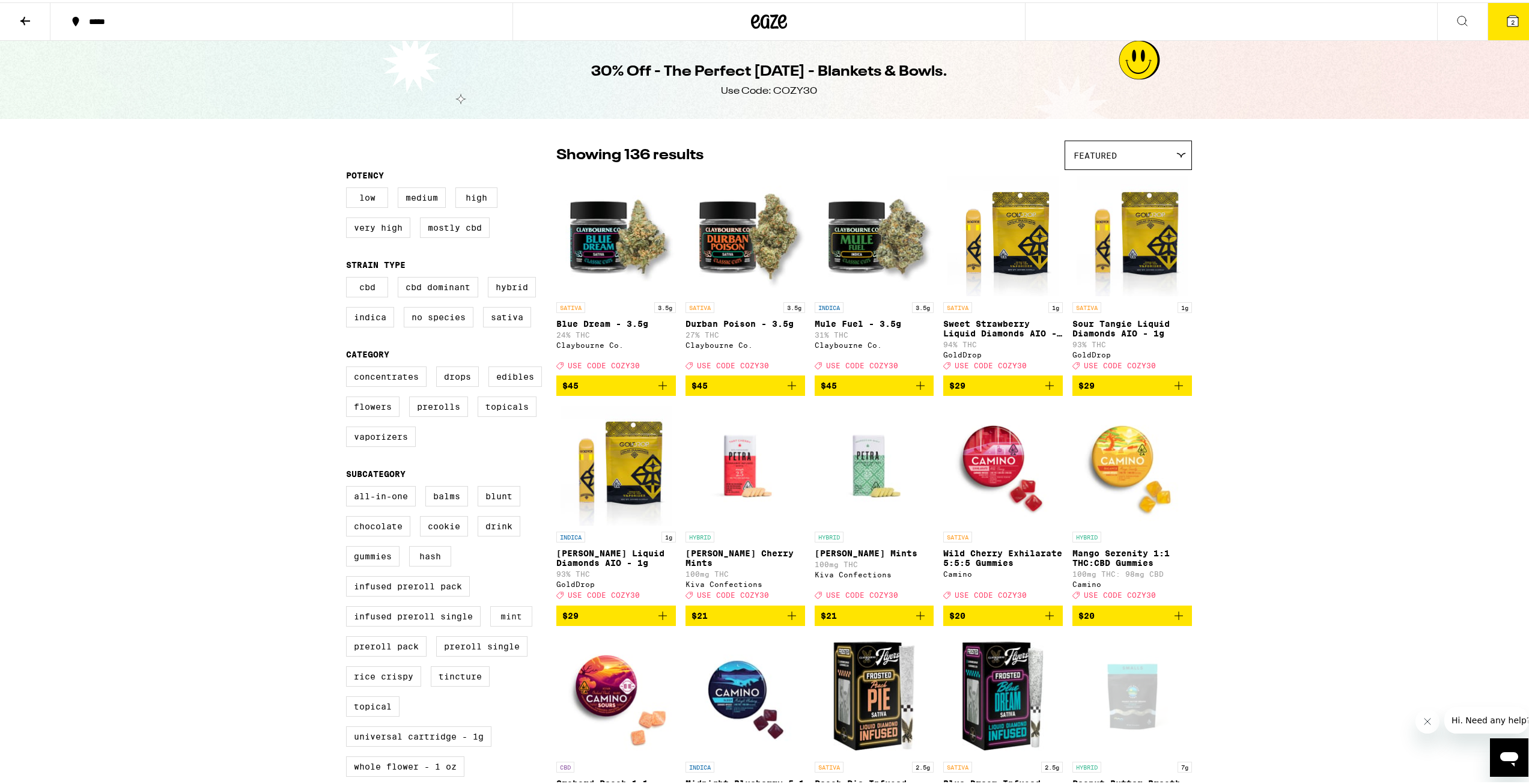
click at [496, 624] on label "Mint" at bounding box center [511, 614] width 42 height 20
click at [349, 486] on input "Mint" at bounding box center [349, 485] width 1 height 1
checkbox input "true"
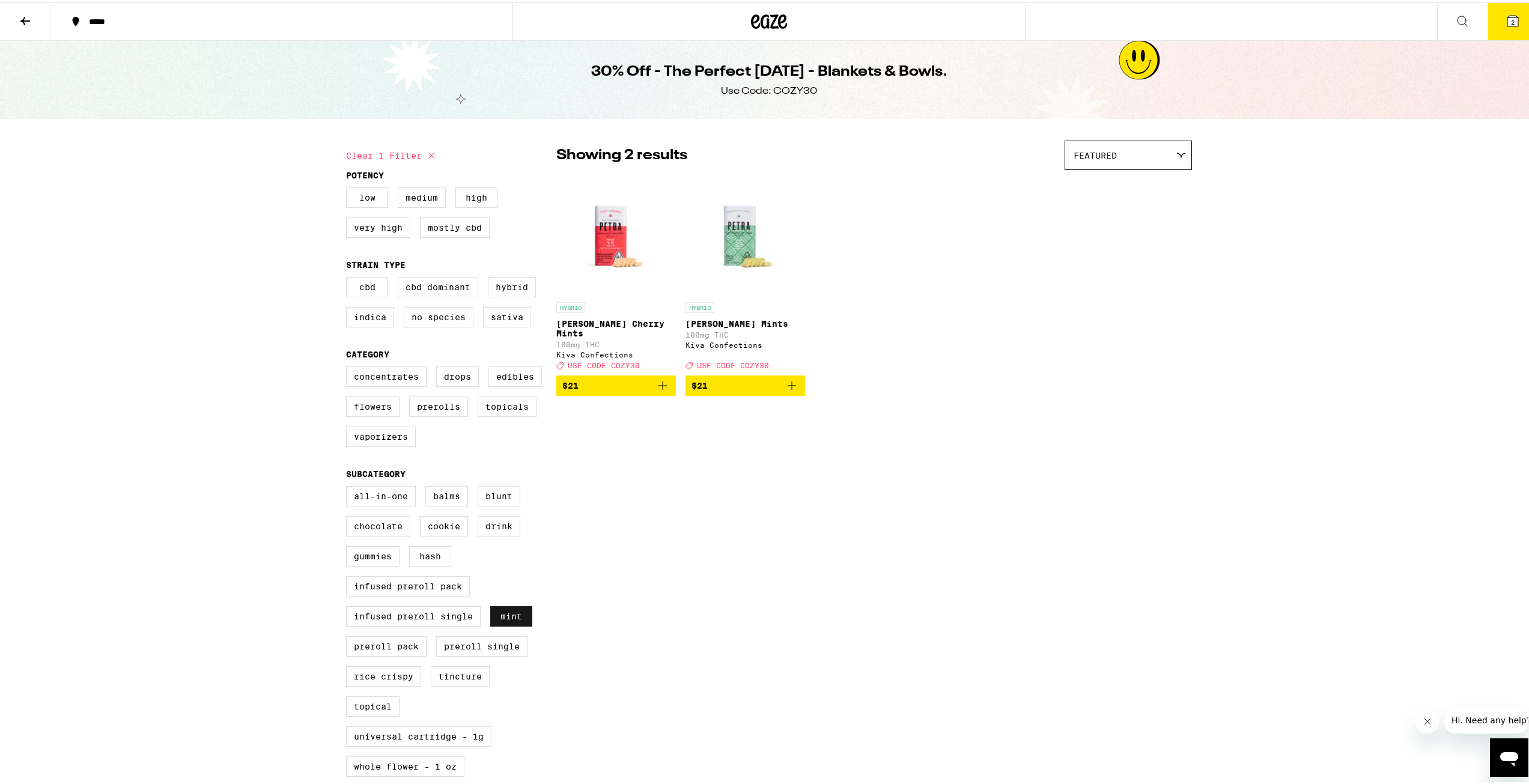
click at [504, 624] on label "Mint" at bounding box center [511, 614] width 42 height 20
click at [457, 677] on div "All-In-One Balms Blunt Chocolate Cookie Drink Gummies Hash Infused Preroll Pack…" at bounding box center [451, 678] width 210 height 390
click at [466, 655] on label "Preroll Single" at bounding box center [481, 644] width 91 height 20
click at [349, 486] on input "Preroll Single" at bounding box center [349, 485] width 1 height 1
checkbox input "true"
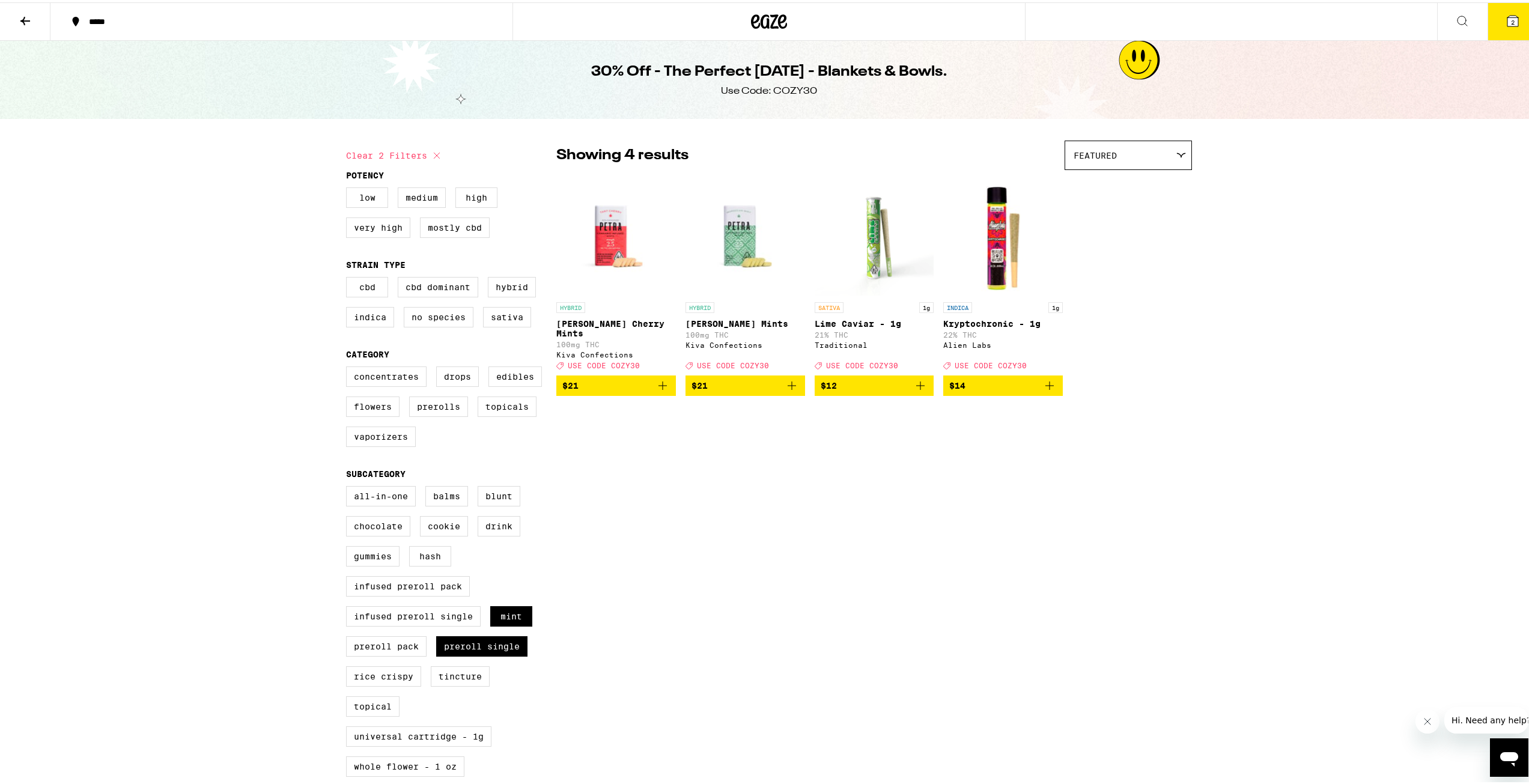
click at [521, 614] on div "All-In-One Balms Blunt Chocolate Cookie Drink Gummies Hash Infused Preroll Pack…" at bounding box center [451, 678] width 210 height 390
click at [507, 624] on label "Mint" at bounding box center [511, 614] width 42 height 20
click at [349, 486] on input "Mint" at bounding box center [349, 485] width 1 height 1
checkbox input "false"
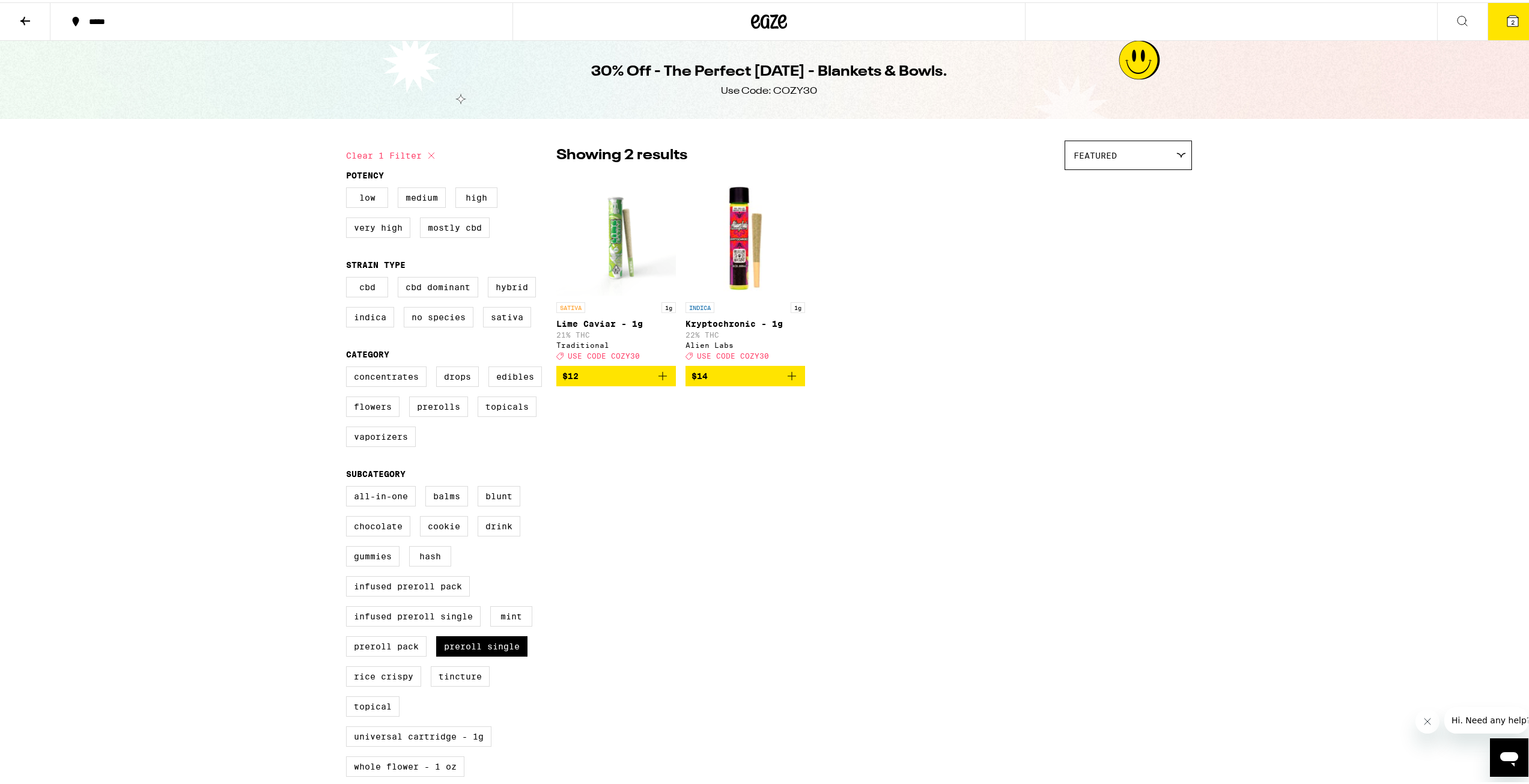
click at [790, 381] on icon "Add to bag" at bounding box center [791, 373] width 14 height 14
click at [1511, 20] on span "3" at bounding box center [1512, 20] width 3 height 7
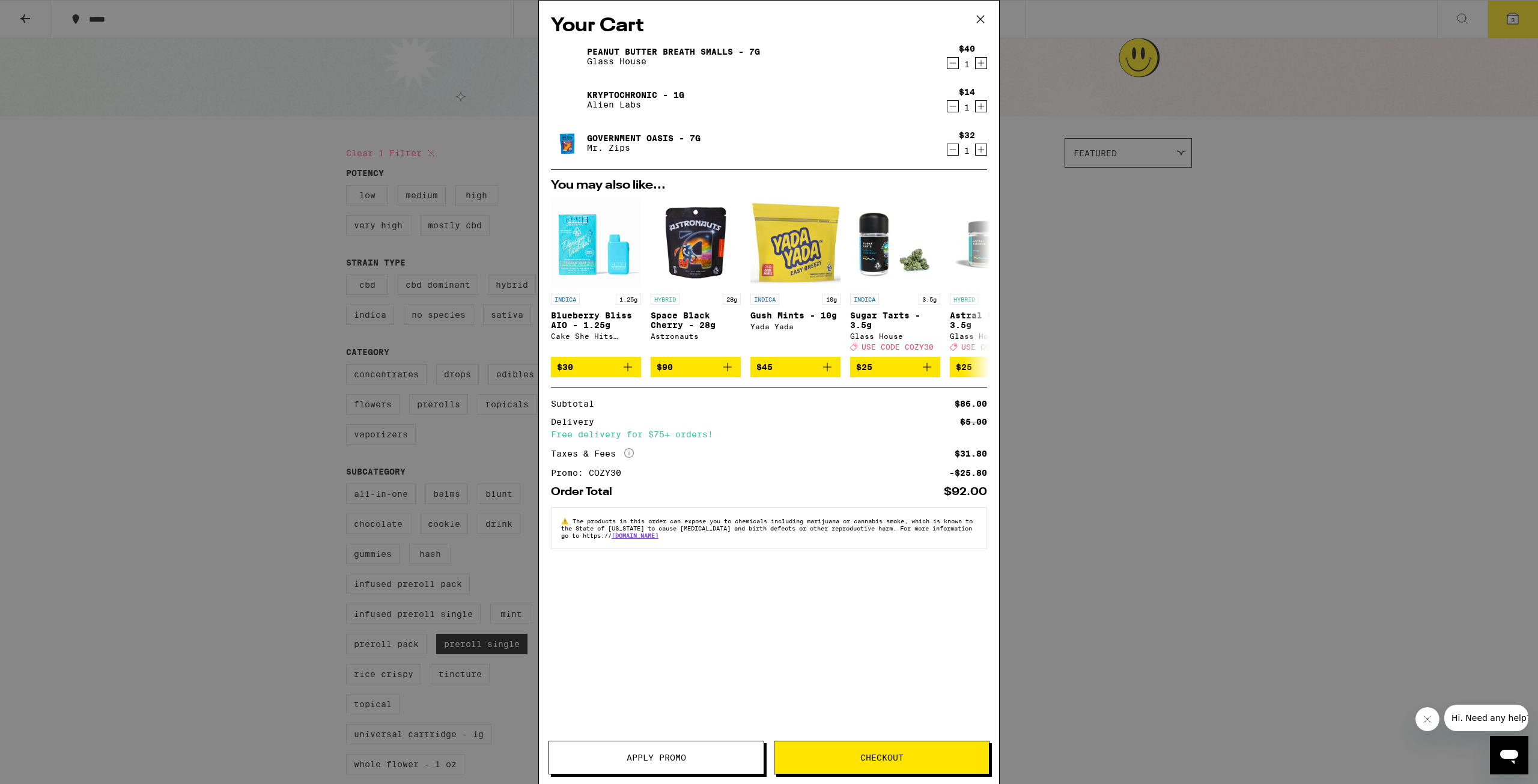
click at [643, 746] on button "Apply Promo" at bounding box center [657, 758] width 216 height 34
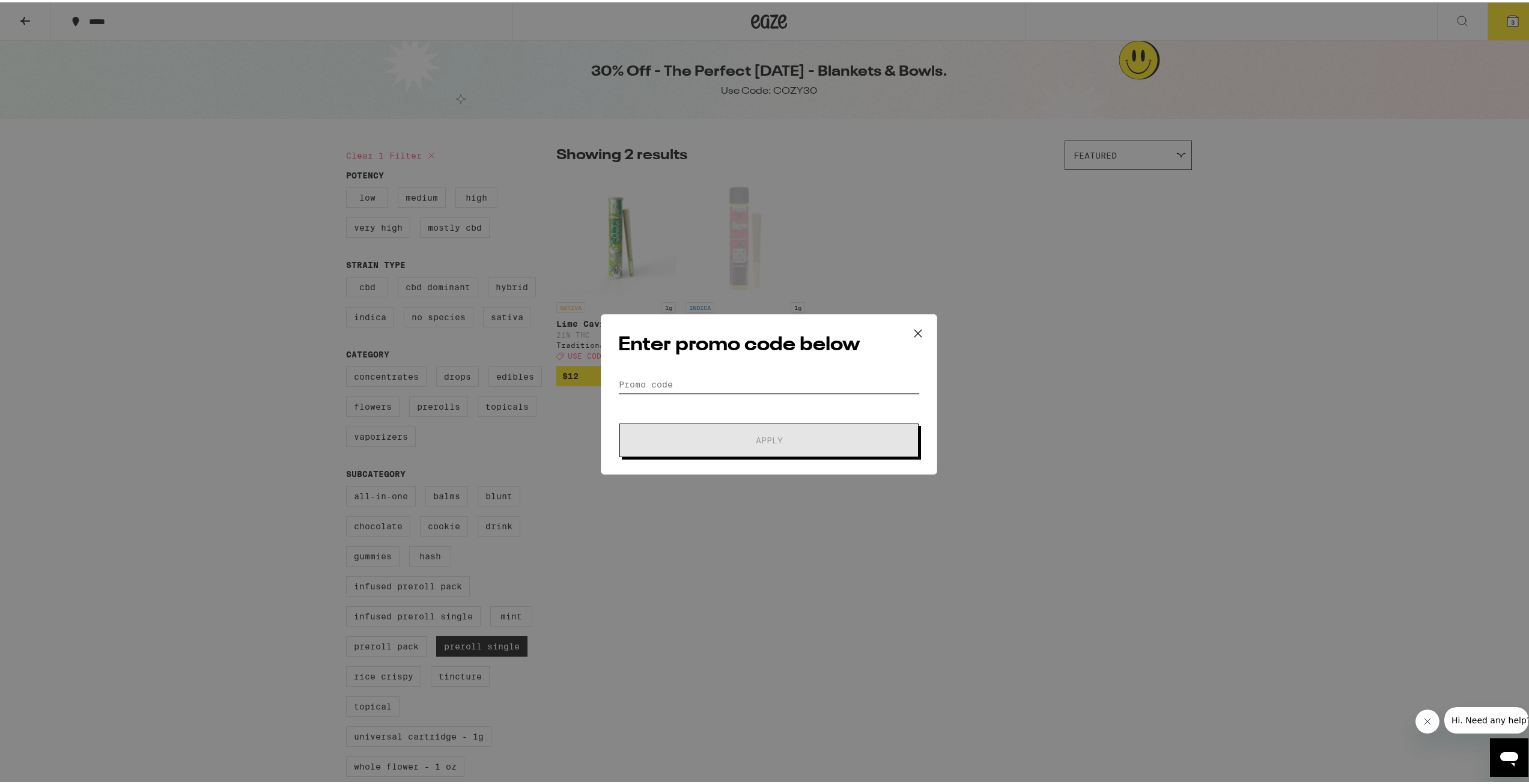
click at [693, 376] on input "Promo Code" at bounding box center [769, 382] width 301 height 18
type input "COZY30"
click at [738, 429] on button "Apply" at bounding box center [769, 438] width 299 height 34
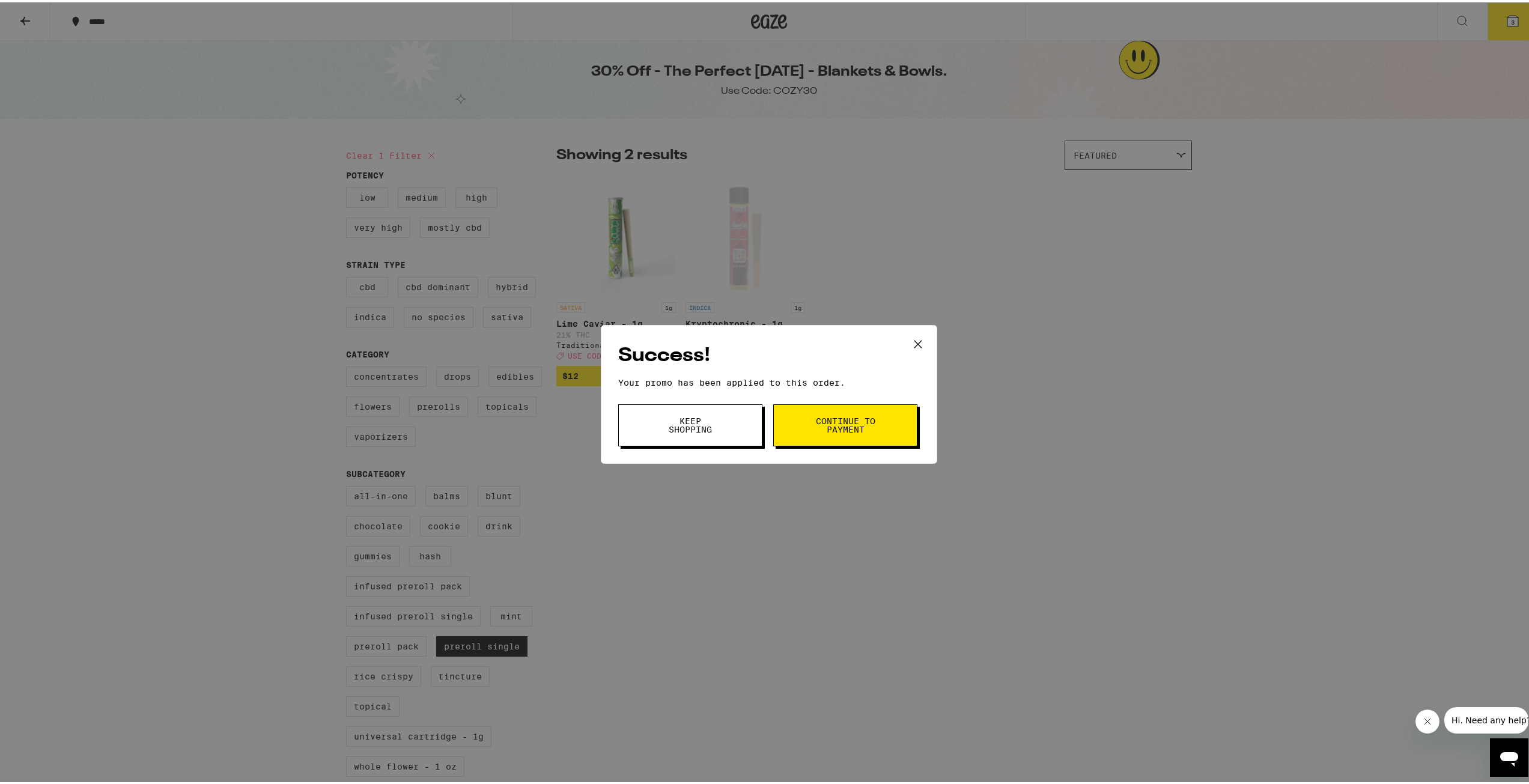
click at [710, 438] on button "Keep Shopping" at bounding box center [690, 423] width 144 height 42
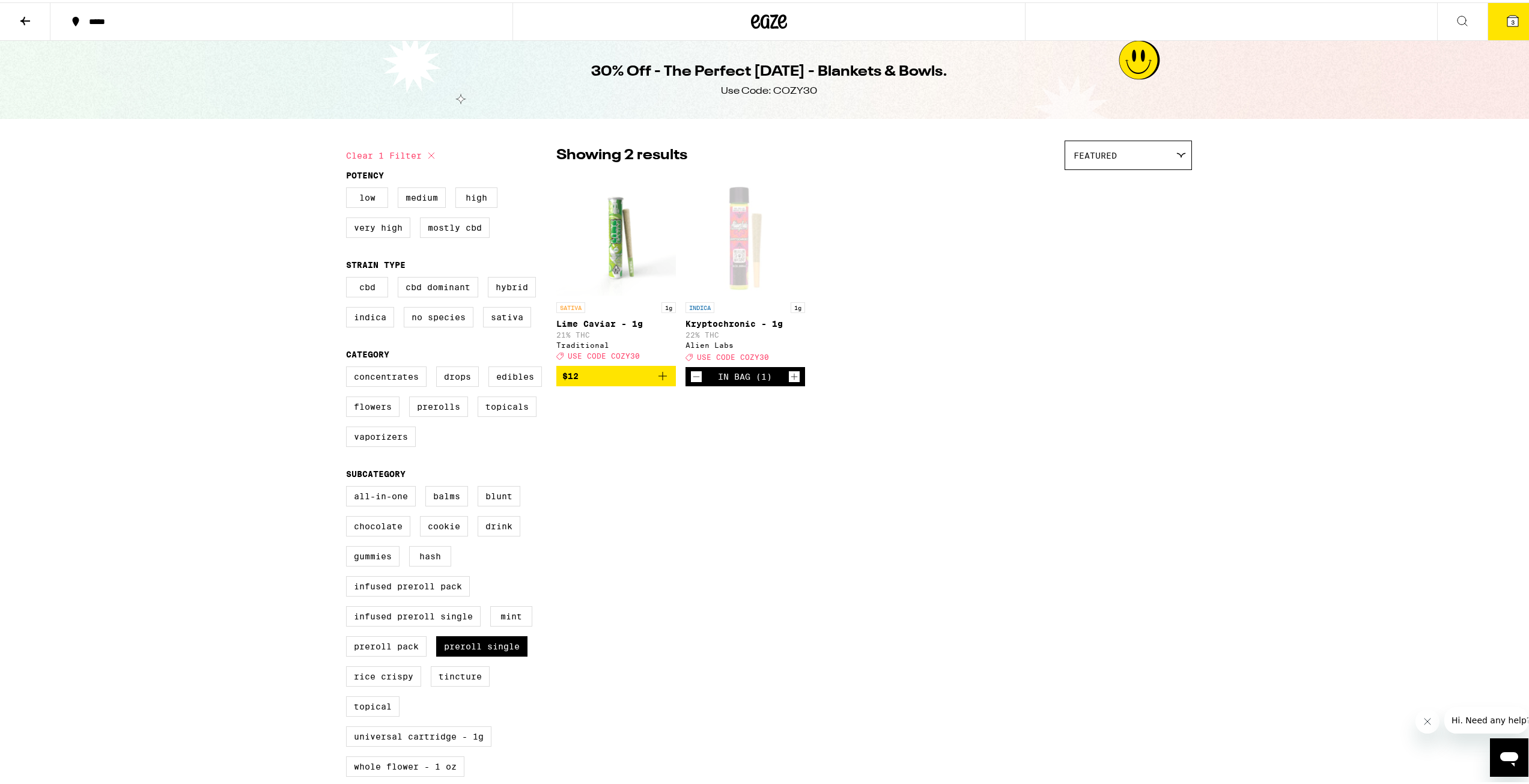
click at [1503, 7] on button "3" at bounding box center [1513, 19] width 51 height 37
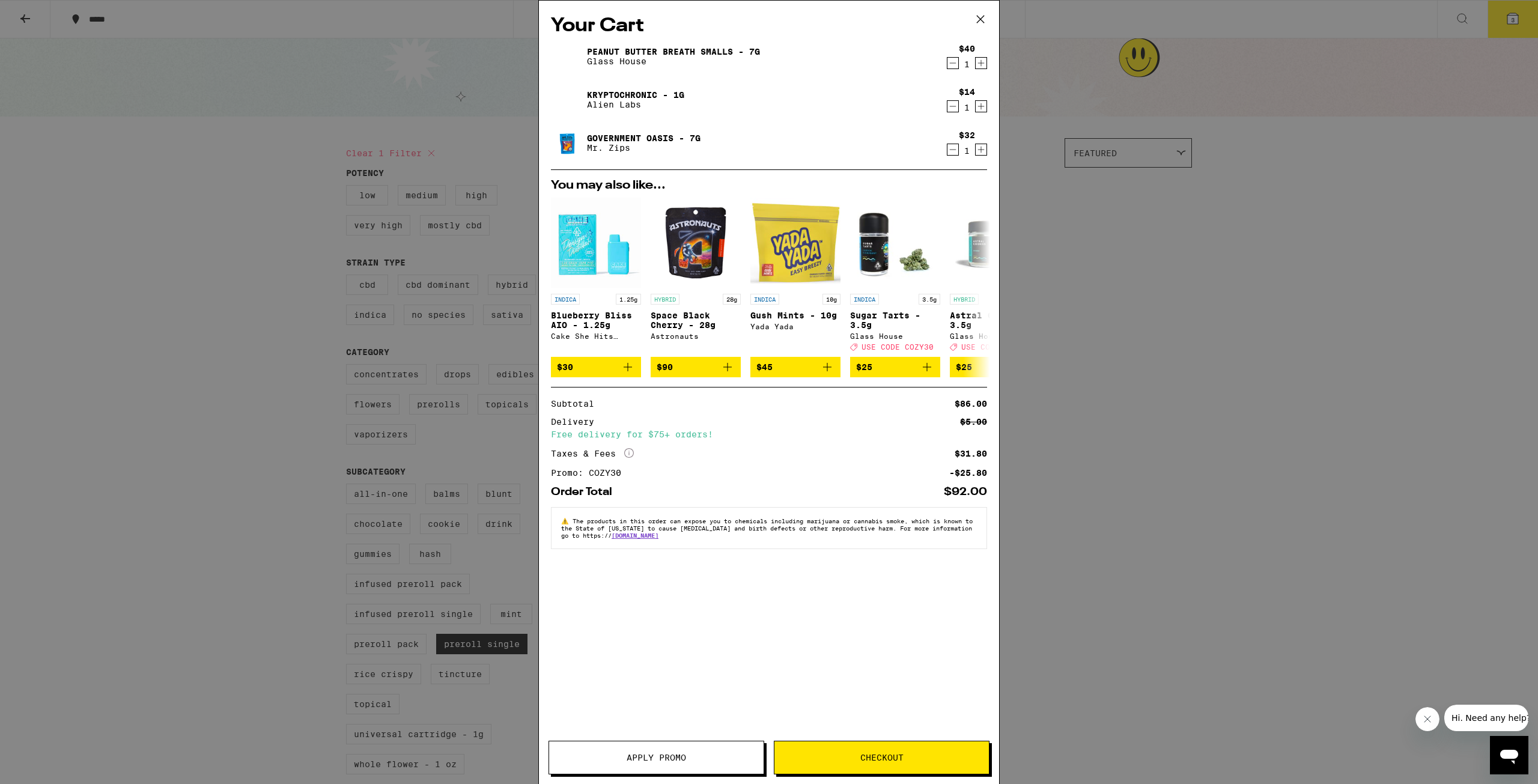
click at [1293, 396] on div "Your Cart Peanut Butter Breath Smalls - 7g Glass House $40 1 Kryptochronic - 1g…" at bounding box center [769, 392] width 1538 height 784
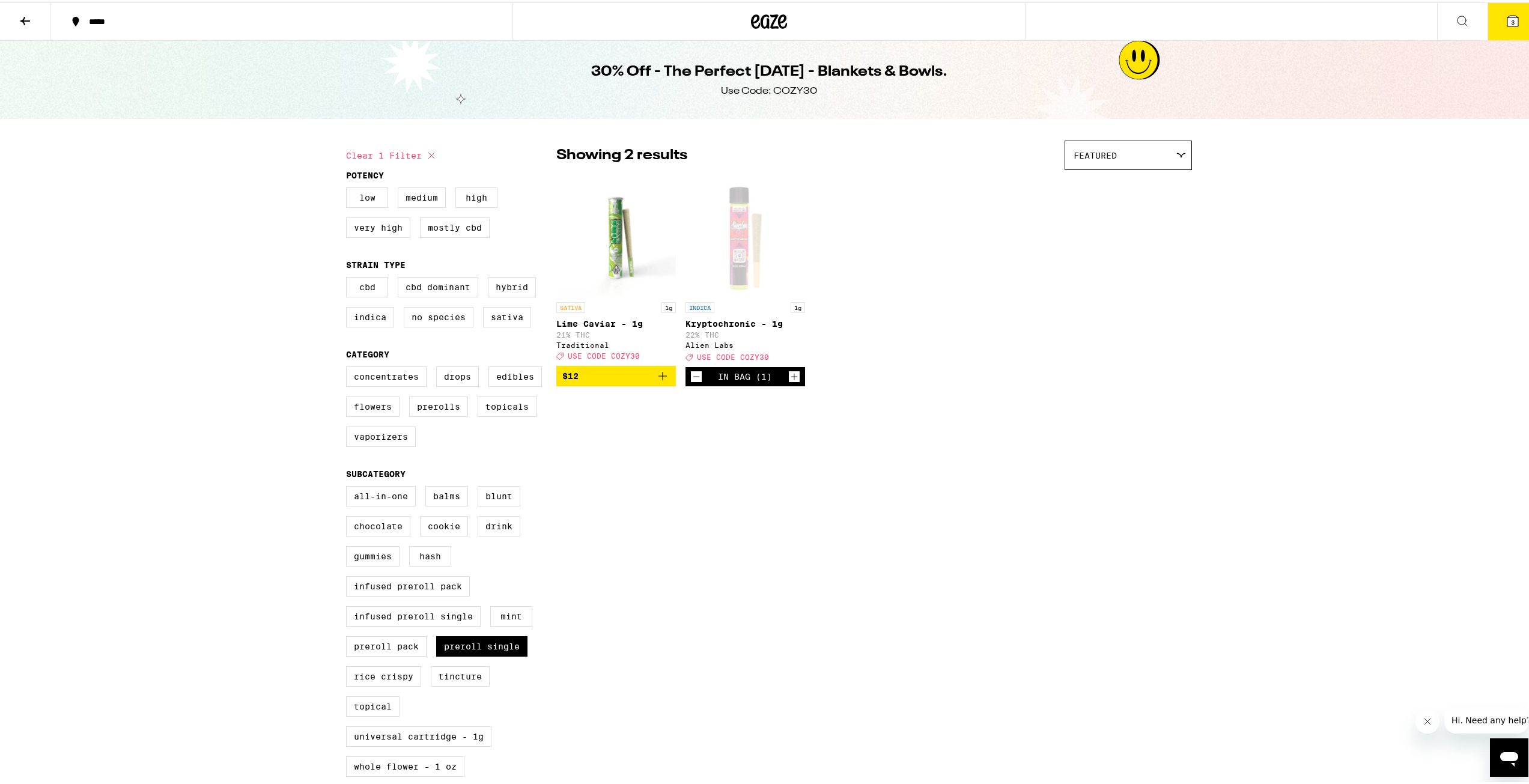
click at [1495, 30] on button "3" at bounding box center [1513, 19] width 51 height 37
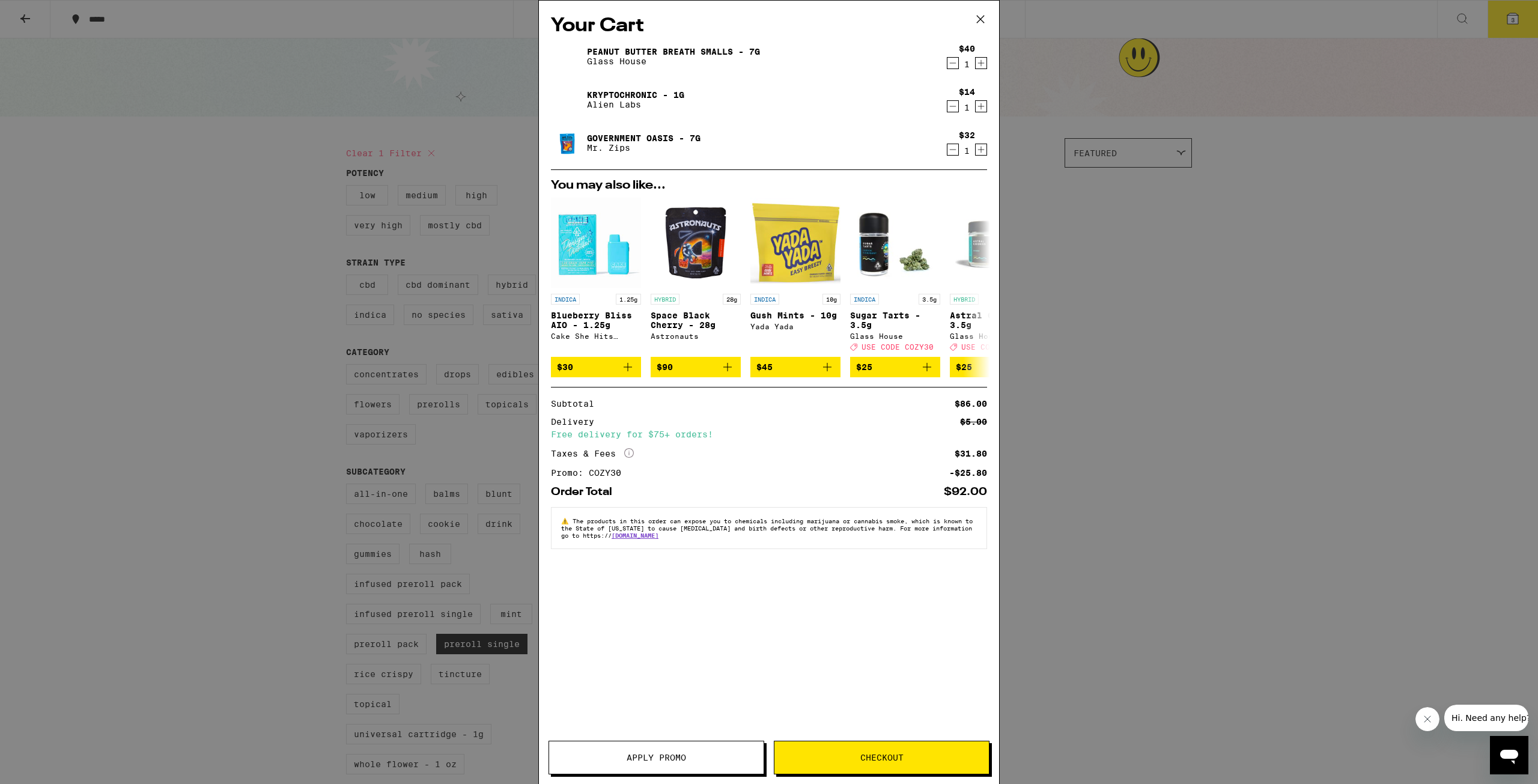
click at [949, 107] on icon "Decrement" at bounding box center [953, 106] width 11 height 14
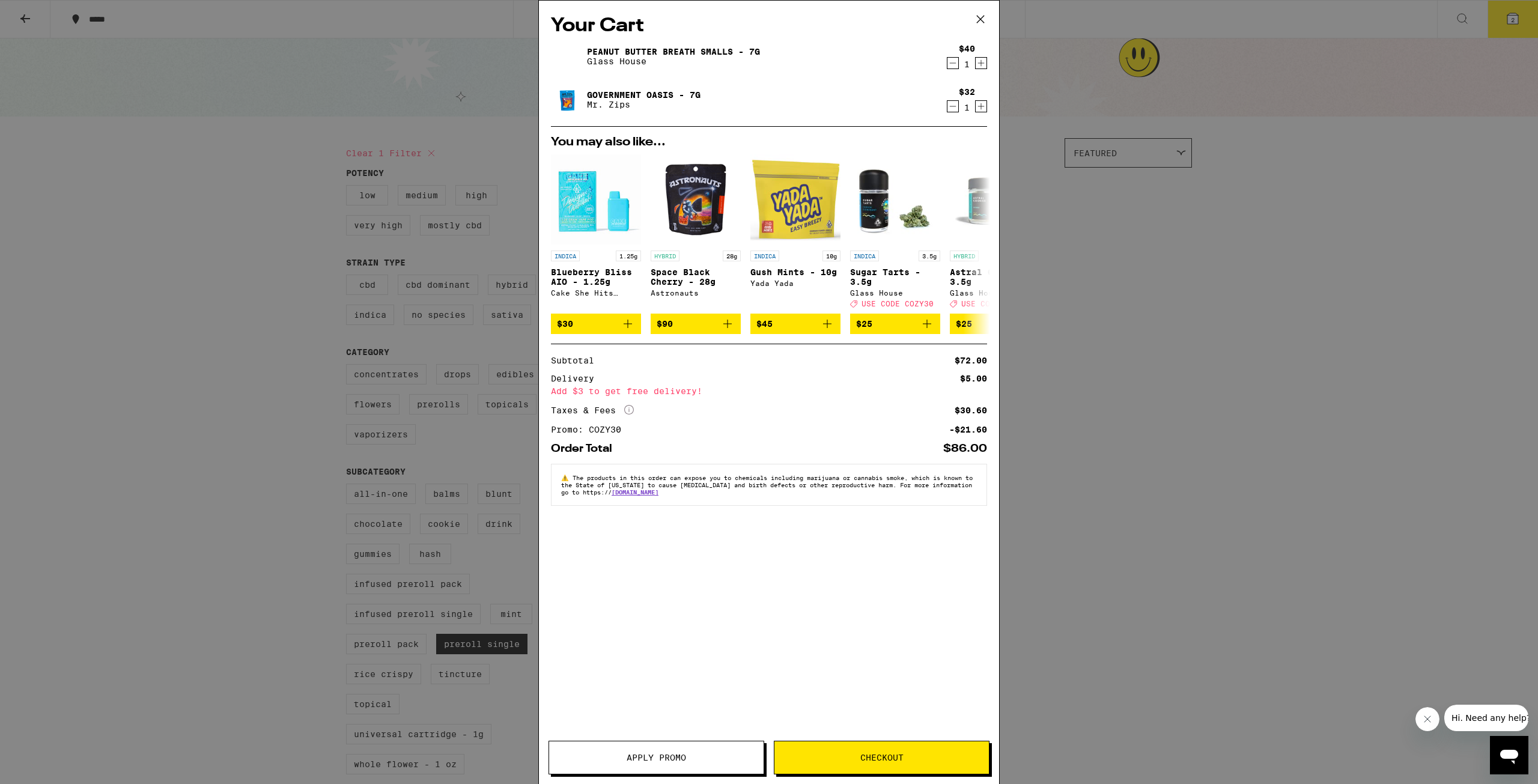
click at [951, 62] on icon "Decrement" at bounding box center [953, 63] width 11 height 14
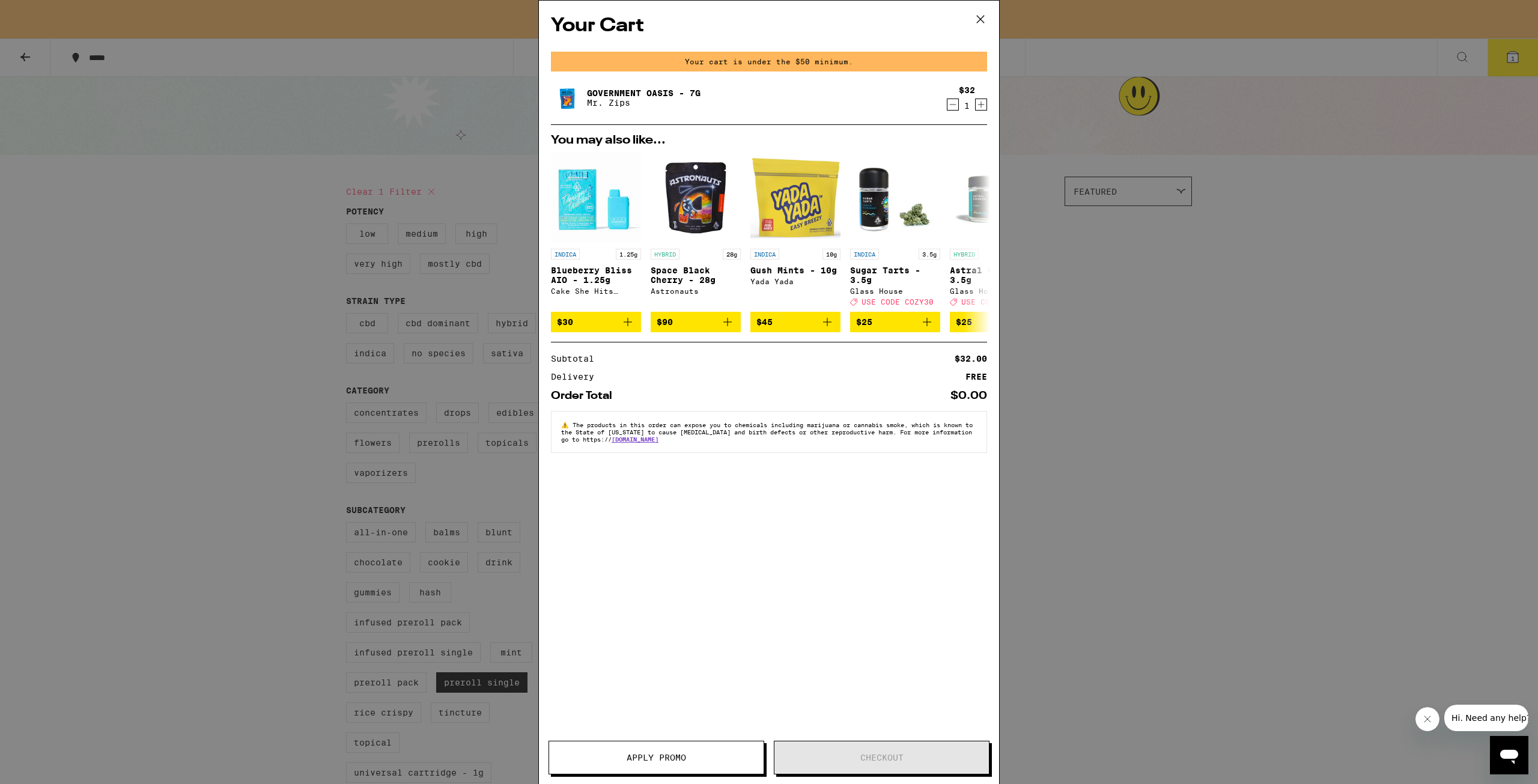
click at [1115, 433] on div "Your Cart Your cart is under the $50 minimum. Government Oasis - 7g Mr. Zips $3…" at bounding box center [769, 392] width 1538 height 784
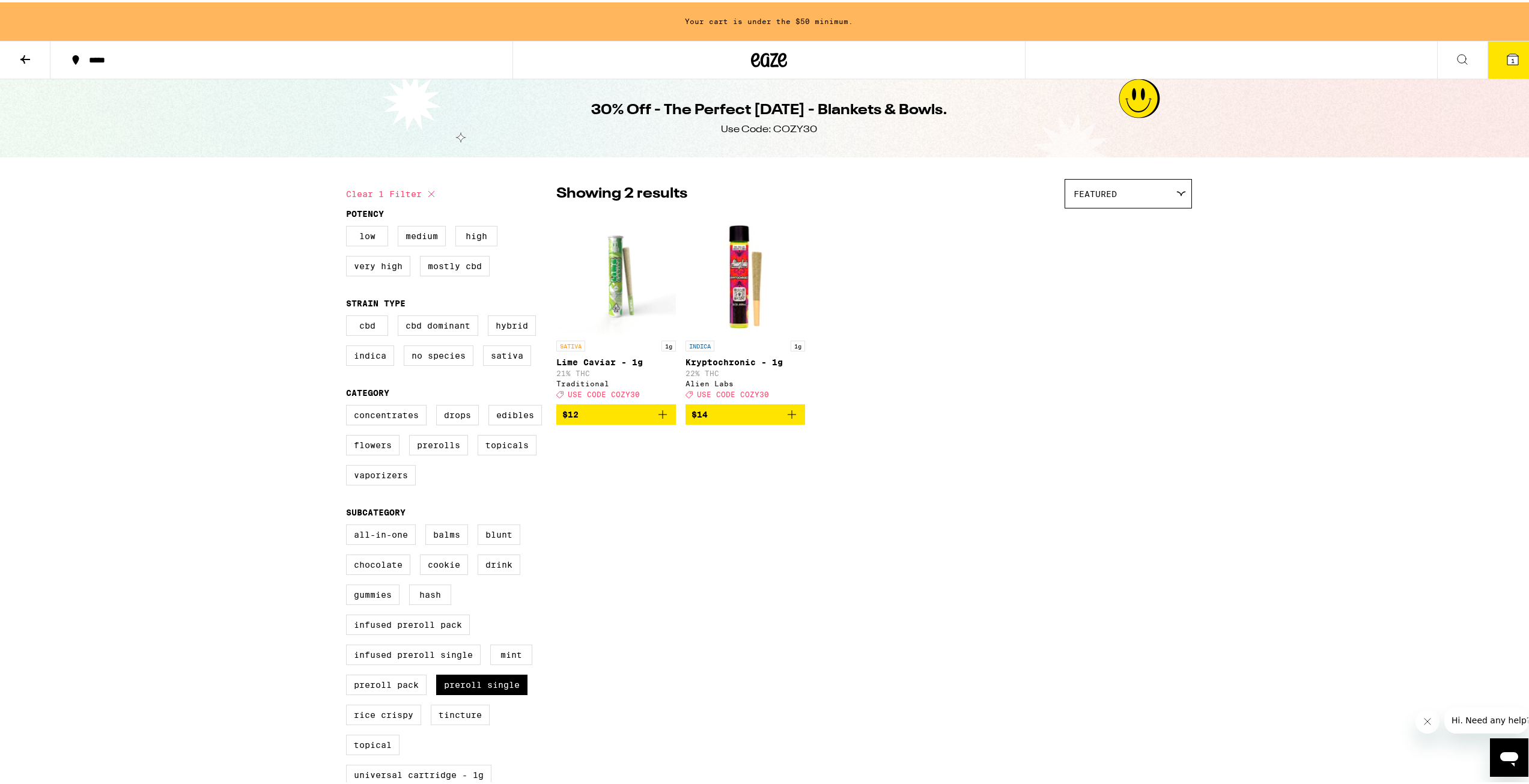
click at [399, 191] on button "Clear 1 filter" at bounding box center [392, 191] width 92 height 30
checkbox input "false"
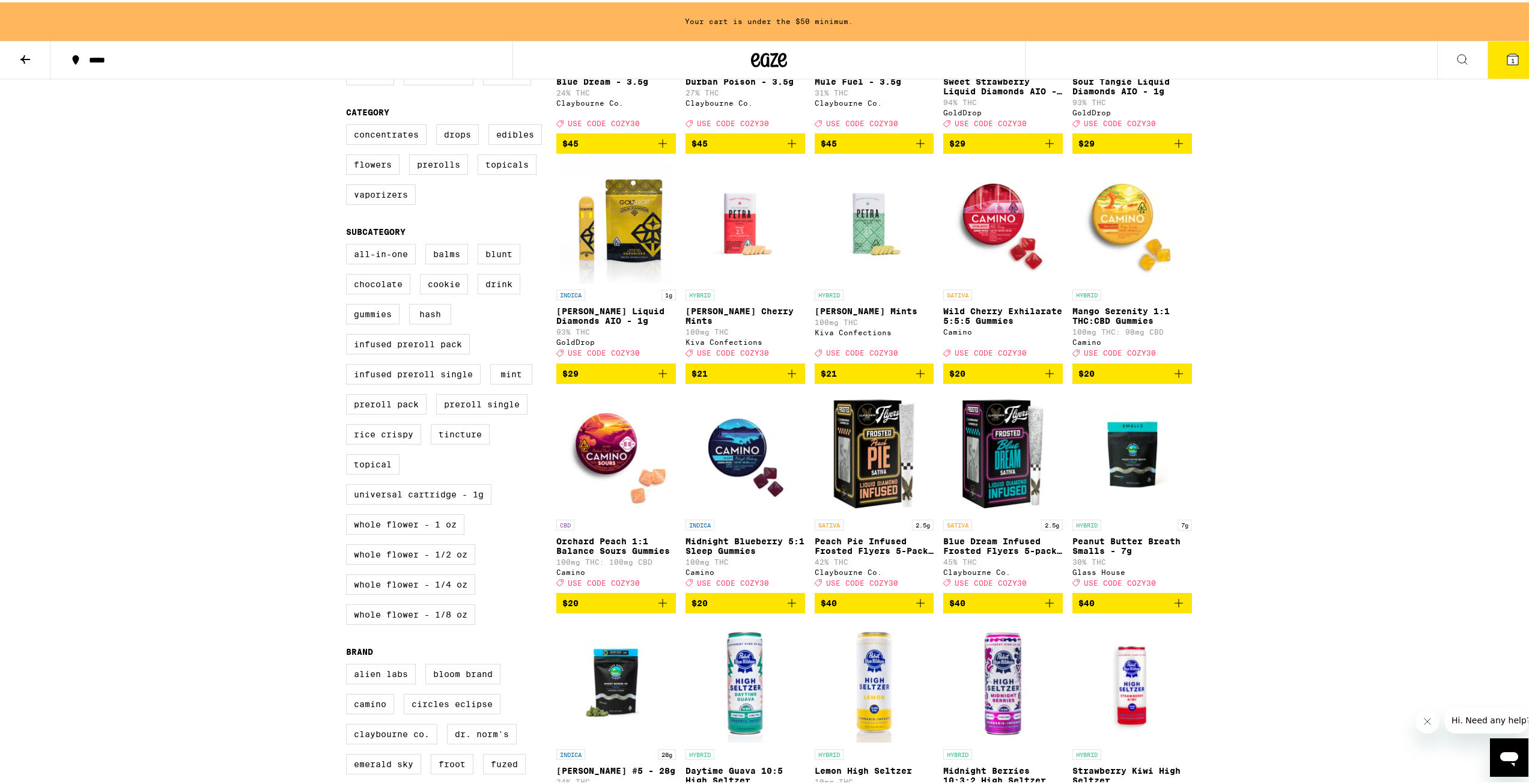
scroll to position [60, 0]
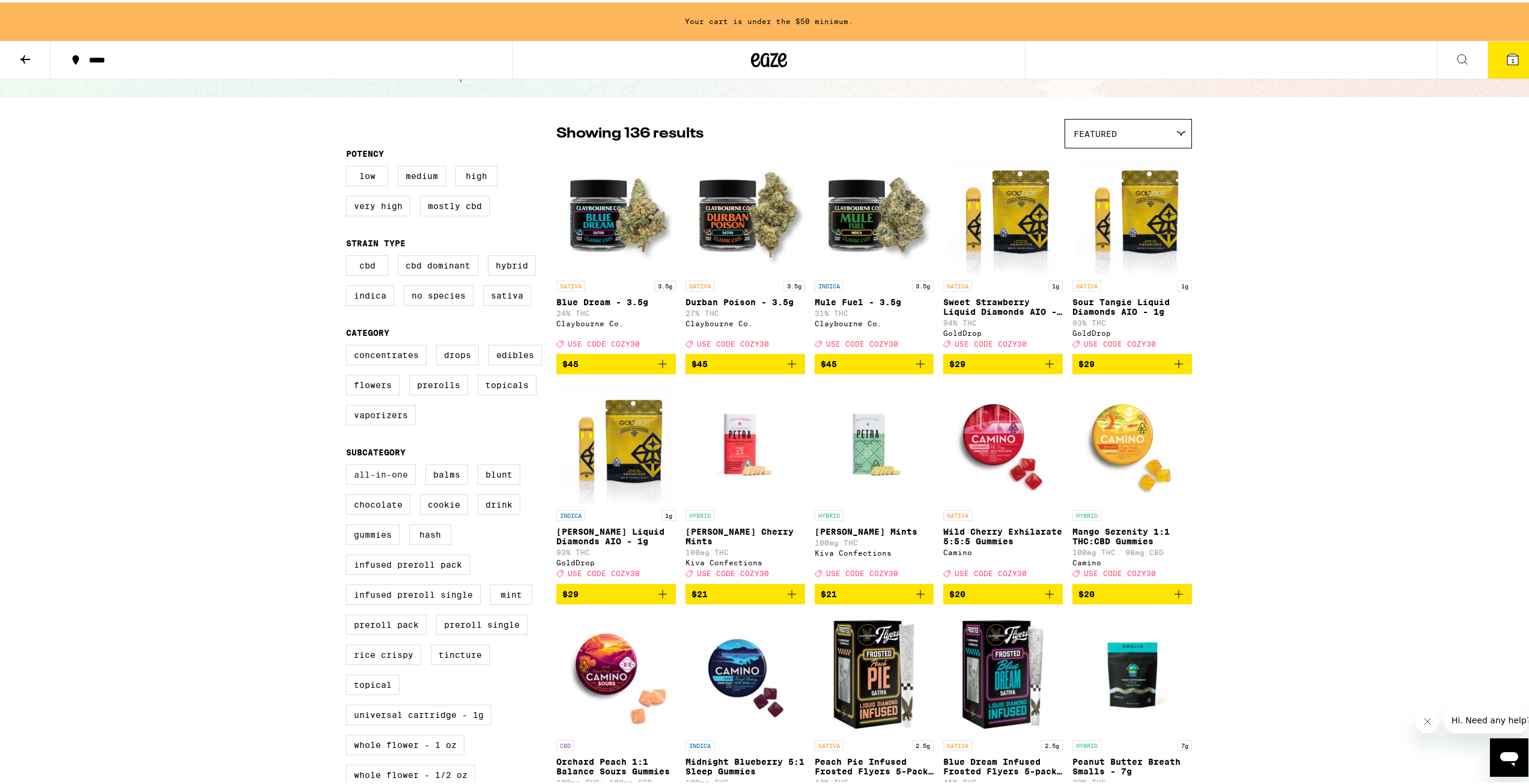
click at [396, 483] on label "All-In-One" at bounding box center [380, 472] width 69 height 20
click at [349, 464] on input "All-In-One" at bounding box center [349, 464] width 1 height 1
checkbox input "true"
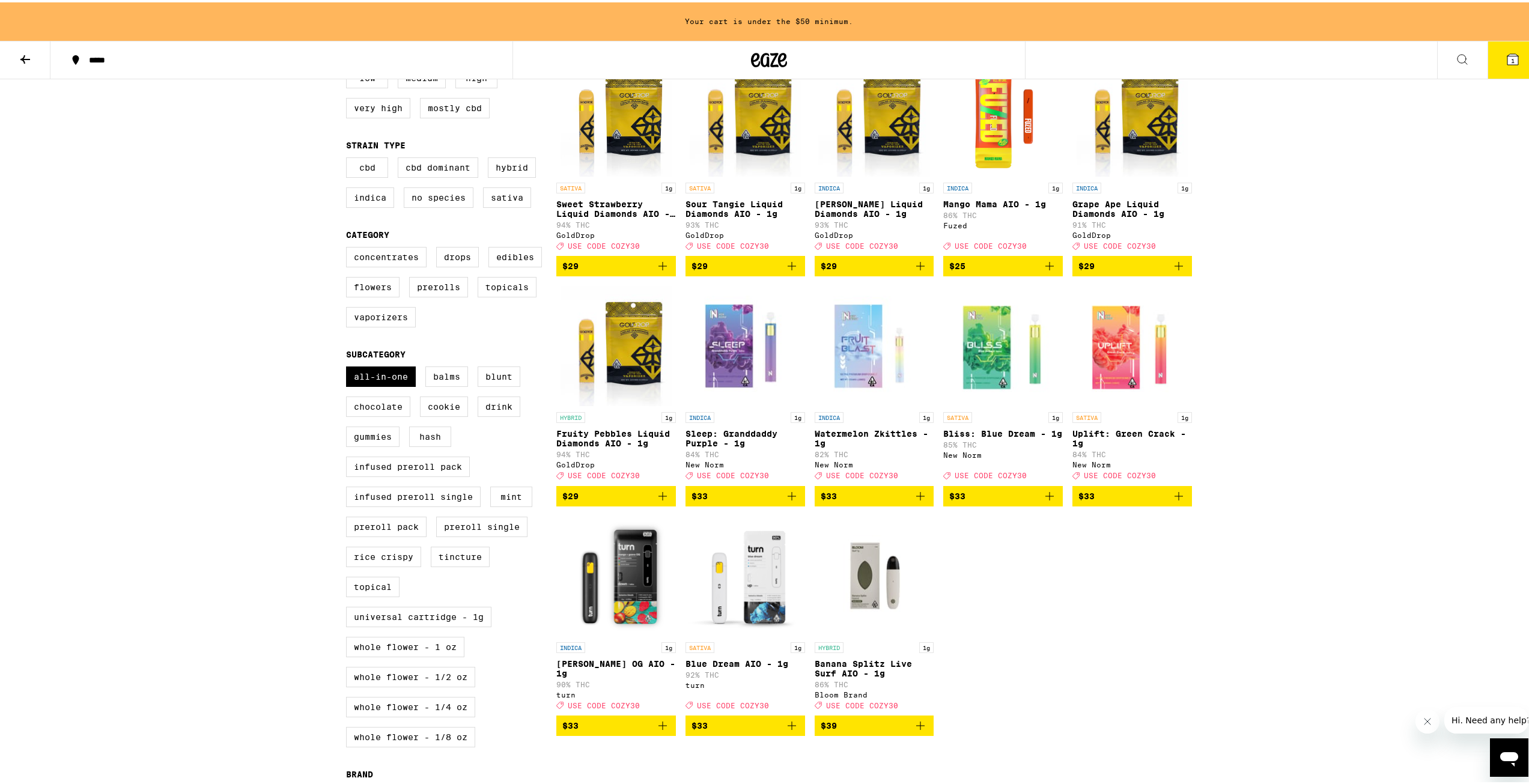
scroll to position [180, 0]
